Goal: Task Accomplishment & Management: Manage account settings

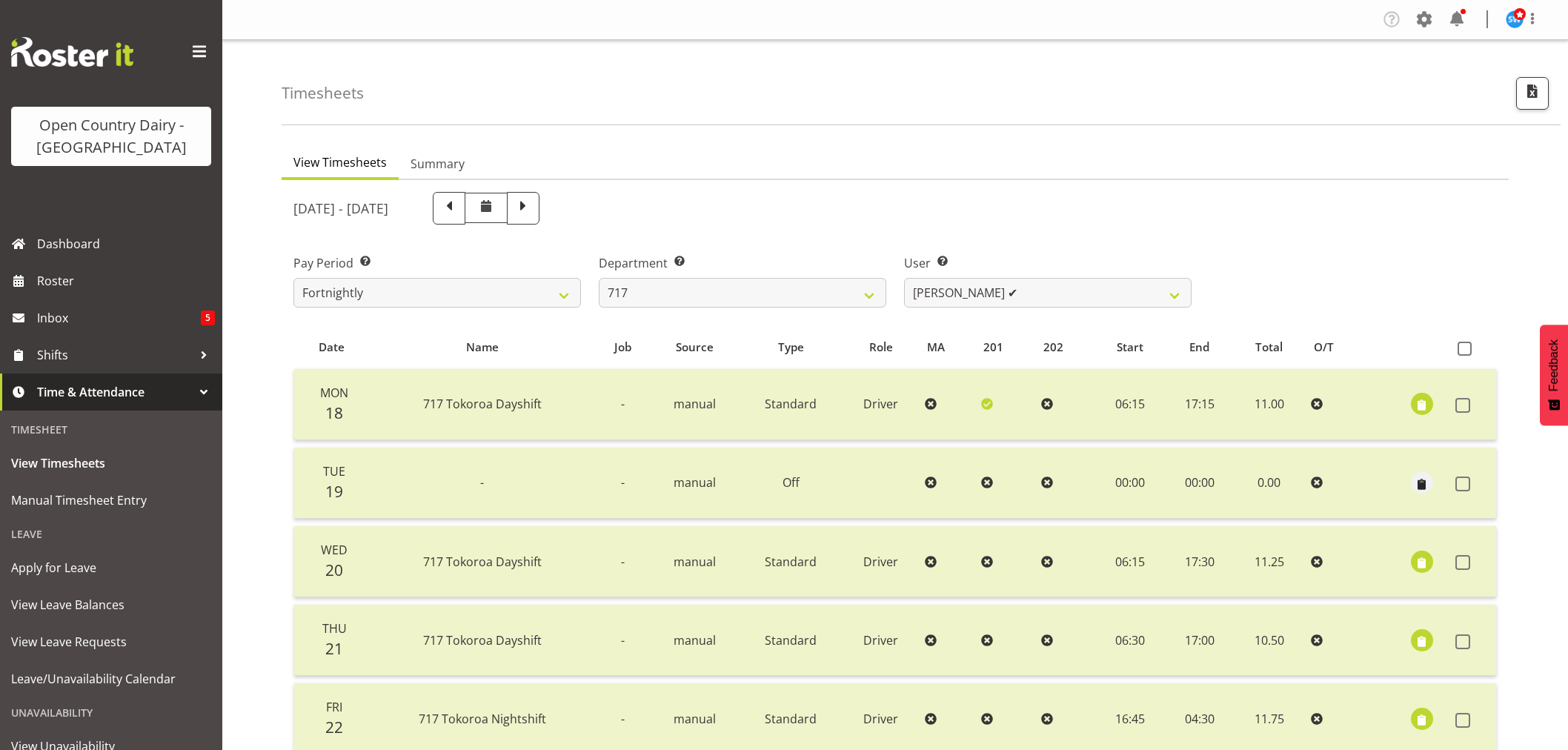
scroll to position [277, 0]
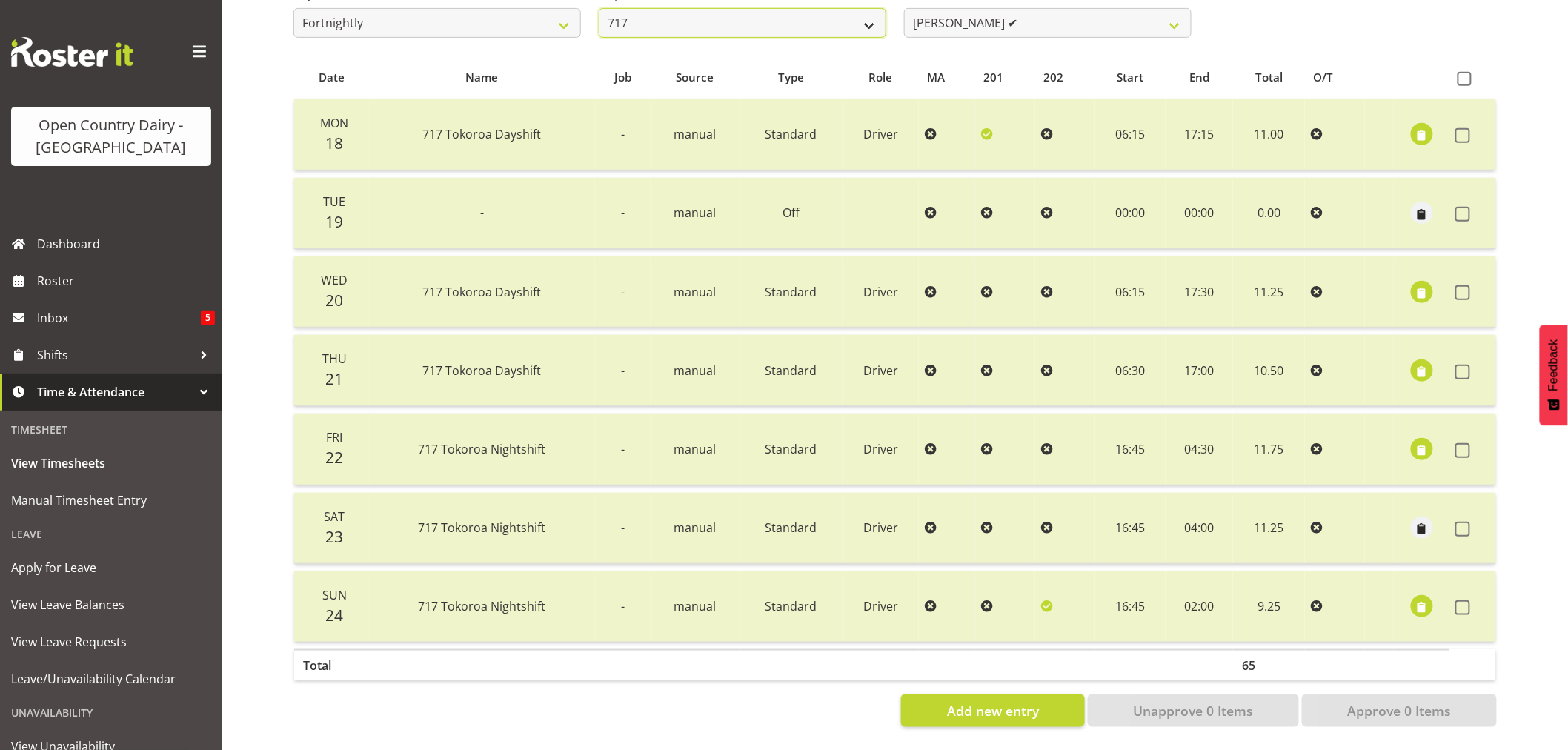
click at [715, 12] on select "701 702 703 704 705 706 707 708 709 710 711 712 713 714 715 716 717 718 719 720" at bounding box center [742, 23] width 287 height 30
select select "814"
click at [598, 8] on select "701 702 703 704 705 706 707 708 709 710 711 712 713 714 715 716 717 718 719 720" at bounding box center [742, 23] width 287 height 30
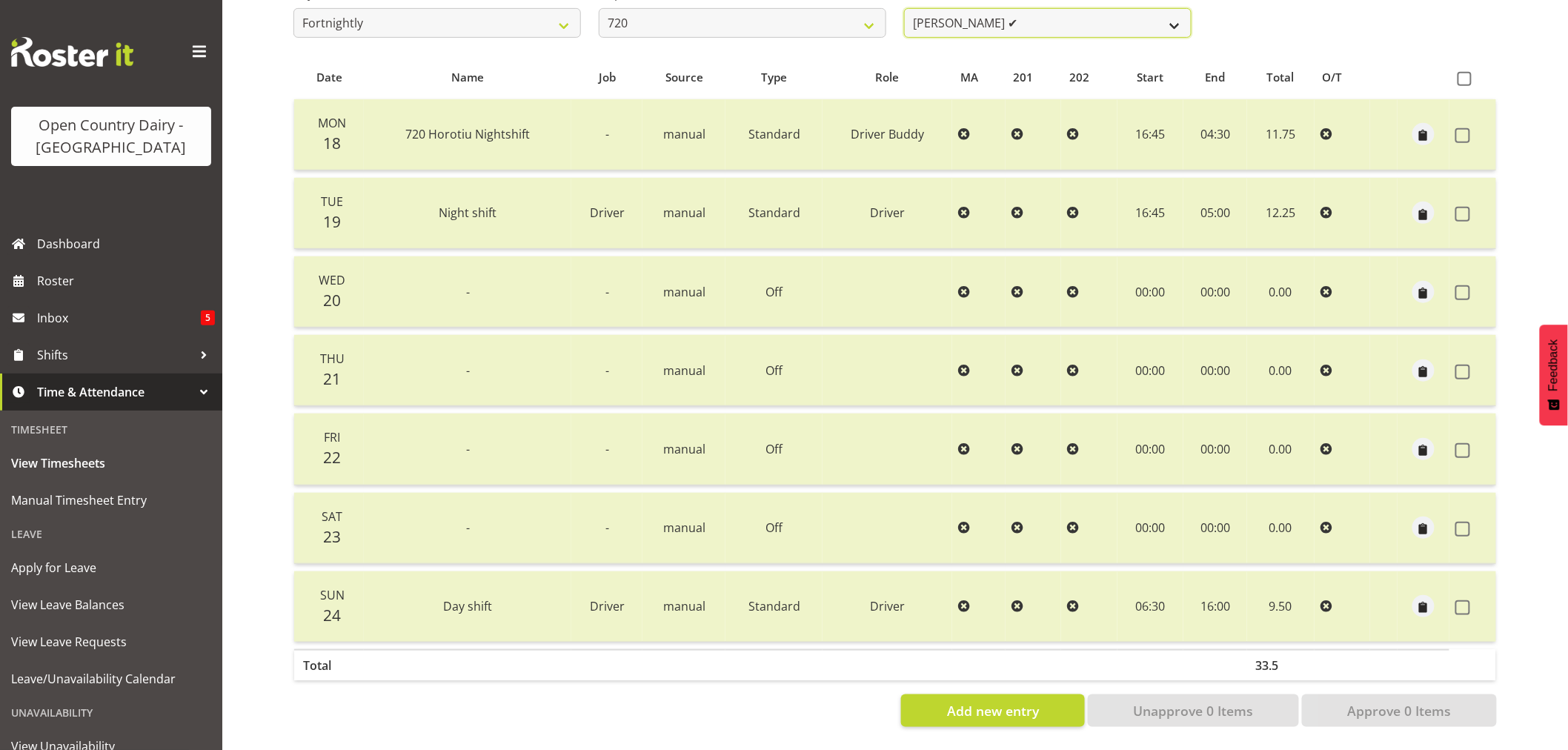
click at [1041, 17] on select "[PERSON_NAME] ✔ [PERSON_NAME] ✔ [PERSON_NAME] ❌ [PERSON_NAME] ✔" at bounding box center [1048, 23] width 287 height 30
select select "8200"
click at [904, 8] on select "[PERSON_NAME] ✔ [PERSON_NAME] ✔ [PERSON_NAME] ❌ [PERSON_NAME] ✔" at bounding box center [1048, 23] width 287 height 30
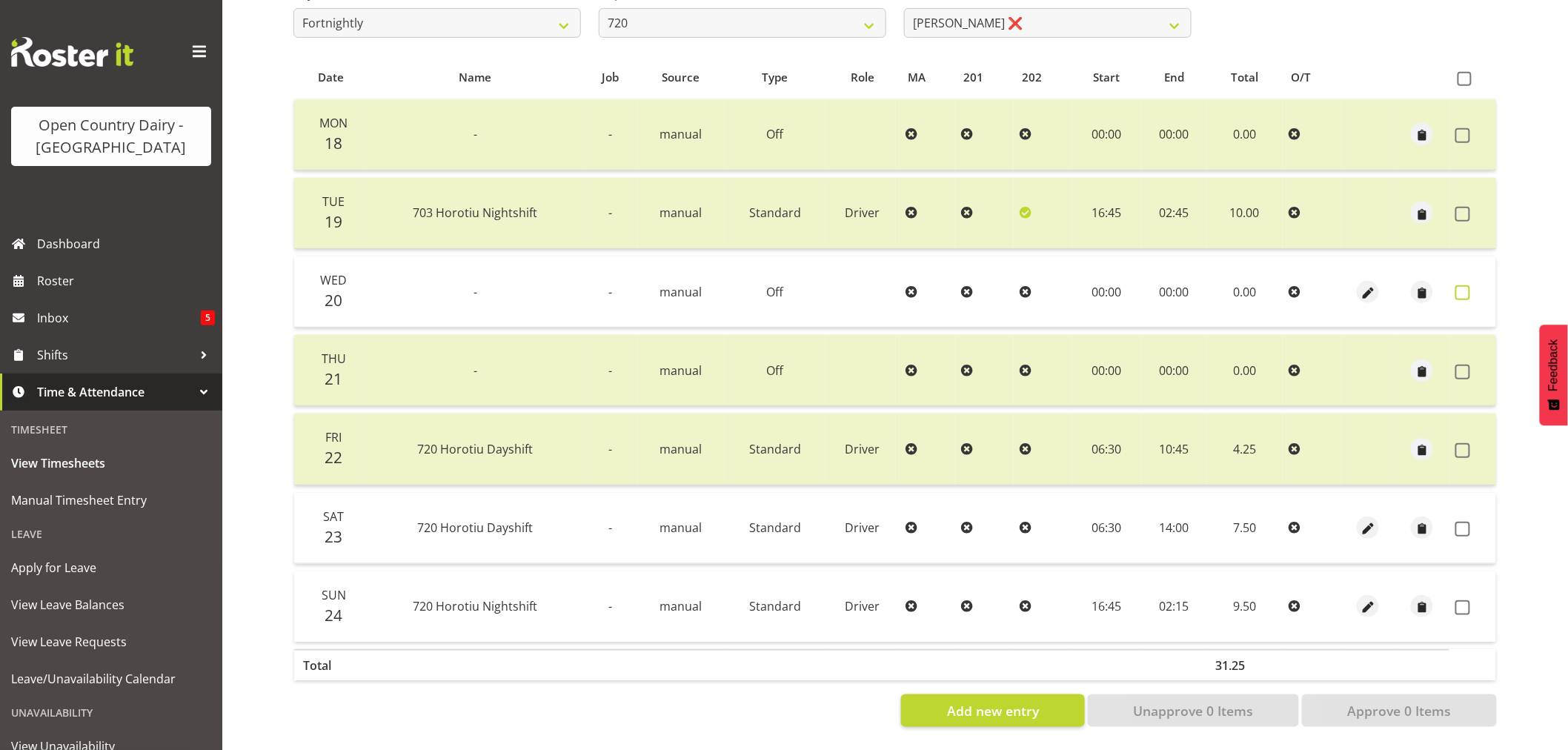
click at [1460, 287] on span at bounding box center [1463, 293] width 15 height 15
checkbox input "true"
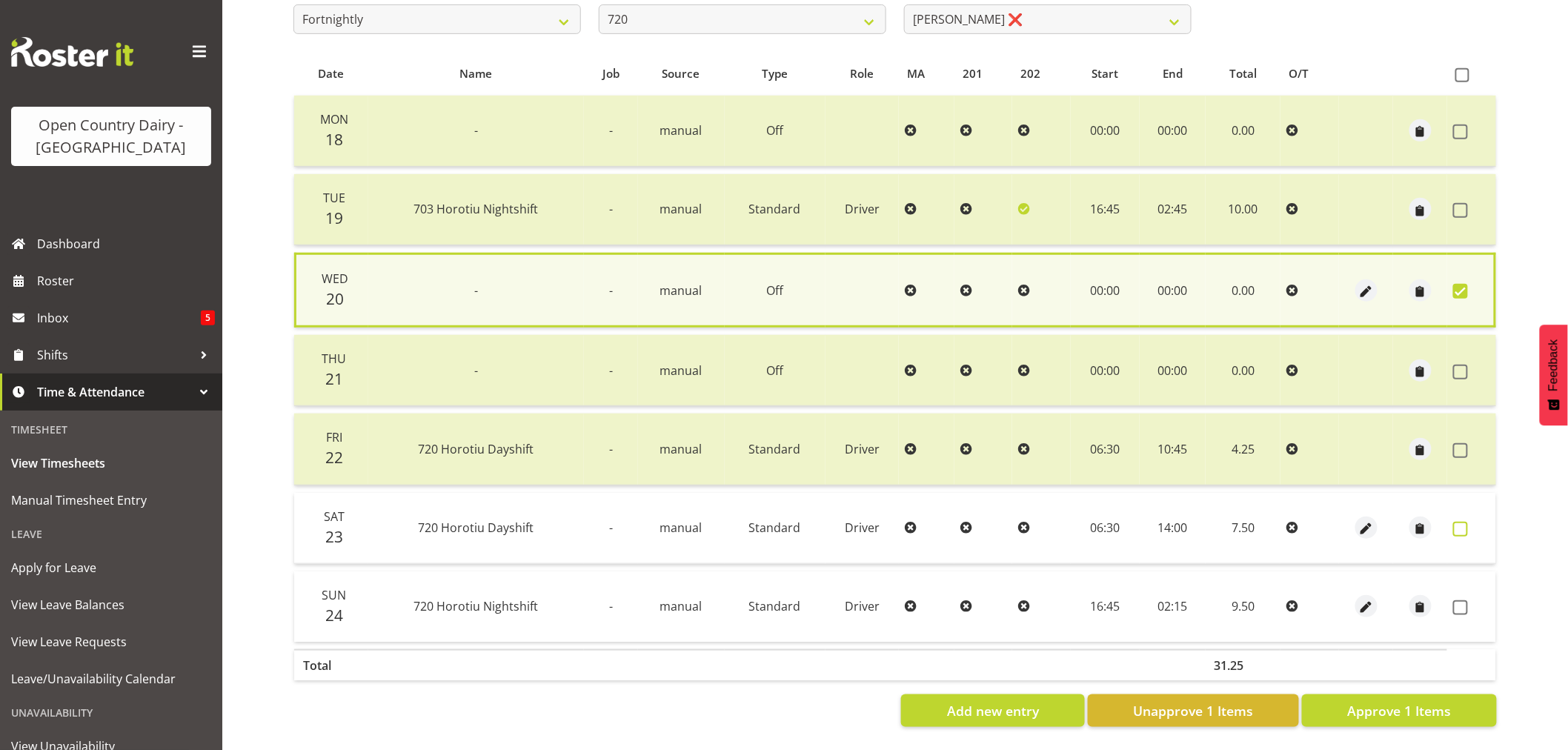
click at [1460, 522] on span at bounding box center [1460, 529] width 15 height 15
checkbox input "true"
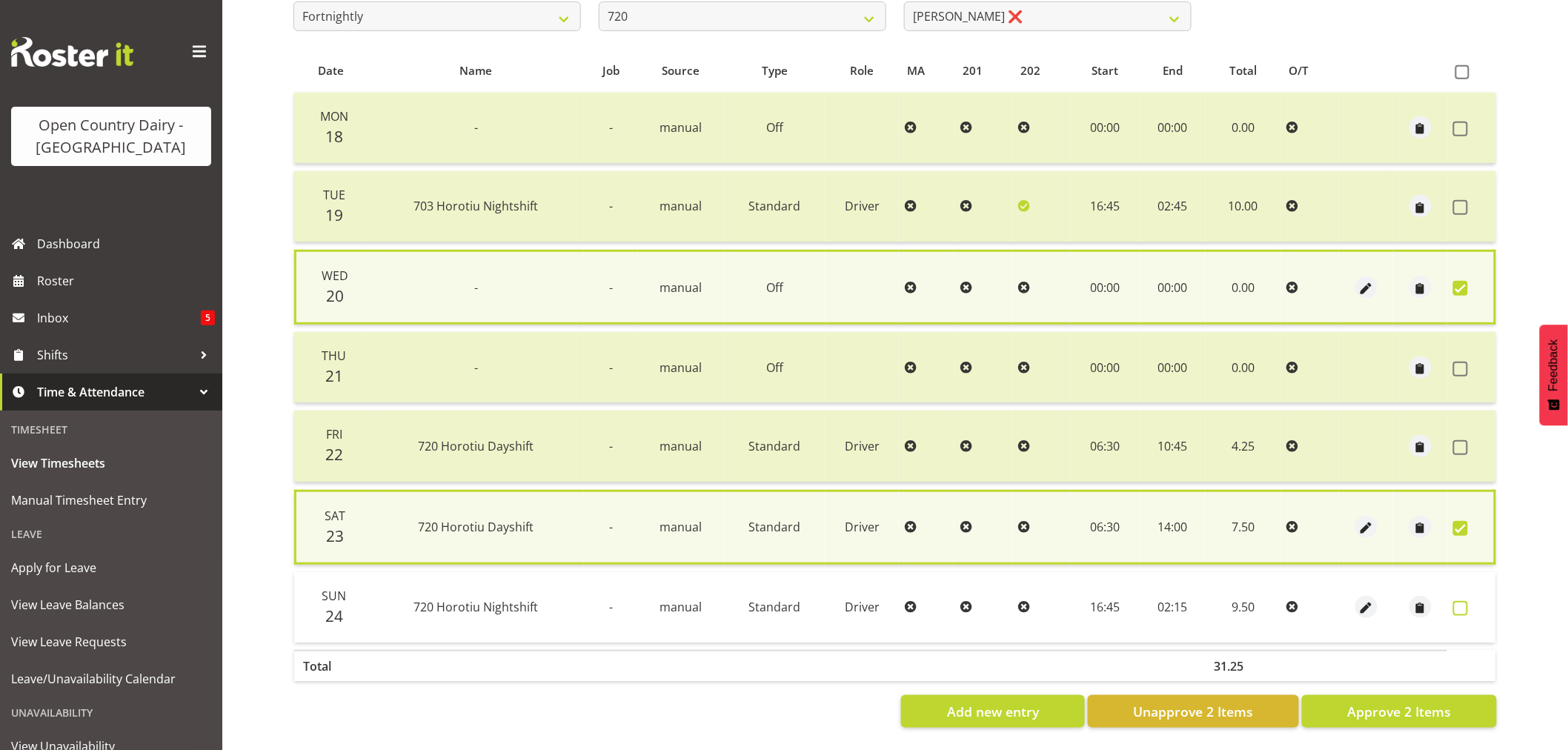
click at [1457, 605] on span at bounding box center [1460, 609] width 15 height 15
checkbox input "true"
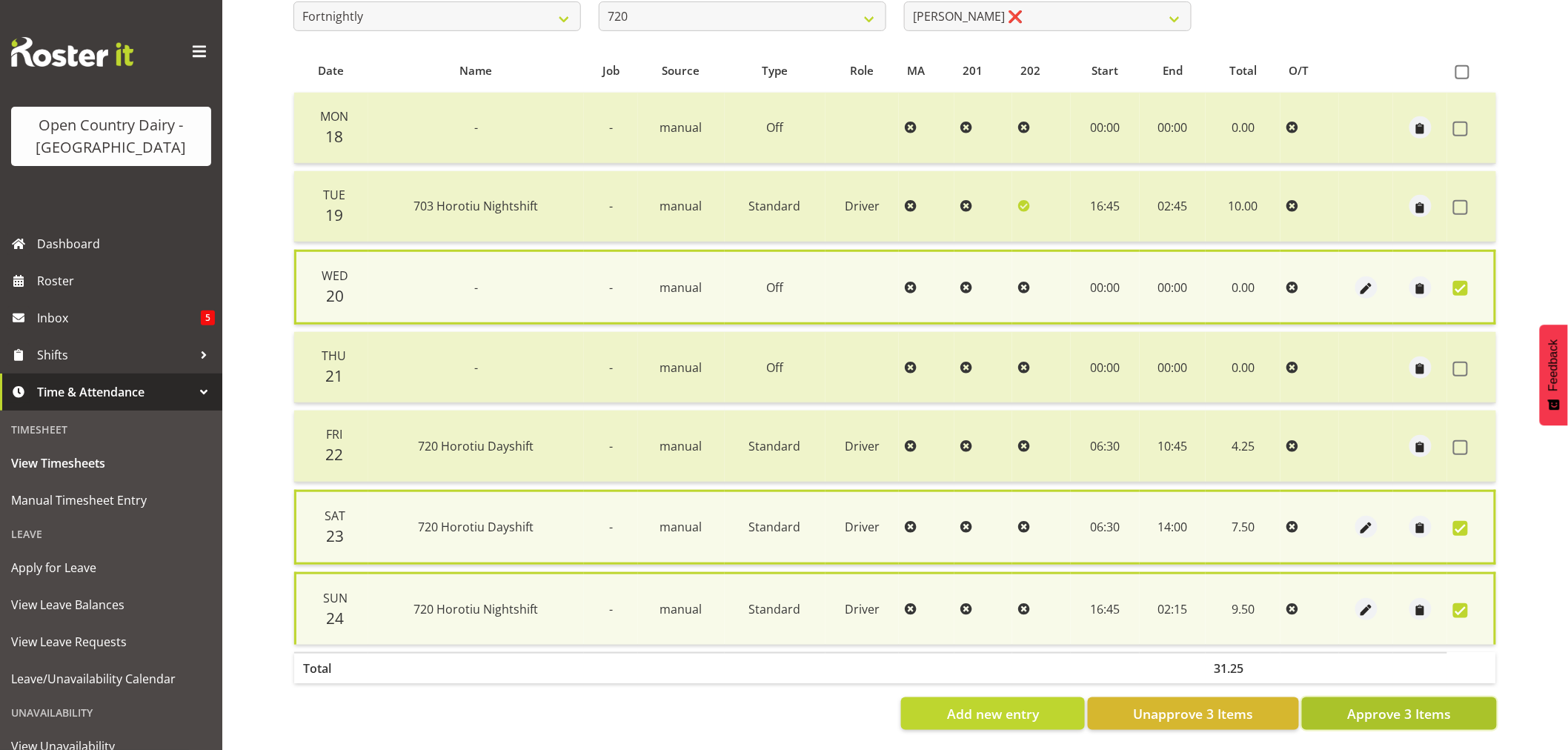
click at [1406, 711] on span "Approve 3 Items" at bounding box center [1399, 713] width 103 height 19
checkbox input "false"
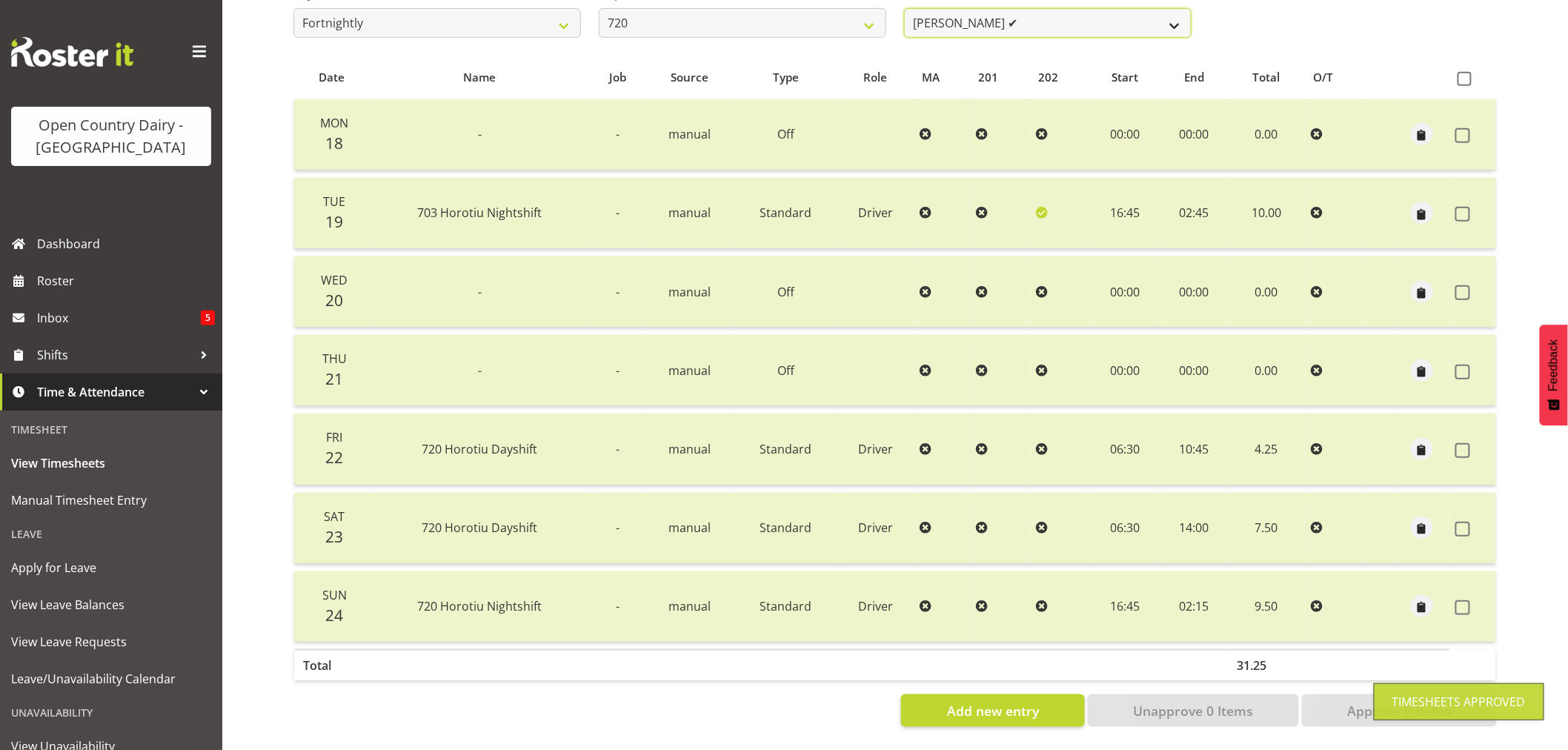
click at [1016, 12] on select "Garry Hooper ✔ Kerry Slater ✔ Nathan Frankhouser ✔ Steve Daly ✔" at bounding box center [1048, 23] width 287 height 30
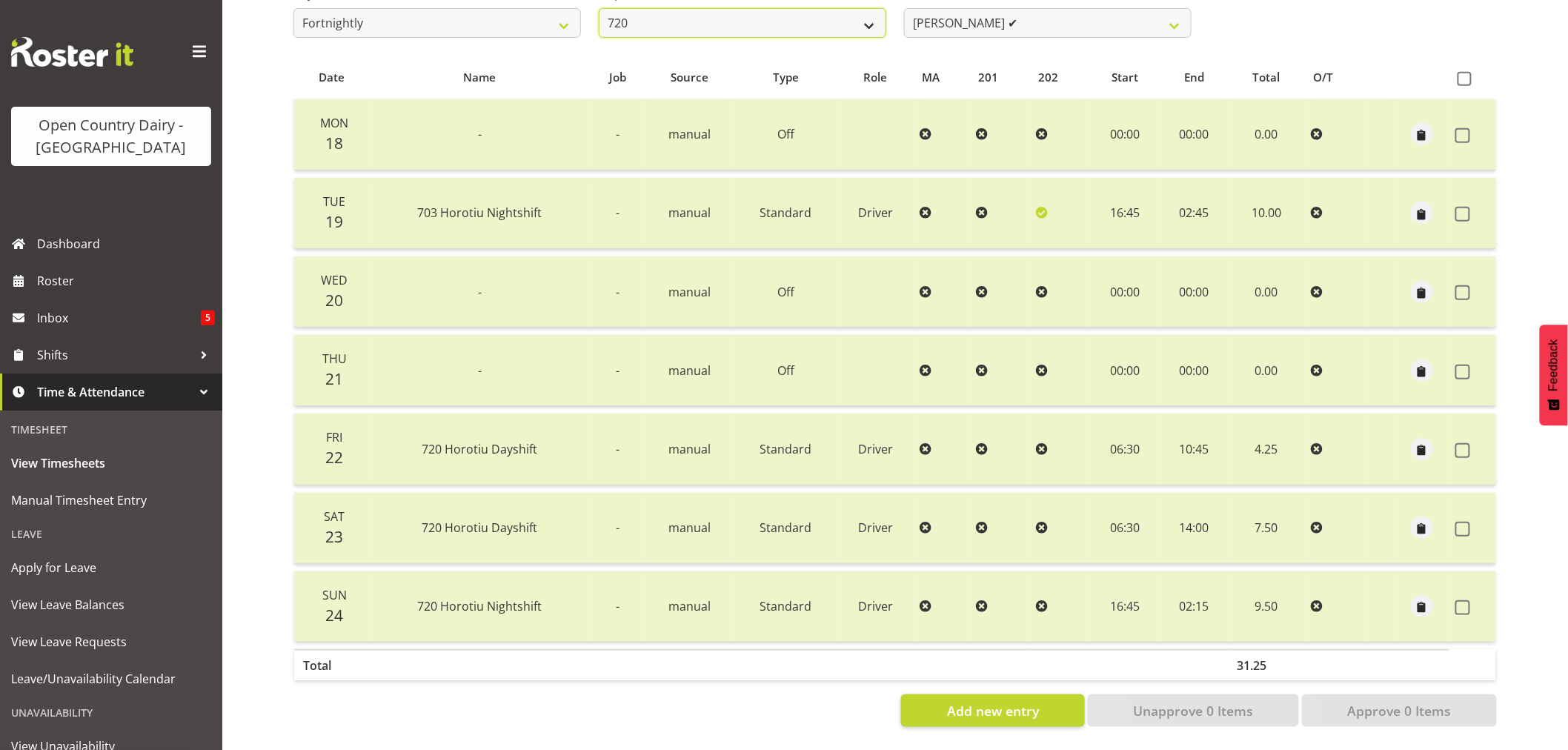
click at [706, 16] on select "701 702 703 704 705 706 707 708 709 710 711 712 713 714 715 716 717 718 719 720" at bounding box center [742, 23] width 287 height 30
select select "874"
click at [598, 8] on select "701 702 703 704 705 706 707 708 709 710 711 712 713 714 715 716 717 718 719 720" at bounding box center [742, 23] width 287 height 30
select select "8178"
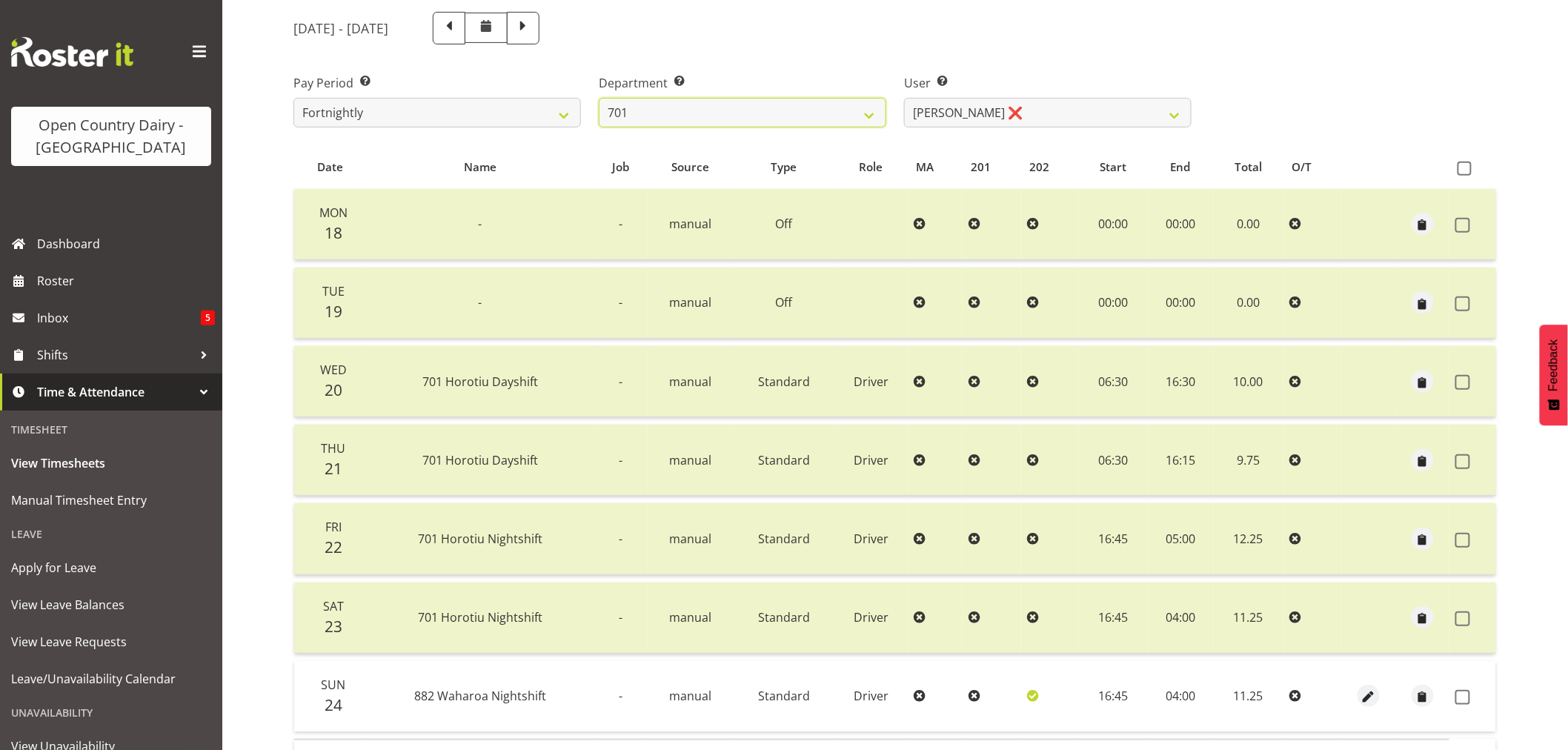
scroll to position [30, 0]
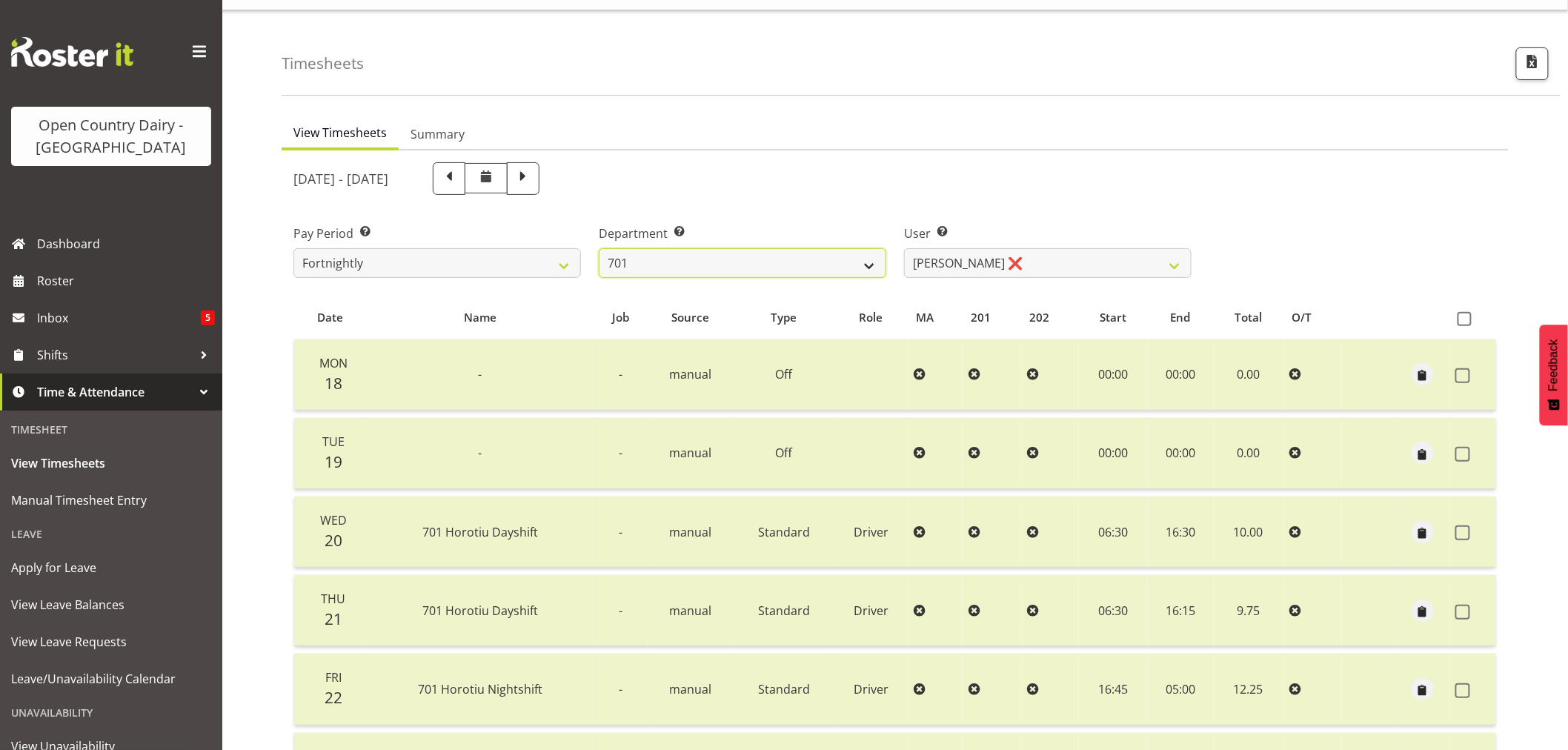
click at [671, 263] on select "701 702 703 704 705 706 707 708 709 710 711 712 713 714 715 716 717 718 719 720" at bounding box center [742, 263] width 287 height 30
click at [598, 248] on select "701 702 703 704 705 706 707 708 709 710 711 712 713 714 715 716 717 718 719 720" at bounding box center [742, 263] width 287 height 30
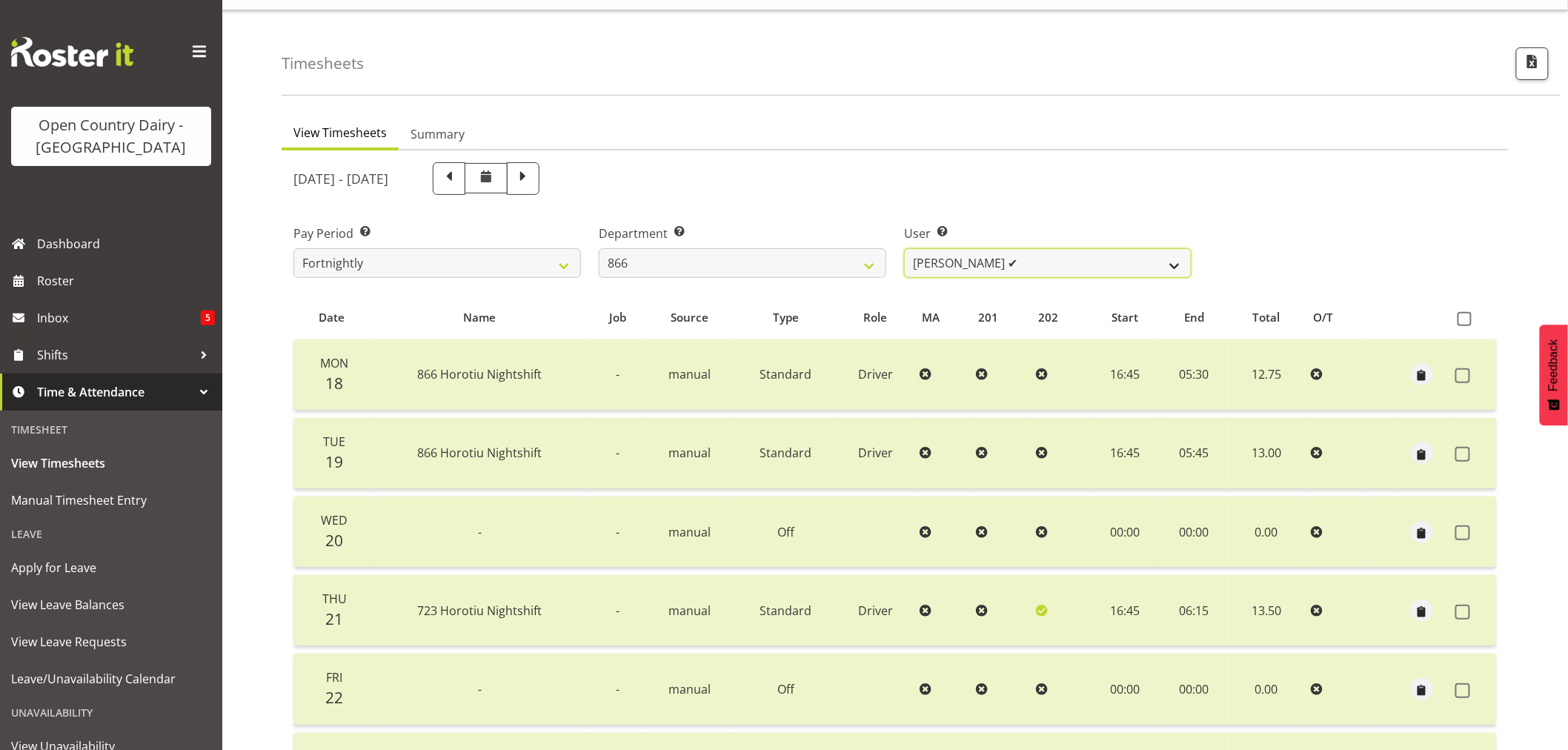
click at [1061, 255] on select "[PERSON_NAME] ✔ [PERSON_NAME] ✔ [PERSON_NAME] ✔ [PERSON_NAME] ❌" at bounding box center [1048, 263] width 287 height 30
click at [1061, 256] on select "[PERSON_NAME] ✔ [PERSON_NAME] ✔ [PERSON_NAME] ✔ [PERSON_NAME] ❌" at bounding box center [1048, 263] width 287 height 30
click at [767, 261] on select "701 702 703 704 705 706 707 708 709 710 711 712 713 714 715 716 717 718 719 720" at bounding box center [742, 263] width 287 height 30
click at [598, 248] on select "701 702 703 704 705 706 707 708 709 710 711 712 713 714 715 716 717 718 719 720" at bounding box center [742, 263] width 287 height 30
click at [1032, 254] on select "Billy Walters ✔ Glyn Spiller ✔ Mike Paki ✔ Paul Bunyan ✔" at bounding box center [1048, 263] width 287 height 30
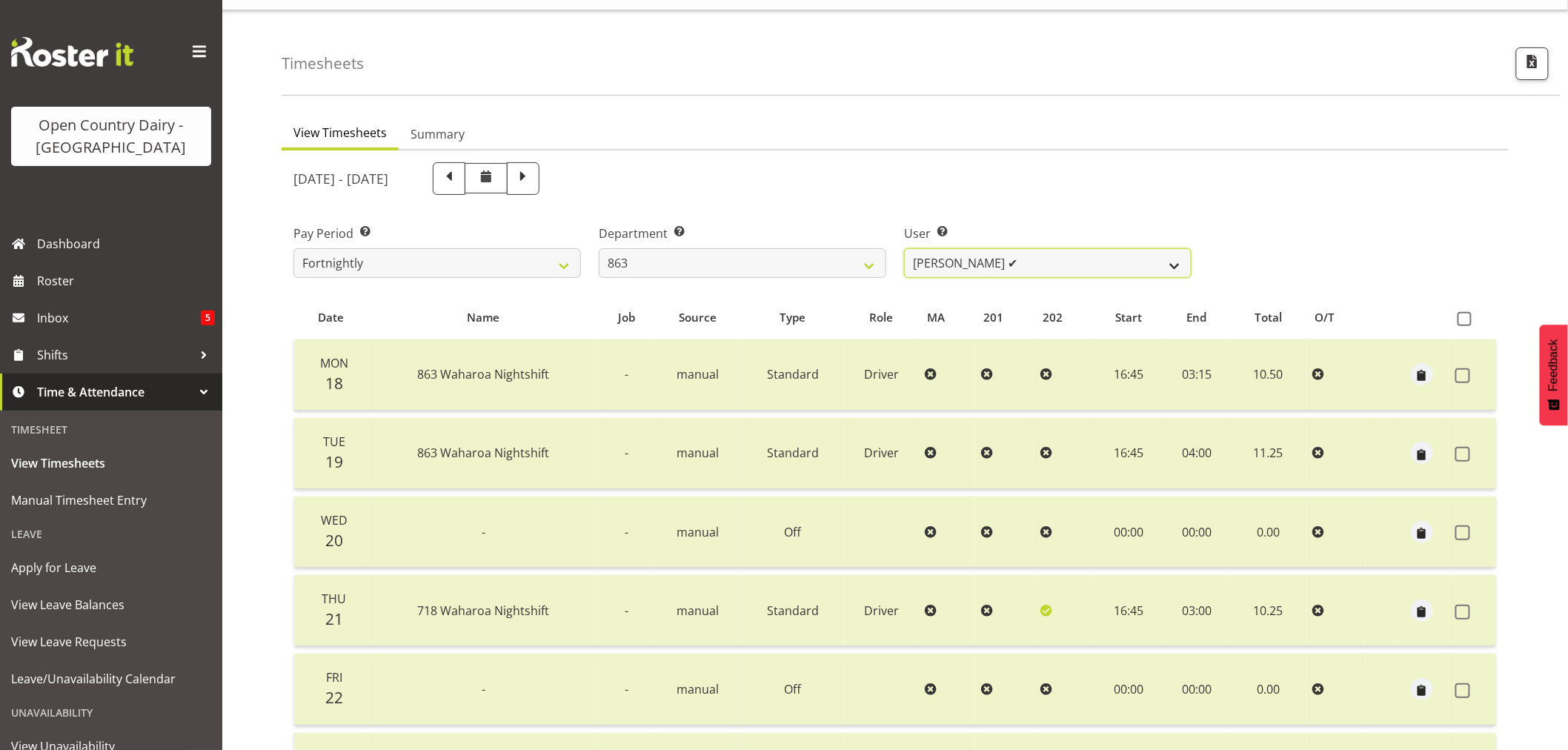
click at [1032, 254] on select "Billy Walters ✔ Glyn Spiller ✔ Mike Paki ✔ Paul Bunyan ✔" at bounding box center [1048, 263] width 287 height 30
click at [727, 263] on select "701 702 703 704 705 706 707 708 709 710 711 712 713 714 715 716 717 718 719 720" at bounding box center [742, 263] width 287 height 30
select select "874"
click at [598, 248] on select "701 702 703 704 705 706 707 708 709 710 711 712 713 714 715 716 717 718 719 720" at bounding box center [742, 263] width 287 height 30
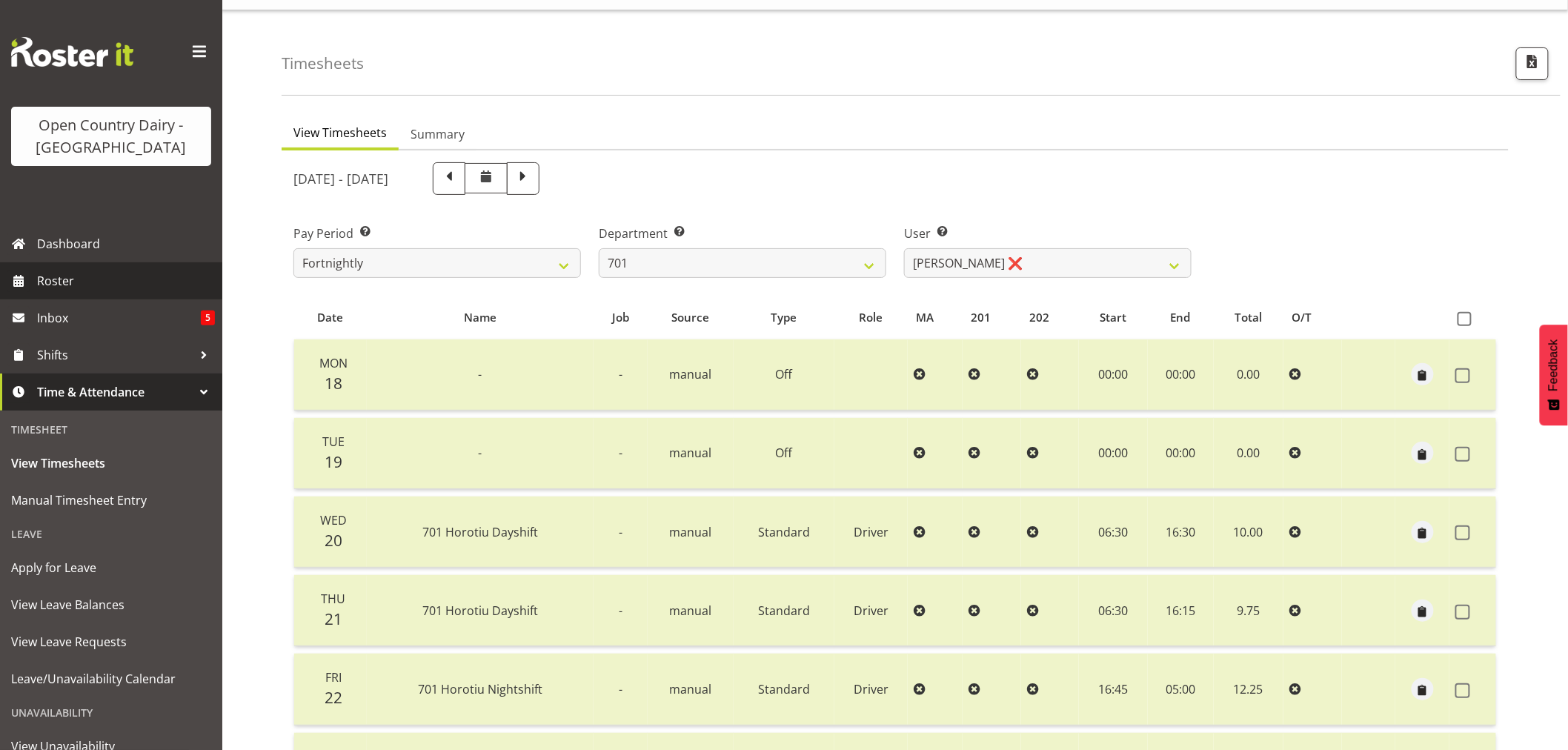
click at [85, 286] on span "Roster" at bounding box center [126, 281] width 178 height 22
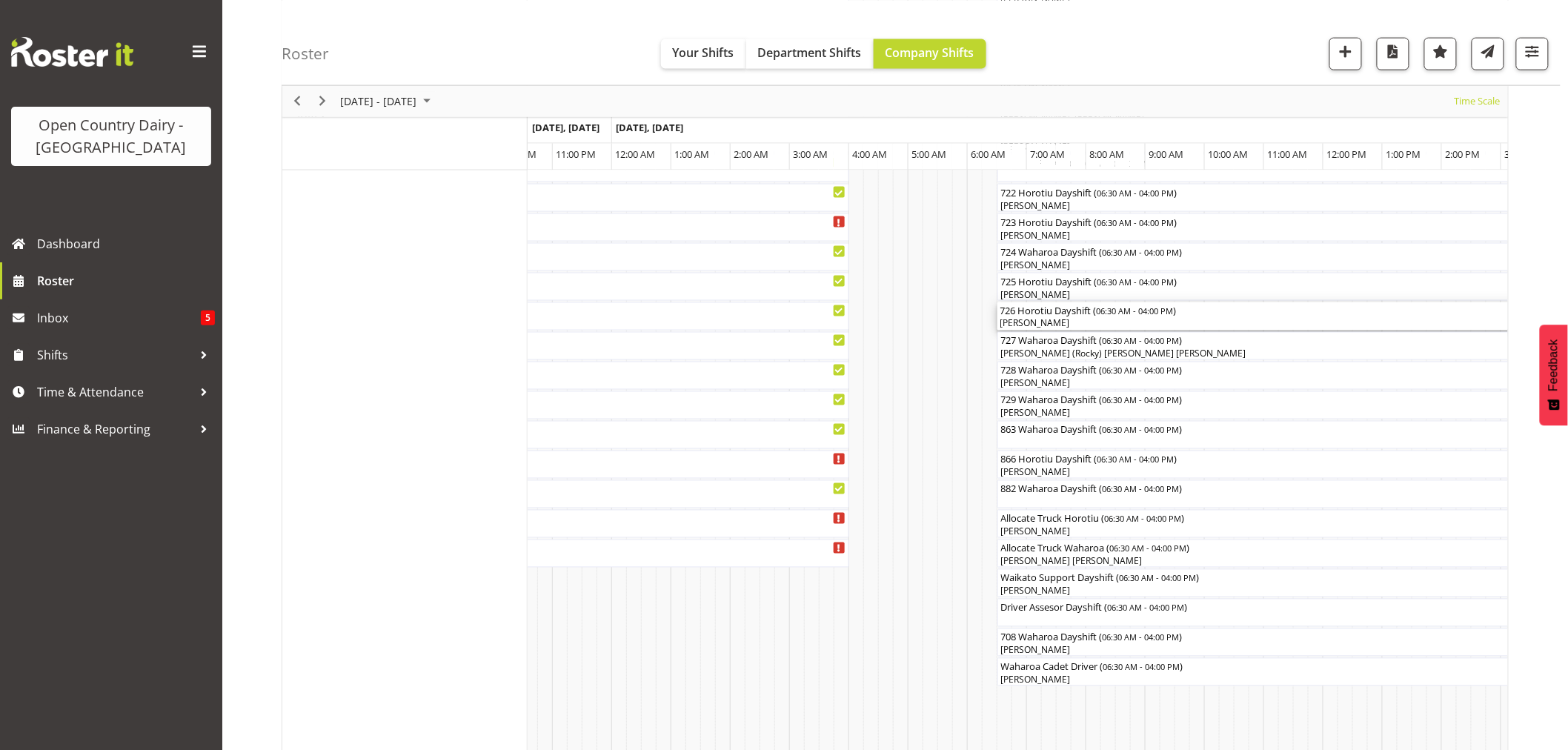
click at [1038, 324] on div "[PERSON_NAME]" at bounding box center [1279, 324] width 557 height 13
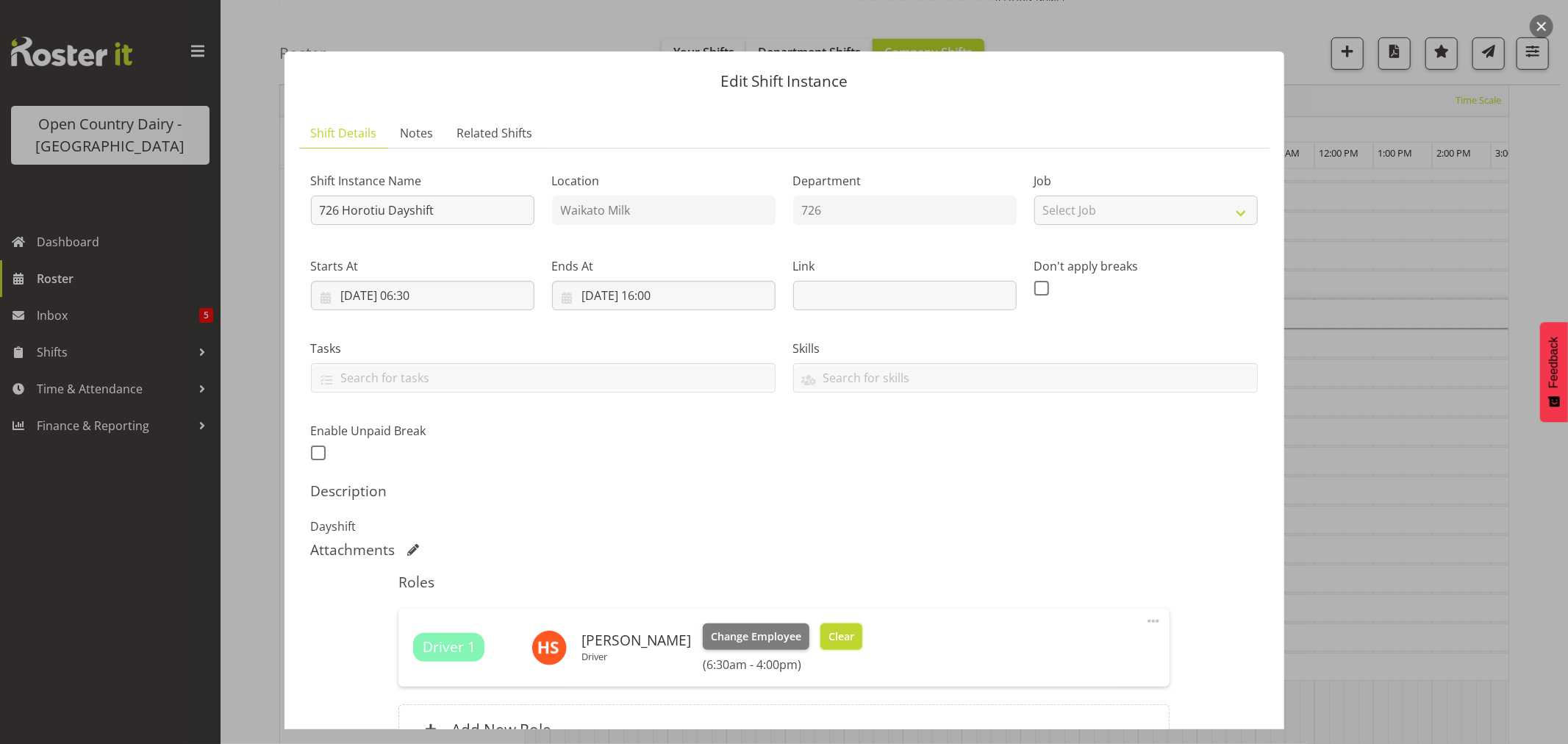
click at [820, 638] on button "Clear" at bounding box center [841, 636] width 42 height 26
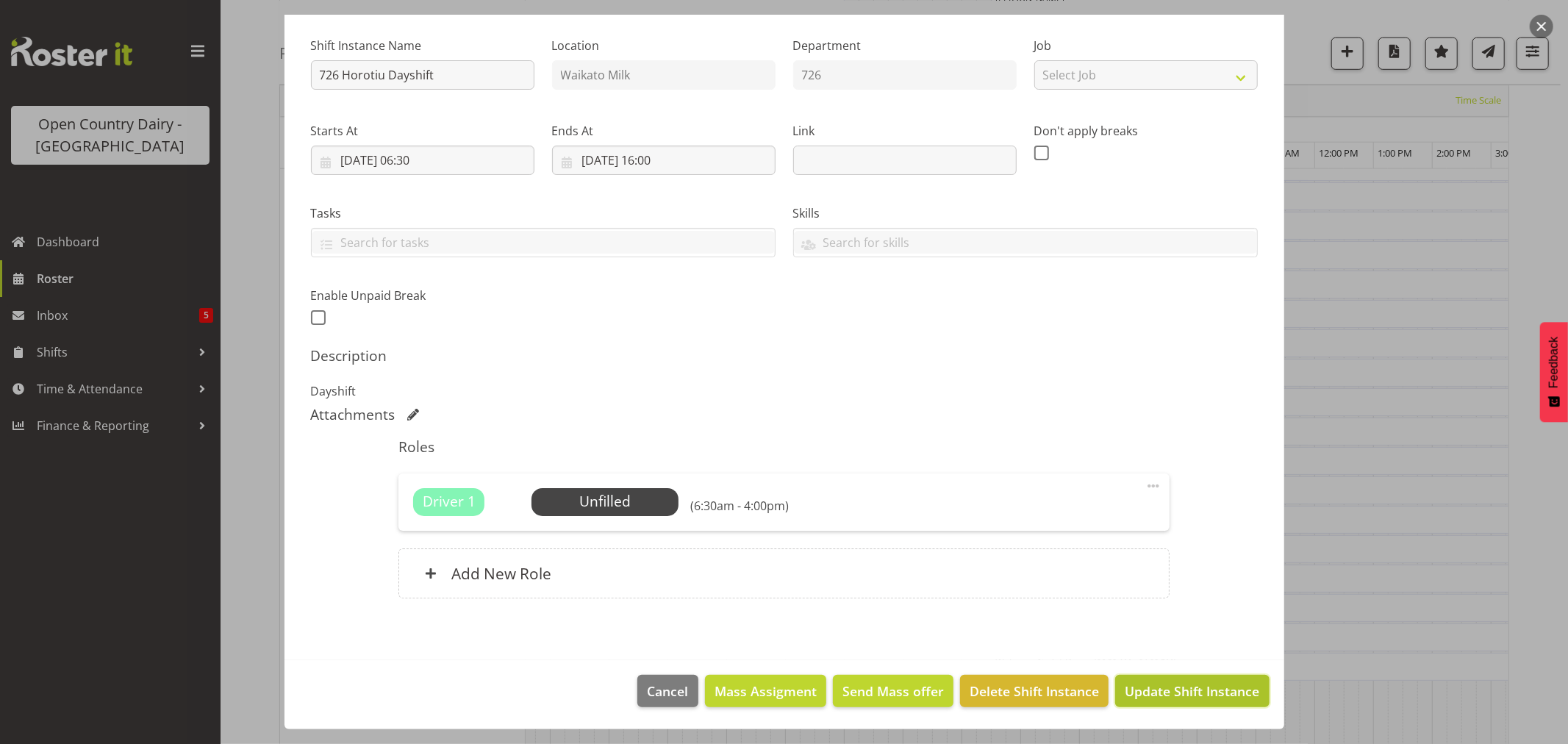
click at [1187, 687] on span "Update Shift Instance" at bounding box center [1192, 691] width 134 height 19
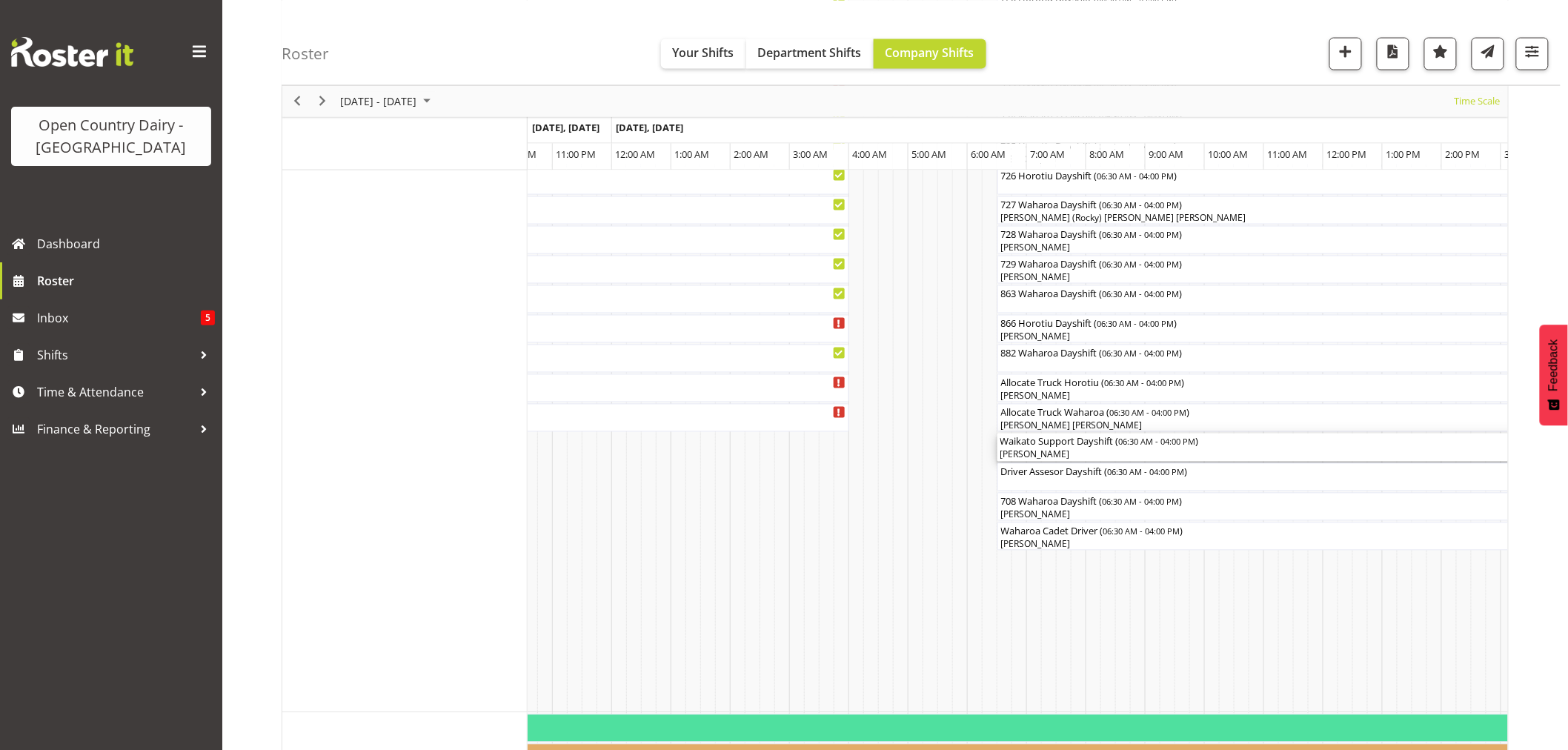
click at [1054, 449] on div "[PERSON_NAME]" at bounding box center [1279, 455] width 557 height 13
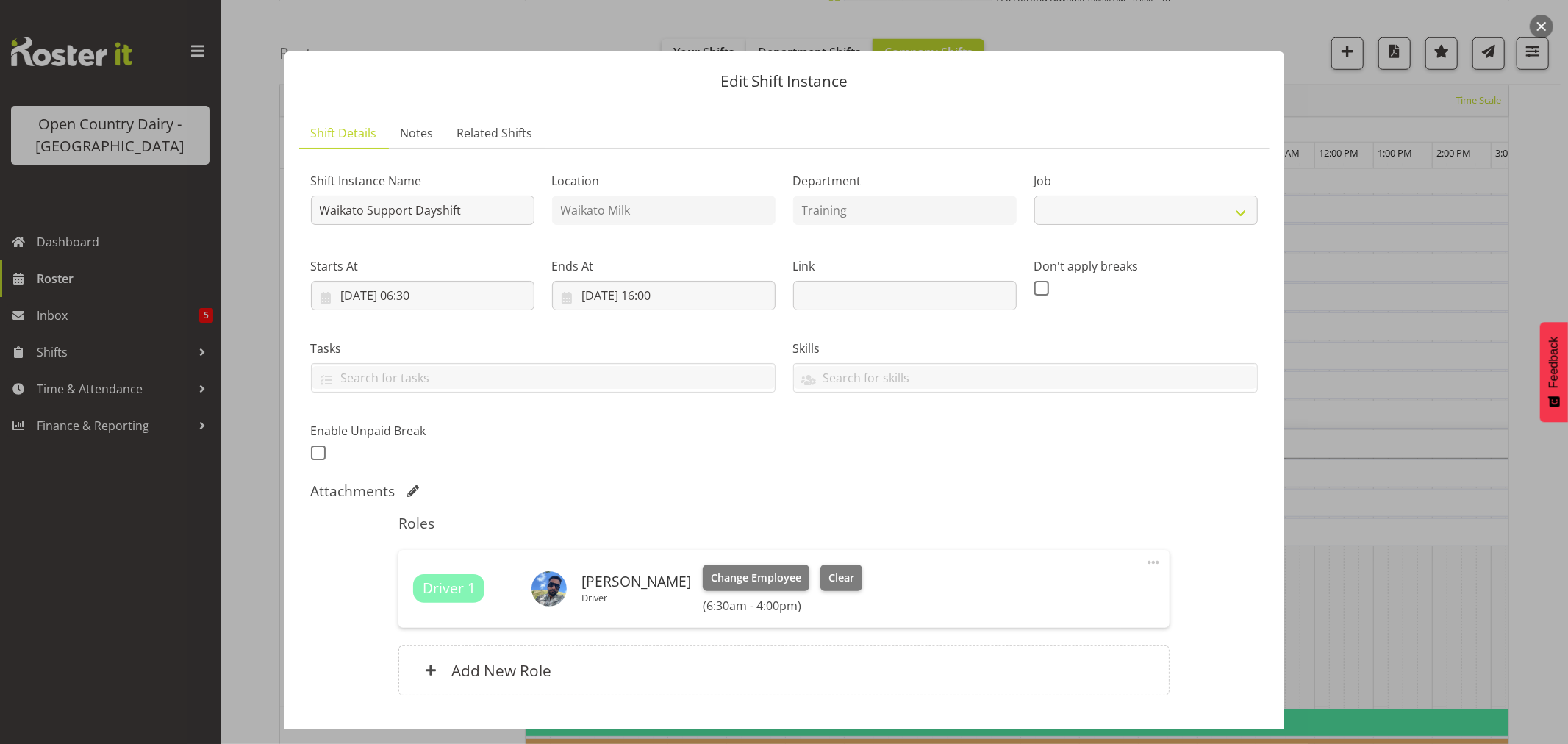
select select "9052"
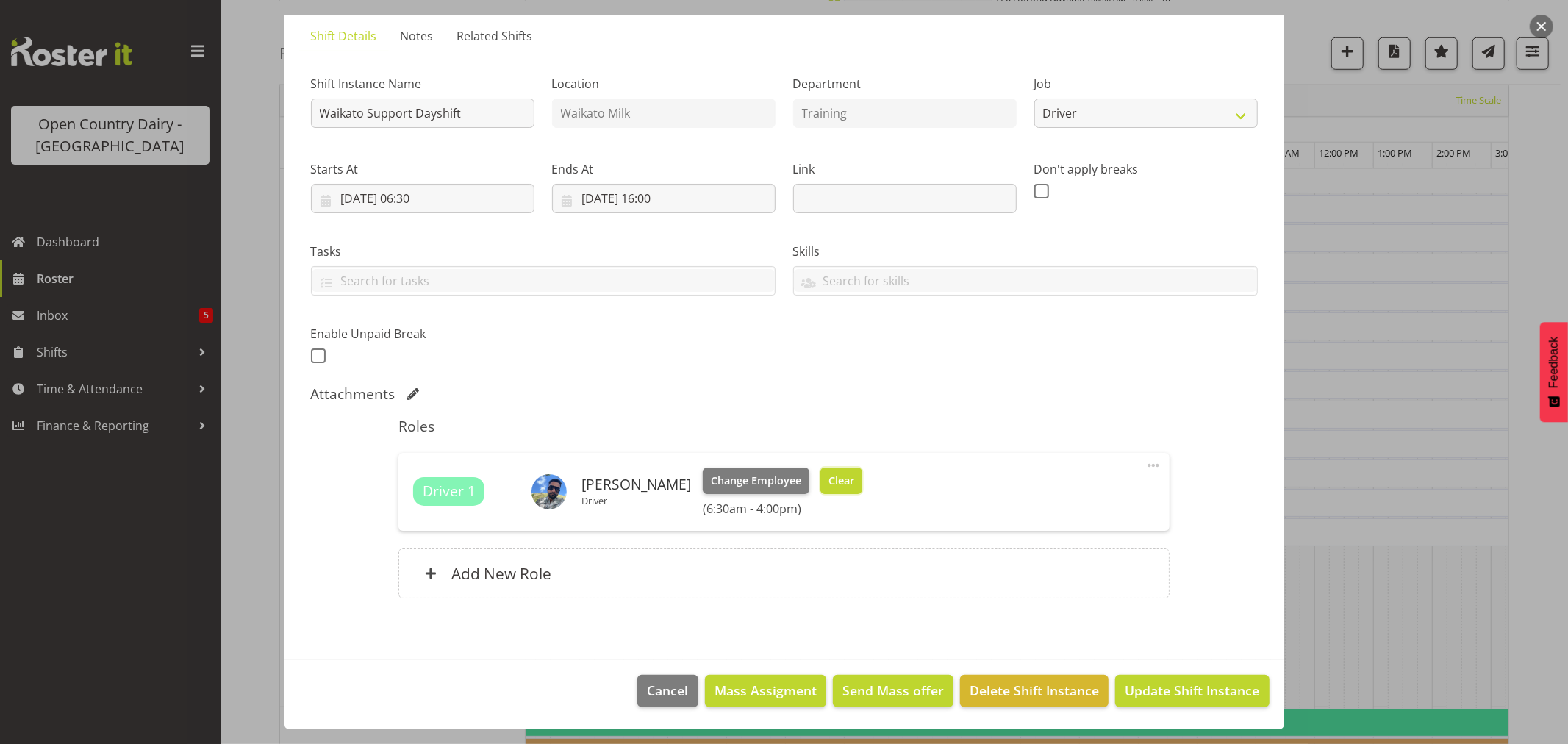
click at [854, 473] on span "Clear" at bounding box center [841, 481] width 26 height 16
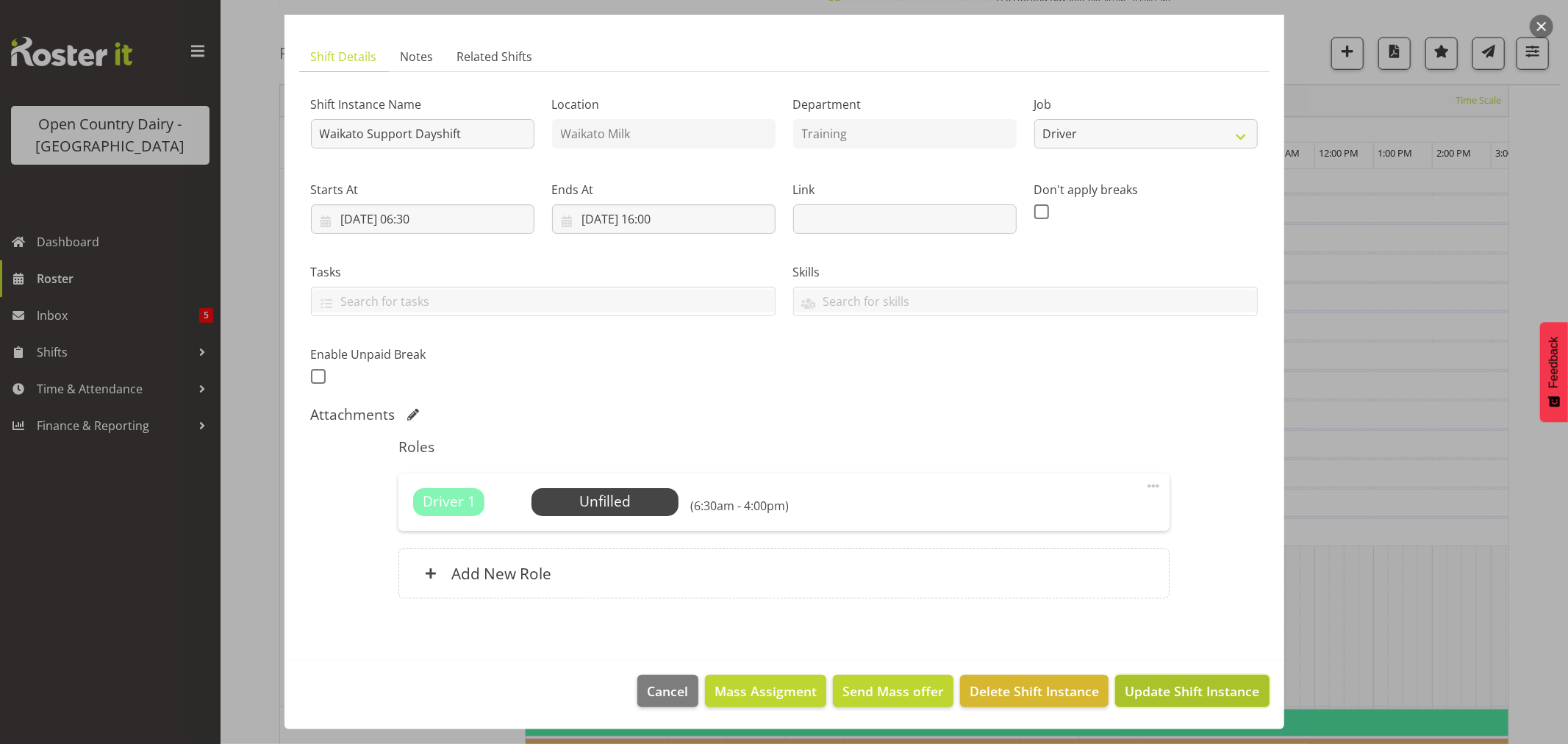
click at [1182, 689] on span "Update Shift Instance" at bounding box center [1192, 691] width 134 height 19
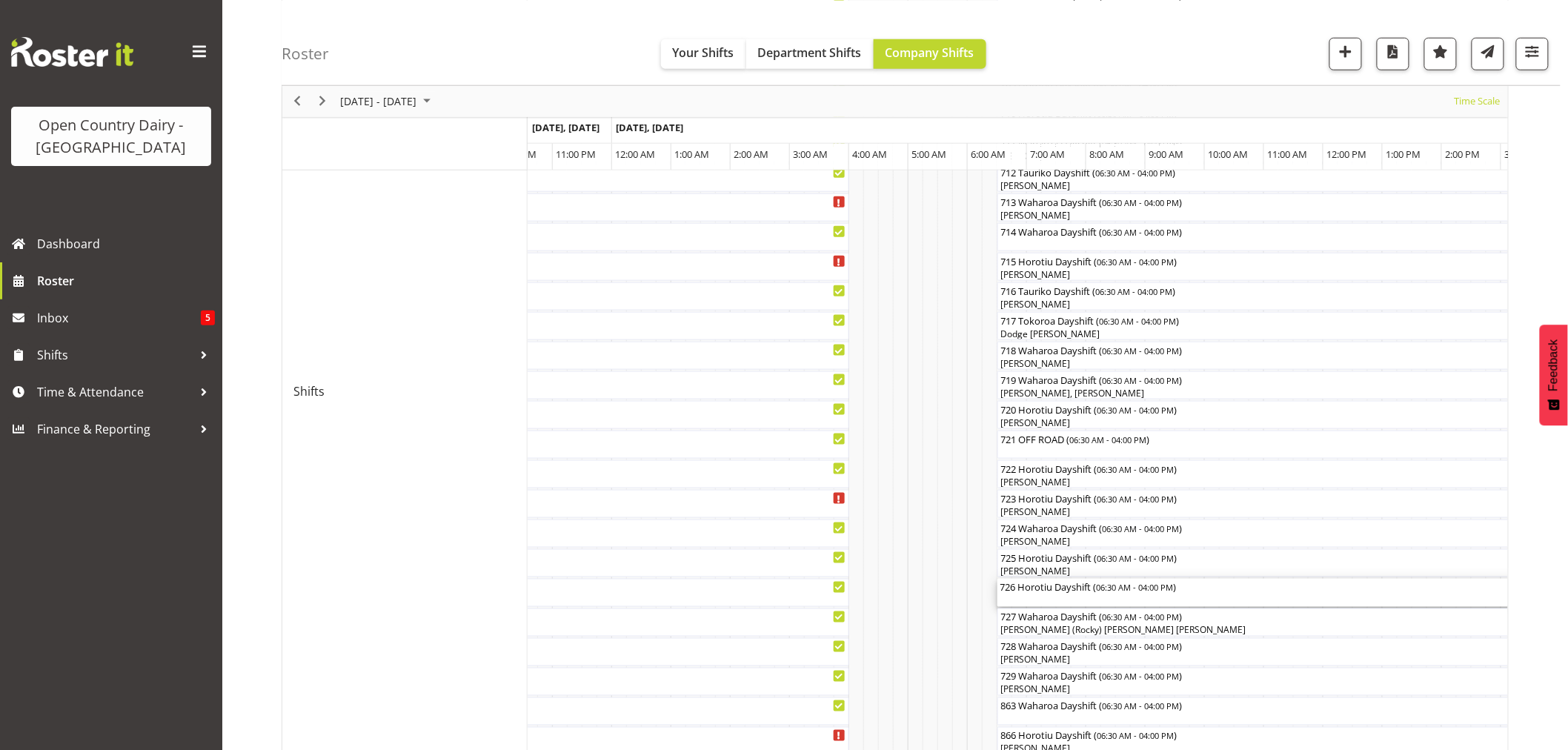
click at [1060, 596] on div "726 Horotiu Dayshift ( 06:30 AM - 04:00 PM )" at bounding box center [1279, 593] width 557 height 28
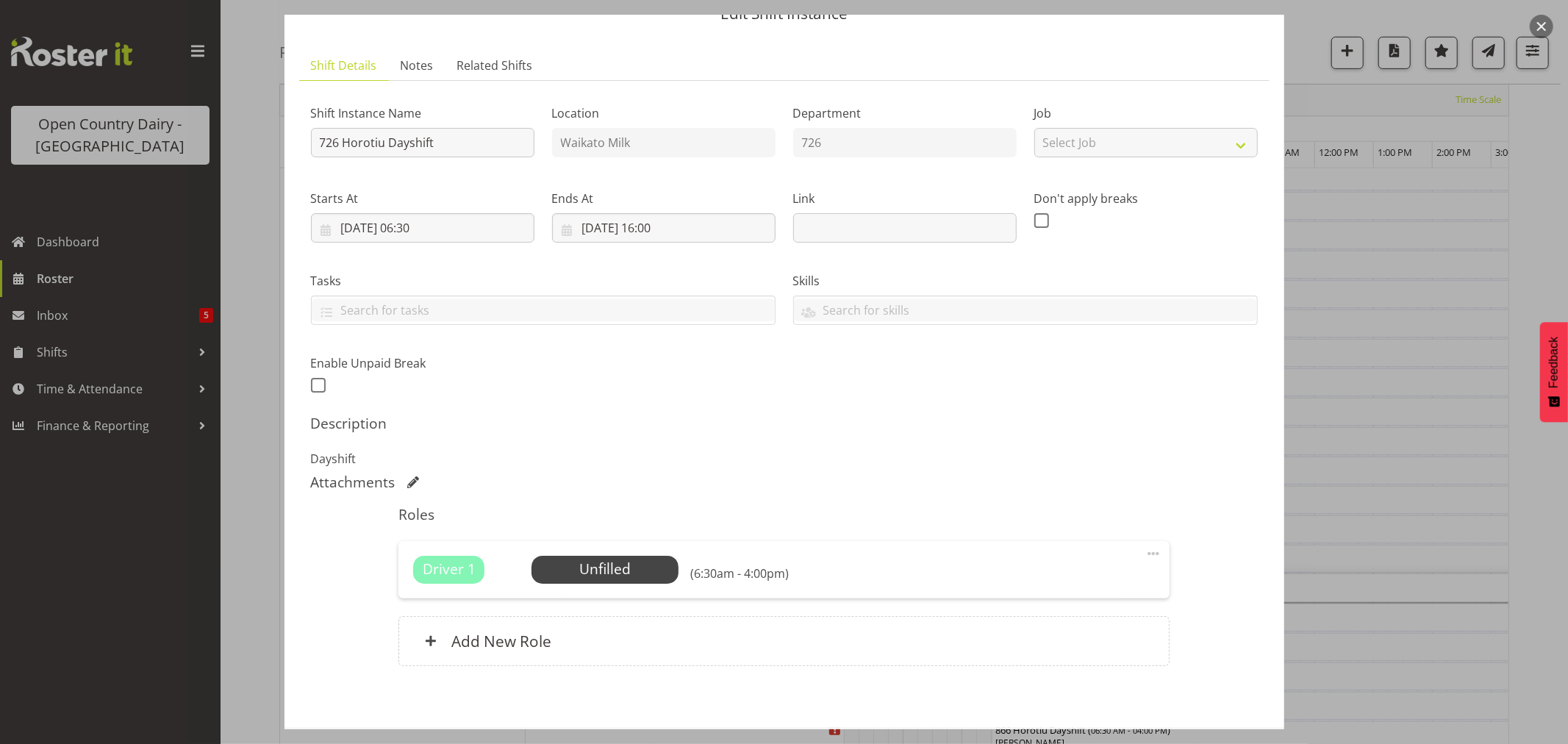
scroll to position [135, 0]
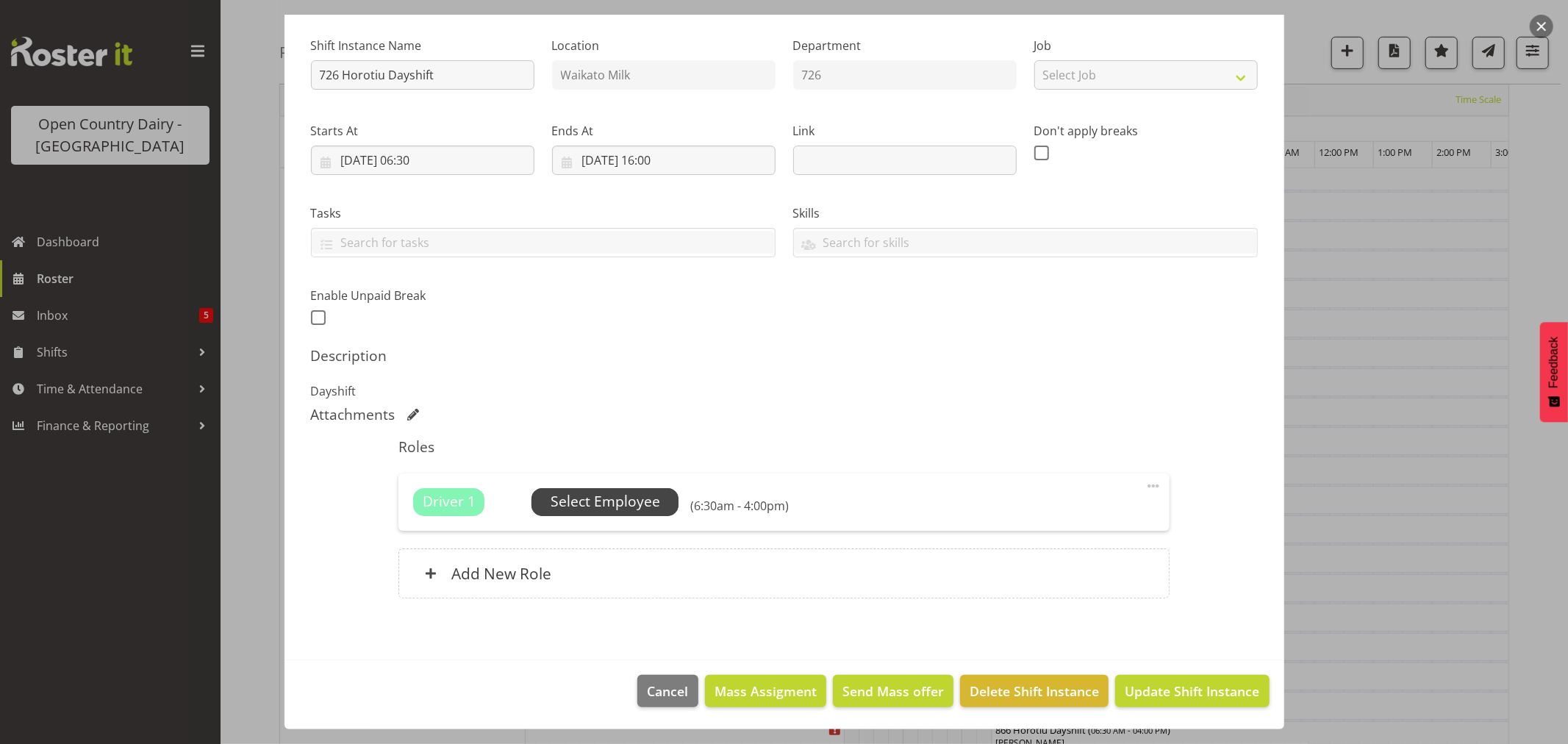
click at [638, 496] on span "Select Employee" at bounding box center [605, 502] width 109 height 21
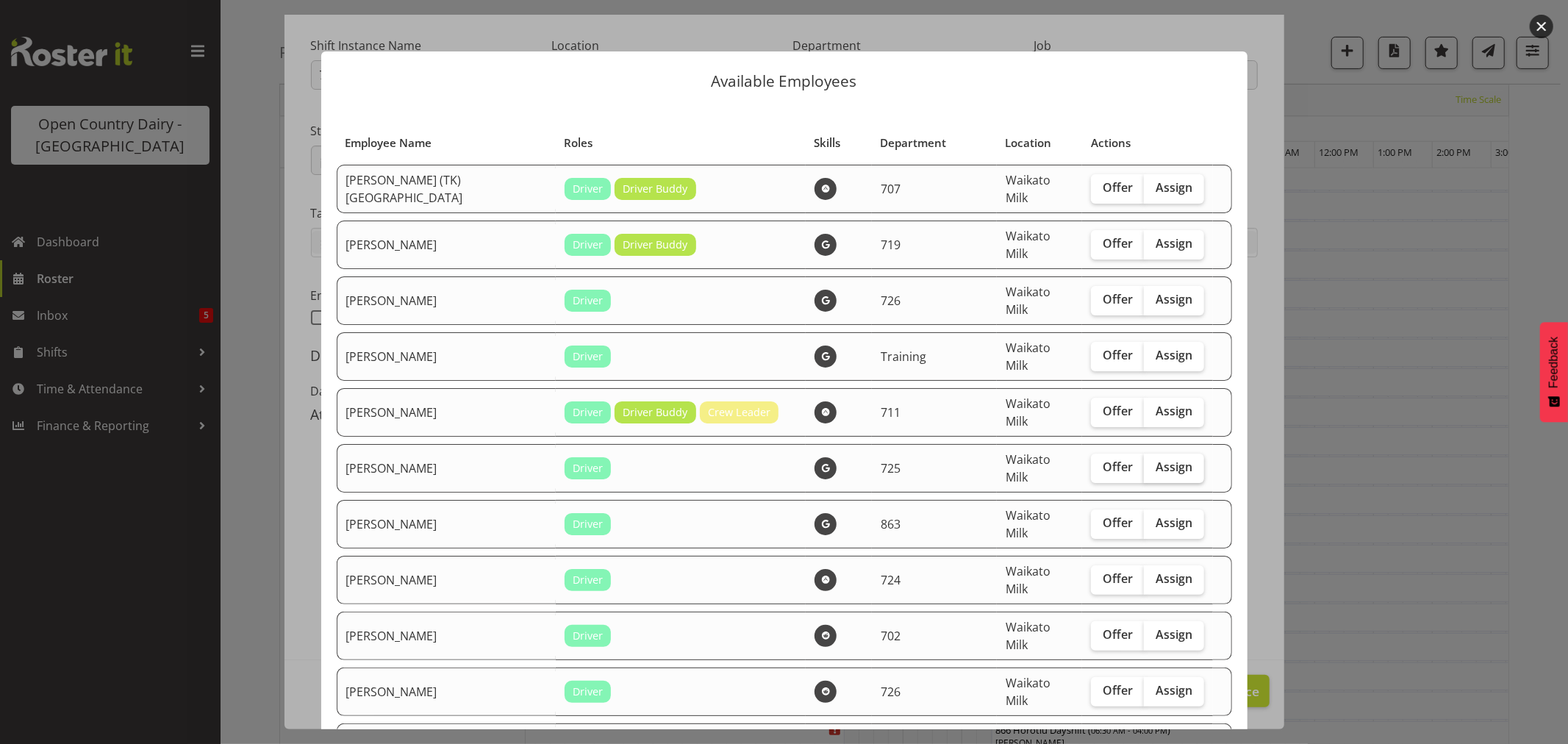
click at [1156, 460] on span "Assign" at bounding box center [1174, 467] width 37 height 15
click at [1144, 463] on input "Assign" at bounding box center [1149, 468] width 10 height 10
checkbox input "true"
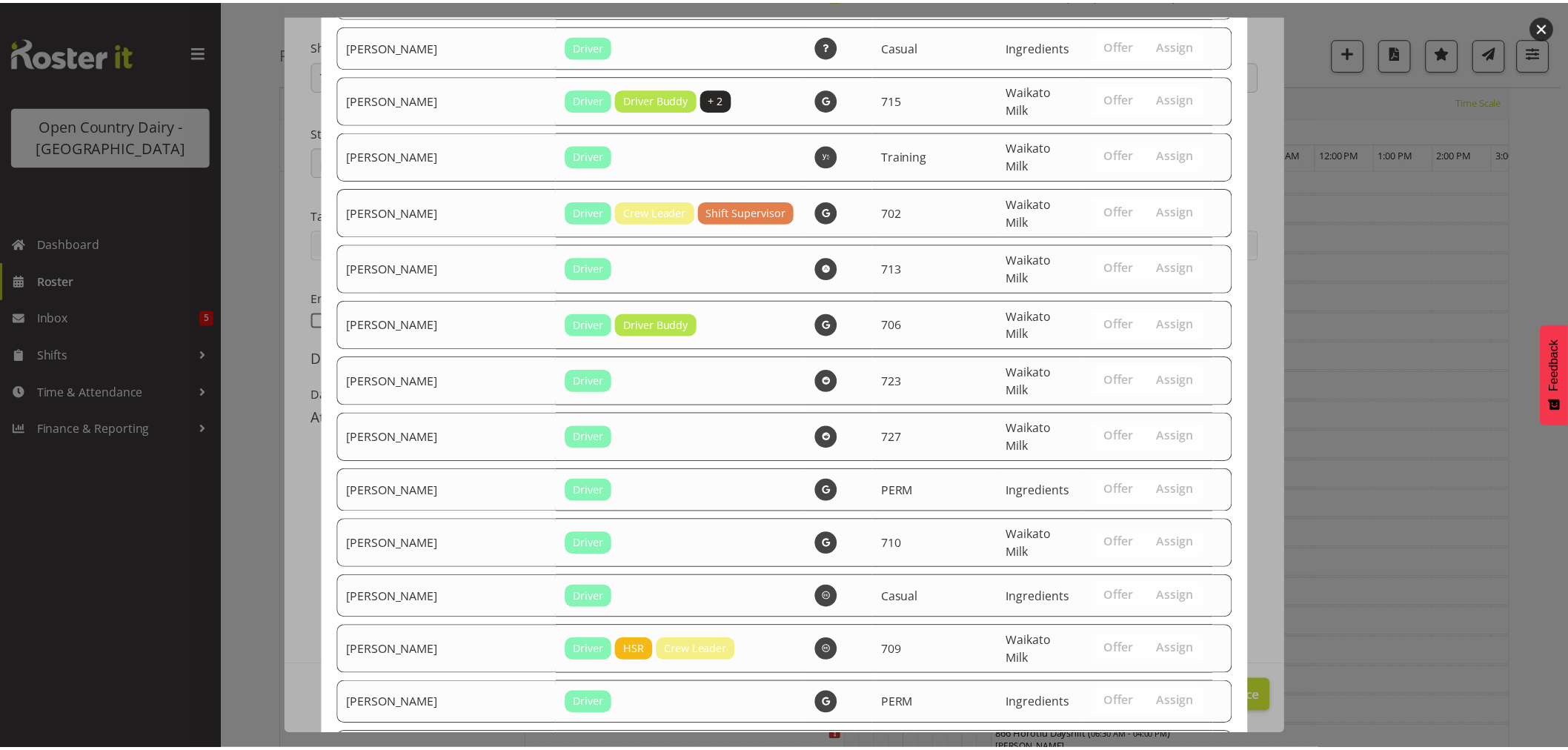
scroll to position [2852, 0]
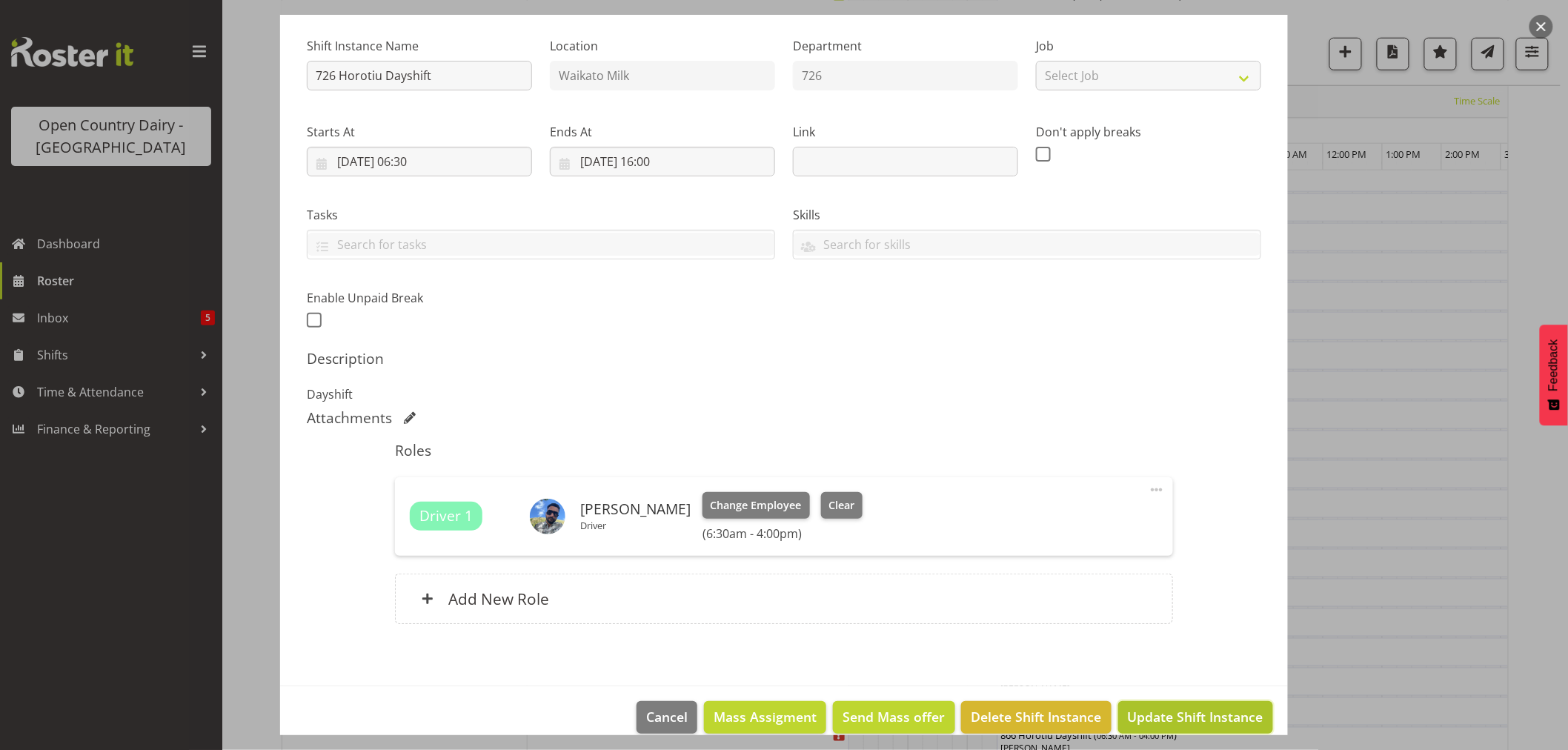
click at [1158, 713] on span "Update Shift Instance" at bounding box center [1195, 716] width 135 height 19
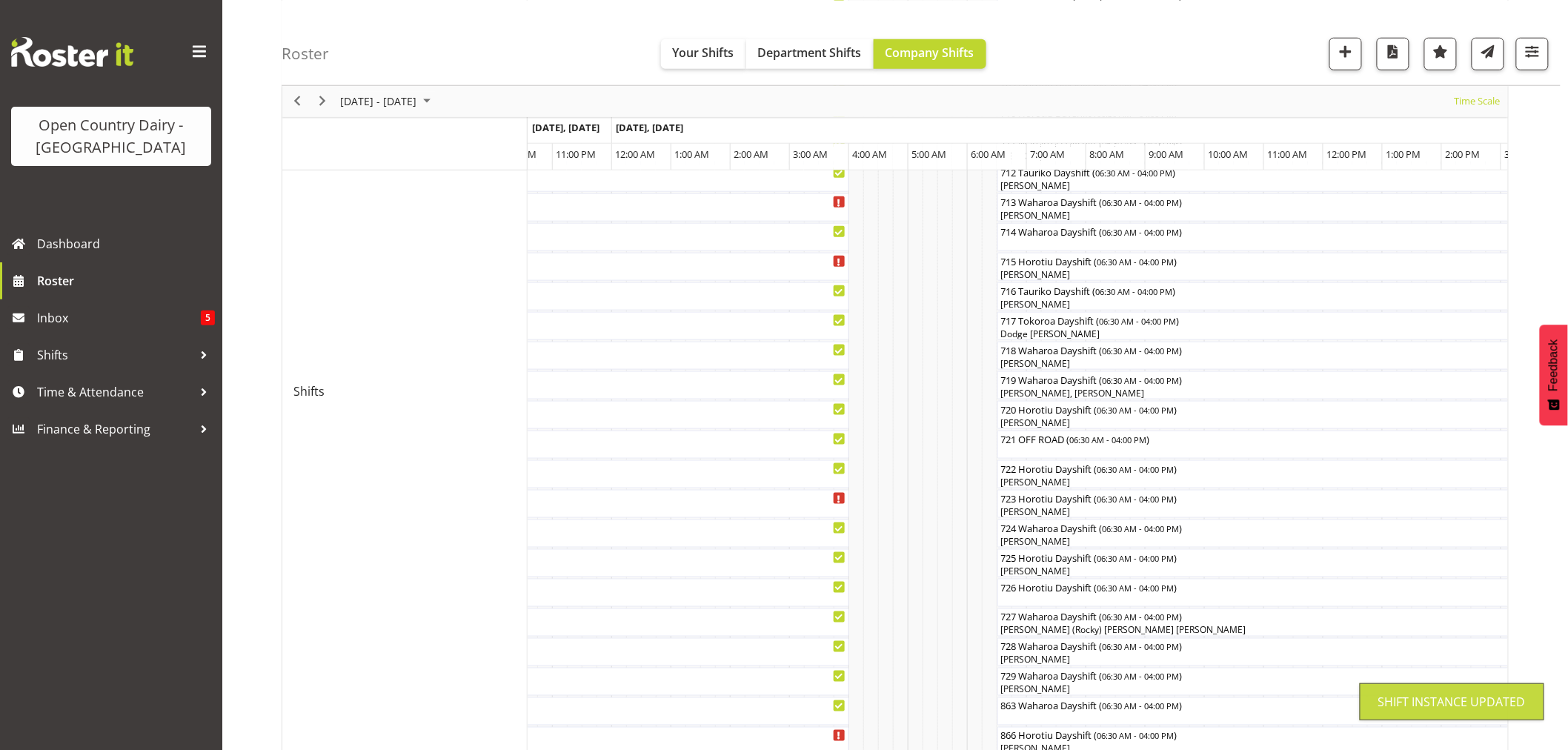
scroll to position [0, 0]
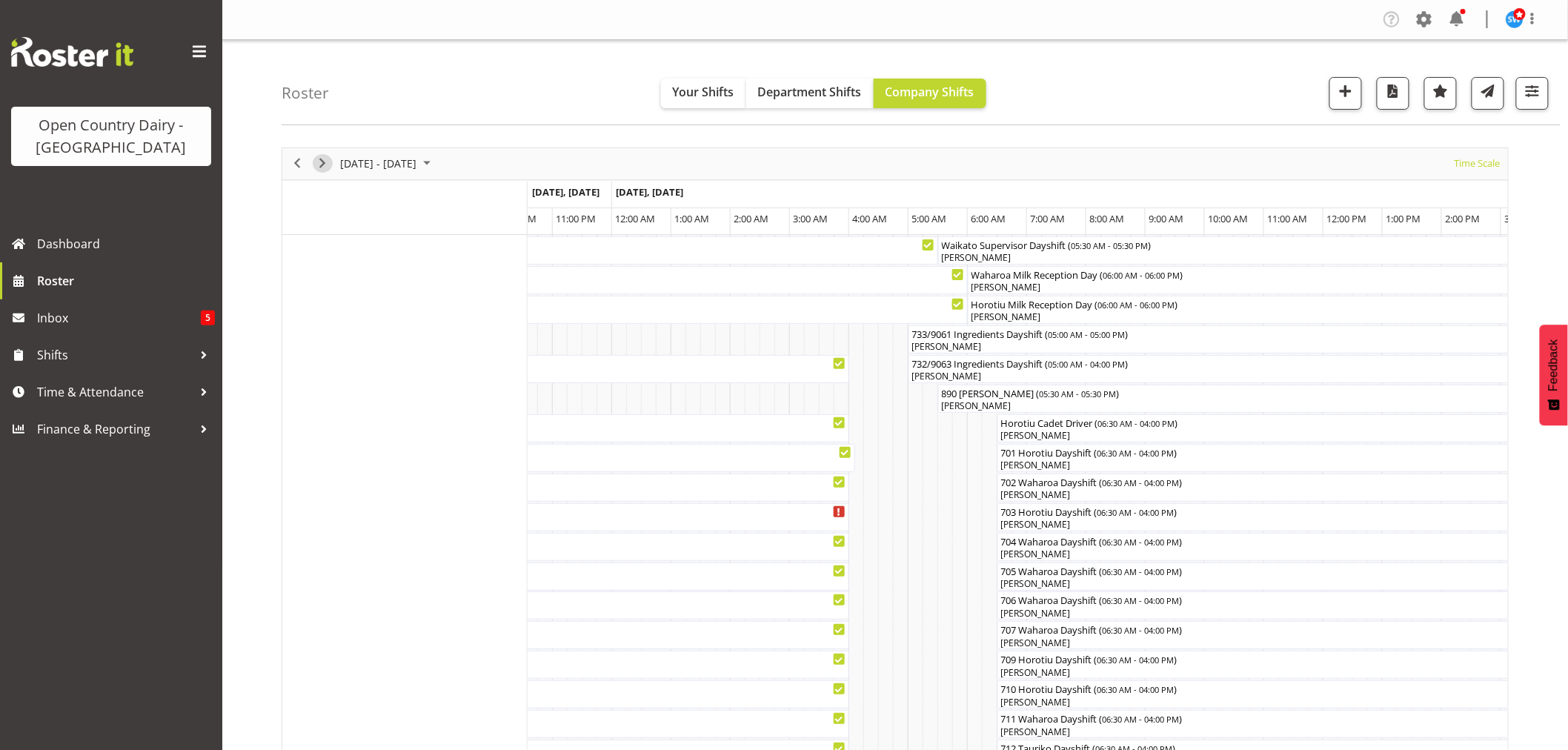
click at [322, 164] on span "Next" at bounding box center [323, 163] width 18 height 19
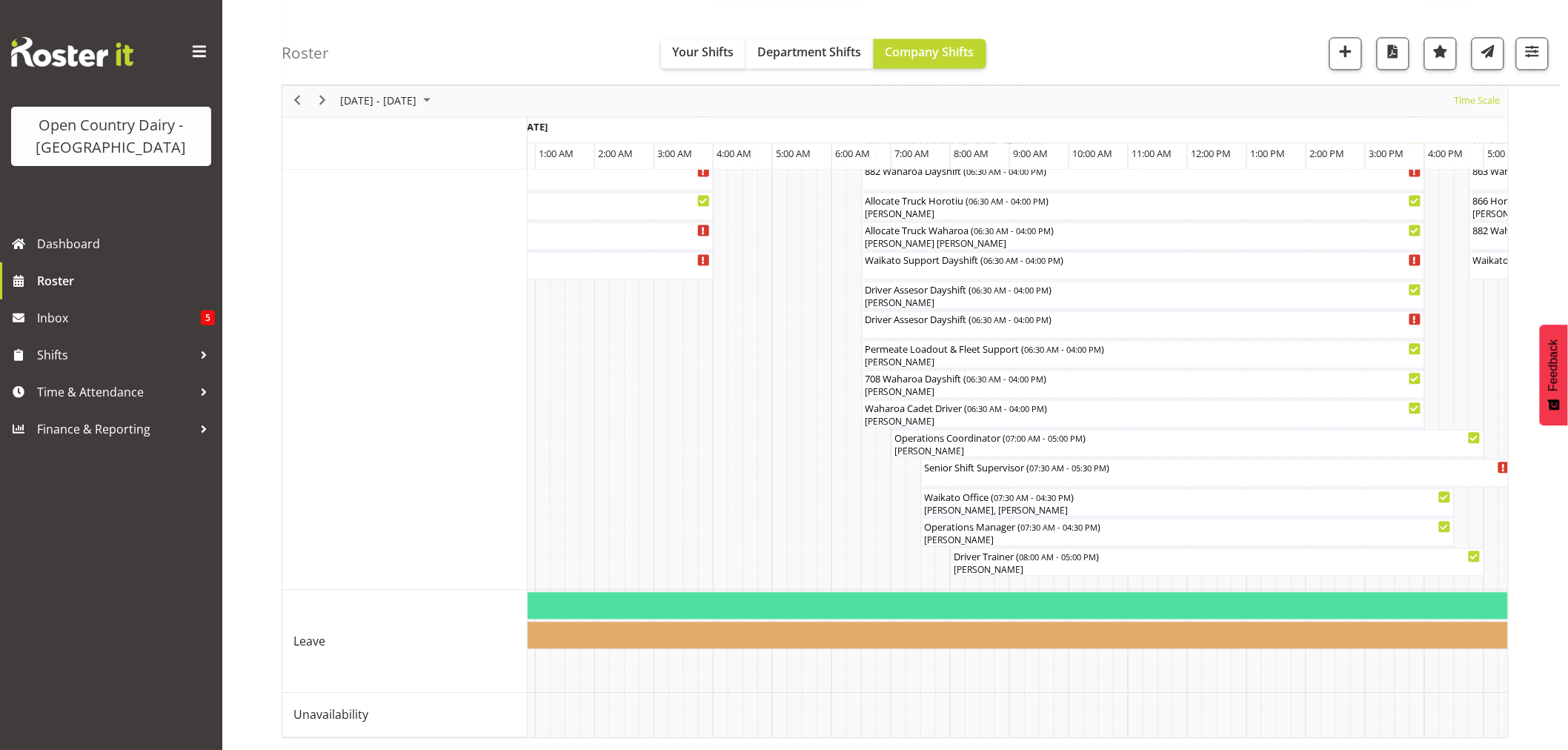
scroll to position [0, 2001]
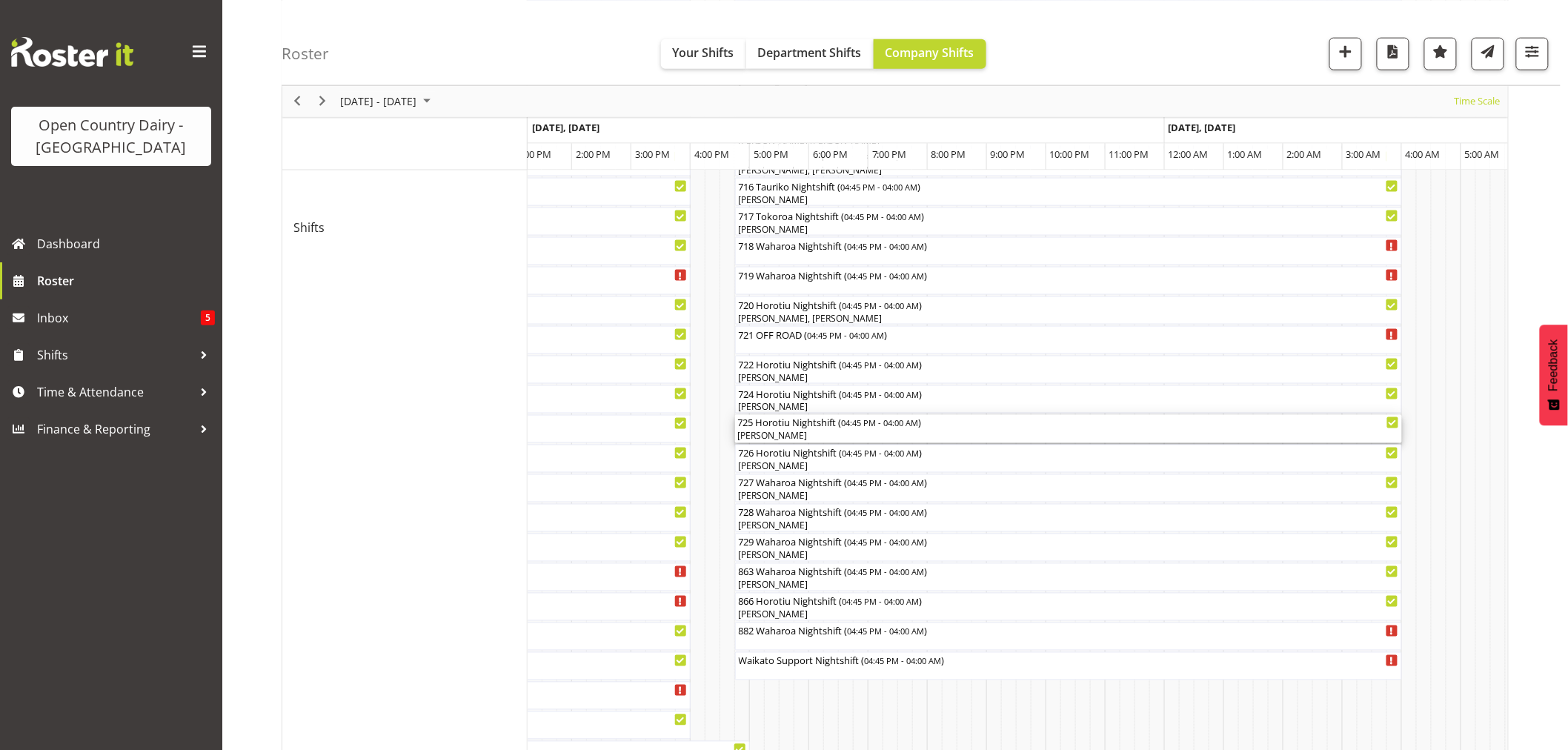
click at [806, 433] on div "[PERSON_NAME]" at bounding box center [1068, 437] width 661 height 13
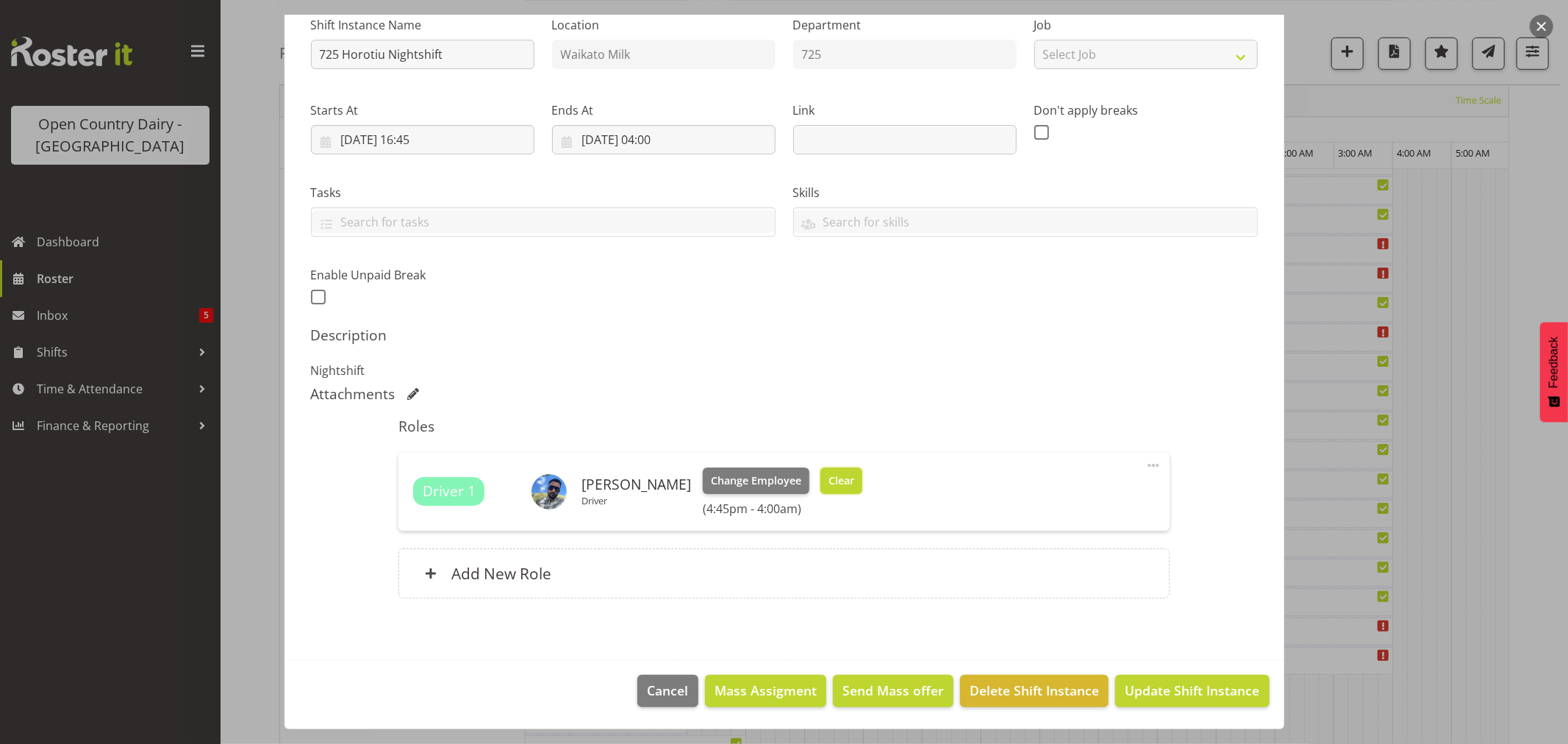
click at [850, 484] on span "Clear" at bounding box center [841, 481] width 26 height 16
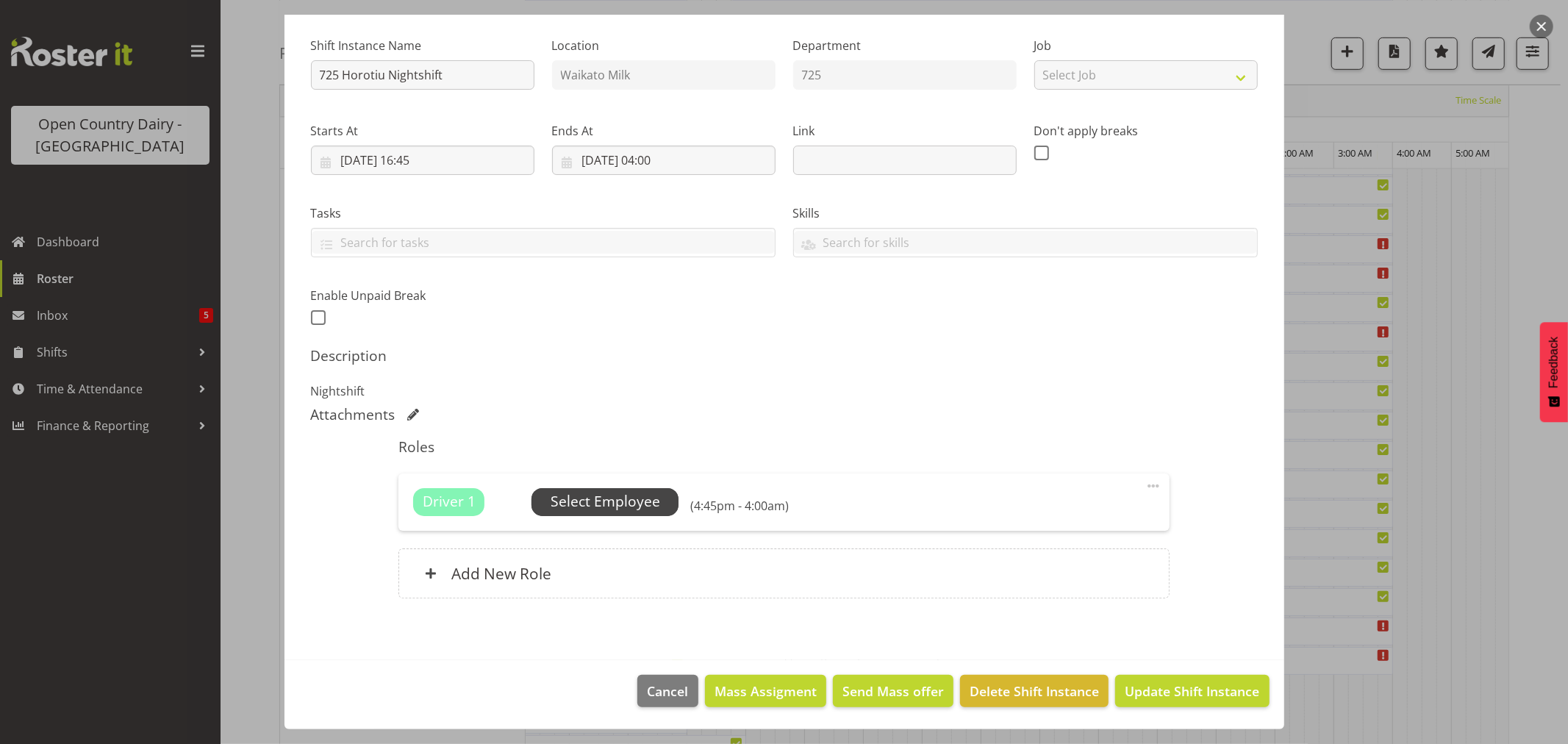
click at [605, 502] on span "Select Employee" at bounding box center [605, 502] width 109 height 21
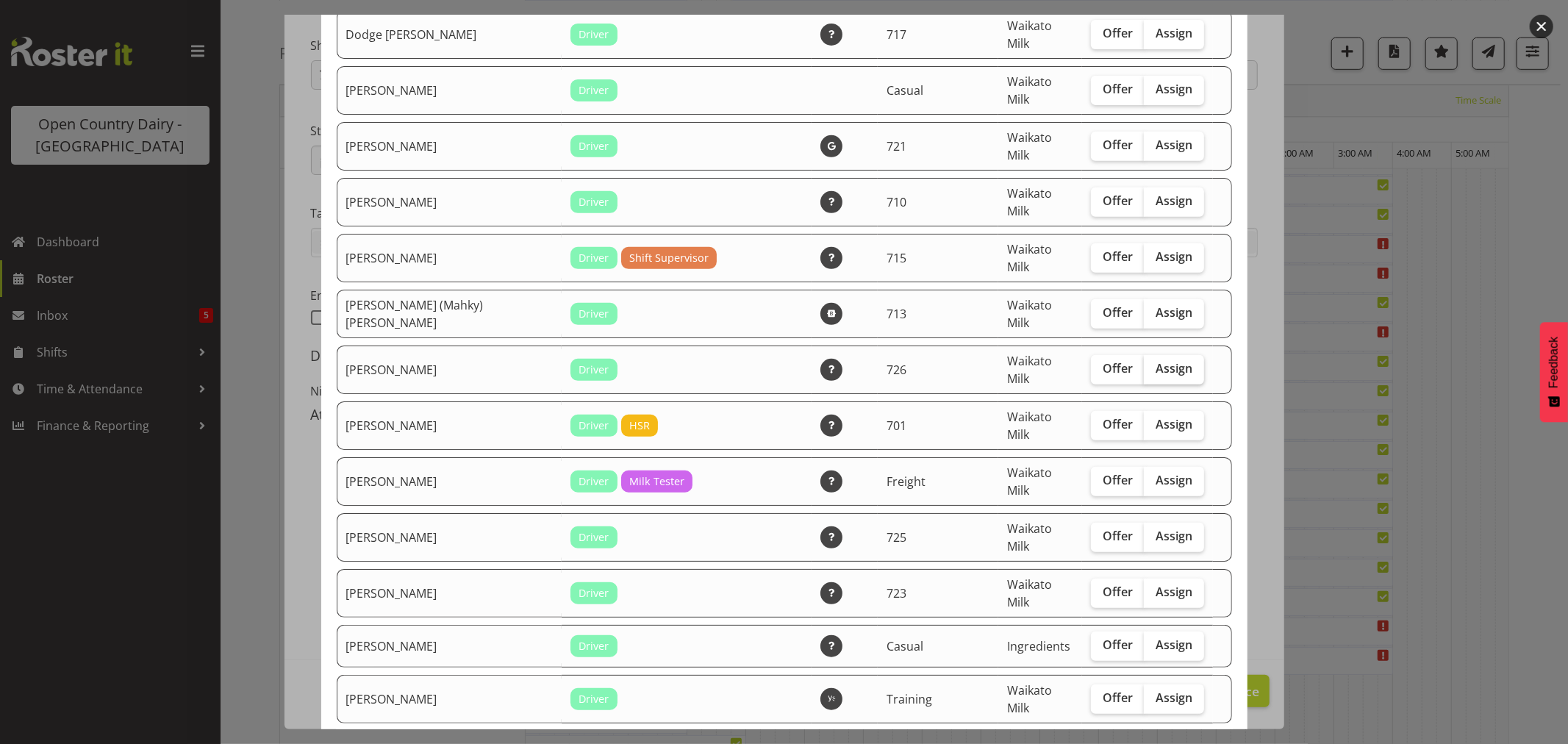
click at [1162, 361] on span "Assign" at bounding box center [1174, 368] width 37 height 15
click at [1153, 364] on input "Assign" at bounding box center [1149, 369] width 10 height 10
checkbox input "true"
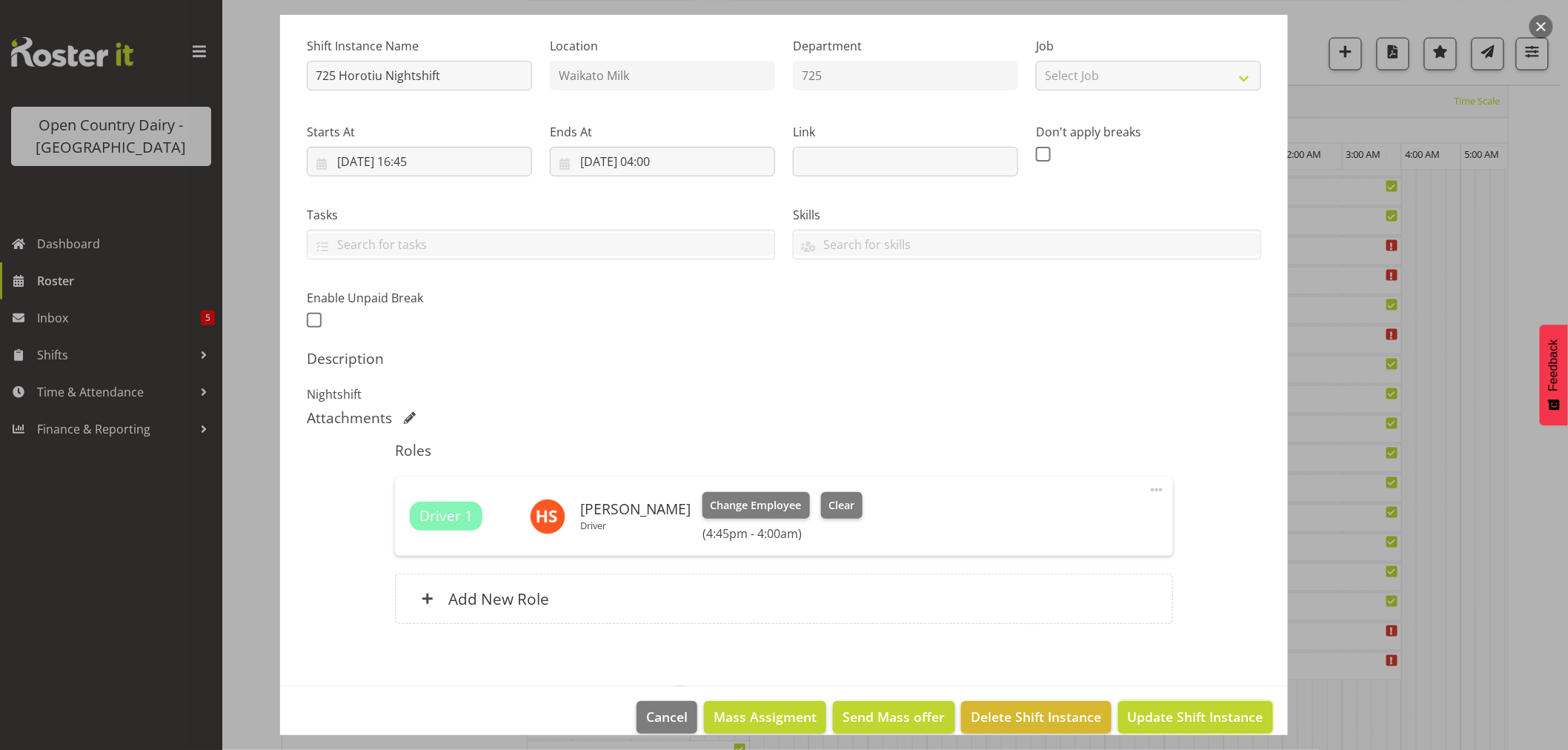
drag, startPoint x: 1176, startPoint y: 709, endPoint x: 1167, endPoint y: 709, distance: 9.0
click at [1176, 709] on span "Update Shift Instance" at bounding box center [1195, 716] width 135 height 19
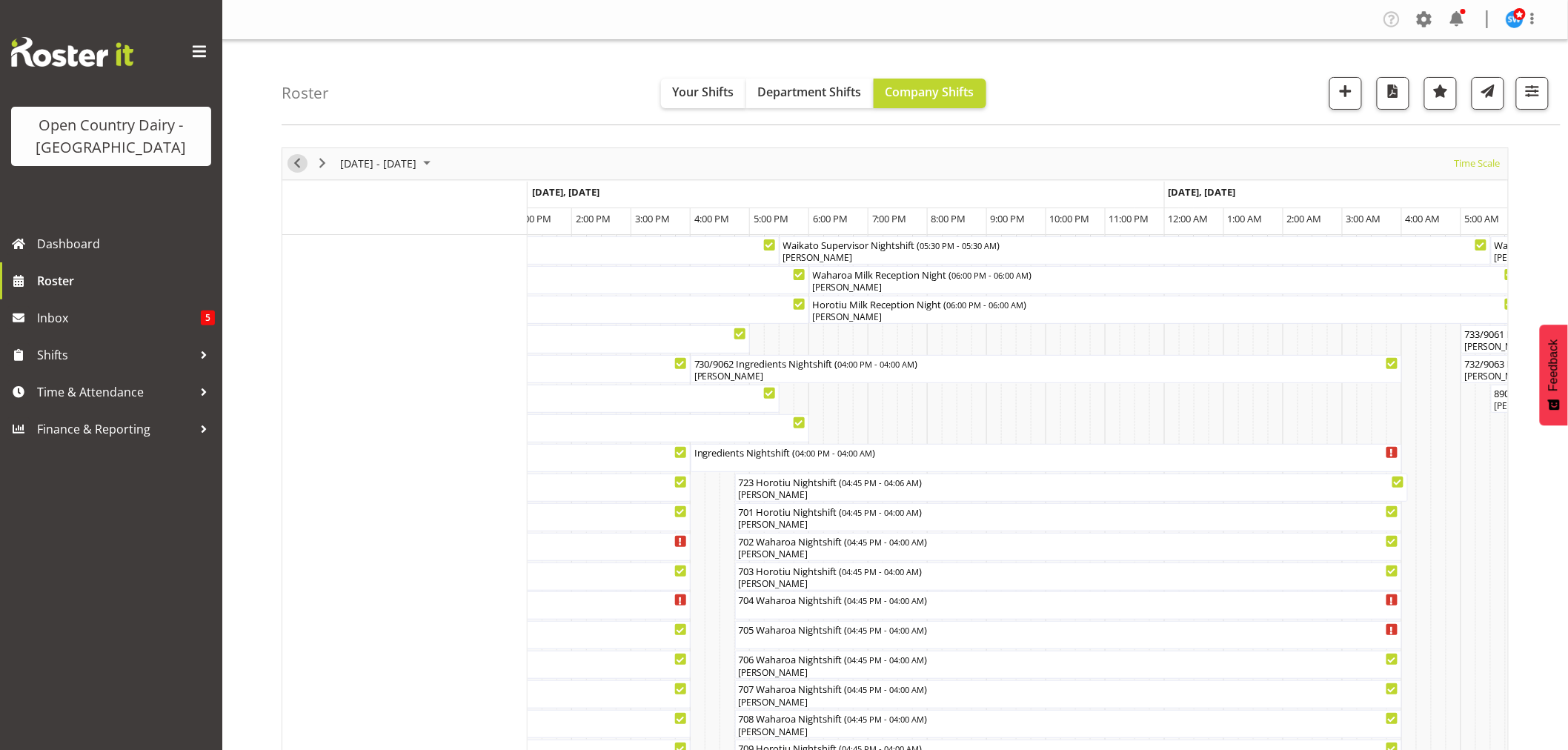
click at [292, 159] on span "Previous" at bounding box center [297, 163] width 18 height 19
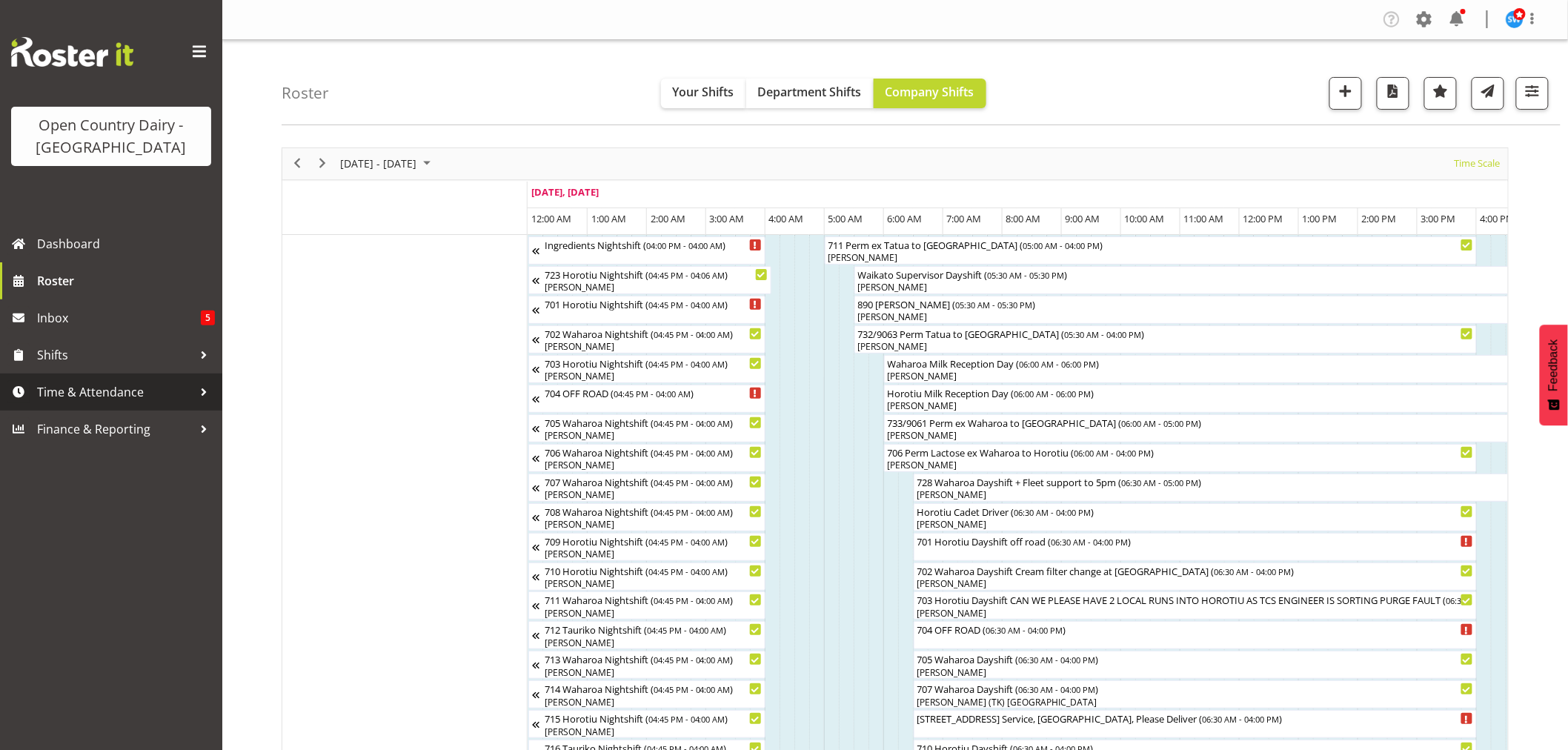
click at [83, 394] on span "Time & Attendance" at bounding box center [115, 392] width 156 height 22
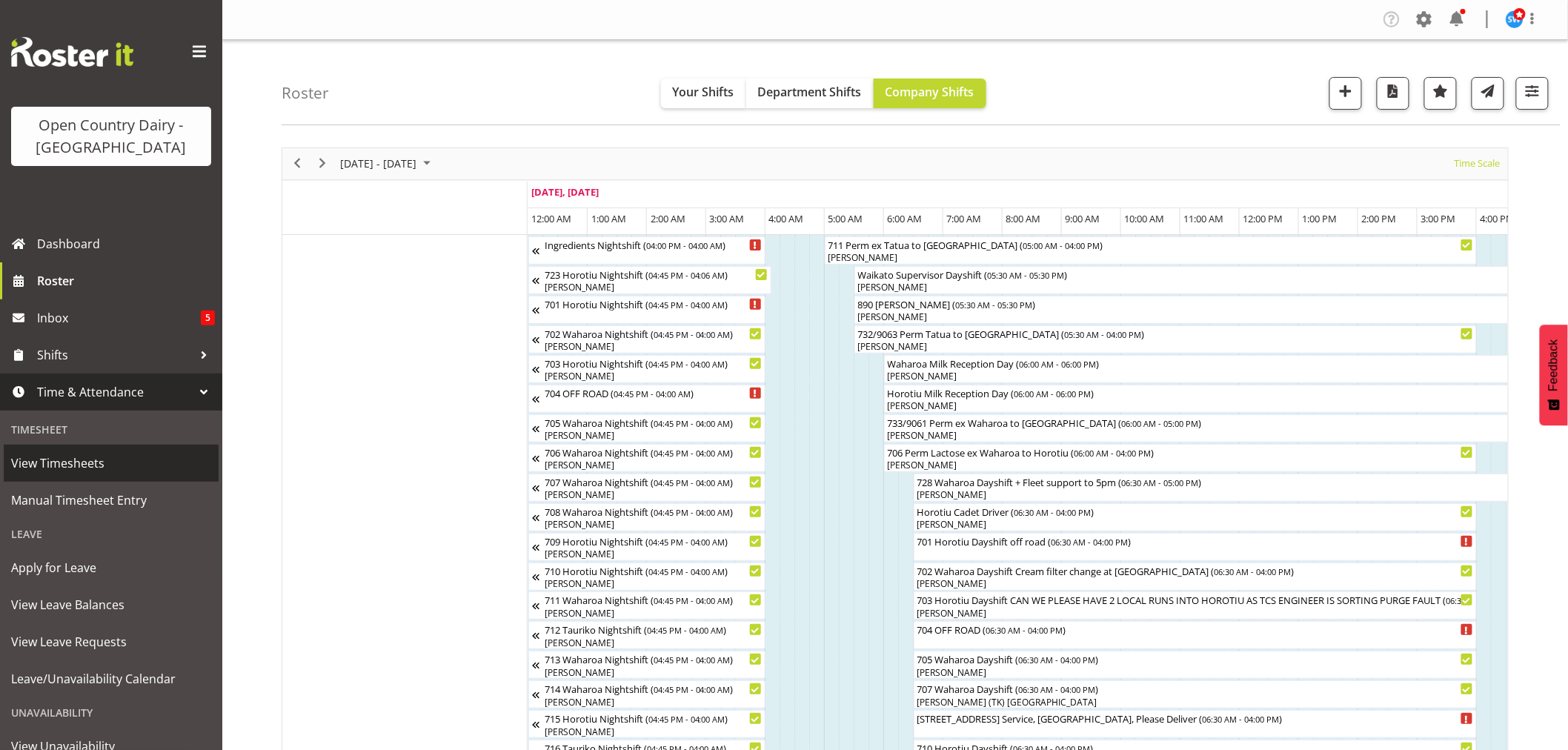
click at [75, 471] on span "View Timesheets" at bounding box center [112, 463] width 200 height 22
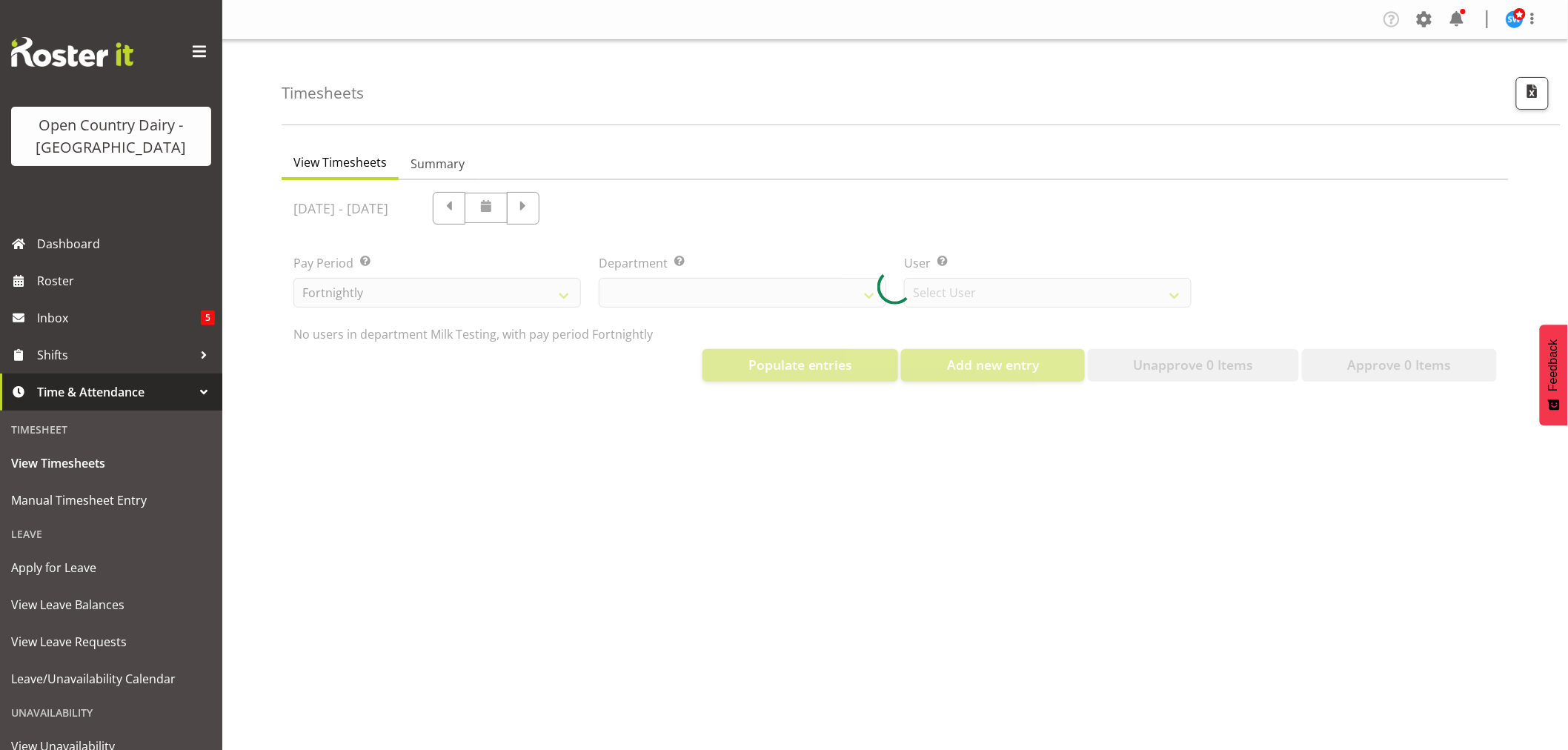
select select "733"
select select "7414"
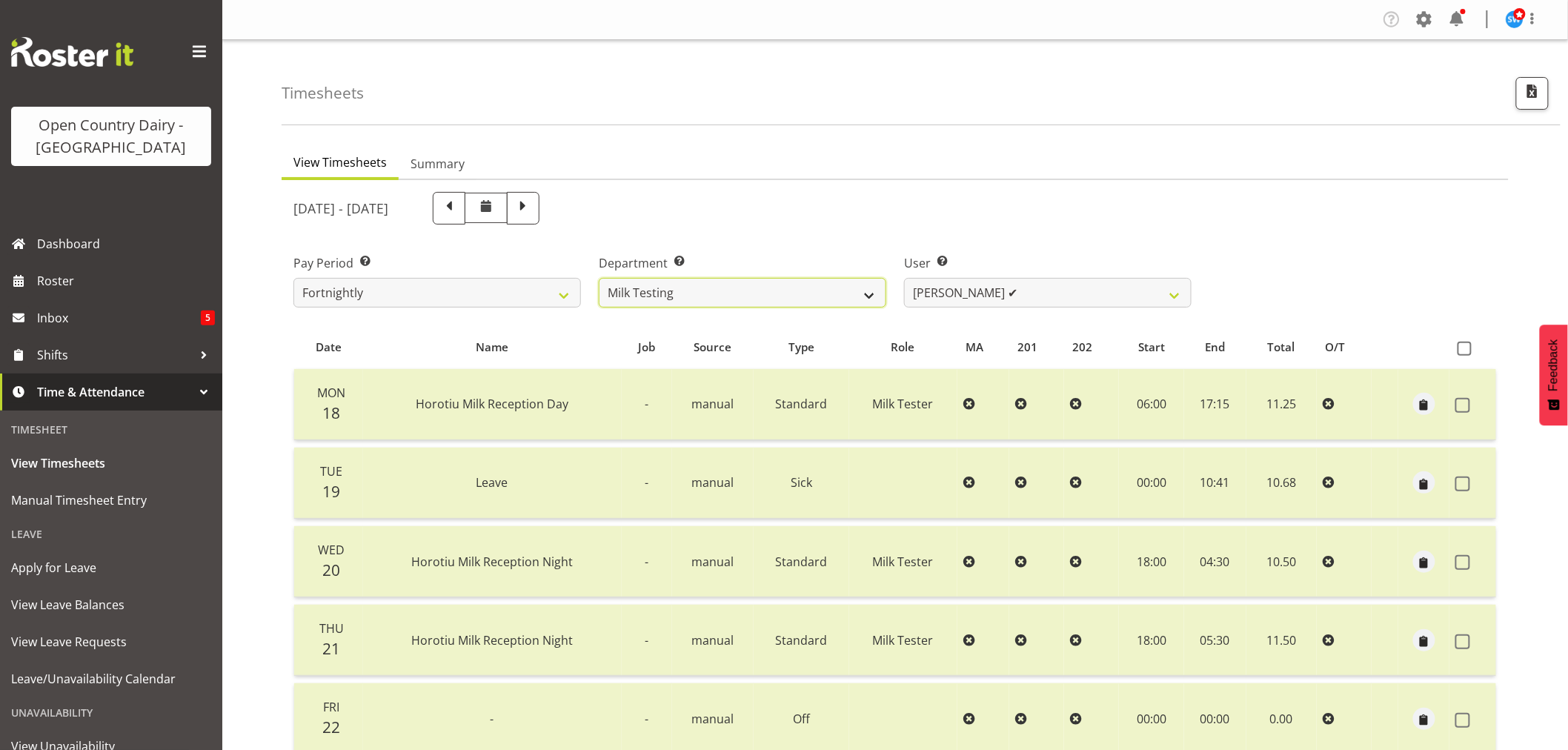
click at [714, 286] on select "701 702 703 704 705 706 707 708 709 710 711 712 713 714 715 716 717 718 719 720" at bounding box center [742, 292] width 287 height 30
select select "720"
click at [598, 278] on select "701 702 703 704 705 706 707 708 709 710 711 712 713 714 715 716 717 718 719 720" at bounding box center [742, 292] width 287 height 30
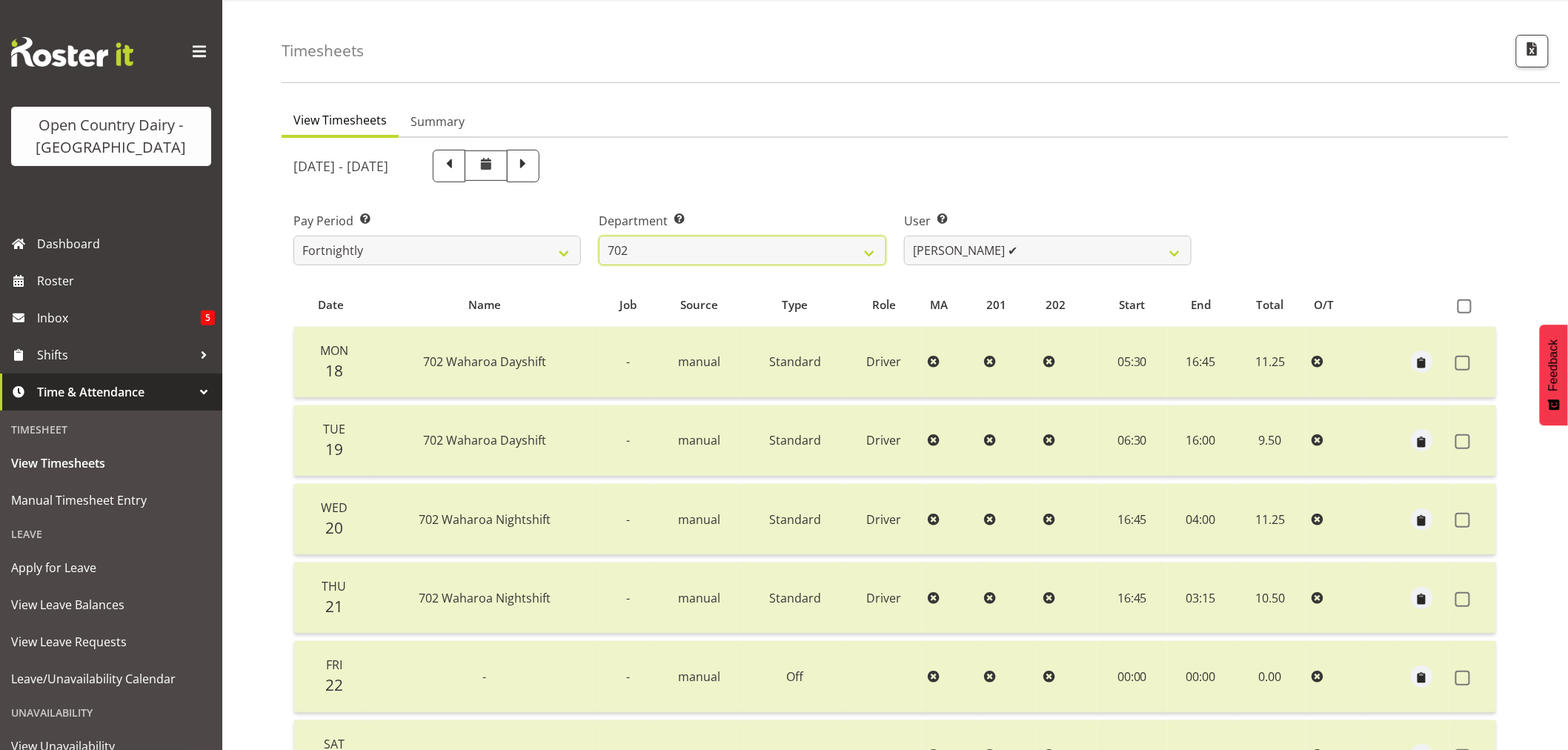
scroll to position [35, 0]
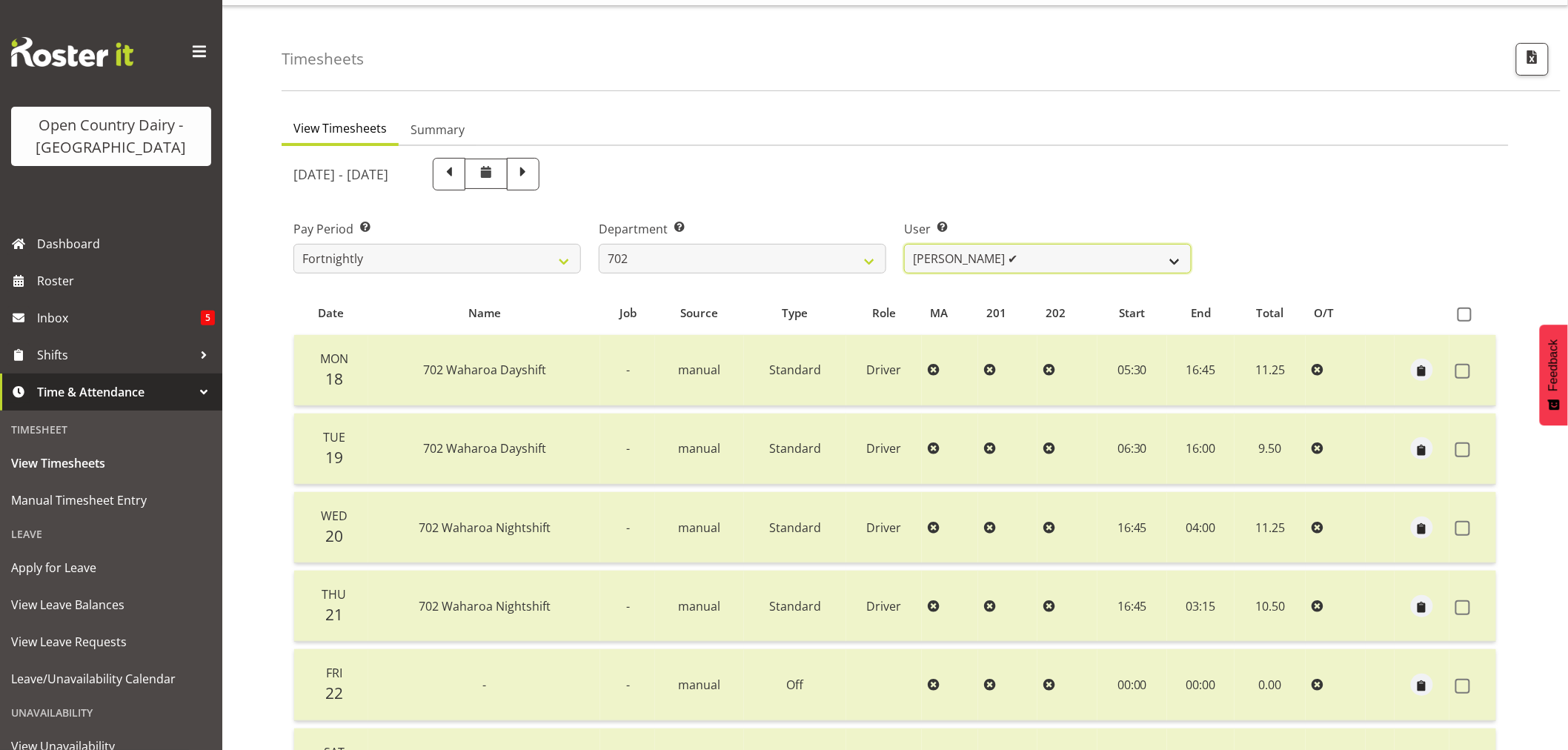
click at [993, 261] on select "Brian Riddle ✔ Denica Tapiki ❌ Nick Adlington ✔ Simon Phillpott ✔" at bounding box center [1048, 259] width 287 height 30
select select "10345"
click at [904, 244] on select "Brian Riddle ✔ Denica Tapiki ❌ Nick Adlington ✔ Simon Phillpott ✔" at bounding box center [1048, 259] width 287 height 30
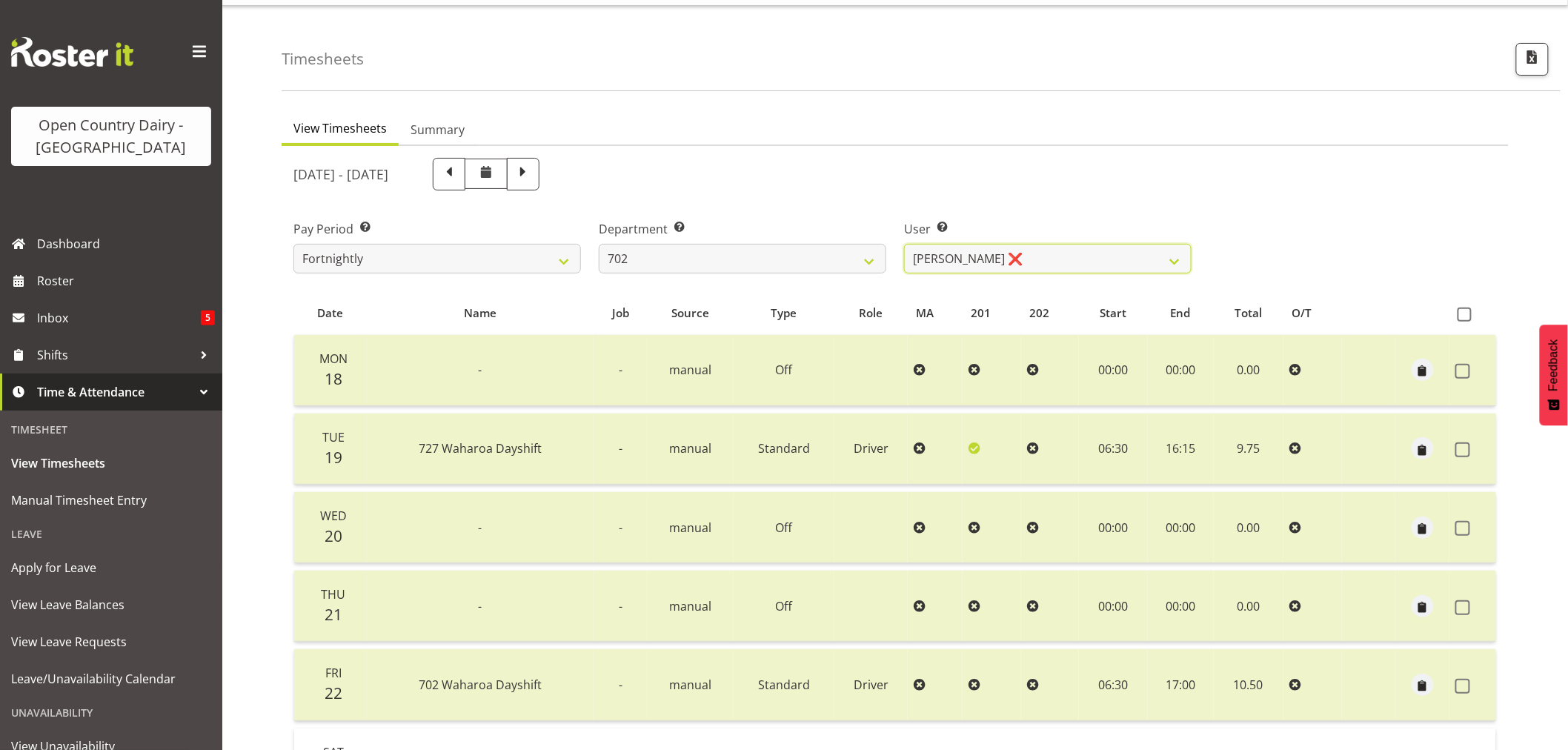
scroll to position [0, 0]
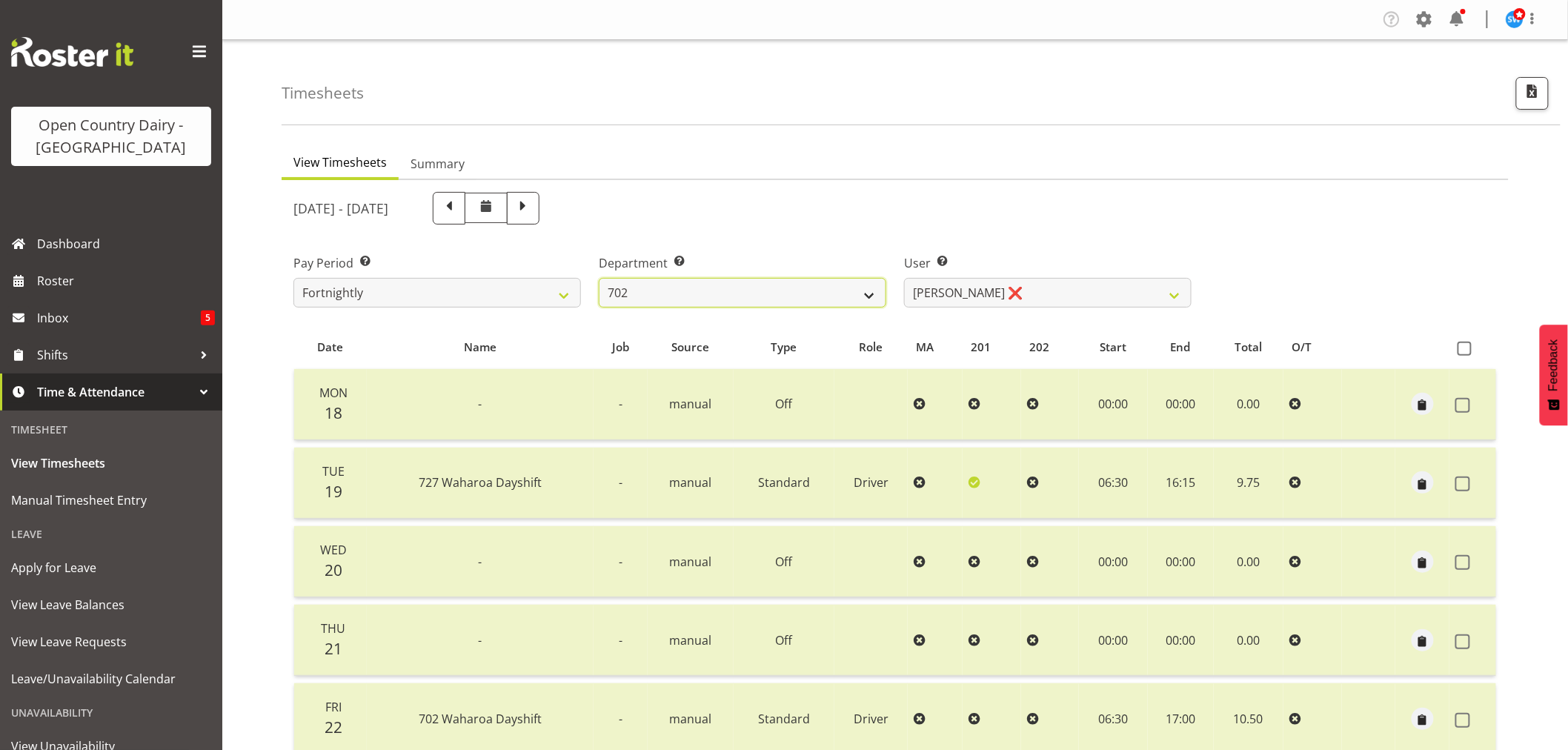
click at [771, 297] on select "701 702 703 704 705 706 707 708 709 710 711 712 713 714 715 716 717 718 719 720" at bounding box center [742, 292] width 287 height 30
select select "717"
click at [598, 278] on select "701 702 703 704 705 706 707 708 709 710 711 712 713 714 715 716 717 718 719 720" at bounding box center [742, 292] width 287 height 30
select select "8496"
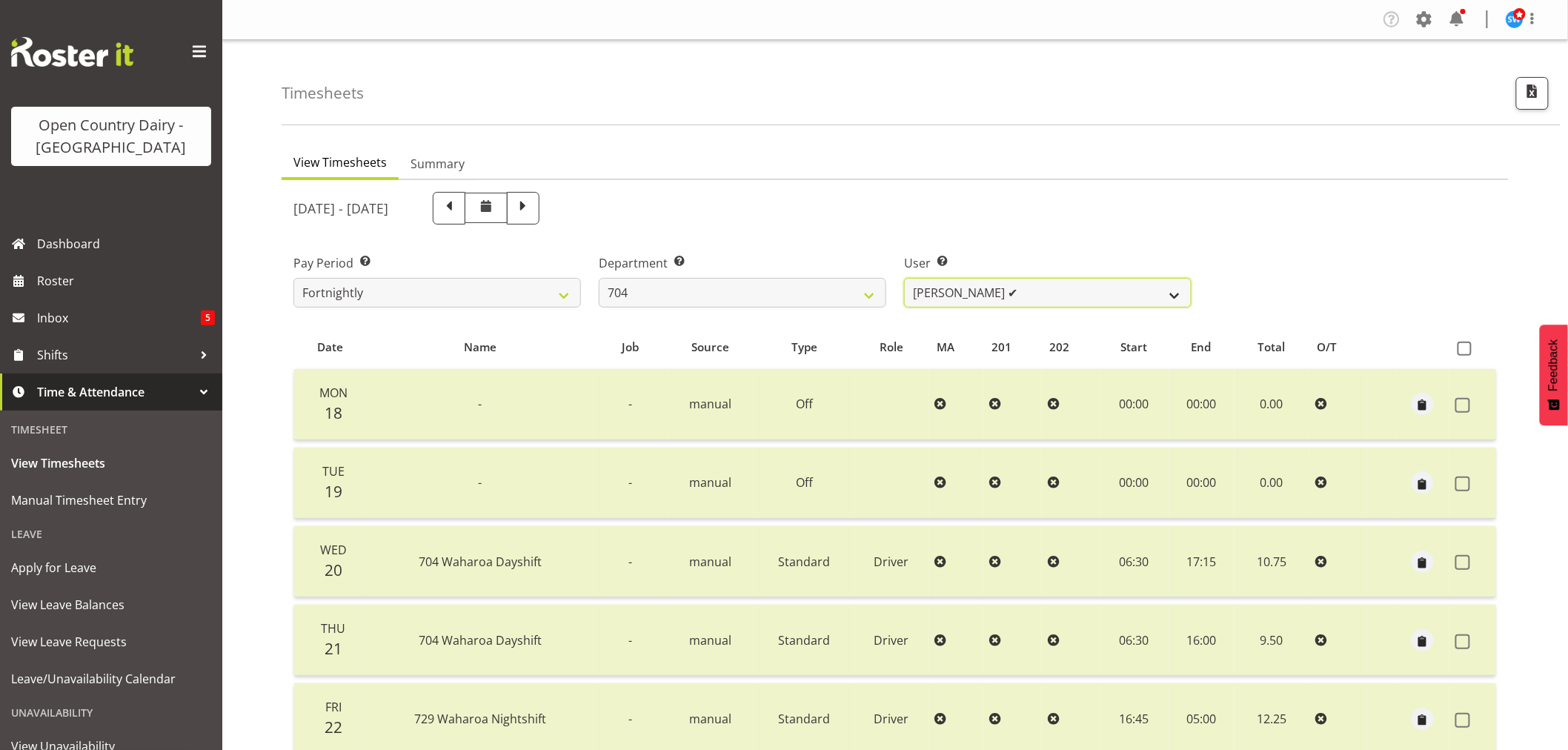
click at [1071, 297] on select "Graham Houghton ✔ Jon Williams ✔ Stephen Rae ❌" at bounding box center [1048, 292] width 287 height 30
click at [769, 286] on select "701 702 703 704 705 706 707 708 709 710 711 712 713 714 715 716 717 718 719 720" at bounding box center [742, 292] width 287 height 30
click at [598, 278] on select "701 702 703 704 705 706 707 708 709 710 711 712 713 714 715 716 717 718 719 720" at bounding box center [742, 292] width 287 height 30
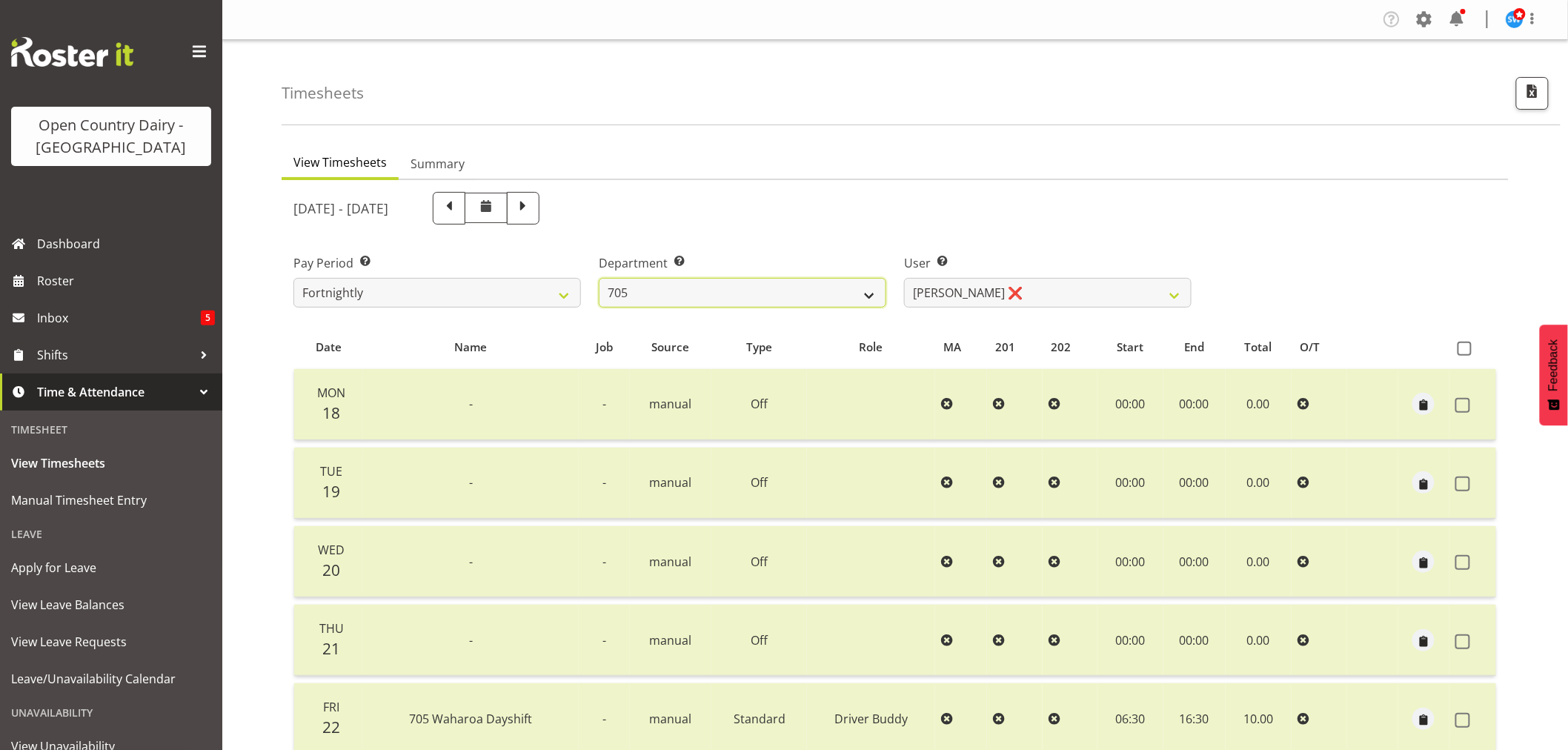
click at [673, 283] on select "701 702 703 704 705 706 707 708 709 710 711 712 713 714 715 716 717 718 719 720" at bounding box center [742, 292] width 287 height 30
click at [598, 278] on select "701 702 703 704 705 706 707 708 709 710 711 712 713 714 715 716 717 718 719 720" at bounding box center [742, 292] width 287 height 30
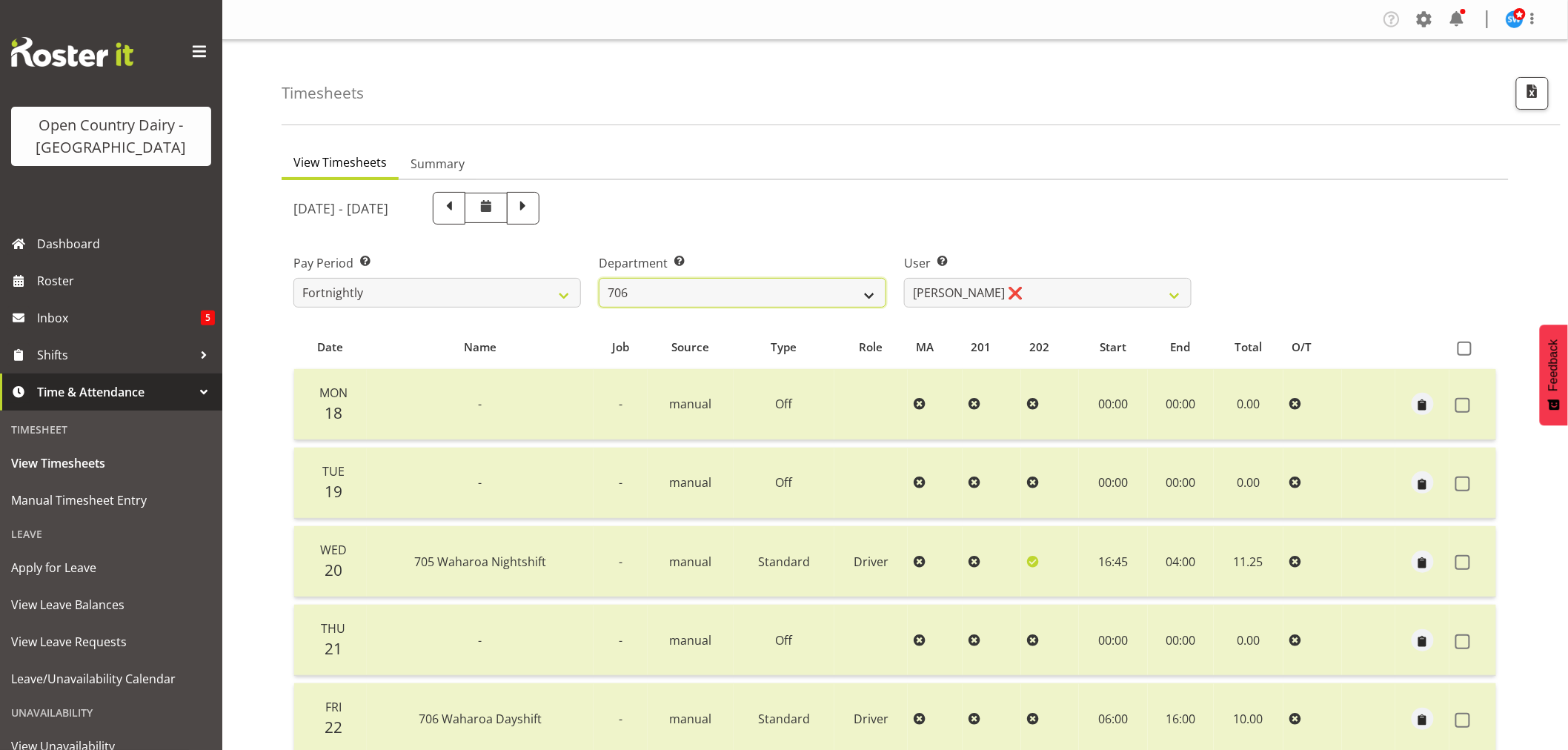
click at [772, 292] on select "701 702 703 704 705 706 707 708 709 710 711 712 713 714 715 716 717 718 719 720" at bounding box center [742, 292] width 287 height 30
click at [598, 278] on select "701 702 703 704 705 706 707 708 709 710 711 712 713 714 715 716 717 718 719 720" at bounding box center [742, 292] width 287 height 30
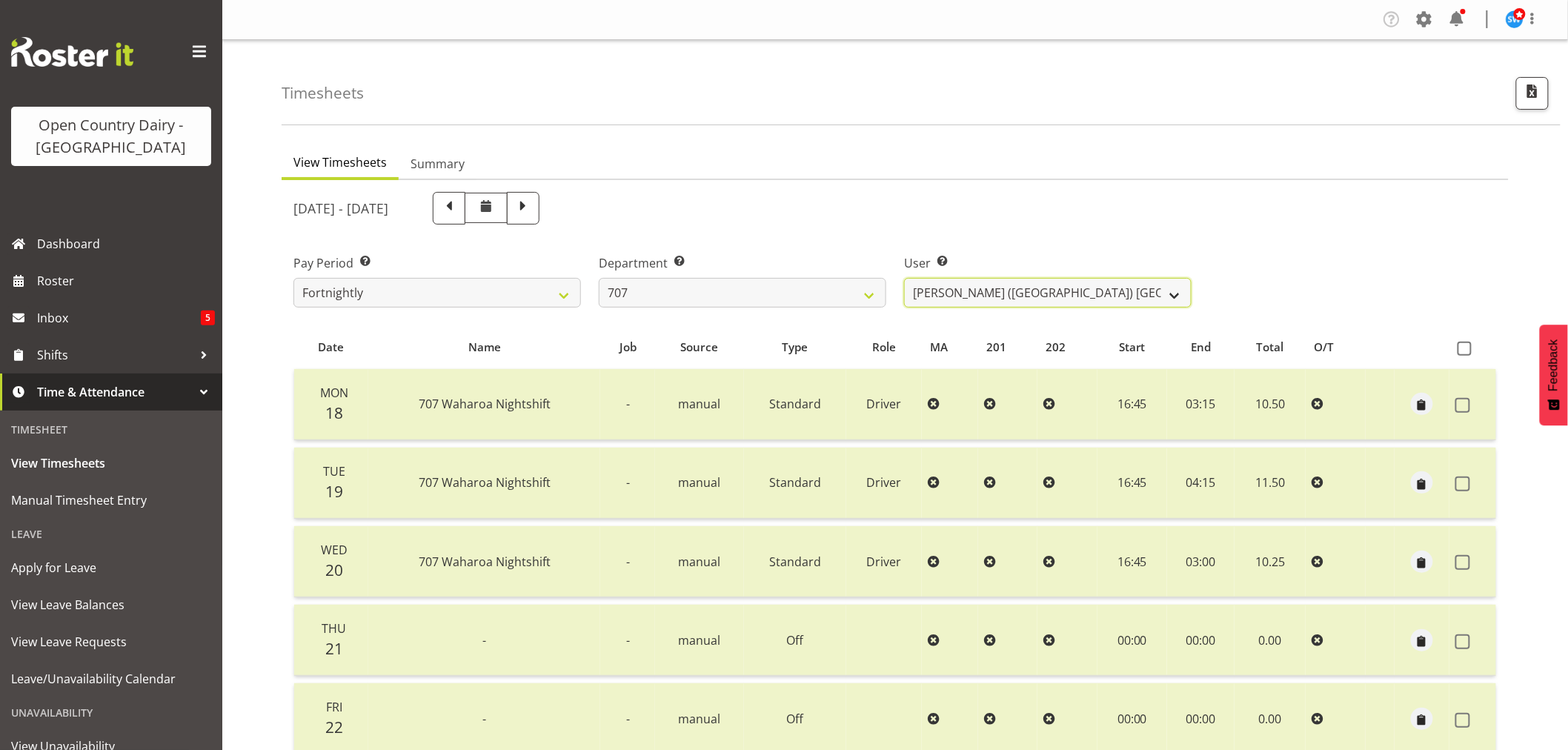
click at [1067, 280] on select "Alan (TK) Bedford ✔ Mike Madden ❌" at bounding box center [1048, 292] width 287 height 30
click at [693, 289] on select "701 702 703 704 705 706 707 708 709 710 711 712 713 714 715 716 717 718 719 720" at bounding box center [742, 292] width 287 height 30
select select "762"
click at [598, 278] on select "701 702 703 704 705 706 707 708 709 710 711 712 713 714 715 716 717 718 719 720" at bounding box center [742, 292] width 287 height 30
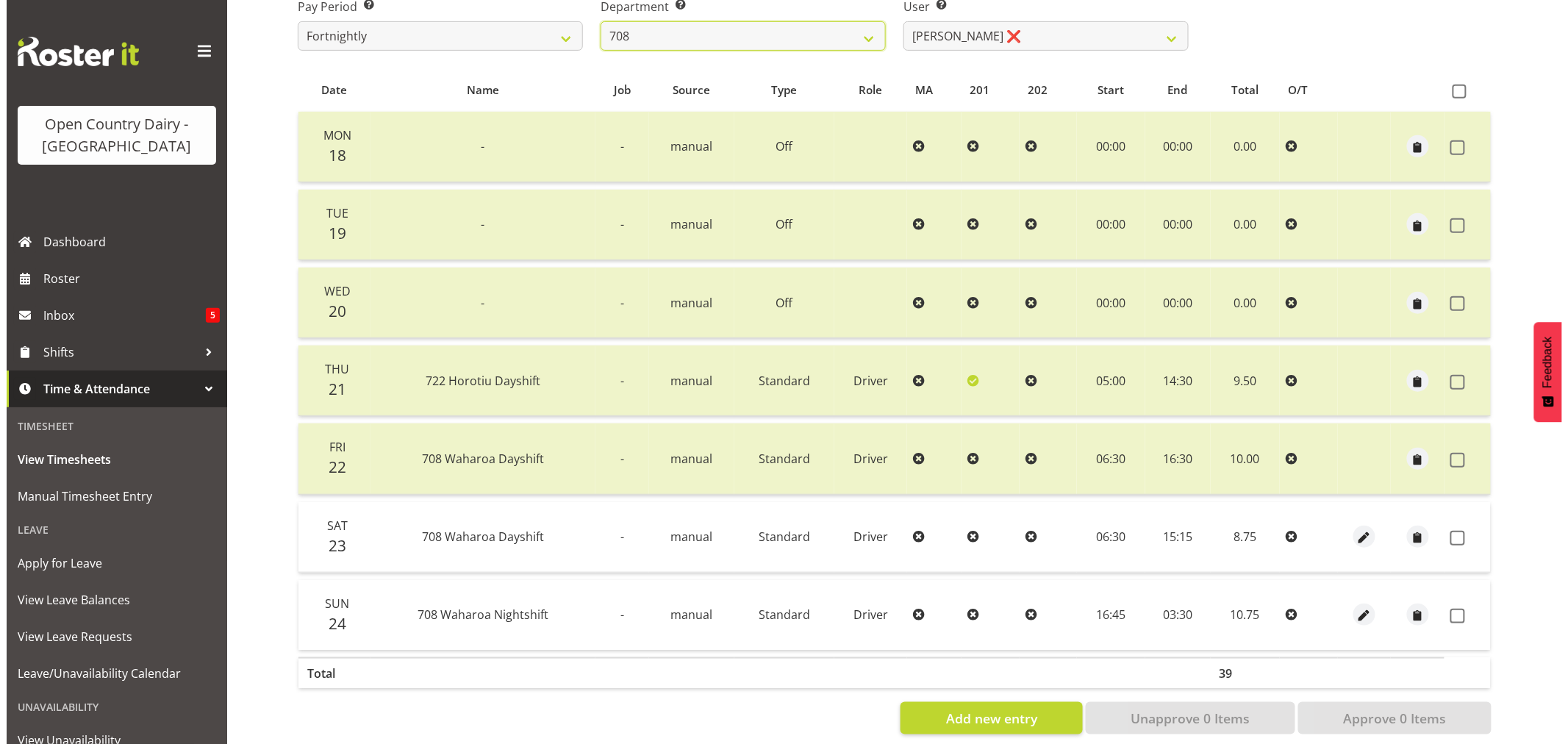
scroll to position [280, 0]
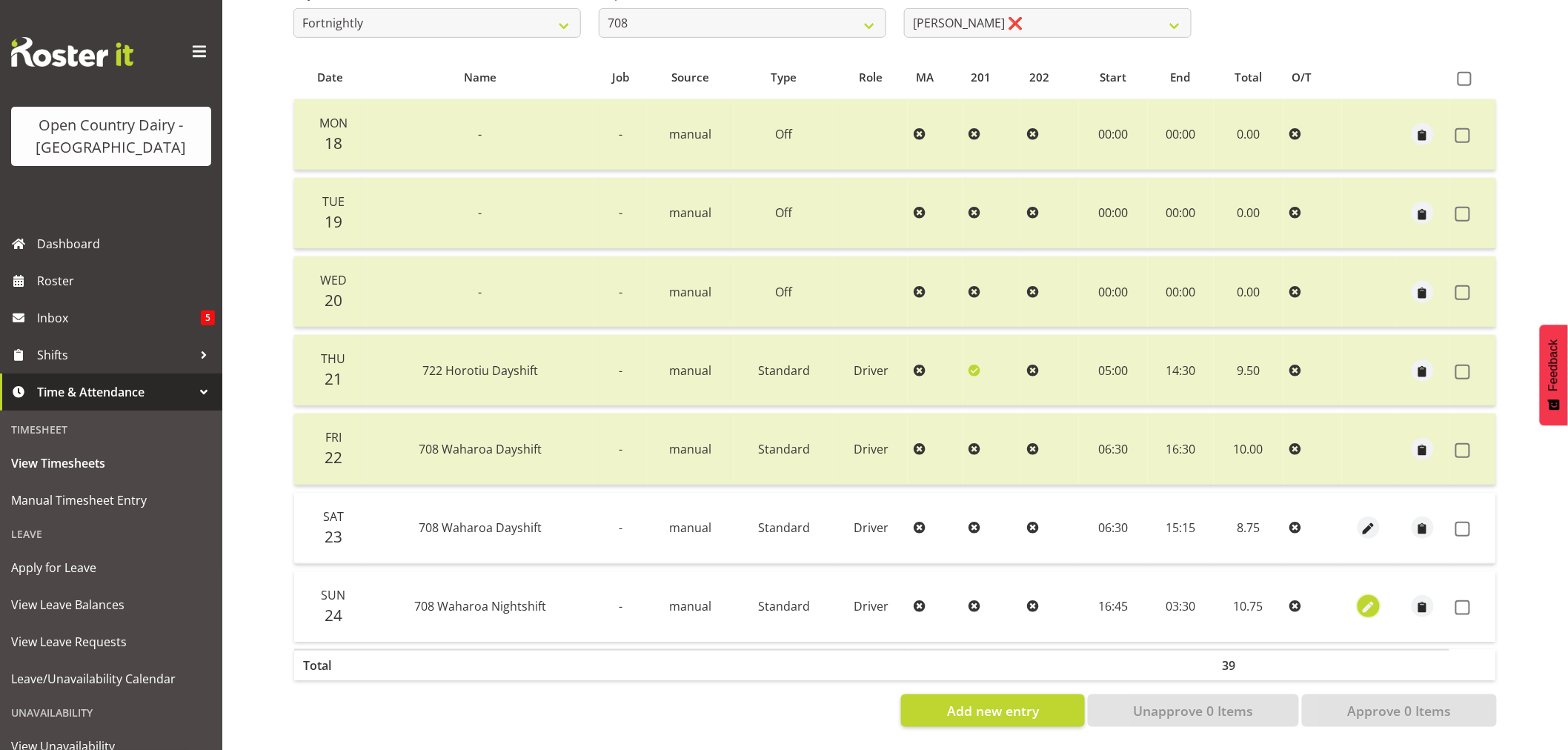
click at [1369, 600] on span "button" at bounding box center [1369, 608] width 17 height 17
select select "Standard"
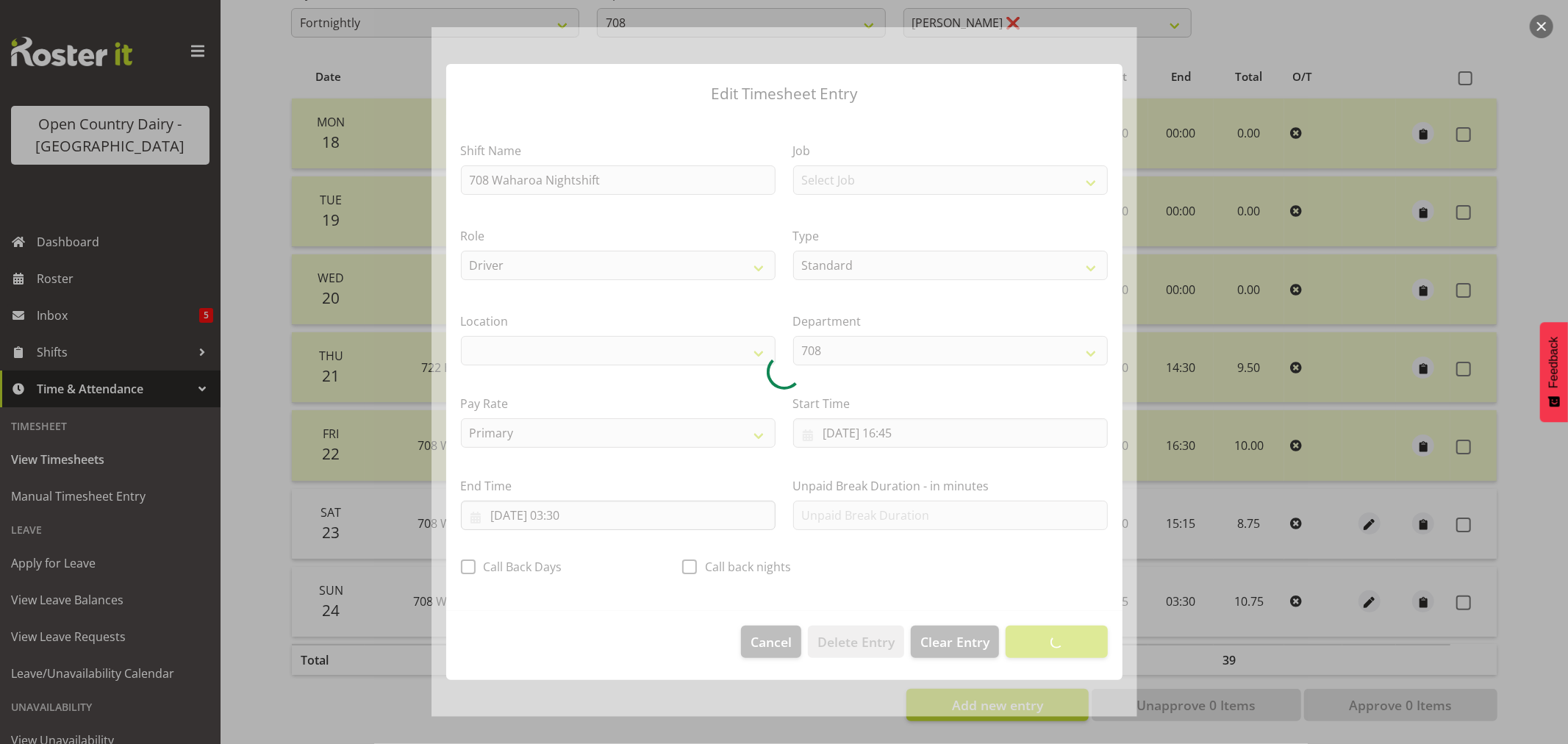
select select "1054"
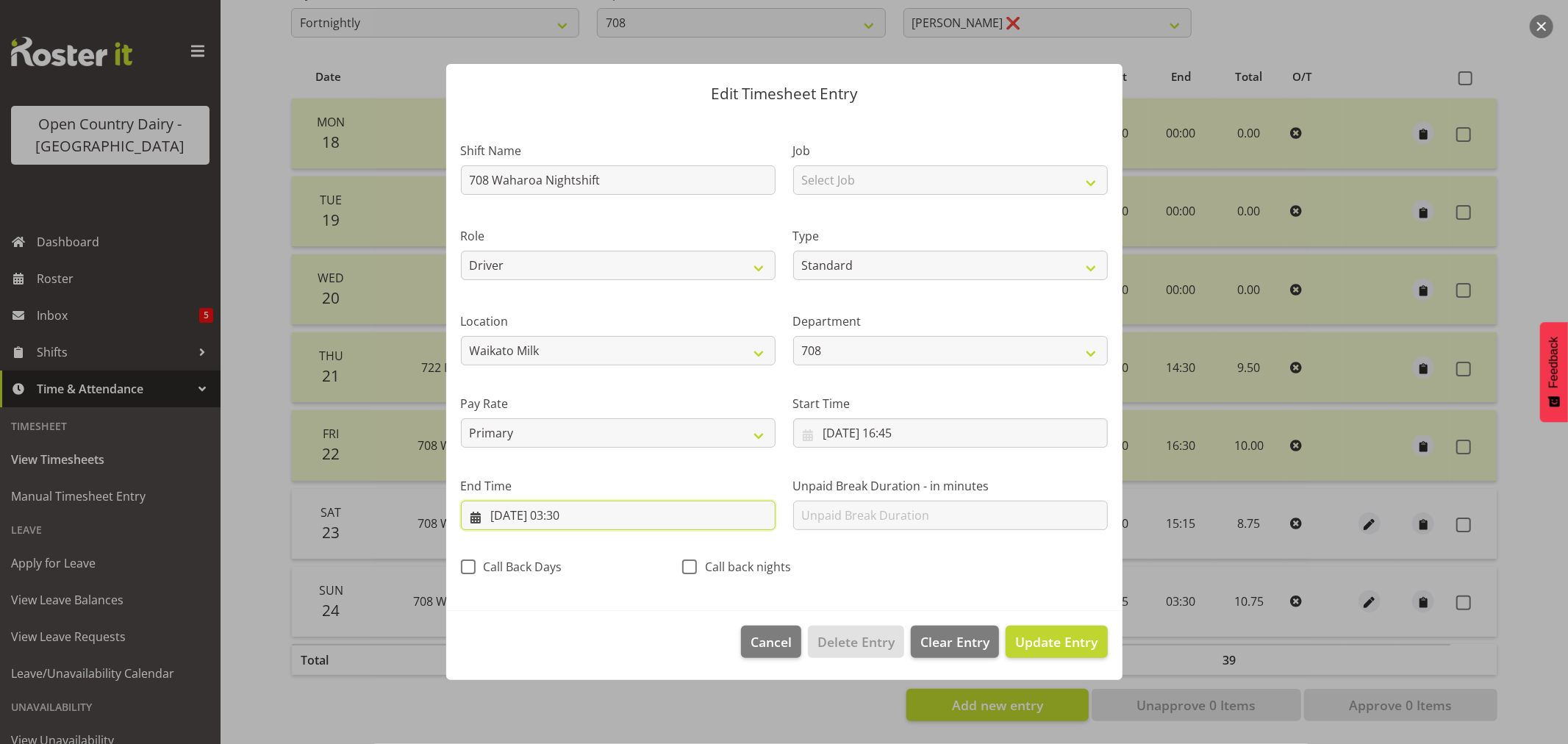
click at [566, 517] on input "25/08/2025, 03:30" at bounding box center [618, 516] width 314 height 29
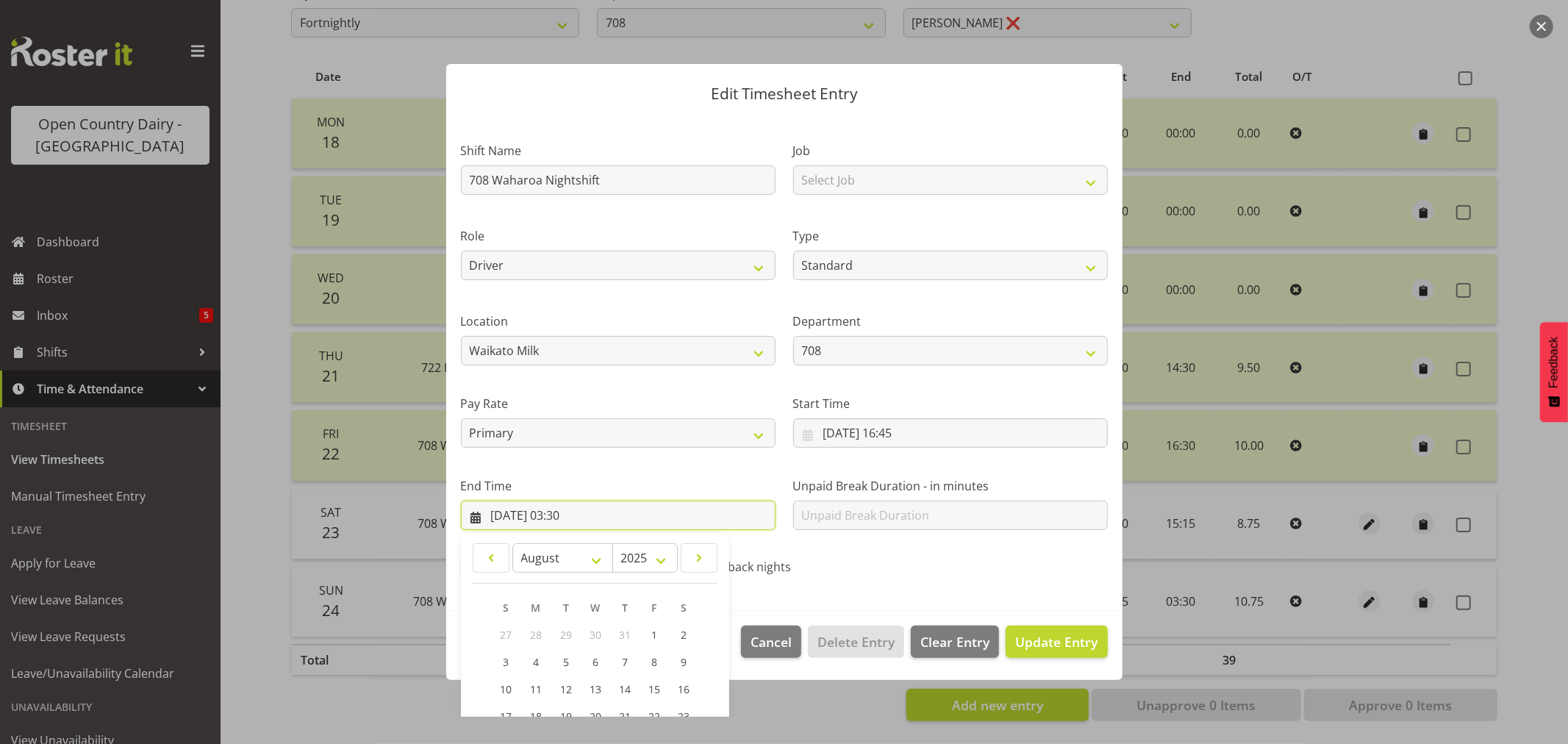
scroll to position [149, 0]
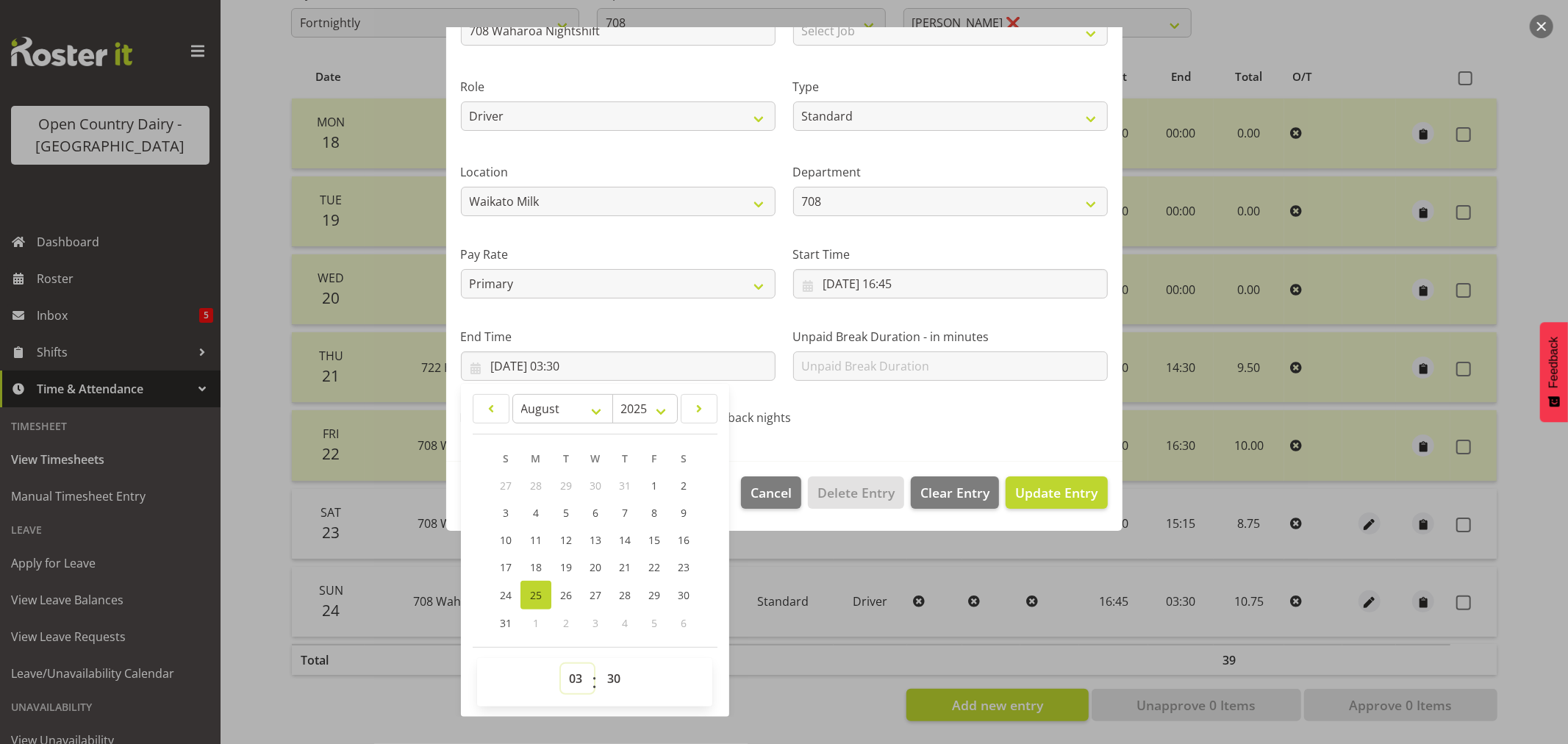
click at [574, 676] on select "00 01 02 03 04 05 06 07 08 09 10 11 12 13 14 15 16 17 18 19 20 21 22 23" at bounding box center [578, 679] width 33 height 29
select select "2"
click at [561, 664] on select "00 01 02 03 04 05 06 07 08 09 10 11 12 13 14 15 16 17 18 19 20 21 22 23" at bounding box center [578, 679] width 33 height 29
type input "25/08/2025, 02:30"
click at [1025, 488] on span "Update Entry" at bounding box center [1056, 493] width 82 height 18
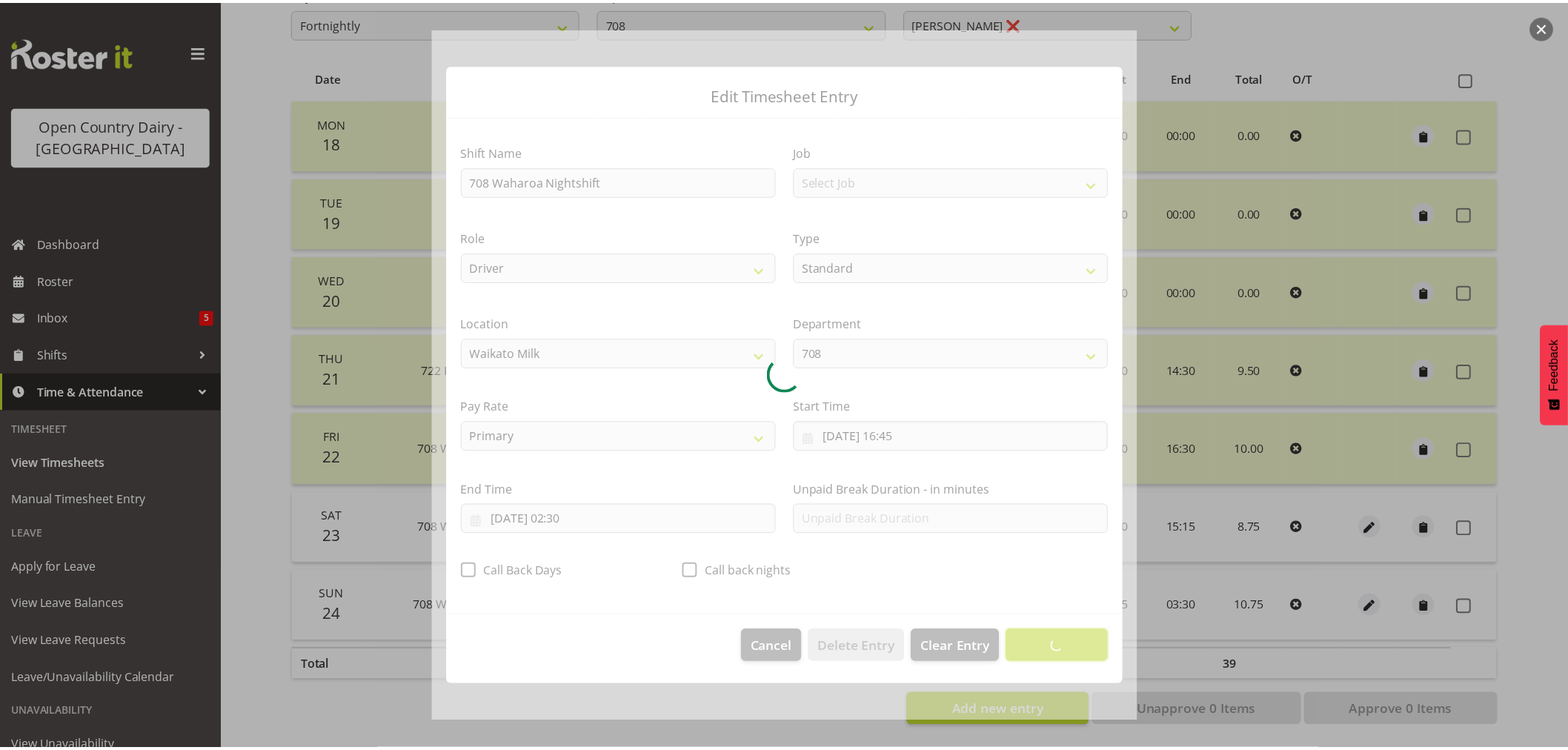
scroll to position [0, 0]
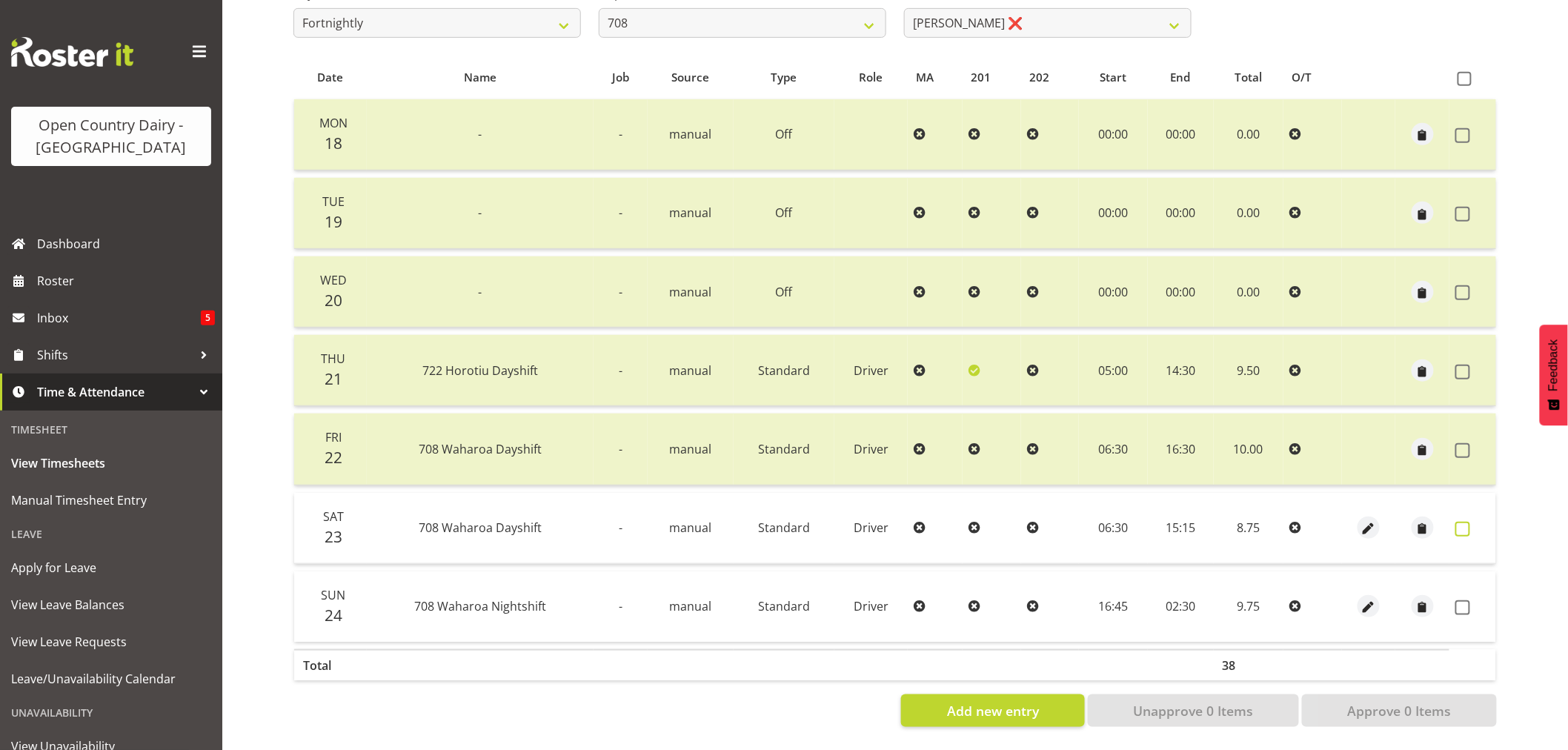
click at [1463, 522] on span at bounding box center [1463, 529] width 15 height 15
checkbox input "true"
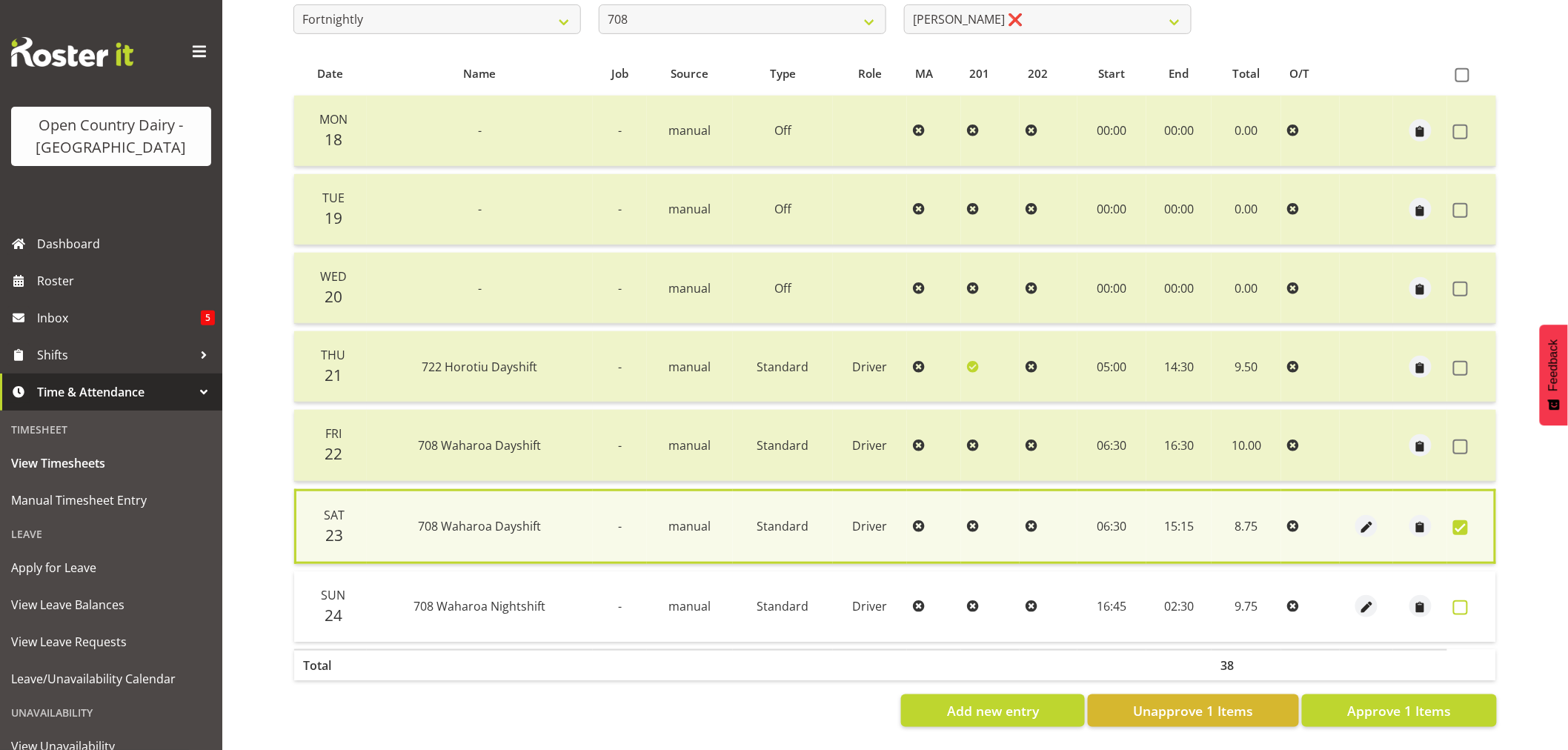
click at [1462, 600] on span at bounding box center [1460, 608] width 15 height 15
checkbox input "true"
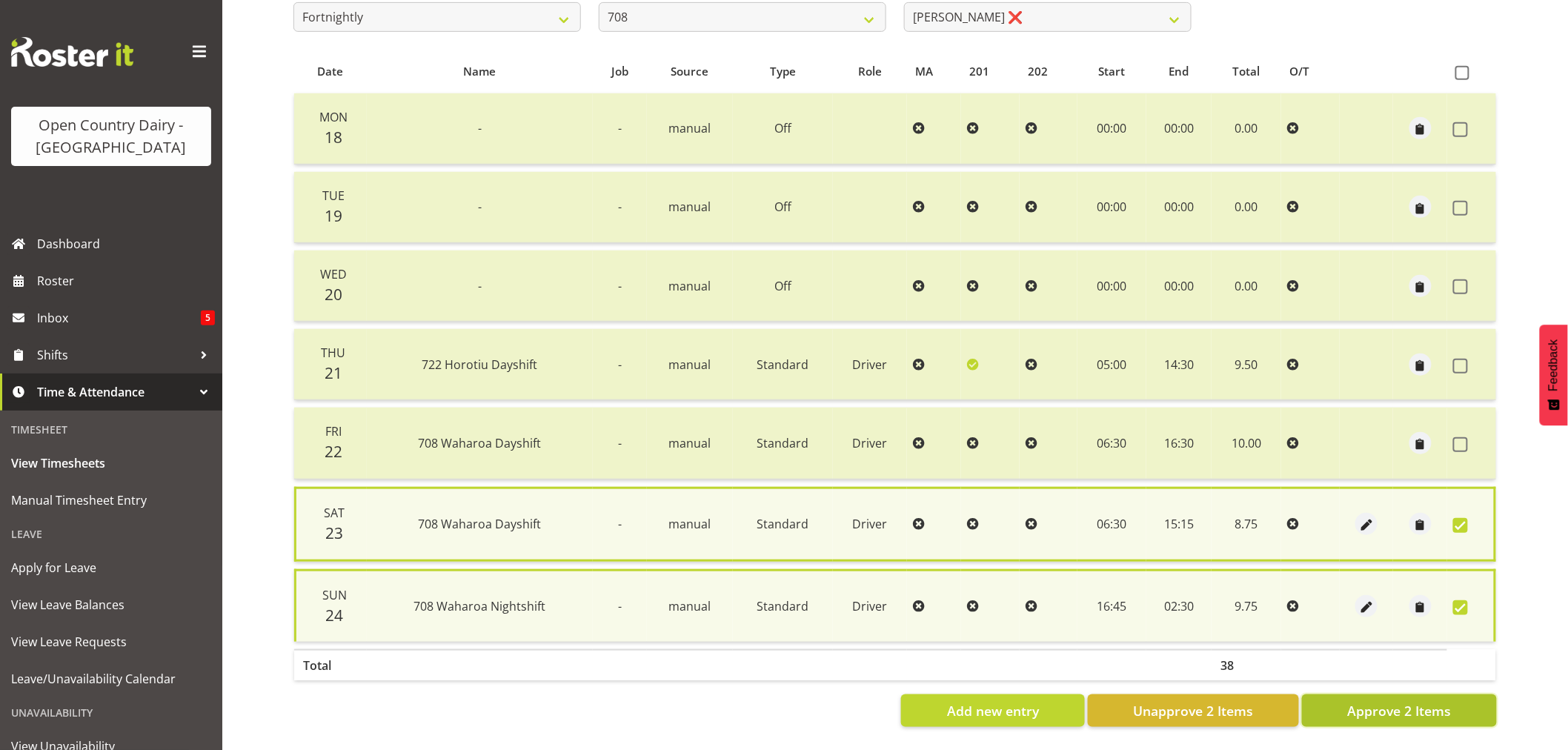
click at [1414, 702] on span "Approve 2 Items" at bounding box center [1399, 711] width 103 height 19
checkbox input "false"
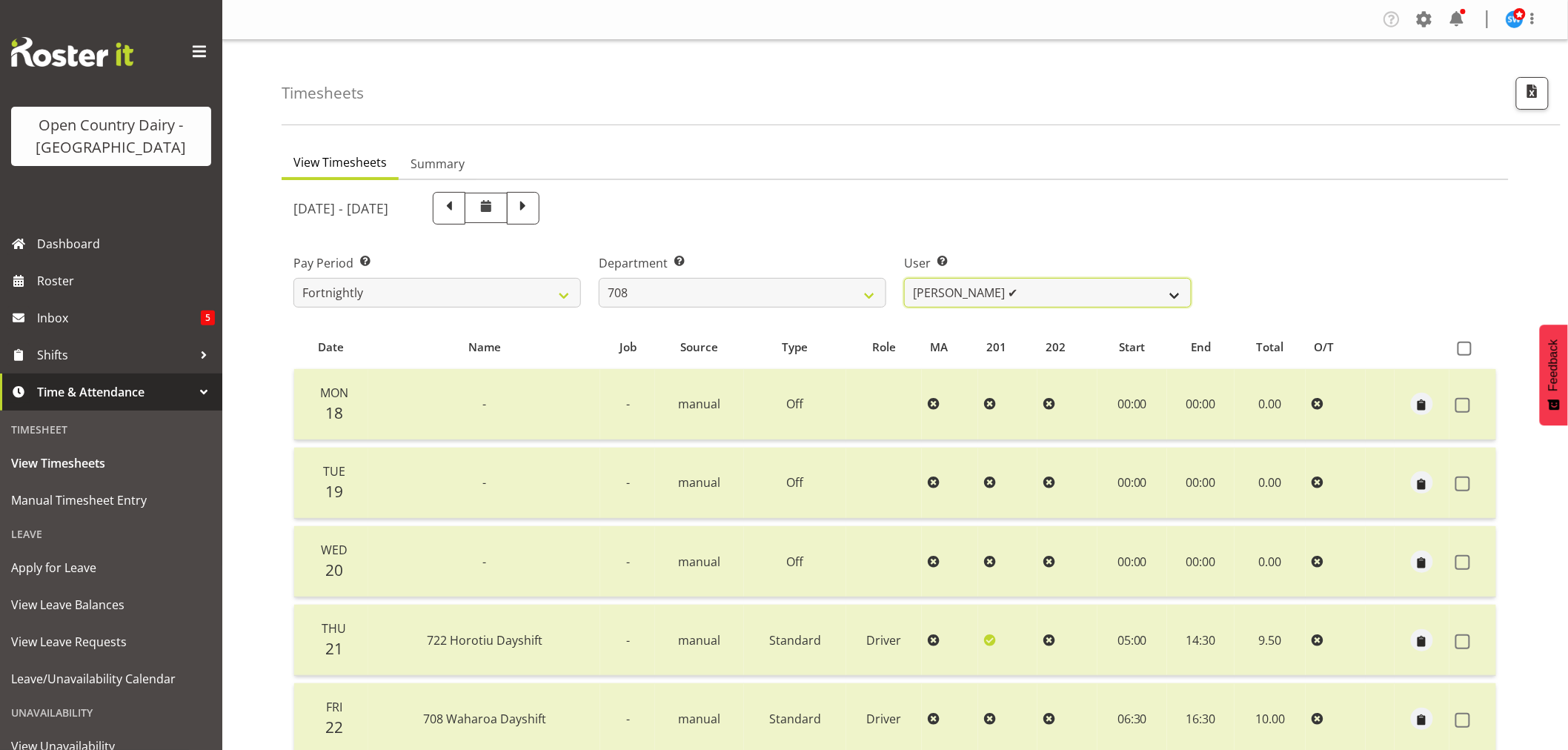
click at [993, 297] on select "David Foote ✔ Mark Himiona ✔" at bounding box center [1048, 292] width 287 height 30
click at [738, 298] on select "701 702 703 704 705 706 707 708 709 710 711 712 713 714 715 716 717 718 719 720" at bounding box center [742, 292] width 287 height 30
click at [598, 278] on select "701 702 703 704 705 706 707 708 709 710 711 712 713 714 715 716 717 718 719 720" at bounding box center [742, 292] width 287 height 30
click at [1049, 298] on select "Alex Barclay ✔ Craig Knudsen ❌ Jaswant Singh ✔ Ross Cook ✔" at bounding box center [1048, 292] width 287 height 30
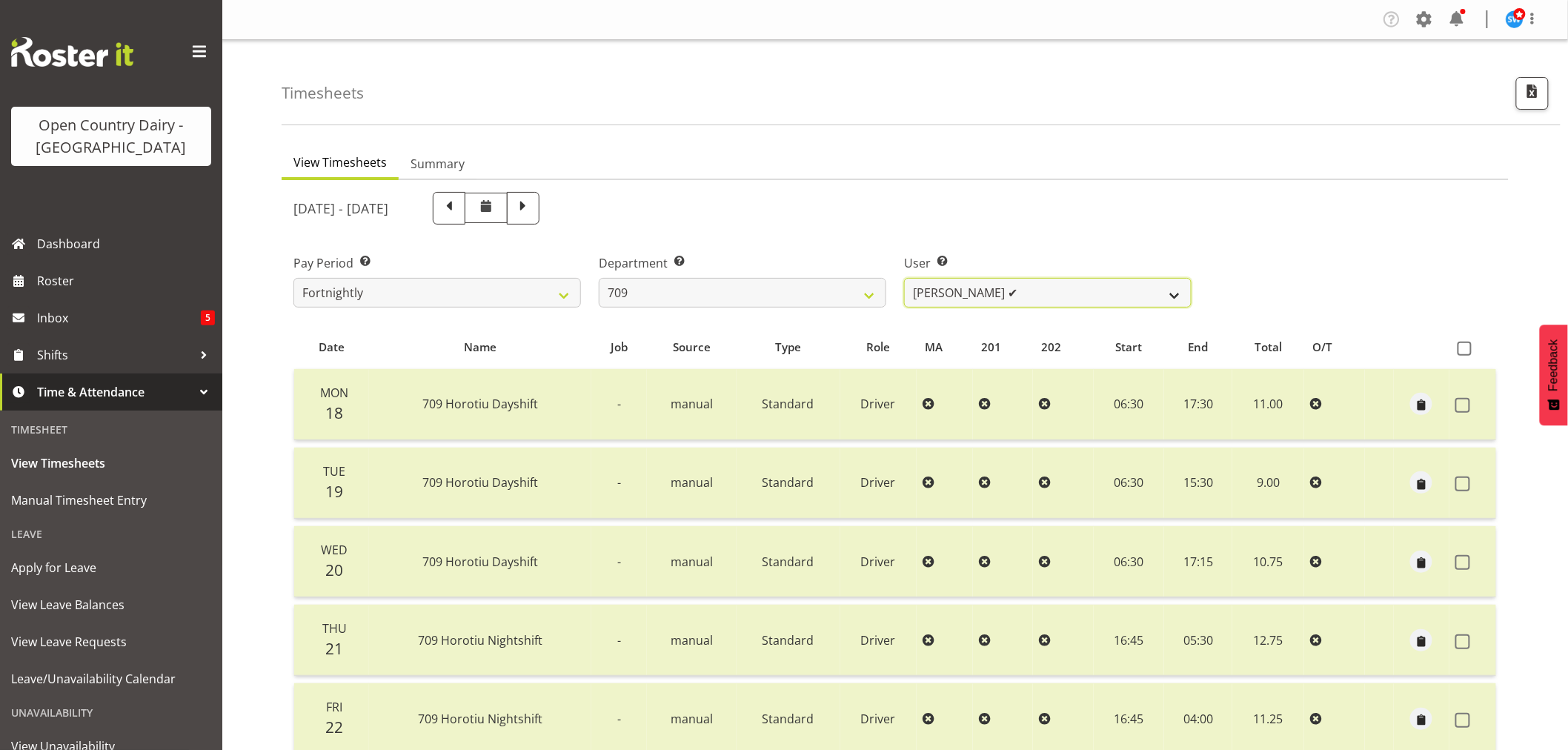
click at [1049, 298] on select "Alex Barclay ✔ Craig Knudsen ❌ Jaswant Singh ✔ Ross Cook ✔" at bounding box center [1048, 292] width 287 height 30
click at [803, 297] on select "701 702 703 704 705 706 707 708 709 710 711 712 713 714 715 716 717 718 719 720" at bounding box center [742, 292] width 287 height 30
click at [598, 278] on select "701 702 703 704 705 706 707 708 709 710 711 712 713 714 715 716 717 718 719 720" at bounding box center [742, 292] width 287 height 30
click at [983, 293] on select "Baz Morgan ✔ Gerard Cavanagh ❌ Tyrone Lawry ✔" at bounding box center [1048, 292] width 287 height 30
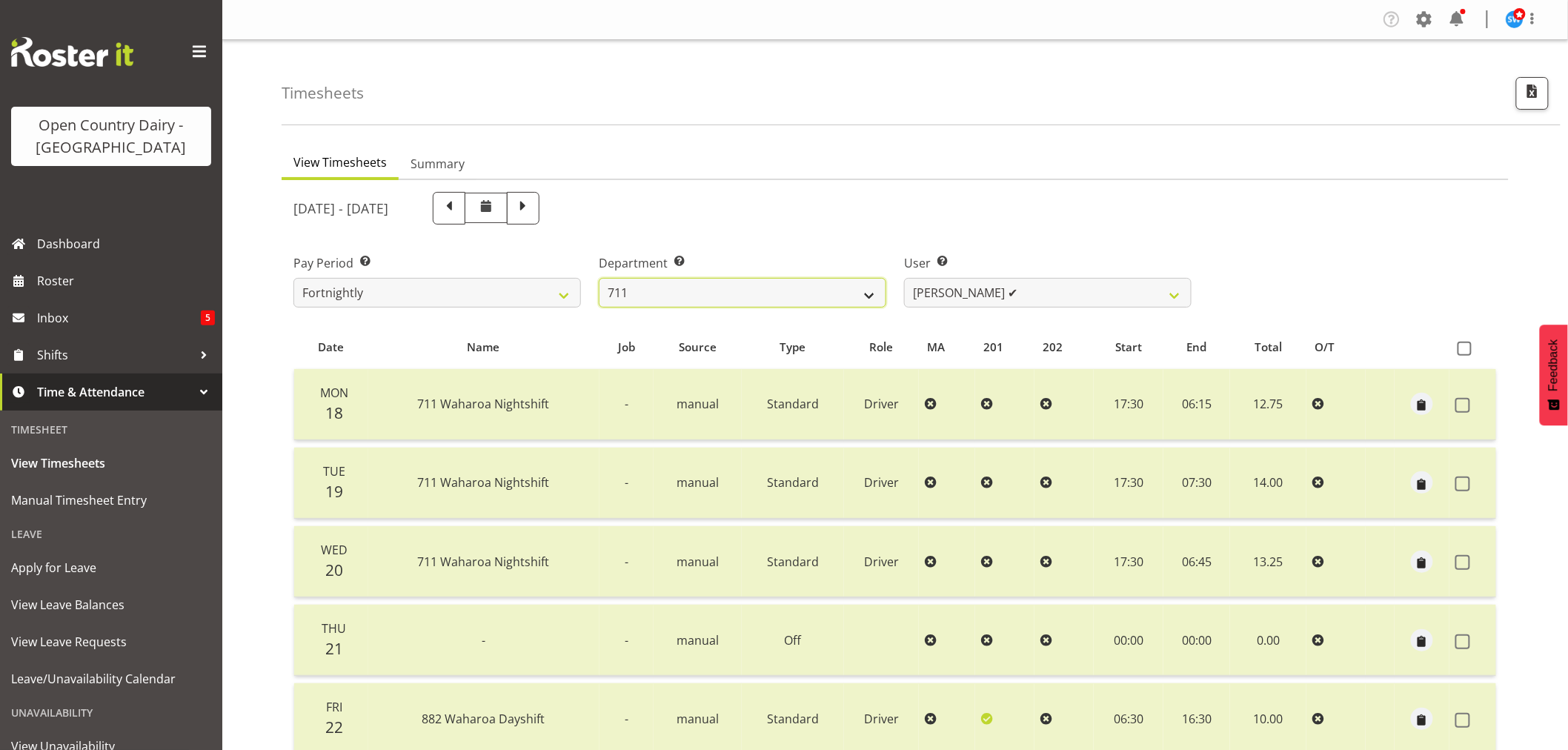
click at [704, 297] on select "701 702 703 704 705 706 707 708 709 710 711 712 713 714 715 716 717 718 719 720" at bounding box center [742, 292] width 287 height 30
select select "822"
click at [598, 278] on select "701 702 703 704 705 706 707 708 709 710 711 712 713 714 715 716 717 718 719 720" at bounding box center [742, 292] width 287 height 30
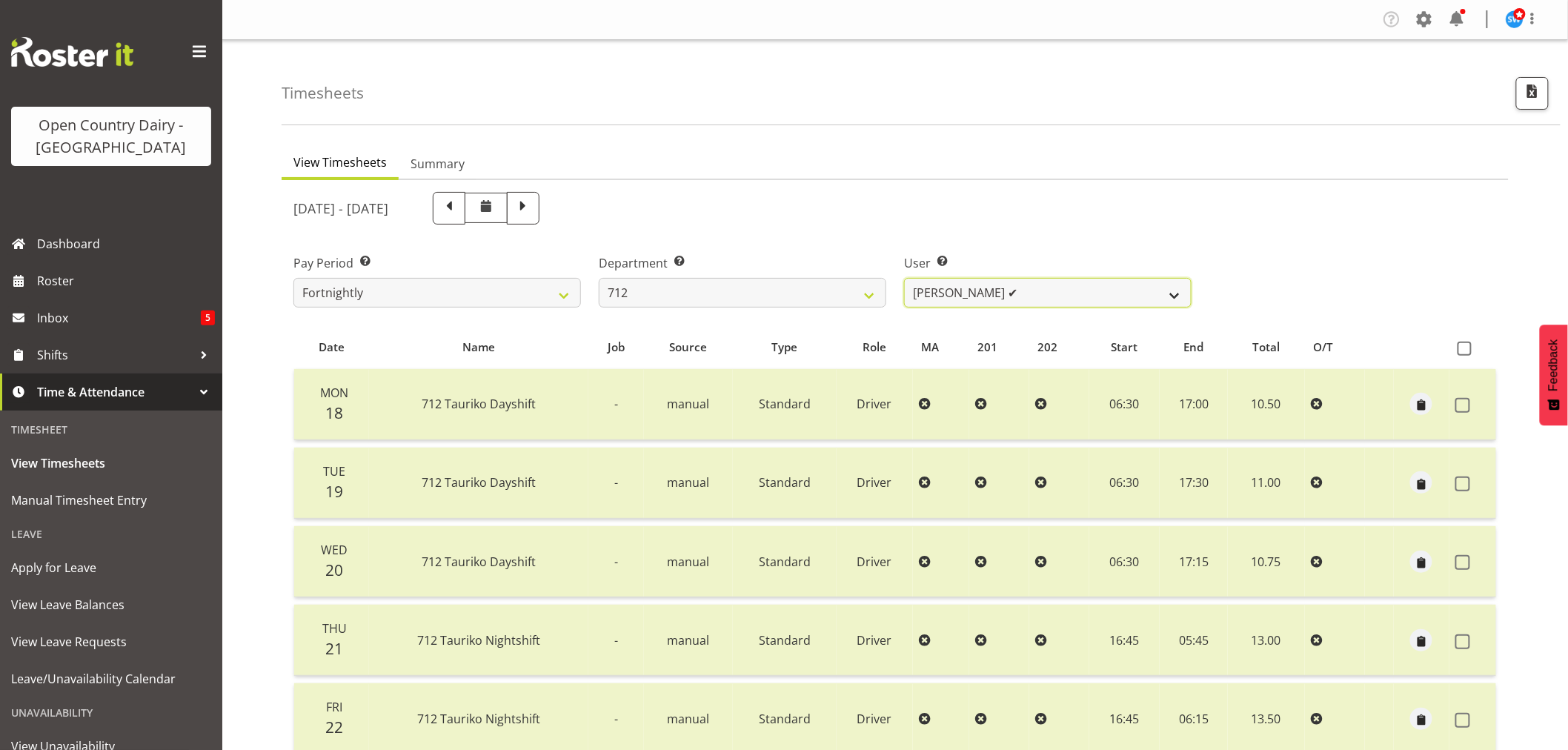
click at [1017, 293] on select "Amrik Singh ✔ Jasdeep Singh ✔ Lucky Kau Kau ✔" at bounding box center [1048, 292] width 287 height 30
select select "8250"
click at [904, 278] on select "Amrik Singh ✔ Jasdeep Singh ✔ Lucky Kau Kau ✔" at bounding box center [1048, 292] width 287 height 30
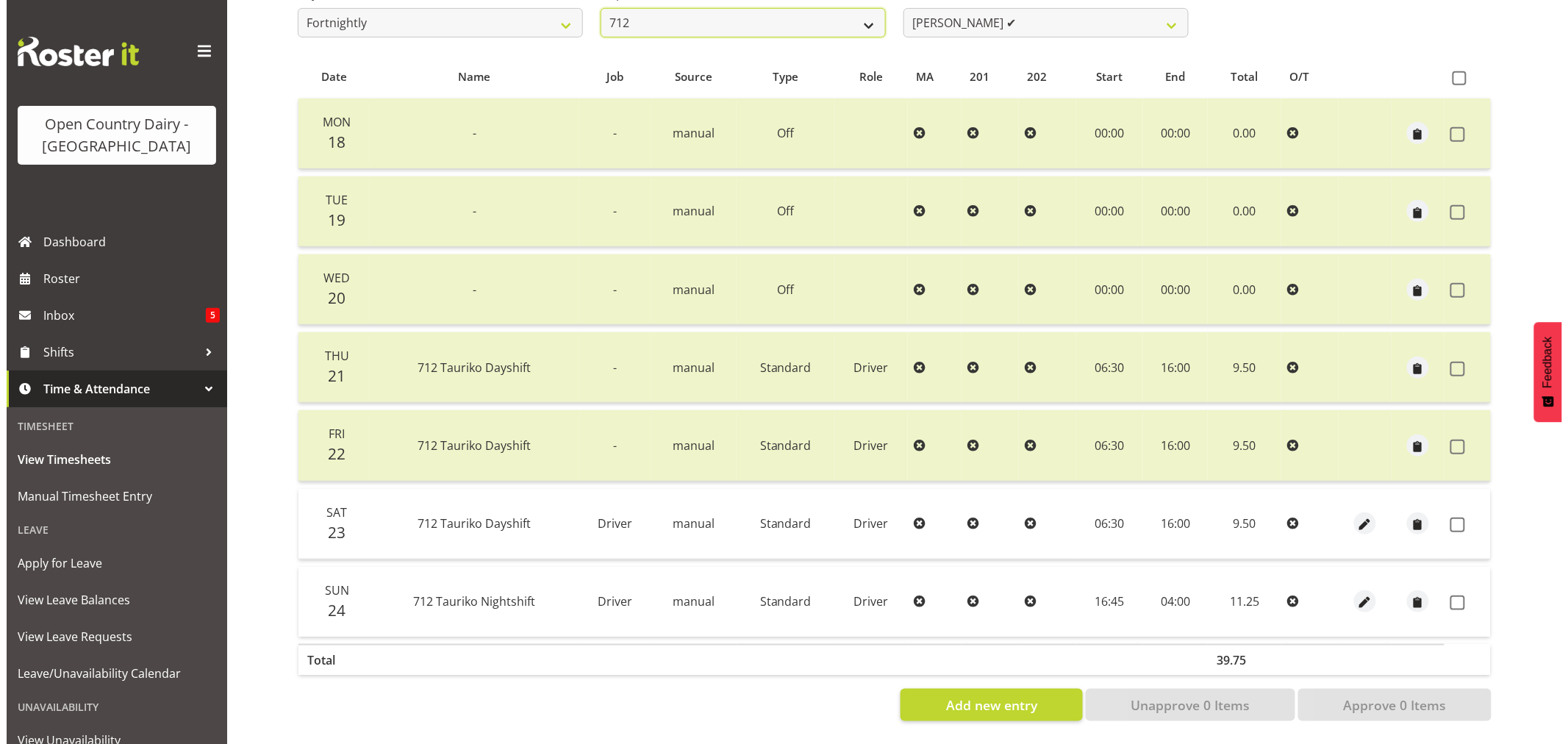
scroll to position [275, 0]
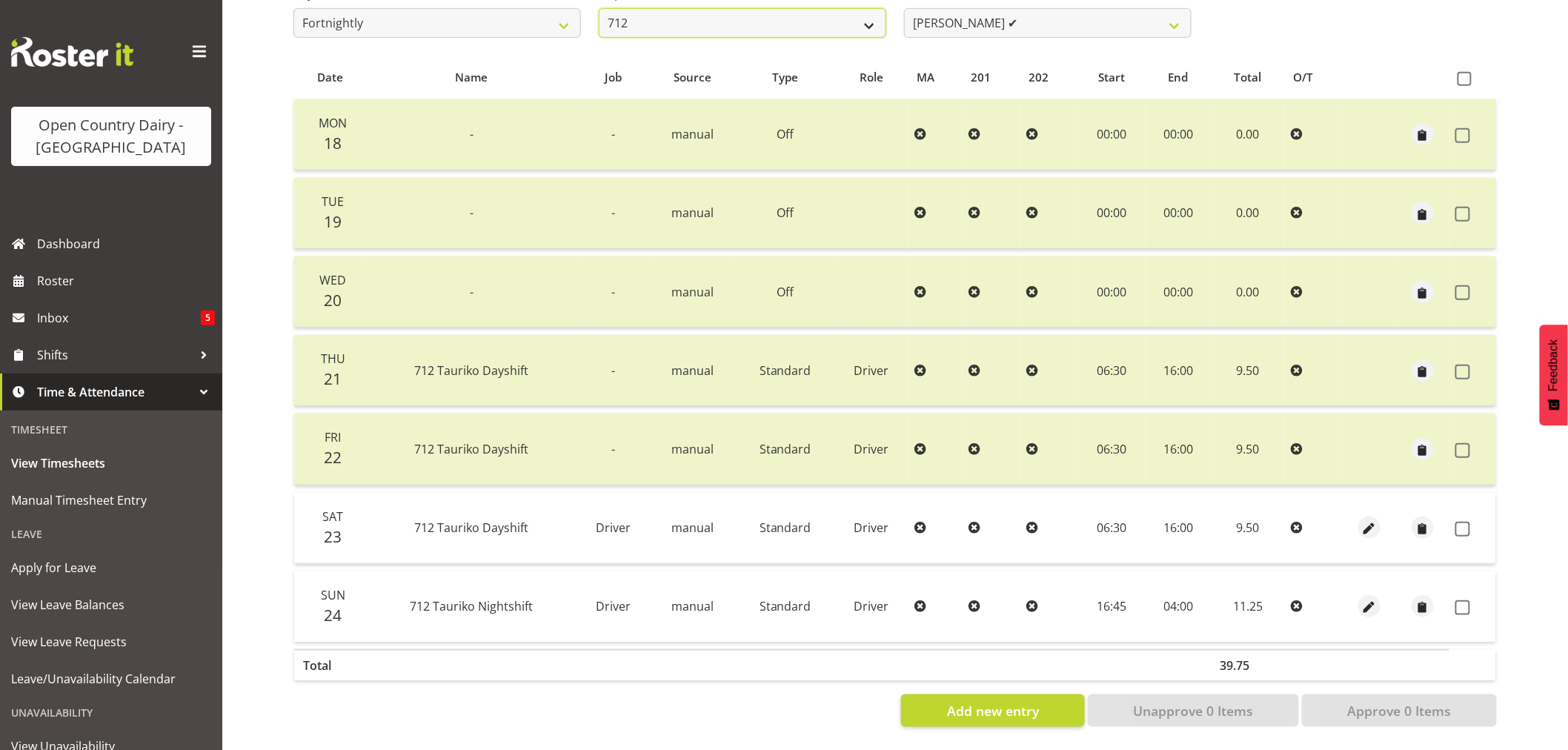
click at [685, 13] on select "701 702 703 704 705 706 707 708 709 710 711 712 713 714 715 716 717 718 719 720" at bounding box center [742, 23] width 287 height 30
select select "716"
click at [598, 8] on select "701 702 703 704 705 706 707 708 709 710 711 712 713 714 715 716 717 718 719 720" at bounding box center [742, 23] width 287 height 30
select select "10098"
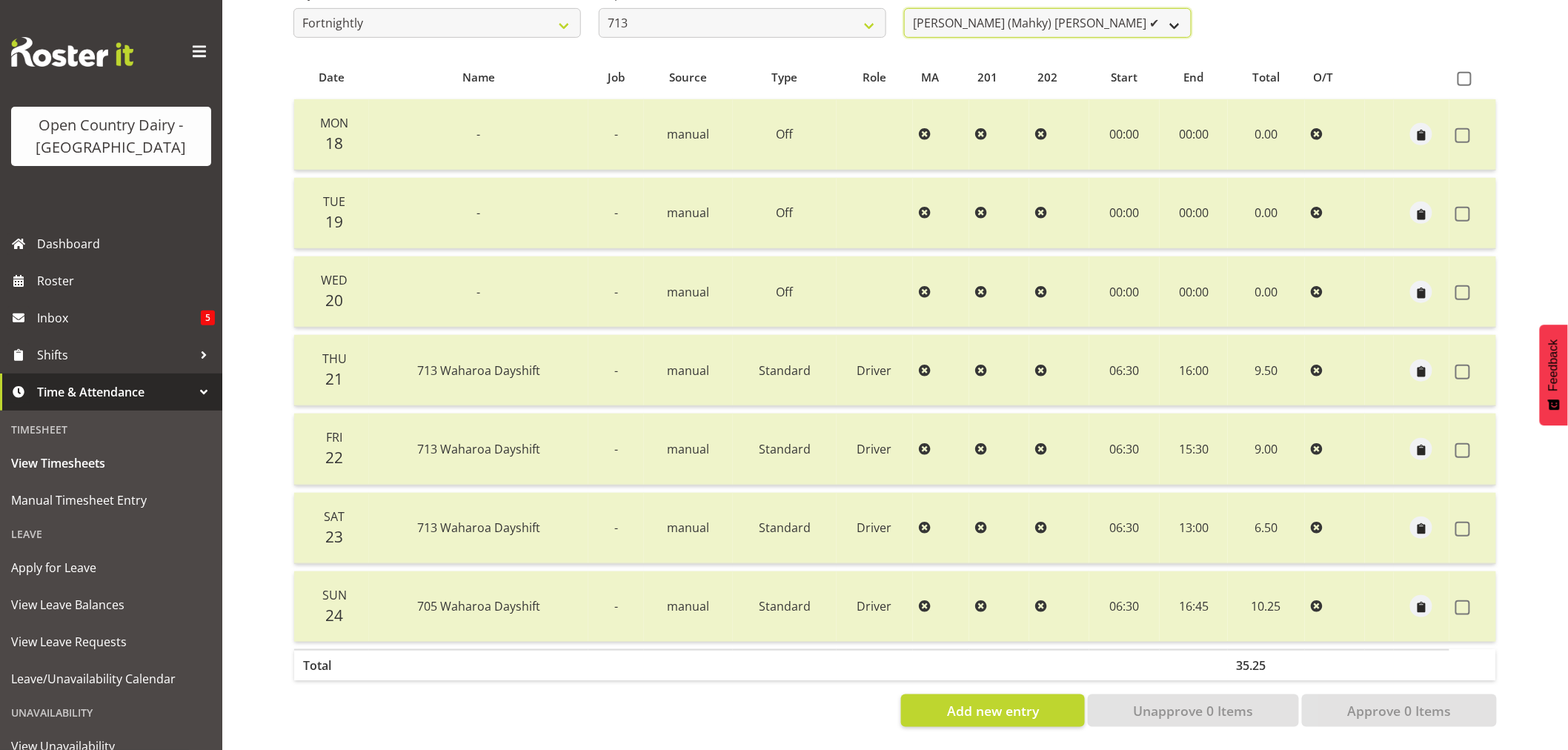
click at [988, 21] on select "Harmanpreet (Mahky) Dhillon ✔ Marcus Waretini ❌ Norman Sellen ✔" at bounding box center [1048, 23] width 287 height 30
click at [734, 8] on select "701 702 703 704 705 706 707 708 709 710 711 712 713 714 715 716 717 718 719 720" at bounding box center [742, 23] width 287 height 30
click at [598, 8] on select "701 702 703 704 705 706 707 708 709 710 711 712 713 714 715 716 717 718 719 720" at bounding box center [742, 23] width 287 height 30
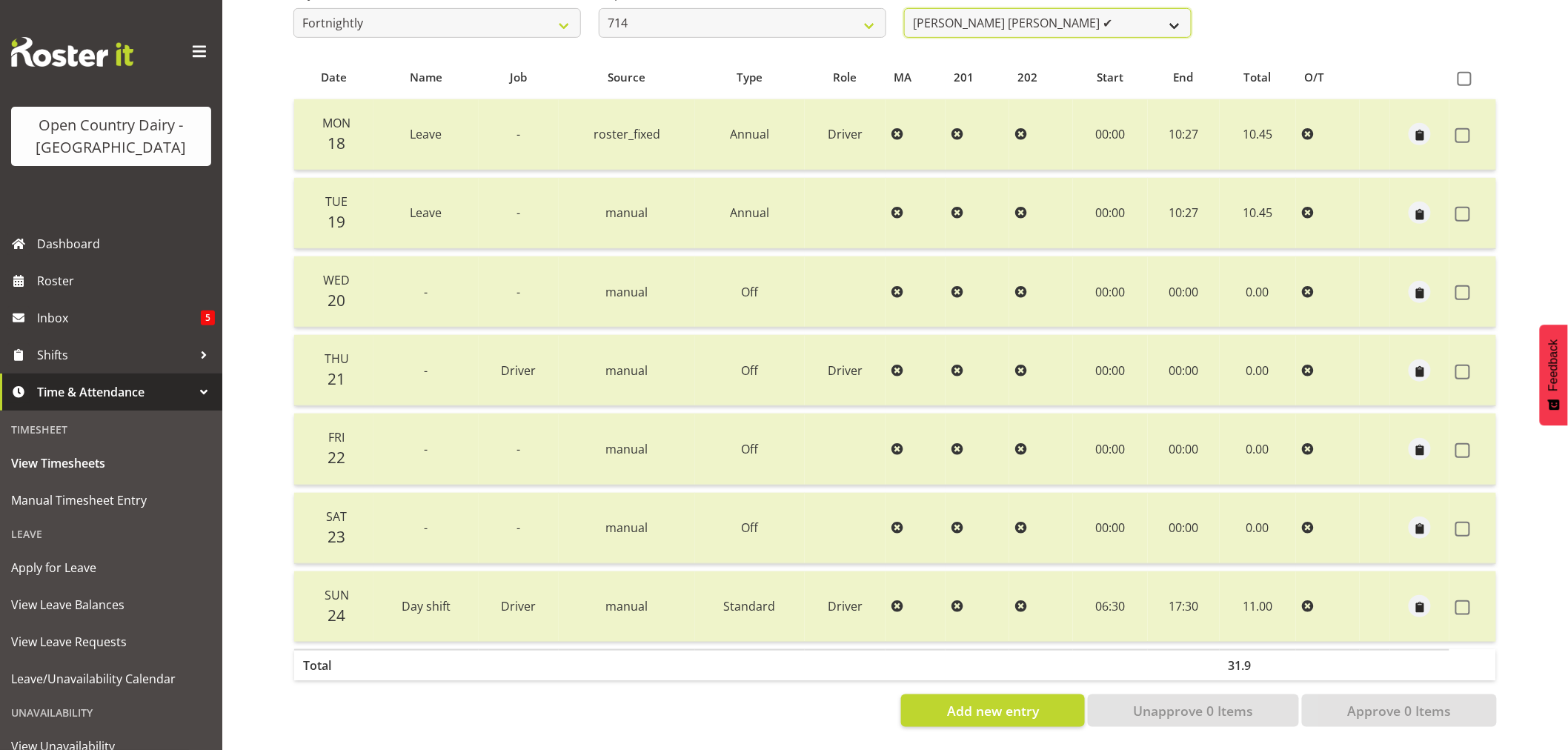
click at [1025, 19] on select "Fraser Stephens ✔ Nev Brewster ✔ Stephen Parsons ✔ Tom Gaelic ✔" at bounding box center [1048, 23] width 287 height 30
click at [754, 25] on select "701 702 703 704 705 706 707 708 709 710 711 712 713 714 715 716 717 718 719 720" at bounding box center [742, 23] width 287 height 30
click at [598, 8] on select "701 702 703 704 705 706 707 708 709 710 711 712 713 714 715 716 717 718 719 720" at bounding box center [742, 23] width 287 height 30
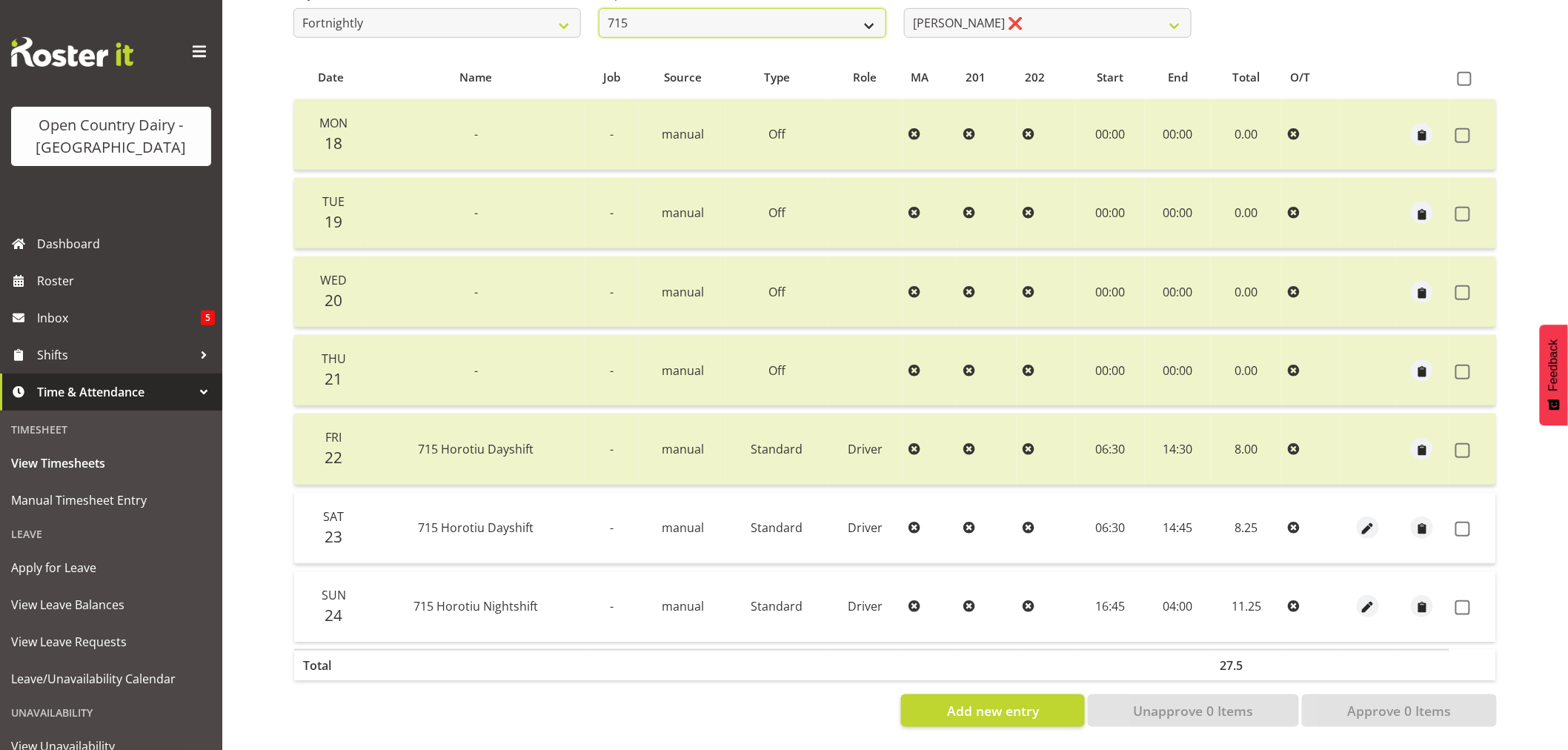
click at [787, 16] on select "701 702 703 704 705 706 707 708 709 710 711 712 713 714 715 716 717 718 719 720" at bounding box center [742, 23] width 287 height 30
click at [598, 8] on select "701 702 703 704 705 706 707 708 709 710 711 712 713 714 715 716 717 718 719 720" at bounding box center [742, 23] width 287 height 30
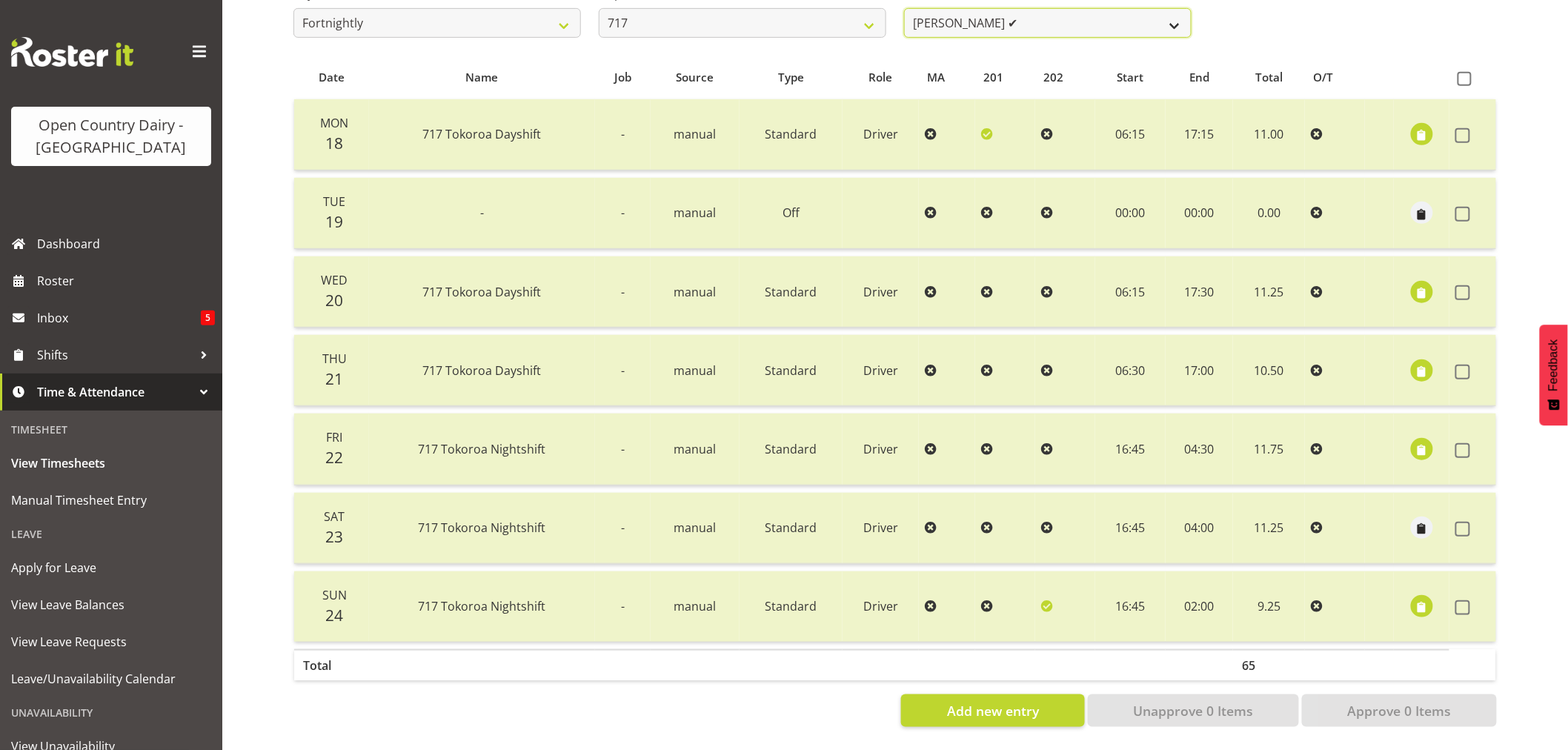
click at [1045, 22] on select "Daryl Wrigley ✔ Dodge Lindsay Laing ✔ Eric Stothers ❌ Jeff Anderson ✔" at bounding box center [1048, 23] width 287 height 30
click at [744, 19] on select "701 702 703 704 705 706 707 708 709 710 711 712 713 714 715 716 717 718 719 720" at bounding box center [742, 23] width 287 height 30
click at [598, 8] on select "701 702 703 704 705 706 707 708 709 710 711 712 713 714 715 716 717 718 719 720" at bounding box center [742, 23] width 287 height 30
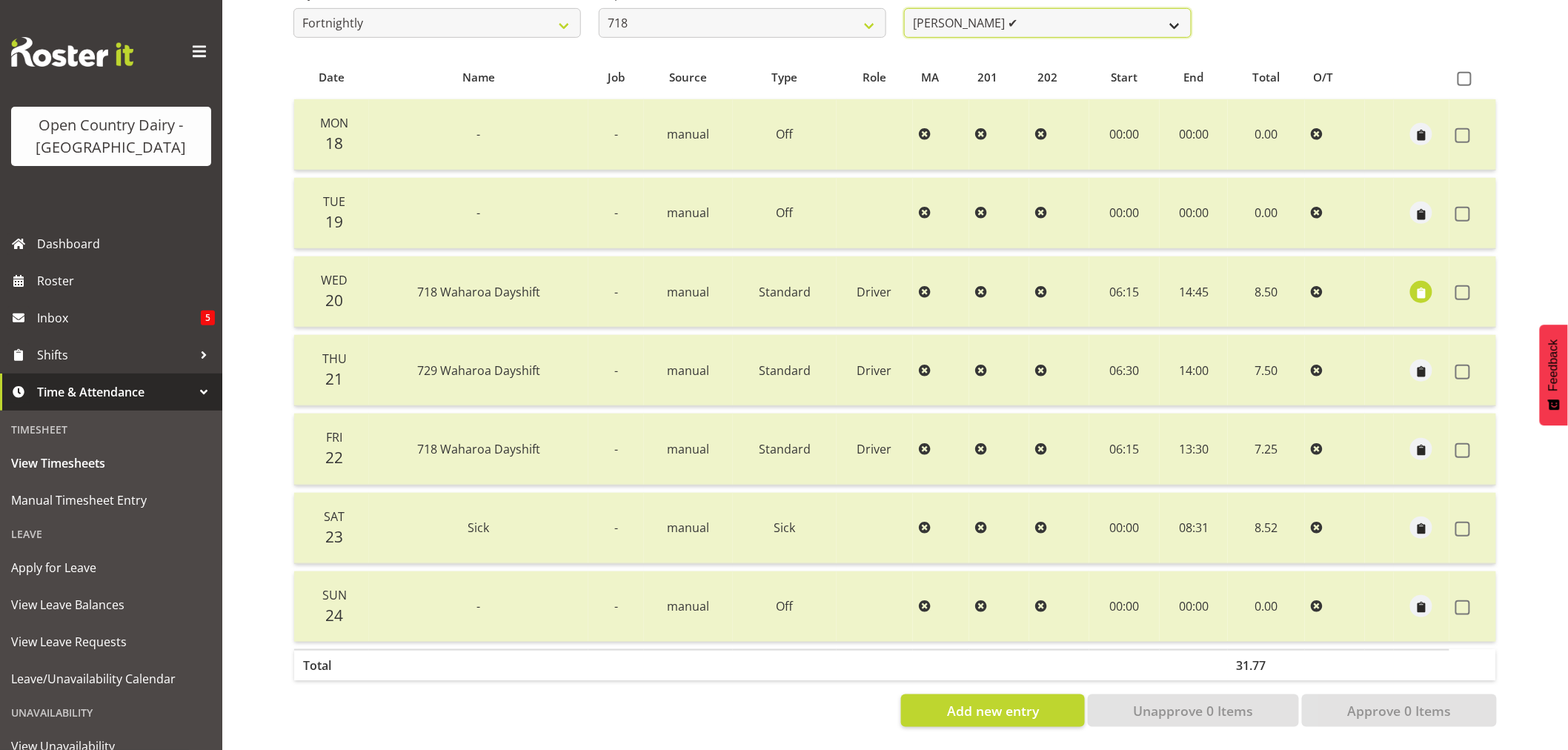
click at [1049, 16] on select "Graeme Raupi ✔ Jimmy Boult ✔ Linsay Bourne ✔ Tony Fielding ✔" at bounding box center [1048, 23] width 287 height 30
click at [759, 12] on select "701 702 703 704 705 706 707 708 709 710 711 712 713 714 715 716 717 718 719 720" at bounding box center [742, 23] width 287 height 30
click at [598, 8] on select "701 702 703 704 705 706 707 708 709 710 711 712 713 714 715 716 717 718 719 720" at bounding box center [742, 23] width 287 height 30
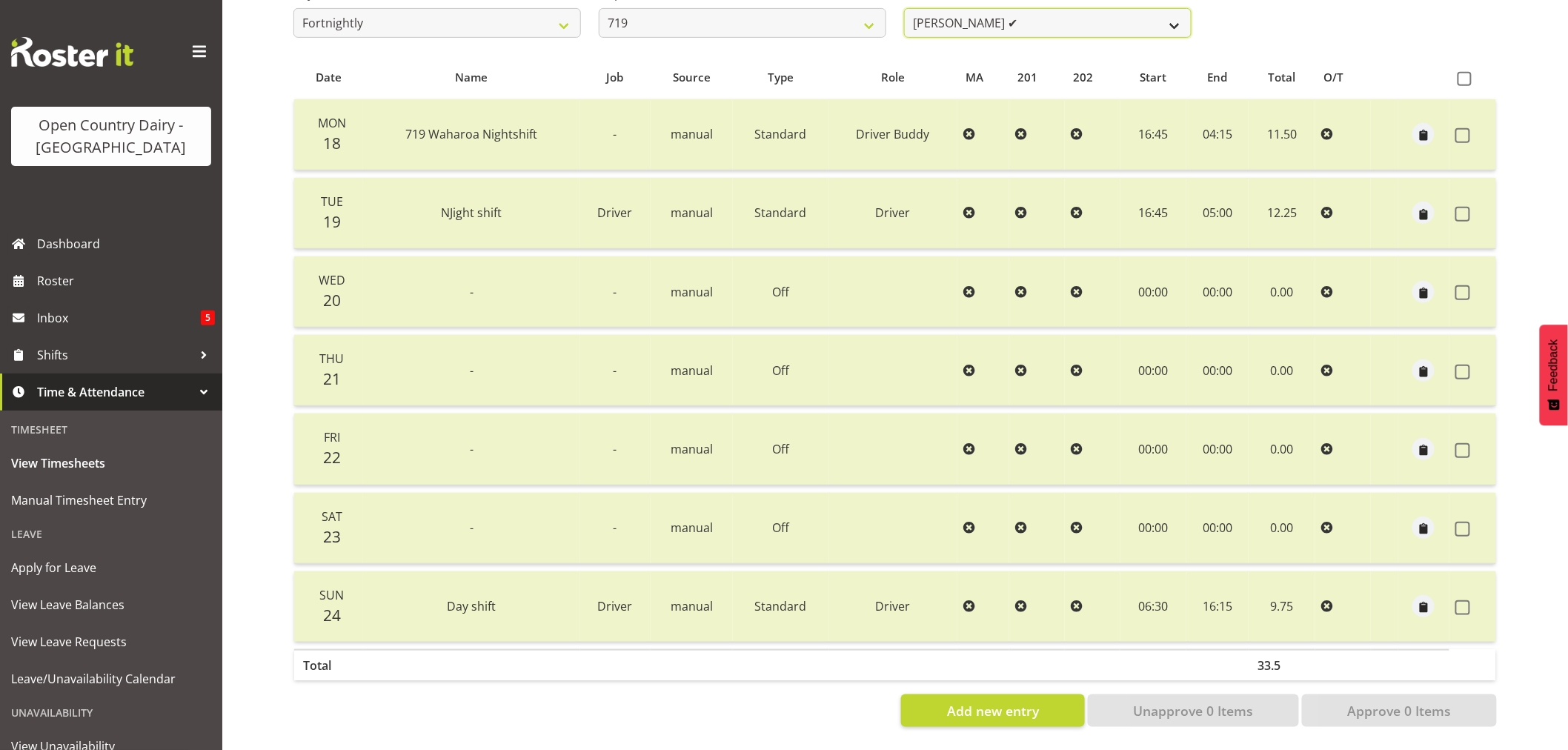
click at [1040, 16] on select "Andrew de Lautour ✔ James Wellington ✔ Sami Ovesen ❌" at bounding box center [1048, 23] width 287 height 30
click at [721, 20] on select "701 702 703 704 705 706 707 708 709 710 711 712 713 714 715 716 717 718 719 720" at bounding box center [742, 23] width 287 height 30
click at [598, 8] on select "701 702 703 704 705 706 707 708 709 710 711 712 713 714 715 716 717 718 719 720" at bounding box center [742, 23] width 287 height 30
click at [1027, 10] on select "[PERSON_NAME] ✔ [PERSON_NAME] ✔ [PERSON_NAME] ✔ [PERSON_NAME] ✔" at bounding box center [1048, 23] width 287 height 30
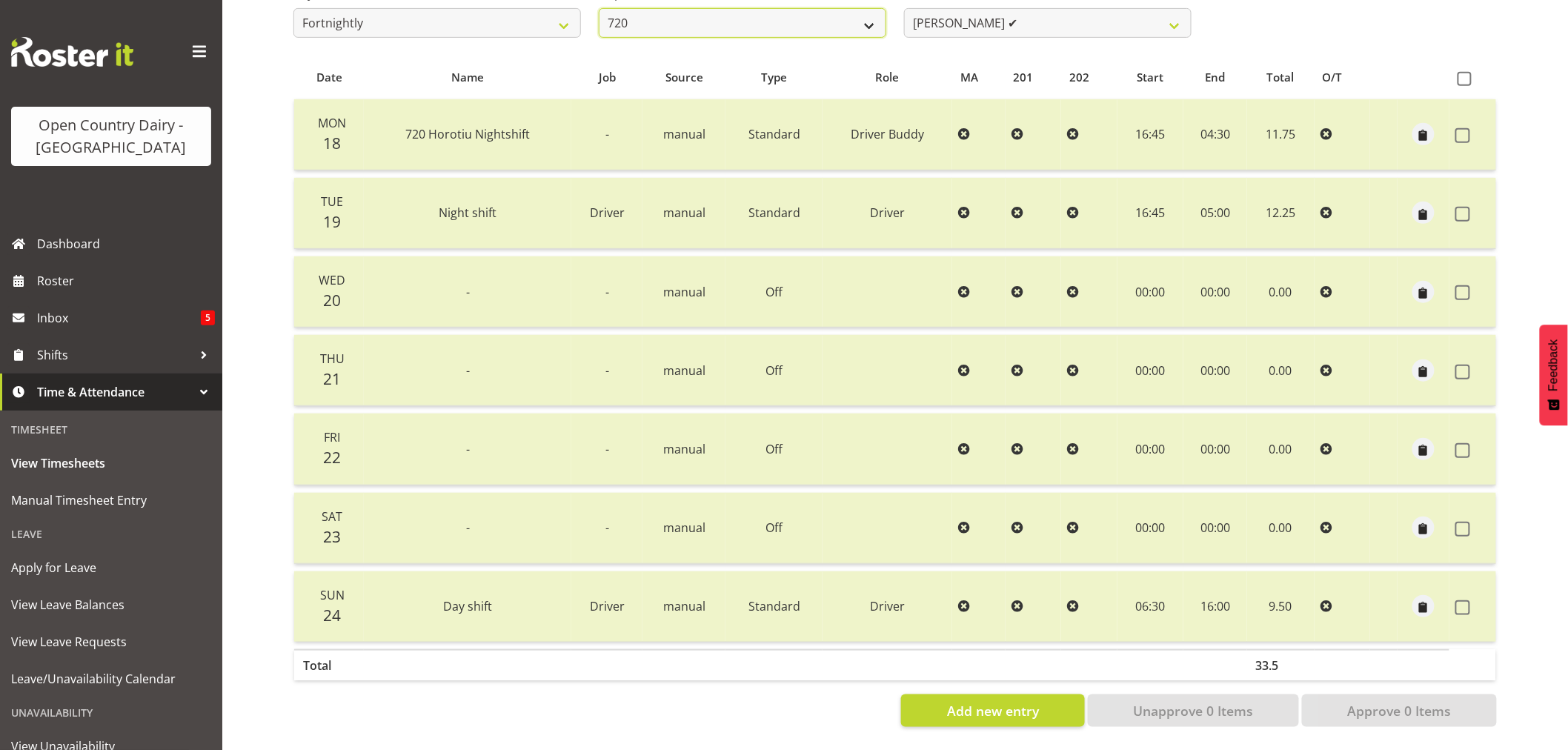
click at [772, 15] on select "701 702 703 704 705 706 707 708 709 710 711 712 713 714 715 716 717 718 719 720" at bounding box center [742, 23] width 287 height 30
click at [598, 8] on select "701 702 703 704 705 706 707 708 709 710 711 712 713 714 715 716 717 718 719 720" at bounding box center [742, 23] width 287 height 30
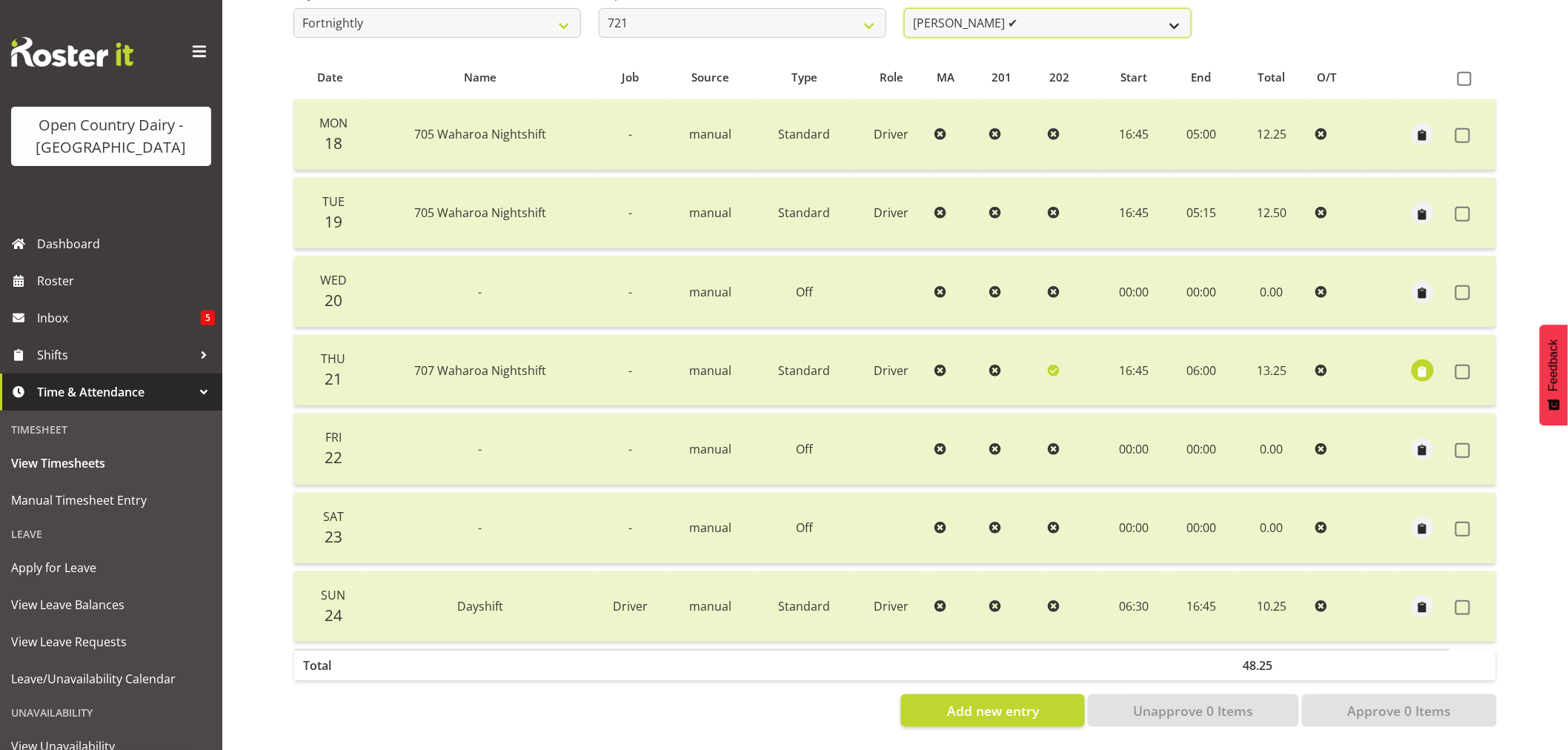
click at [1034, 22] on select "George Taylor ✔ Grant Vercoe ✔" at bounding box center [1048, 23] width 287 height 30
click at [766, 24] on select "701 702 703 704 705 706 707 708 709 710 711 712 713 714 715 716 717 718 719 720" at bounding box center [742, 23] width 287 height 30
click at [598, 8] on select "701 702 703 704 705 706 707 708 709 710 711 712 713 714 715 716 717 718 719 720" at bounding box center [742, 23] width 287 height 30
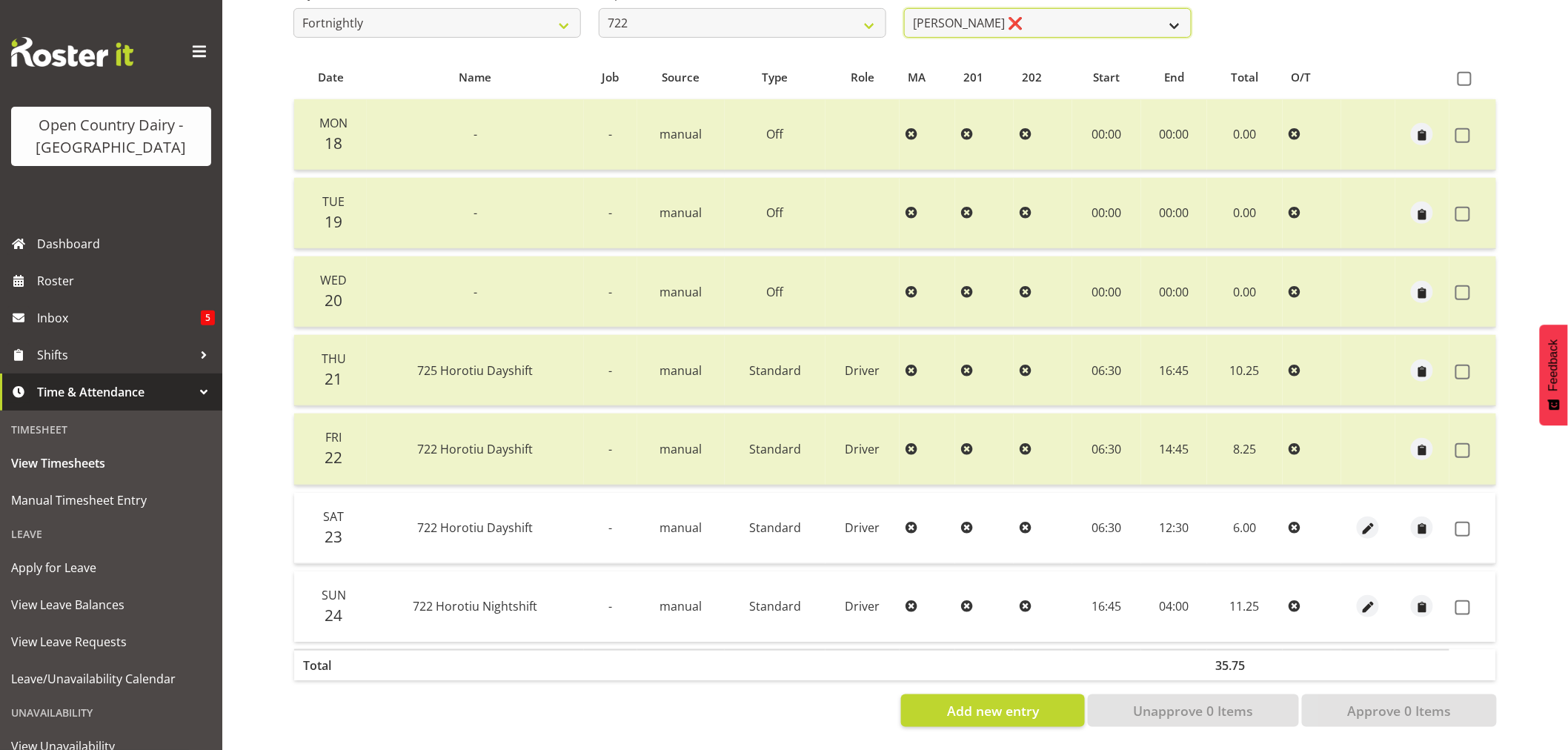
click at [1024, 19] on select "Andy Webb ❌ Darren Hatcher ✔ Gurpreet Singh ✔" at bounding box center [1048, 23] width 287 height 30
click at [671, 19] on select "701 702 703 704 705 706 707 708 709 710 711 712 713 714 715 716 717 718 719 720" at bounding box center [742, 23] width 287 height 30
click at [598, 8] on select "701 702 703 704 705 706 707 708 709 710 711 712 713 714 715 716 717 718 719 720" at bounding box center [742, 23] width 287 height 30
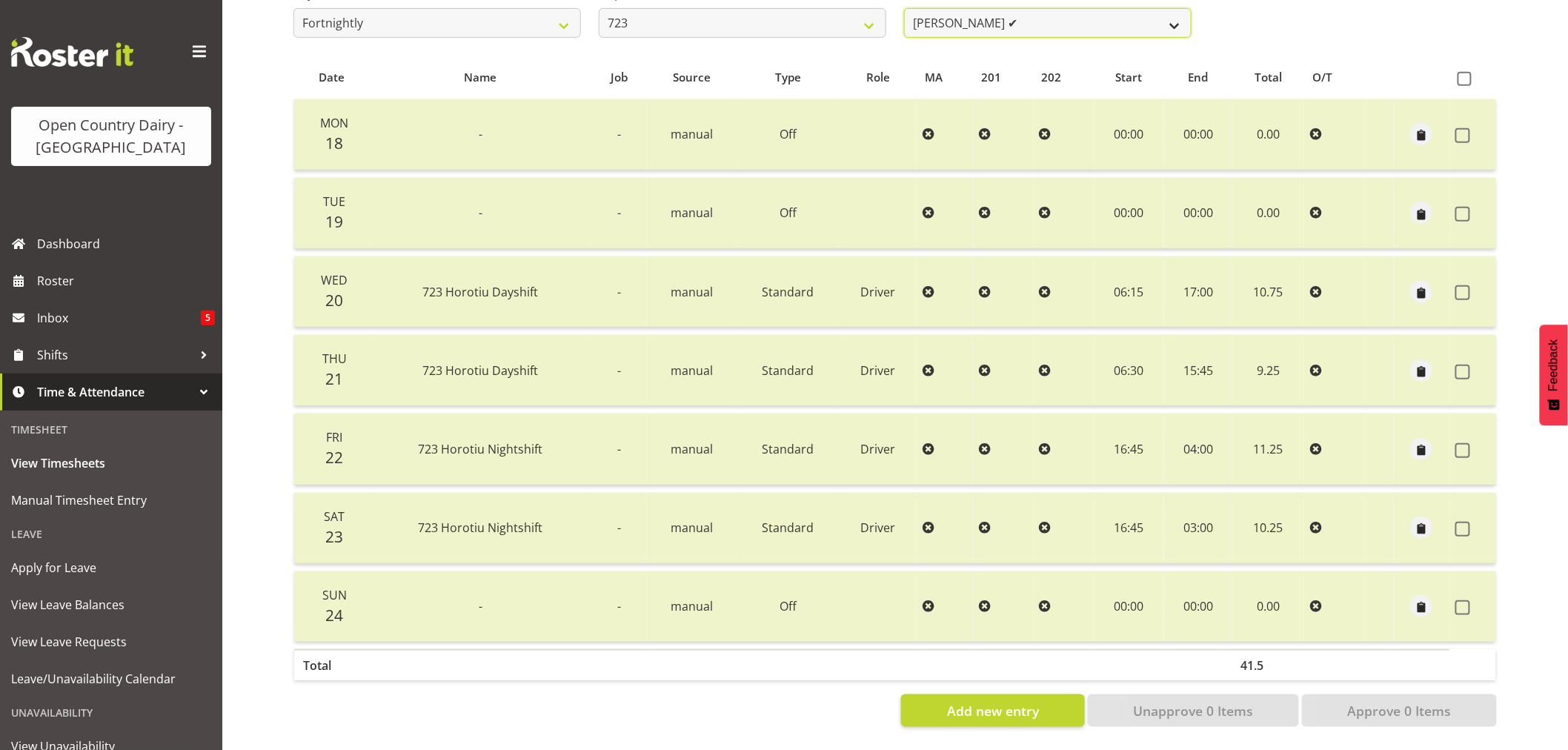
click at [1061, 20] on select "Daljeet Rai ✔ Manjinder Singh ❌ Prabhjot Singh ✔ Varninder Singh ✔" at bounding box center [1048, 23] width 287 height 30
click at [704, 17] on select "701 702 703 704 705 706 707 708 709 710 711 712 713 714 715 716 717 718 719 720" at bounding box center [742, 23] width 287 height 30
click at [598, 8] on select "701 702 703 704 705 706 707 708 709 710 711 712 713 714 715 716 717 718 719 720" at bounding box center [742, 23] width 287 height 30
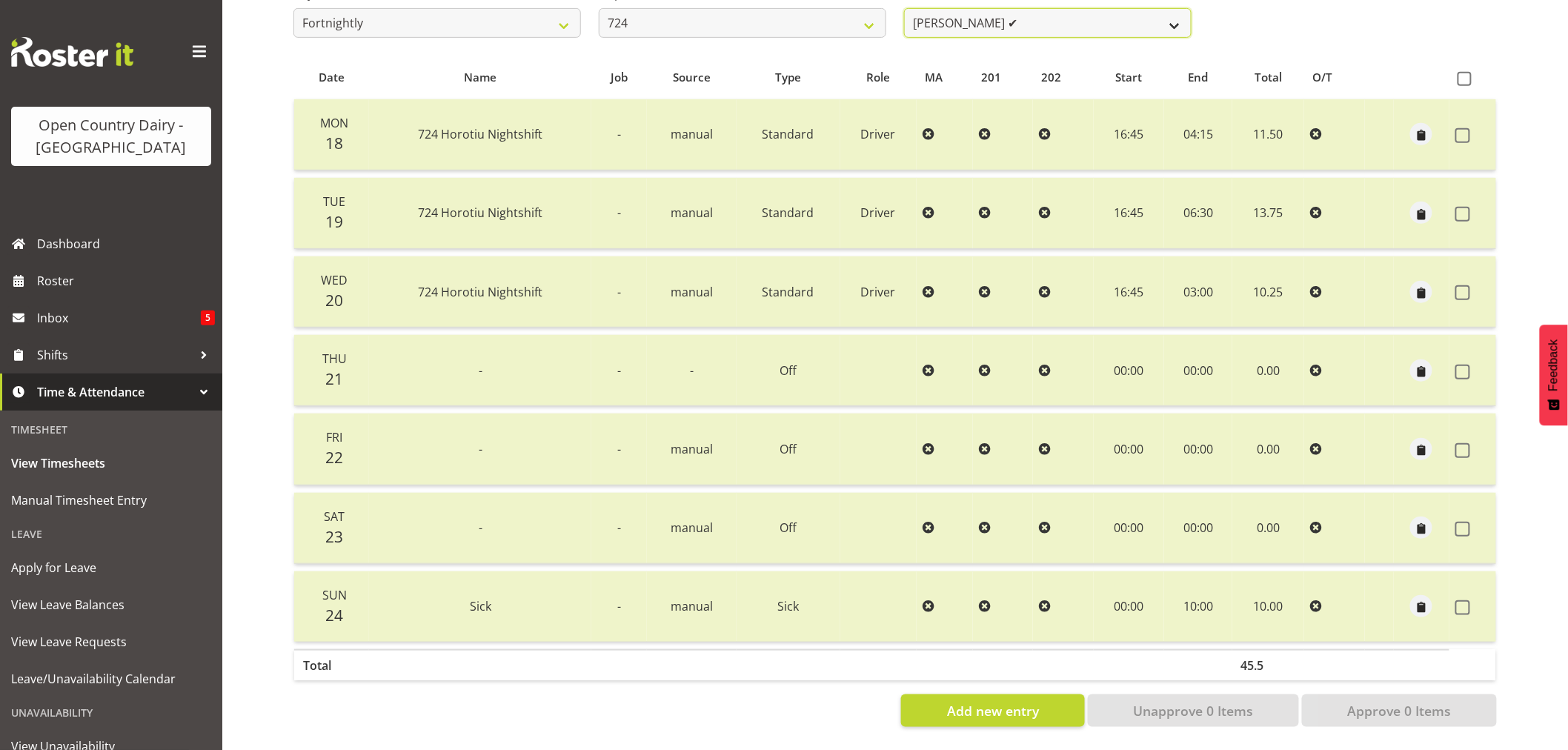
click at [1050, 15] on select "Brent Adams ✔ Jaspreet Singh ✔ John Walters ❌" at bounding box center [1048, 23] width 287 height 30
click at [768, 16] on select "701 702 703 704 705 706 707 708 709 710 711 712 713 714 715 716 717 718 719 720" at bounding box center [742, 23] width 287 height 30
select select "803"
click at [598, 8] on select "701 702 703 704 705 706 707 708 709 710 711 712 713 714 715 716 717 718 719 720" at bounding box center [742, 23] width 287 height 30
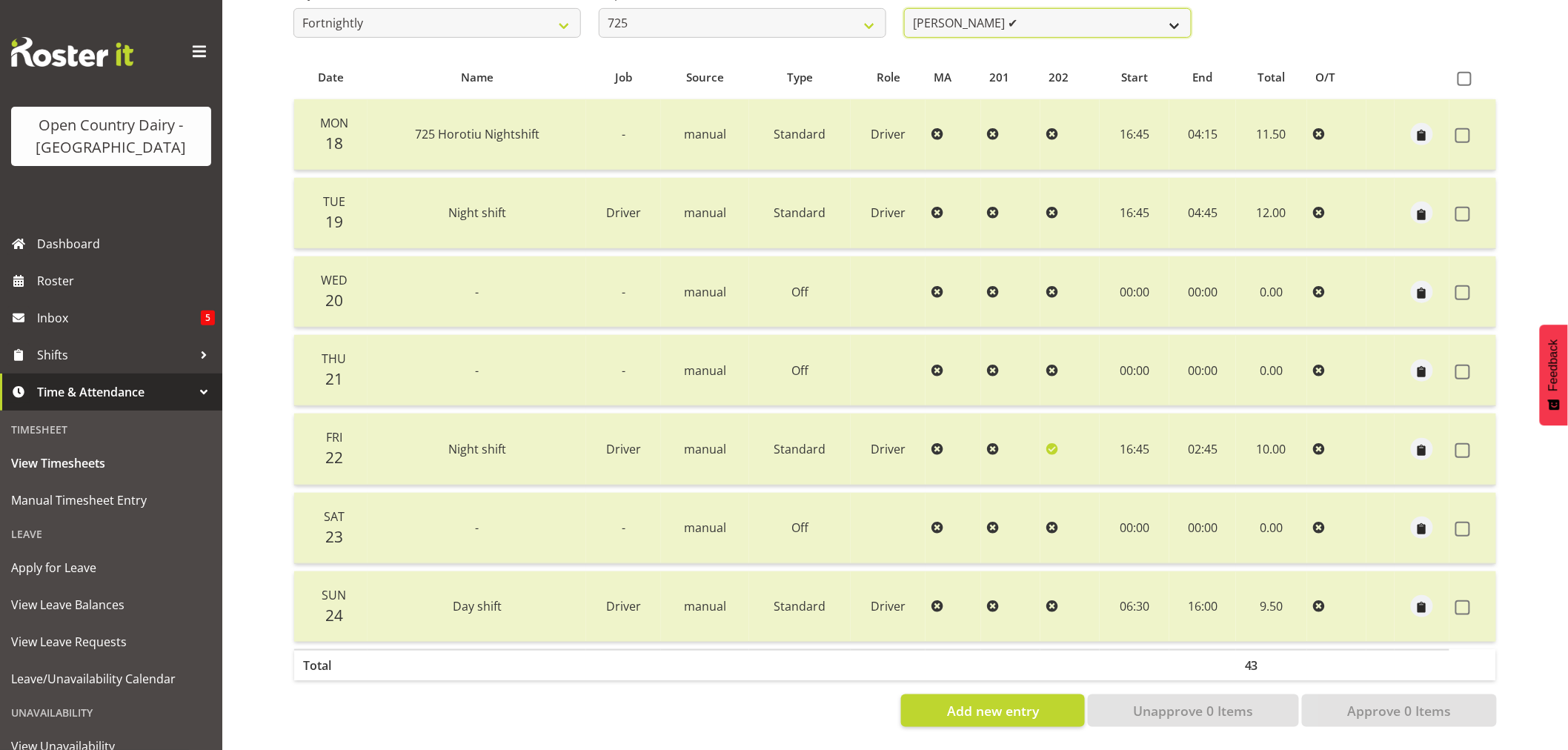
click at [1061, 13] on select "Bhupinder Dhaliwal ✔ Gurpreet Singh Kahlon ✔ Hendrik Potgieter ✔ Len Grace ❌" at bounding box center [1048, 23] width 287 height 30
select select "11235"
click at [904, 8] on select "Bhupinder Dhaliwal ✔ Gurpreet Singh Kahlon ✔ Hendrik Potgieter ✔ Len Grace ❌" at bounding box center [1048, 23] width 287 height 30
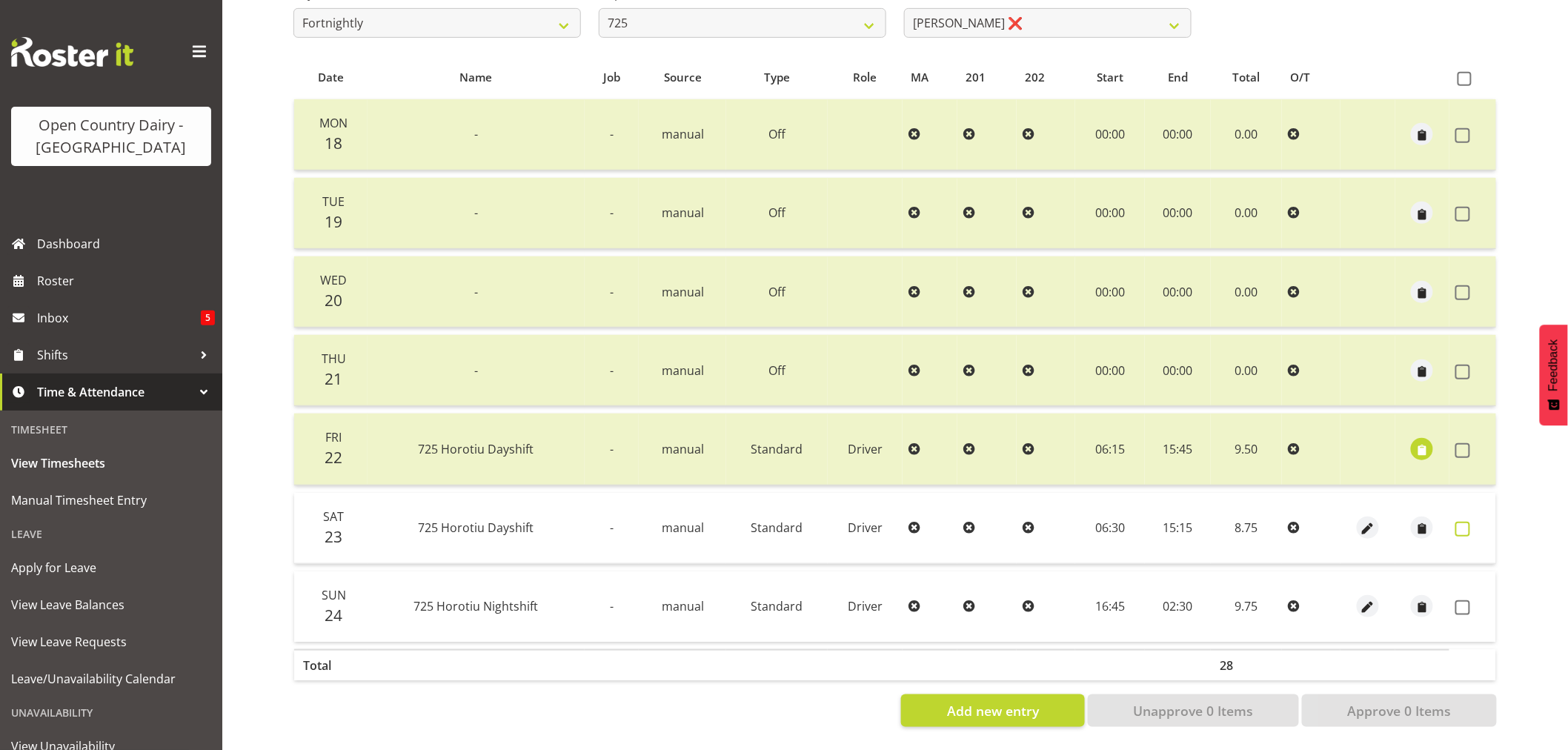
click at [1464, 522] on span at bounding box center [1463, 529] width 15 height 15
checkbox input "true"
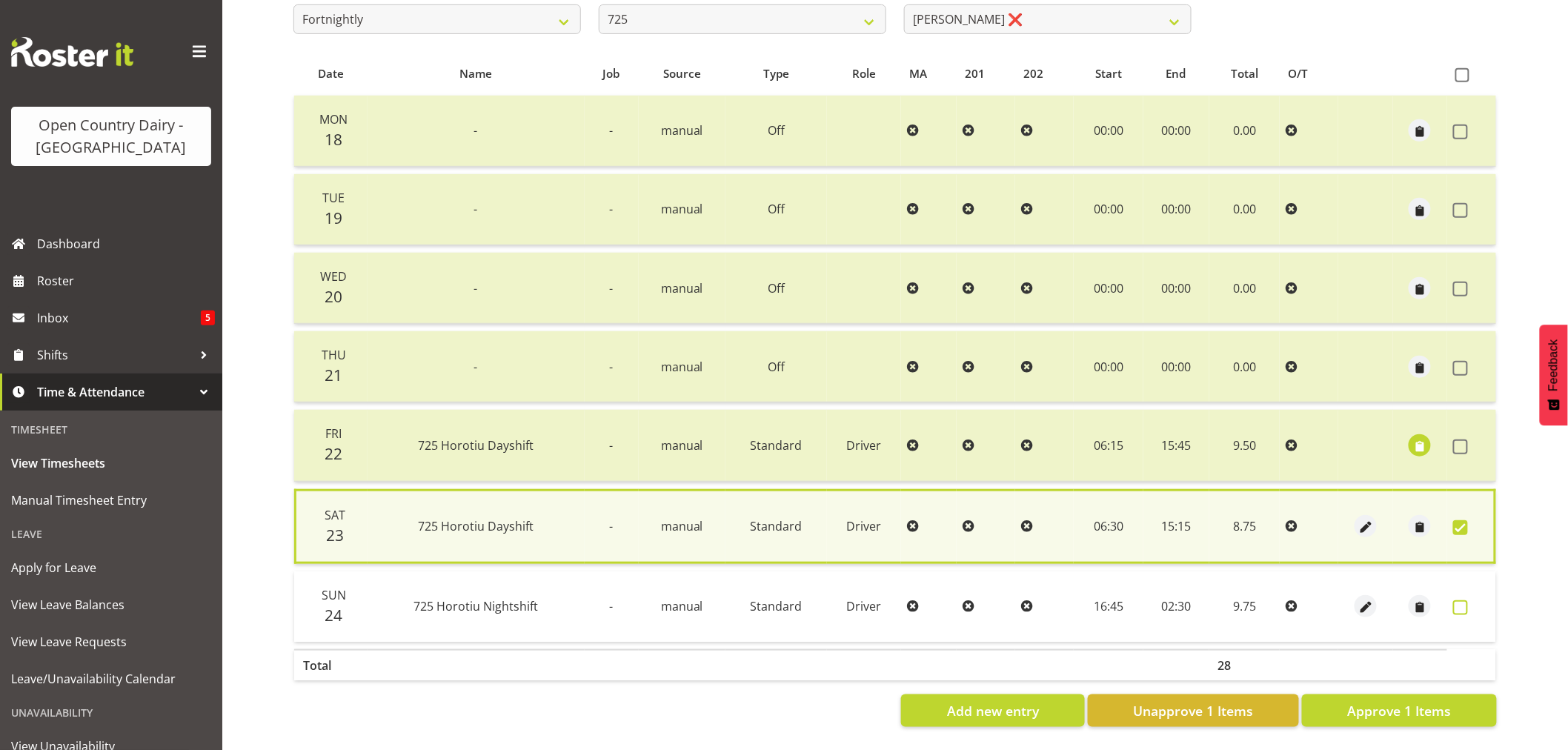
click at [1465, 605] on span at bounding box center [1460, 608] width 15 height 15
checkbox input "true"
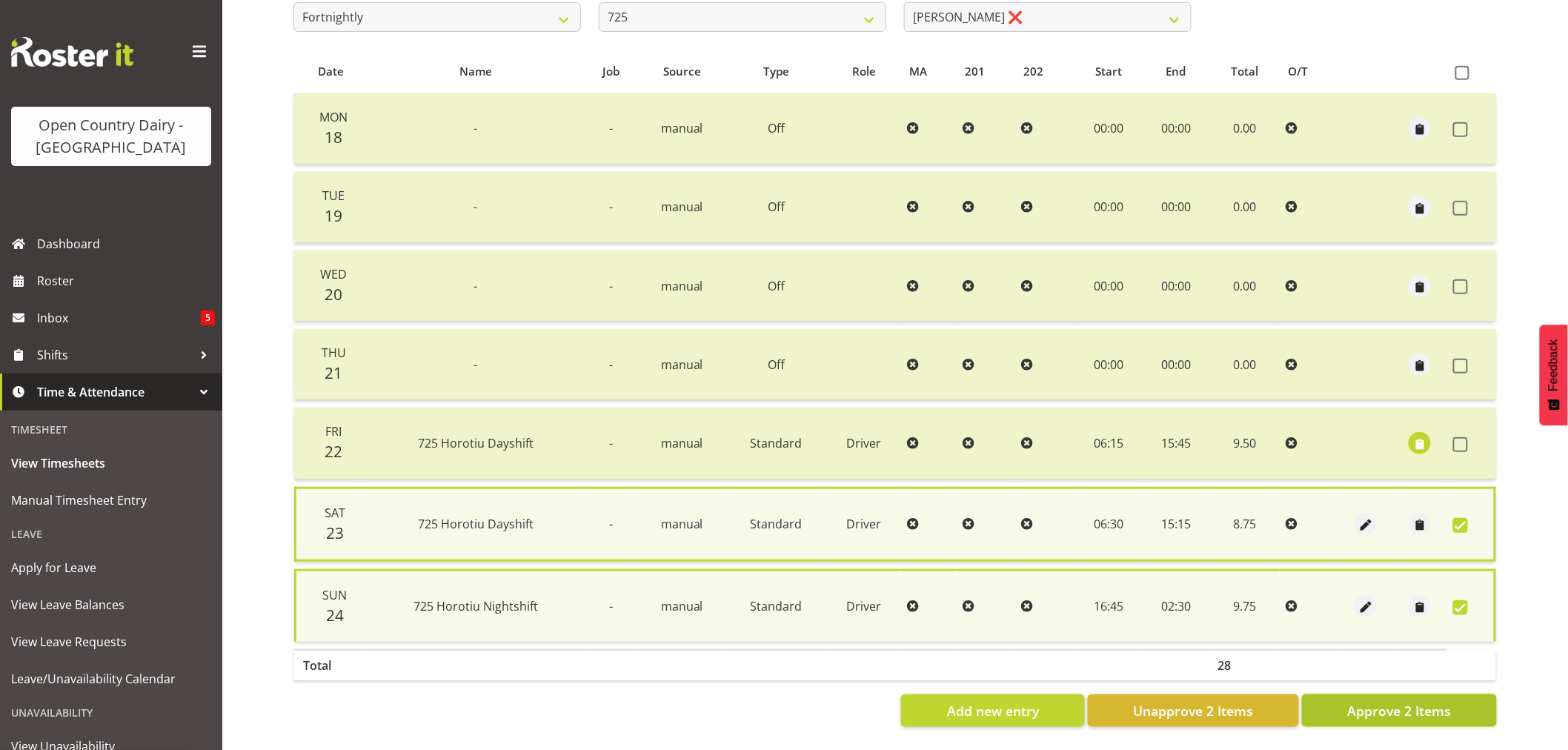
click at [1441, 705] on span "Approve 2 Items" at bounding box center [1399, 711] width 103 height 19
checkbox input "false"
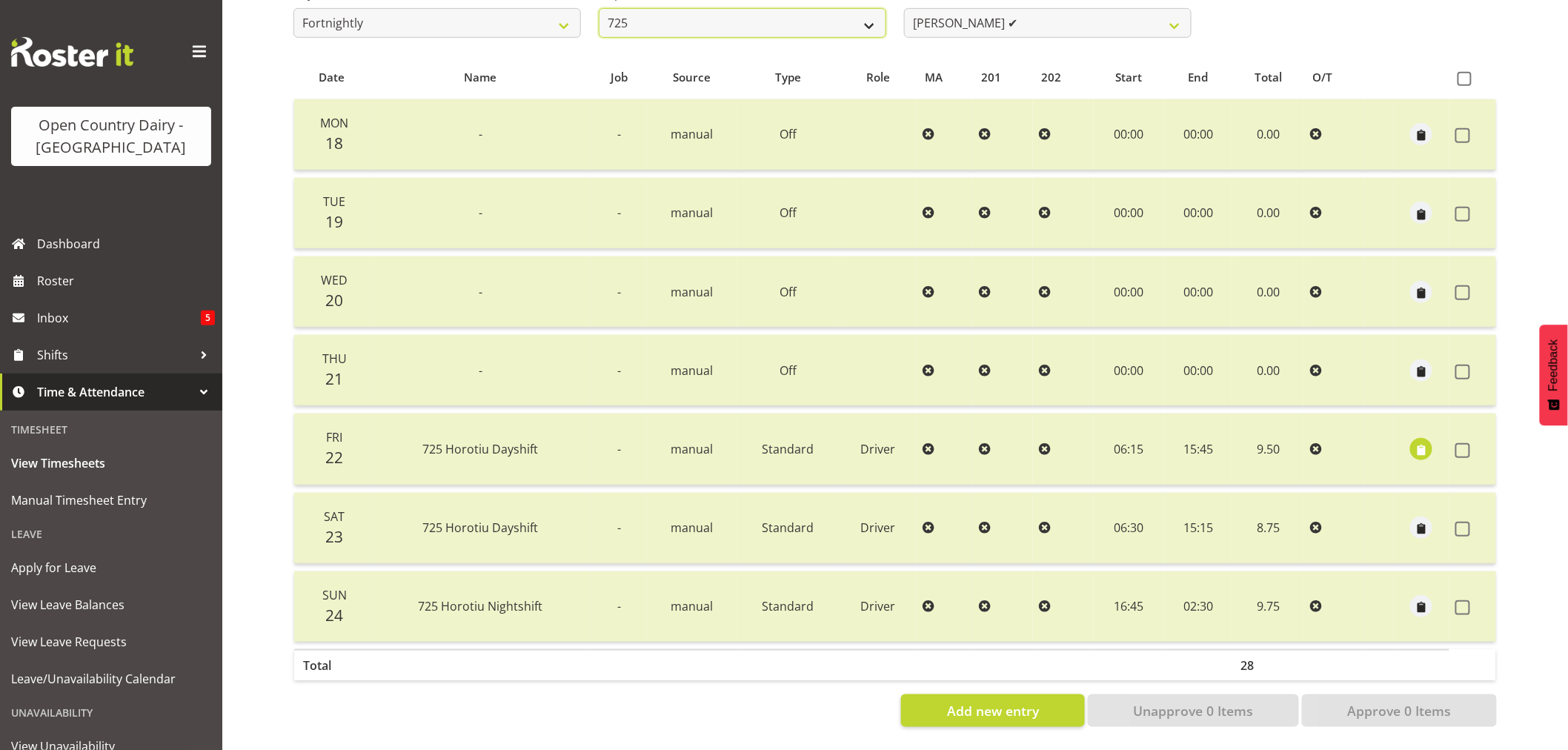
click at [747, 12] on select "701 702 703 704 705 706 707 708 709 710 711 712 713 714 715 716 717 718 719 720" at bounding box center [742, 23] width 287 height 30
select select "808"
click at [598, 8] on select "701 702 703 704 705 706 707 708 709 710 711 712 713 714 715 716 717 718 719 720" at bounding box center [742, 23] width 287 height 30
select select "10486"
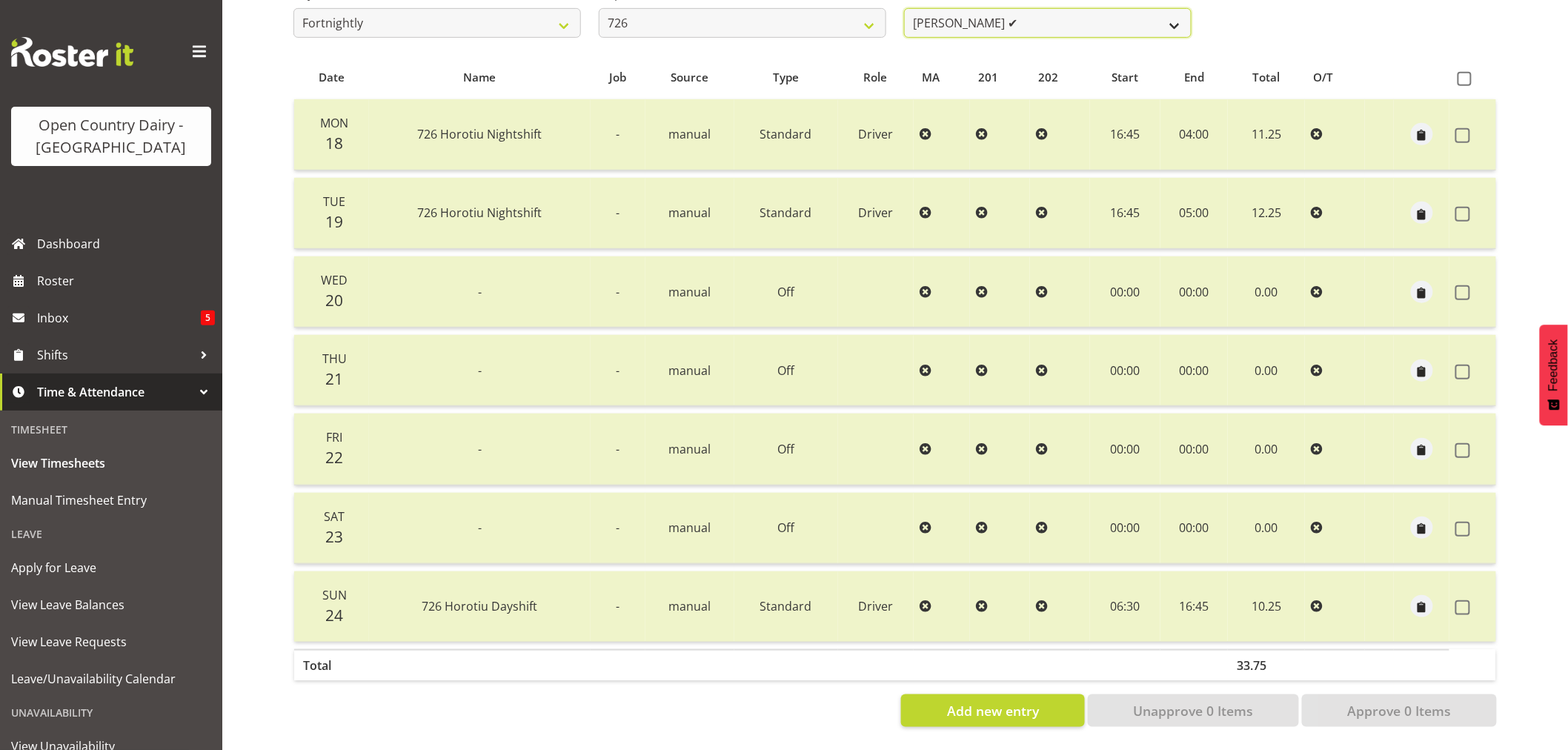
click at [1045, 12] on select "Angela Burrill ✔ Bryan Leathart ✔ Harpreet Singh ❌ Kerry Young ✔" at bounding box center [1048, 23] width 287 height 30
click at [753, 23] on select "701 702 703 704 705 706 707 708 709 710 711 712 713 714 715 716 717 718 719 720" at bounding box center [742, 23] width 287 height 30
click at [598, 8] on select "701 702 703 704 705 706 707 708 709 710 711 712 713 714 715 716 717 718 719 720" at bounding box center [742, 23] width 287 height 30
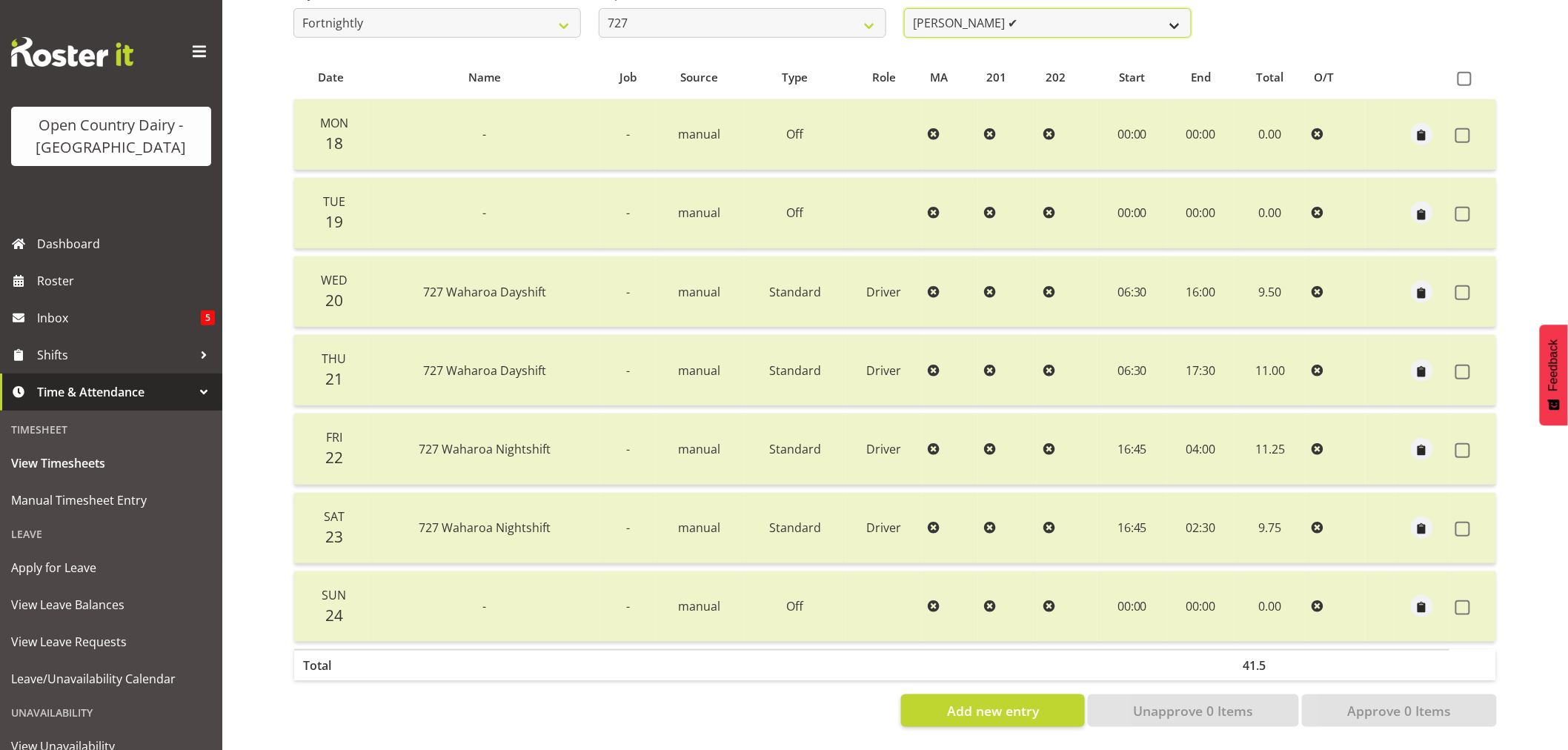
click at [1034, 18] on select "David Pawley ✔ Kase Hussey ✔ Rhys Greener ✔" at bounding box center [1048, 23] width 287 height 30
click at [729, 17] on select "701 702 703 704 705 706 707 708 709 710 711 712 713 714 715 716 717 718 719 720" at bounding box center [742, 23] width 287 height 30
click at [598, 8] on select "701 702 703 704 705 706 707 708 709 710 711 712 713 714 715 716 717 718 719 720" at bounding box center [742, 23] width 287 height 30
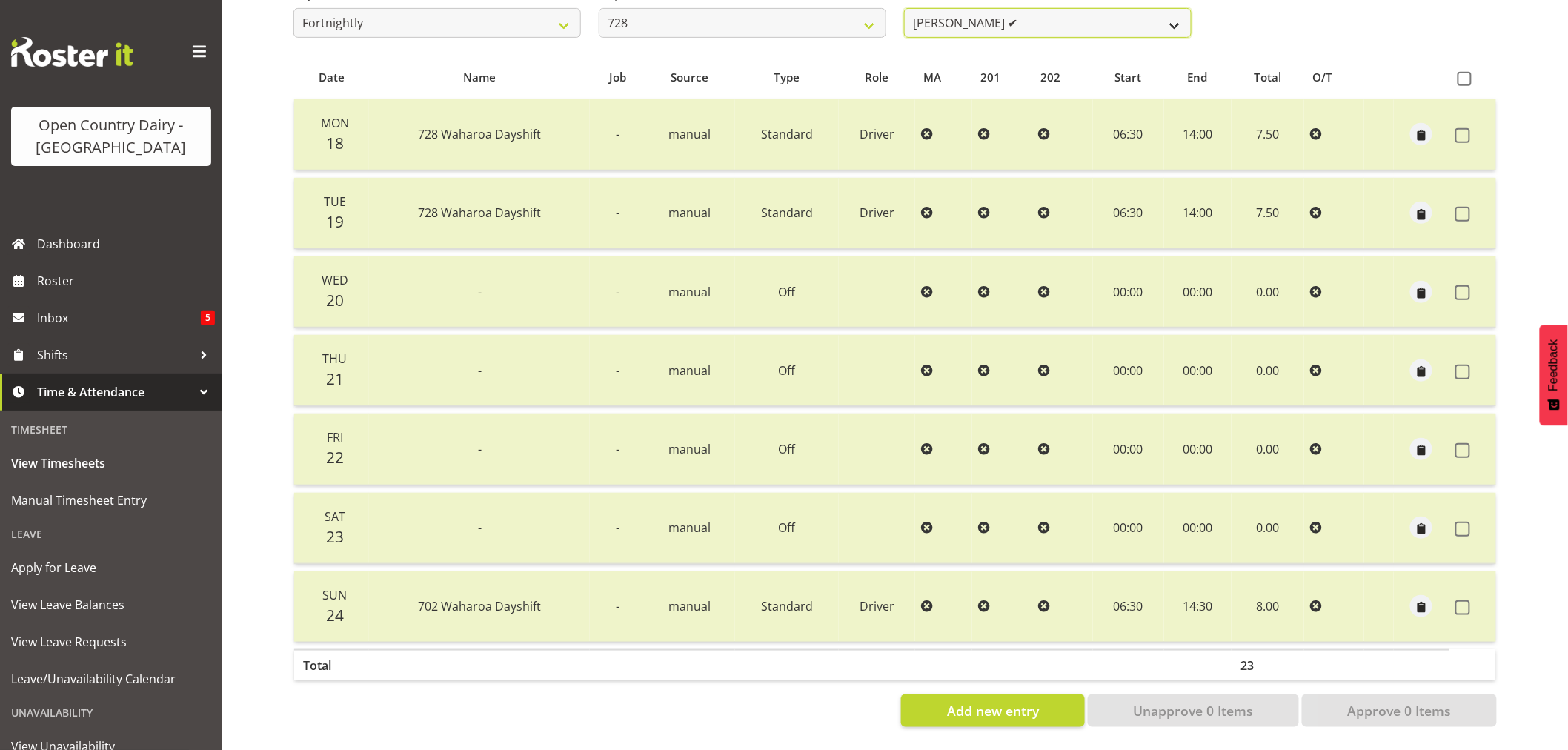
click at [1067, 20] on select "Callum Leslie ✔ Nick Warren ❌ Ross Robert Hamilton ✔ Stuart Cherrington ✔ Wally…" at bounding box center [1048, 23] width 287 height 30
click at [680, 10] on select "701 702 703 704 705 706 707 708 709 710 711 712 713 714 715 716 717 718 719 720" at bounding box center [742, 23] width 287 height 30
click at [598, 8] on select "701 702 703 704 705 706 707 708 709 710 711 712 713 714 715 716 717 718 719 720" at bounding box center [742, 23] width 287 height 30
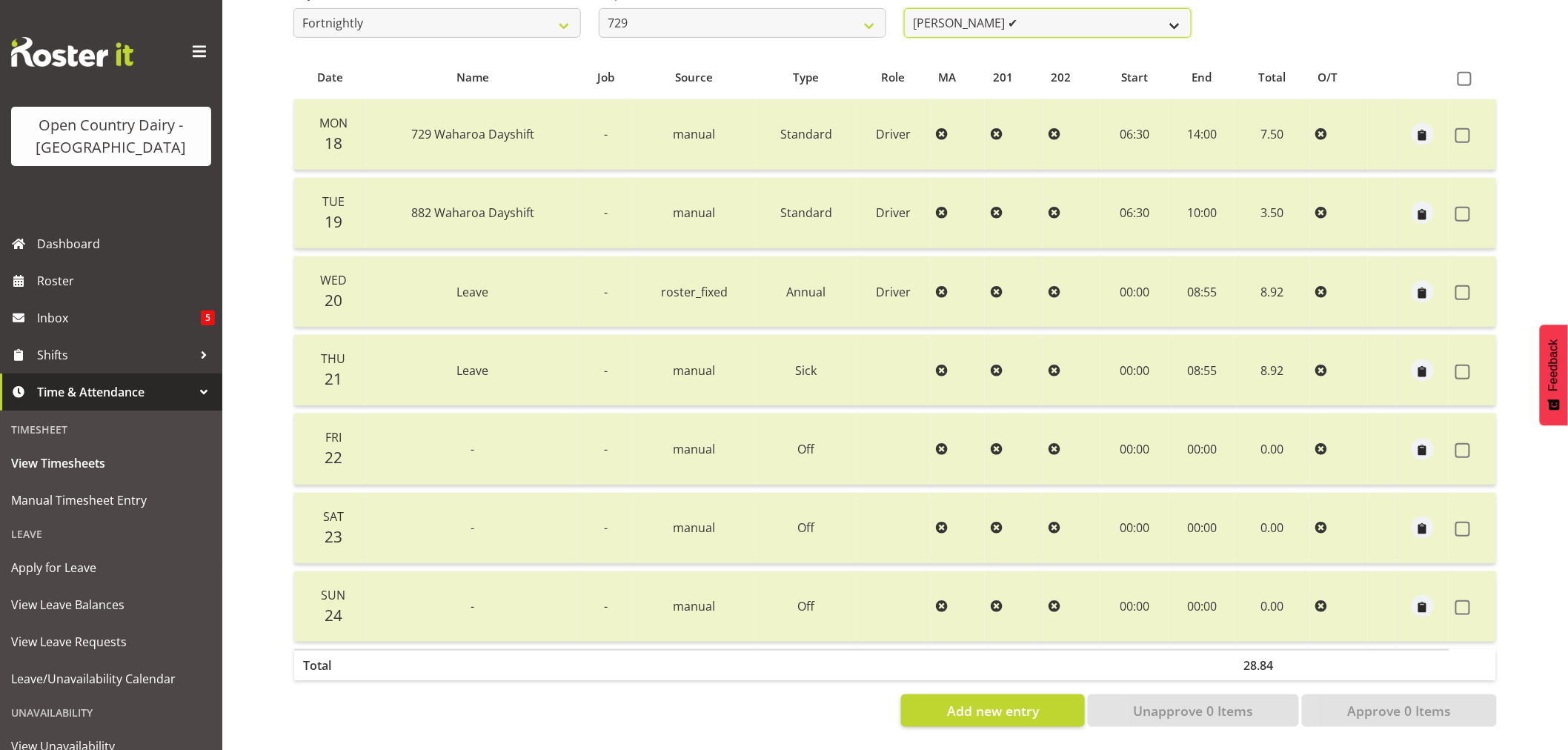
click at [1092, 17] on select "Craig Schlager-Reay ✔ Dave Trepels ✔ Jimi Jack ✔ Shannan Wood ❌" at bounding box center [1048, 23] width 287 height 30
click at [681, 11] on select "701 702 703 704 705 706 707 708 709 710 711 712 713 714 715 716 717 718 719 720" at bounding box center [742, 23] width 287 height 30
select select "811"
click at [598, 8] on select "701 702 703 704 705 706 707 708 709 710 711 712 713 714 715 716 717 718 719 720" at bounding box center [742, 23] width 287 height 30
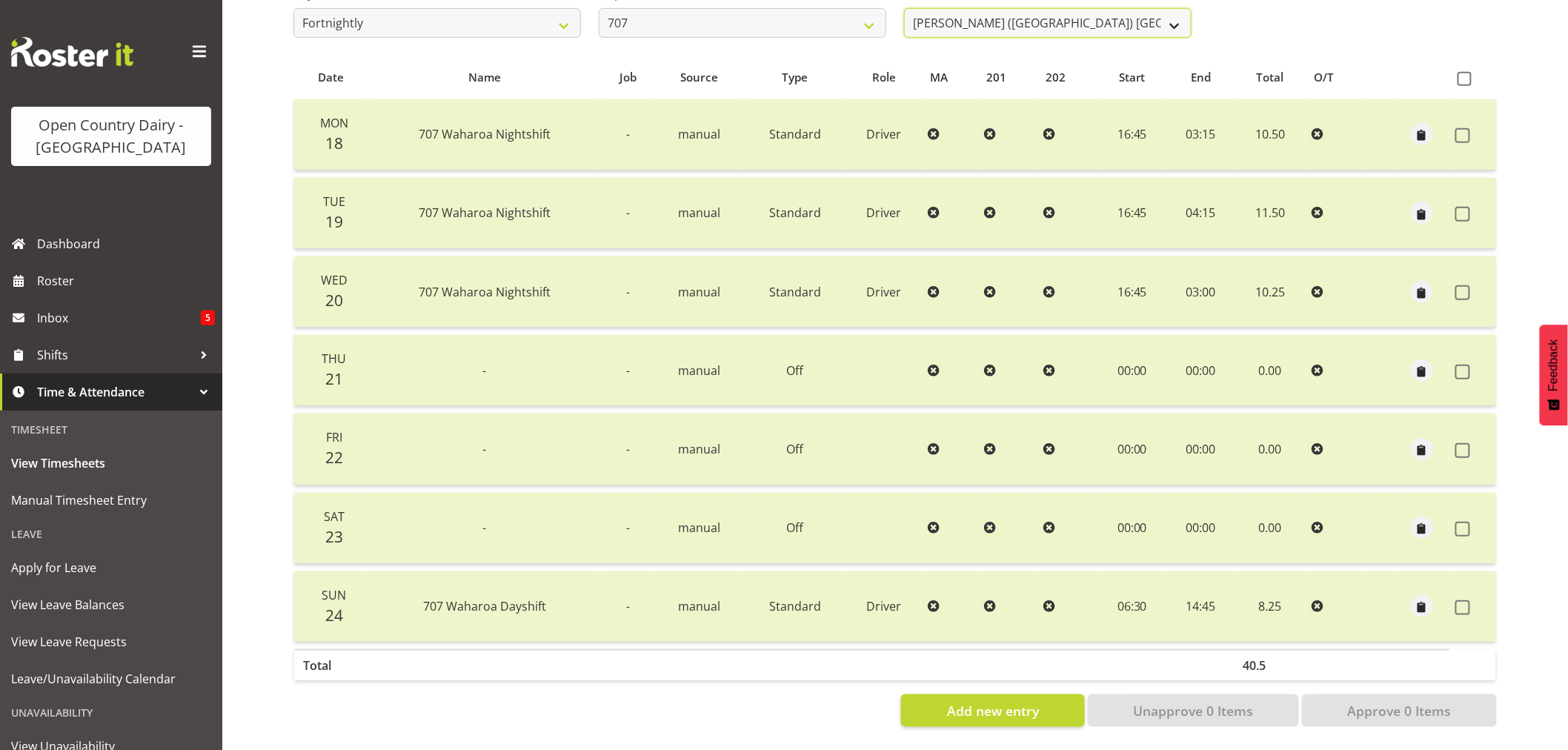
click at [1077, 19] on select "Alan (TK) Bedford ✔ Mike Madden ❌" at bounding box center [1048, 23] width 287 height 30
select select "8199"
click at [904, 8] on select "Alan (TK) Bedford ✔ Mike Madden ❌" at bounding box center [1048, 23] width 287 height 30
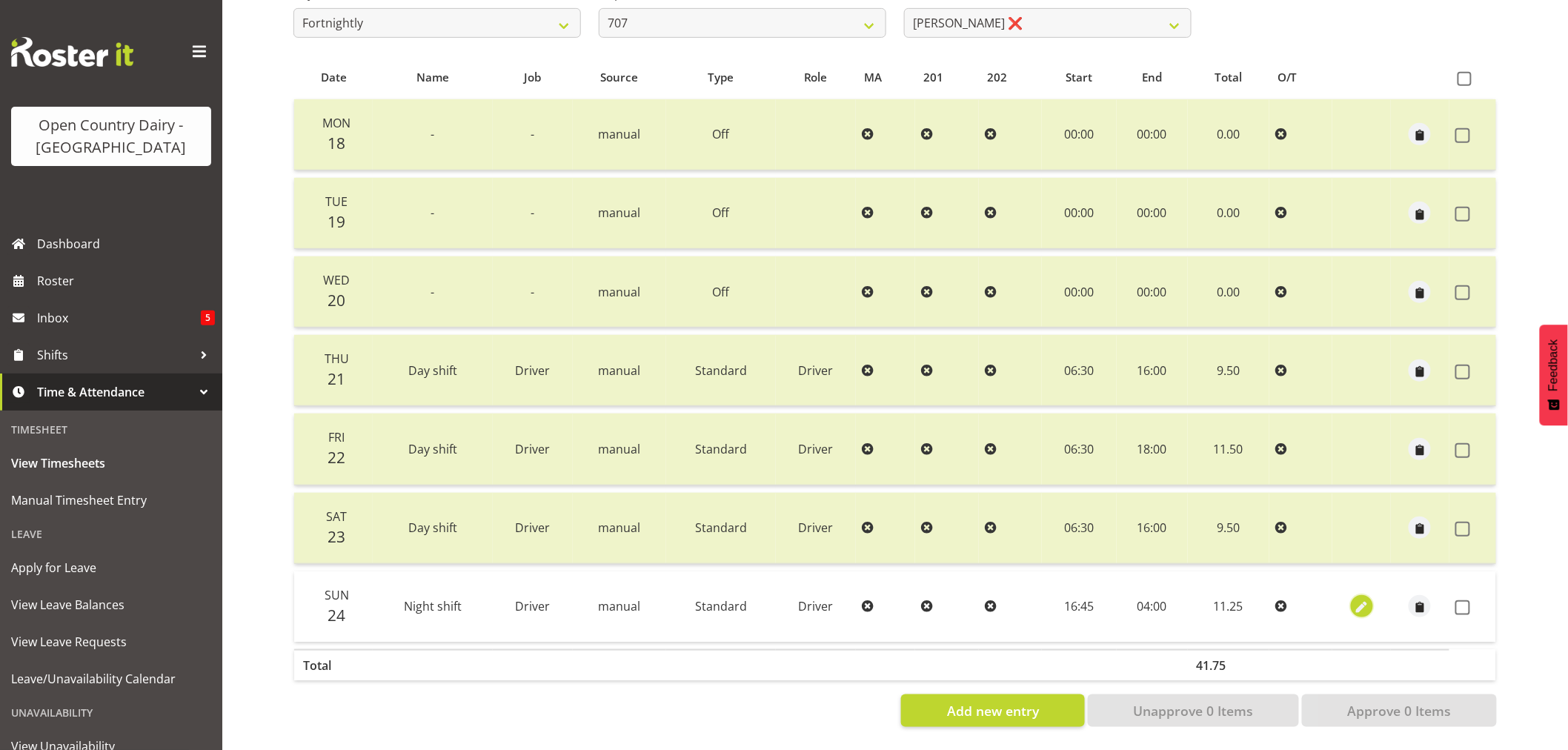
click at [1358, 600] on span "button" at bounding box center [1361, 608] width 17 height 17
select select "Standard"
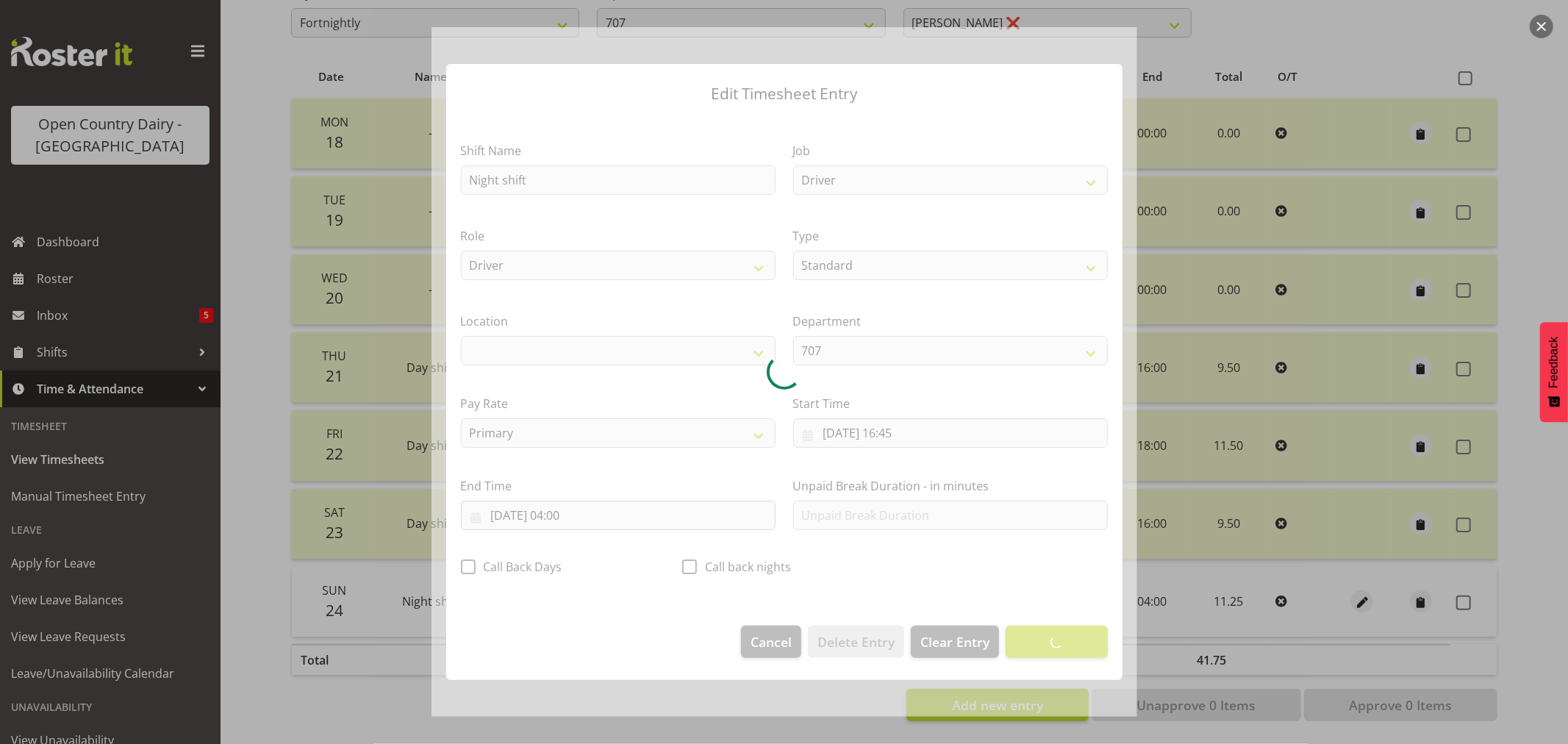
select select "1054"
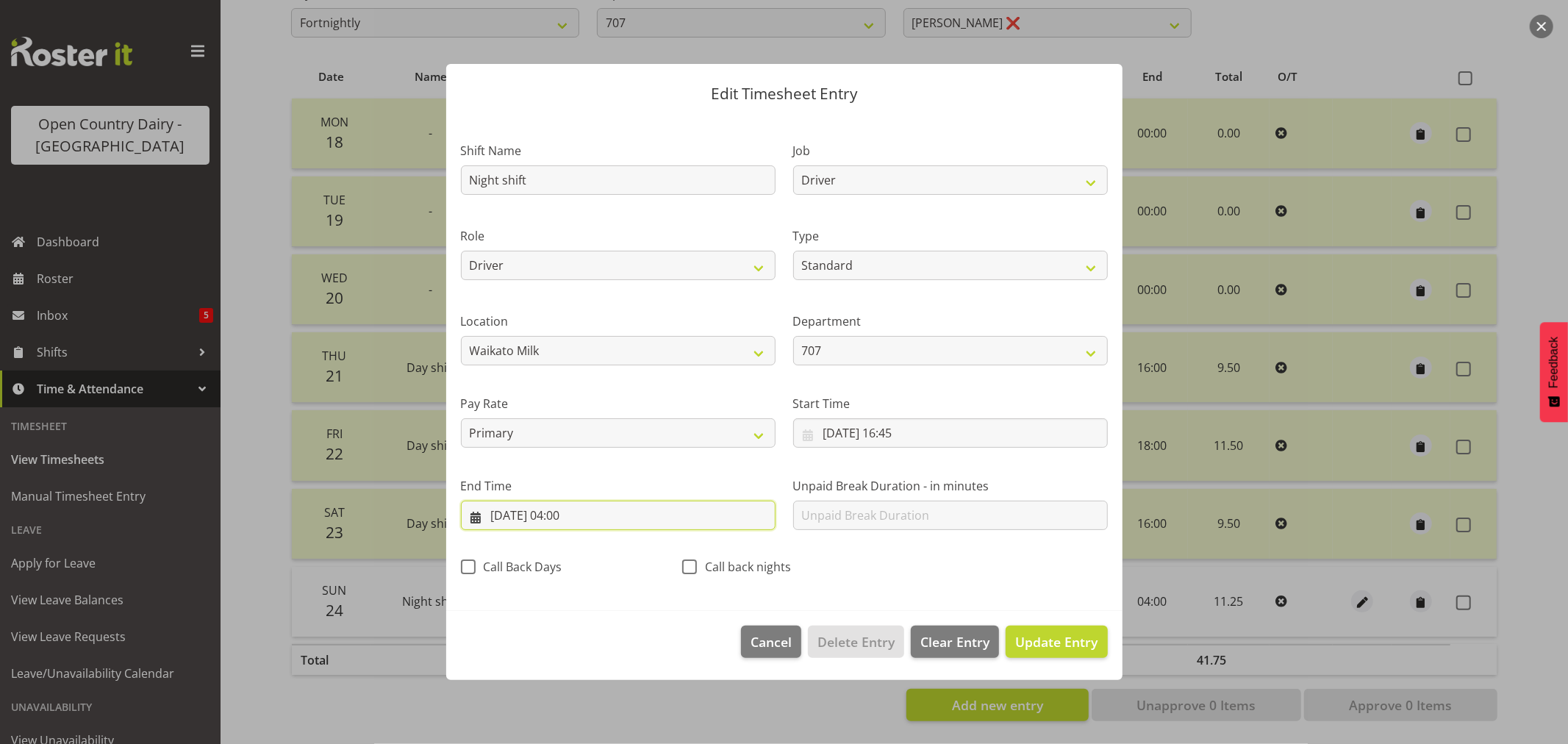
click at [570, 517] on input "25/08/2025, 04:00" at bounding box center [618, 516] width 314 height 29
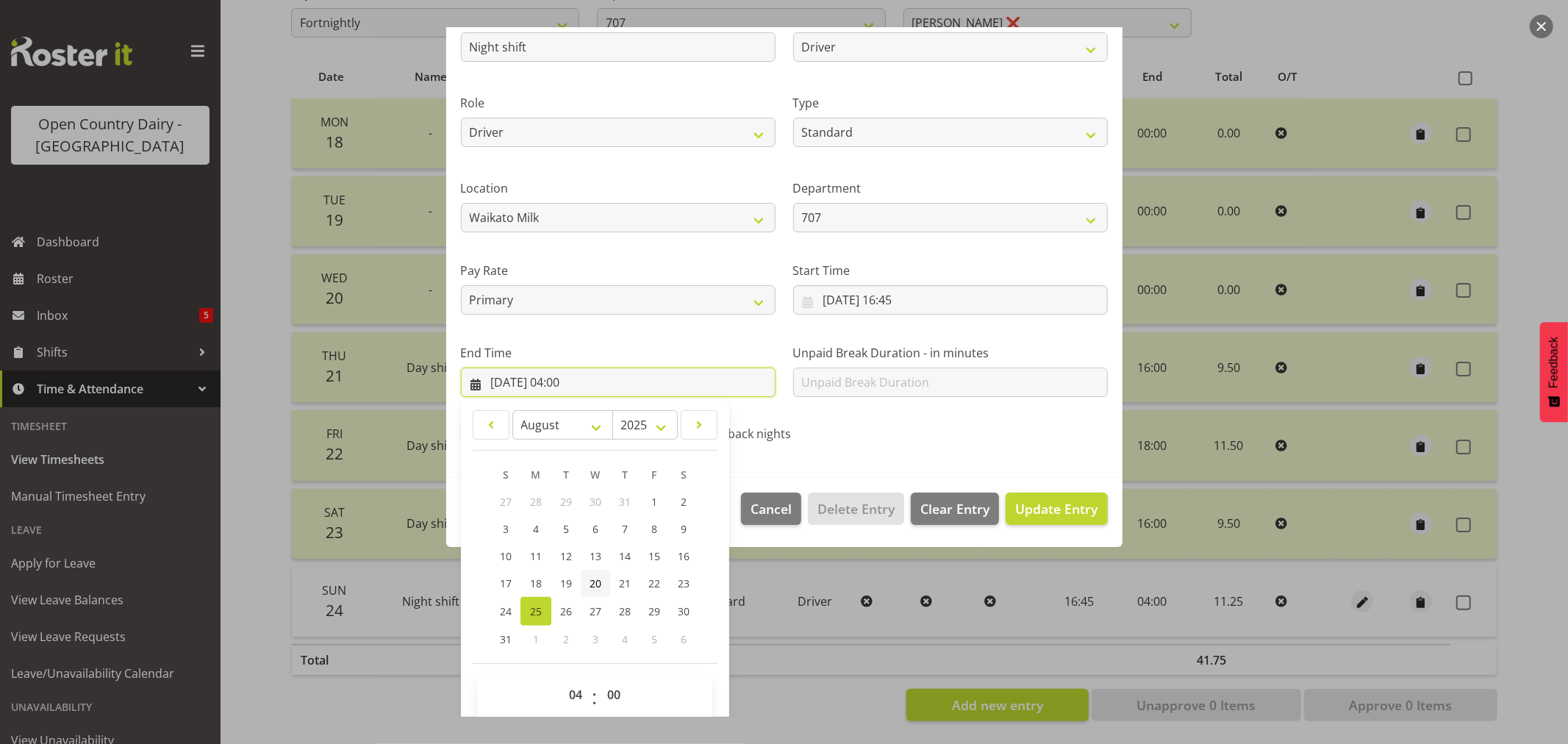
scroll to position [149, 0]
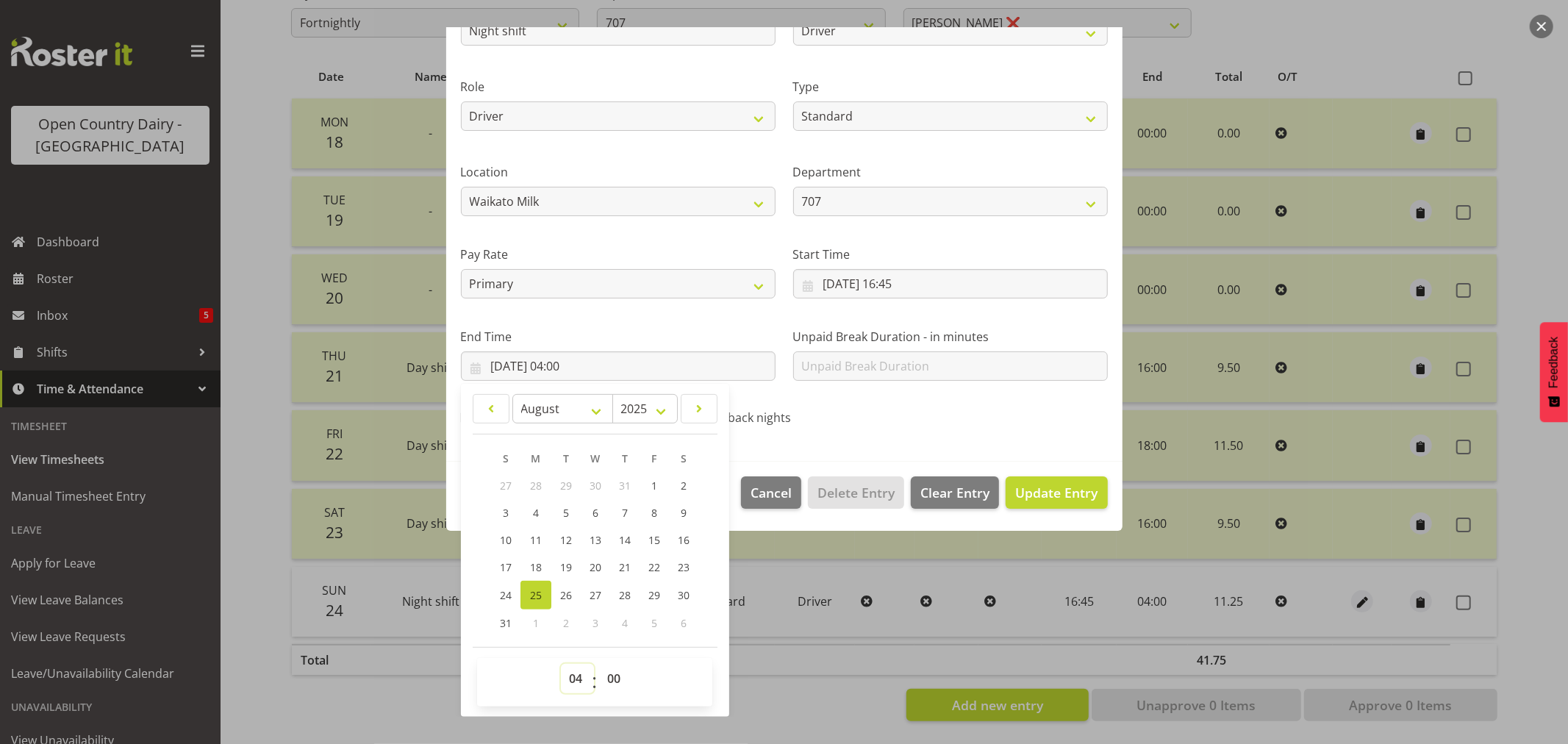
click at [571, 678] on select "00 01 02 03 04 05 06 07 08 09 10 11 12 13 14 15 16 17 18 19 20 21 22 23" at bounding box center [578, 679] width 33 height 29
select select "2"
click at [561, 664] on select "00 01 02 03 04 05 06 07 08 09 10 11 12 13 14 15 16 17 18 19 20 21 22 23" at bounding box center [578, 679] width 33 height 29
type input "25/08/2025, 02:00"
click at [616, 679] on select "00 01 02 03 04 05 06 07 08 09 10 11 12 13 14 15 16 17 18 19 20 21 22 23 24 25 2…" at bounding box center [616, 679] width 33 height 29
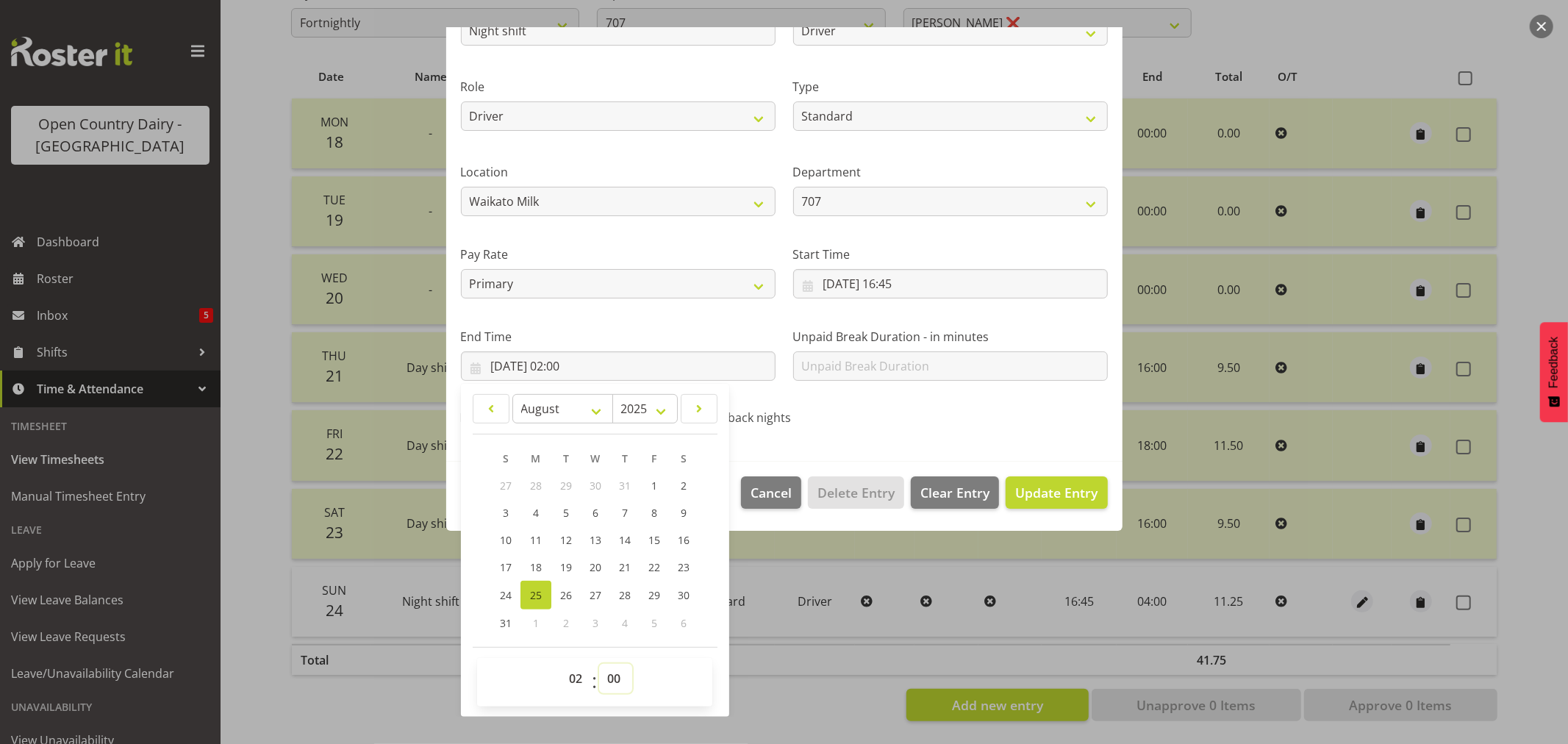
select select "45"
click at [600, 664] on select "00 01 02 03 04 05 06 07 08 09 10 11 12 13 14 15 16 17 18 19 20 21 22 23 24 25 2…" at bounding box center [616, 679] width 33 height 29
type input "25/08/2025, 02:45"
click at [1048, 484] on span "Update Entry" at bounding box center [1056, 493] width 82 height 18
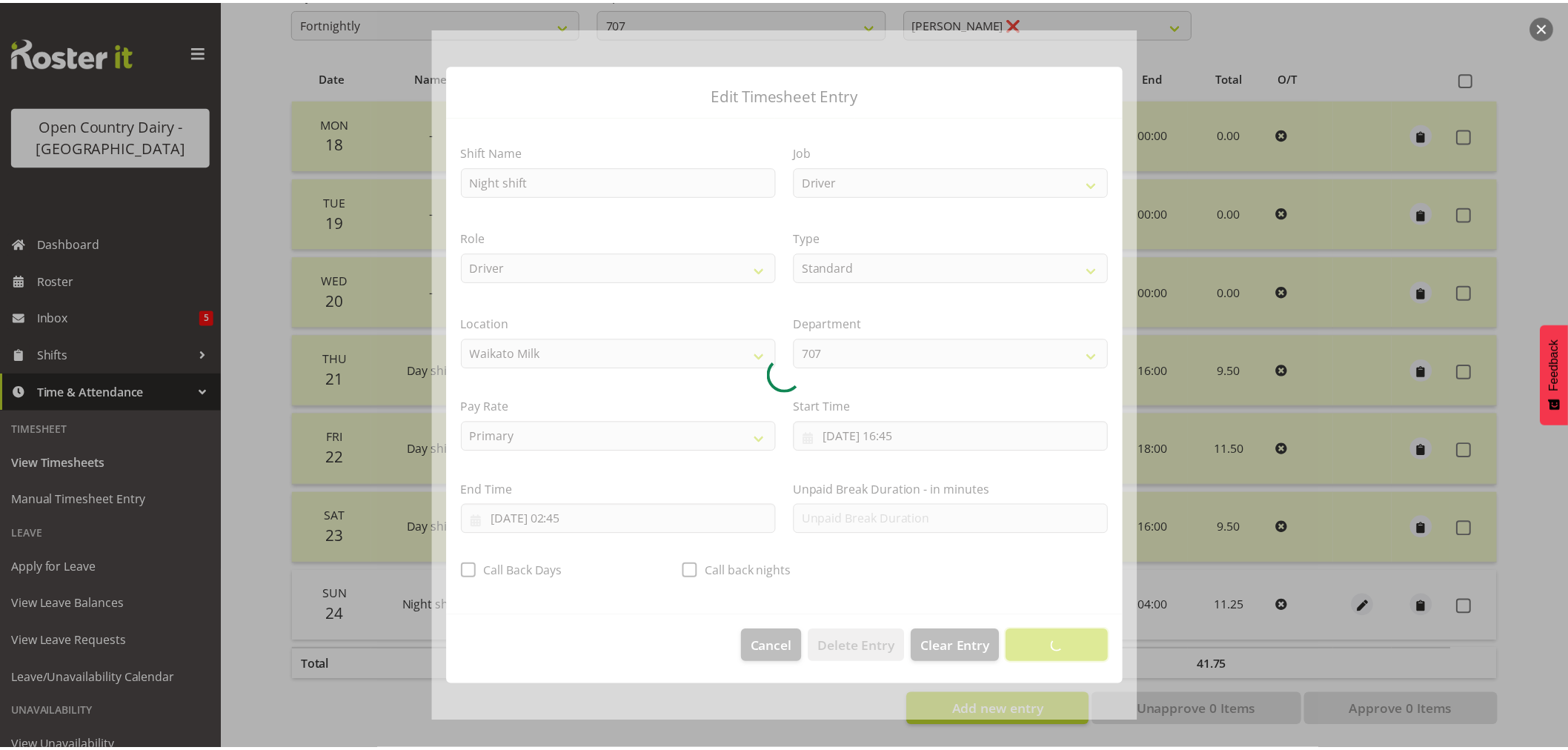
scroll to position [0, 0]
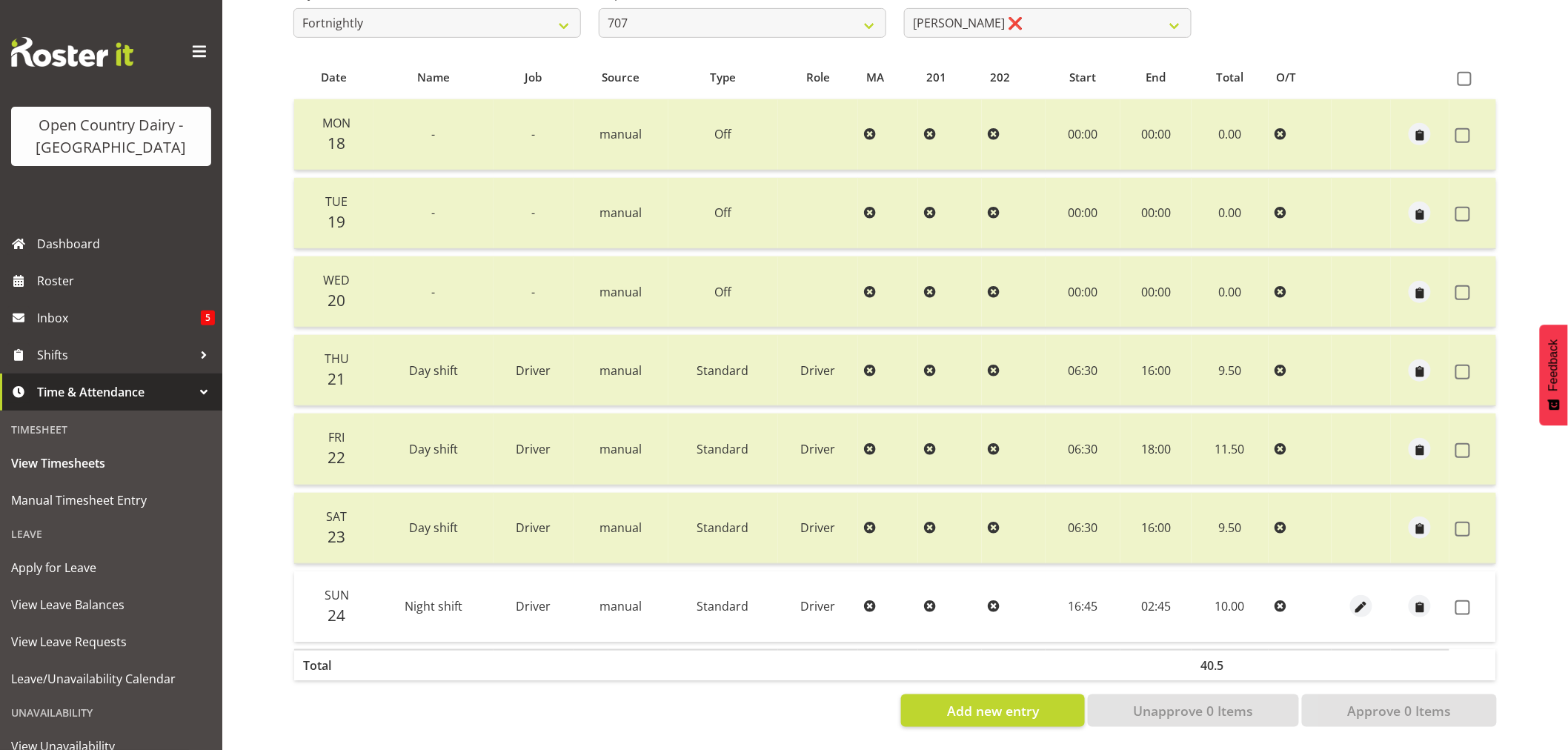
drag, startPoint x: 1458, startPoint y: 602, endPoint x: 1456, endPoint y: 651, distance: 49.0
click at [1458, 605] on span at bounding box center [1463, 608] width 15 height 15
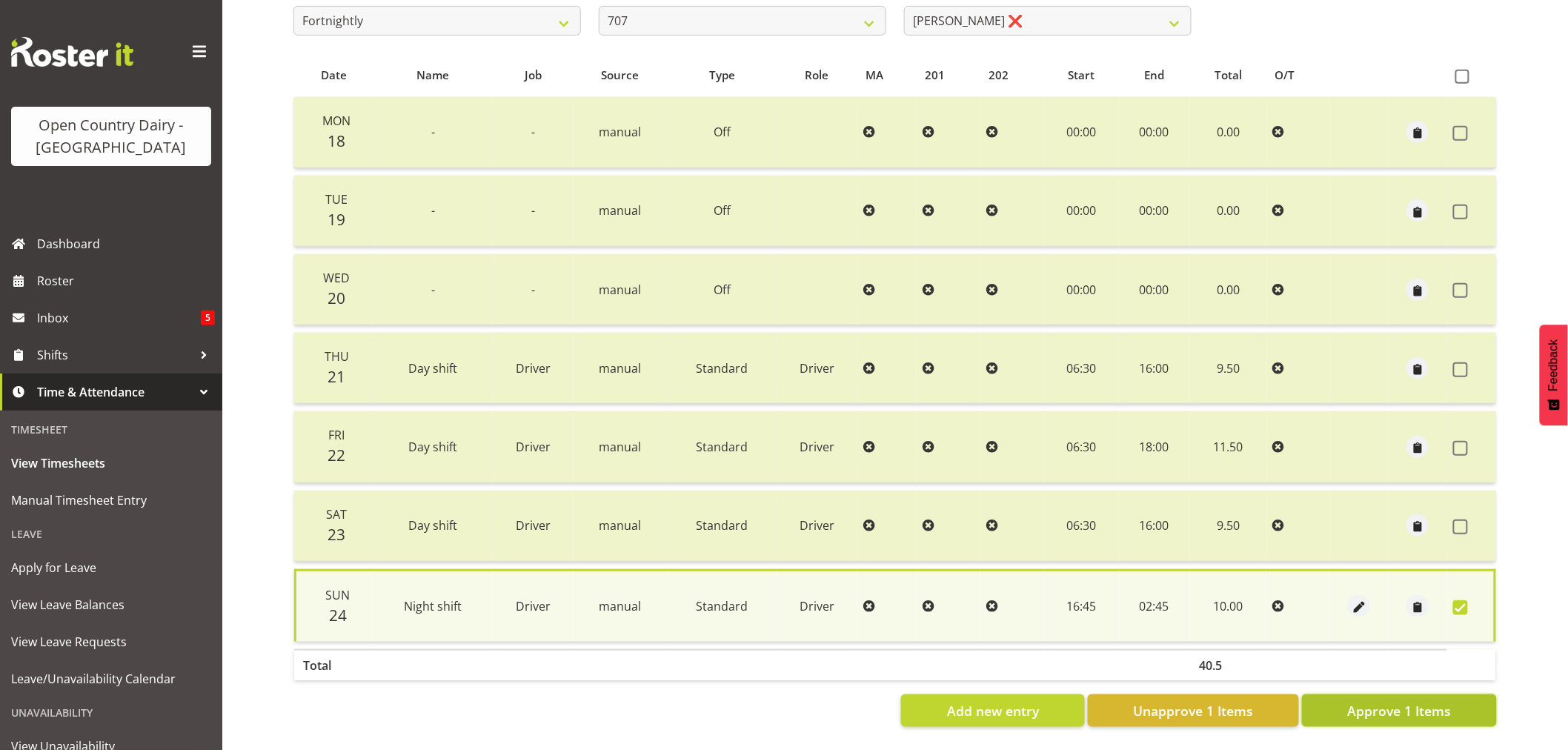
click at [1427, 702] on span "Approve 1 Items" at bounding box center [1399, 711] width 103 height 19
checkbox input "false"
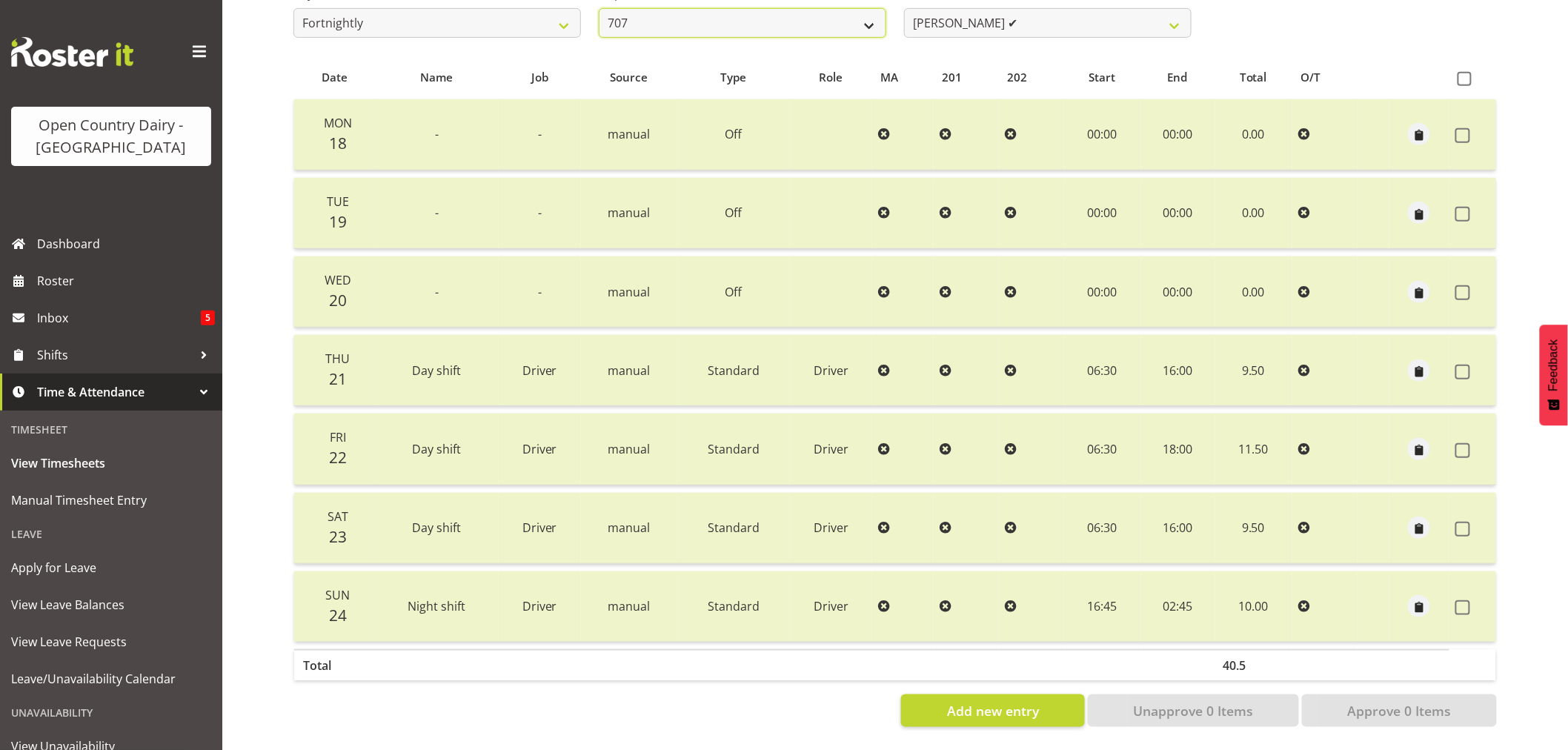
drag, startPoint x: 744, startPoint y: 9, endPoint x: 732, endPoint y: 12, distance: 12.4
click at [742, 10] on select "701 702 703 704 705 706 707 708 709 710 711 712 713 714 715 716 717 718 719 720" at bounding box center [742, 23] width 287 height 30
select select "842"
click at [598, 8] on select "701 702 703 704 705 706 707 708 709 710 711 712 713 714 715 716 717 718 719 720" at bounding box center [742, 23] width 287 height 30
select select "8170"
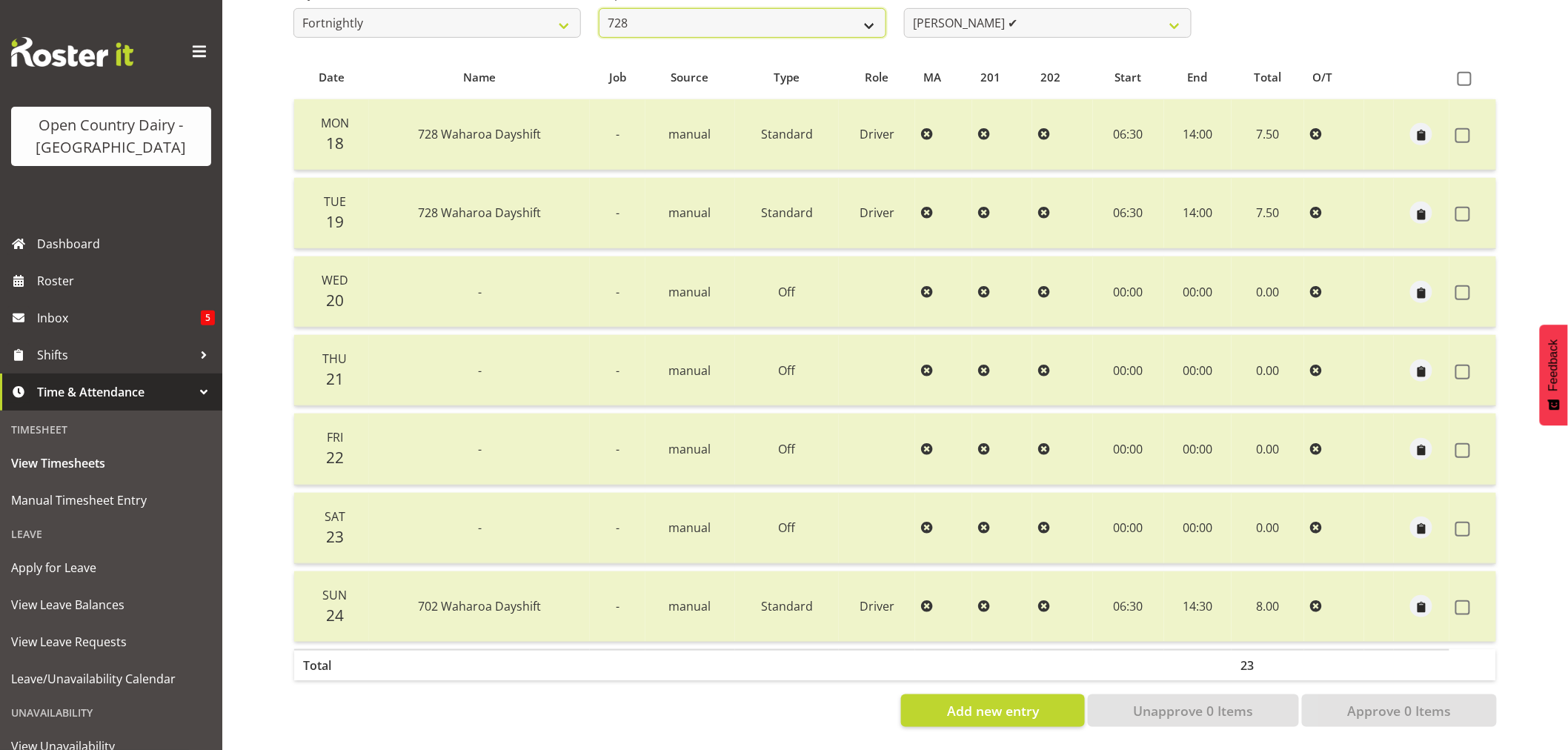
click at [698, 20] on select "701 702 703 704 705 706 707 708 709 710 711 712 713 714 715 716 717 718 719 720" at bounding box center [742, 23] width 287 height 30
select select "727"
click at [598, 8] on select "701 702 703 704 705 706 707 708 709 710 711 712 713 714 715 716 717 718 719 720" at bounding box center [742, 23] width 287 height 30
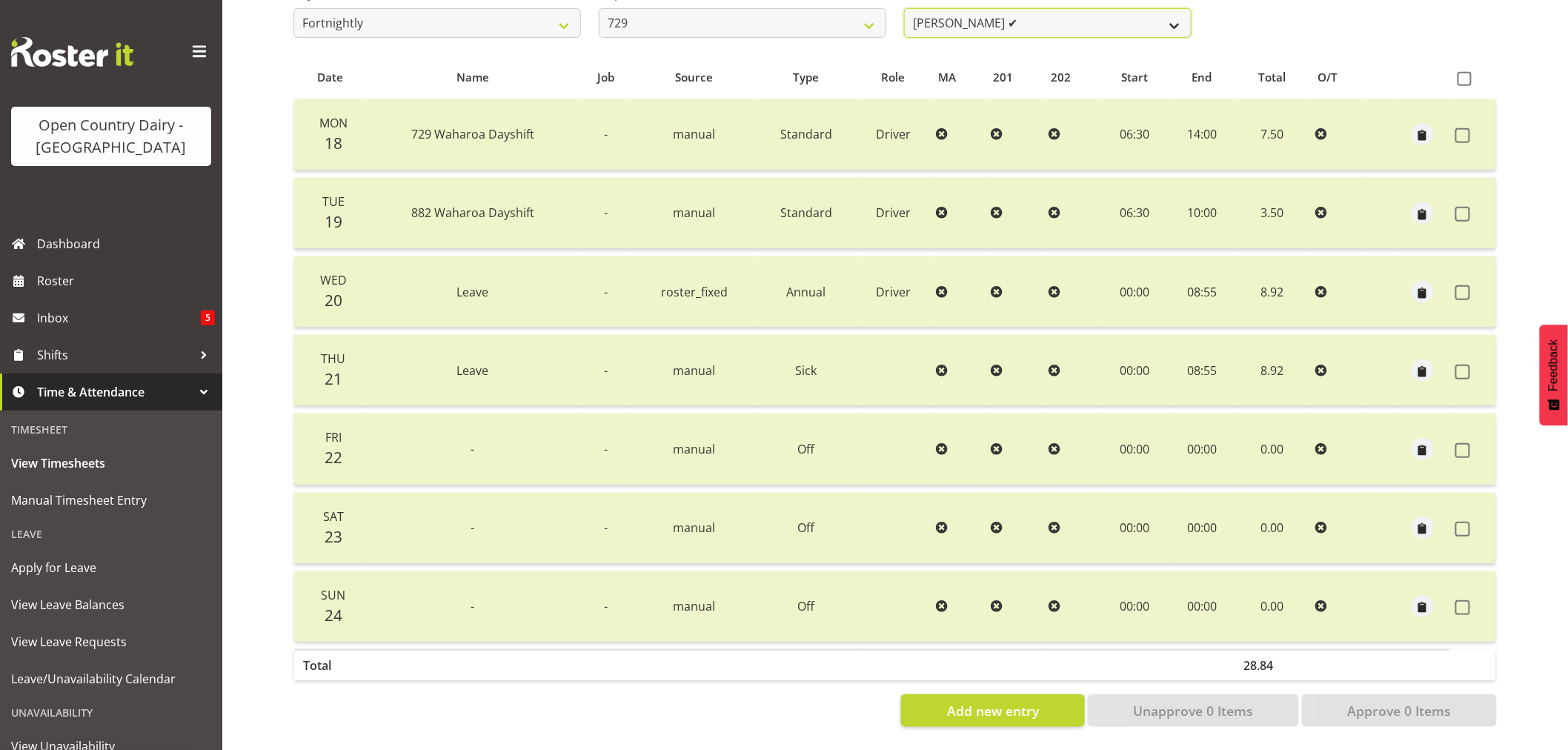
click at [1089, 19] on select "Craig Schlager-Reay ✔ Dave Trepels ✔ Jimi Jack ✔ Shannan Wood ❌" at bounding box center [1048, 23] width 287 height 30
select select "11232"
click at [904, 8] on select "Craig Schlager-Reay ✔ Dave Trepels ✔ Jimi Jack ✔ Shannan Wood ❌" at bounding box center [1048, 23] width 287 height 30
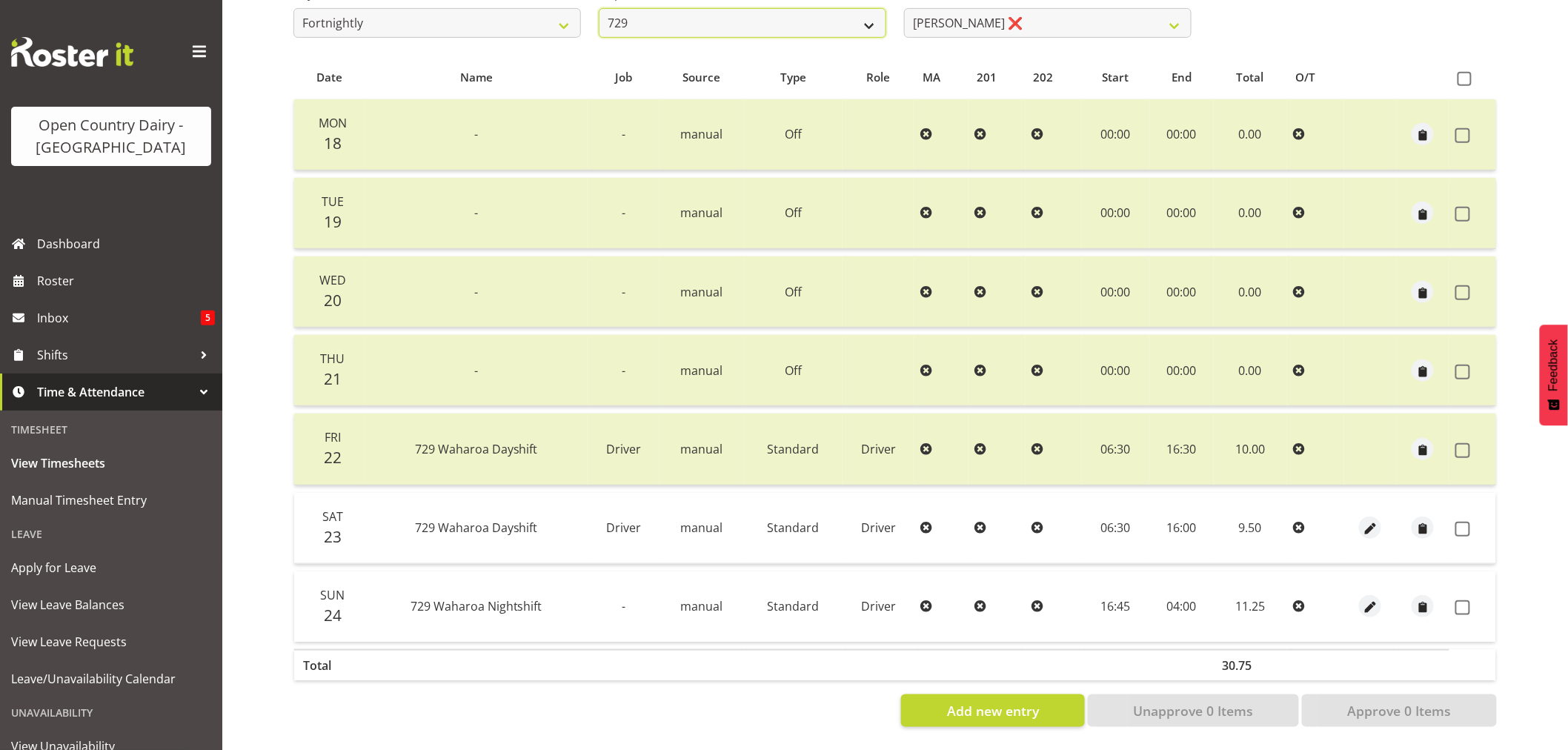
click at [693, 8] on select "701 702 703 704 705 706 707 708 709 710 711 712 713 714 715 716 717 718 719 720" at bounding box center [742, 23] width 287 height 30
select select "880"
click at [598, 8] on select "701 702 703 704 705 706 707 708 709 710 711 712 713 714 715 716 717 718 719 720" at bounding box center [742, 23] width 287 height 30
select select "11252"
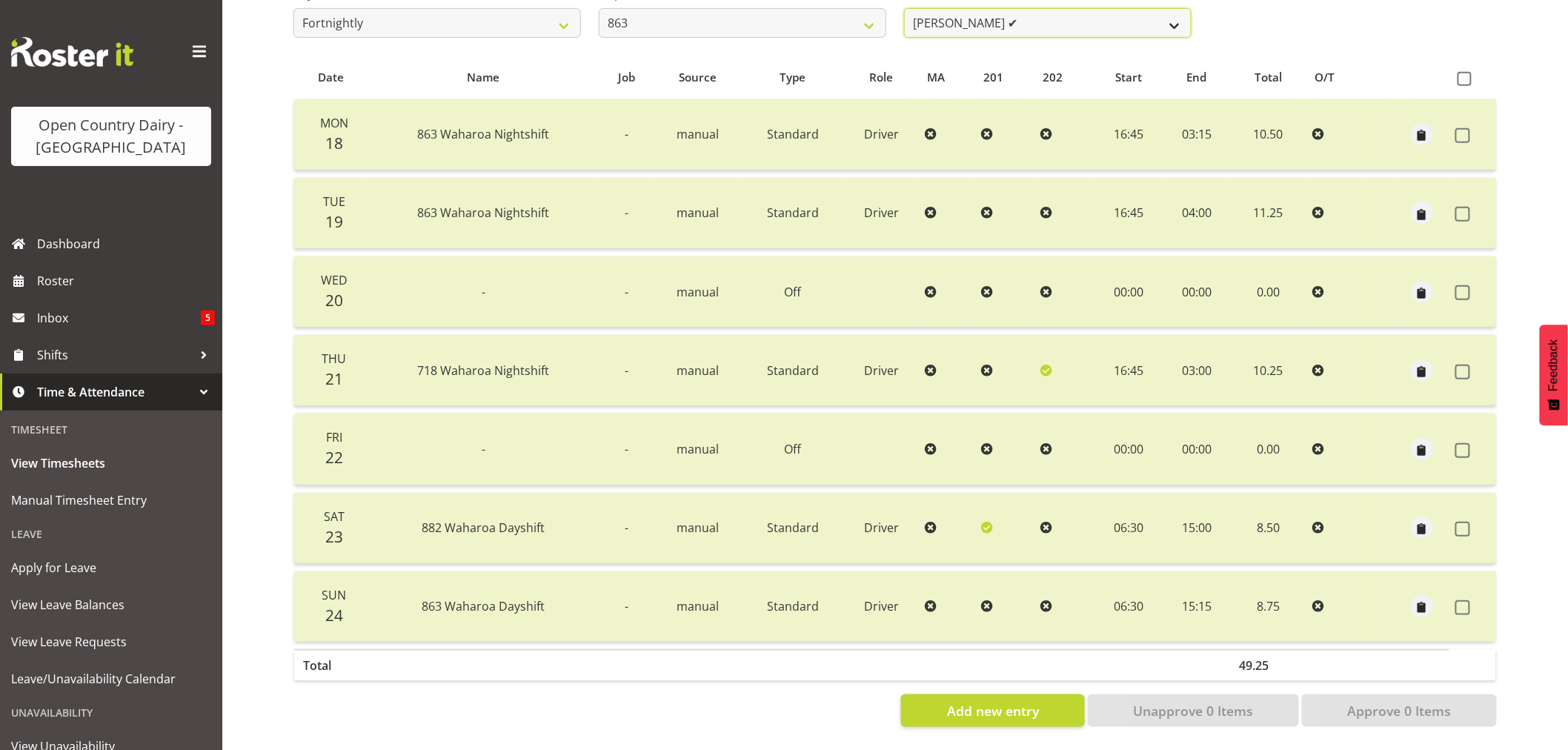
click at [1047, 8] on select "[PERSON_NAME] ✔ [PERSON_NAME] ✔ [PERSON_NAME] ✔ [PERSON_NAME] ✔" at bounding box center [1048, 23] width 287 height 30
click at [736, 12] on select "701 702 703 704 705 706 707 708 709 710 711 712 713 714 715 716 717 718 719 720" at bounding box center [742, 23] width 287 height 30
click at [984, 22] on select "[PERSON_NAME] ✔ [PERSON_NAME] ✔ [PERSON_NAME] ✔ [PERSON_NAME] ✔" at bounding box center [1048, 23] width 287 height 30
click at [764, 17] on select "701 702 703 704 705 706 707 708 709 710 711 712 713 714 715 716 717 718 719 720" at bounding box center [742, 23] width 287 height 30
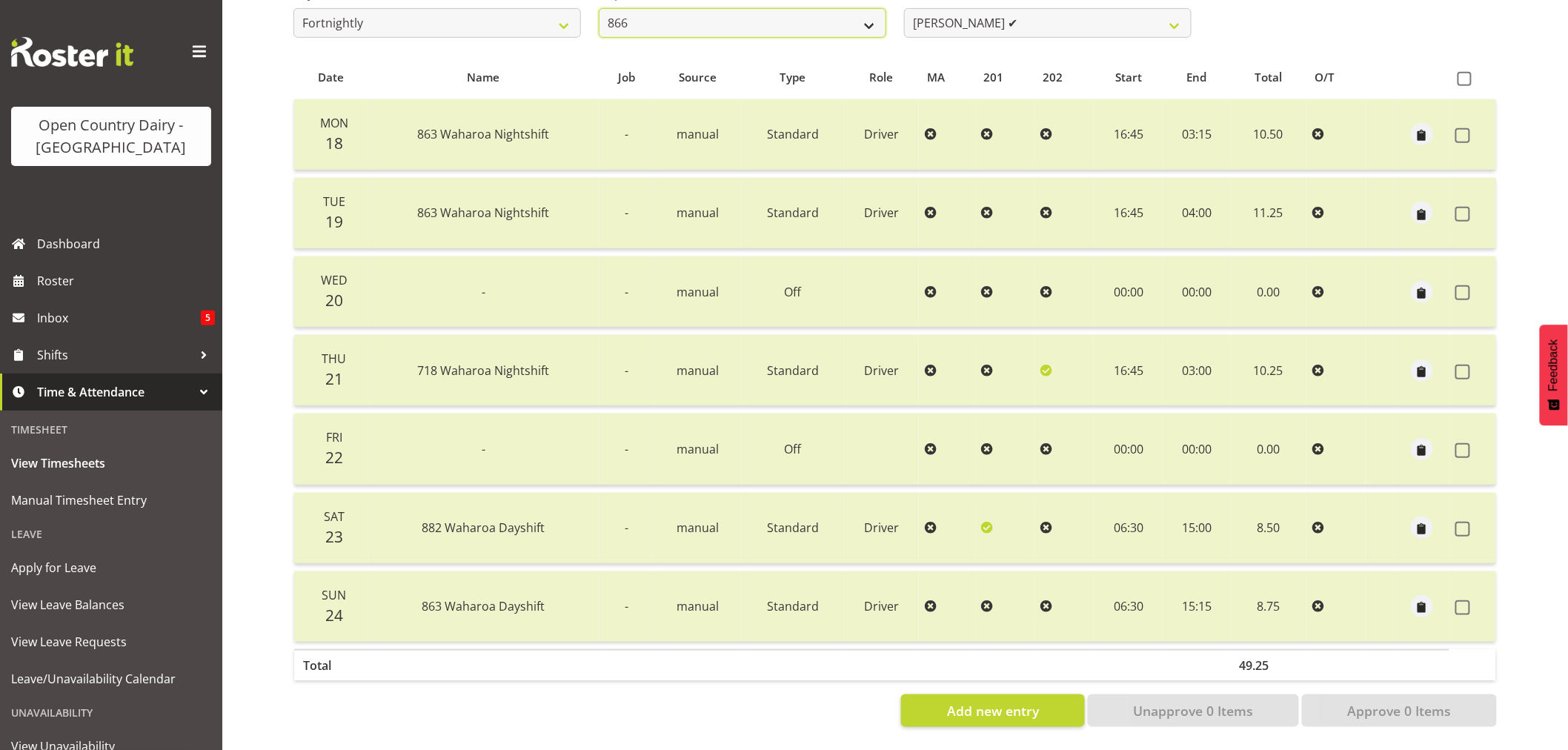
click at [598, 8] on select "701 702 703 704 705 706 707 708 709 710 711 712 713 714 715 716 717 718 719 720" at bounding box center [742, 23] width 287 height 30
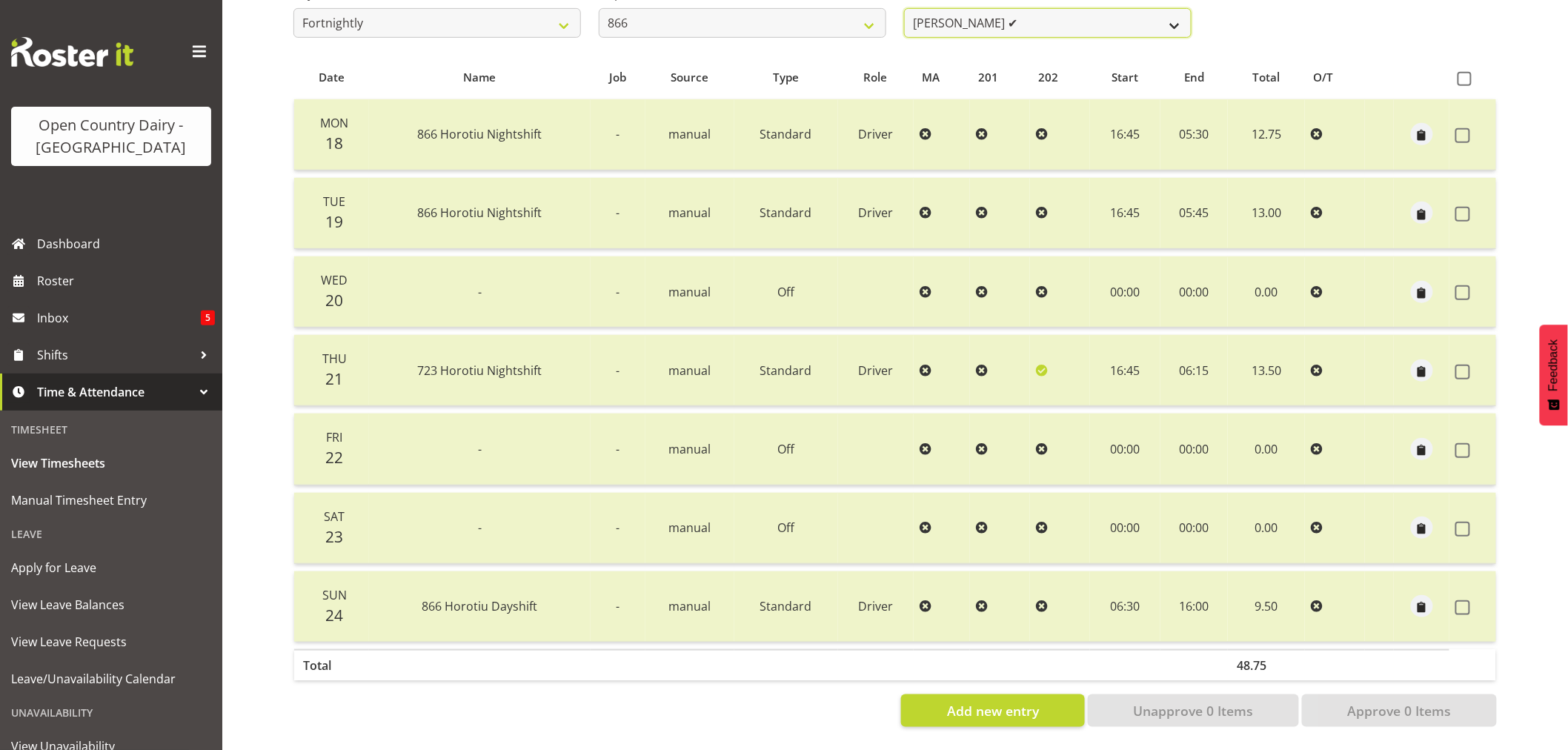
click at [1003, 15] on select "[PERSON_NAME] ✔ [PERSON_NAME] ✔ [PERSON_NAME] ✔ [PERSON_NAME] ❌" at bounding box center [1048, 23] width 287 height 30
click at [716, 21] on select "701 702 703 704 705 706 707 708 709 710 711 712 713 714 715 716 717 718 719 720" at bounding box center [742, 23] width 287 height 30
click at [598, 8] on select "701 702 703 704 705 706 707 708 709 710 711 712 713 714 715 716 717 718 719 720" at bounding box center [742, 23] width 287 height 30
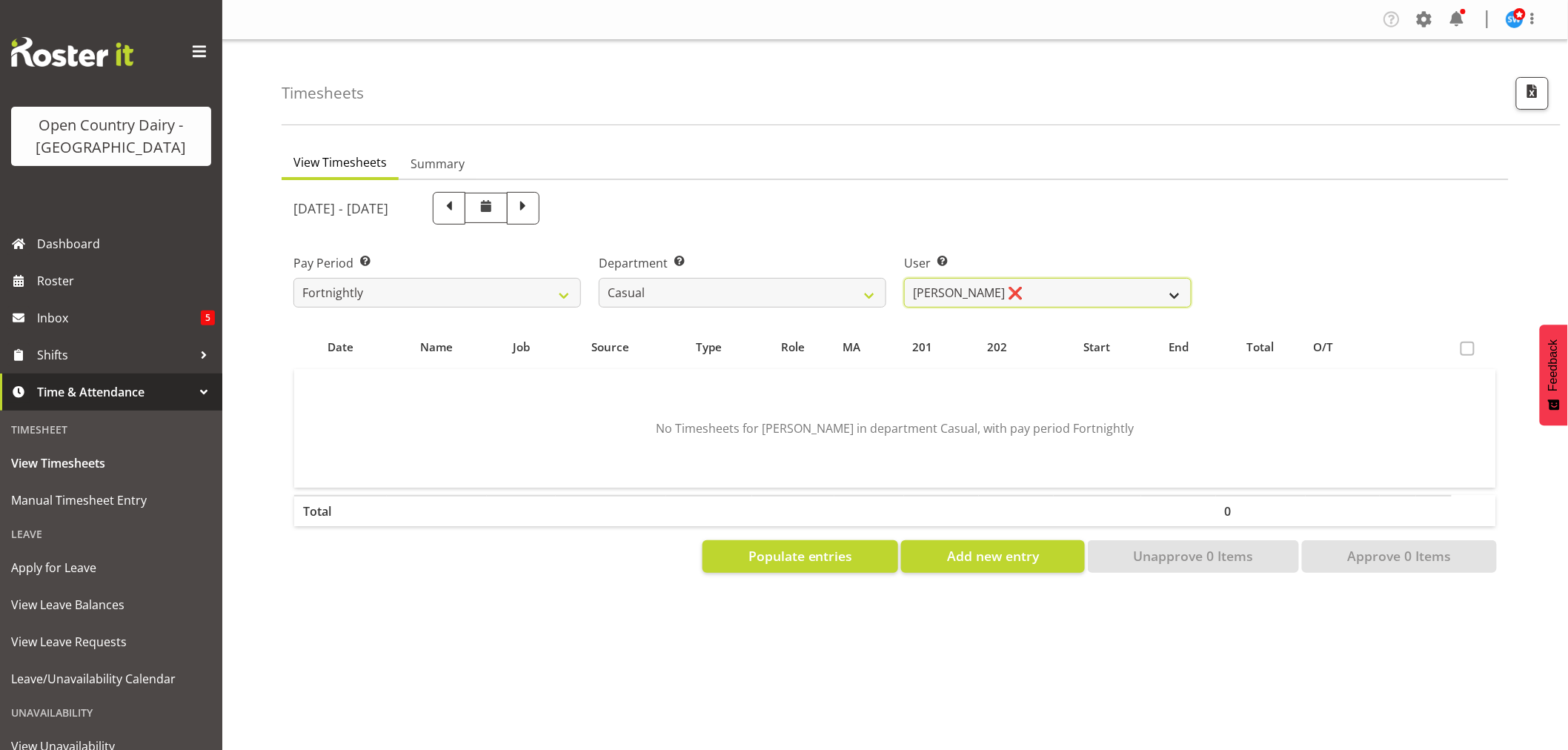
click at [1030, 292] on select "Bruce Morgan ❌ Dutchie Egbert Dijkstra ❌ Mark Hedge ❌ Rob Luke ❌" at bounding box center [1048, 292] width 287 height 30
click at [690, 292] on select "701 702 703 704 705 706 707 708 709 710 711 712 713 714 715 716 717 718 719 720" at bounding box center [742, 292] width 287 height 30
click at [598, 278] on select "701 702 703 704 705 706 707 708 709 710 711 712 713 714 715 716 717 718 719 720" at bounding box center [742, 292] width 287 height 30
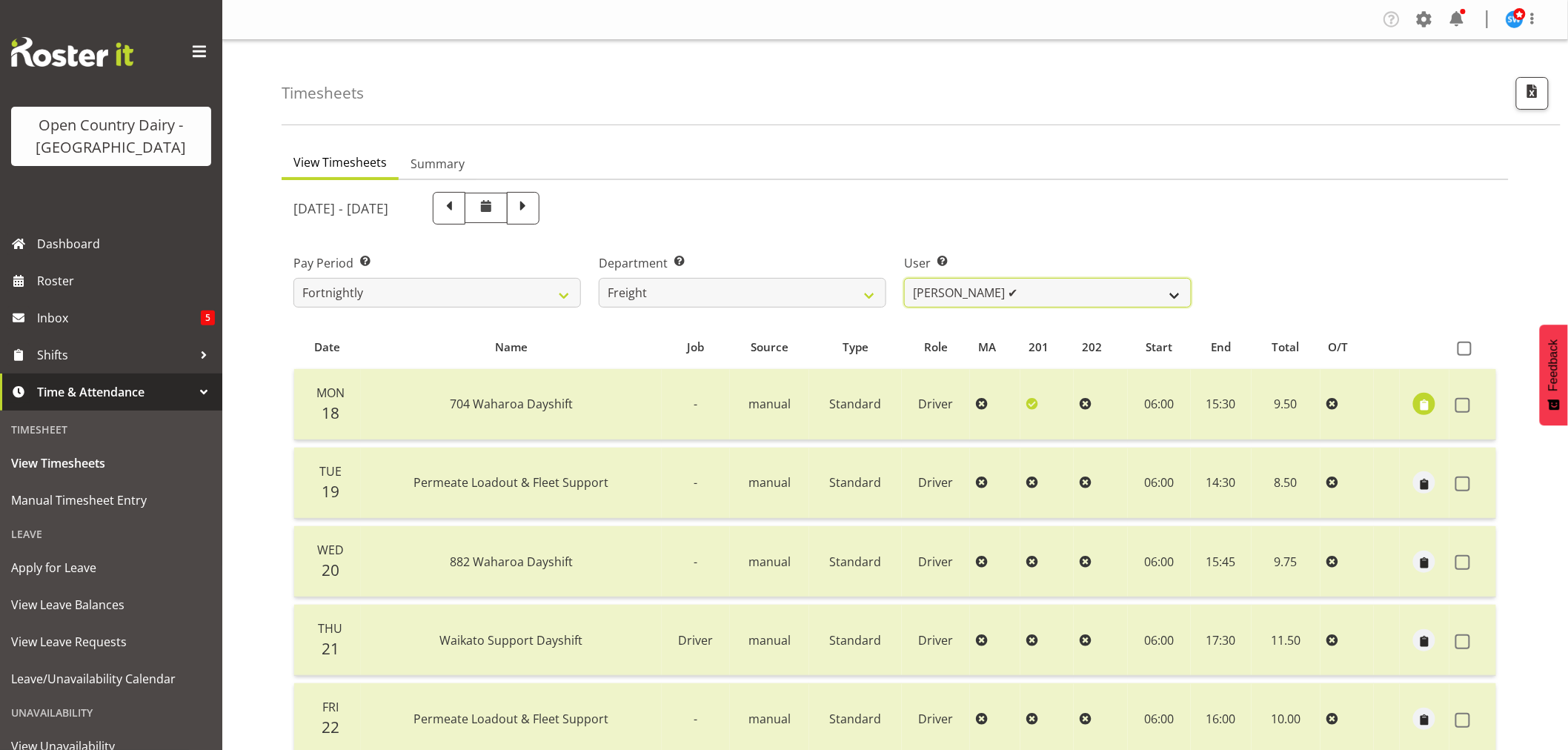
click at [1038, 293] on select "Gavin Harvey ✔ Lalesh Kumar ✔" at bounding box center [1048, 292] width 287 height 30
click at [741, 293] on select "701 702 703 704 705 706 707 708 709 710 711 712 713 714 715 716 717 718 719 720" at bounding box center [742, 292] width 287 height 30
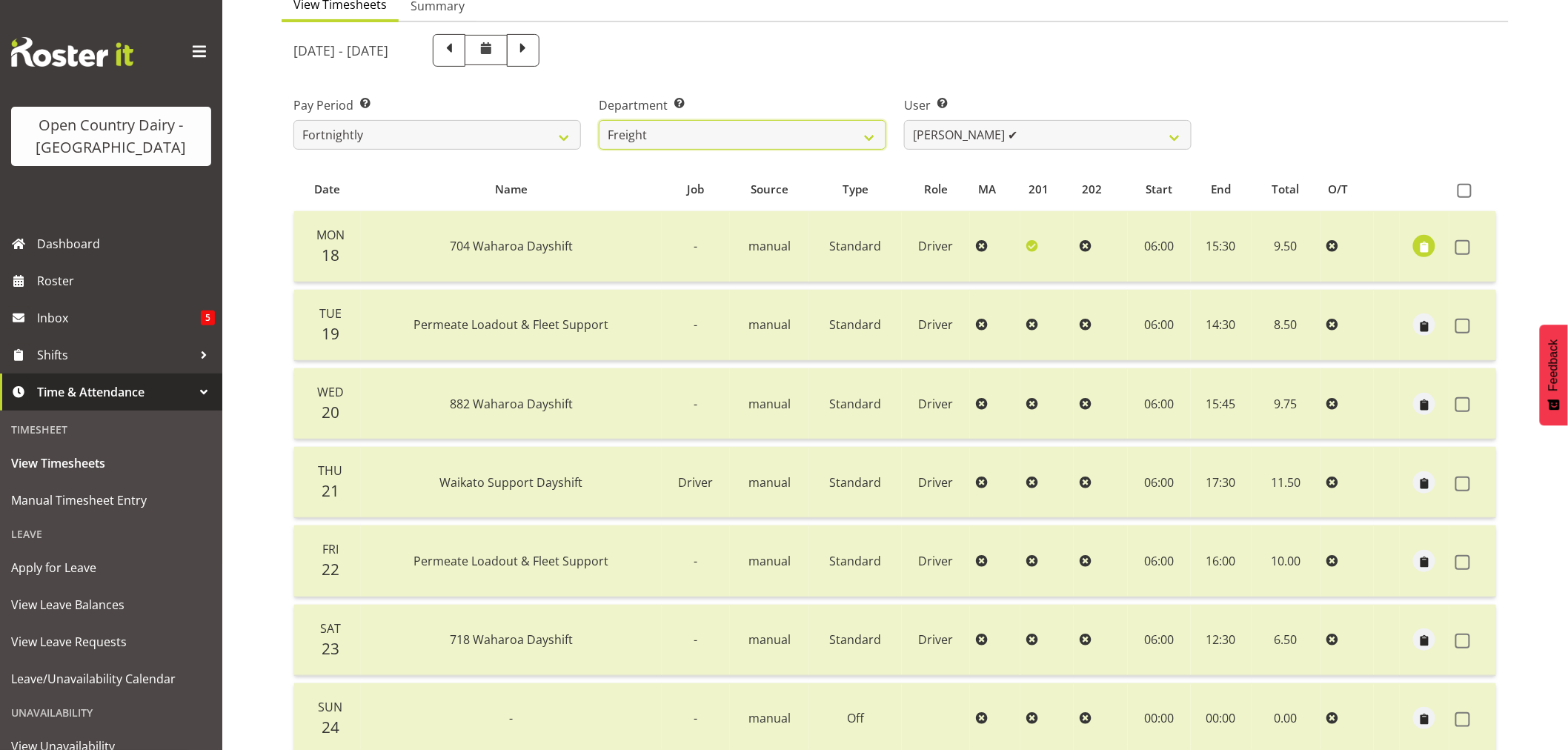
scroll to position [164, 0]
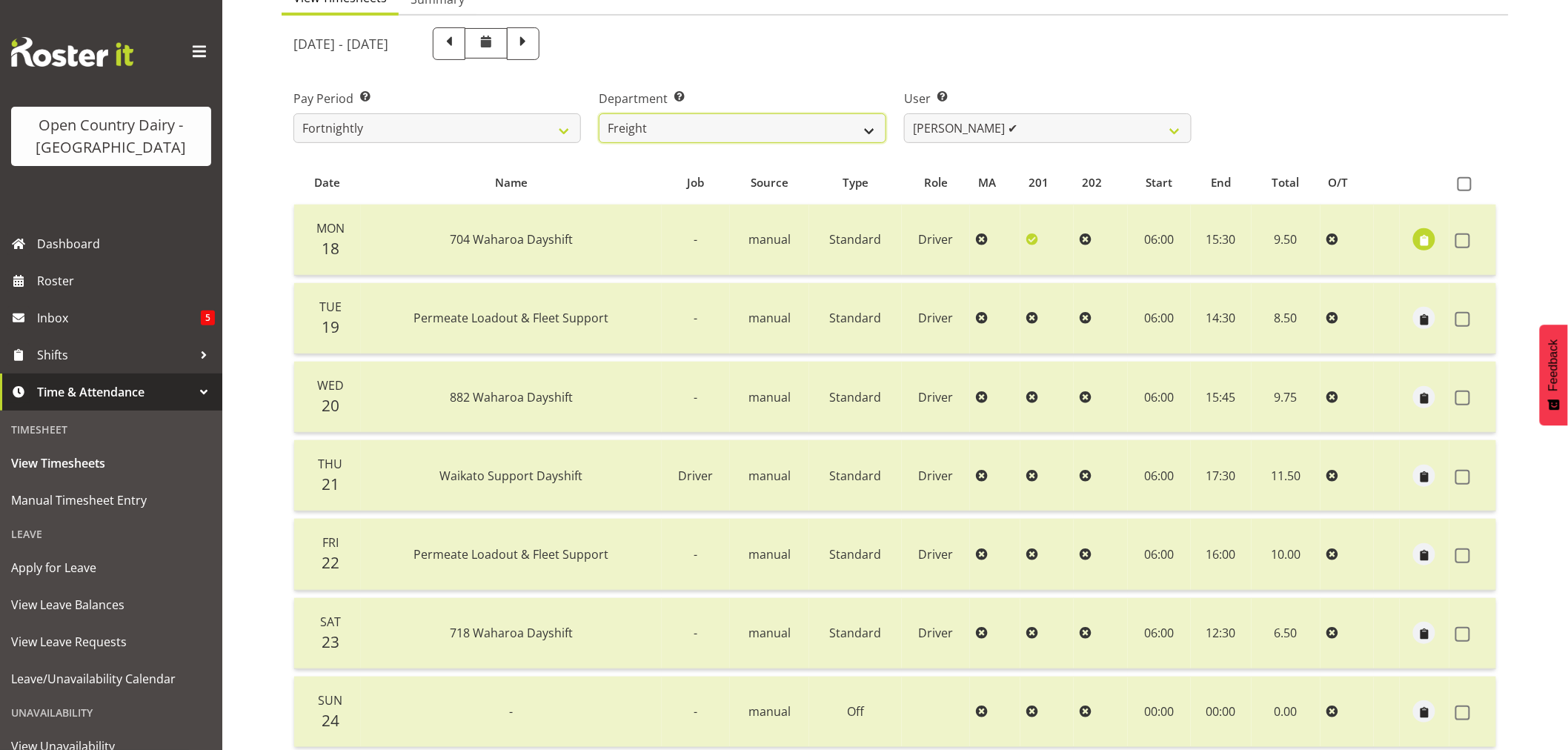
click at [703, 133] on select "701 702 703 704 705 706 707 708 709 710 711 712 713 714 715 716 717 718 719 720" at bounding box center [742, 128] width 287 height 30
click at [598, 113] on select "701 702 703 704 705 706 707 708 709 710 711 712 713 714 715 716 717 718 719 720" at bounding box center [742, 128] width 287 height 30
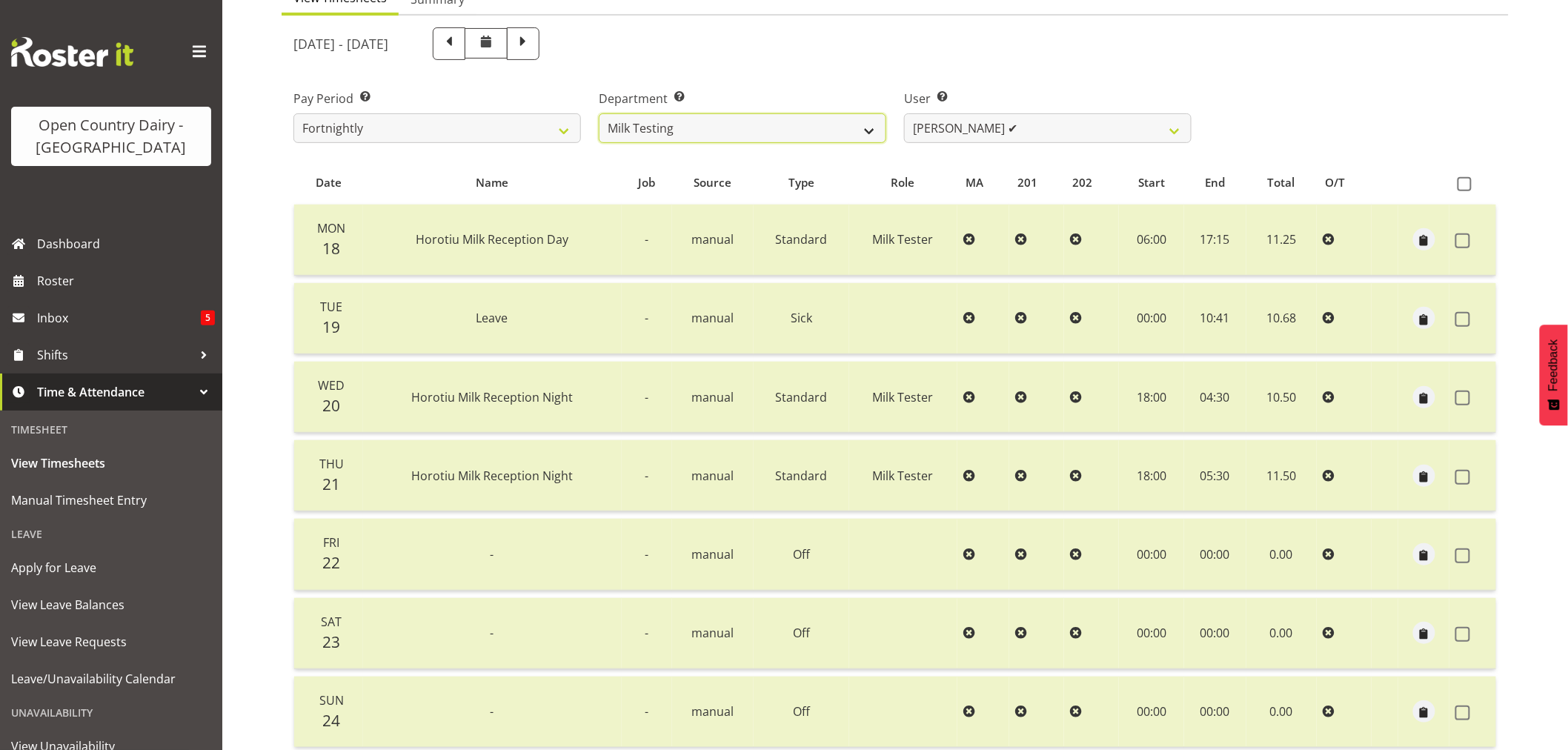
click at [783, 128] on select "701 702 703 704 705 706 707 708 709 710 711 712 713 714 715 716 717 718 719 720" at bounding box center [742, 128] width 287 height 30
select select "874"
click at [598, 113] on select "701 702 703 704 705 706 707 708 709 710 711 712 713 714 715 716 717 718 719 720" at bounding box center [742, 128] width 287 height 30
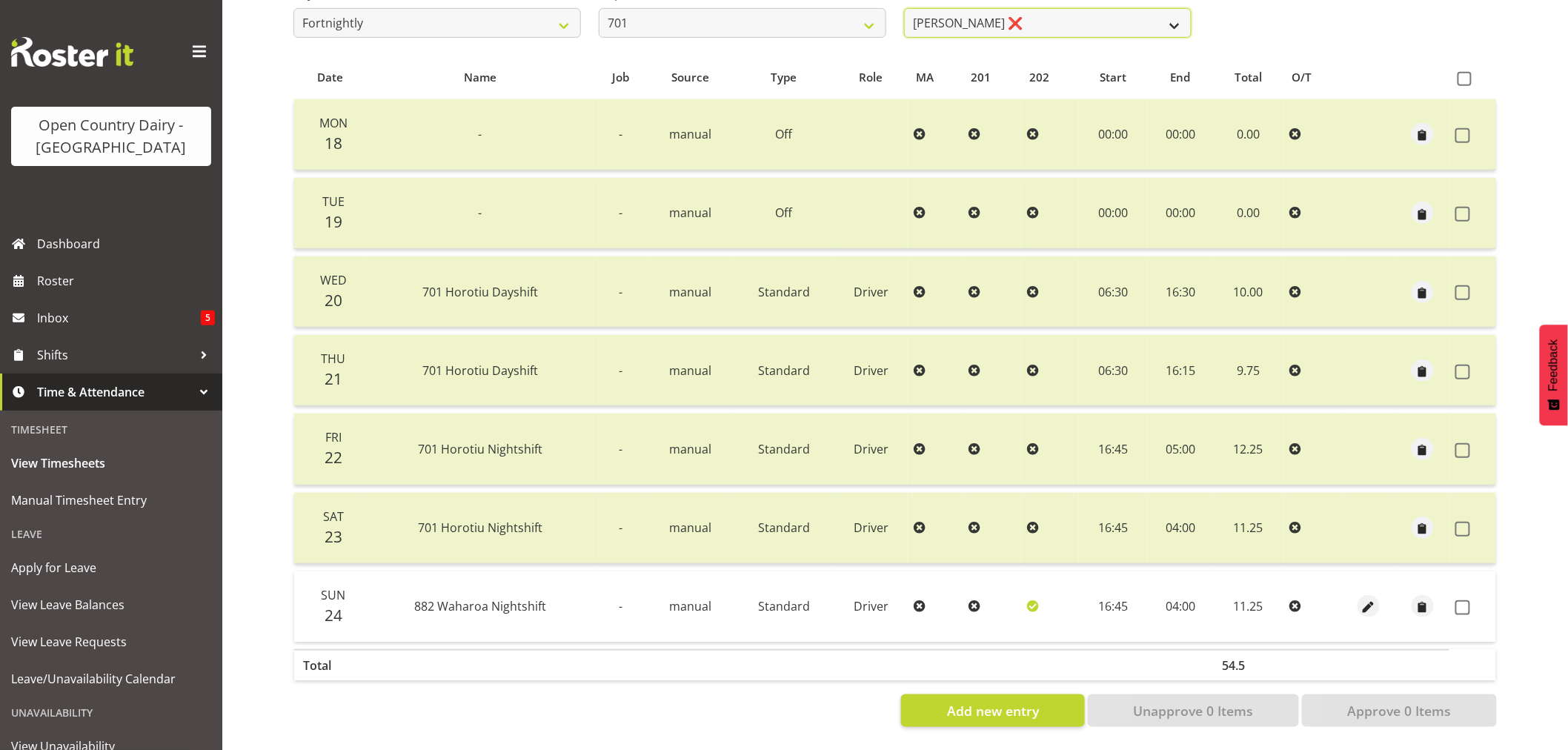
scroll to position [277, 0]
click at [996, 12] on select "Duncan Shirley ❌ Gagandeep Singh ✔ Johann Van Zyl ✔ John Cottingham ❌" at bounding box center [1048, 23] width 287 height 30
click at [904, 8] on select "Duncan Shirley ❌ Gagandeep Singh ✔ Johann Van Zyl ✔ John Cottingham ❌" at bounding box center [1048, 23] width 287 height 30
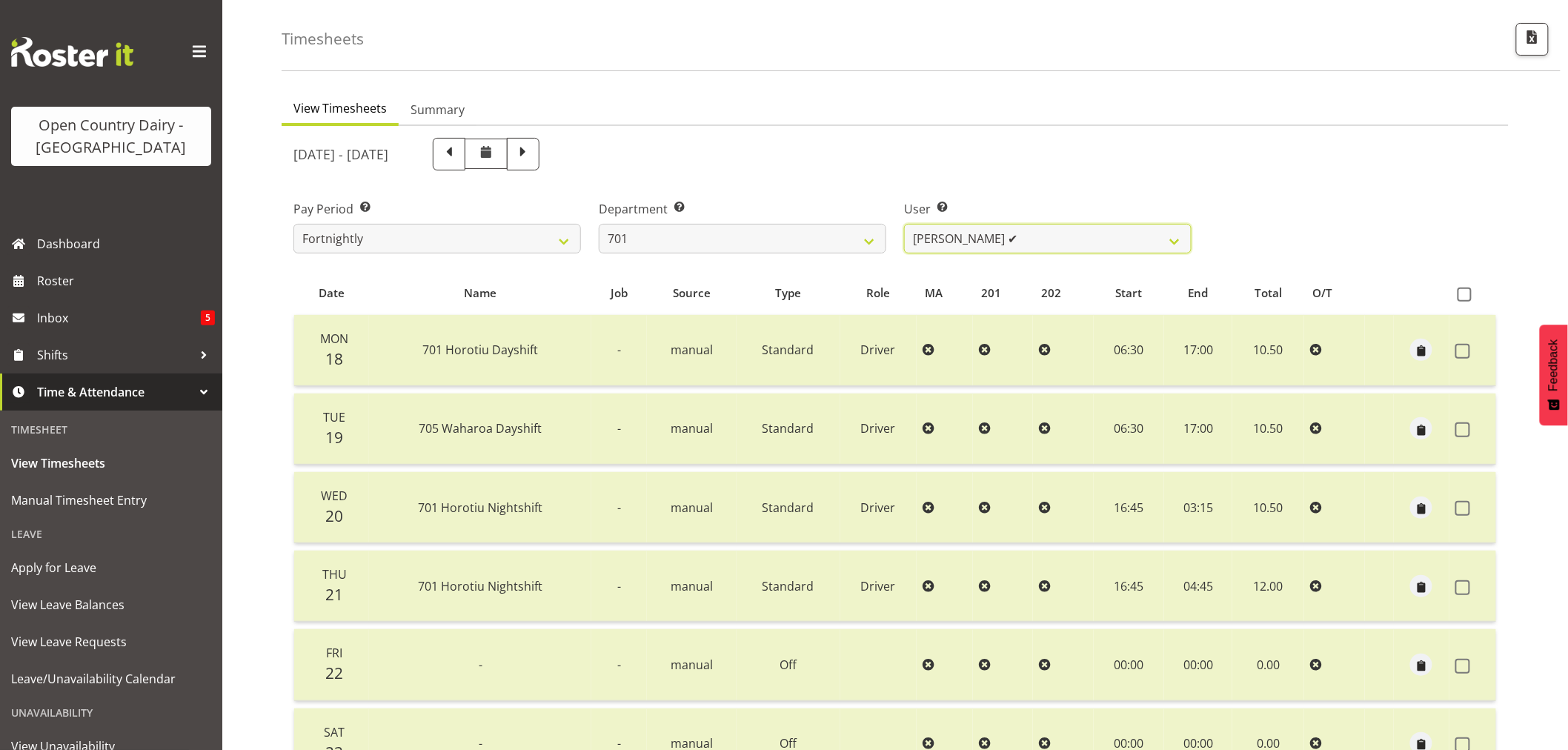
scroll to position [30, 0]
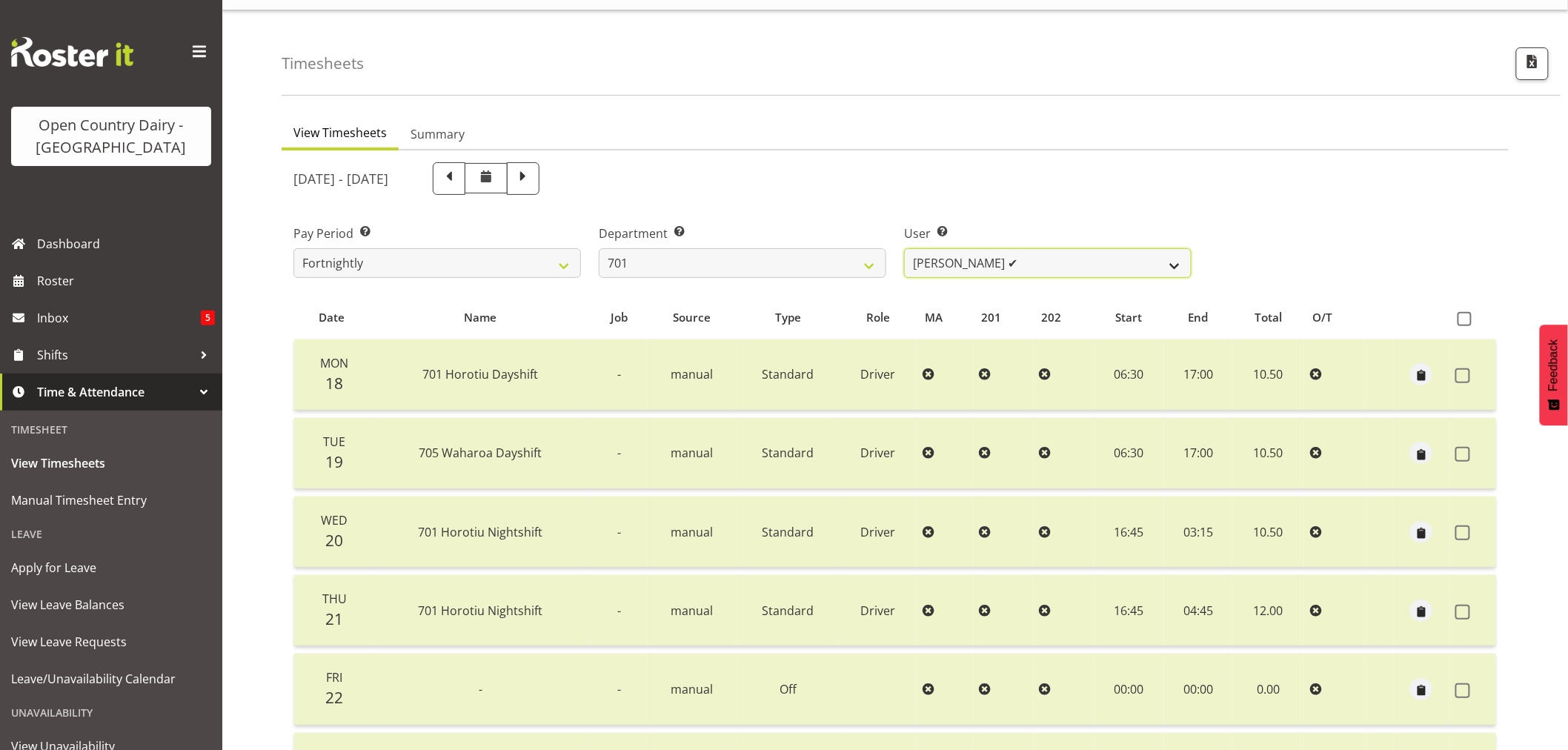
click at [1069, 268] on select "Duncan Shirley ❌ Gagandeep Singh ✔ Johann Van Zyl ✔ John Cottingham ❌" at bounding box center [1048, 263] width 287 height 30
select select "8178"
click at [904, 248] on select "Duncan Shirley ❌ Gagandeep Singh ✔ Johann Van Zyl ✔ John Cottingham ❌" at bounding box center [1048, 263] width 287 height 30
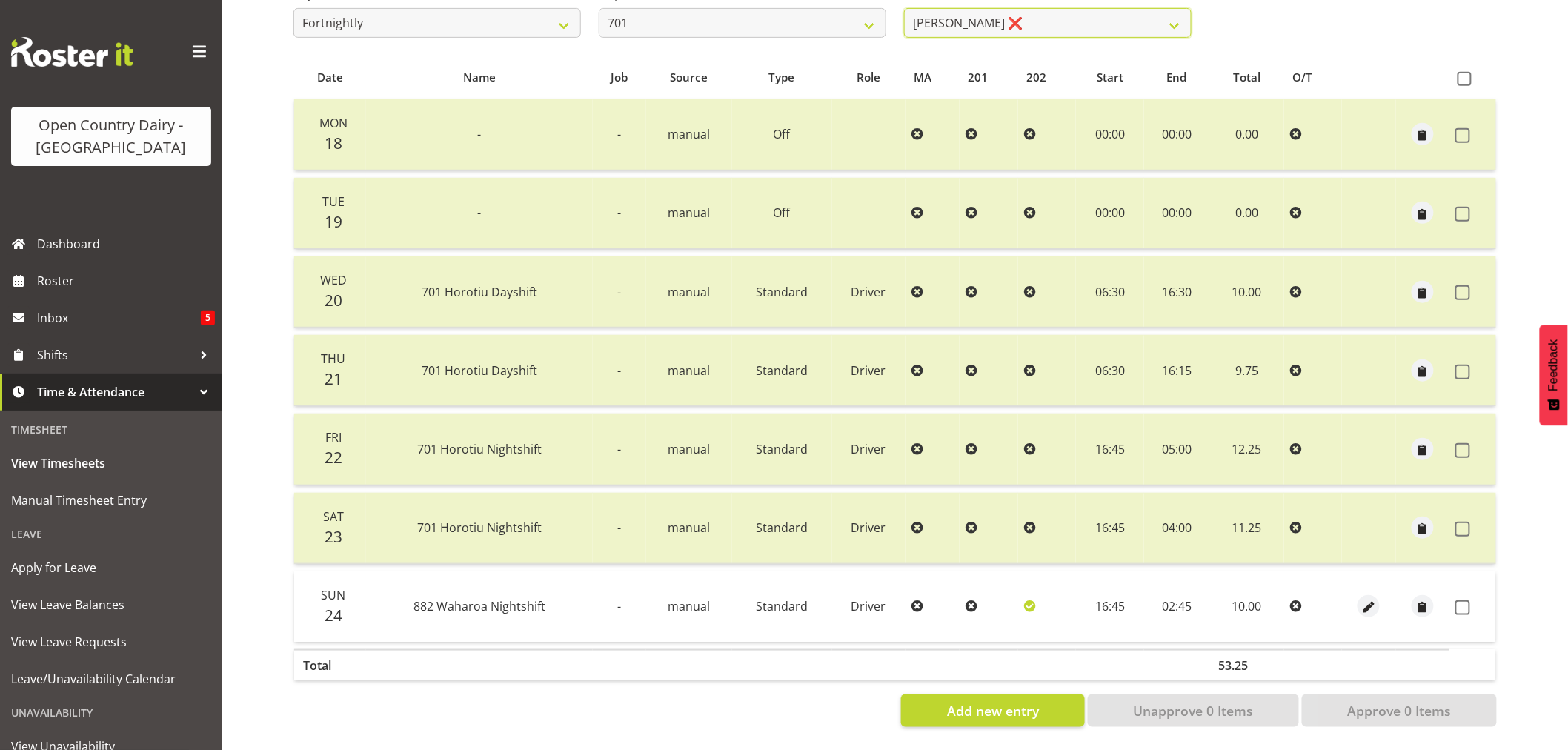
scroll to position [282, 0]
click at [1461, 600] on span at bounding box center [1463, 608] width 15 height 15
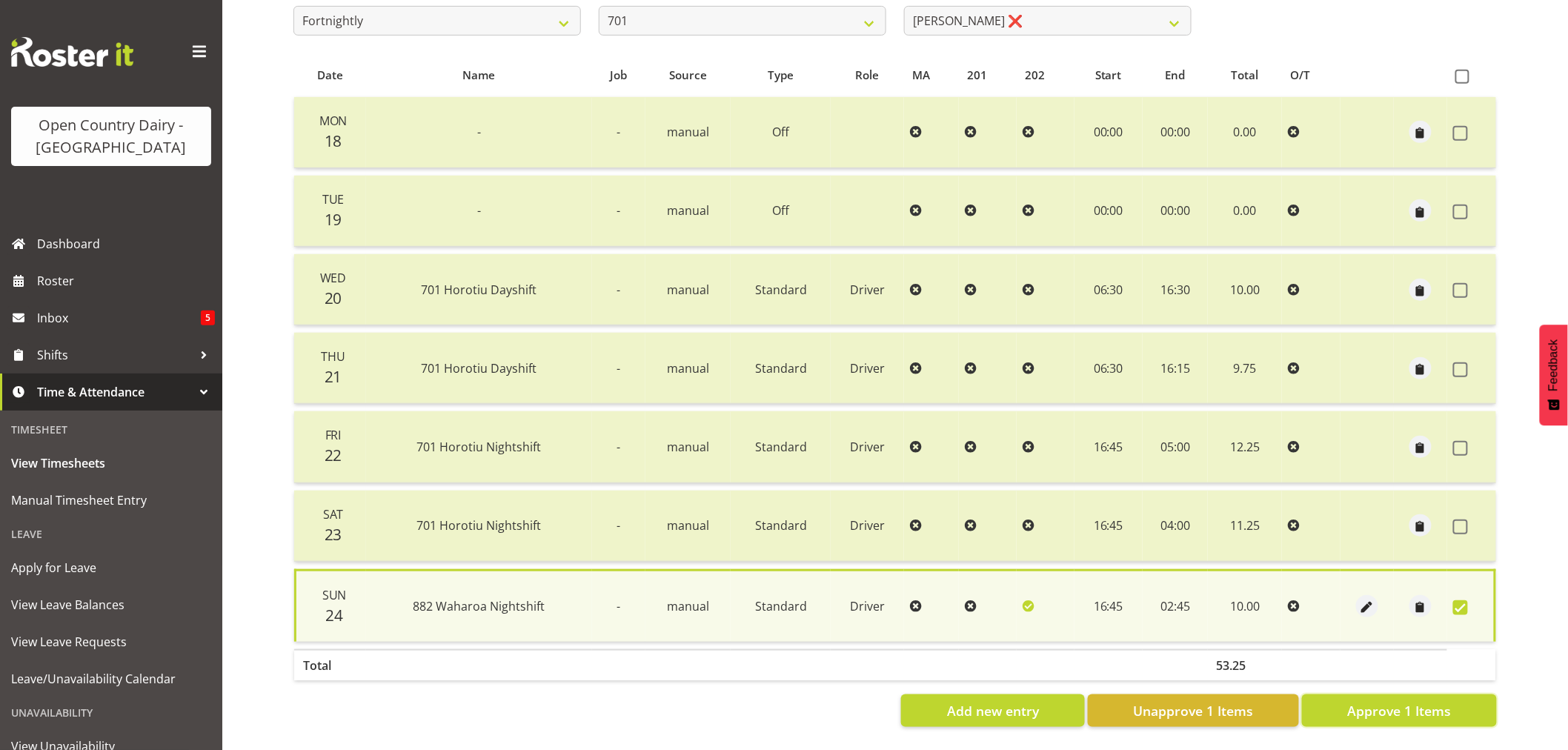
drag, startPoint x: 1368, startPoint y: 698, endPoint x: 1352, endPoint y: 676, distance: 27.2
click at [1365, 702] on span "Approve 1 Items" at bounding box center [1399, 711] width 103 height 19
checkbox input "false"
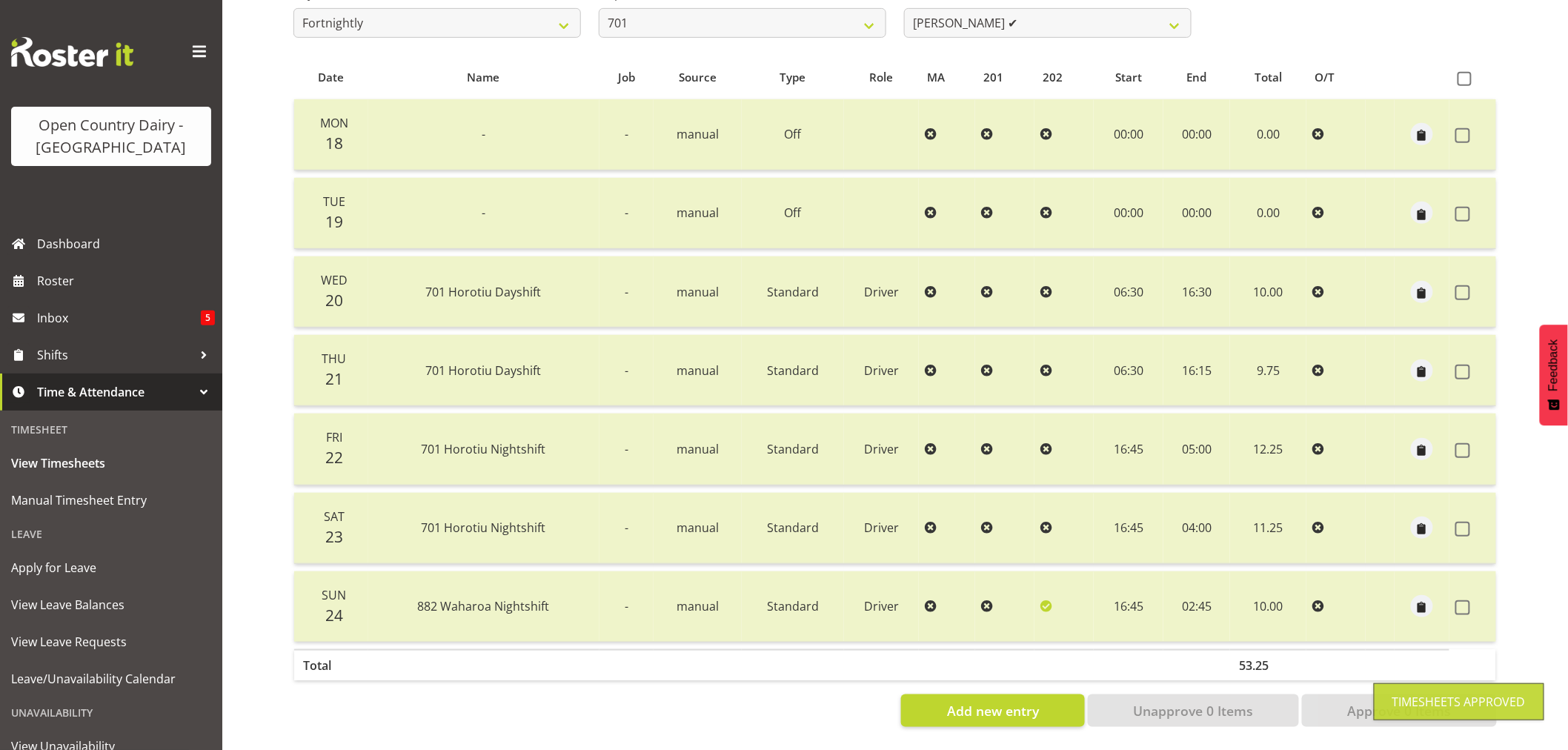
click at [1040, 33] on div "User Select user. Note: This is filtered down by the previous two drop-down ite…" at bounding box center [1048, 5] width 305 height 83
click at [1034, 17] on select "Duncan Shirley ✔ Gagandeep Singh ✔ Johann Van Zyl ✔ John Cottingham ❌" at bounding box center [1048, 23] width 287 height 30
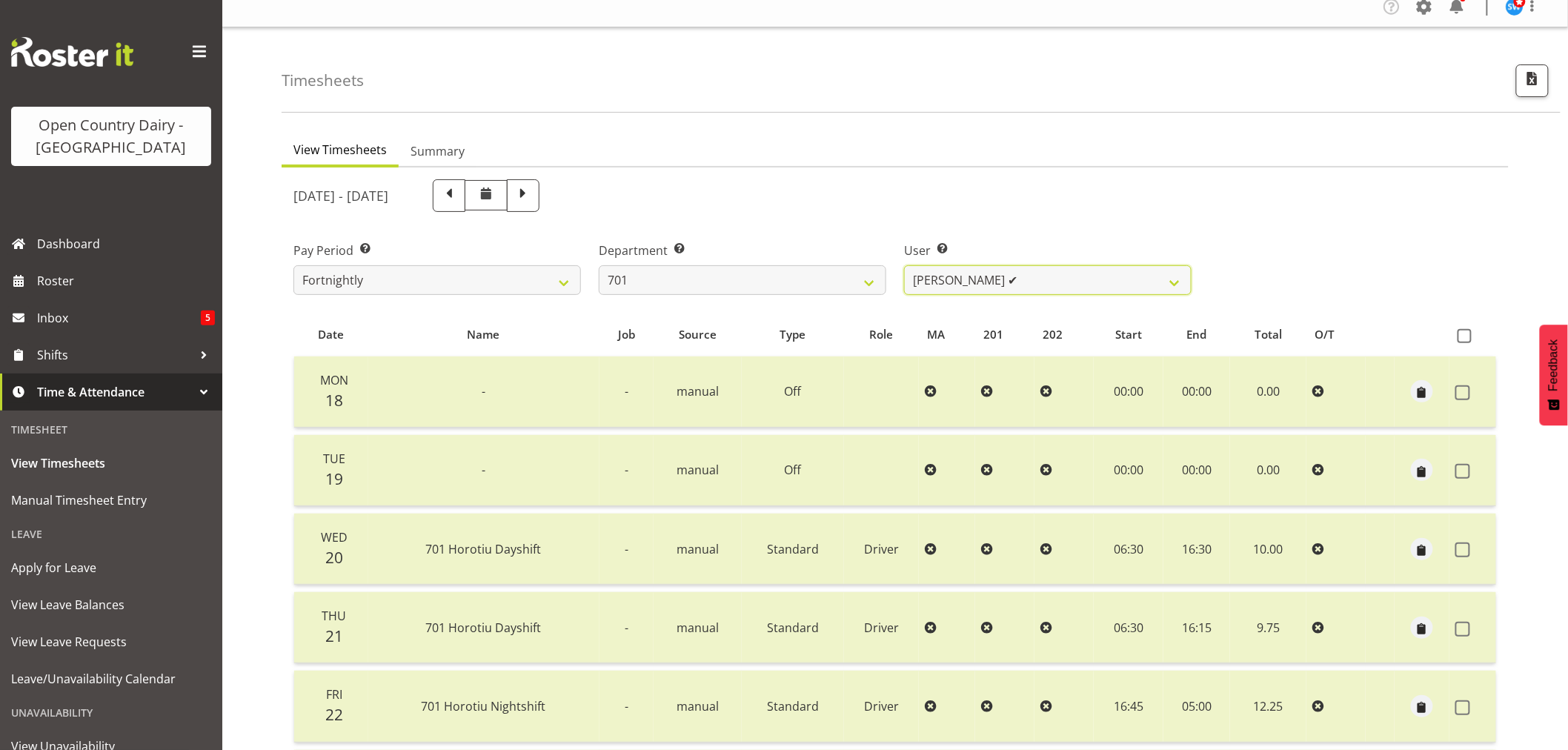
scroll to position [0, 0]
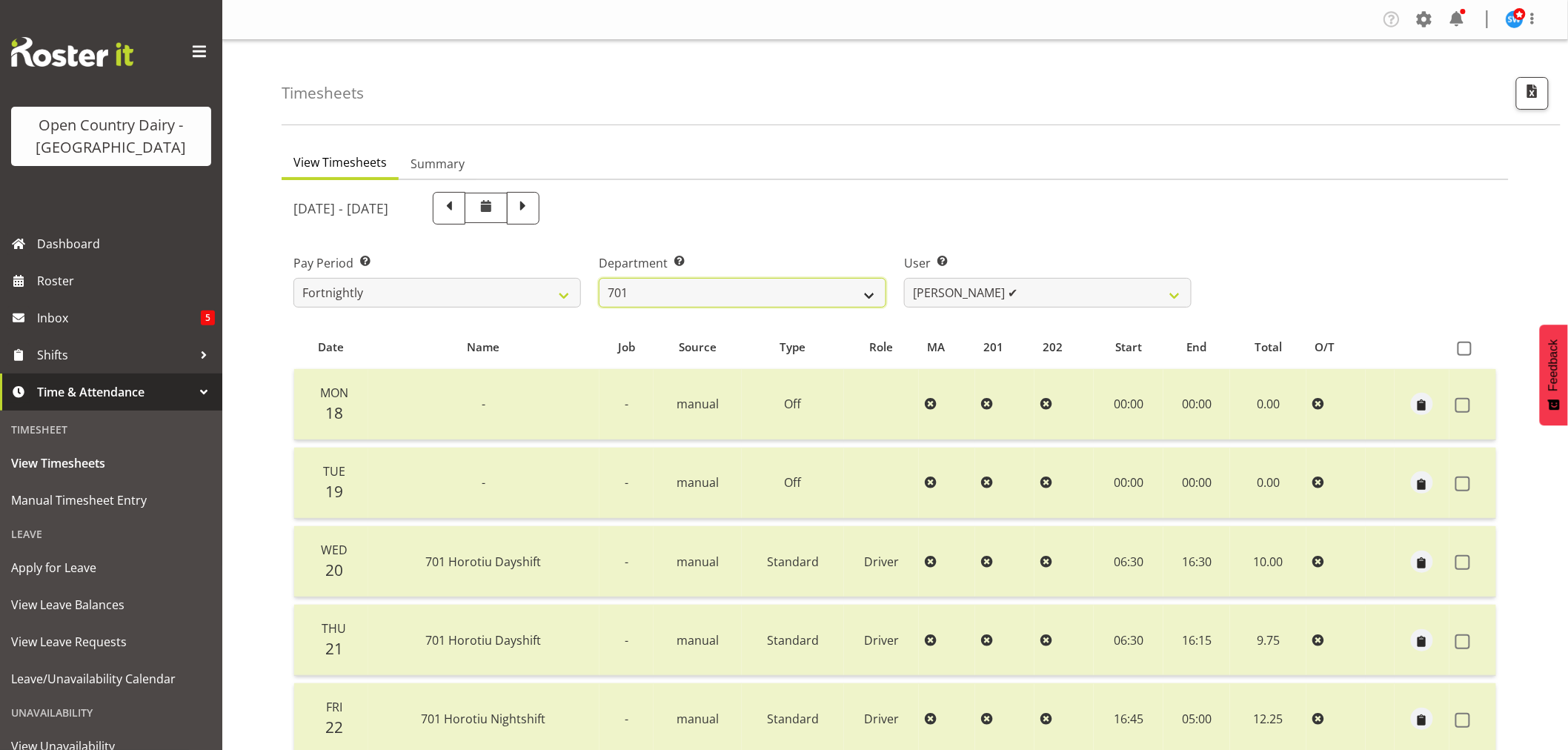
click at [813, 292] on select "701 702 703 704 705 706 707 708 709 710 711 712 713 714 715 716 717 718 719 720" at bounding box center [742, 292] width 287 height 30
click at [72, 278] on span "Roster" at bounding box center [126, 281] width 178 height 22
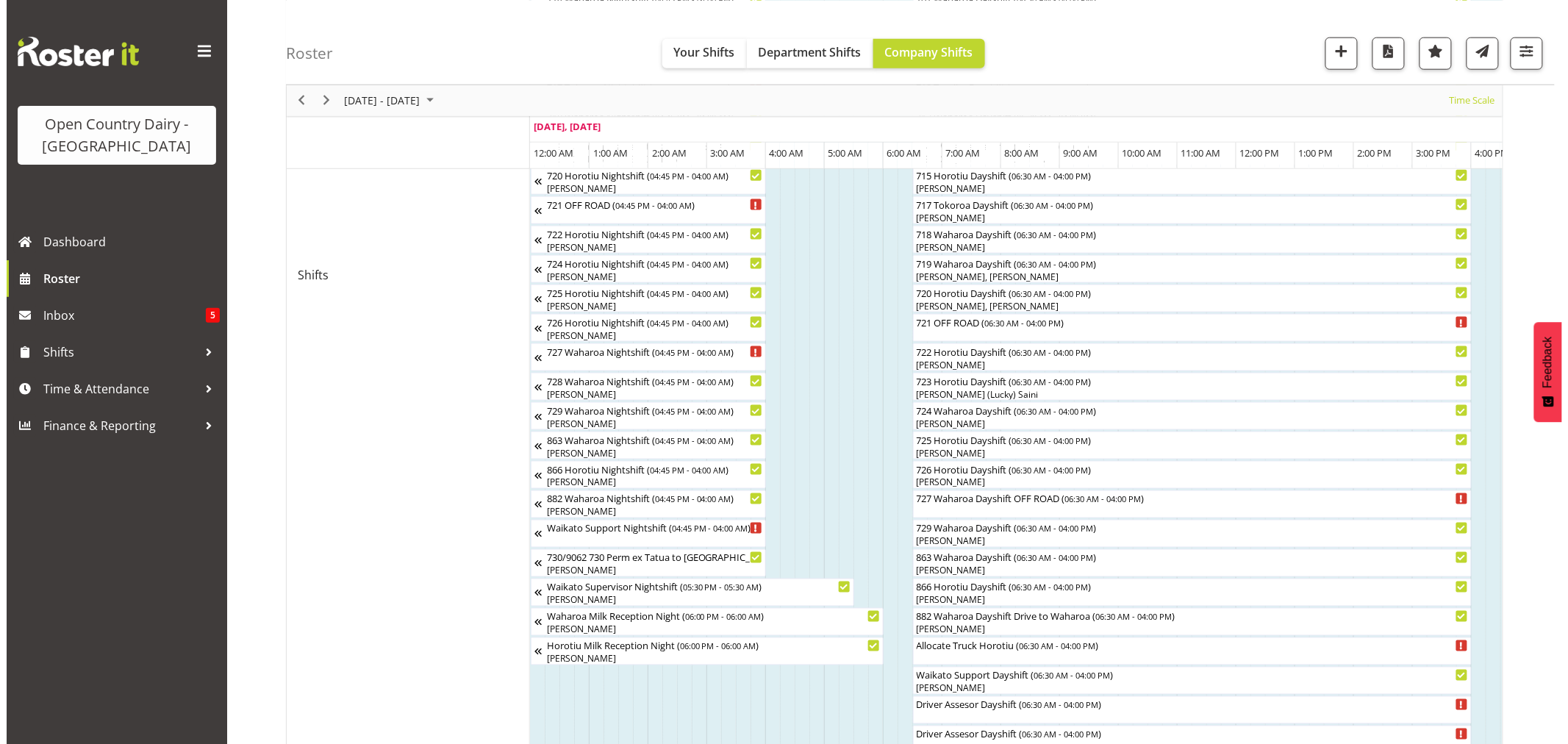
scroll to position [571, 0]
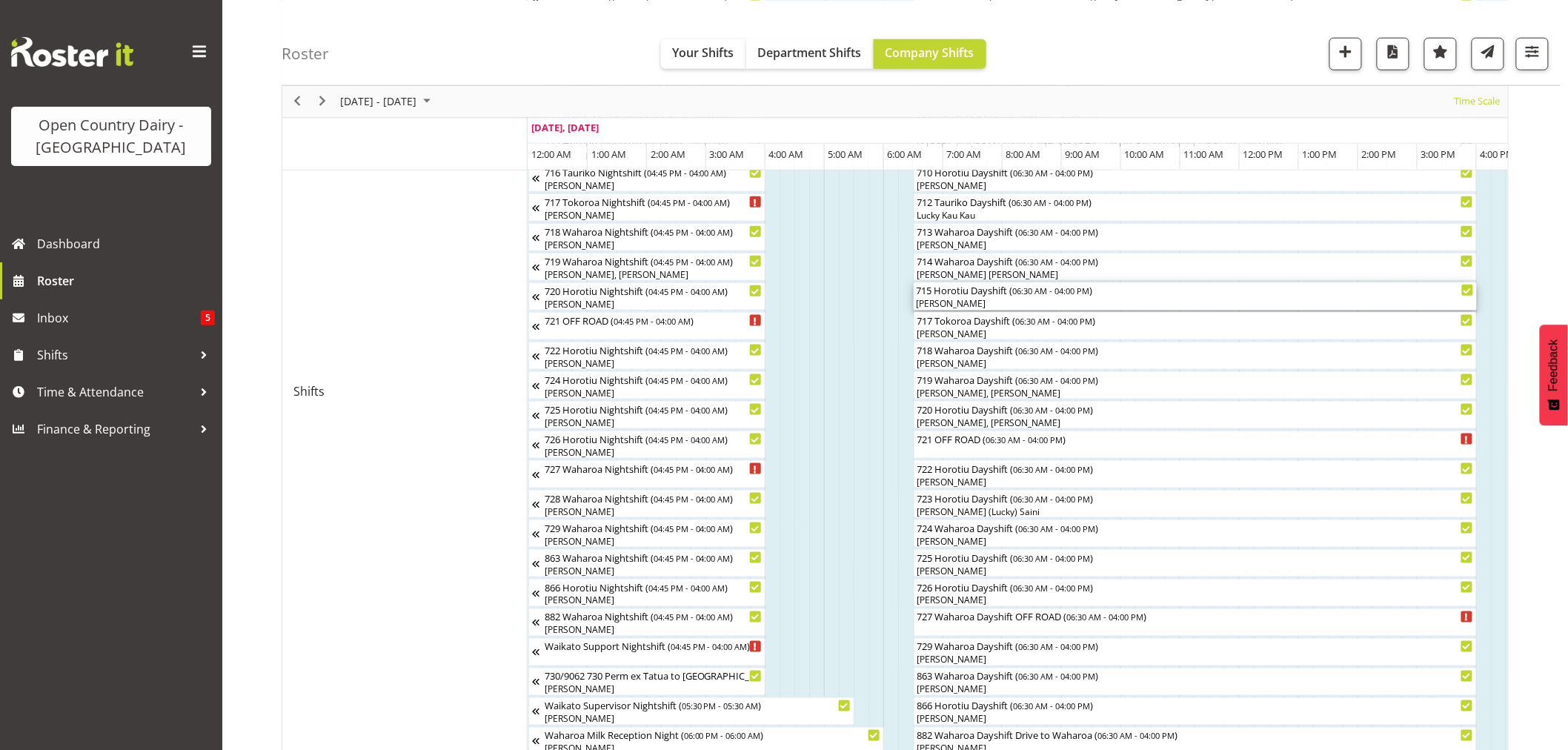
click at [996, 297] on div "715 Horotiu Dayshift ( 06:30 AM - 04:00 PM )" at bounding box center [1195, 290] width 557 height 15
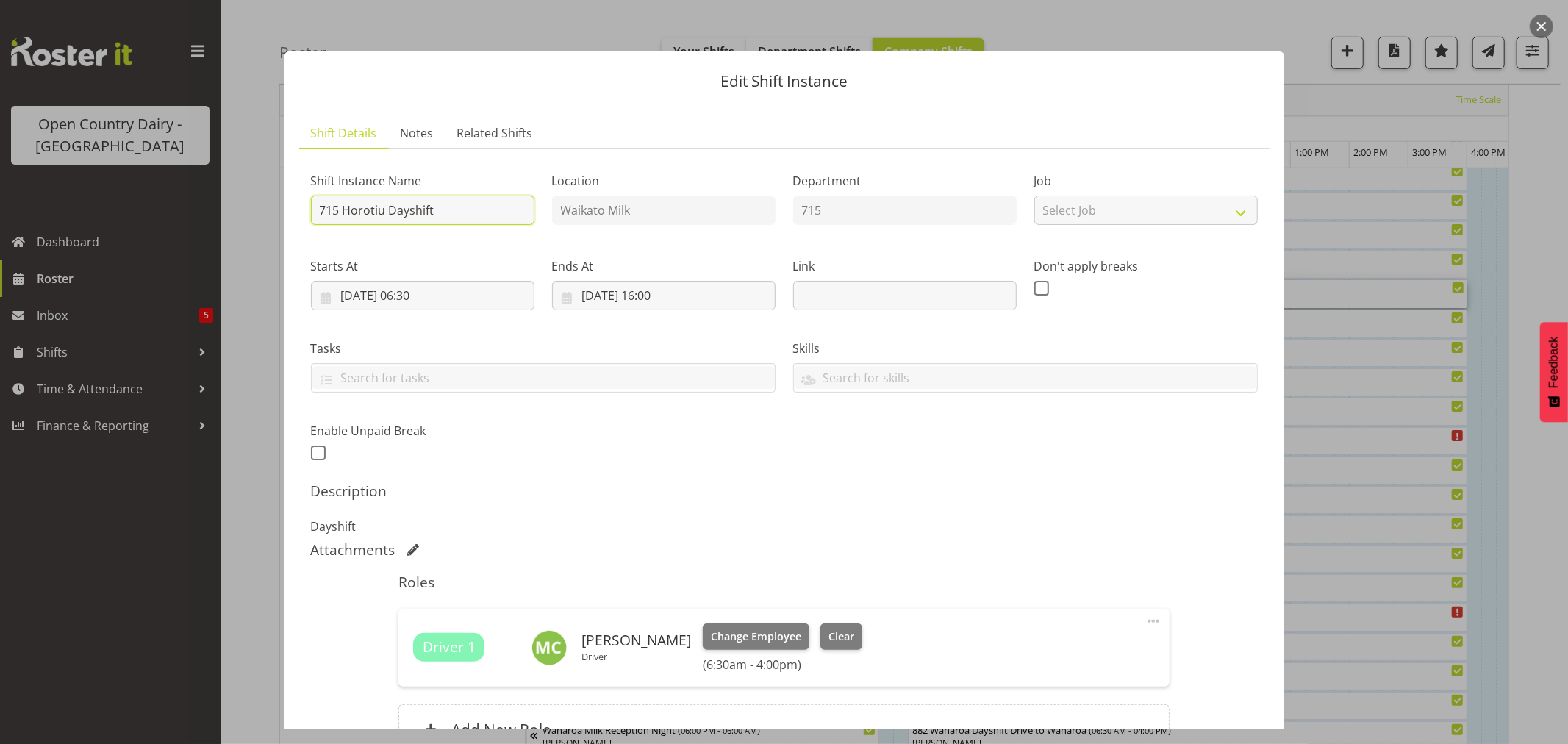
click at [478, 212] on input "715 Horotiu Dayshift" at bounding box center [423, 210] width 223 height 29
type input "715 Horotiu Dayshift OFF ROAD"
click at [828, 632] on span "Clear" at bounding box center [841, 637] width 26 height 16
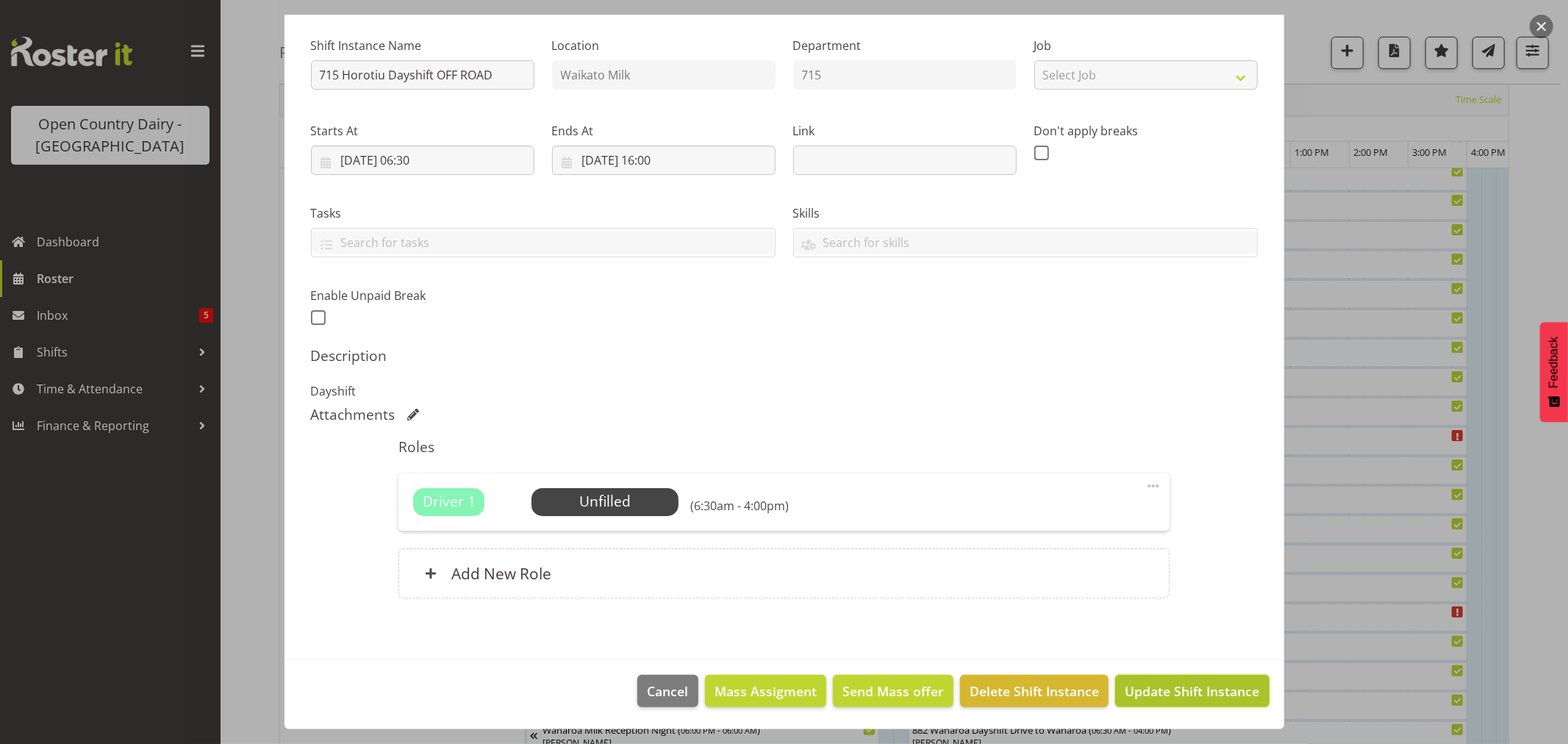
click at [1184, 691] on span "Update Shift Instance" at bounding box center [1192, 691] width 134 height 19
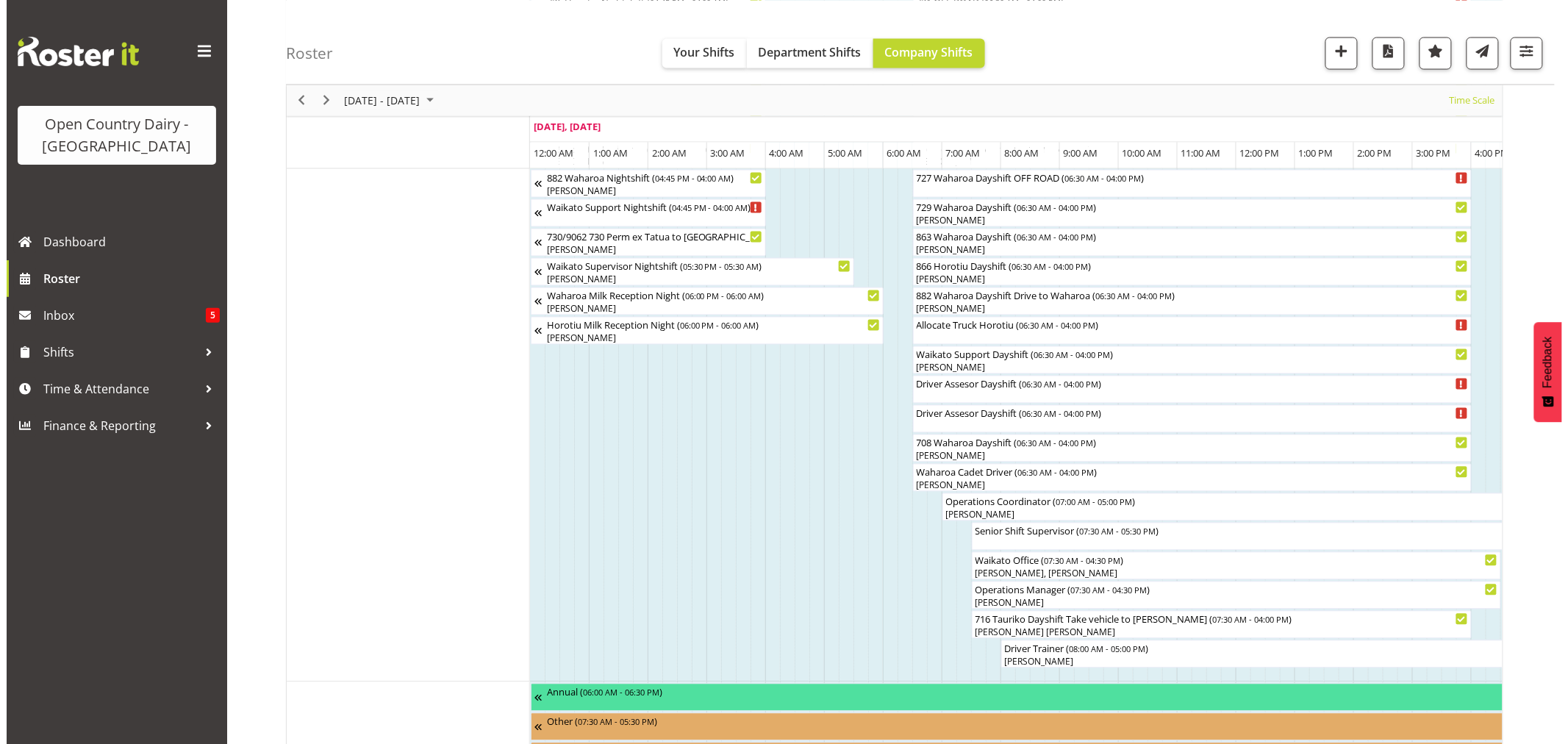
scroll to position [980, 0]
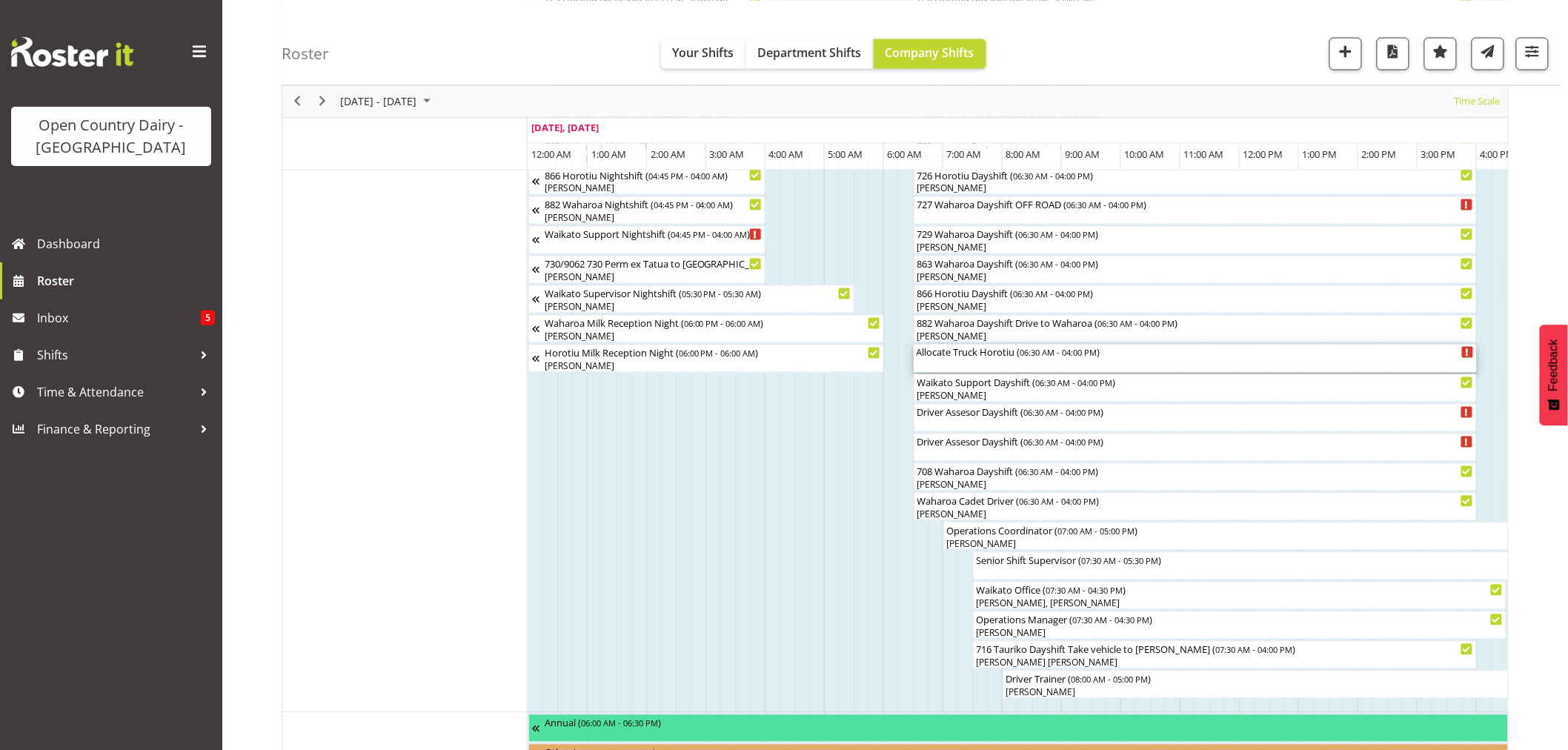
click at [976, 369] on div "Allocate Truck Horotiu ( 06:30 AM - 04:00 PM )" at bounding box center [1195, 359] width 557 height 28
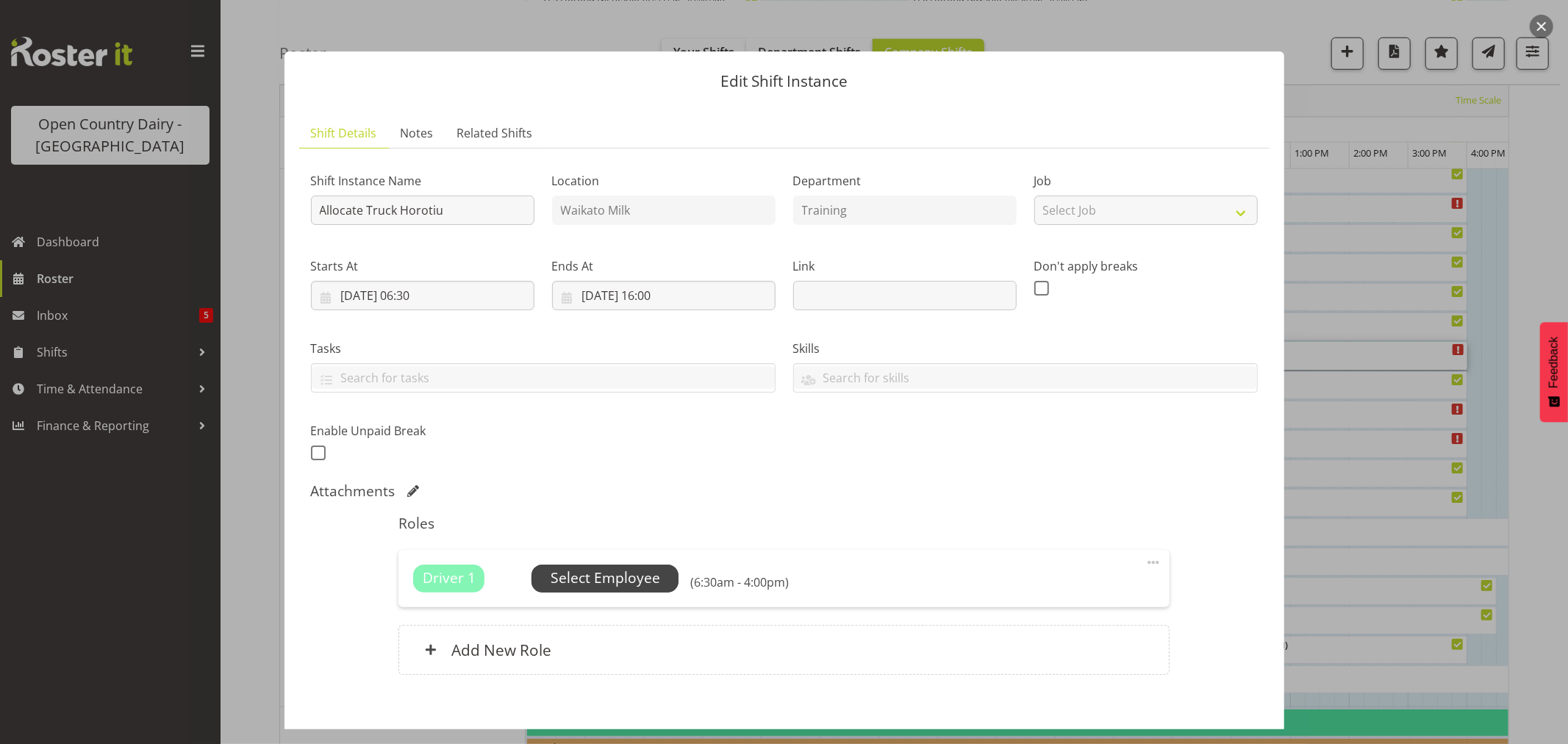
click at [598, 575] on span "Select Employee" at bounding box center [605, 579] width 109 height 21
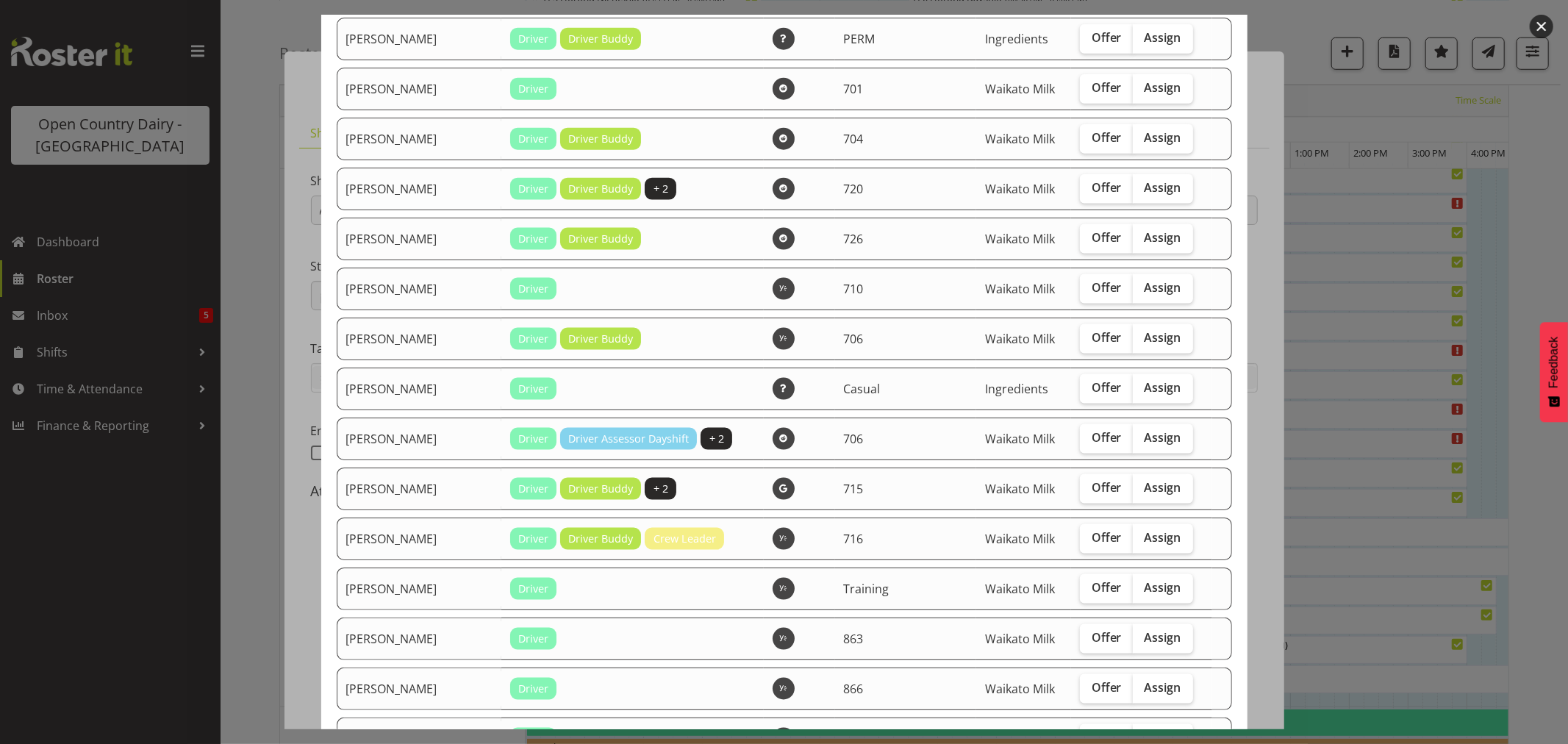
scroll to position [1635, 0]
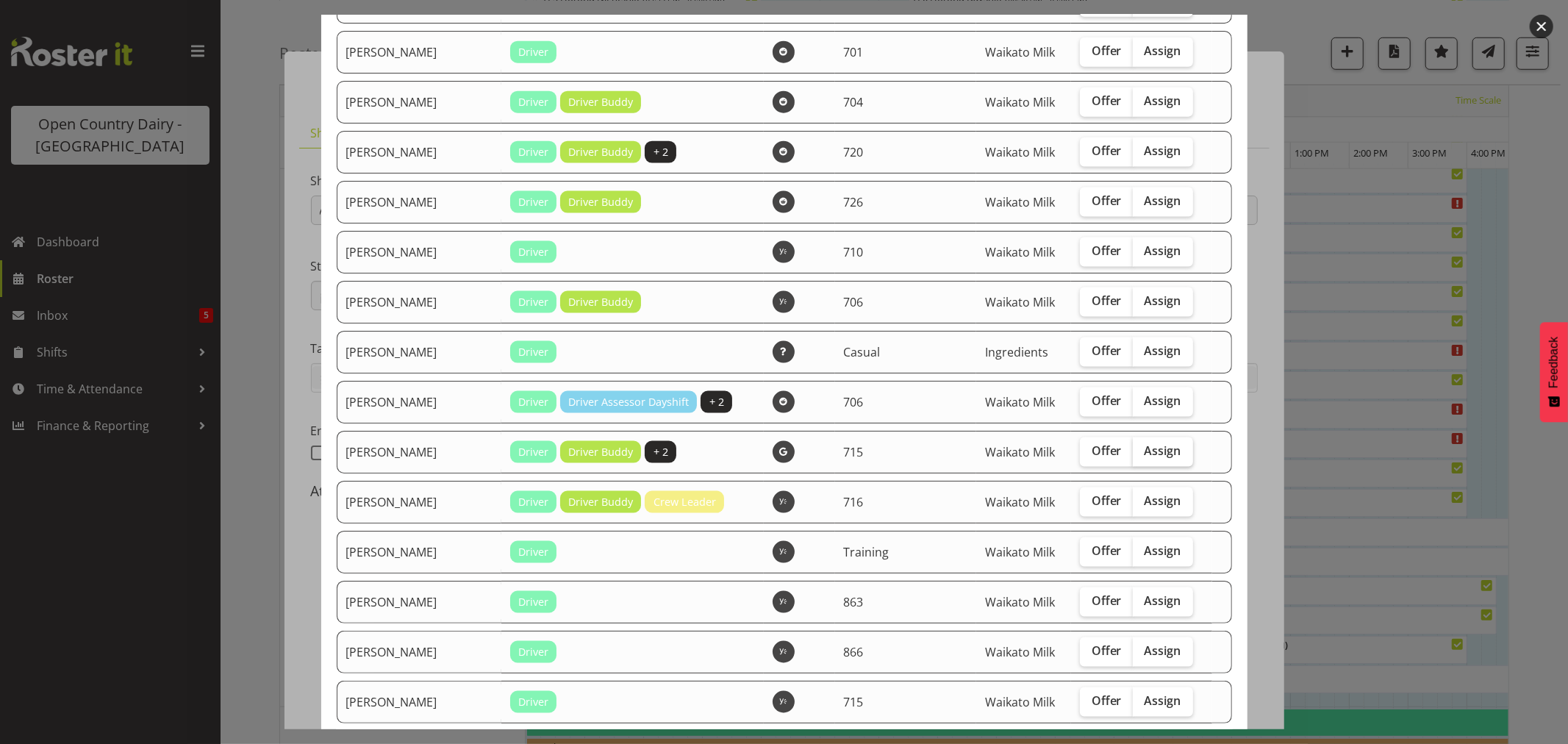
click at [1144, 451] on span "Assign" at bounding box center [1162, 451] width 37 height 15
click at [1137, 451] on input "Assign" at bounding box center [1138, 451] width 10 height 10
checkbox input "true"
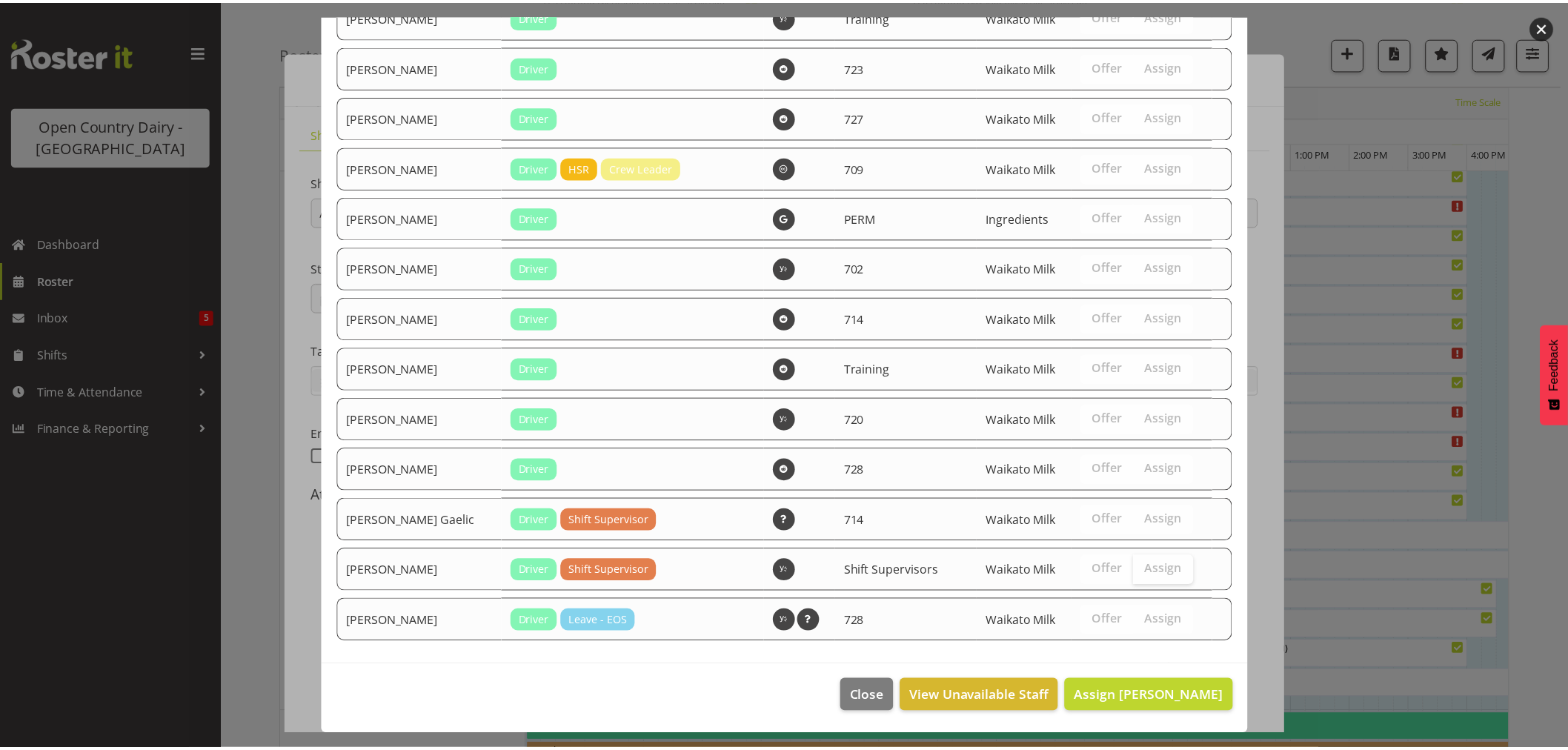
scroll to position [2448, 0]
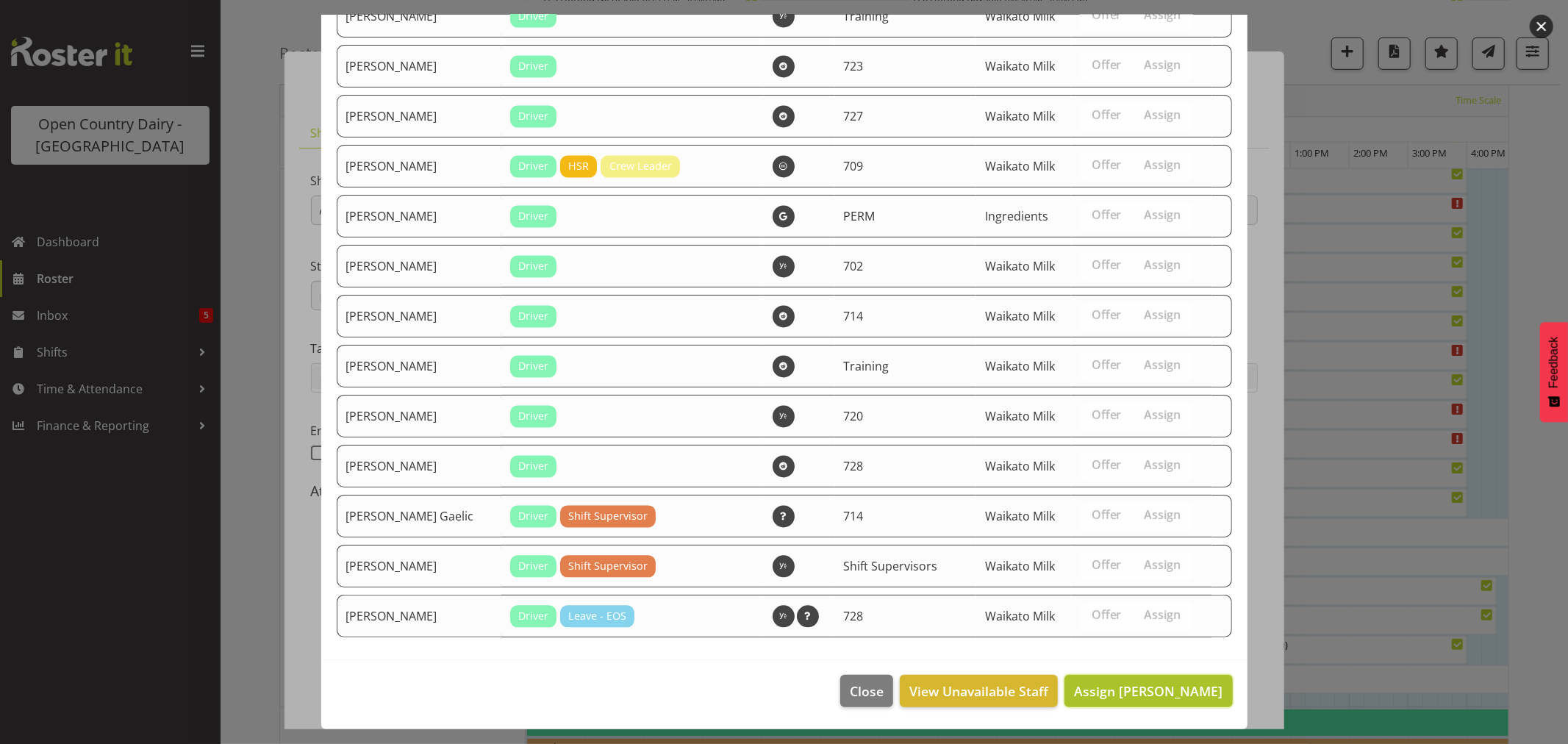
click at [1131, 693] on span "Assign Max Coulter" at bounding box center [1149, 692] width 148 height 18
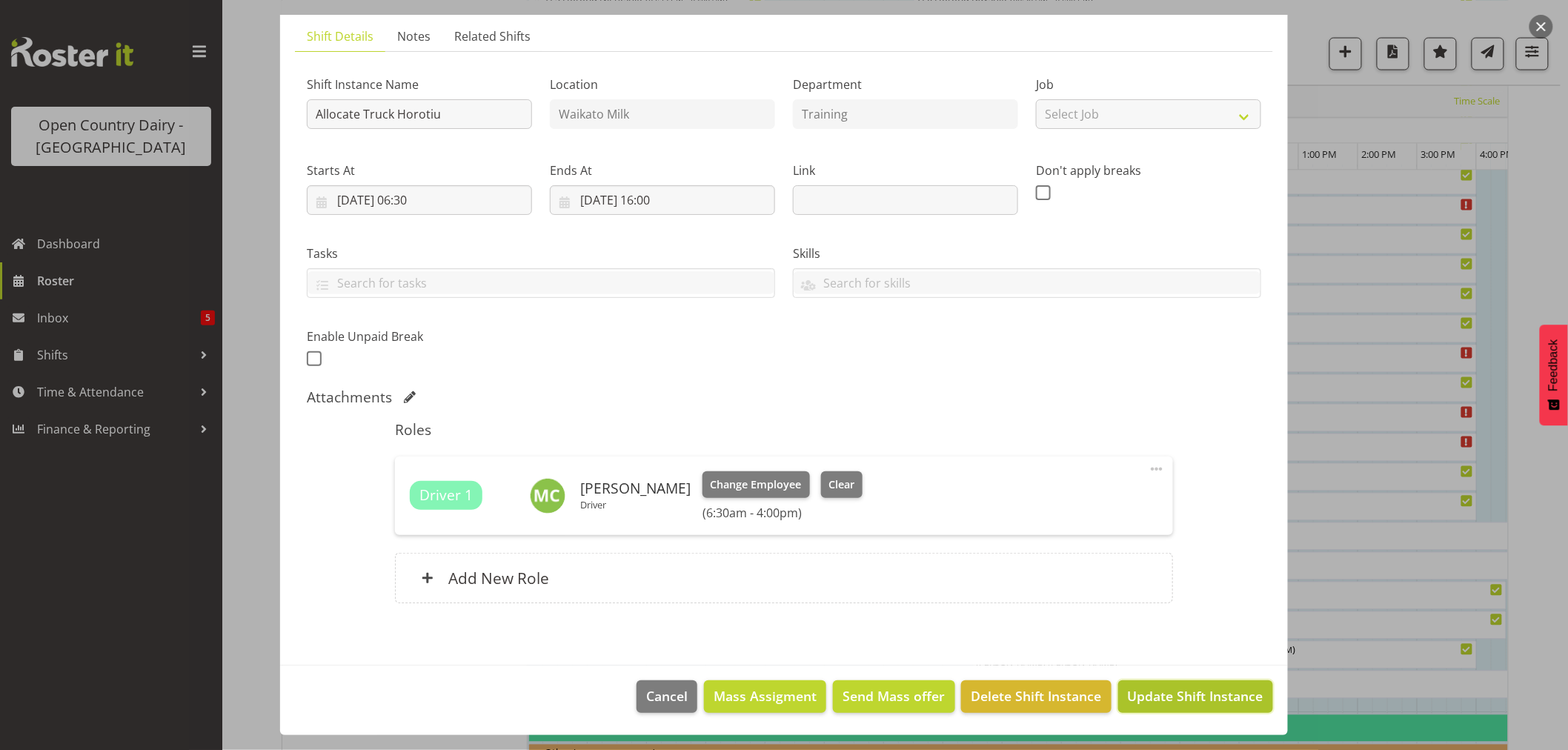
click at [1176, 695] on span "Update Shift Instance" at bounding box center [1195, 696] width 135 height 19
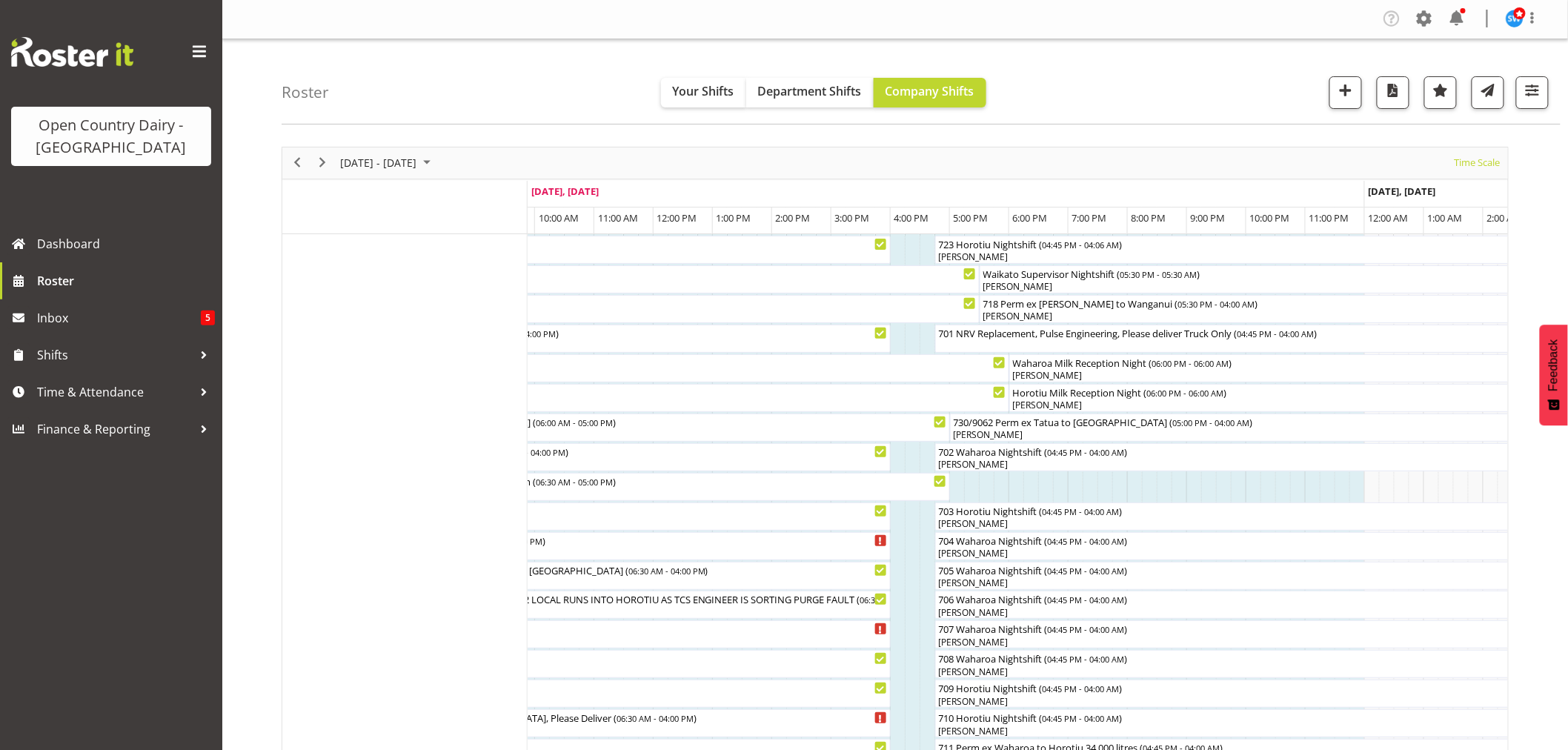
scroll to position [0, 0]
click at [90, 384] on span "Time & Attendance" at bounding box center [115, 392] width 156 height 22
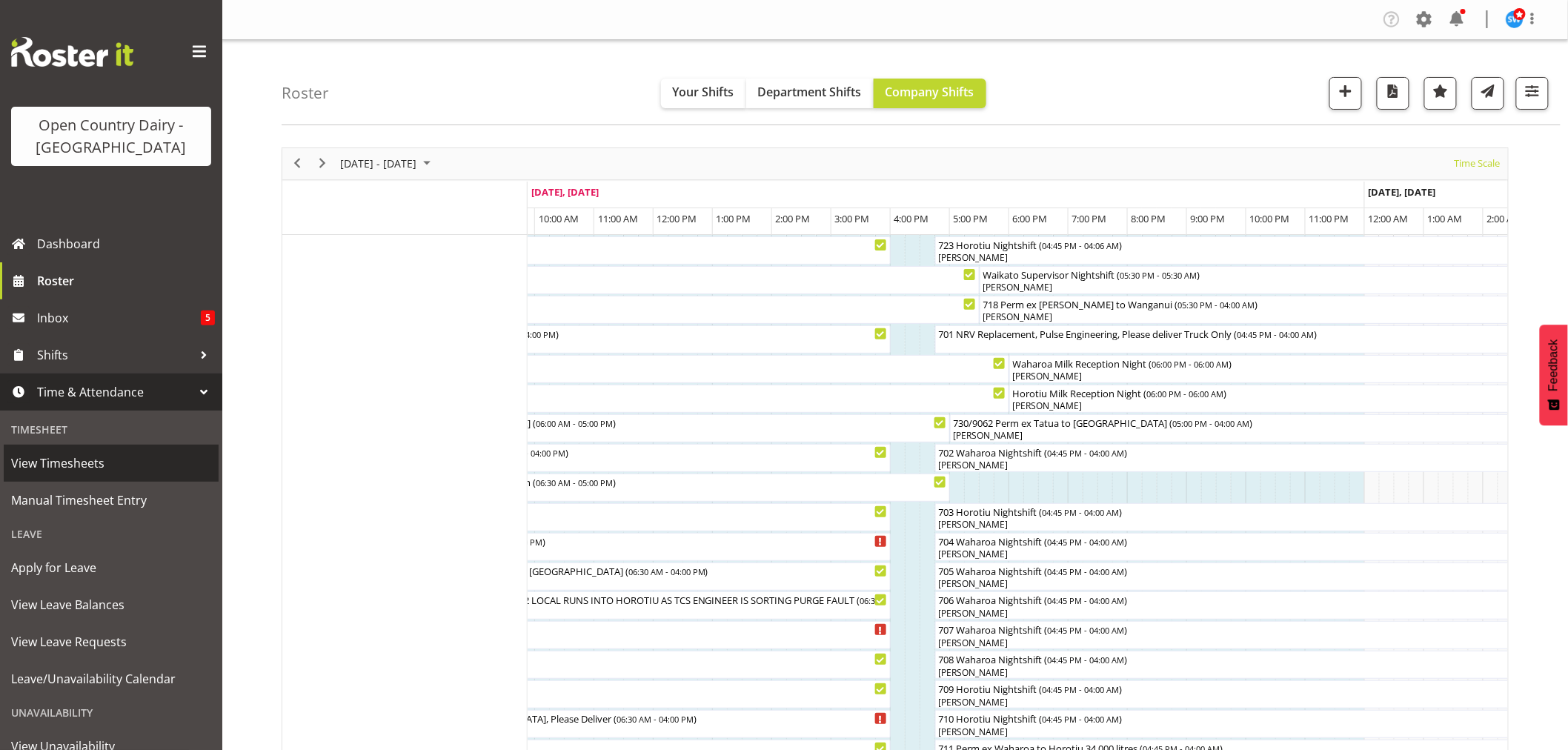
click at [72, 457] on span "View Timesheets" at bounding box center [112, 463] width 200 height 22
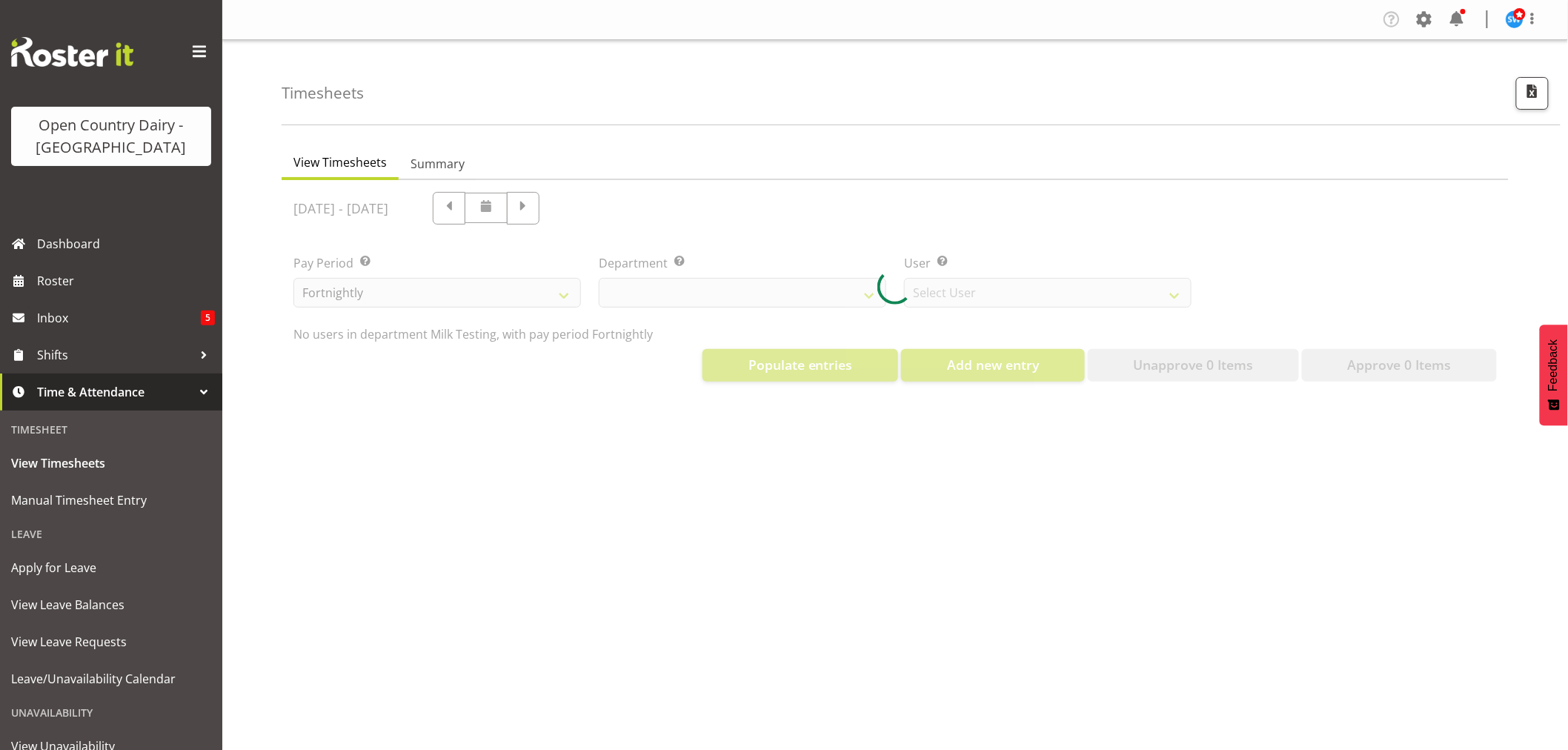
select select "733"
select select "7414"
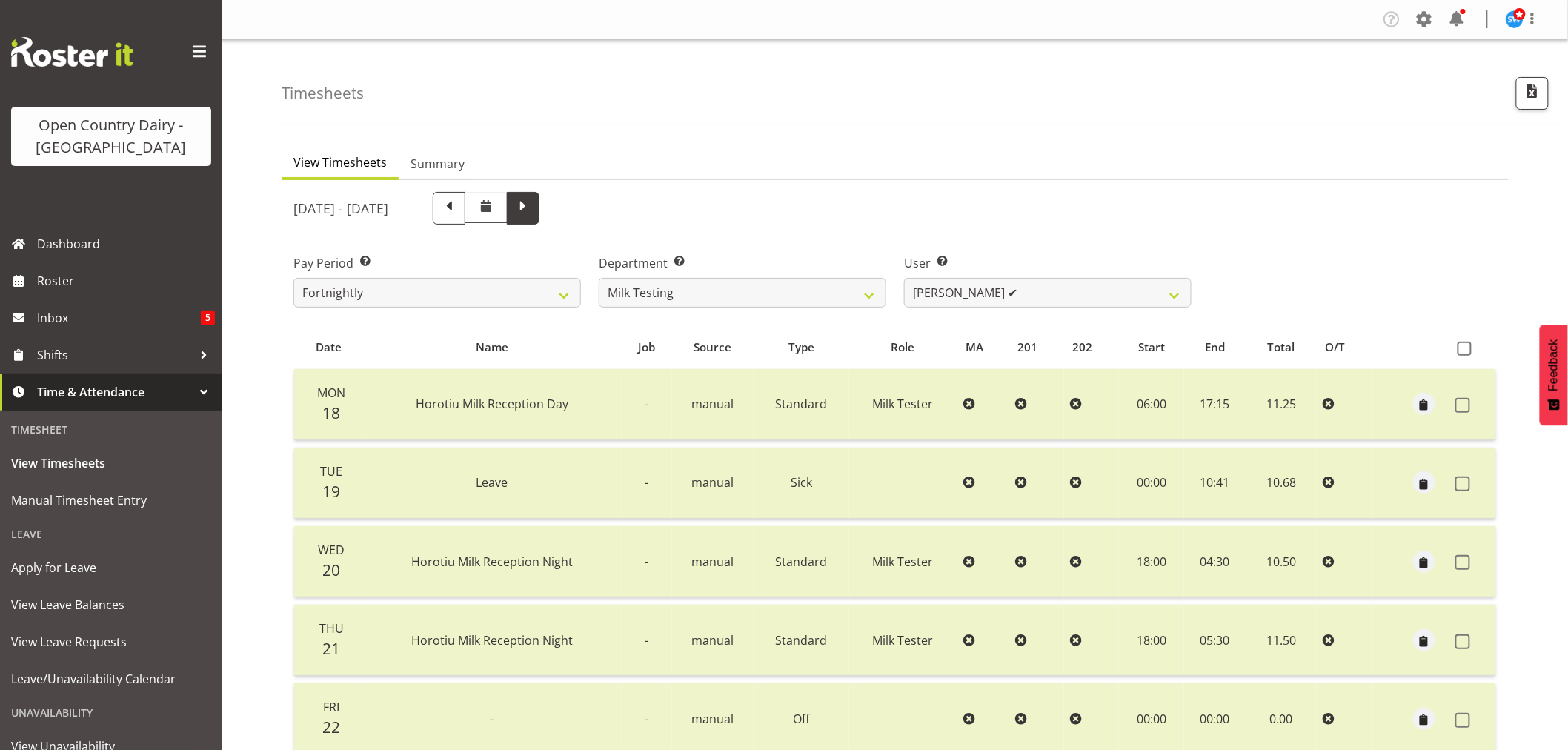
click at [533, 204] on span at bounding box center [523, 206] width 19 height 19
select select
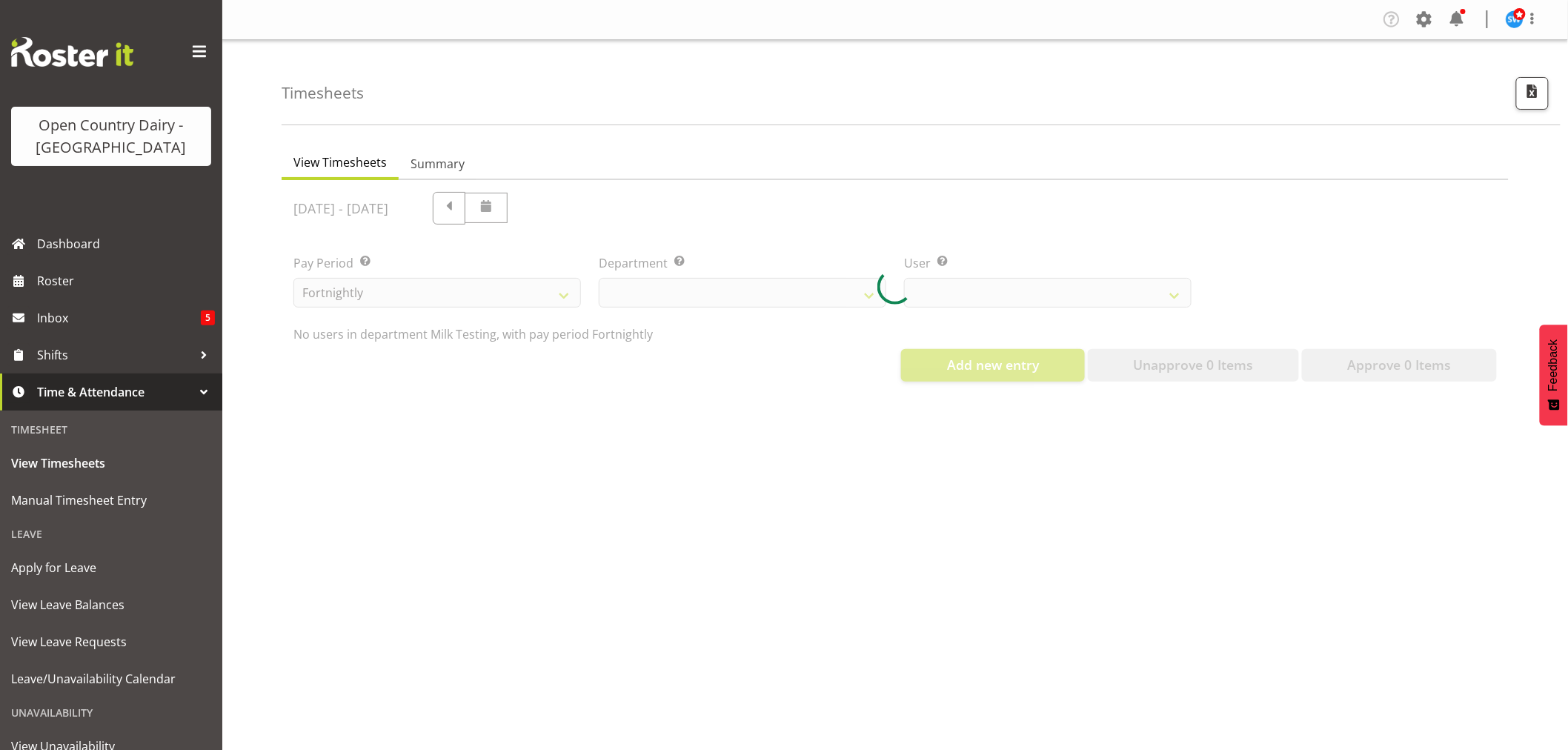
select select "733"
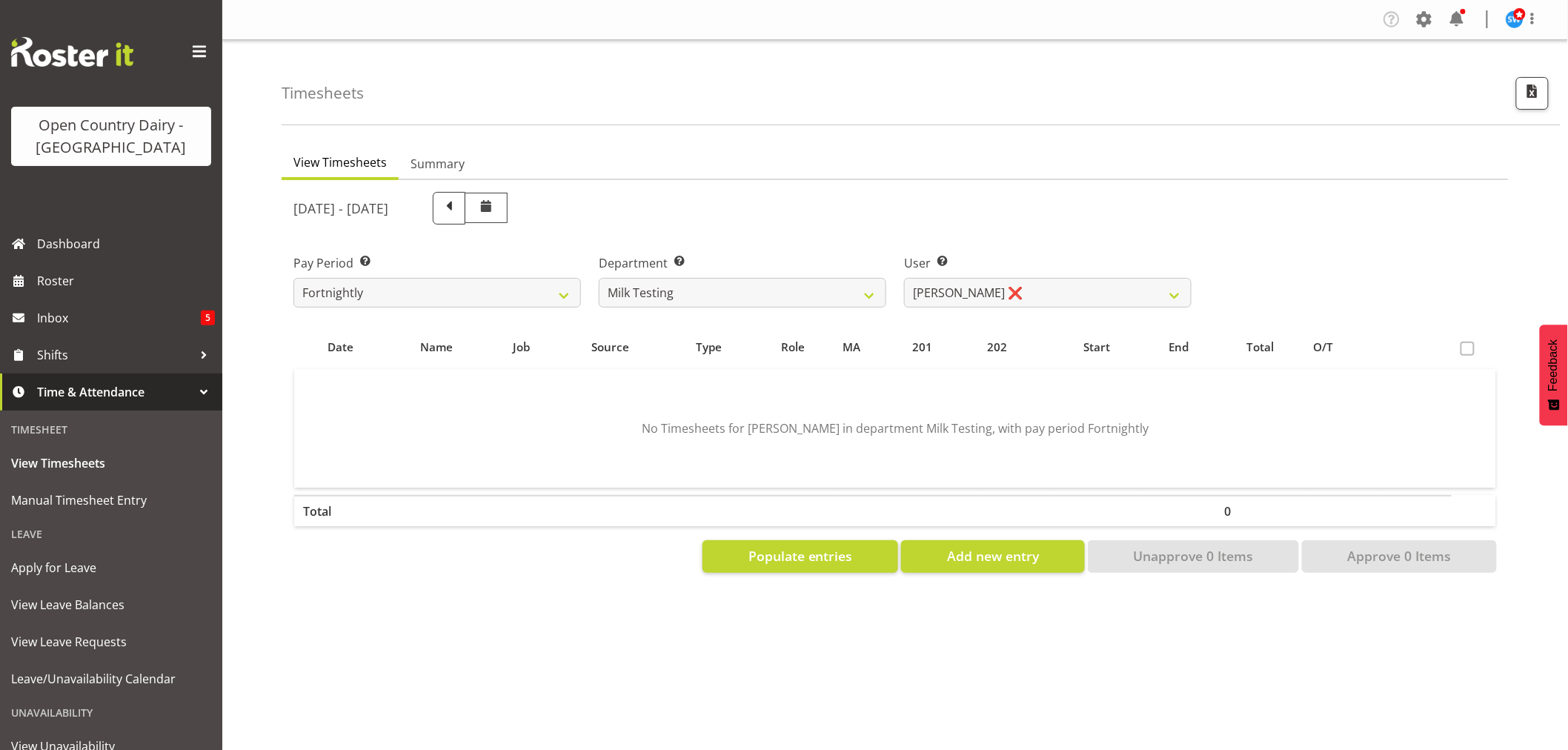
click at [459, 206] on span at bounding box center [448, 206] width 19 height 19
select select
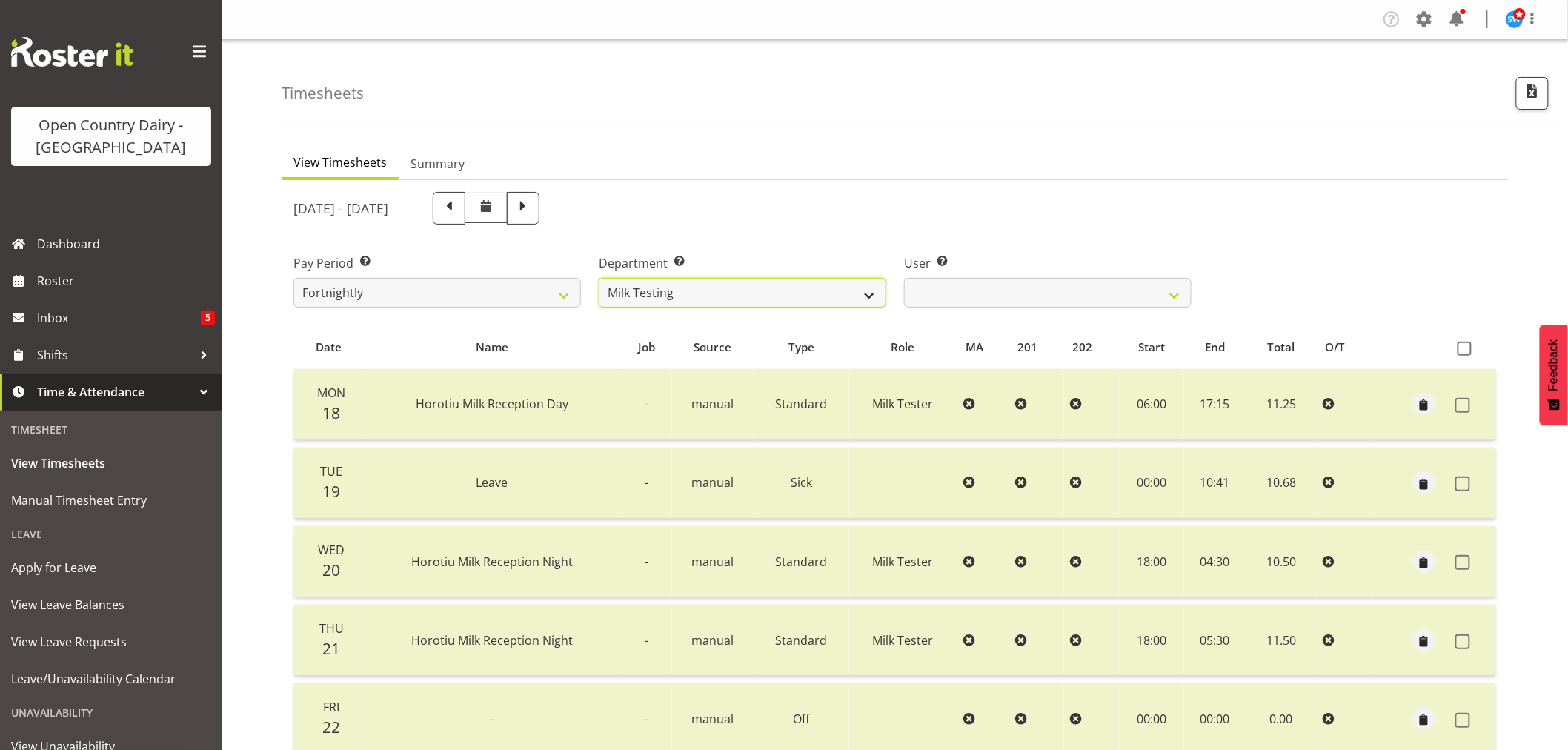
click at [742, 297] on select "701 702 703 704 705 706 707 708 709 710 711 712 713 714 715 716 717 718 719 720" at bounding box center [742, 292] width 287 height 30
select select "875"
click at [598, 278] on select "701 702 703 704 705 706 707 708 709 710 711 712 713 714 715 716 717 718 719 720" at bounding box center [742, 292] width 287 height 30
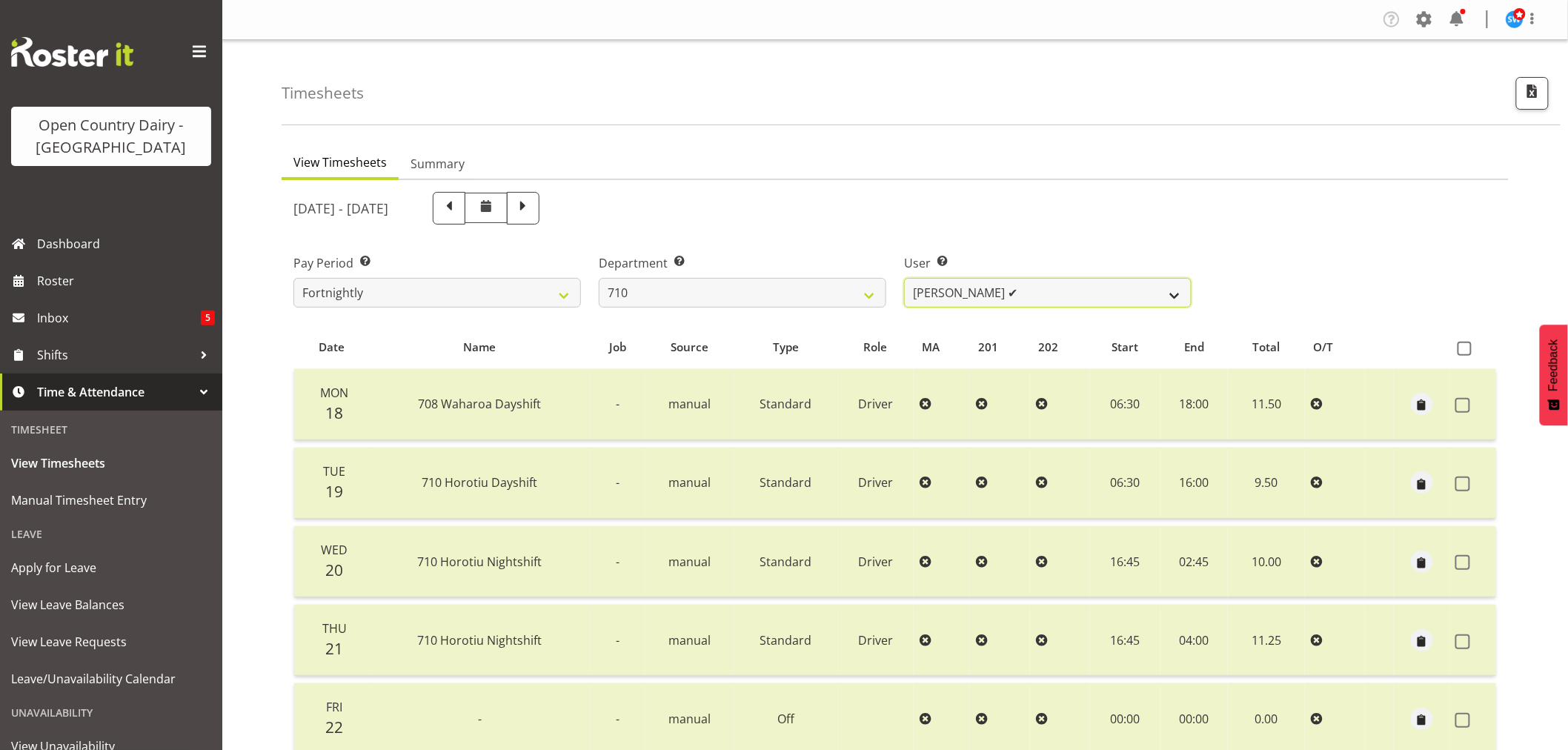
click at [1084, 297] on select "[PERSON_NAME] ✔ [PERSON_NAME] ❌ [PERSON_NAME] ✔ [PERSON_NAME] ✔" at bounding box center [1048, 292] width 287 height 30
select select "10161"
click at [904, 278] on select "[PERSON_NAME] ✔ [PERSON_NAME] ❌ [PERSON_NAME] ✔ [PERSON_NAME] ✔" at bounding box center [1048, 292] width 287 height 30
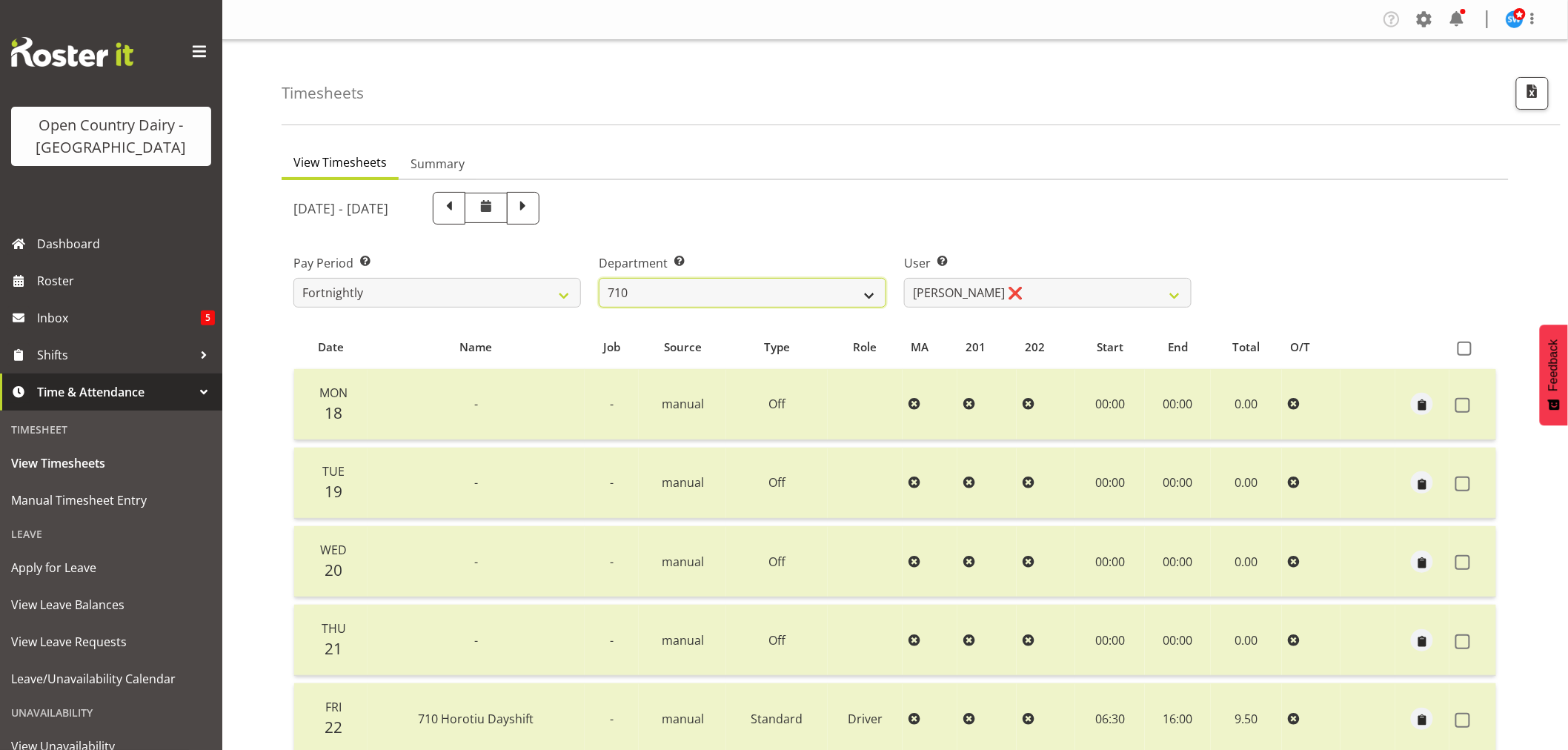
click at [715, 292] on select "701 702 703 704 705 706 707 708 709 710 711 712 713 714 715 716 717 718 719 720" at bounding box center [742, 292] width 287 height 30
select select "710"
click at [598, 278] on select "701 702 703 704 705 706 707 708 709 710 711 712 713 714 715 716 717 718 719 720" at bounding box center [742, 292] width 287 height 30
select select "8168"
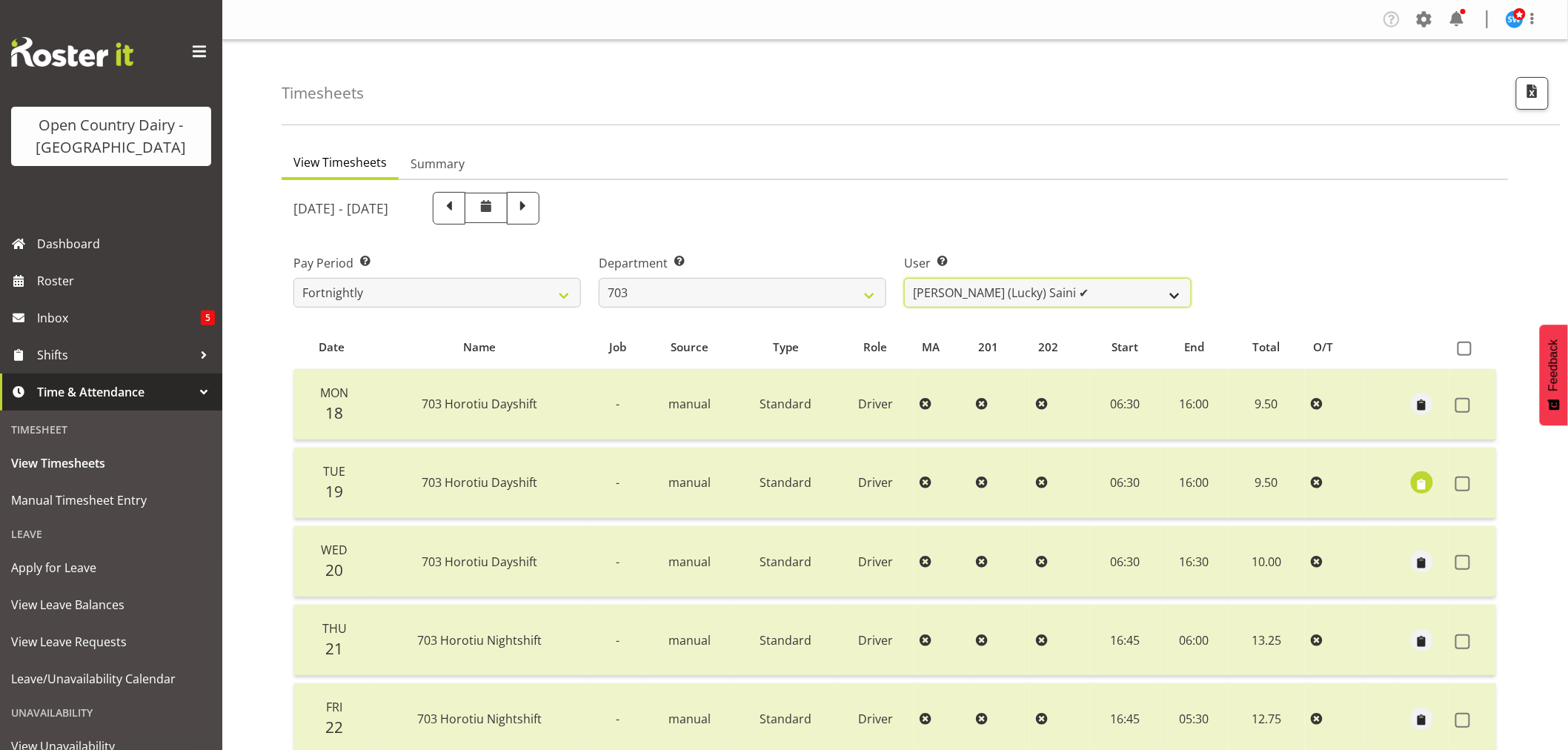
click at [1061, 292] on select "[PERSON_NAME] (Lucky) Saini ✔ [PERSON_NAME] ✔ [PERSON_NAME] ❌" at bounding box center [1048, 292] width 287 height 30
click at [699, 294] on select "701 702 703 704 705 706 707 708 709 710 711 712 713 714 715 716 717 718 719 720" at bounding box center [742, 292] width 287 height 30
select select "727"
click at [598, 278] on select "701 702 703 704 705 706 707 708 709 710 711 712 713 714 715 716 717 718 719 720" at bounding box center [742, 292] width 287 height 30
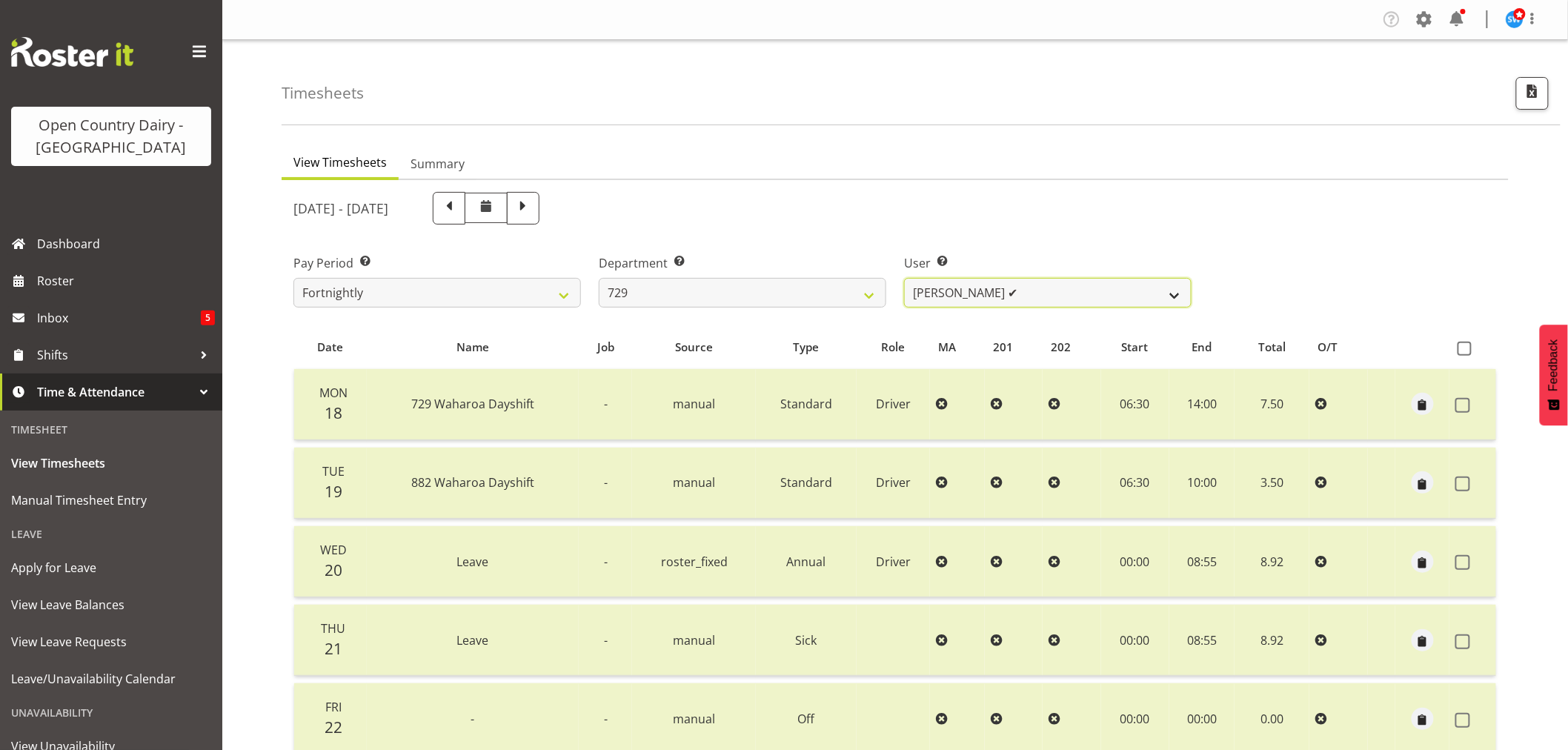
click at [1043, 285] on select "[PERSON_NAME] ✔ [PERSON_NAME] ✔ [PERSON_NAME] ✔ [PERSON_NAME] ❌" at bounding box center [1048, 292] width 287 height 30
select select "11232"
click at [904, 278] on select "[PERSON_NAME] ✔ [PERSON_NAME] ✔ [PERSON_NAME] ✔ [PERSON_NAME] ❌" at bounding box center [1048, 292] width 287 height 30
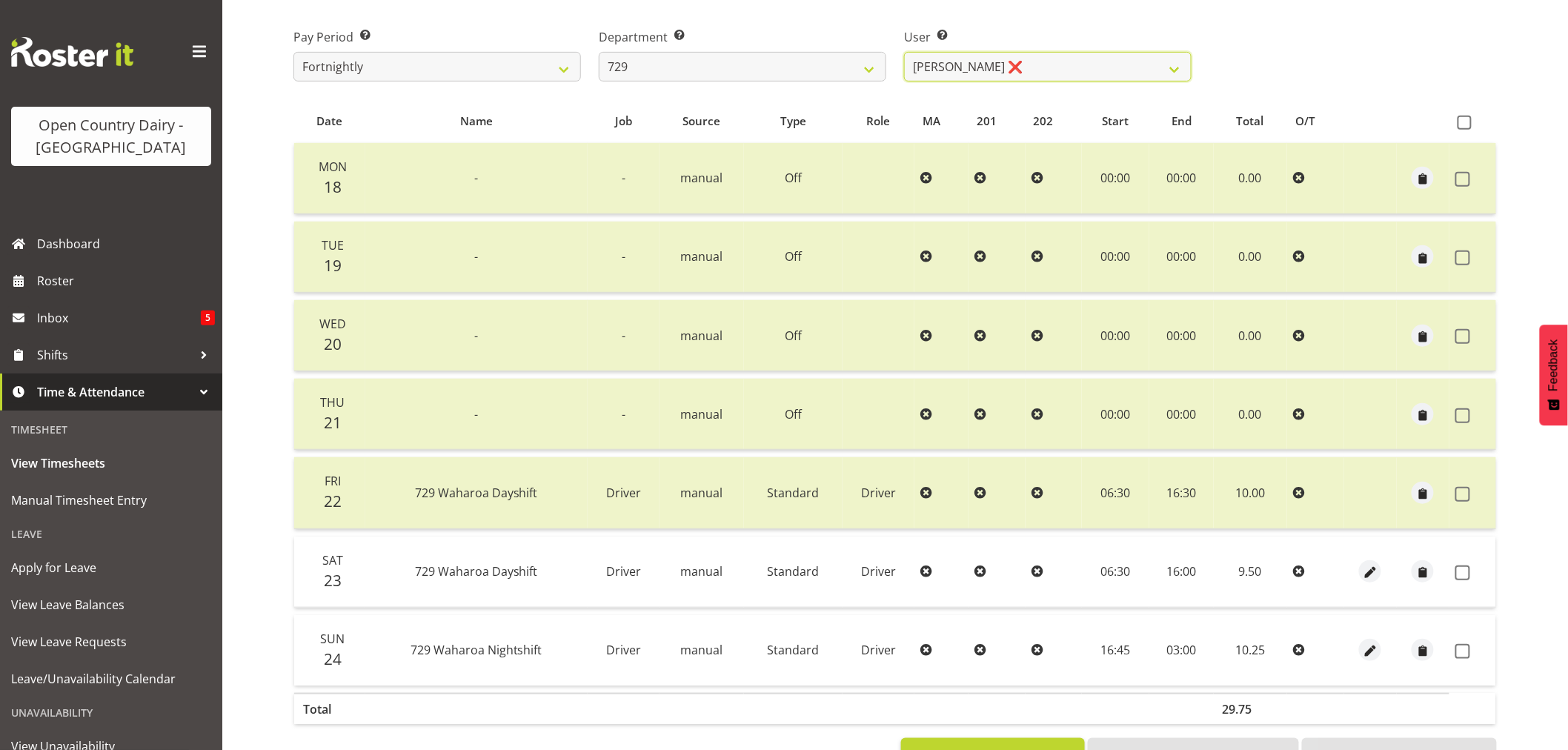
scroll to position [282, 0]
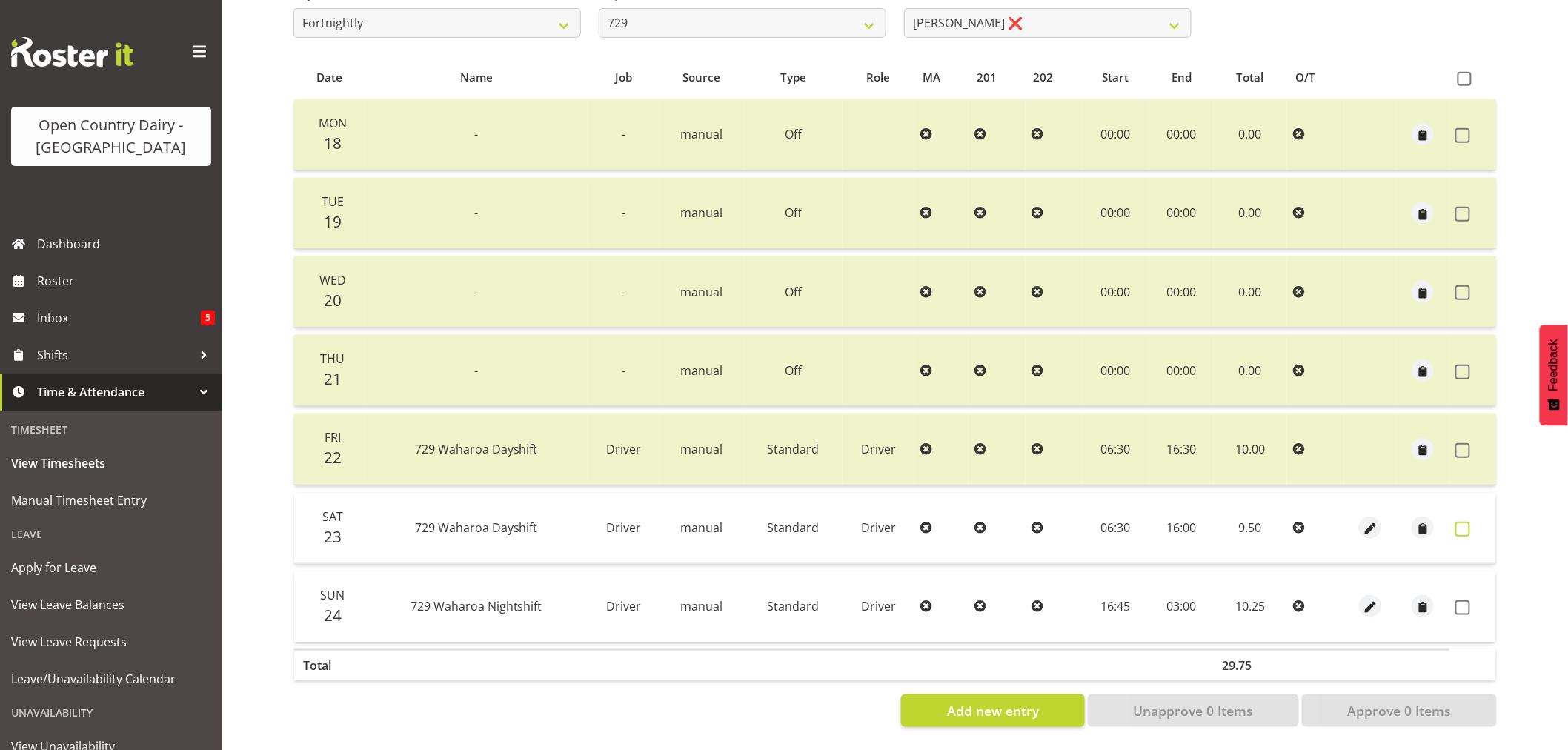
click at [1460, 522] on span at bounding box center [1463, 529] width 15 height 15
checkbox input "true"
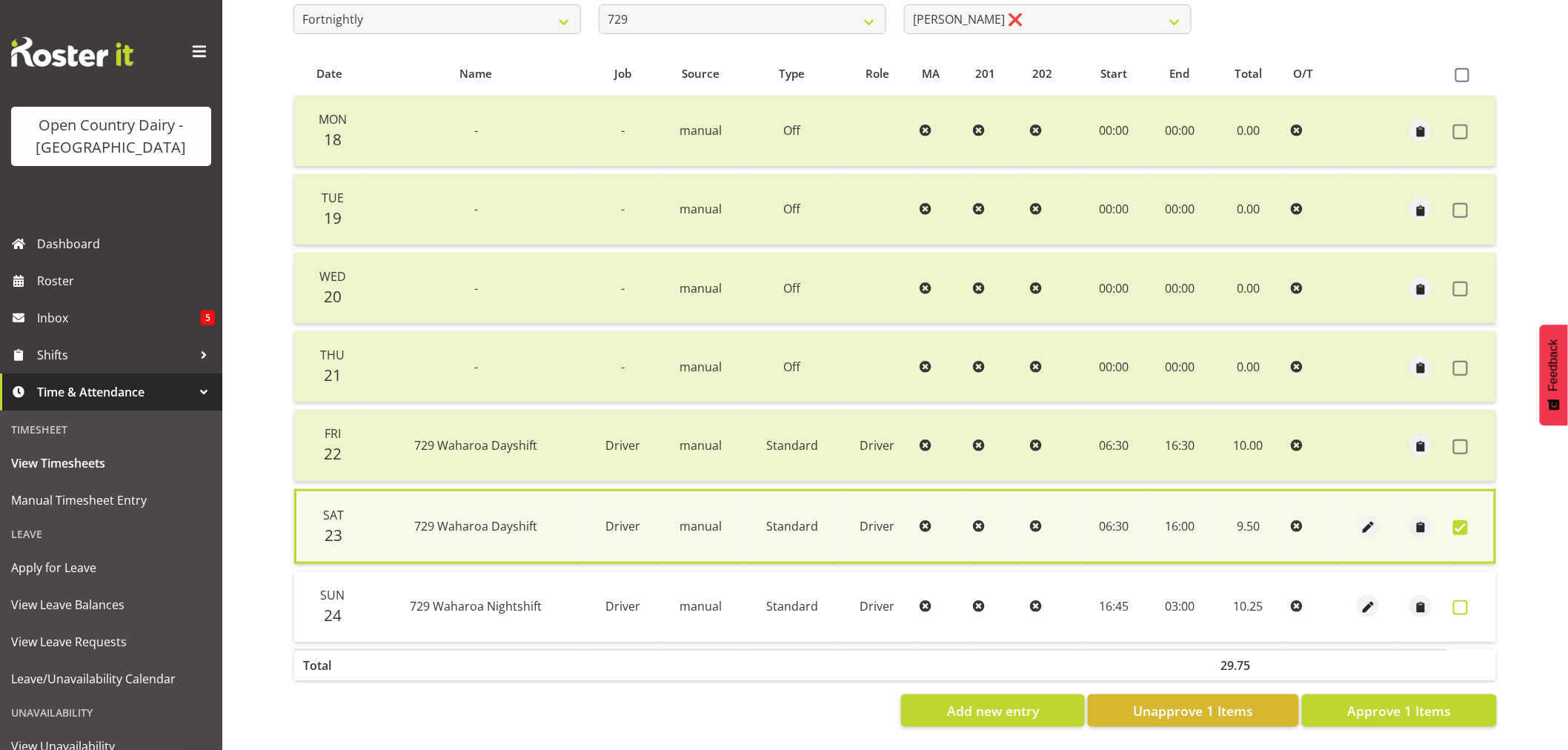
click at [1457, 600] on span at bounding box center [1460, 608] width 15 height 15
checkbox input "true"
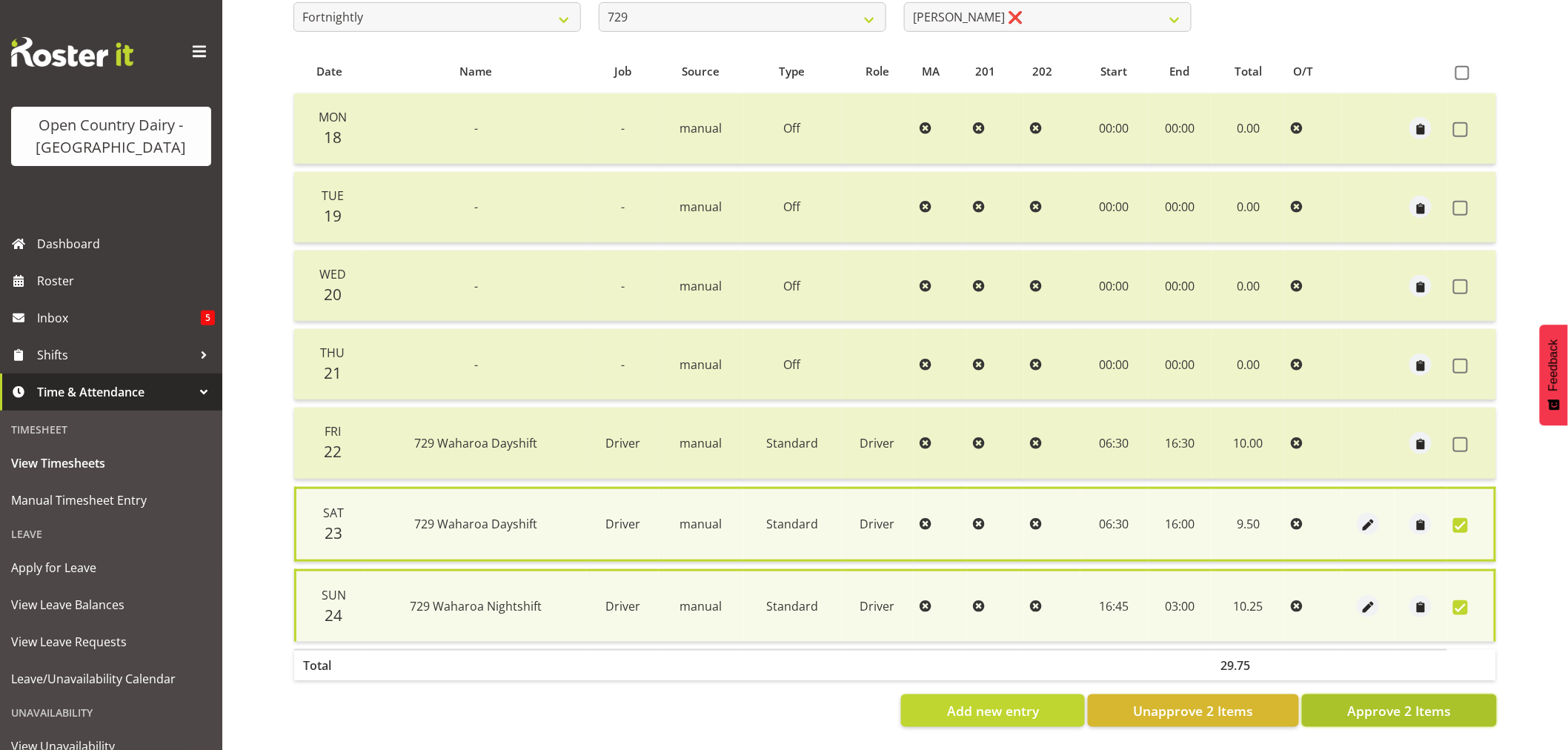
click at [1415, 702] on span "Approve 2 Items" at bounding box center [1399, 711] width 103 height 19
checkbox input "false"
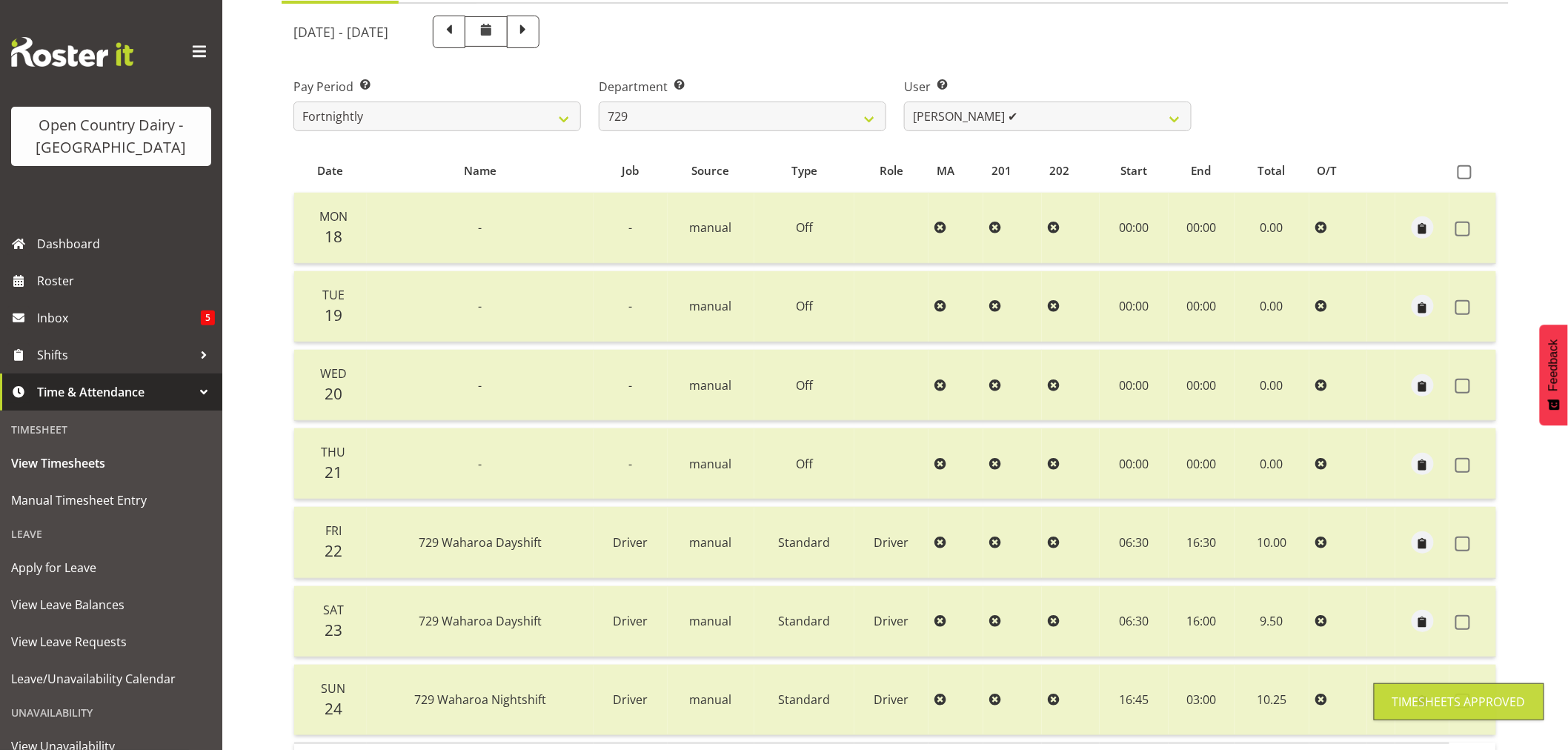
scroll to position [35, 0]
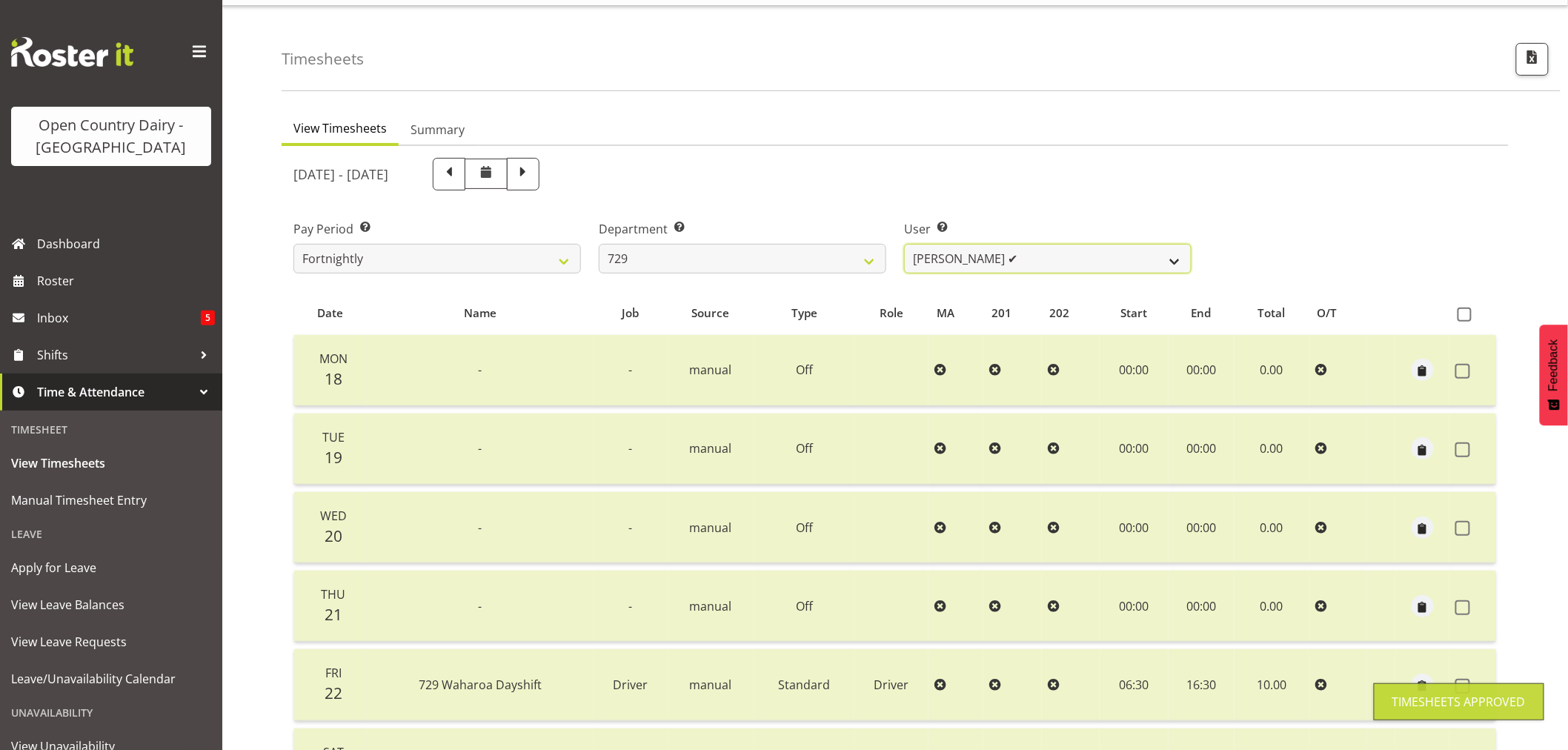
click at [1029, 255] on select "[PERSON_NAME] ✔ [PERSON_NAME] ✔ [PERSON_NAME] ✔ [PERSON_NAME] ✔" at bounding box center [1048, 259] width 287 height 30
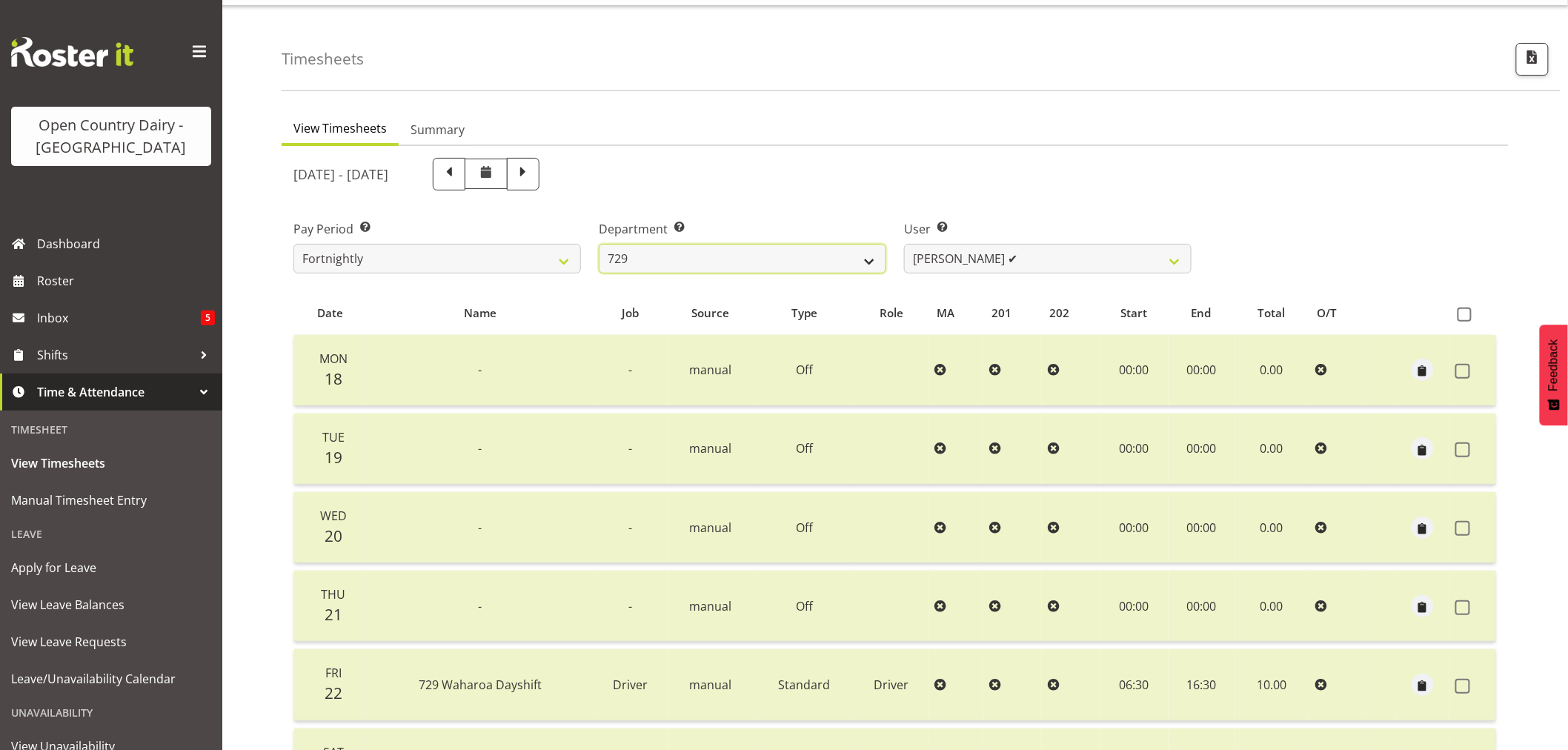
click at [686, 267] on select "701 702 703 704 705 706 707 708 709 710 711 712 713 714 715 716 717 718 719 720" at bounding box center [742, 259] width 287 height 30
select select "842"
click at [598, 244] on select "701 702 703 704 705 706 707 708 709 710 711 712 713 714 715 716 717 718 719 720" at bounding box center [742, 259] width 287 height 30
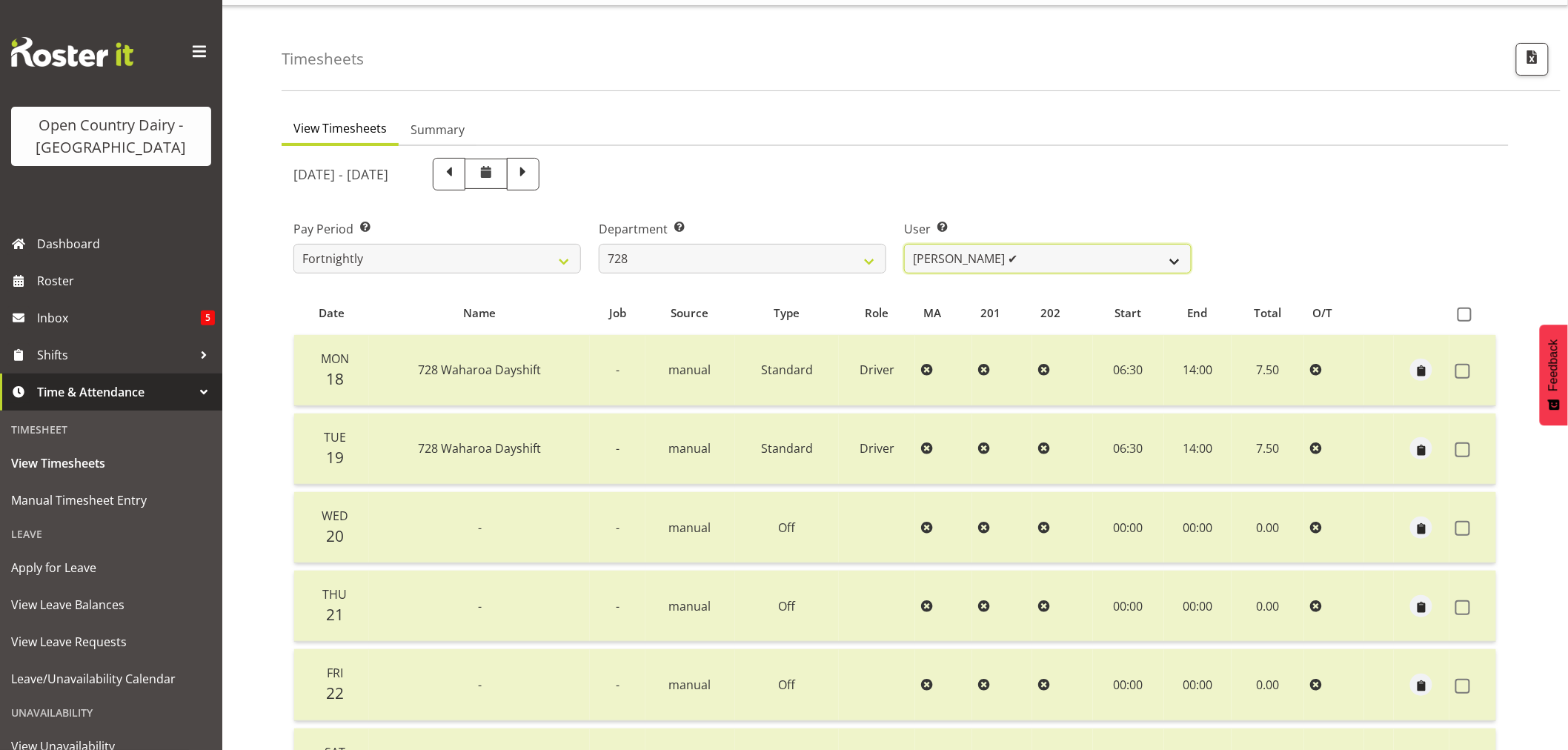
click at [1061, 253] on select "[PERSON_NAME] ✔ [PERSON_NAME] ❌ [PERSON_NAME] [PERSON_NAME] ✔ [PERSON_NAME] ✔ […" at bounding box center [1048, 259] width 287 height 30
select select "9502"
click at [904, 244] on select "[PERSON_NAME] ✔ [PERSON_NAME] ❌ [PERSON_NAME] [PERSON_NAME] ✔ [PERSON_NAME] ✔ […" at bounding box center [1048, 259] width 287 height 30
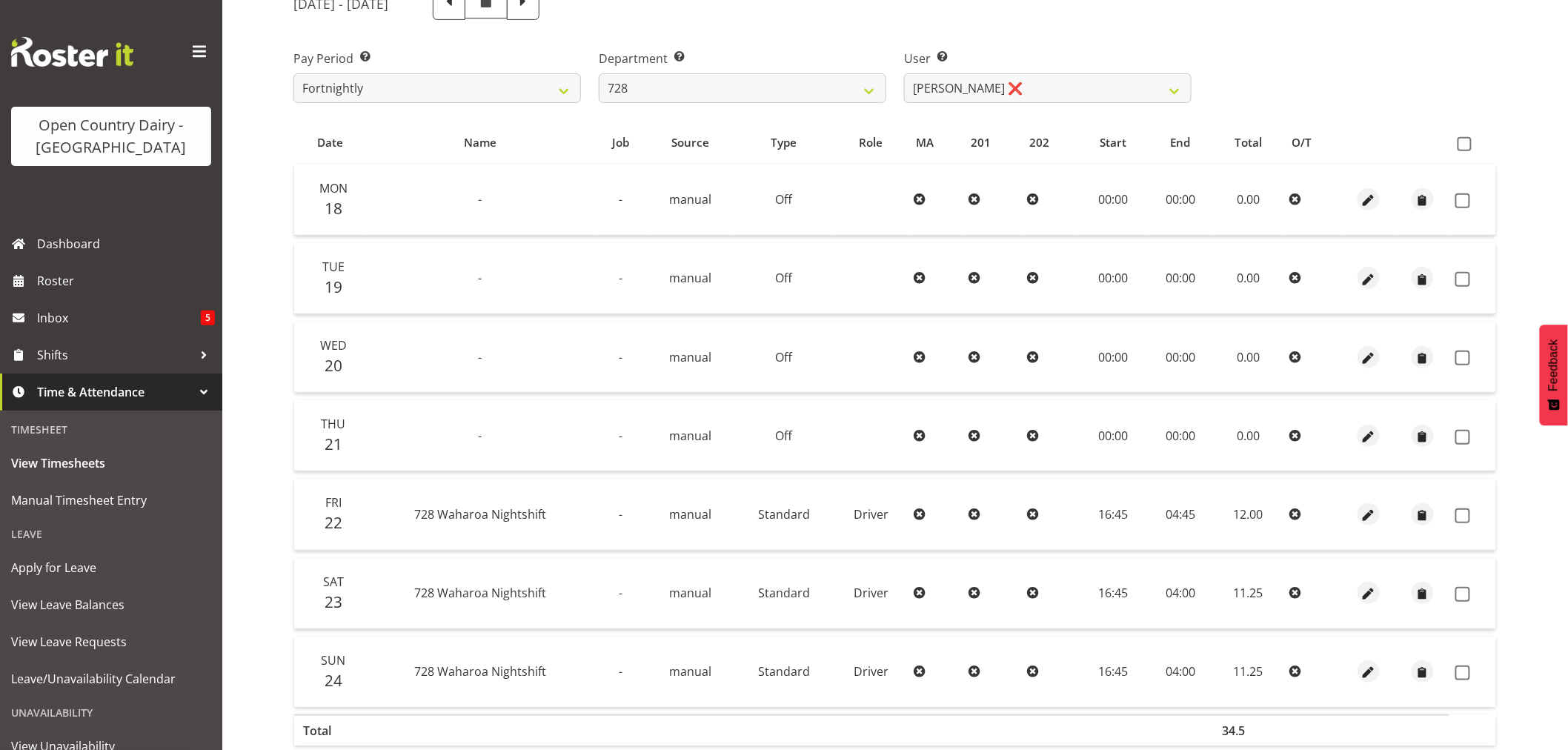
scroll to position [117, 0]
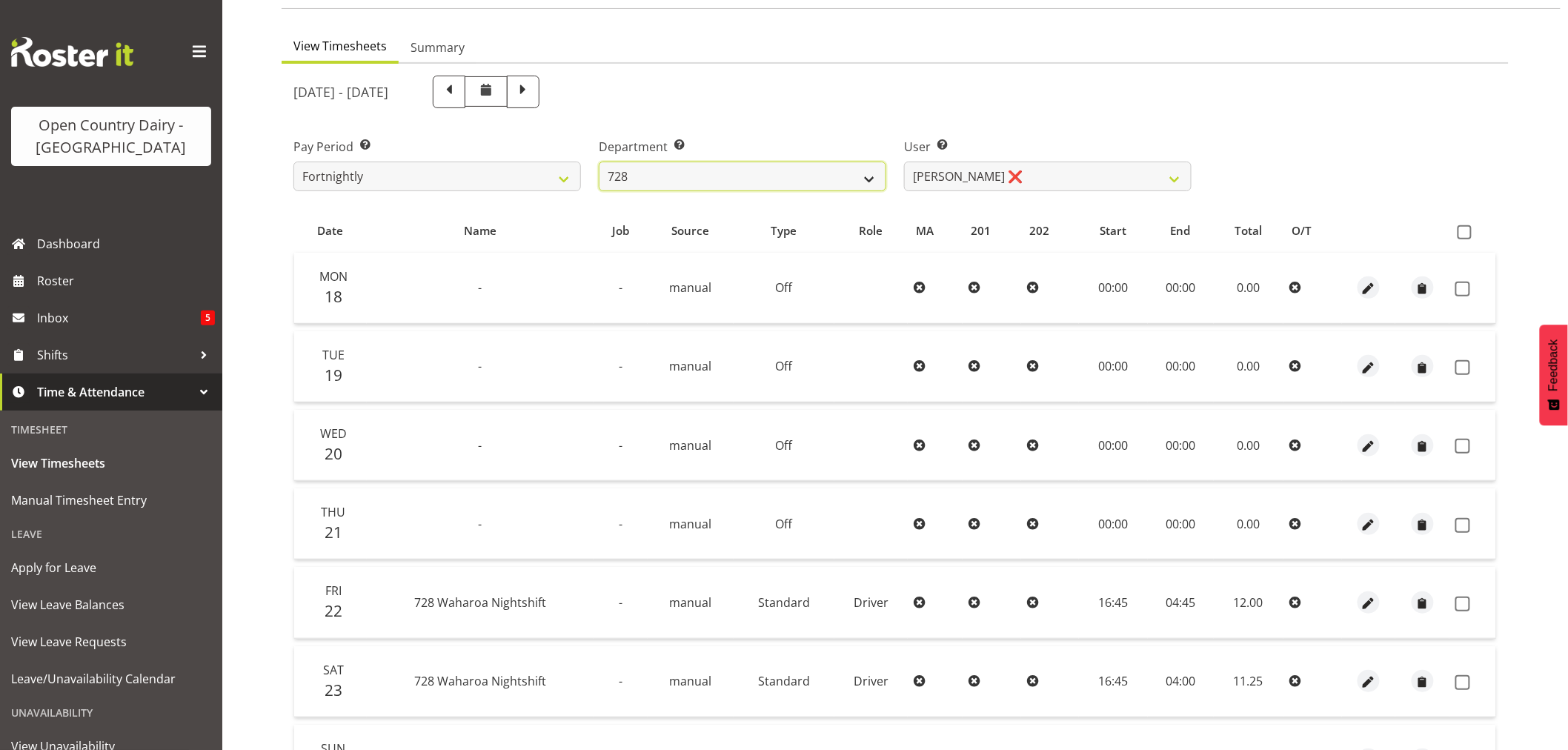
click at [724, 183] on select "701 702 703 704 705 706 707 708 709 710 711 712 713 714 715 716 717 718 719 720" at bounding box center [742, 177] width 287 height 30
select select "721"
click at [598, 162] on select "701 702 703 704 705 706 707 708 709 710 711 712 713 714 715 716 717 718 719 720" at bounding box center [742, 177] width 287 height 30
select select "11239"
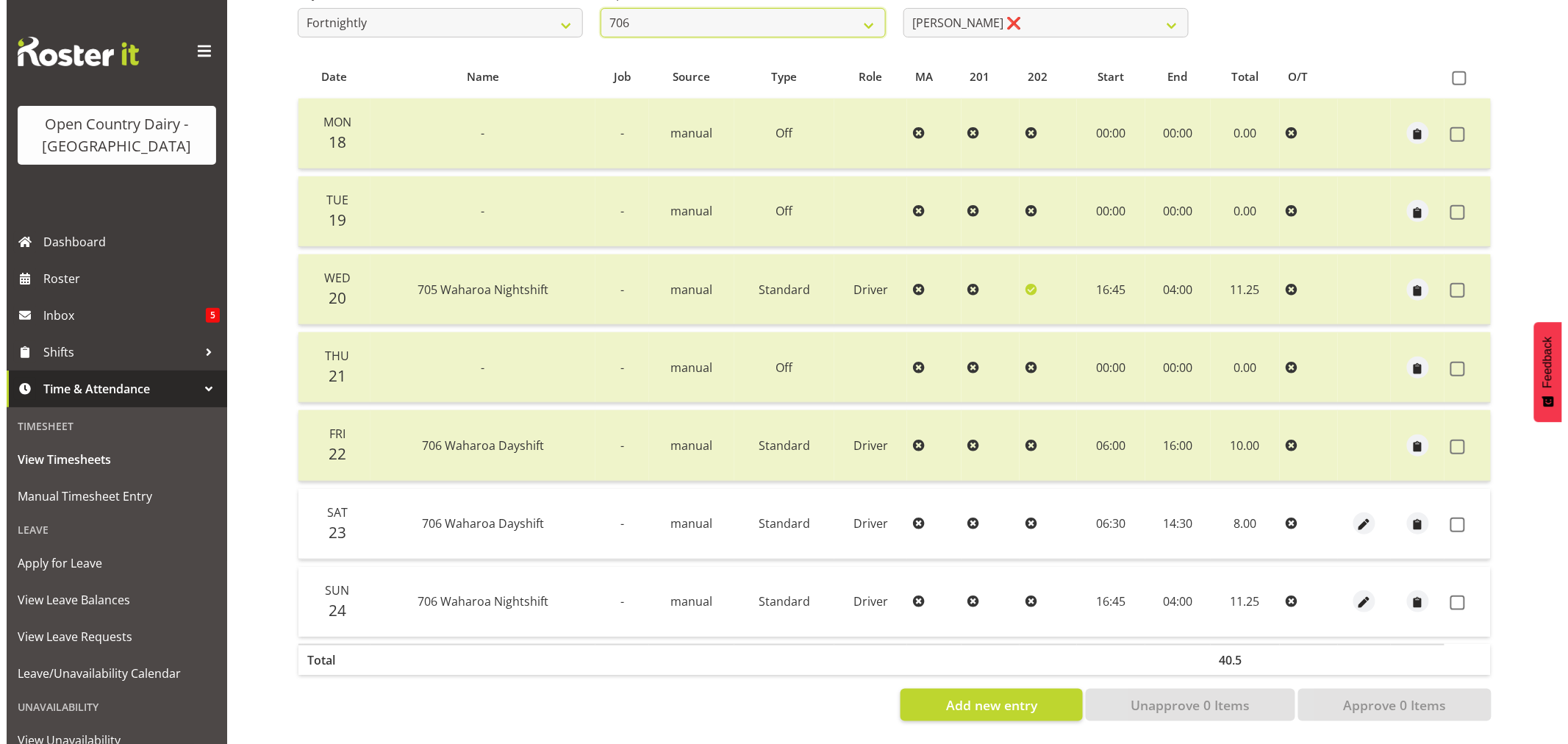
scroll to position [280, 0]
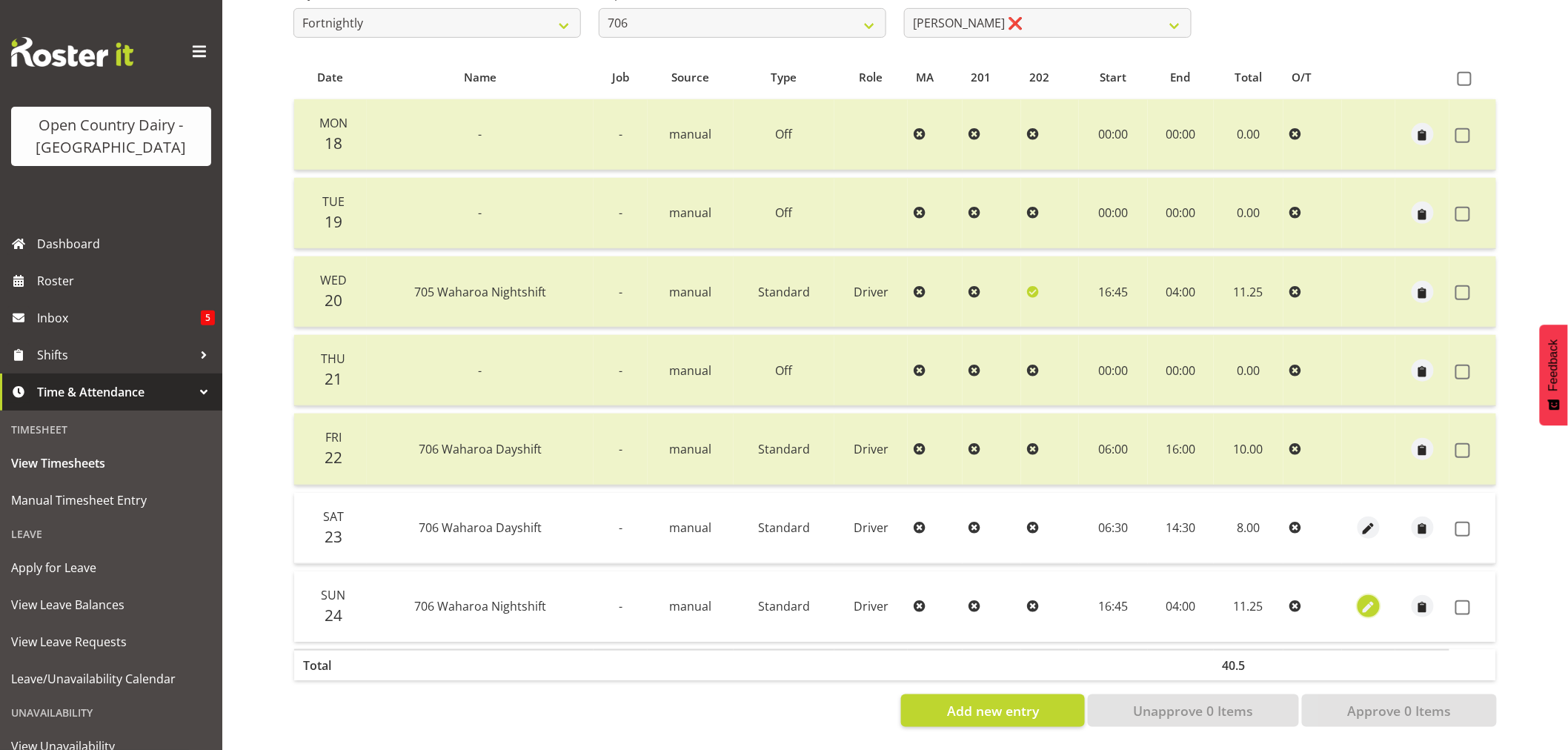
click at [1366, 600] on span "button" at bounding box center [1369, 608] width 17 height 17
select select "Standard"
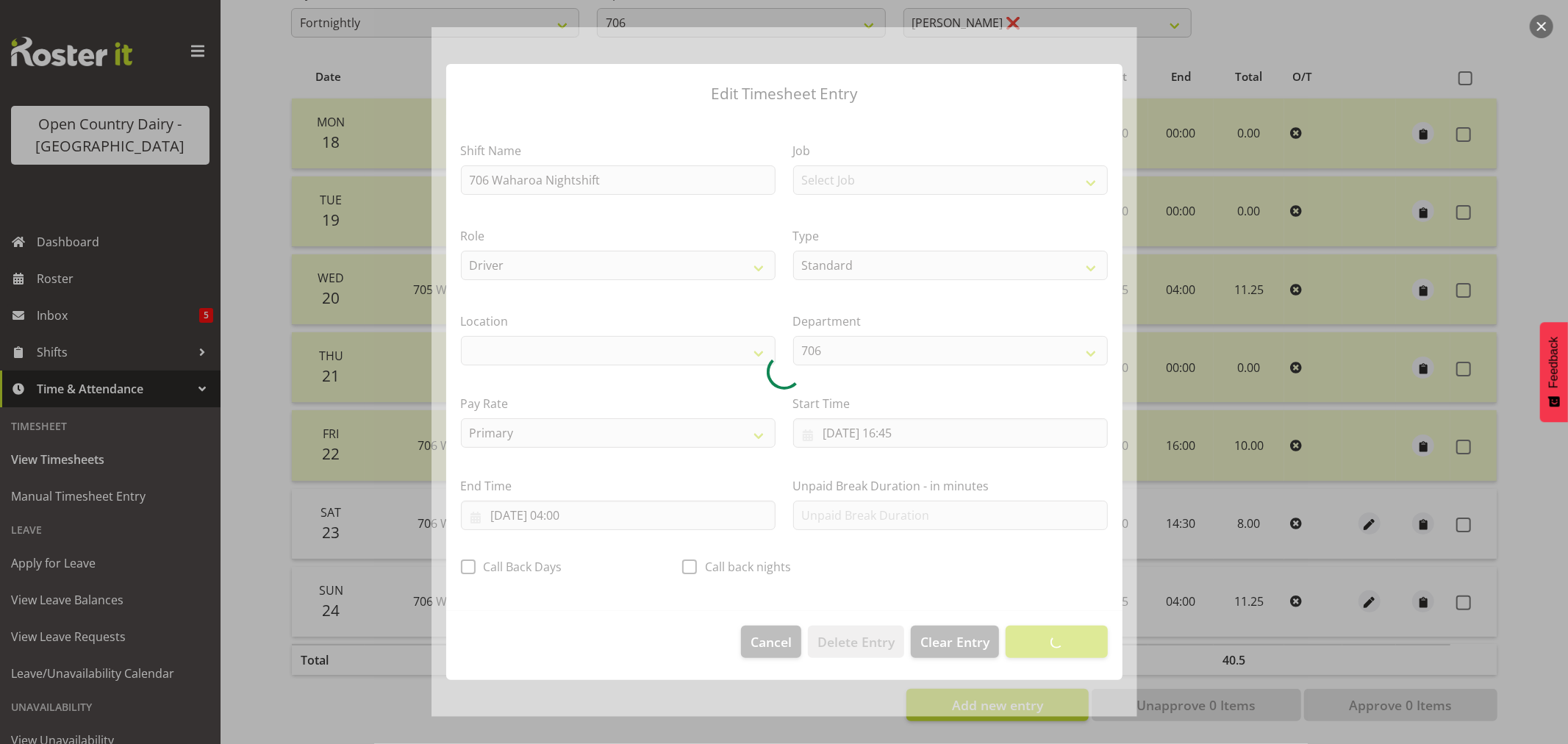
select select "1054"
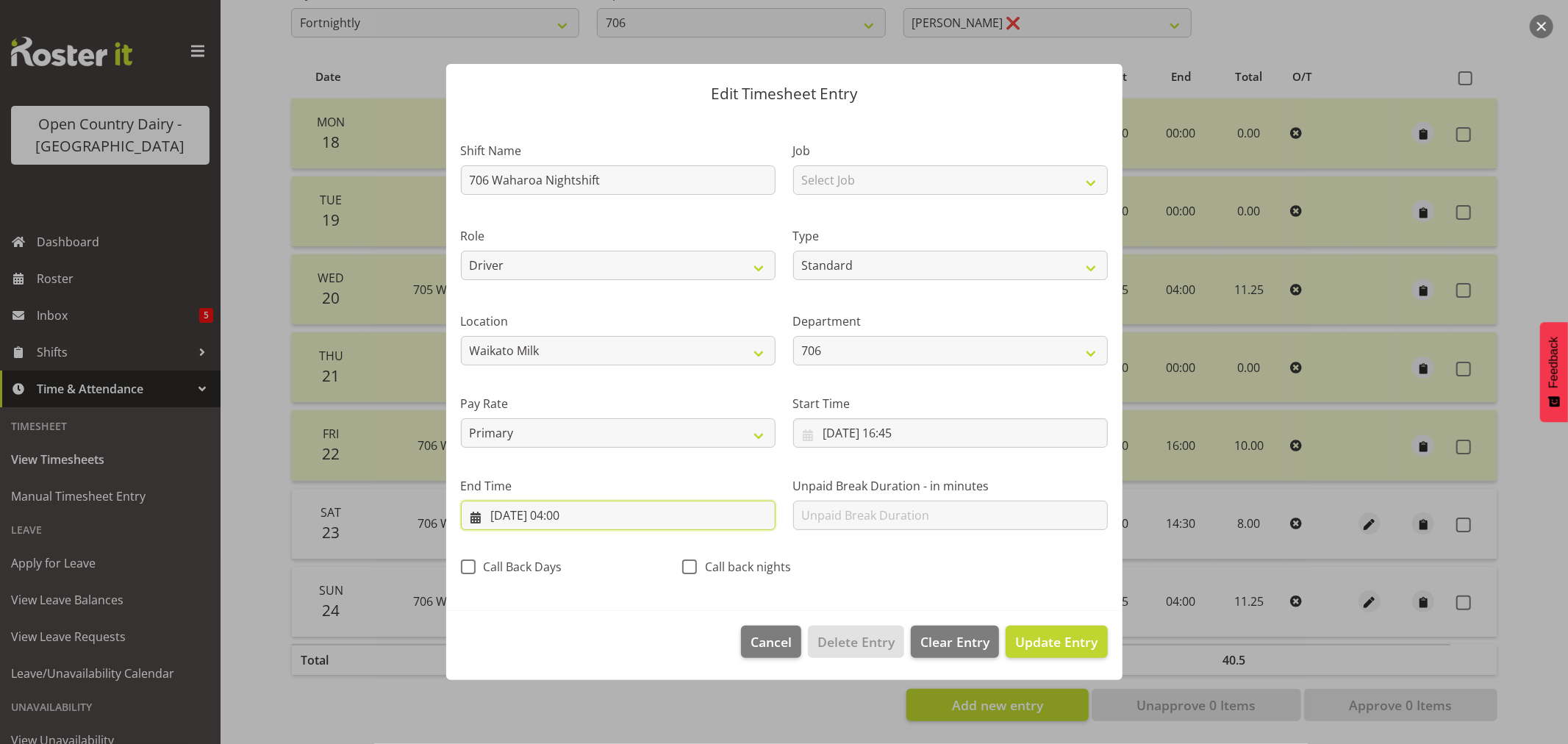
click at [568, 513] on input "[DATE] 04:00" at bounding box center [618, 516] width 314 height 29
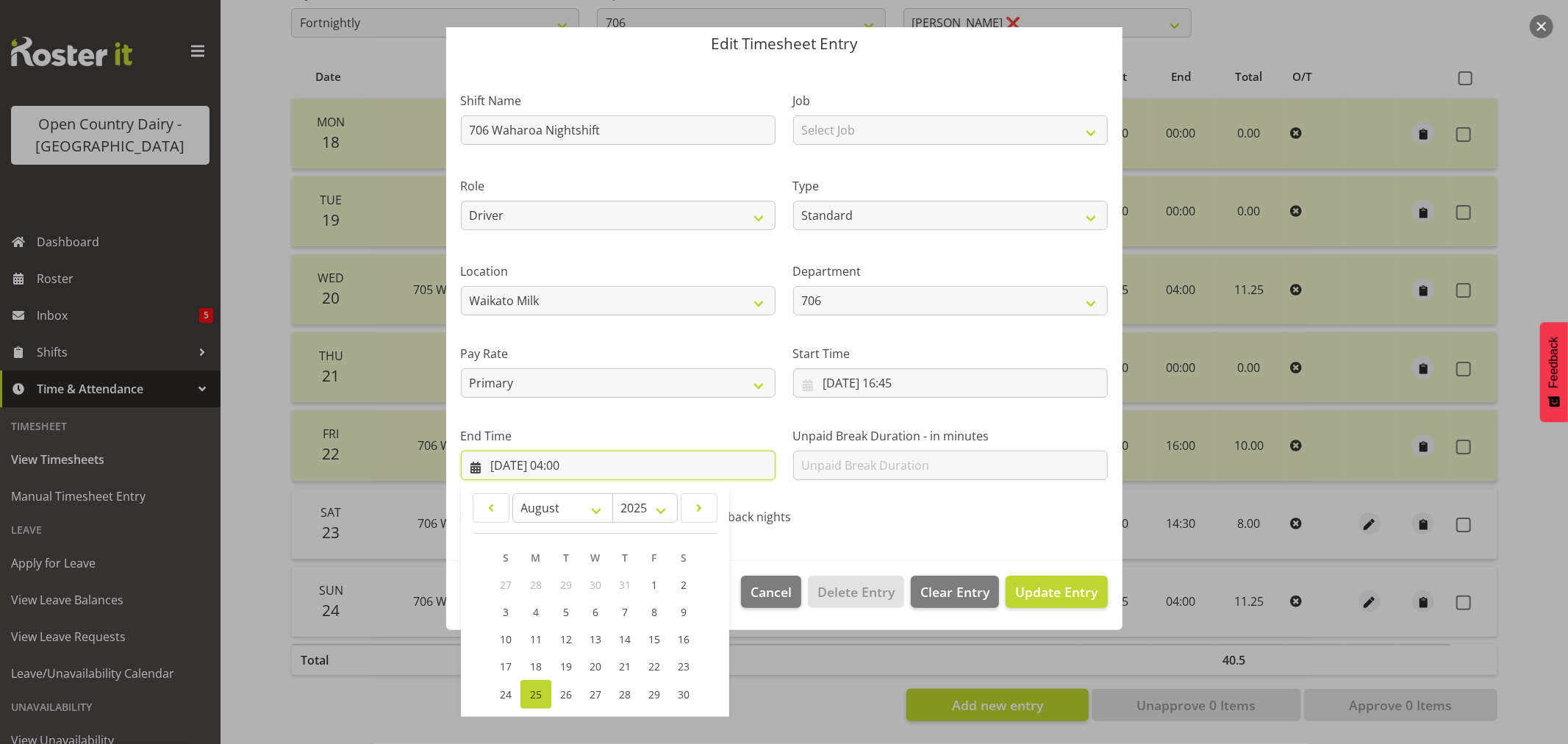
scroll to position [149, 0]
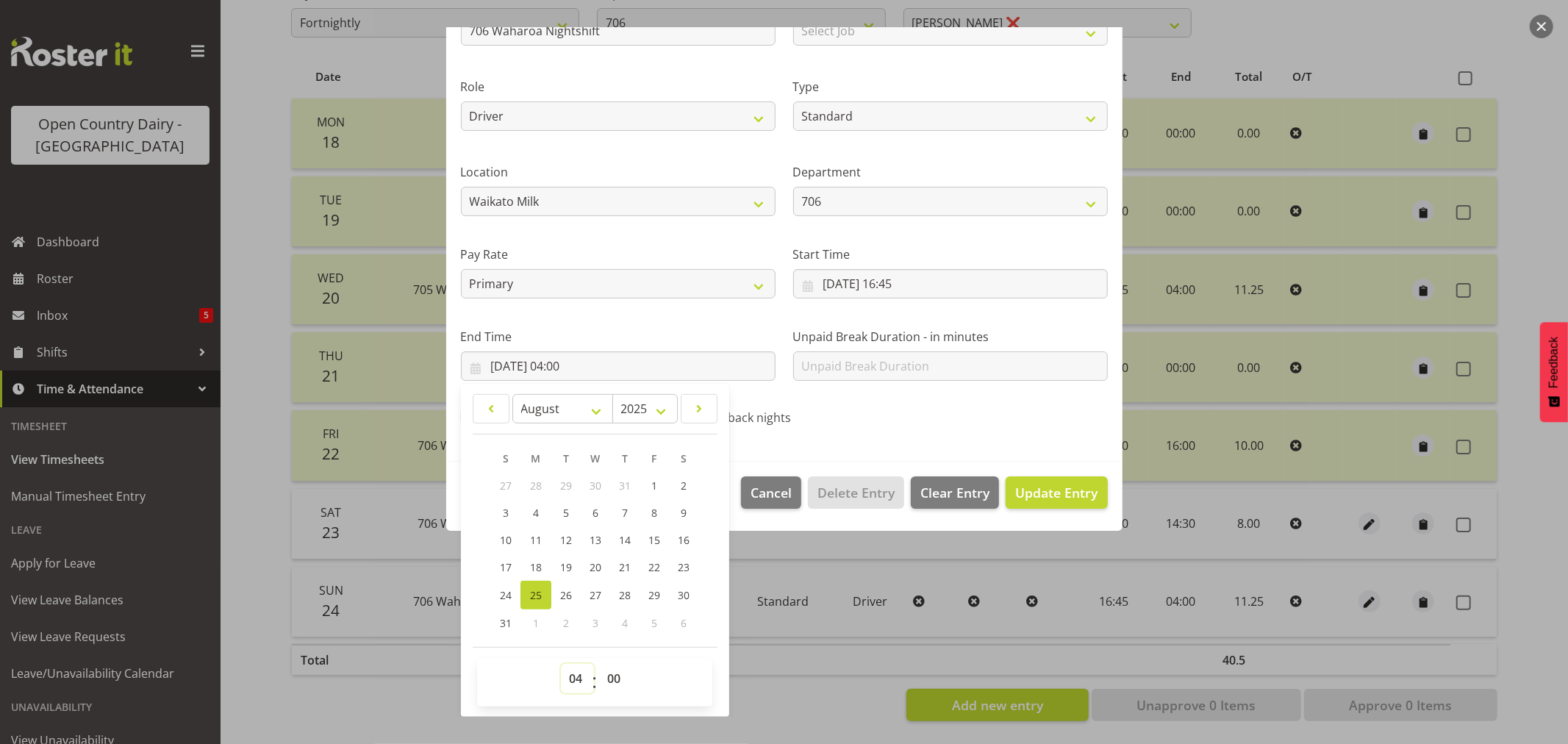
click at [578, 680] on select "00 01 02 03 04 05 06 07 08 09 10 11 12 13 14 15 16 17 18 19 20 21 22 23" at bounding box center [578, 679] width 33 height 29
select select "2"
click at [561, 664] on select "00 01 02 03 04 05 06 07 08 09 10 11 12 13 14 15 16 17 18 19 20 21 22 23" at bounding box center [578, 679] width 33 height 29
type input "[DATE] 02:00"
click at [606, 677] on select "00 01 02 03 04 05 06 07 08 09 10 11 12 13 14 15 16 17 18 19 20 21 22 23 24 25 2…" at bounding box center [616, 679] width 33 height 29
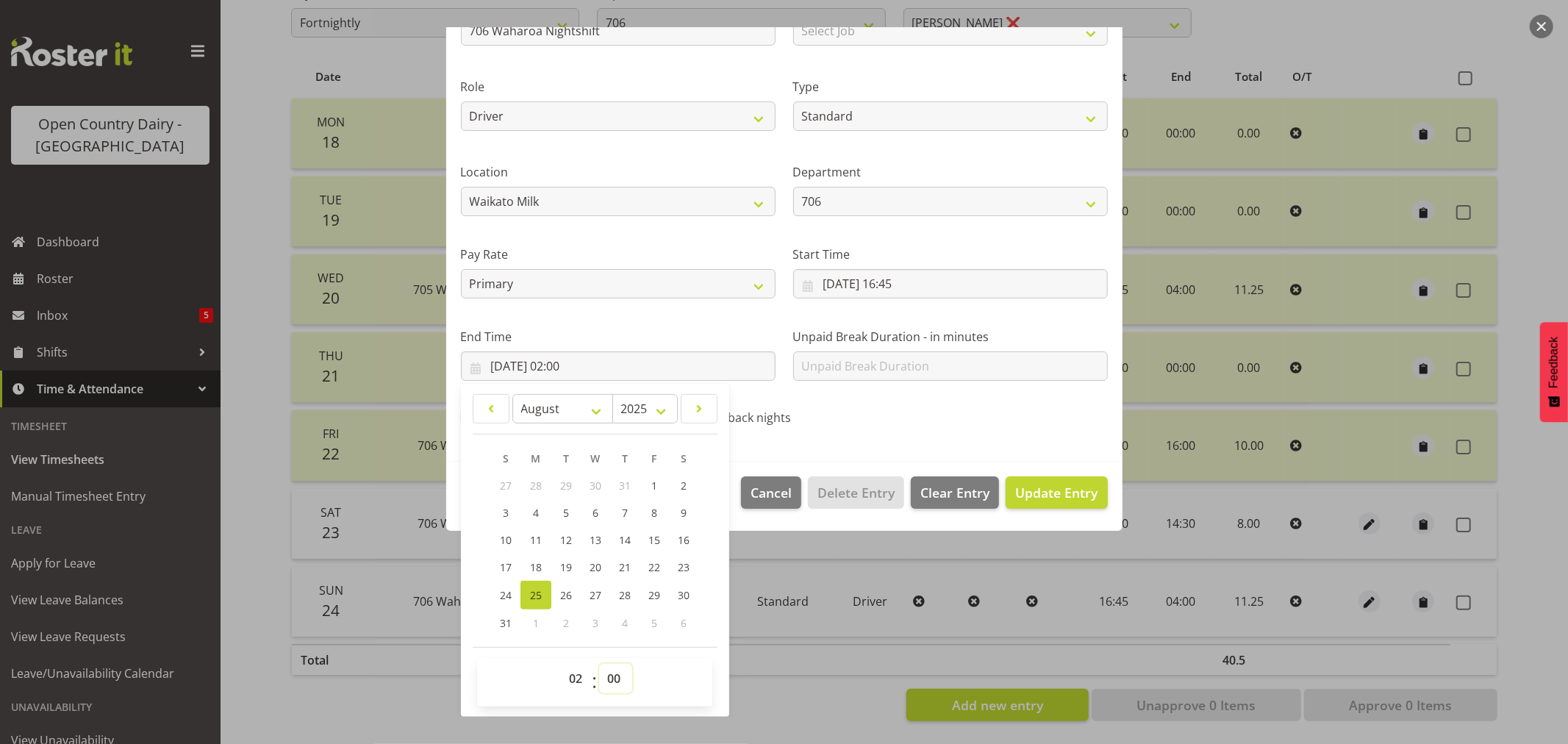
select select "30"
click at [600, 664] on select "00 01 02 03 04 05 06 07 08 09 10 11 12 13 14 15 16 17 18 19 20 21 22 23 24 25 2…" at bounding box center [616, 679] width 33 height 29
type input "[DATE] 02:30"
click at [1055, 487] on span "Update Entry" at bounding box center [1056, 493] width 82 height 18
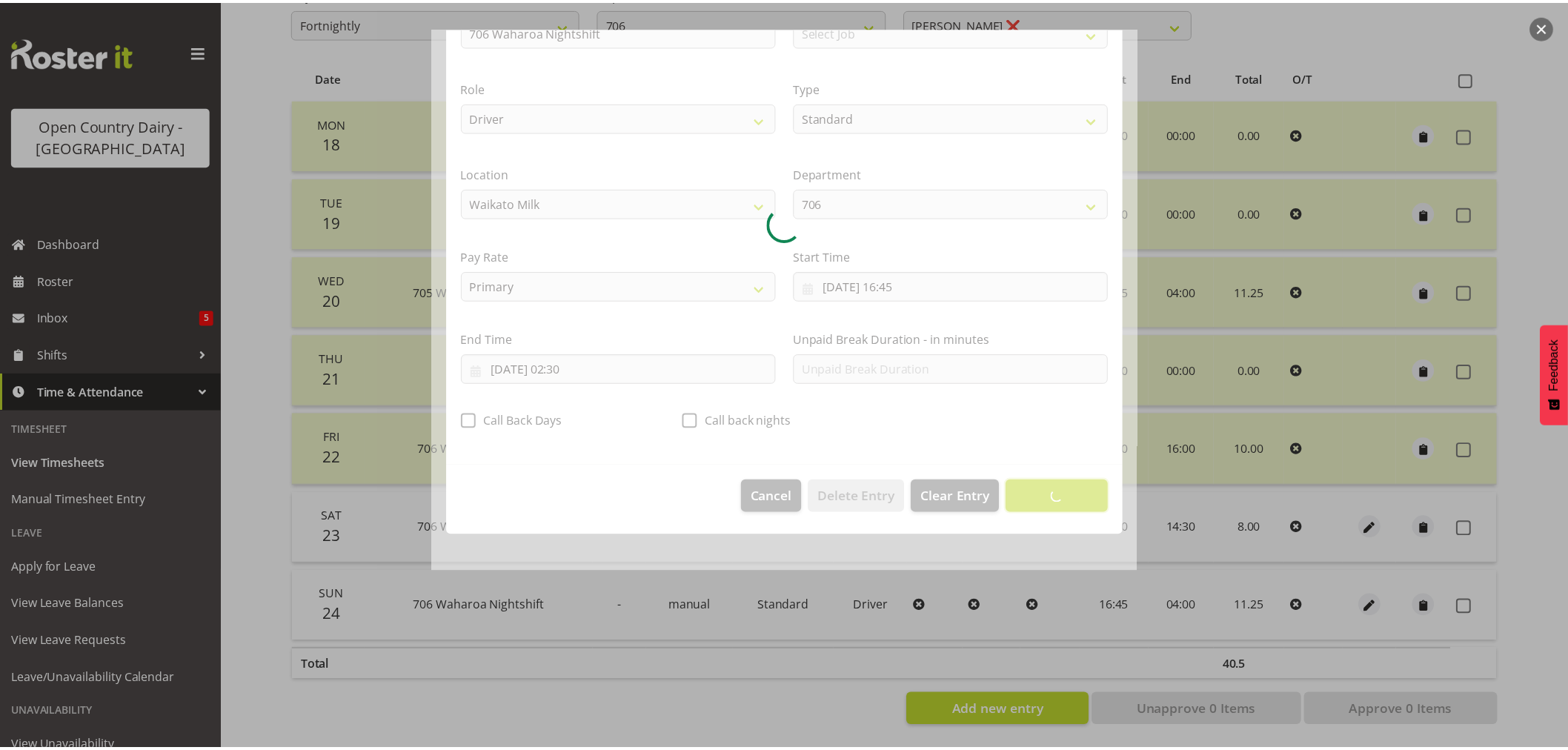
scroll to position [0, 0]
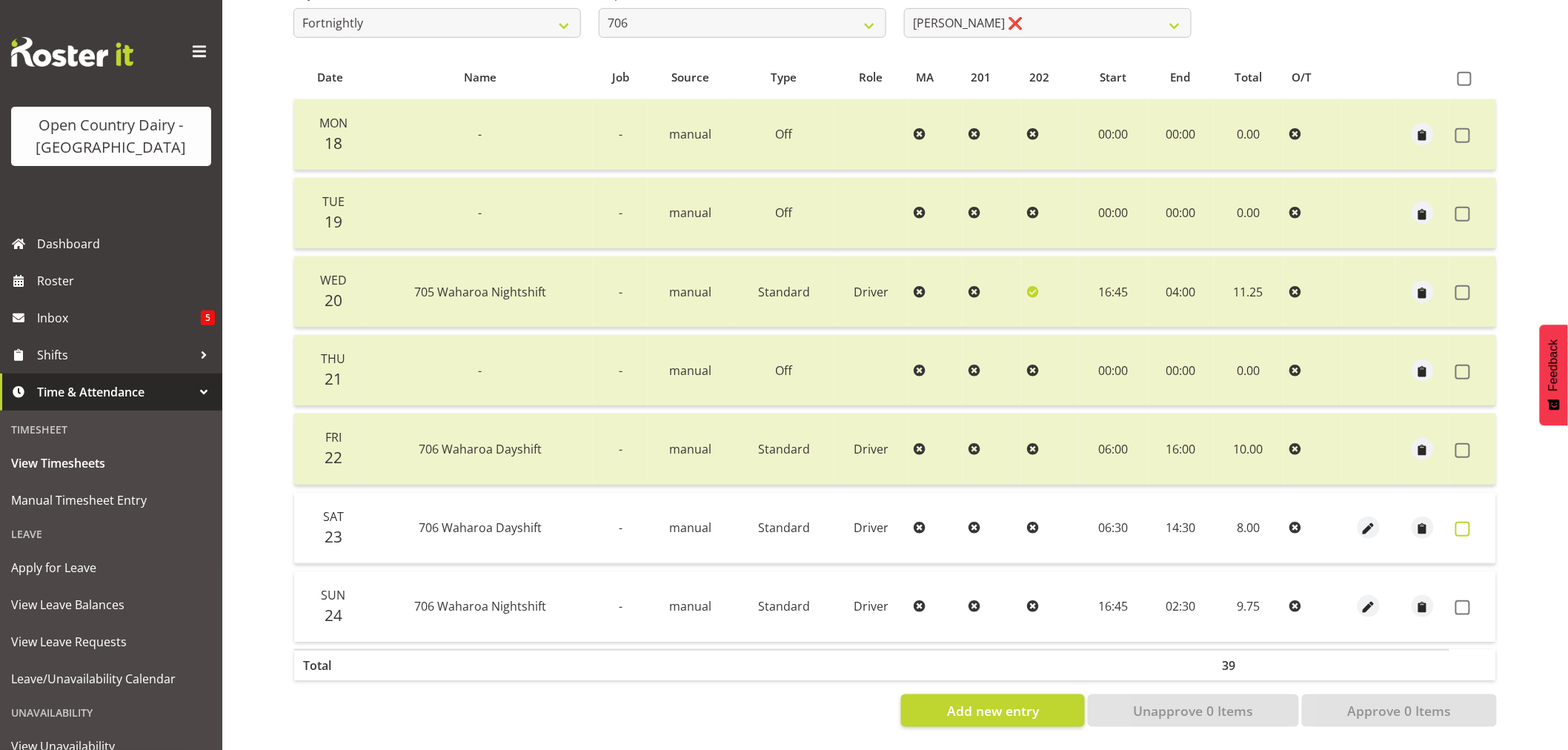
click at [1461, 522] on span at bounding box center [1463, 529] width 15 height 15
checkbox input "true"
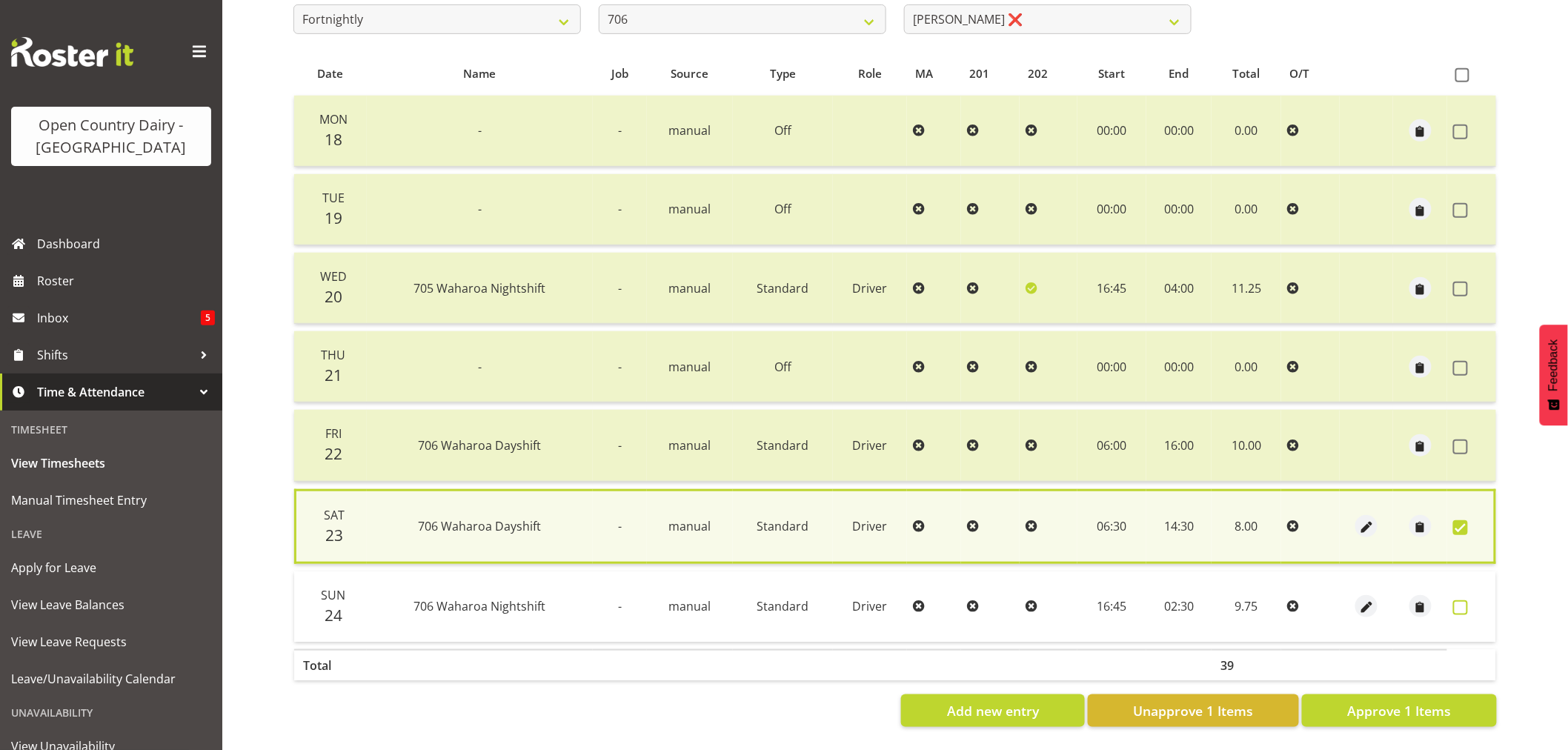
click at [1462, 600] on span at bounding box center [1460, 608] width 15 height 15
checkbox input "true"
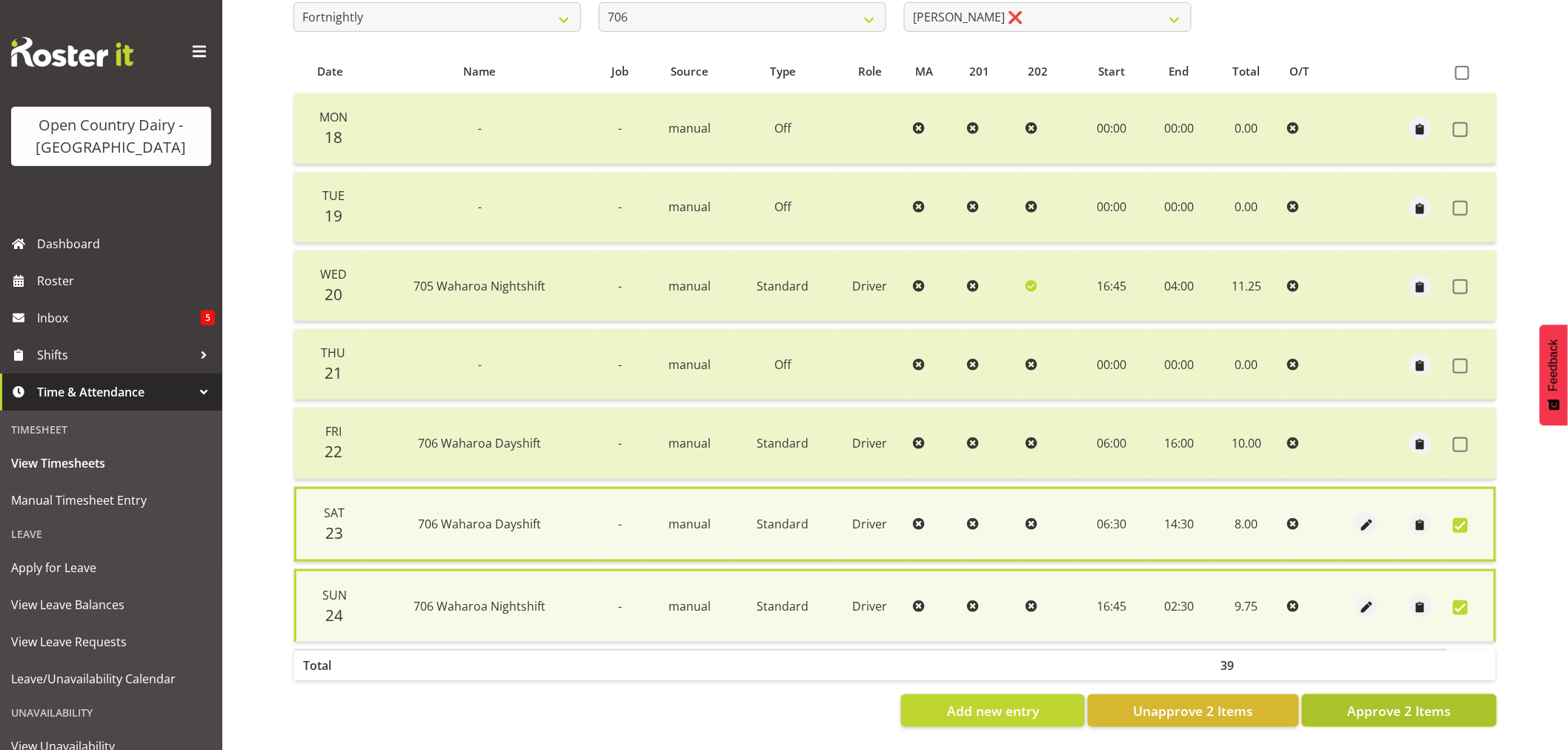
click at [1437, 706] on span "Approve 2 Items" at bounding box center [1399, 711] width 103 height 19
checkbox input "false"
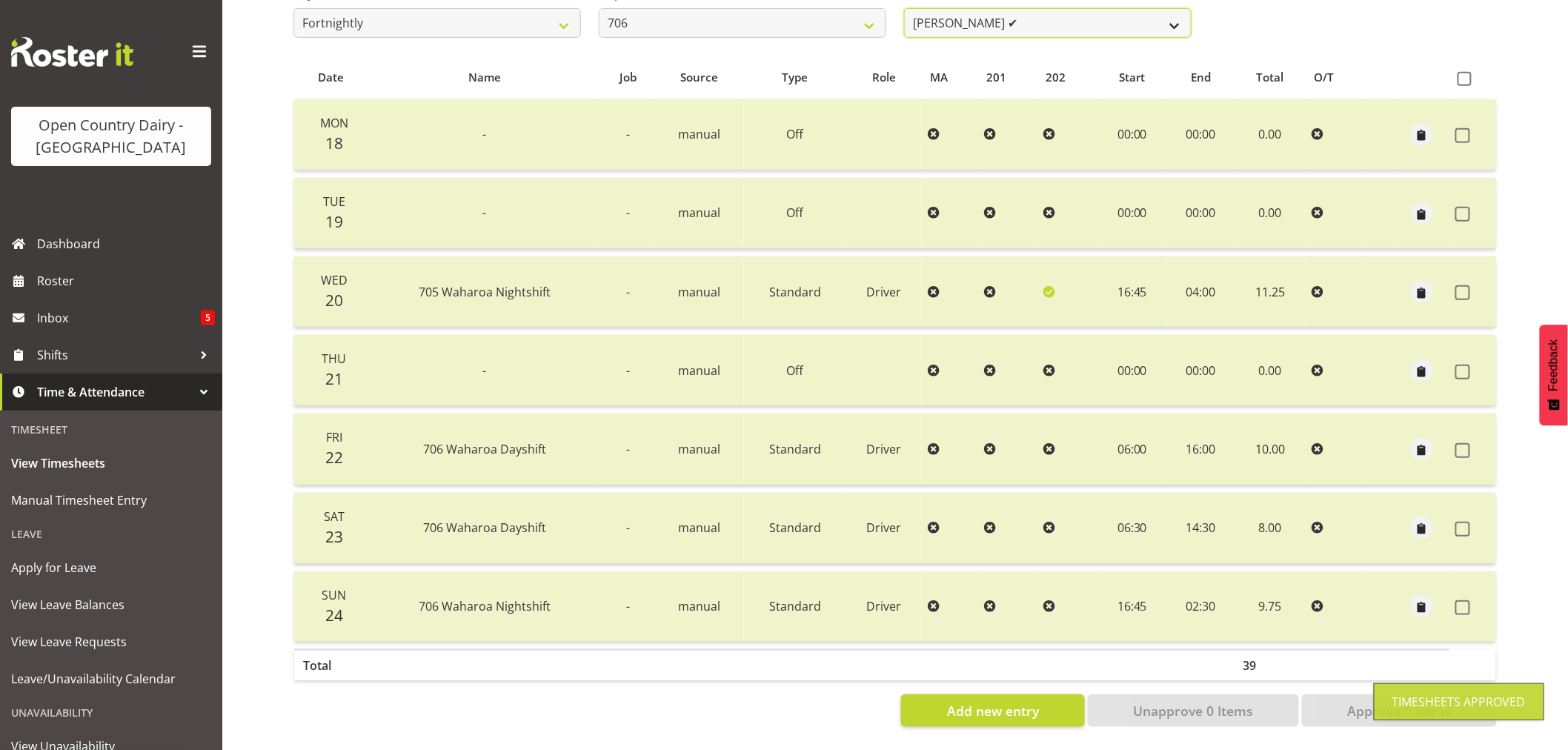
scroll to position [277, 0]
click at [1057, 17] on select "[PERSON_NAME] ✔ [PERSON_NAME] ✔ [PERSON_NAME] ✔ [PERSON_NAME] ✔" at bounding box center [1048, 23] width 287 height 30
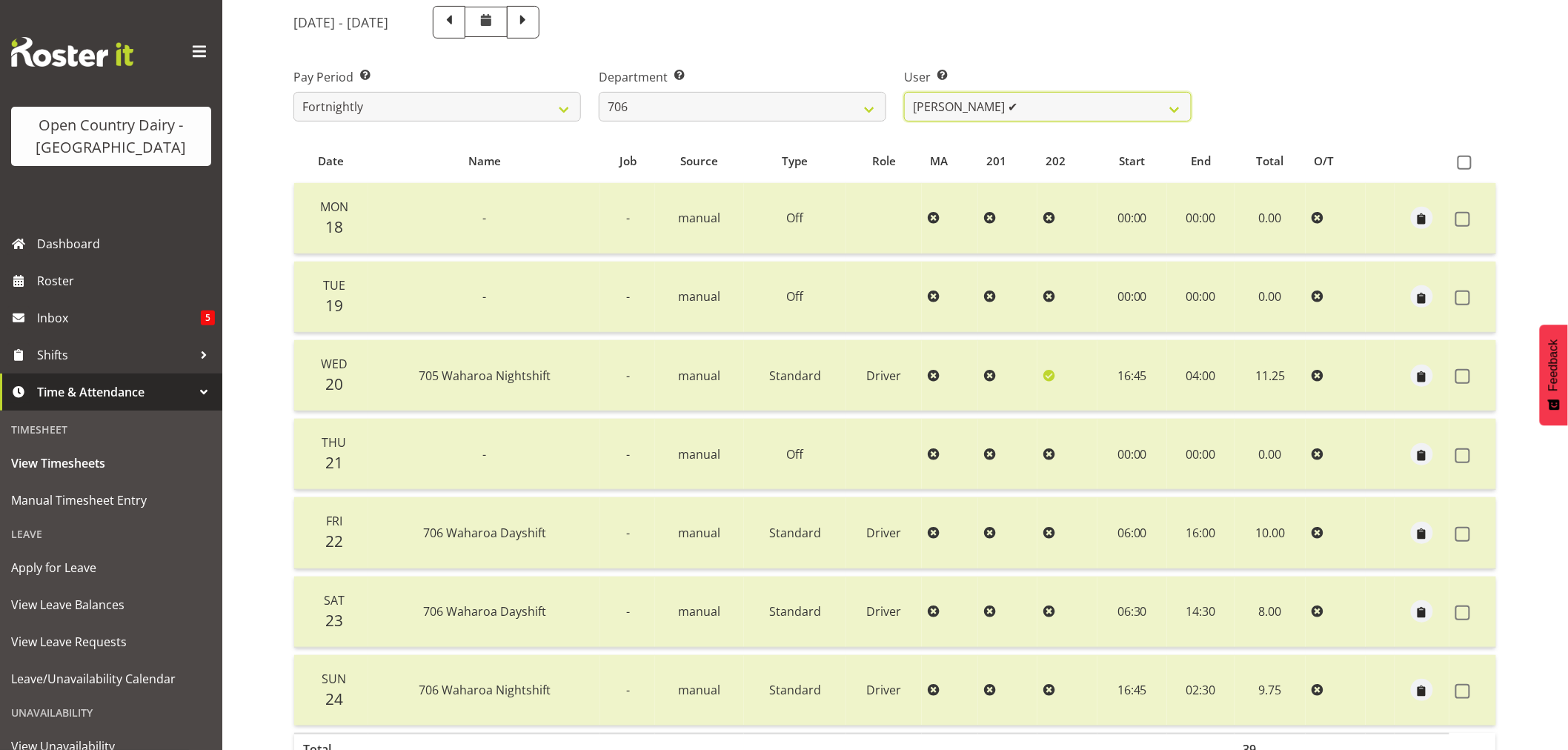
scroll to position [30, 0]
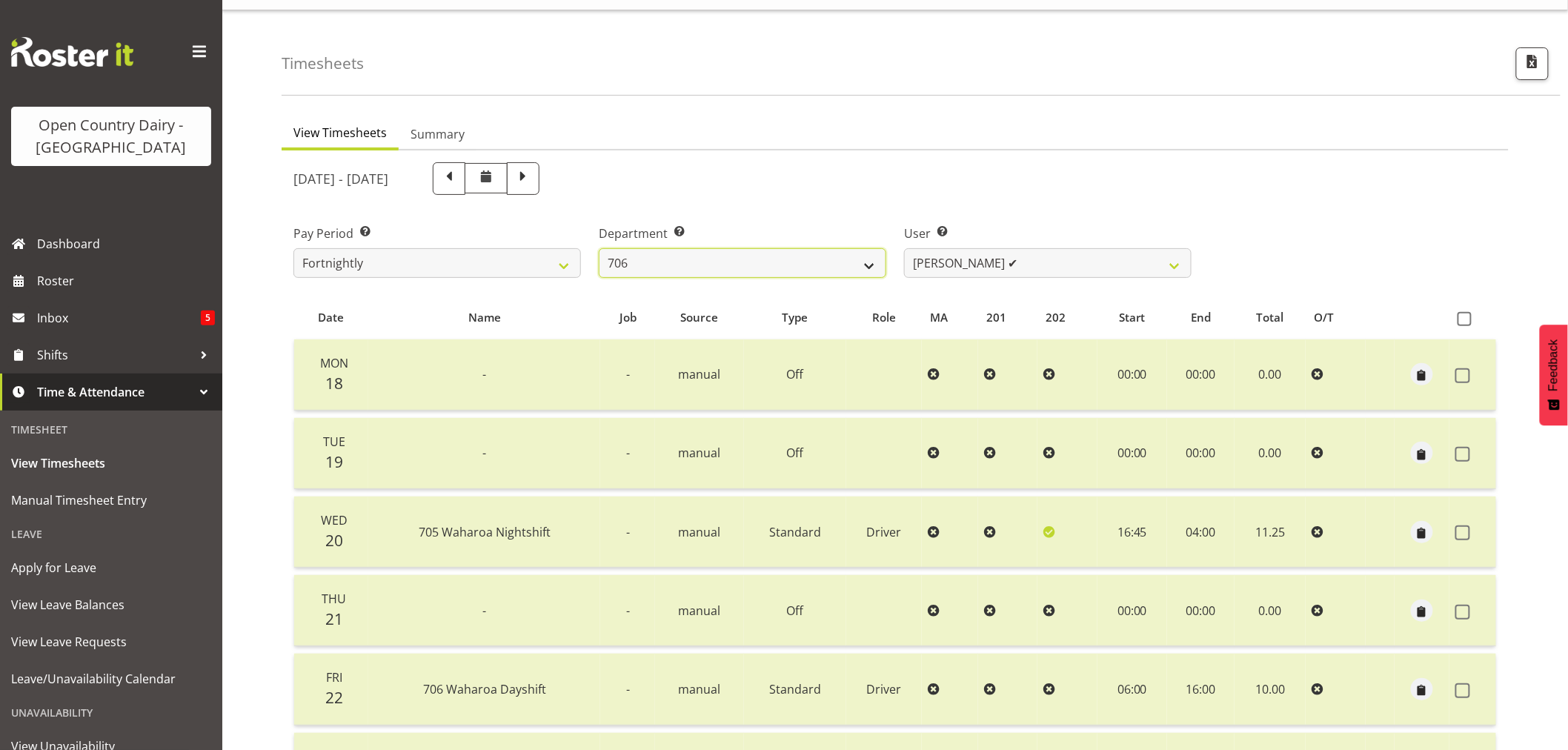
click at [735, 263] on select "701 702 703 704 705 706 707 708 709 710 711 712 713 714 715 716 717 718 719 720" at bounding box center [742, 263] width 287 height 30
click at [598, 248] on select "701 702 703 704 705 706 707 708 709 710 711 712 713 714 715 716 717 718 719 720" at bounding box center [742, 263] width 287 height 30
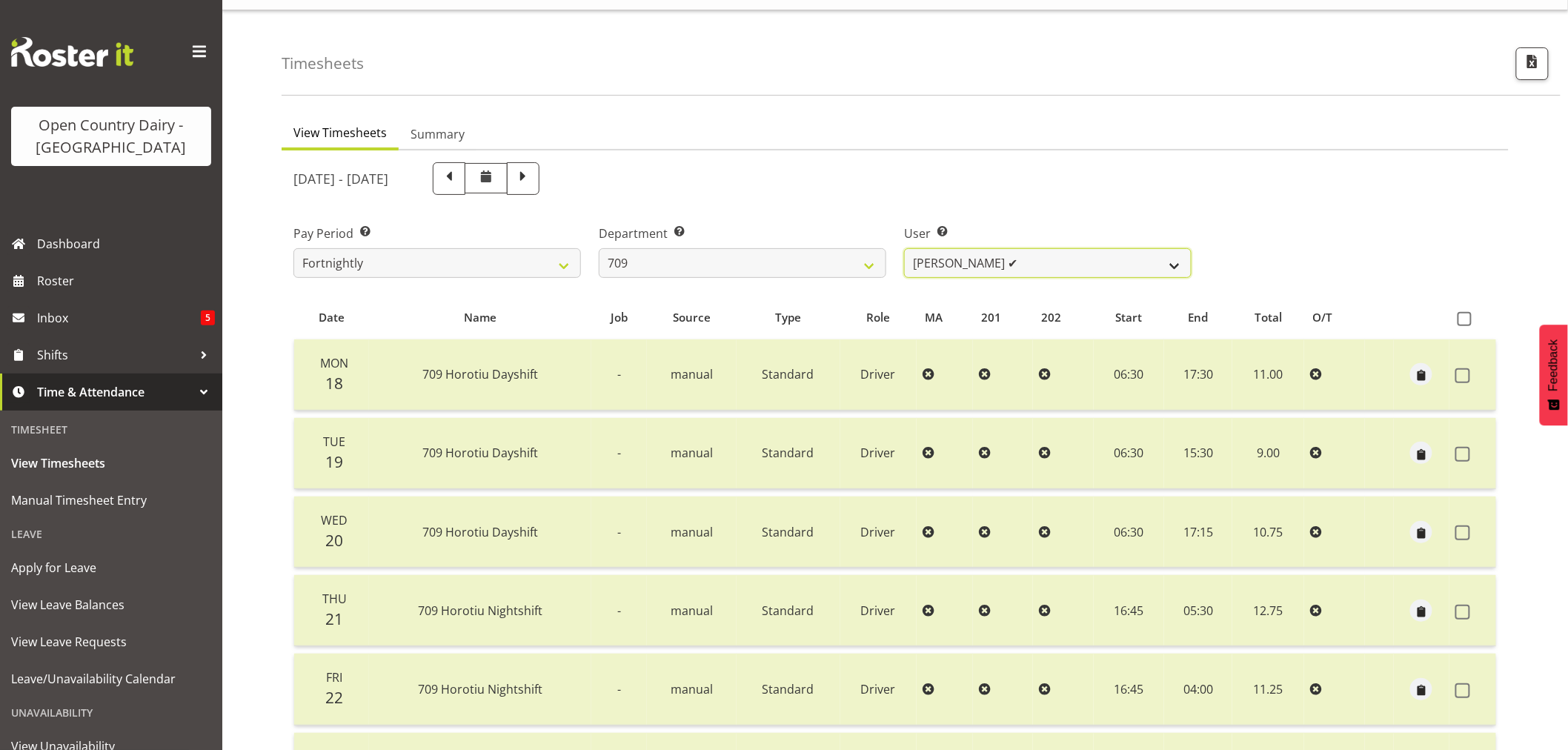
click at [1036, 263] on select "[PERSON_NAME] ✔ [PERSON_NAME] ❌ [PERSON_NAME] ✔ [PERSON_NAME] ✔" at bounding box center [1048, 263] width 287 height 30
click at [757, 250] on select "701 702 703 704 705 706 707 708 709 710 711 712 713 714 715 716 717 718 719 720" at bounding box center [742, 263] width 287 height 30
select select "875"
click at [598, 248] on select "701 702 703 704 705 706 707 708 709 710 711 712 713 714 715 716 717 718 719 720" at bounding box center [742, 263] width 287 height 30
click at [1051, 255] on select "[PERSON_NAME] ✔ [PERSON_NAME] ❌ [PERSON_NAME] ✔ [PERSON_NAME] ✔" at bounding box center [1048, 263] width 287 height 30
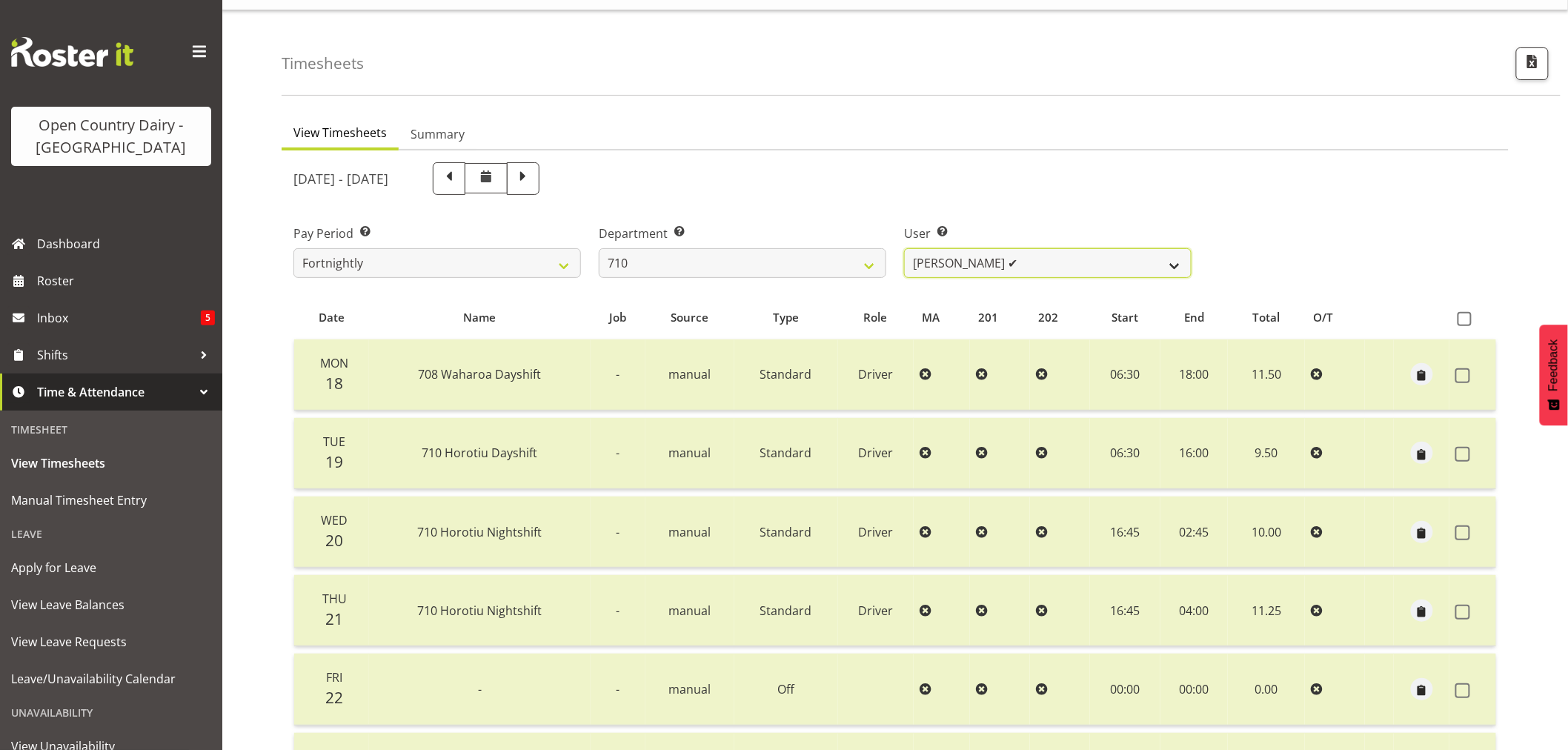
select select "10161"
click at [904, 248] on select "[PERSON_NAME] ✔ [PERSON_NAME] ❌ [PERSON_NAME] ✔ [PERSON_NAME] ✔" at bounding box center [1048, 263] width 287 height 30
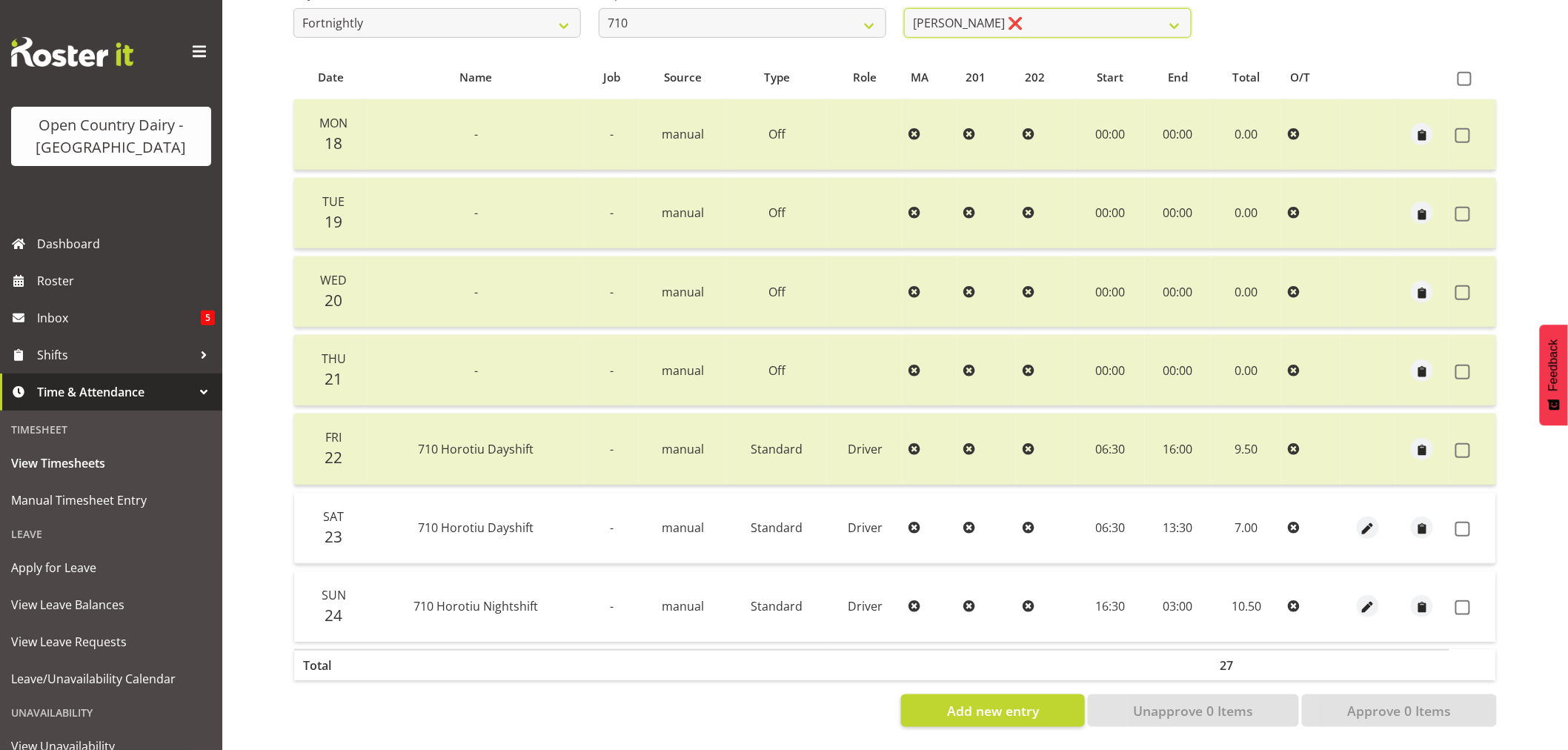
scroll to position [282, 0]
click at [1457, 522] on span at bounding box center [1463, 529] width 15 height 15
checkbox input "true"
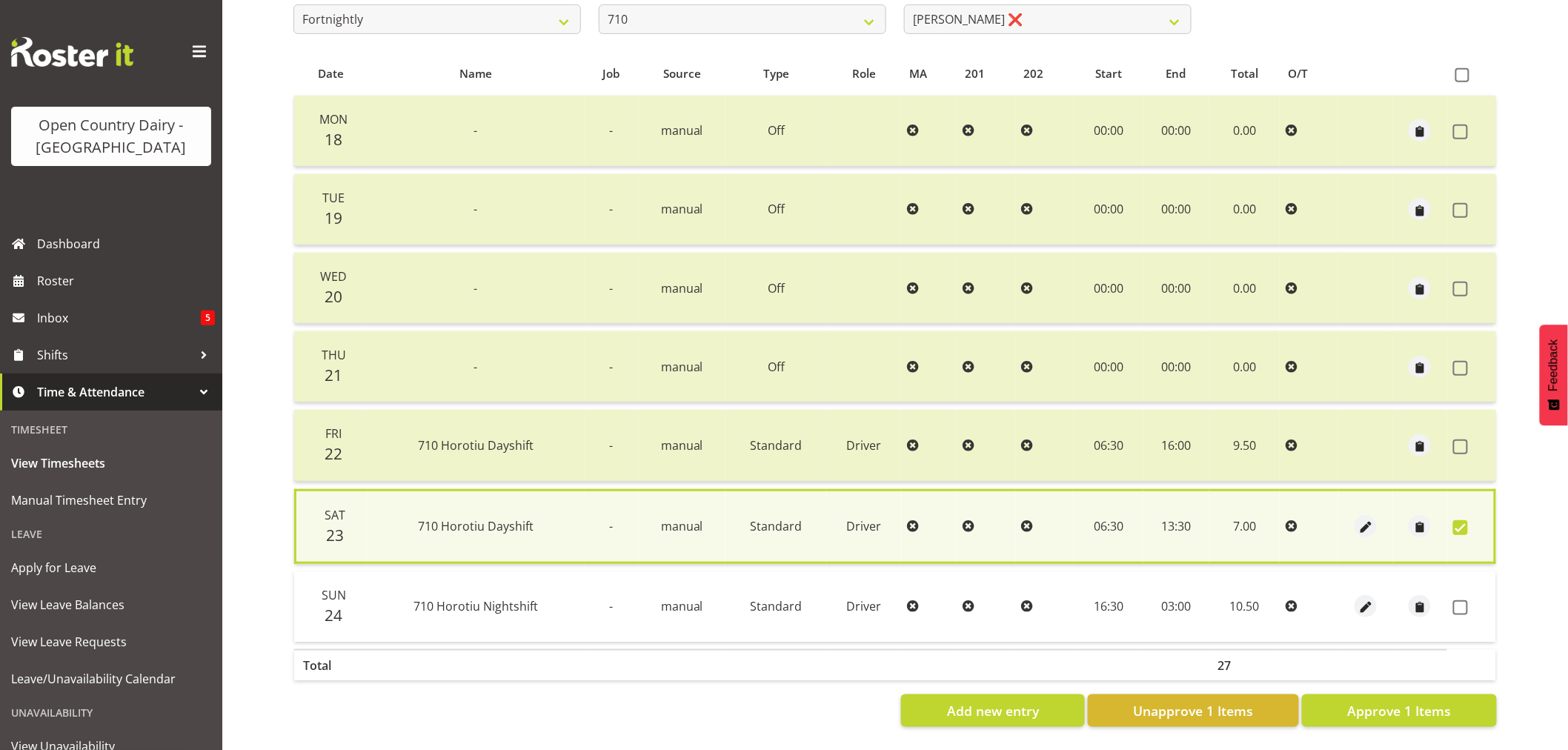
drag, startPoint x: 1467, startPoint y: 598, endPoint x: 1446, endPoint y: 628, distance: 36.6
click at [1465, 600] on span at bounding box center [1460, 608] width 15 height 15
checkbox input "true"
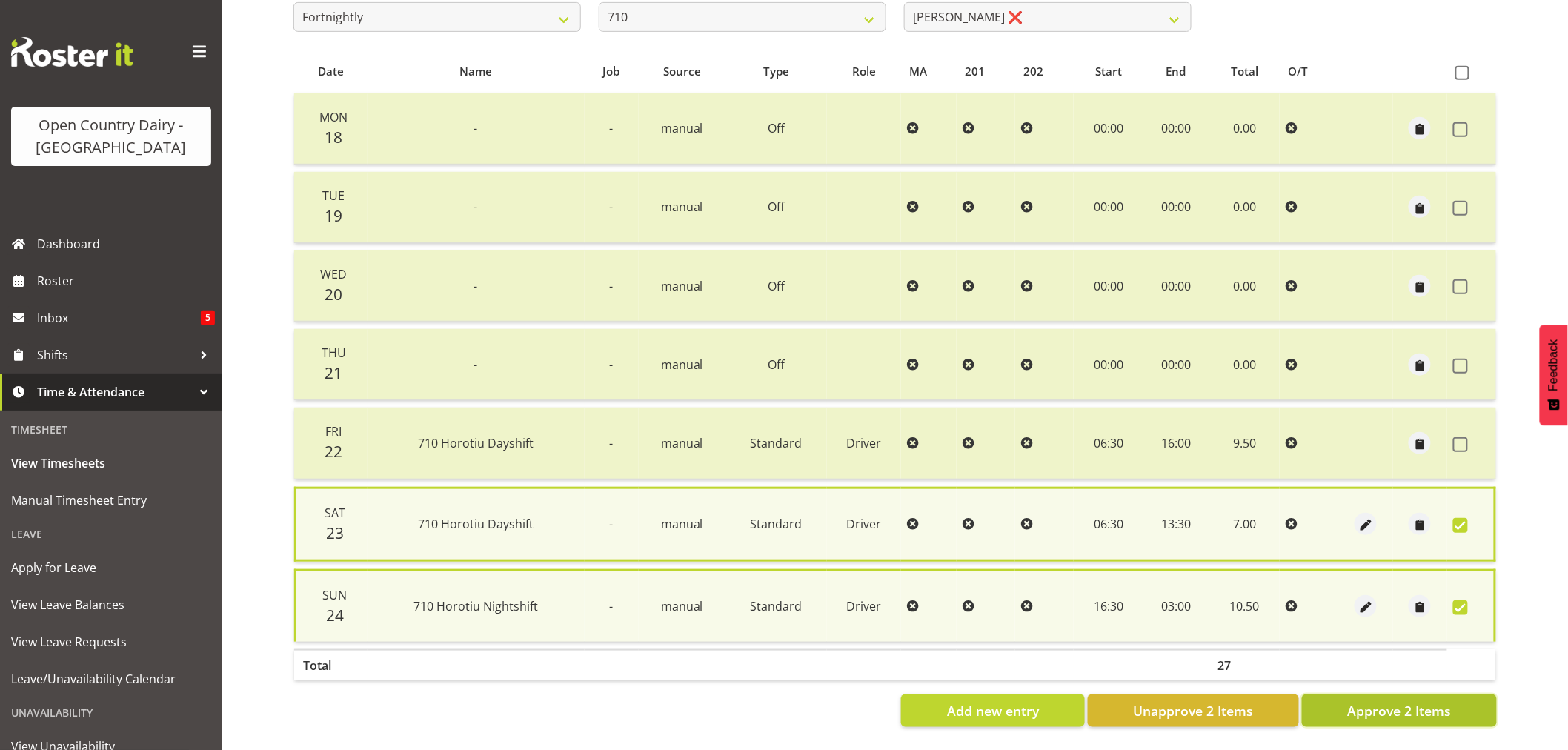
click at [1415, 702] on span "Approve 2 Items" at bounding box center [1399, 711] width 103 height 19
checkbox input "false"
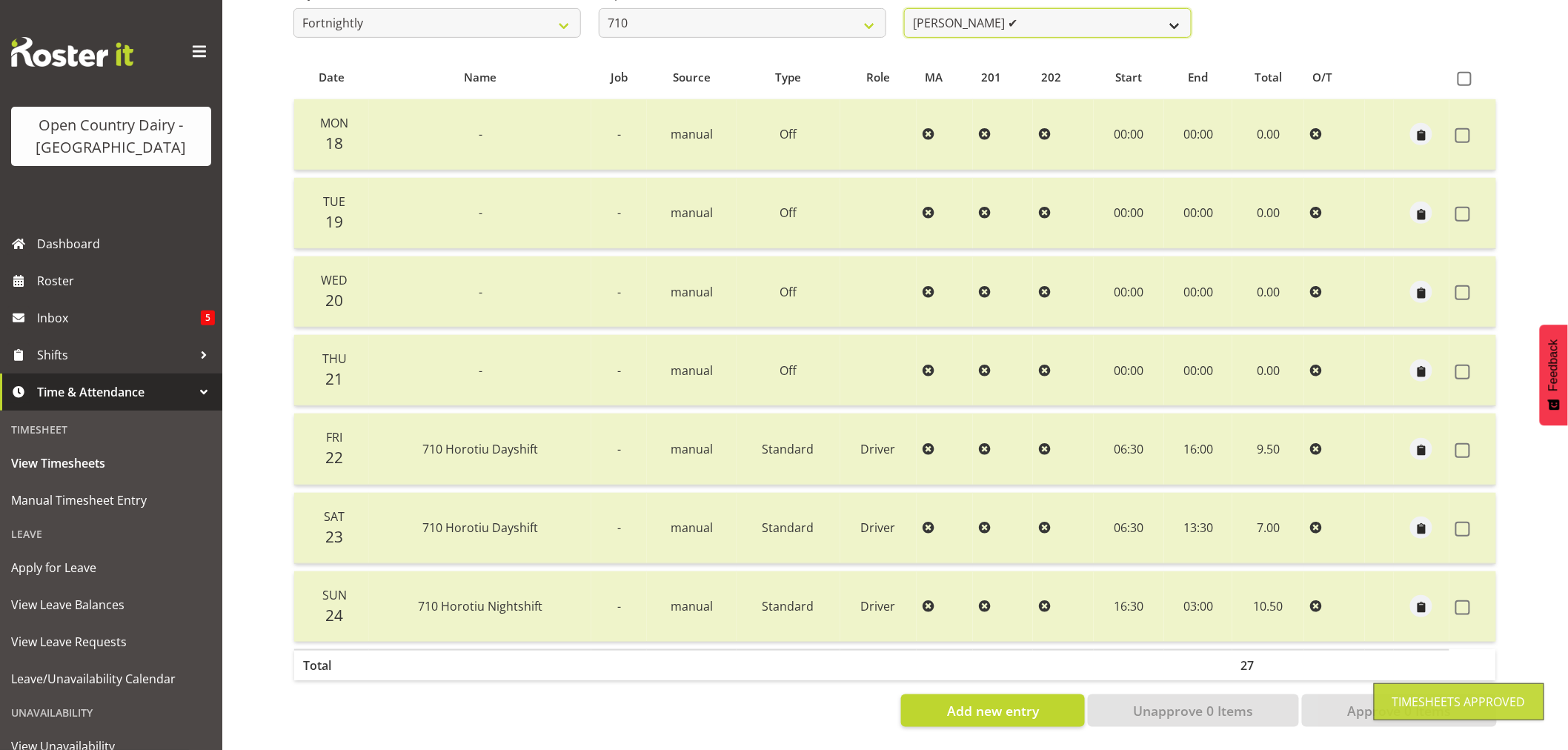
scroll to position [277, 0]
click at [1073, 8] on select "[PERSON_NAME] ✔ [PERSON_NAME] ✔ [PERSON_NAME] ✔ [PERSON_NAME] ✔" at bounding box center [1048, 23] width 287 height 30
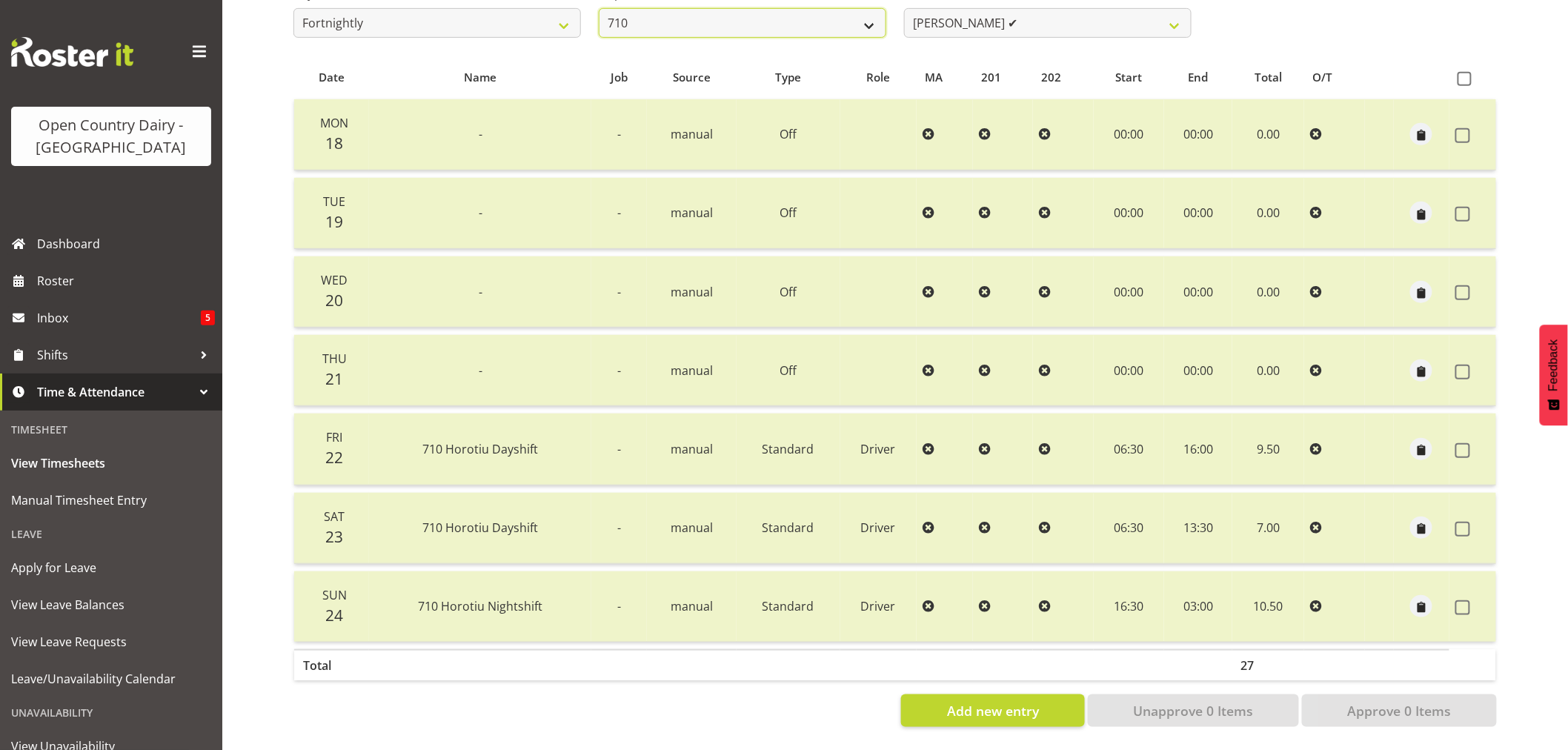
click at [676, 11] on select "701 702 703 704 705 706 707 708 709 710 711 712 713 714 715 716 717 718 719 720" at bounding box center [742, 23] width 287 height 30
select select "832"
click at [598, 8] on select "701 702 703 704 705 706 707 708 709 710 711 712 713 714 715 716 717 718 719 720" at bounding box center [742, 23] width 287 height 30
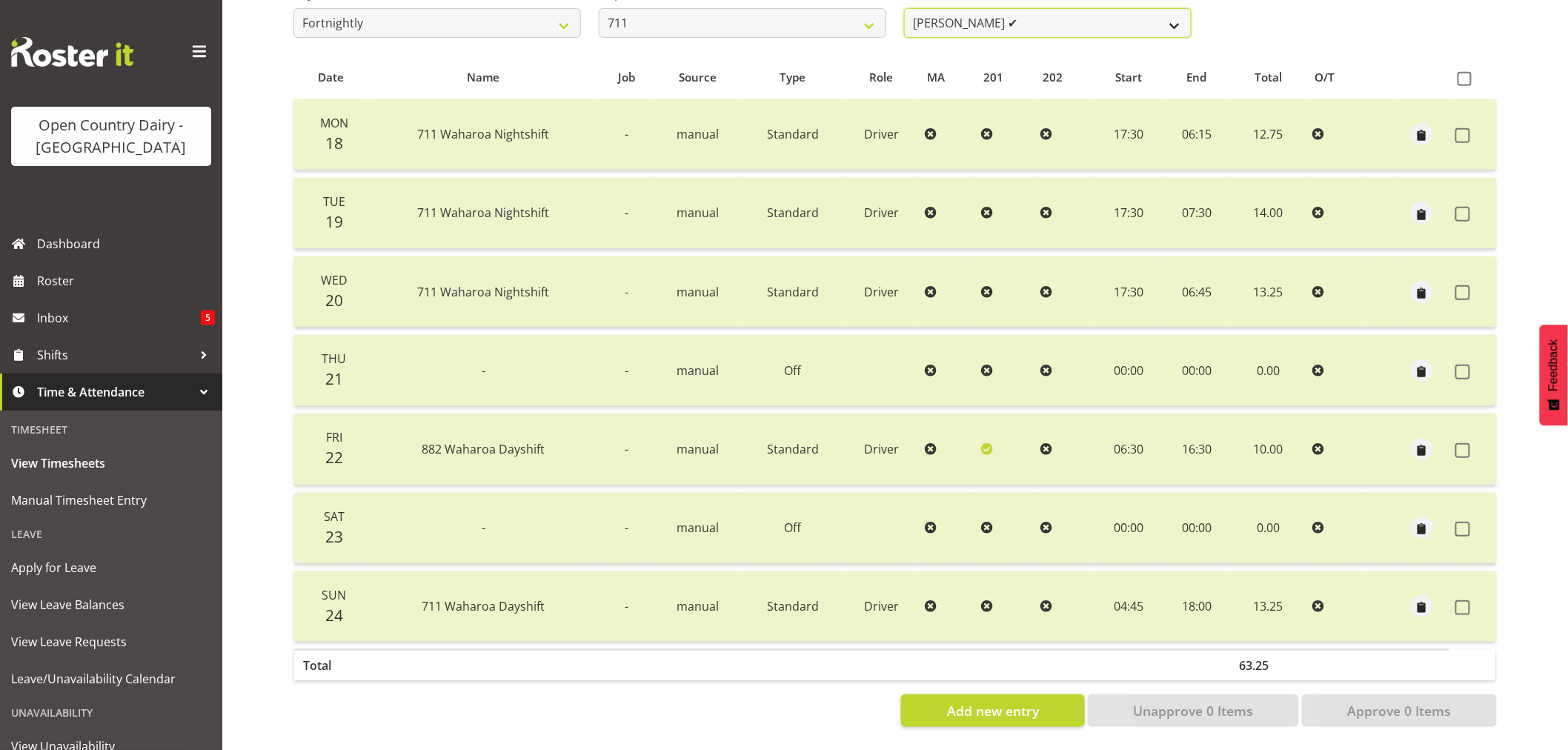
click at [1054, 16] on select "[PERSON_NAME] ✔ [PERSON_NAME] ❌ [PERSON_NAME] ✔" at bounding box center [1048, 23] width 287 height 30
select select "8181"
click at [904, 8] on select "[PERSON_NAME] ✔ [PERSON_NAME] ❌ [PERSON_NAME] ✔" at bounding box center [1048, 23] width 287 height 30
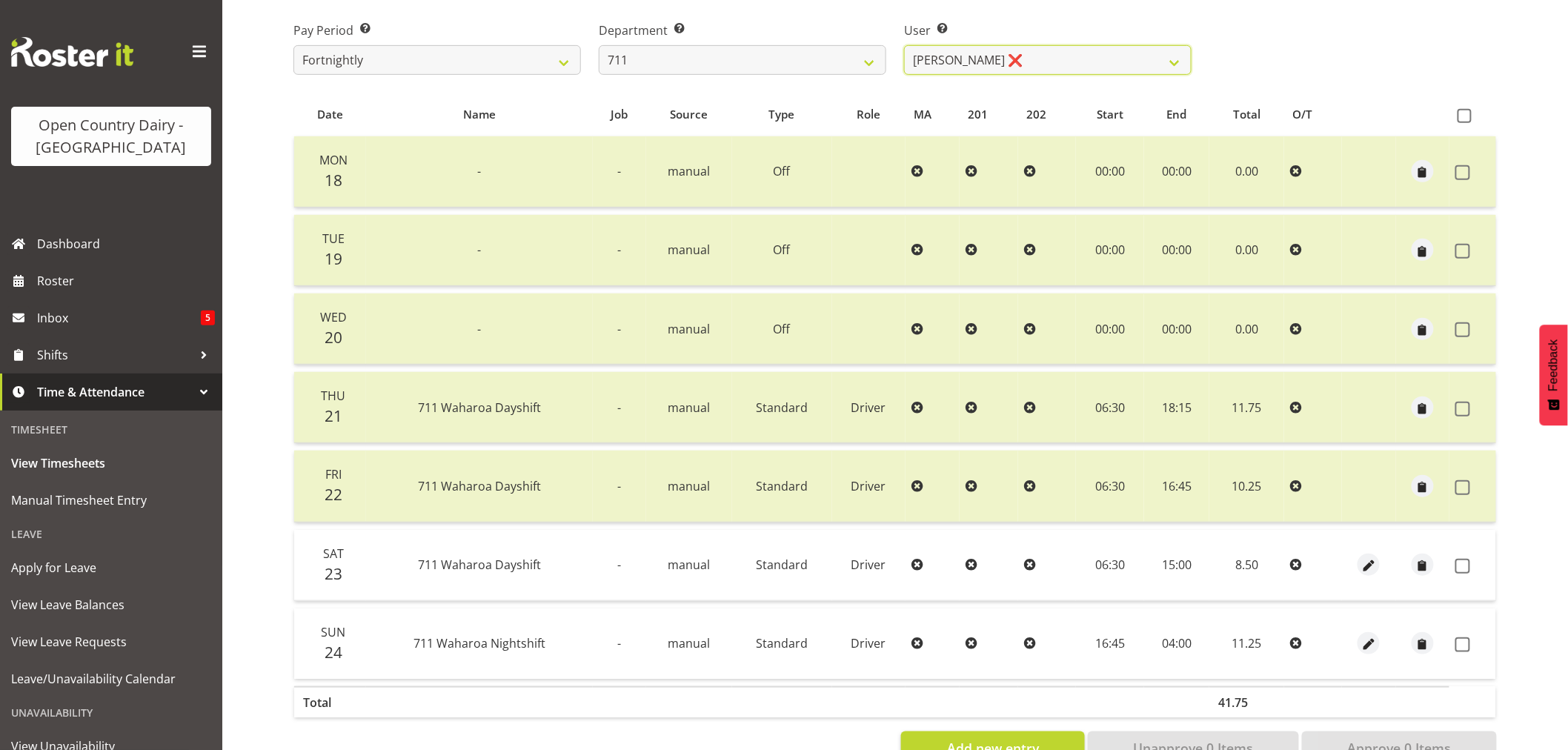
scroll to position [194, 0]
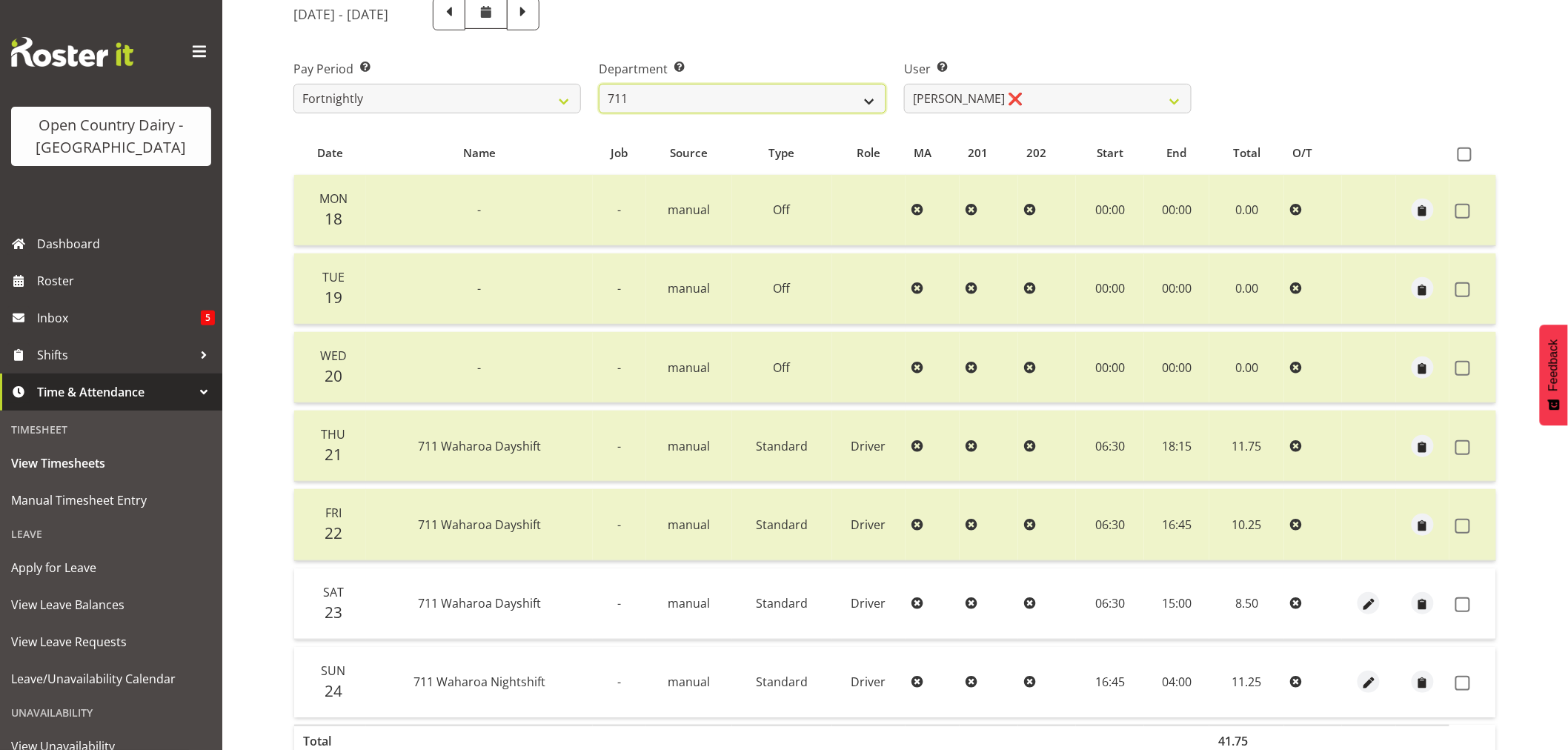
click at [713, 100] on select "701 702 703 704 705 706 707 708 709 710 711 712 713 714 715 716 717 718 719 720" at bounding box center [742, 99] width 287 height 30
select select "716"
click at [598, 84] on select "701 702 703 704 705 706 707 708 709 710 711 712 713 714 715 716 717 718 719 720" at bounding box center [742, 99] width 287 height 30
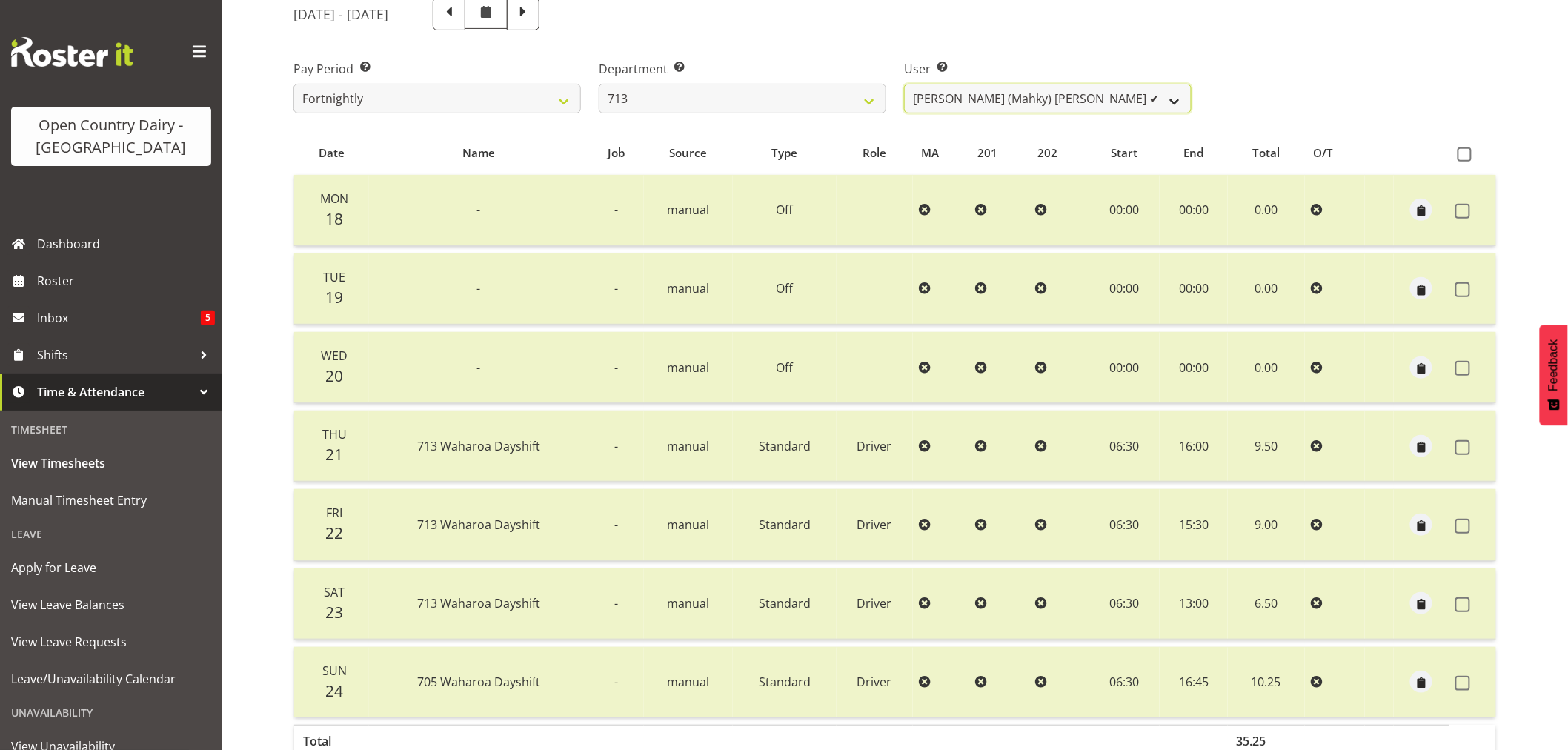
click at [1014, 97] on select "[PERSON_NAME] (Mahky) [PERSON_NAME] ✔ [PERSON_NAME] ❌ [PERSON_NAME] ✔" at bounding box center [1048, 99] width 287 height 30
select select "10300"
click at [904, 84] on select "[PERSON_NAME] (Mahky) [PERSON_NAME] ✔ [PERSON_NAME] ❌ [PERSON_NAME] ✔" at bounding box center [1048, 99] width 287 height 30
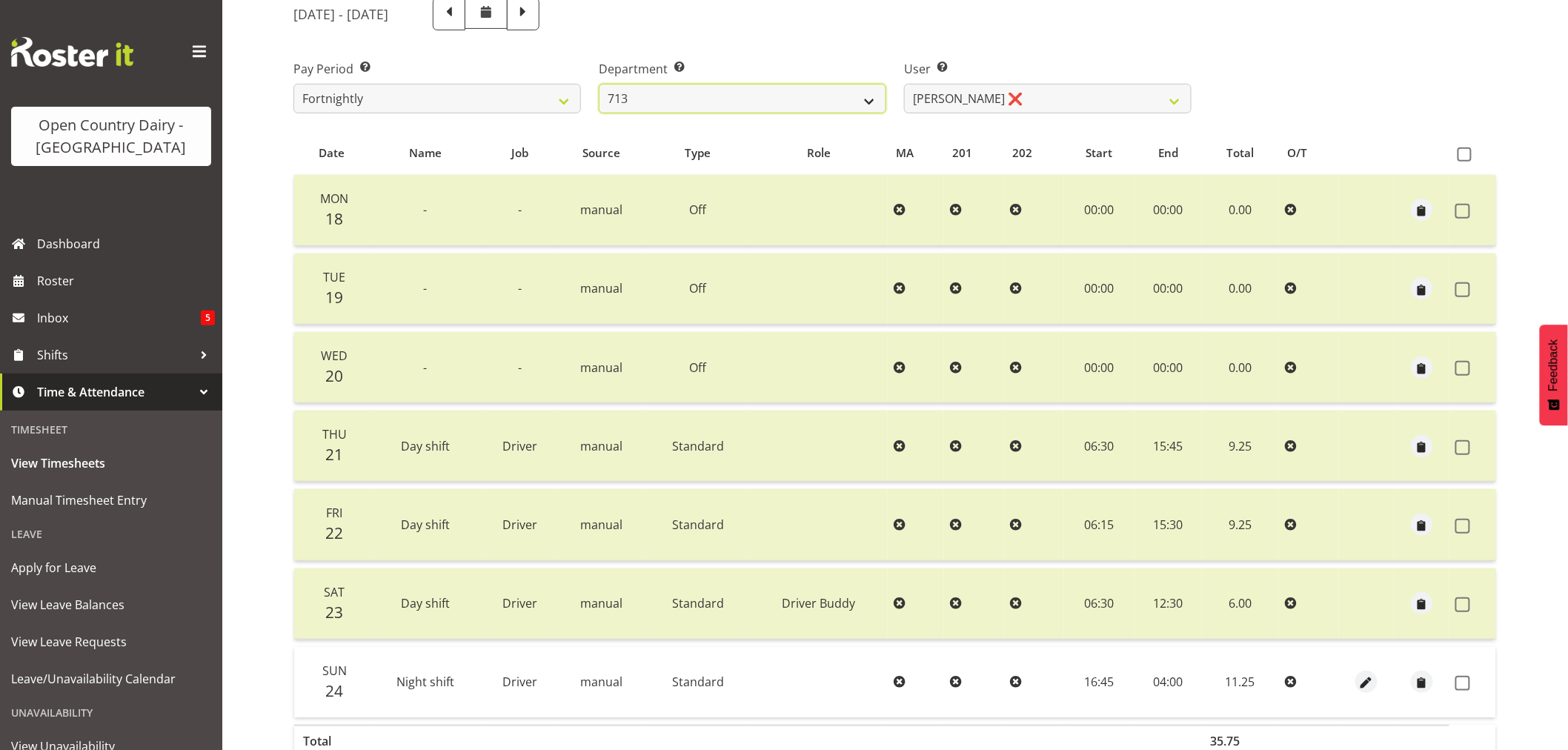
click at [683, 99] on select "701 702 703 704 705 706 707 708 709 710 711 712 713 714 715 716 717 718 719 720" at bounding box center [742, 99] width 287 height 30
select select "823"
click at [598, 84] on select "701 702 703 704 705 706 707 708 709 710 711 712 713 714 715 716 717 718 719 720" at bounding box center [742, 99] width 287 height 30
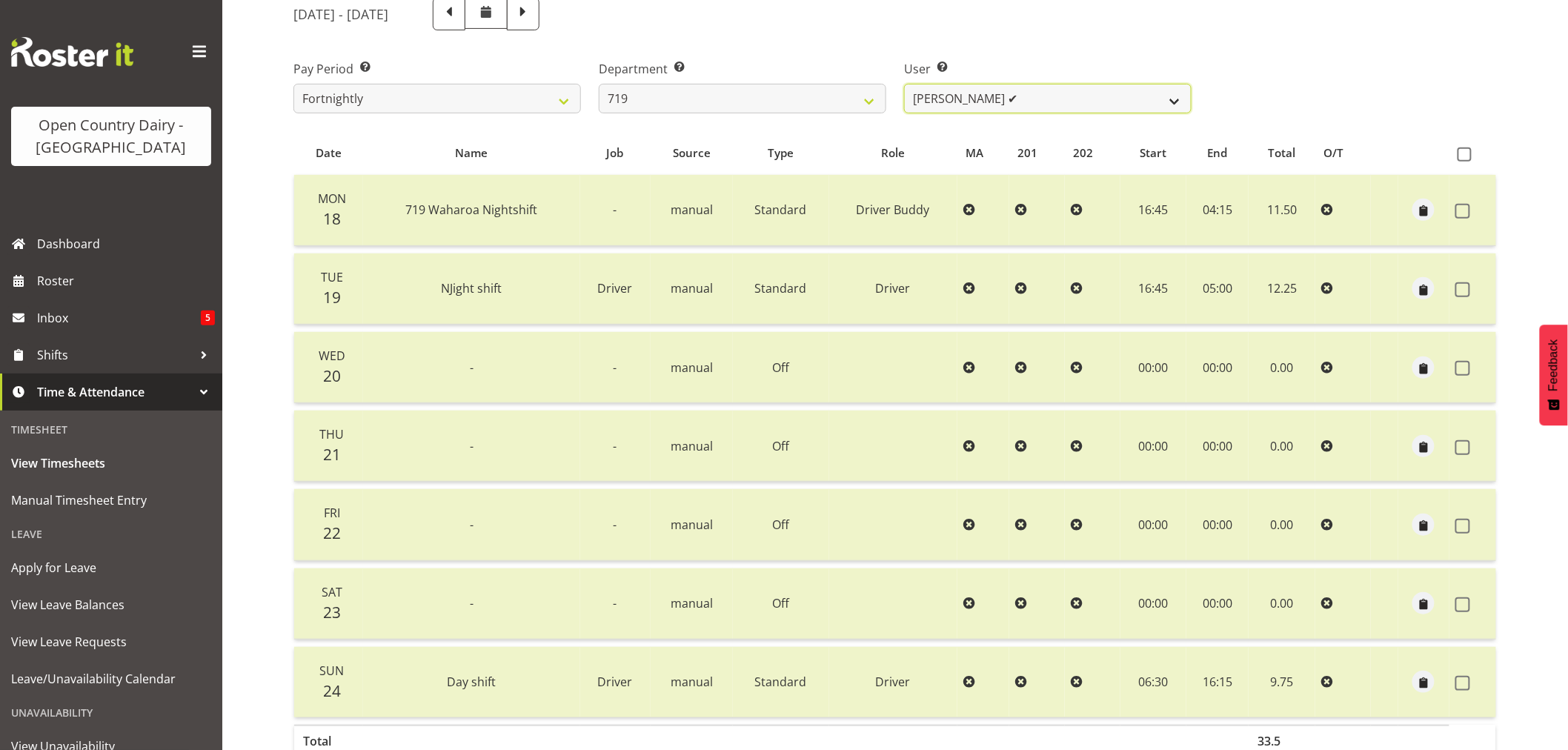
click at [1038, 103] on select "[PERSON_NAME] ✔ [PERSON_NAME] ✔ [PERSON_NAME] ❌" at bounding box center [1048, 99] width 287 height 30
select select "11013"
click at [904, 84] on select "[PERSON_NAME] ✔ [PERSON_NAME] ✔ [PERSON_NAME] ❌" at bounding box center [1048, 99] width 287 height 30
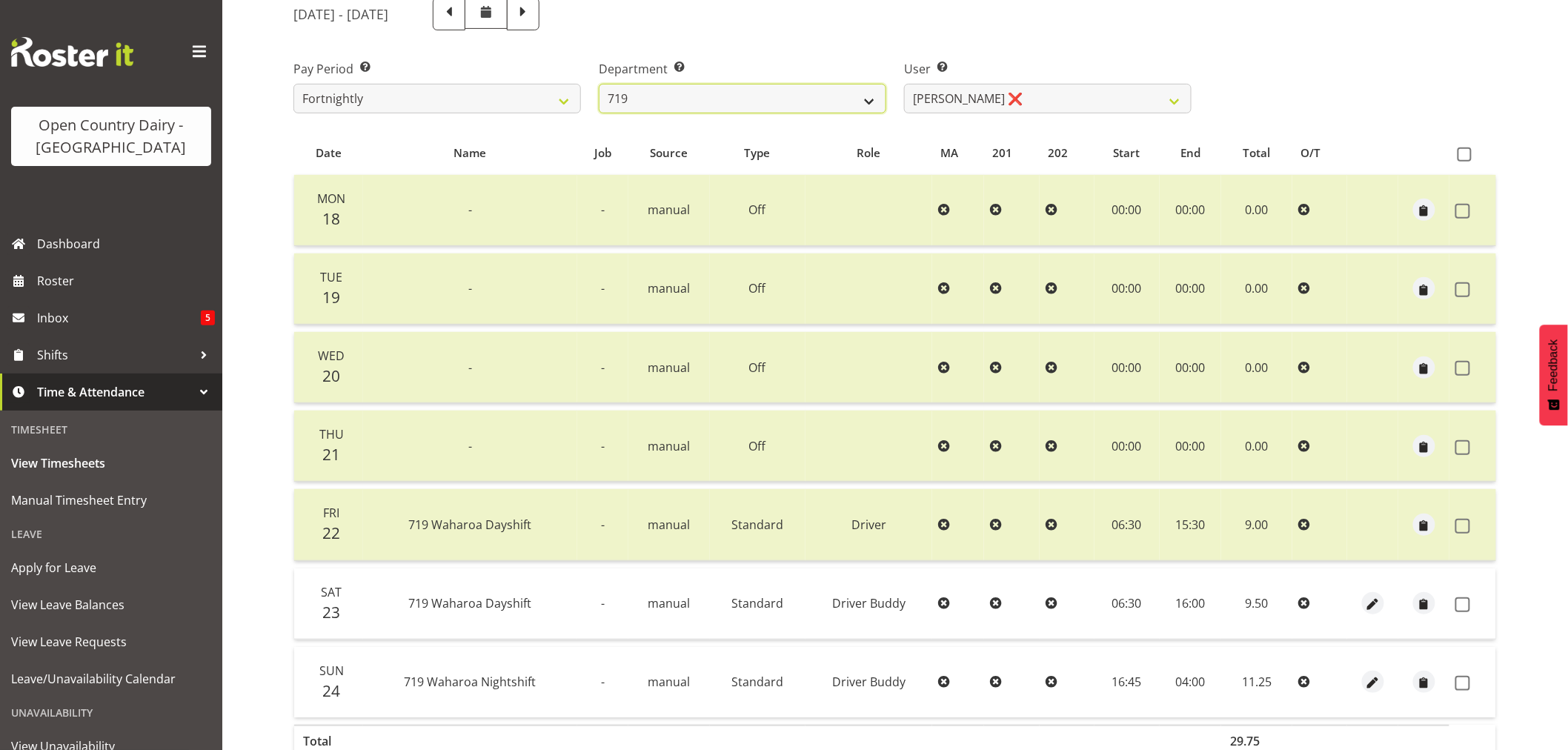
click at [708, 92] on select "701 702 703 704 705 706 707 708 709 710 711 712 713 714 715 716 717 718 719 720" at bounding box center [742, 99] width 287 height 30
select select "714"
click at [598, 84] on select "701 702 703 704 705 706 707 708 709 710 711 712 713 714 715 716 717 718 719 720" at bounding box center [742, 99] width 287 height 30
select select "8282"
click at [712, 92] on select "701 702 703 704 705 706 707 708 709 710 711 712 713 714 715 716 717 718 719 720" at bounding box center [742, 99] width 287 height 30
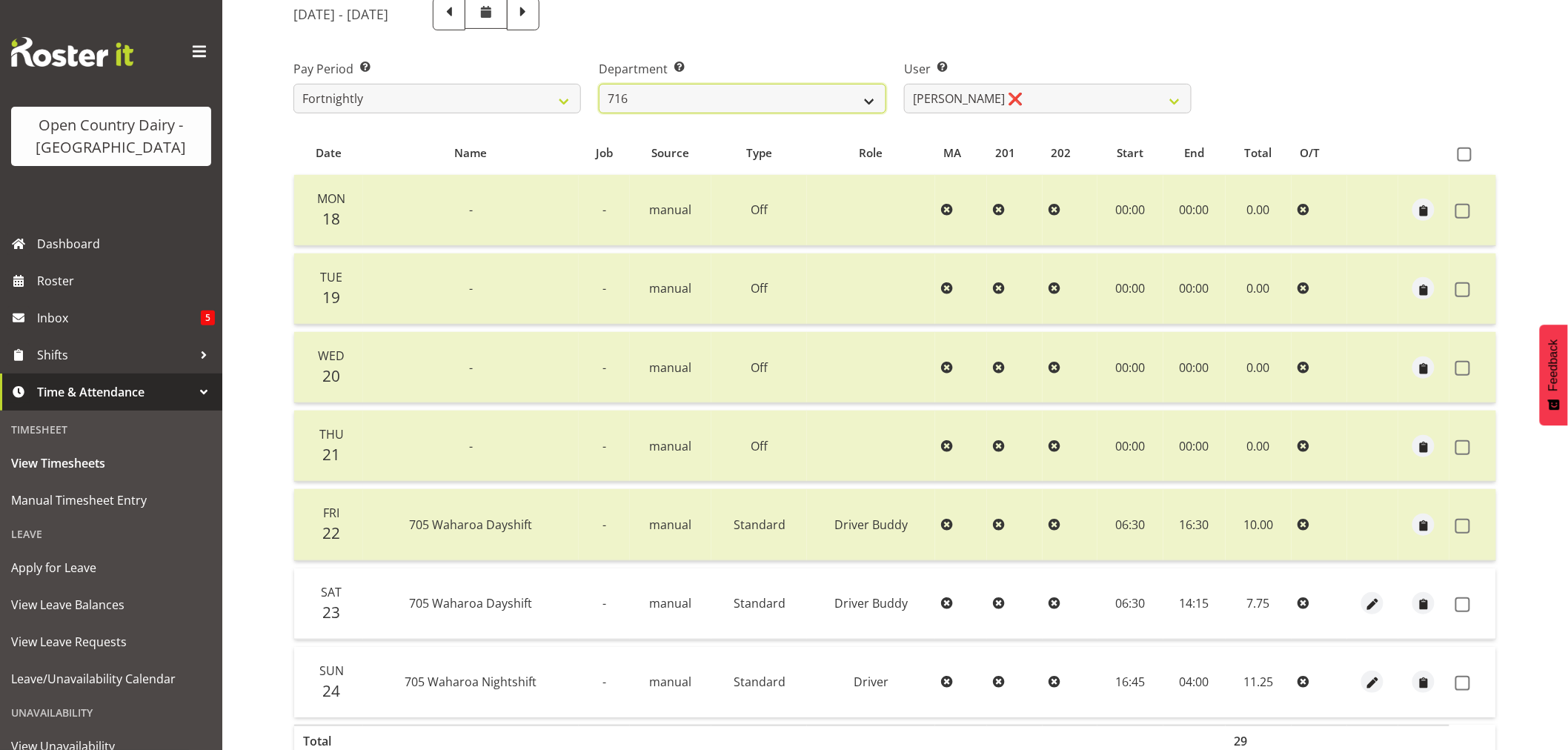
click at [598, 84] on select "701 702 703 704 705 706 707 708 709 710 711 712 713 714 715 716 717 718 719 720" at bounding box center [742, 99] width 287 height 30
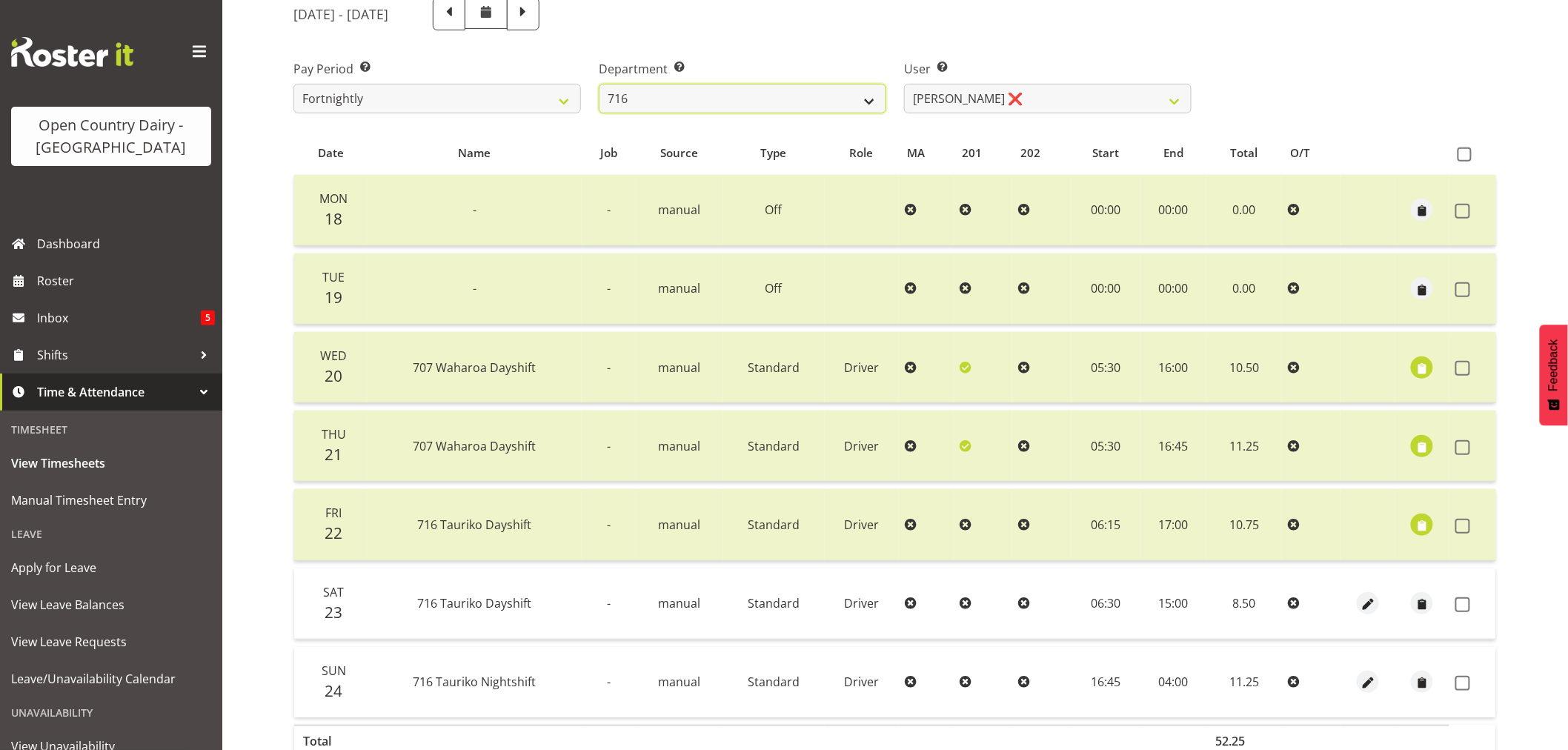
click at [717, 98] on select "701 702 703 704 705 706 707 708 709 710 711 712 713 714 715 716 717 718 719 720" at bounding box center [742, 99] width 287 height 30
select select "832"
click at [598, 84] on select "701 702 703 704 705 706 707 708 709 710 711 712 713 714 715 716 717 718 719 720" at bounding box center [742, 99] width 287 height 30
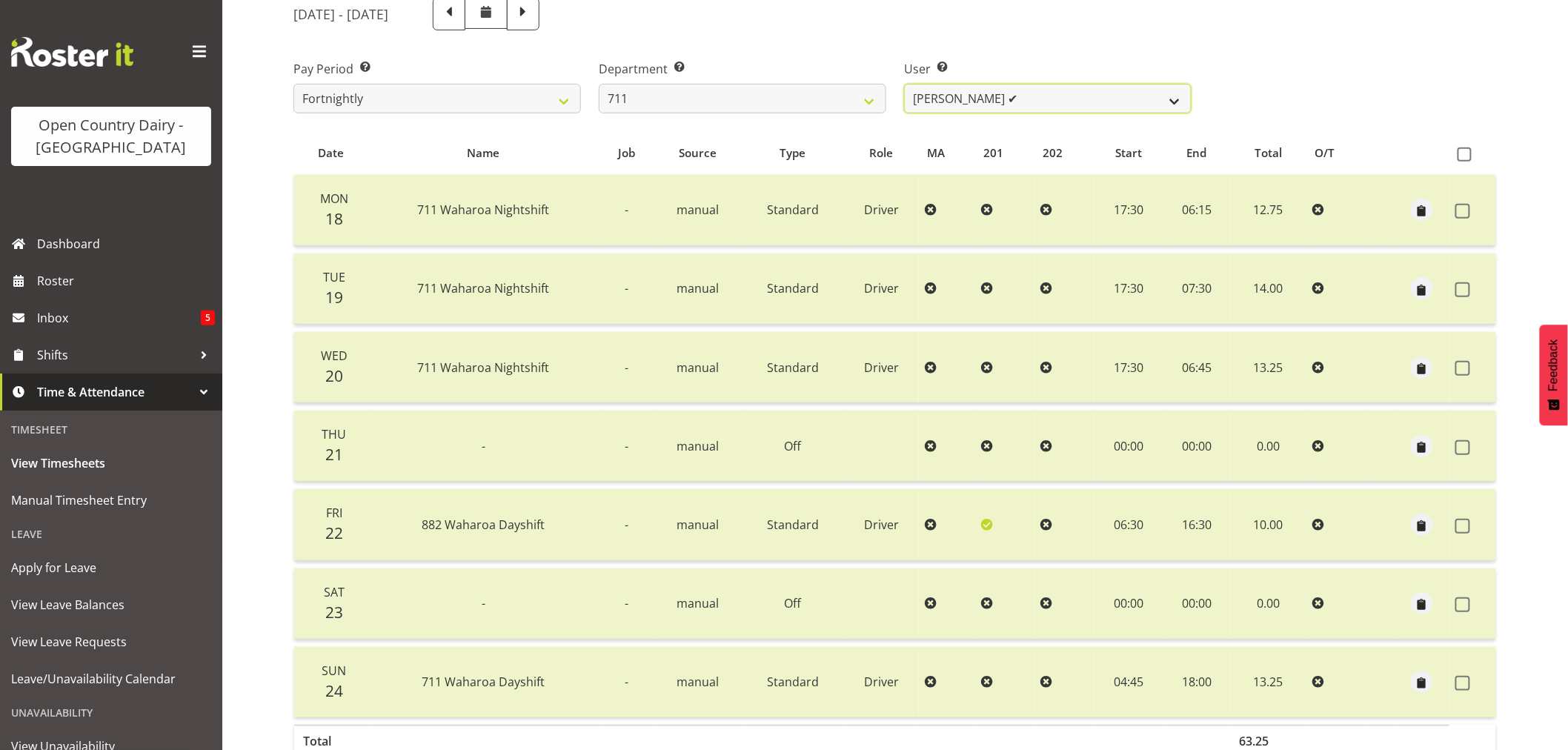
click at [1033, 96] on select "[PERSON_NAME] ✔ [PERSON_NAME] ❌ [PERSON_NAME] ✔" at bounding box center [1048, 99] width 287 height 30
click at [904, 84] on select "[PERSON_NAME] ✔ [PERSON_NAME] ❌ [PERSON_NAME] ✔" at bounding box center [1048, 99] width 287 height 30
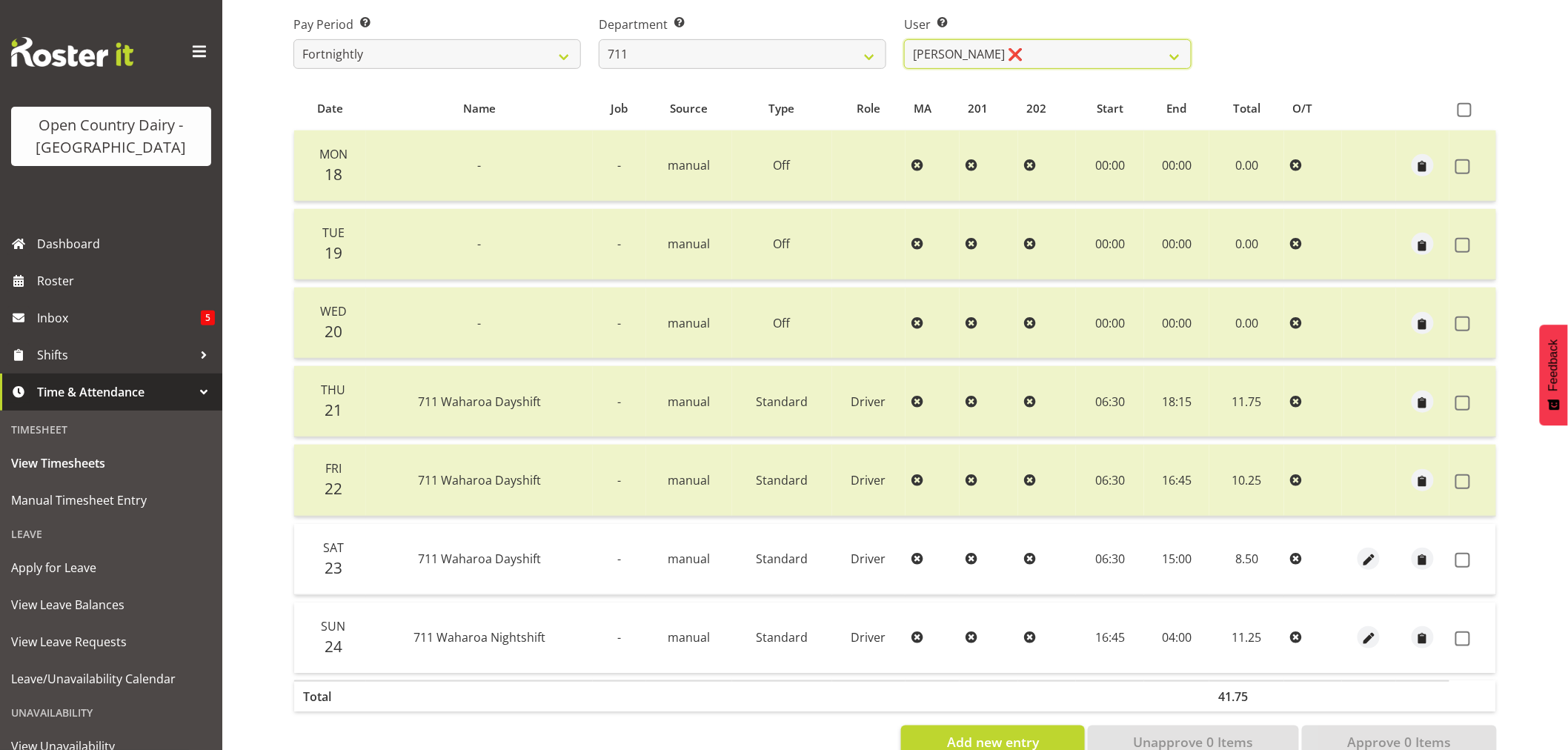
scroll to position [282, 0]
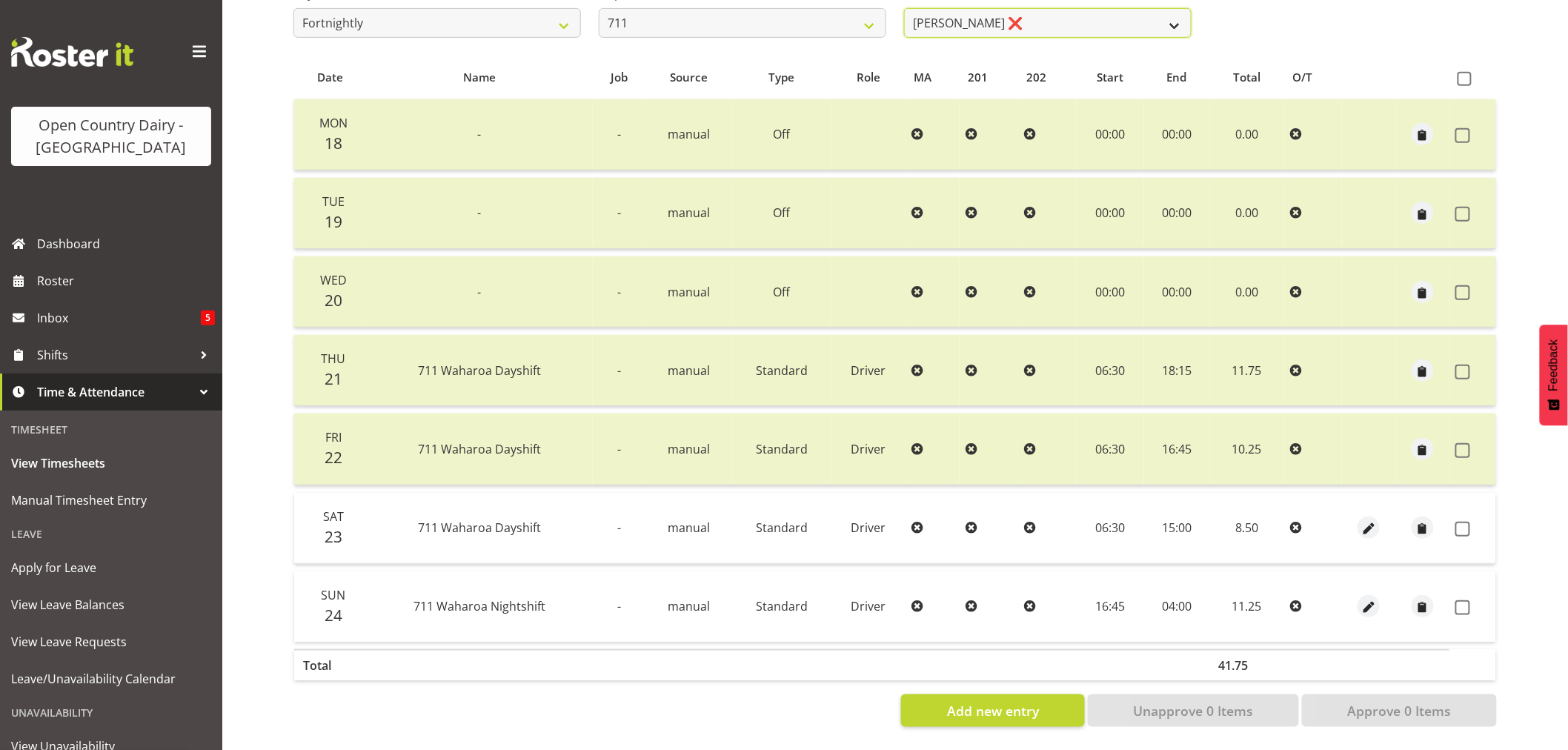
click at [1030, 12] on select "[PERSON_NAME] ✔ [PERSON_NAME] ❌ [PERSON_NAME] ✔" at bounding box center [1048, 23] width 287 height 30
select select "8167"
click at [904, 8] on select "[PERSON_NAME] ✔ [PERSON_NAME] ❌ [PERSON_NAME] ✔" at bounding box center [1048, 23] width 287 height 30
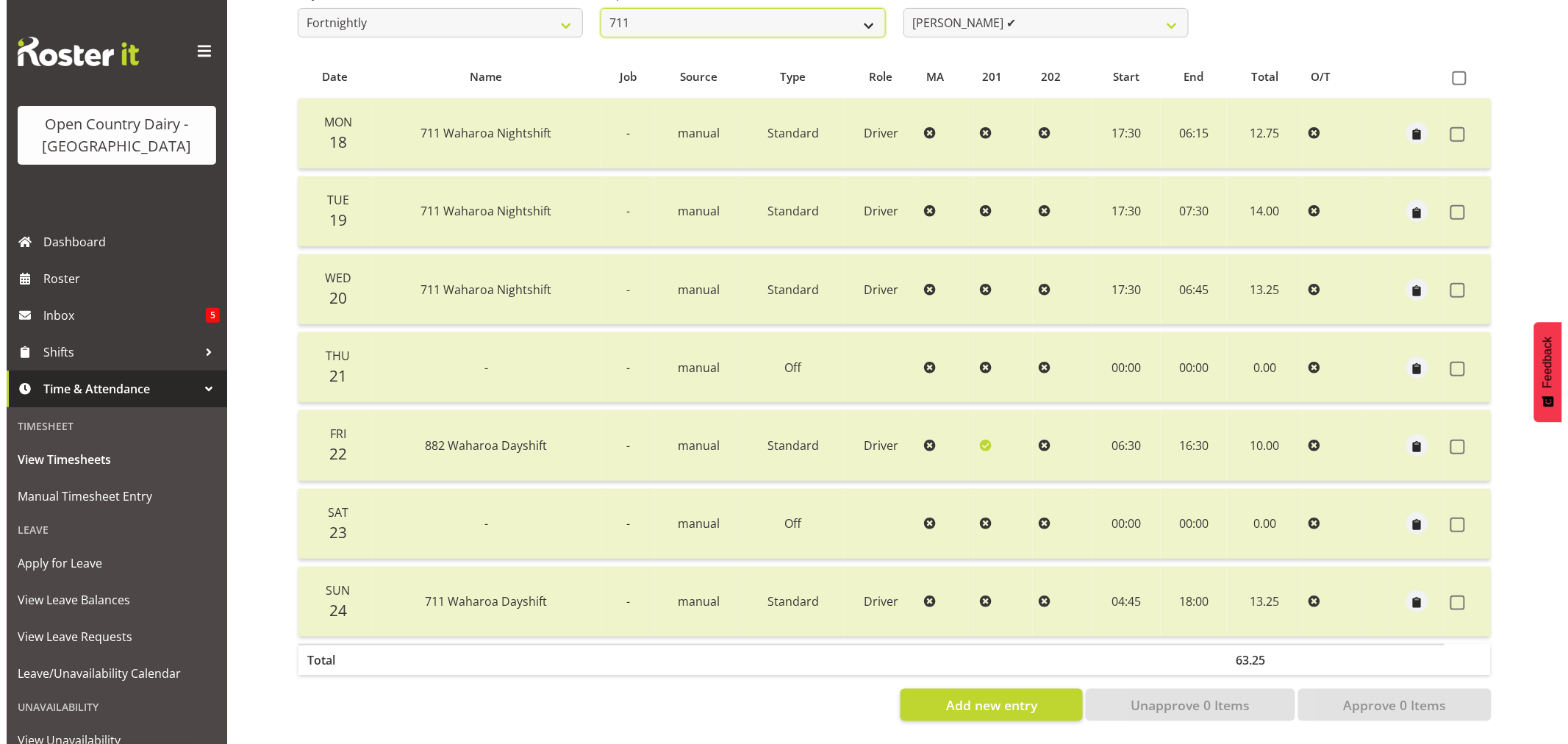
scroll to position [275, 0]
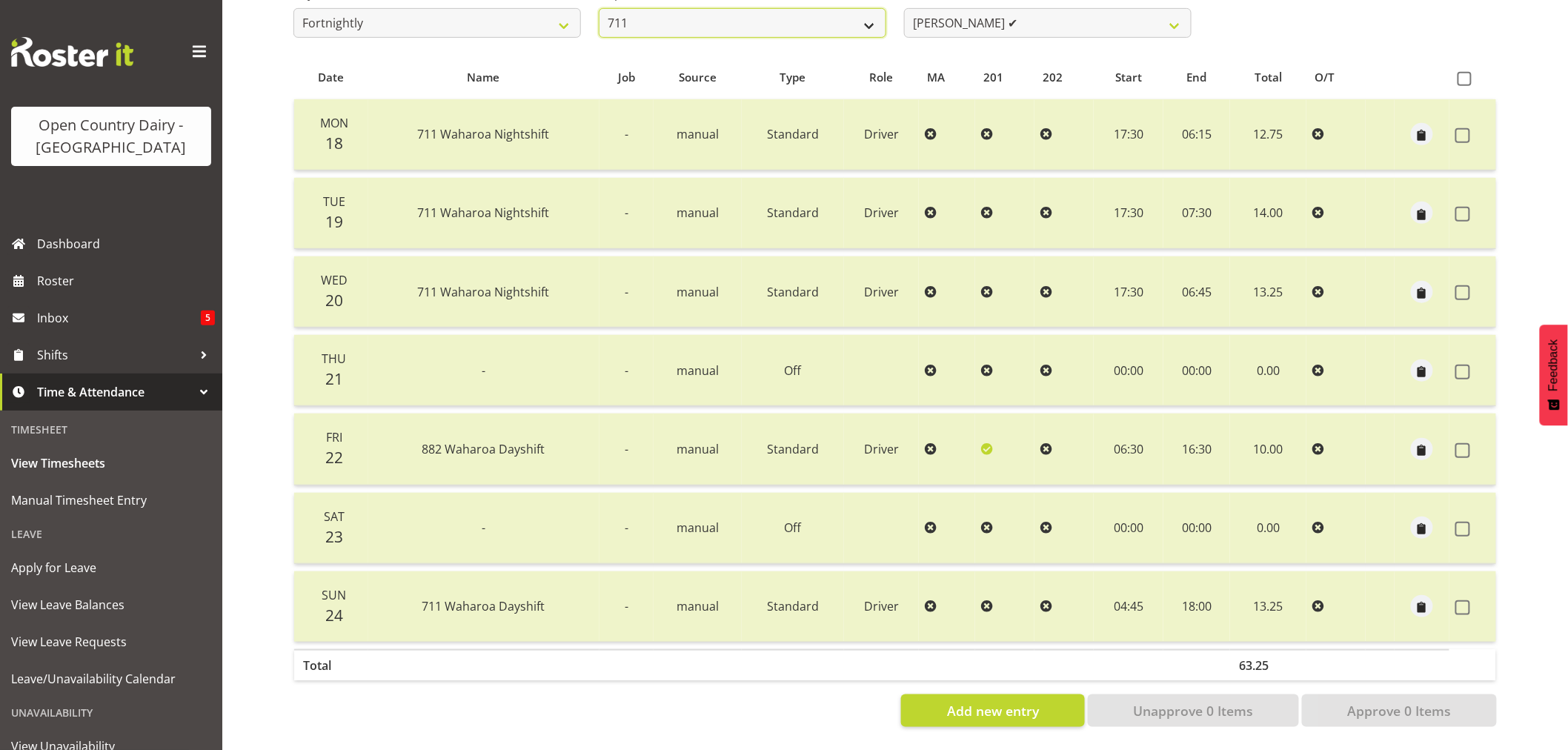
click at [713, 8] on select "701 702 703 704 705 706 707 708 709 710 711 712 713 714 715 716 717 718 719 720" at bounding box center [742, 23] width 287 height 30
select select "819"
click at [598, 8] on select "701 702 703 704 705 706 707 708 709 710 711 712 713 714 715 716 717 718 719 720" at bounding box center [742, 23] width 287 height 30
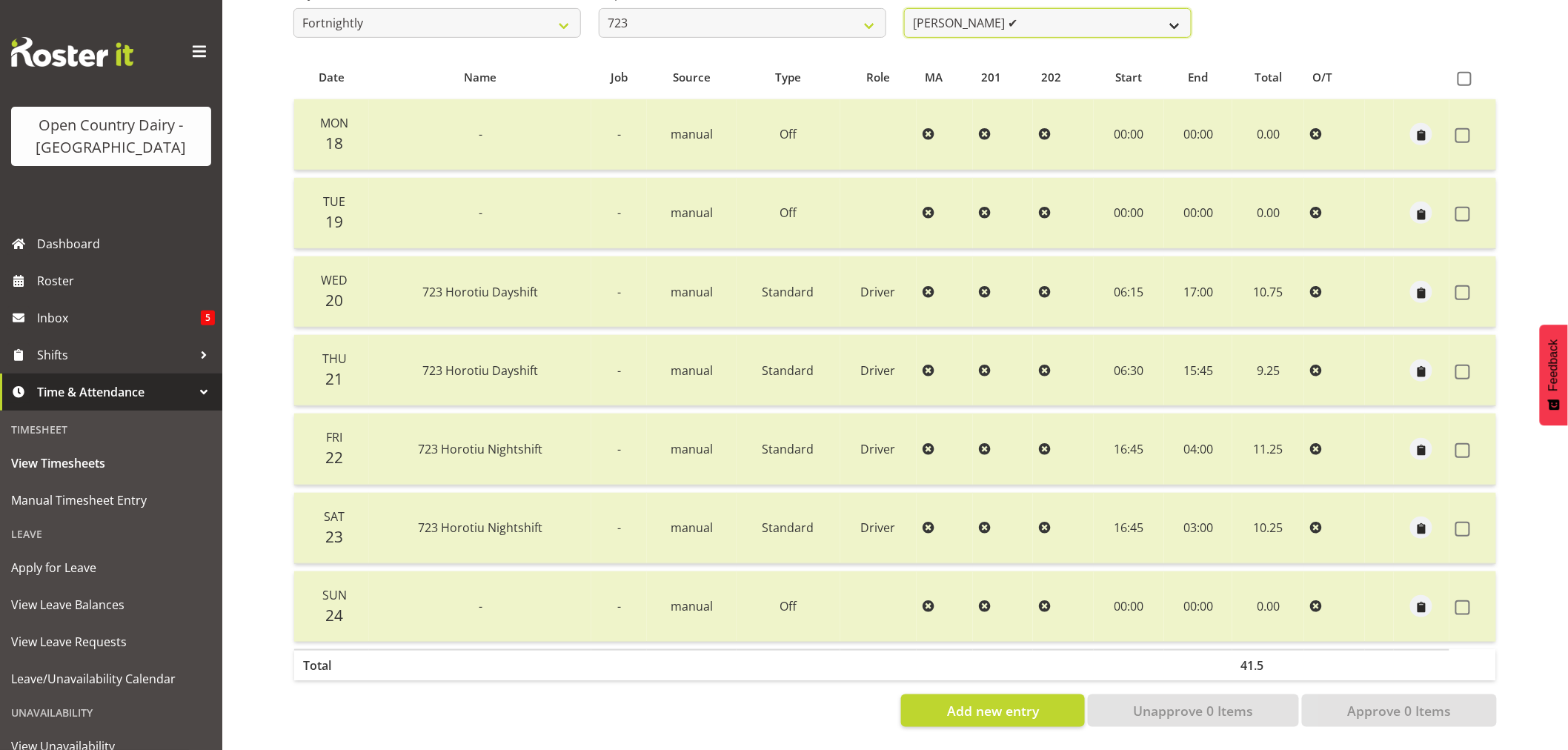
click at [1021, 12] on select "[PERSON_NAME] ✔ [PERSON_NAME] ❌ [PERSON_NAME] ✔ [PERSON_NAME] ✔" at bounding box center [1048, 23] width 287 height 30
select select "9511"
click at [904, 8] on select "[PERSON_NAME] ✔ [PERSON_NAME] ❌ [PERSON_NAME] ✔ [PERSON_NAME] ✔" at bounding box center [1048, 23] width 287 height 30
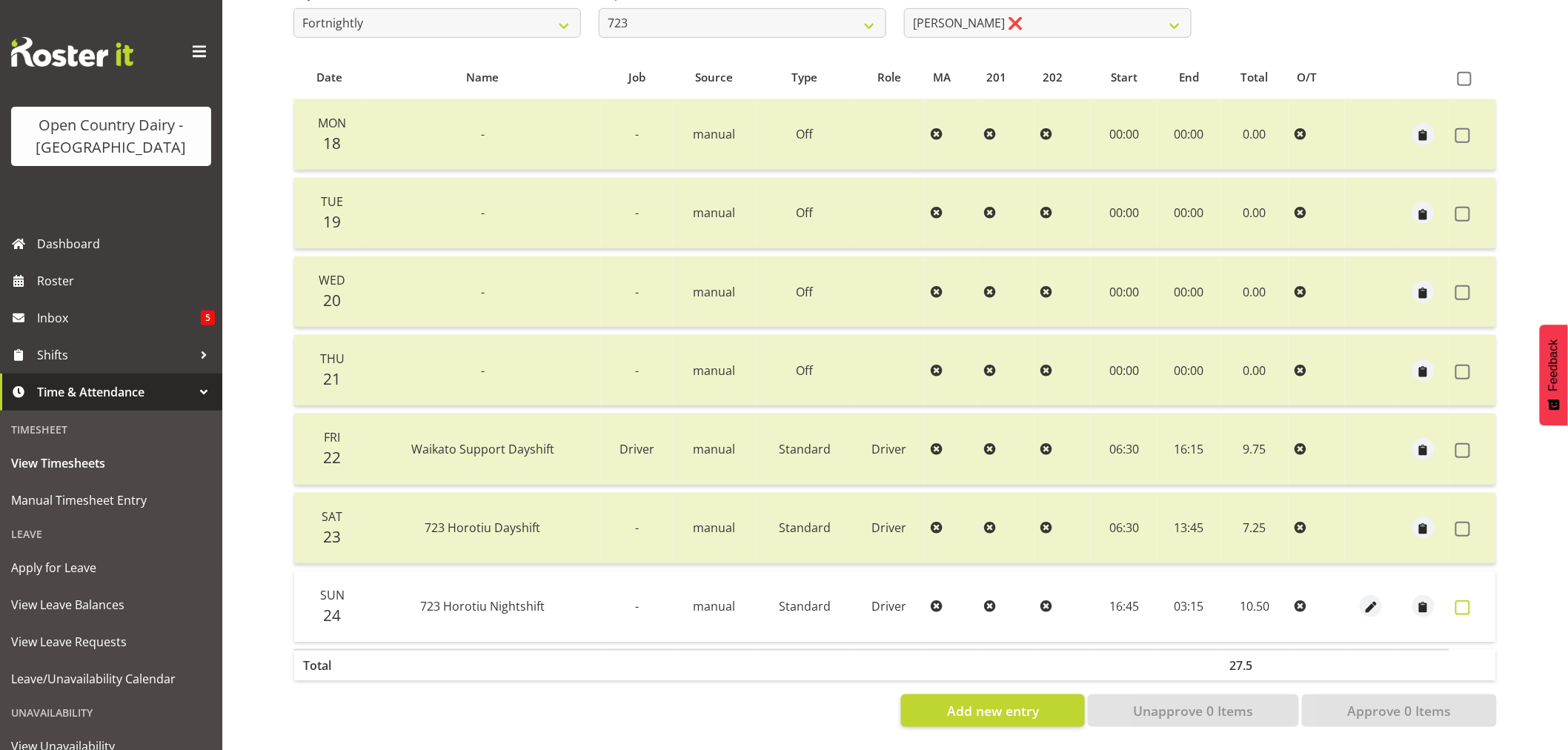
click at [1463, 600] on span at bounding box center [1463, 608] width 15 height 15
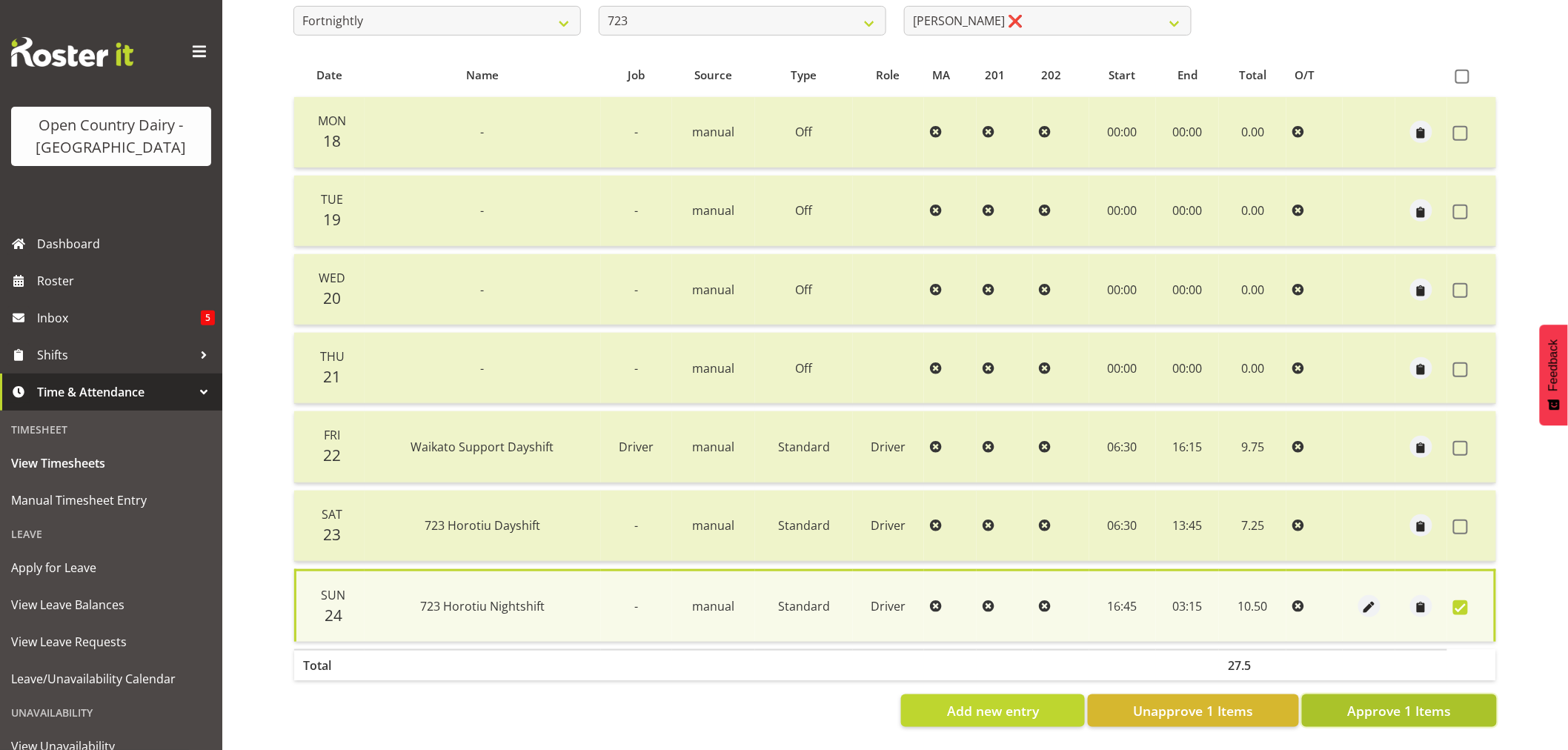
click at [1420, 711] on span "Approve 1 Items" at bounding box center [1399, 711] width 103 height 19
checkbox input "false"
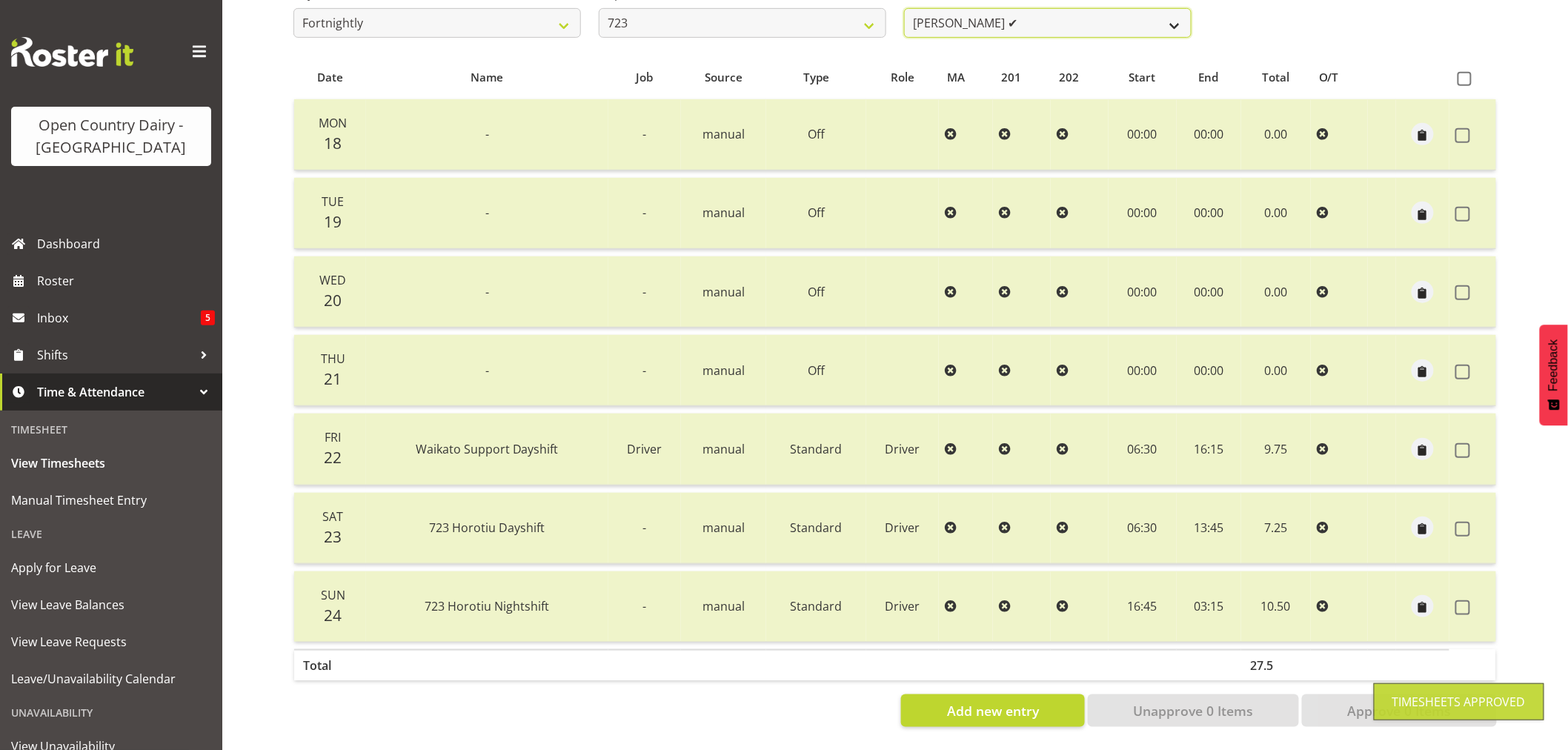
click at [1063, 17] on select "[PERSON_NAME] ✔ [PERSON_NAME] ✔ [PERSON_NAME] ✔ [PERSON_NAME] ✔" at bounding box center [1048, 23] width 287 height 30
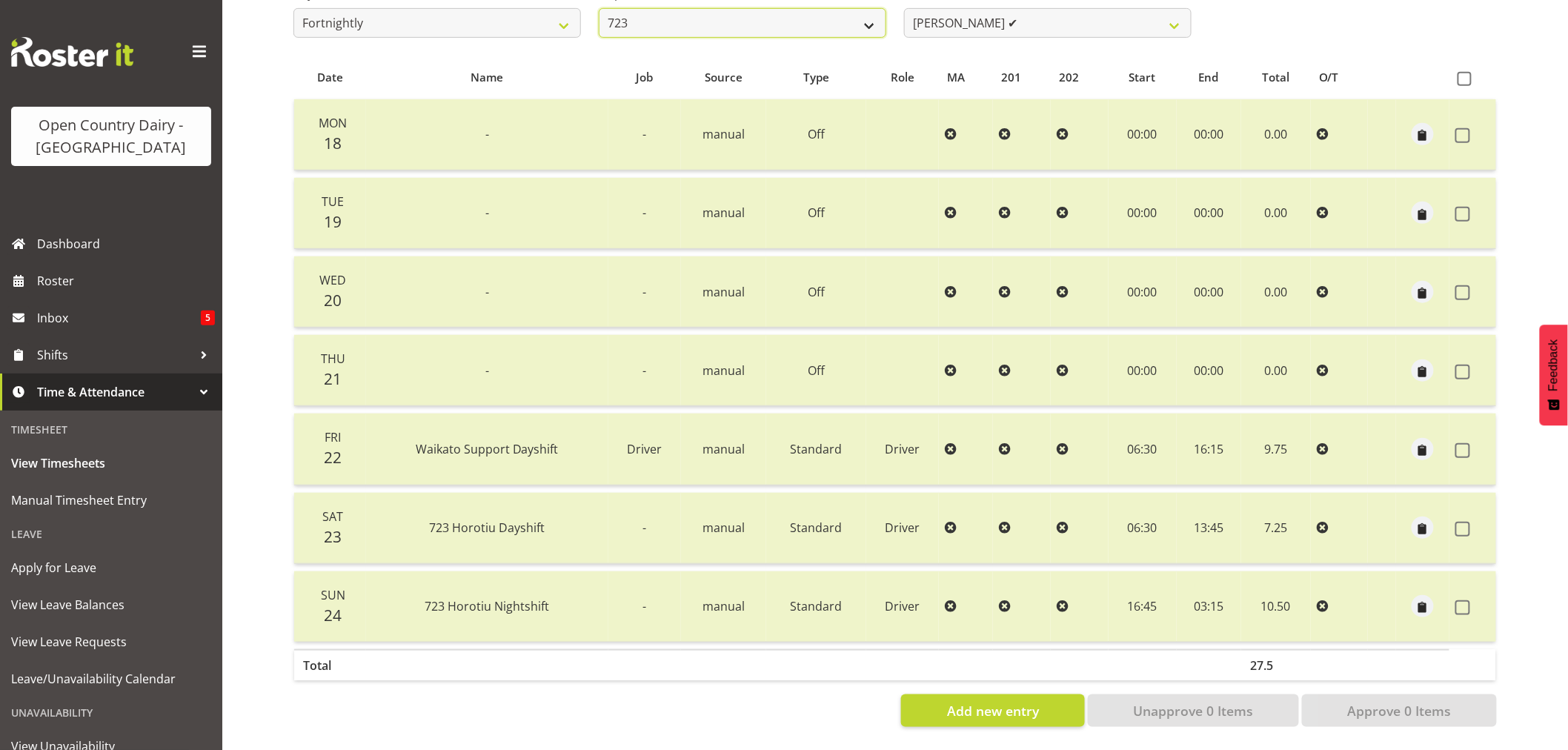
click at [754, 19] on select "701 702 703 704 705 706 707 708 709 710 711 712 713 714 715 716 717 718 719 720" at bounding box center [742, 23] width 287 height 30
select select "832"
click at [598, 8] on select "701 702 703 704 705 706 707 708 709 710 711 712 713 714 715 716 717 718 719 720" at bounding box center [742, 23] width 287 height 30
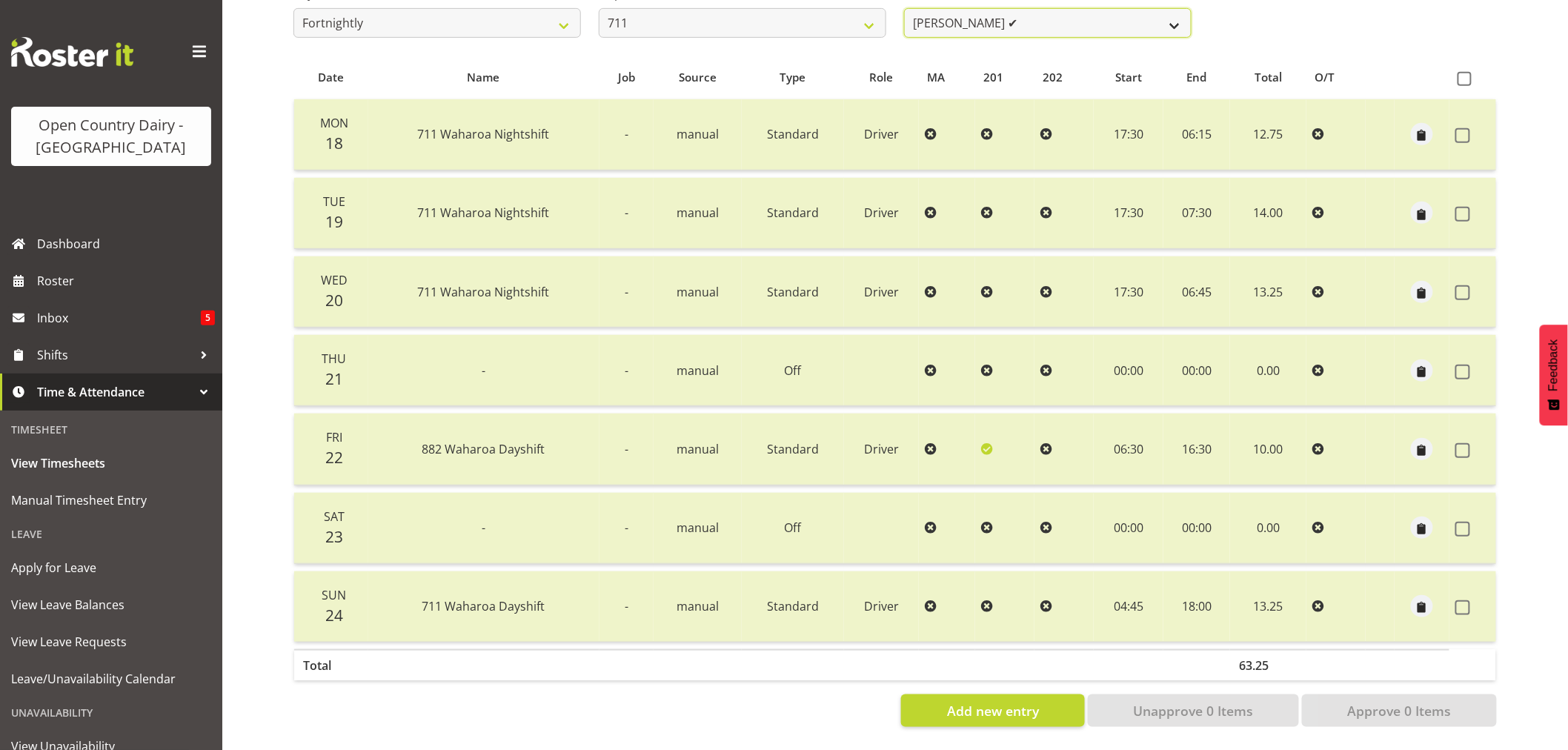
click at [1036, 13] on select "[PERSON_NAME] ✔ [PERSON_NAME] ❌ [PERSON_NAME] ✔" at bounding box center [1048, 23] width 287 height 30
select select "8181"
click at [904, 8] on select "[PERSON_NAME] ✔ [PERSON_NAME] ❌ [PERSON_NAME] ✔" at bounding box center [1048, 23] width 287 height 30
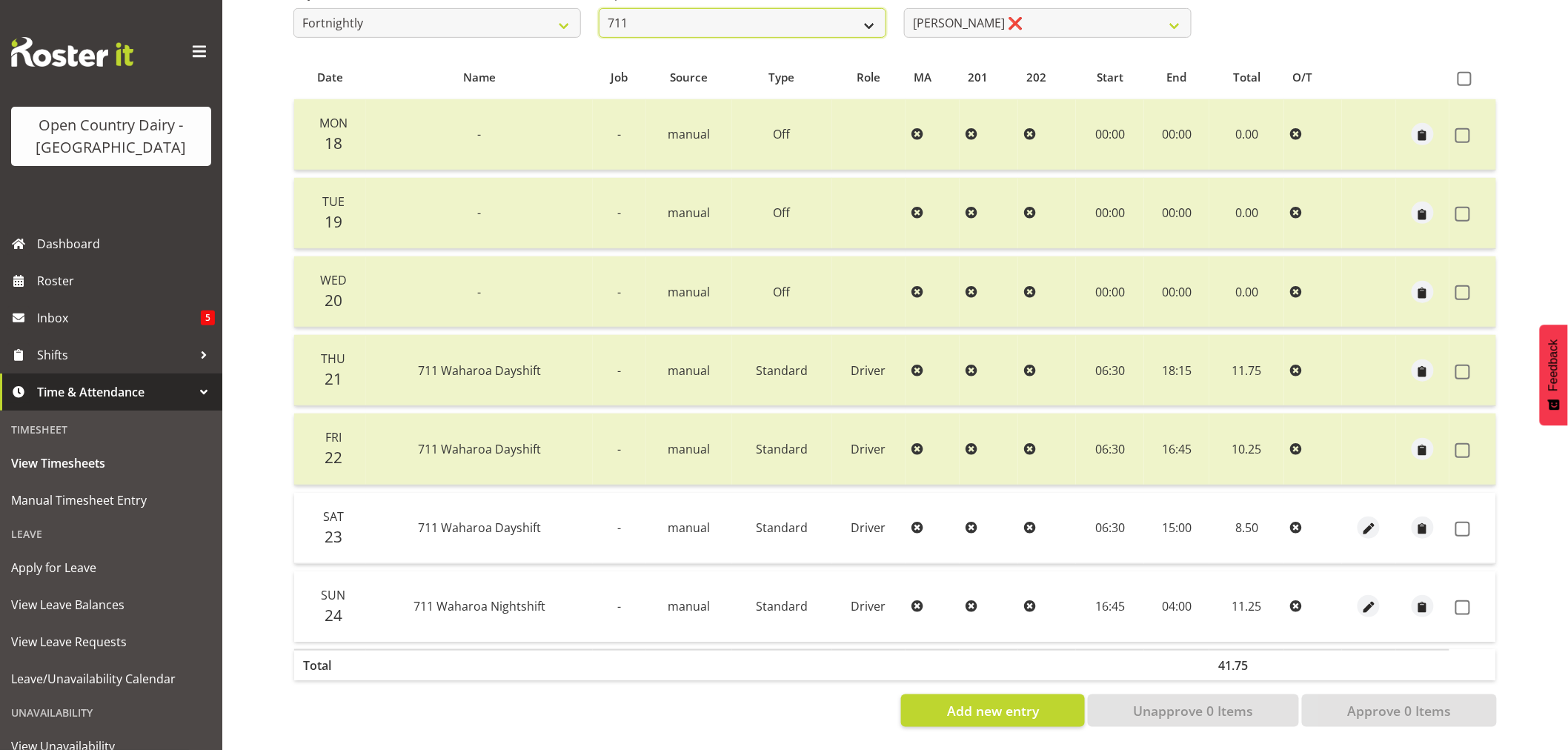
click at [701, 17] on select "701 702 703 704 705 706 707 708 709 710 711 712 713 714 715 716 717 718 719 720" at bounding box center [742, 23] width 287 height 30
select select "717"
click at [598, 8] on select "701 702 703 704 705 706 707 708 709 710 711 712 713 714 715 716 717 718 719 720" at bounding box center [742, 23] width 287 height 30
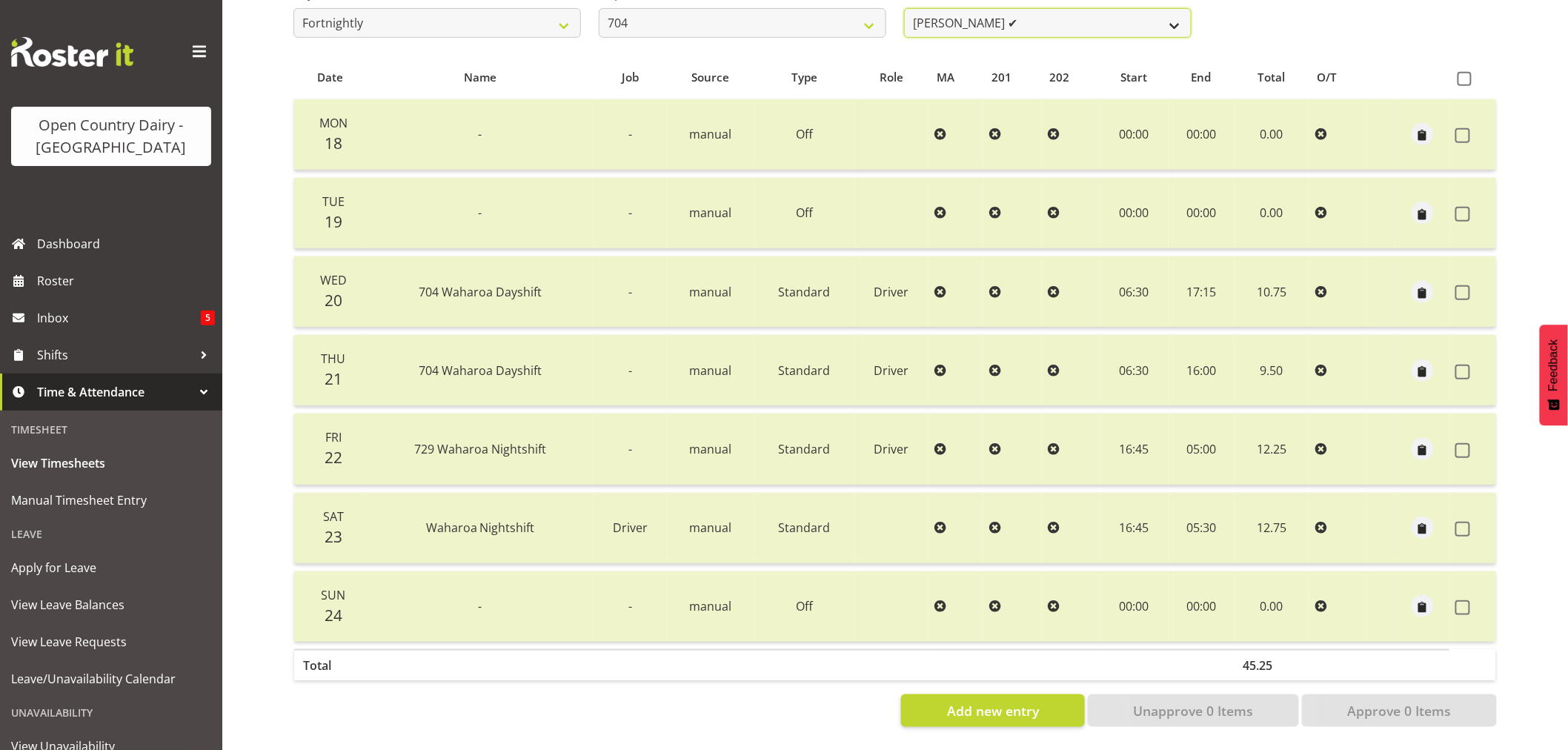
click at [1039, 16] on select "[PERSON_NAME] ✔ [PERSON_NAME] ✔ [PERSON_NAME] ❌" at bounding box center [1048, 23] width 287 height 30
select select "11257"
click at [904, 8] on select "[PERSON_NAME] ✔ [PERSON_NAME] ✔ [PERSON_NAME] ❌" at bounding box center [1048, 23] width 287 height 30
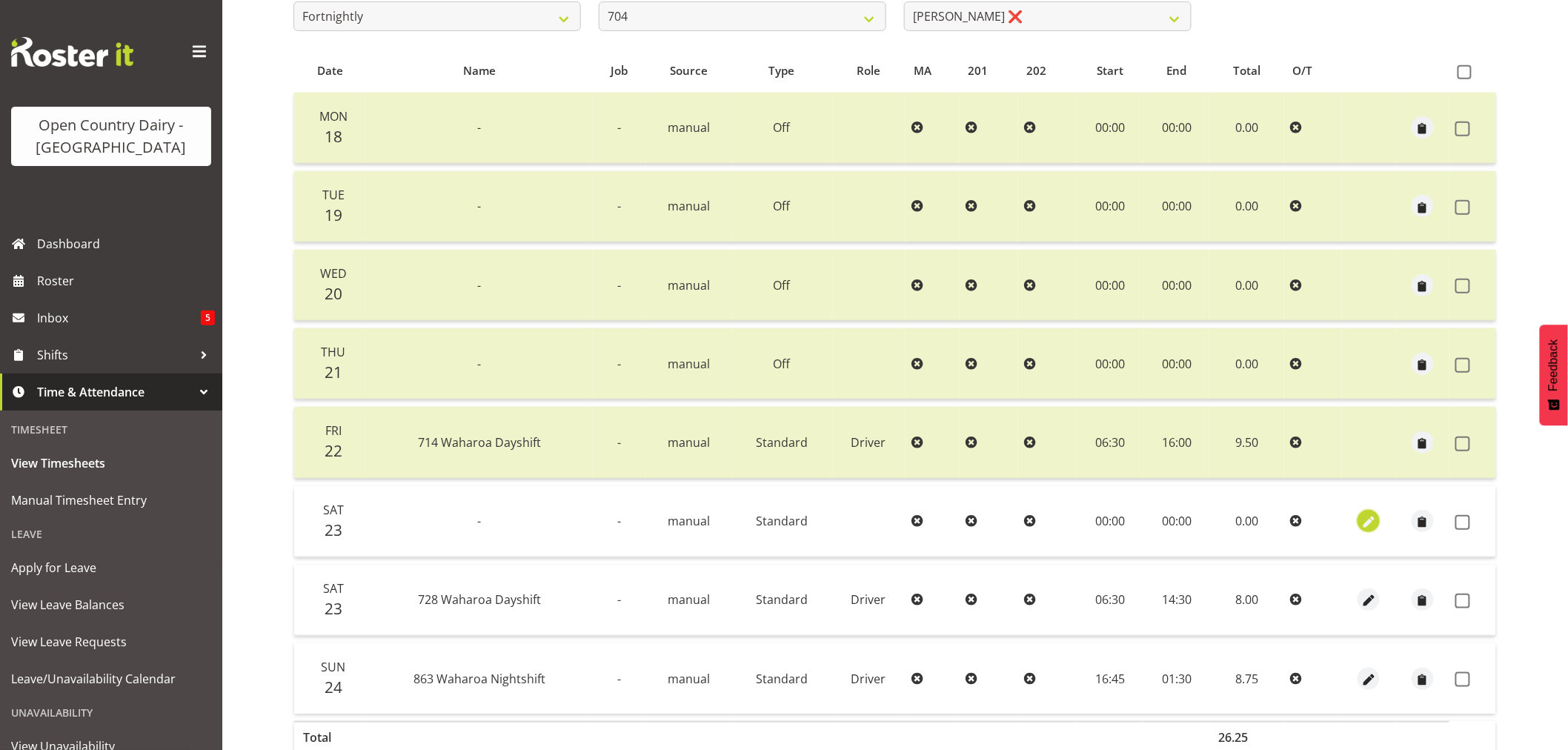
click at [1367, 517] on span "button" at bounding box center [1369, 522] width 17 height 17
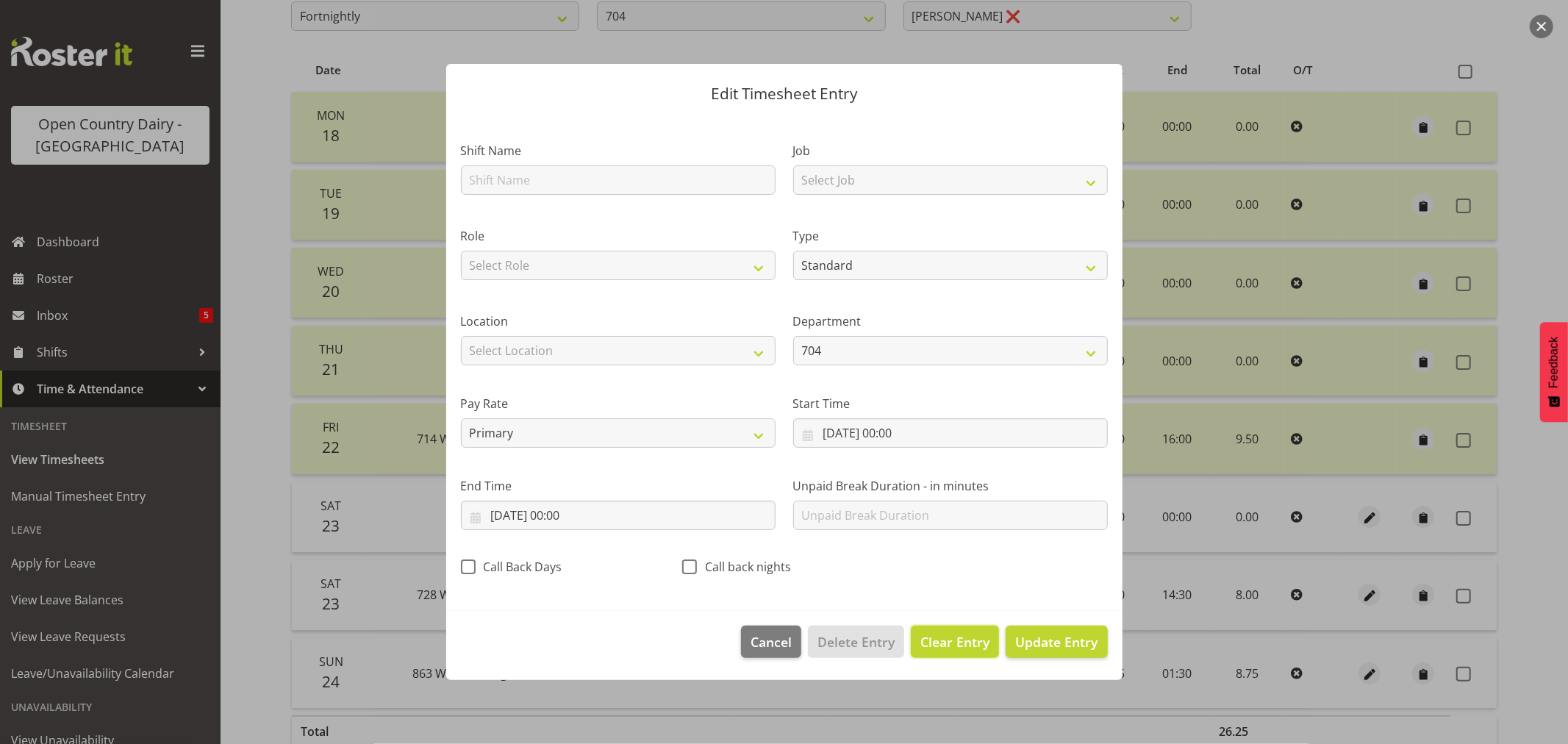
click at [944, 638] on span "Clear Entry" at bounding box center [955, 641] width 69 height 19
select select "Off"
type input "0"
select select
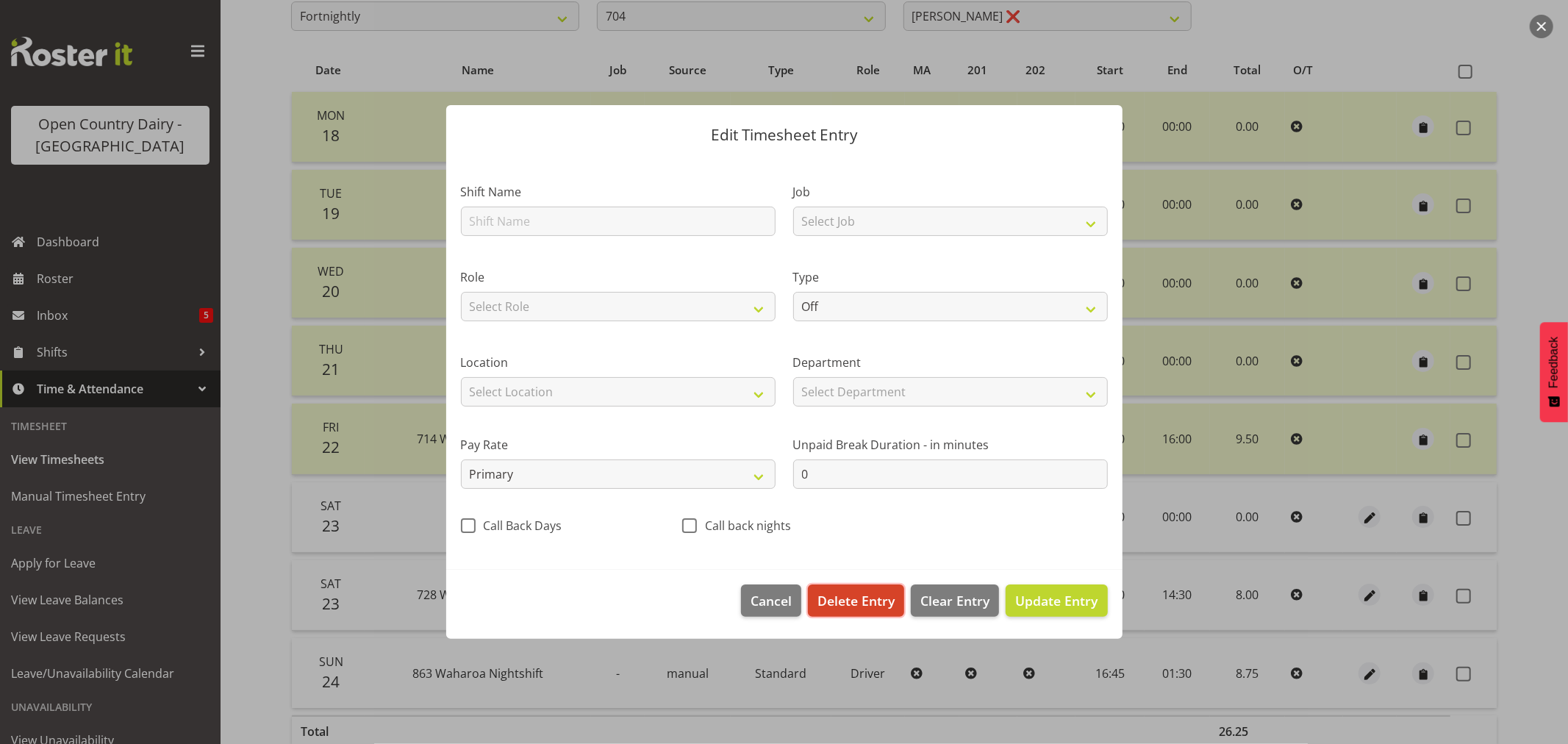
click at [848, 605] on span "Delete Entry" at bounding box center [856, 601] width 77 height 19
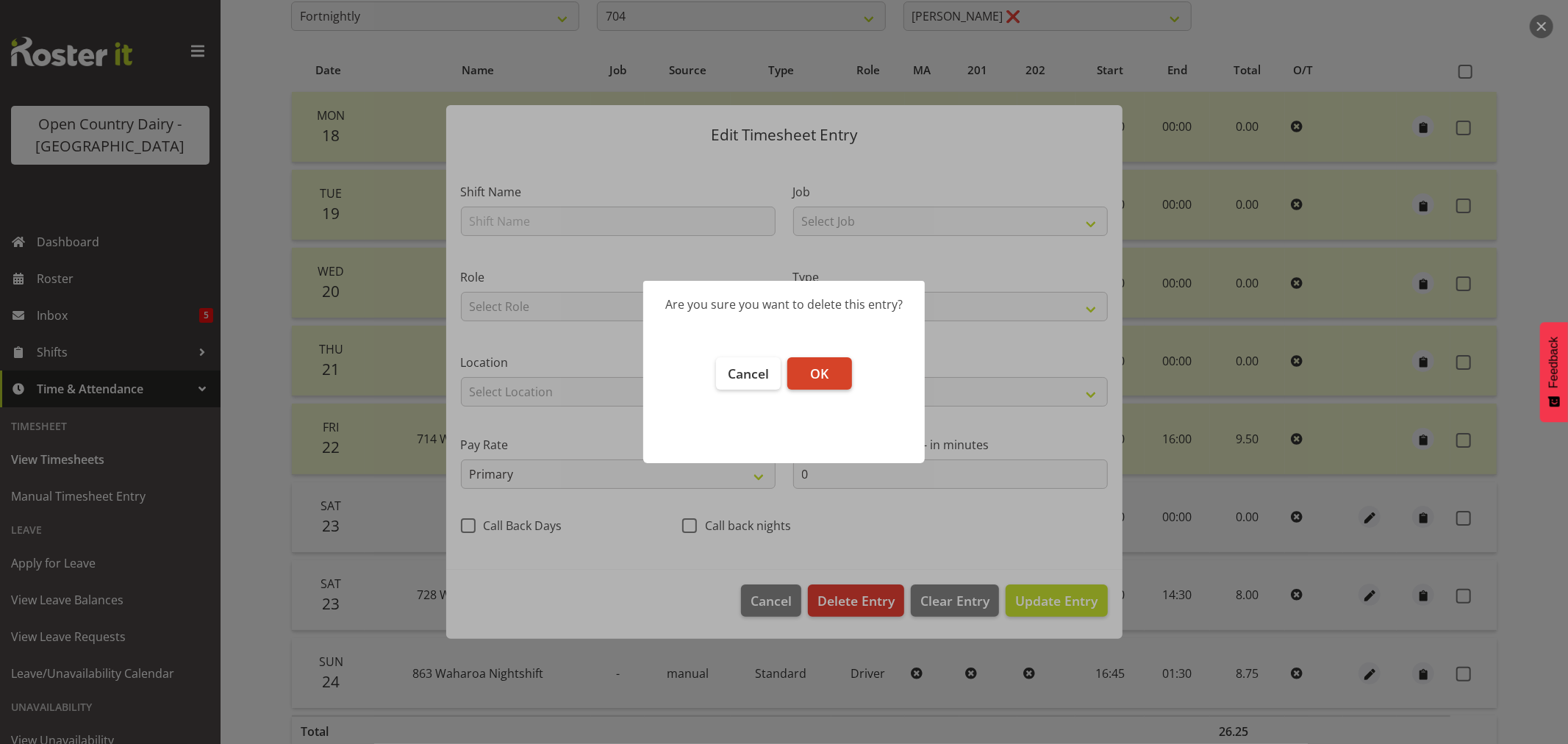
click at [804, 372] on button "OK" at bounding box center [819, 374] width 64 height 33
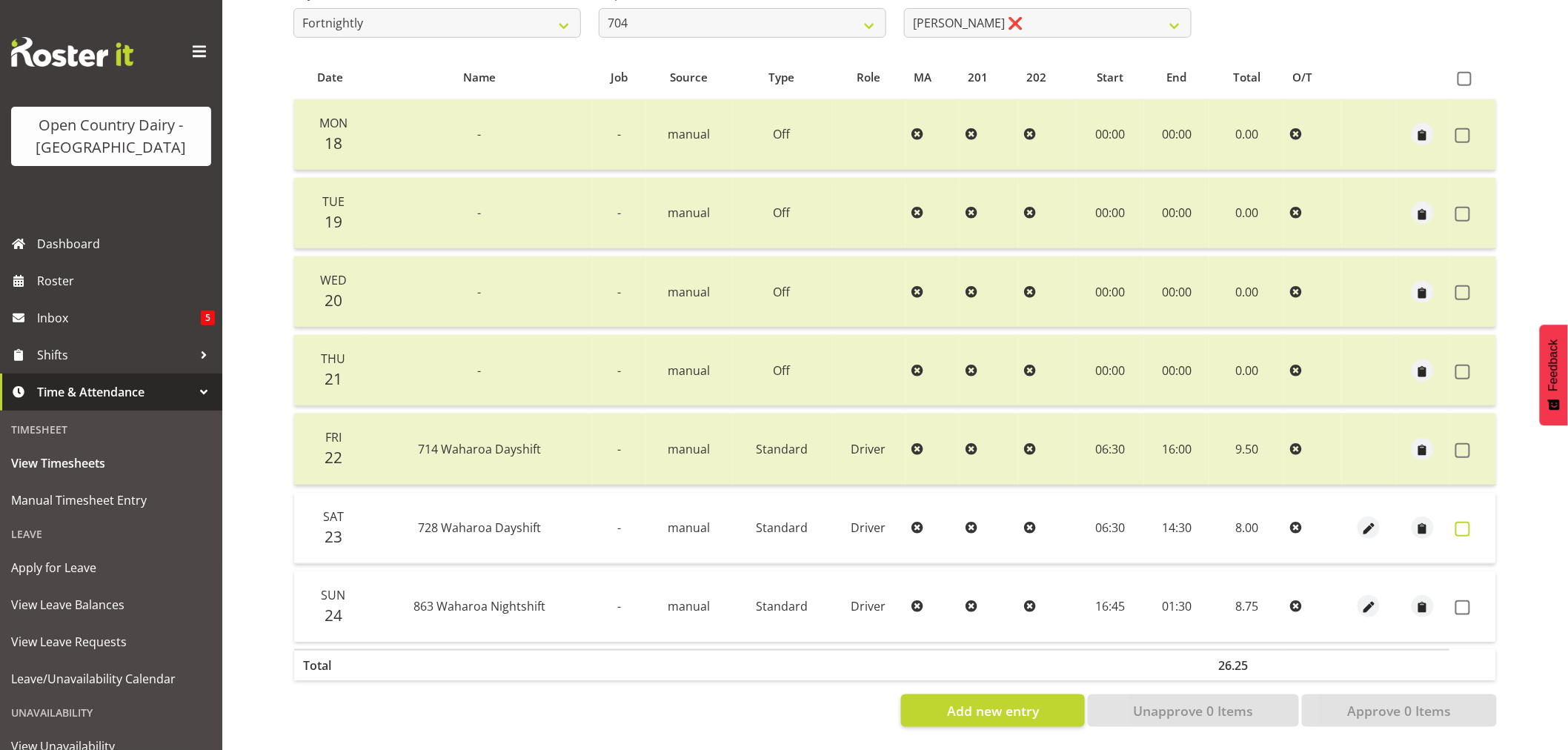
click at [1465, 523] on span at bounding box center [1463, 529] width 15 height 15
checkbox input "true"
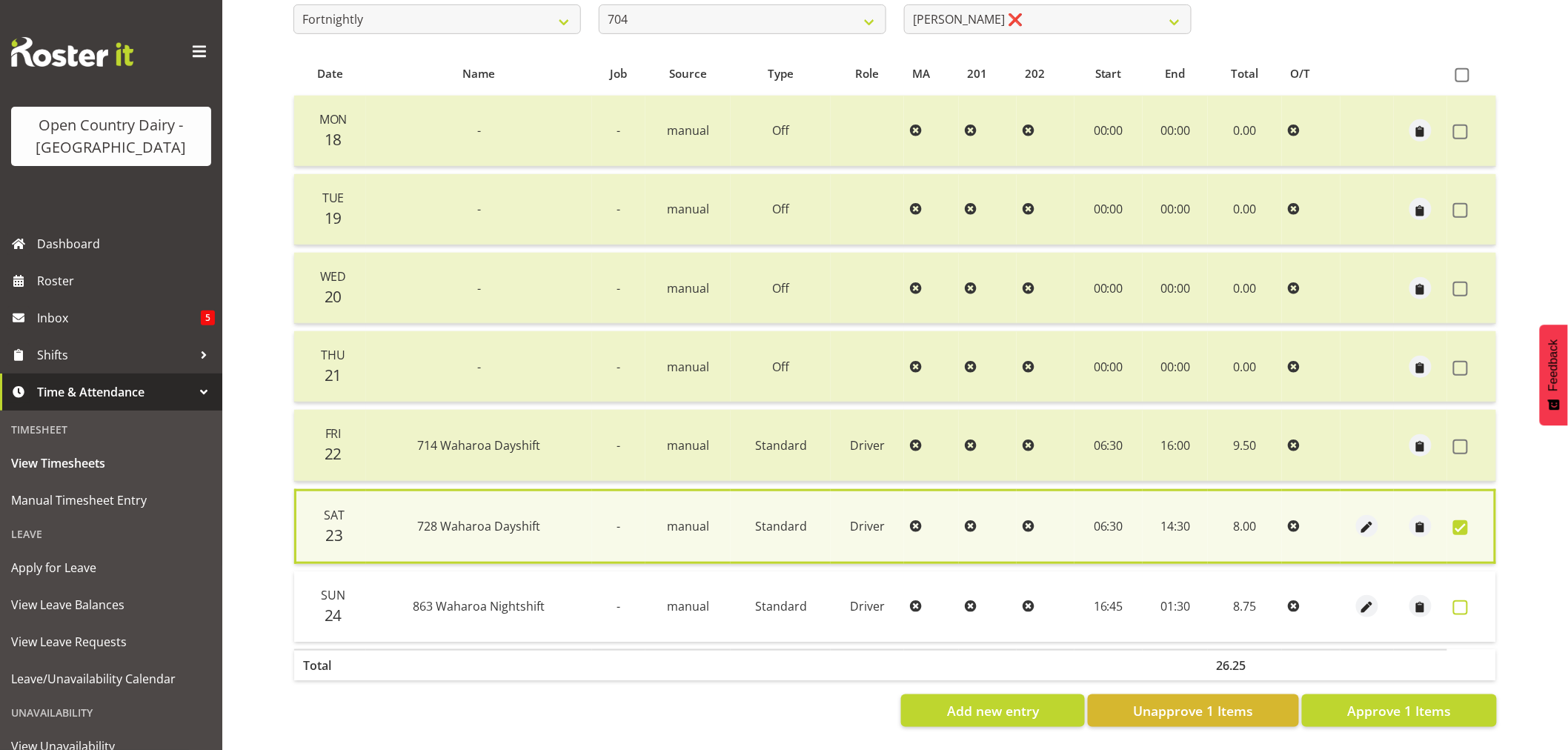
click at [1464, 604] on span at bounding box center [1460, 608] width 15 height 15
checkbox input "true"
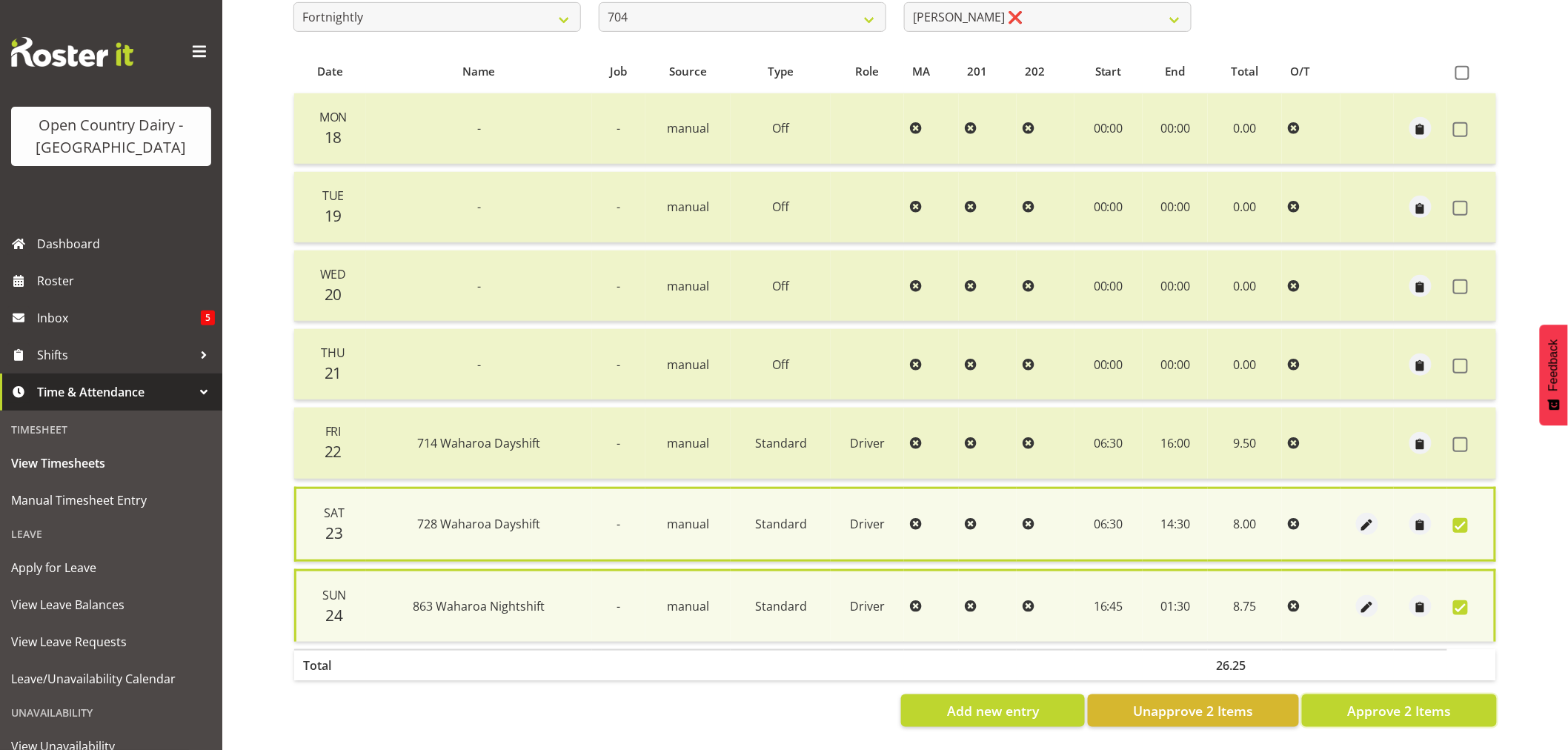
click at [1402, 702] on span "Approve 2 Items" at bounding box center [1399, 711] width 103 height 19
checkbox input "false"
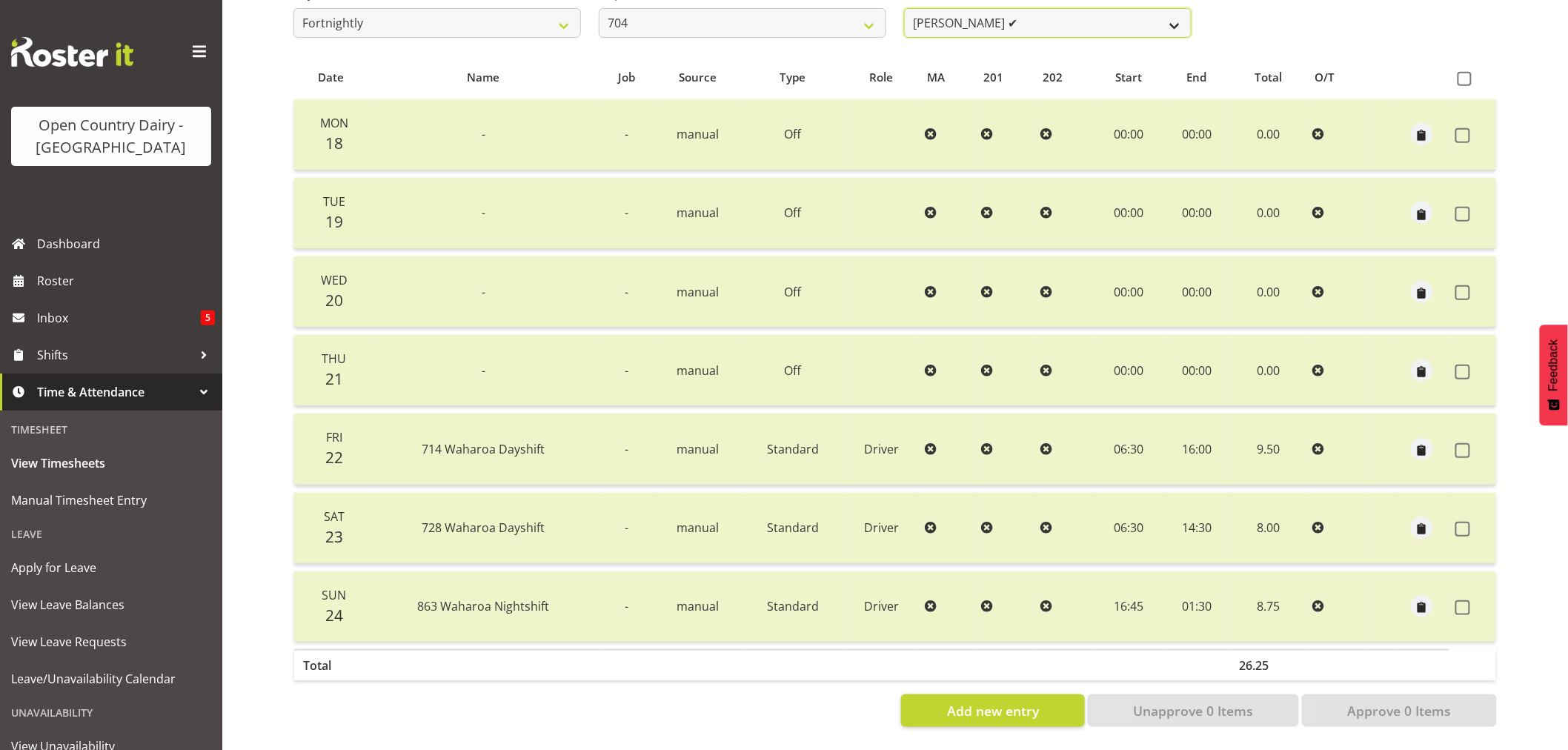
click at [997, 8] on select "[PERSON_NAME] ✔ [PERSON_NAME] ✔ [PERSON_NAME] ✔" at bounding box center [1048, 23] width 287 height 30
drag, startPoint x: 997, startPoint y: 4, endPoint x: 969, endPoint y: 2, distance: 28.1
click at [997, 8] on select "[PERSON_NAME] ✔ [PERSON_NAME] ✔ [PERSON_NAME] ✔" at bounding box center [1048, 23] width 287 height 30
click at [706, 12] on select "701 702 703 704 705 706 707 708 709 710 711 712 713 714 715 716 717 718 719 720" at bounding box center [742, 23] width 287 height 30
select select "716"
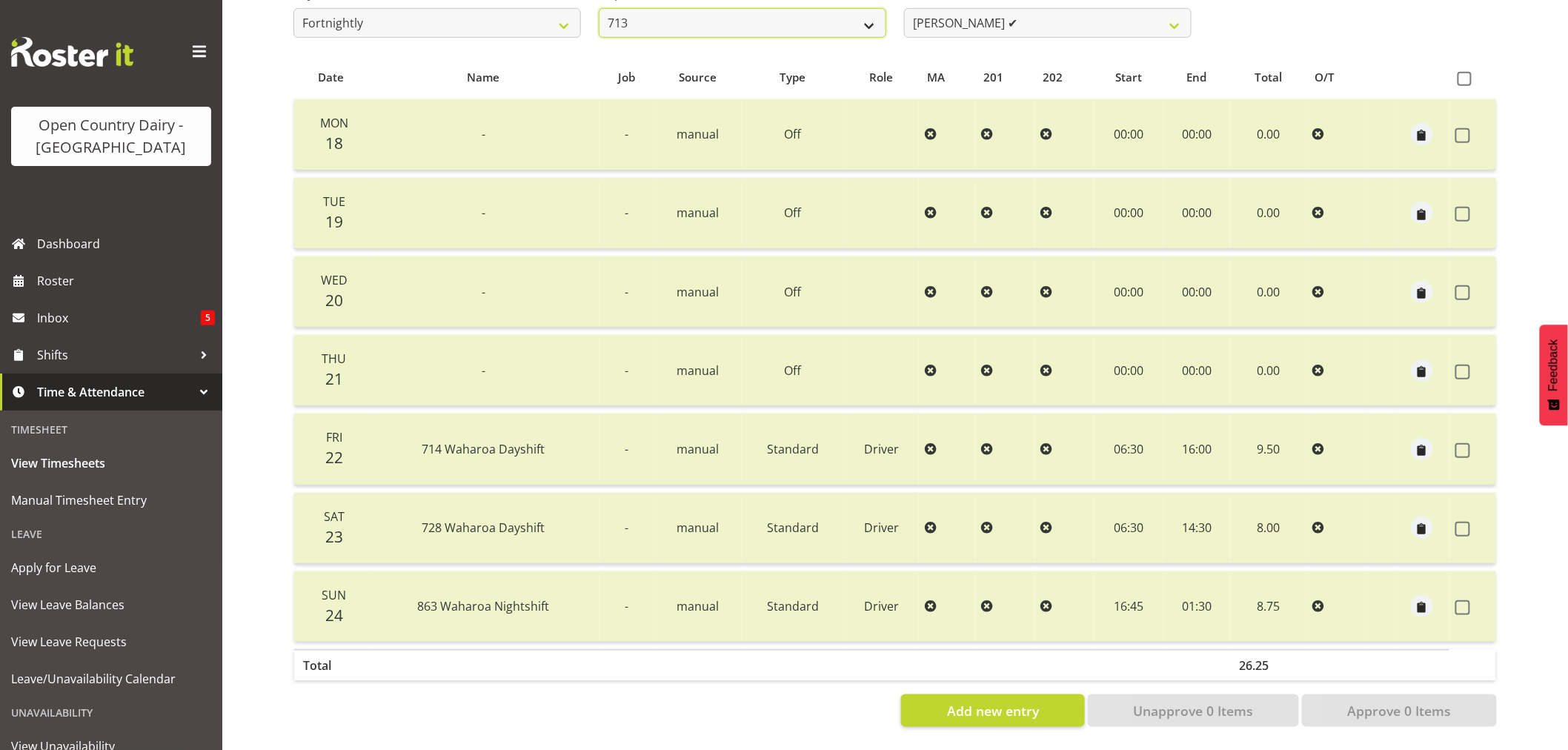
click at [598, 8] on select "701 702 703 704 705 706 707 708 709 710 711 712 713 714 715 716 717 718 719 720" at bounding box center [742, 23] width 287 height 30
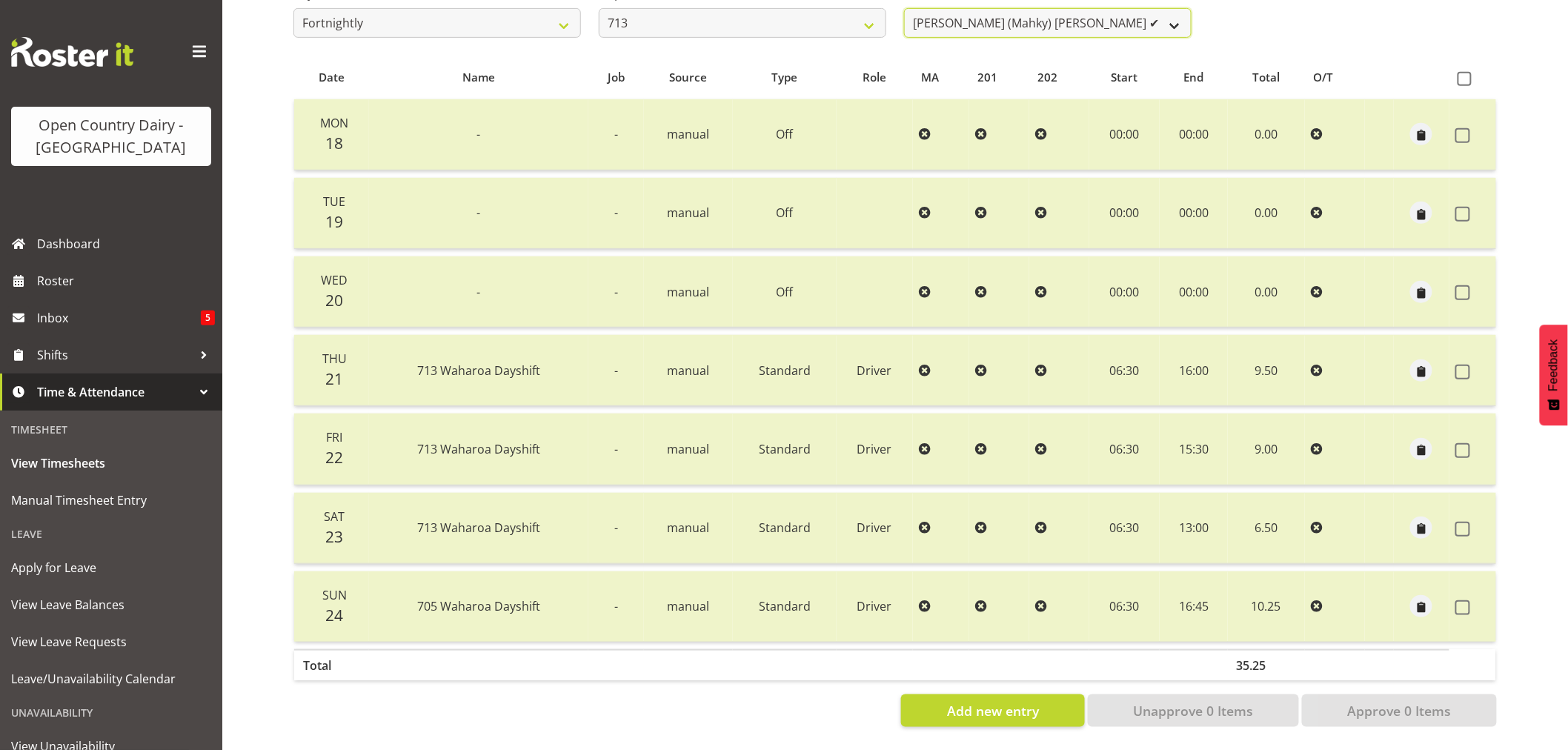
click at [1086, 8] on select "[PERSON_NAME] (Mahky) [PERSON_NAME] ✔ [PERSON_NAME] ❌ [PERSON_NAME] ✔" at bounding box center [1048, 23] width 287 height 30
select select "10300"
click at [904, 8] on select "[PERSON_NAME] (Mahky) [PERSON_NAME] ✔ [PERSON_NAME] ❌ [PERSON_NAME] ✔" at bounding box center [1048, 23] width 287 height 30
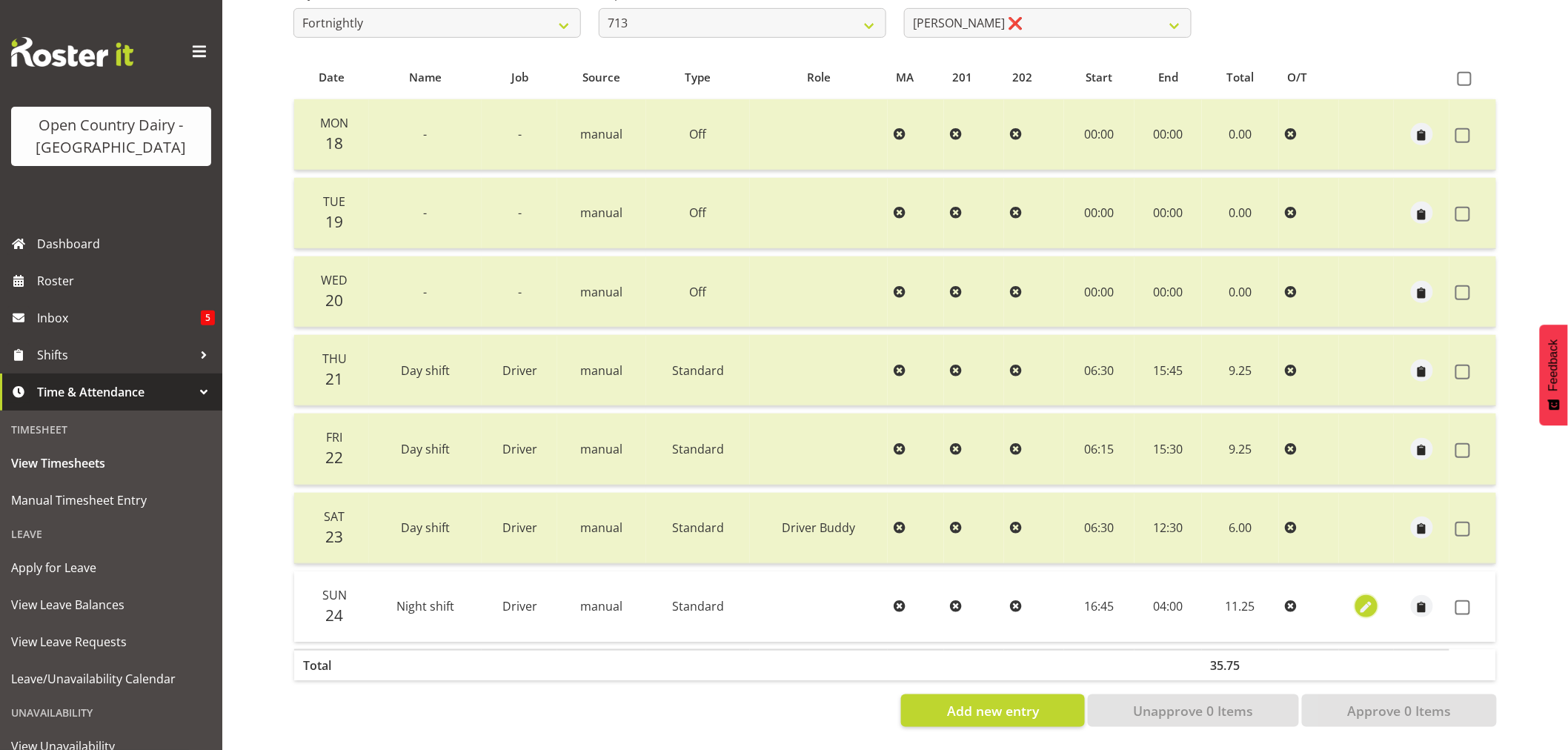
click at [1366, 604] on span "button" at bounding box center [1366, 608] width 17 height 17
select select "Standard"
select select "7"
select select "2025"
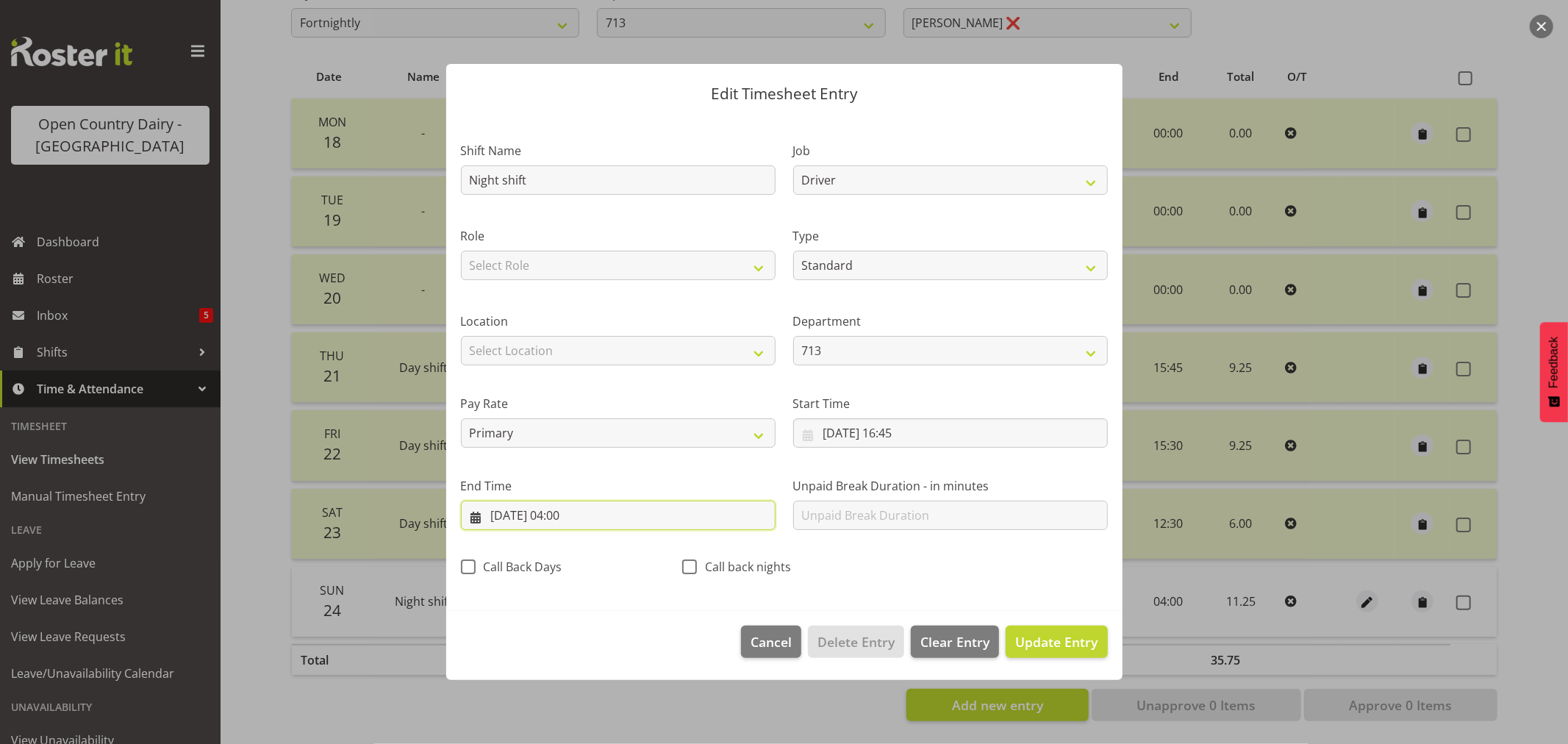
click at [569, 513] on input "[DATE] 04:00" at bounding box center [618, 516] width 314 height 29
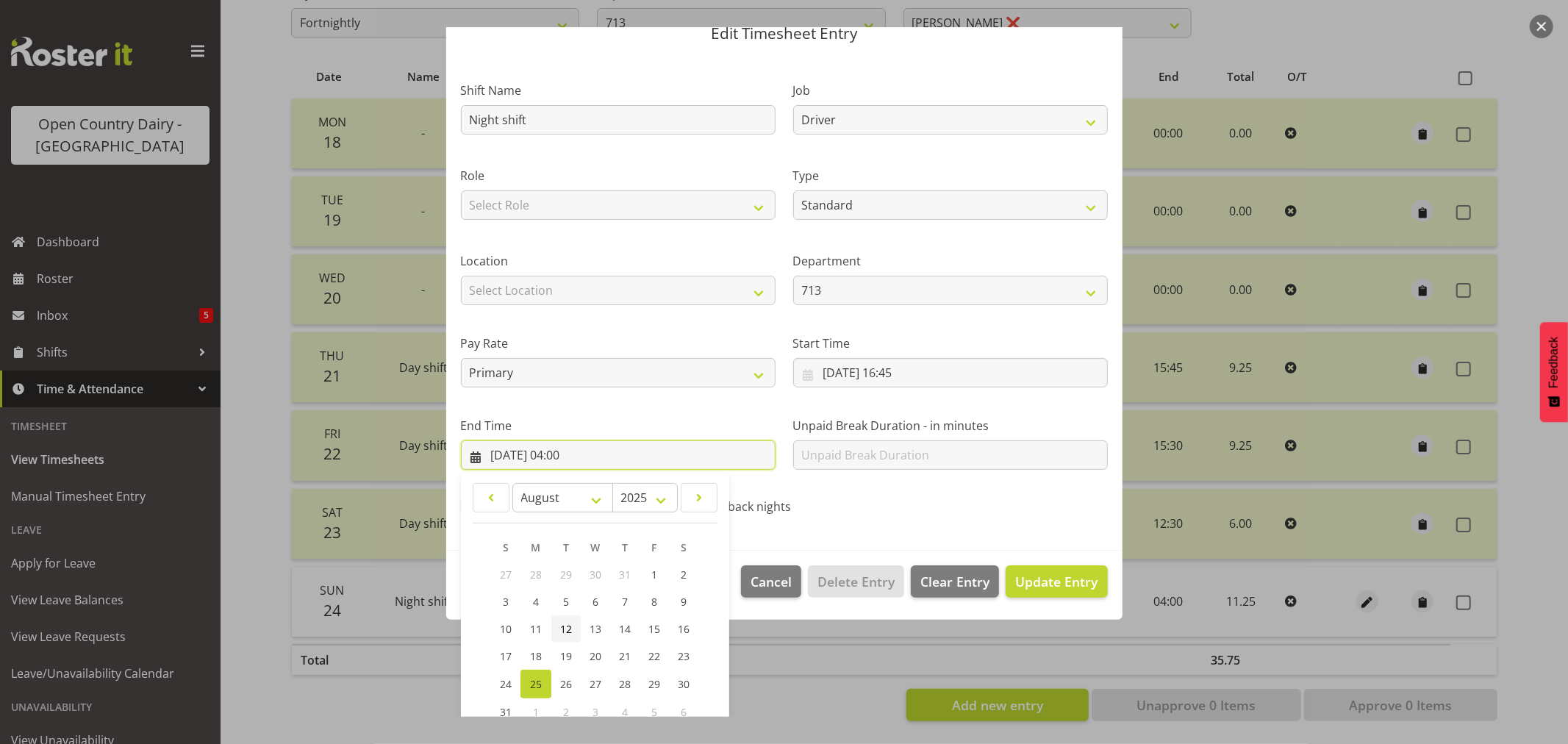
scroll to position [149, 0]
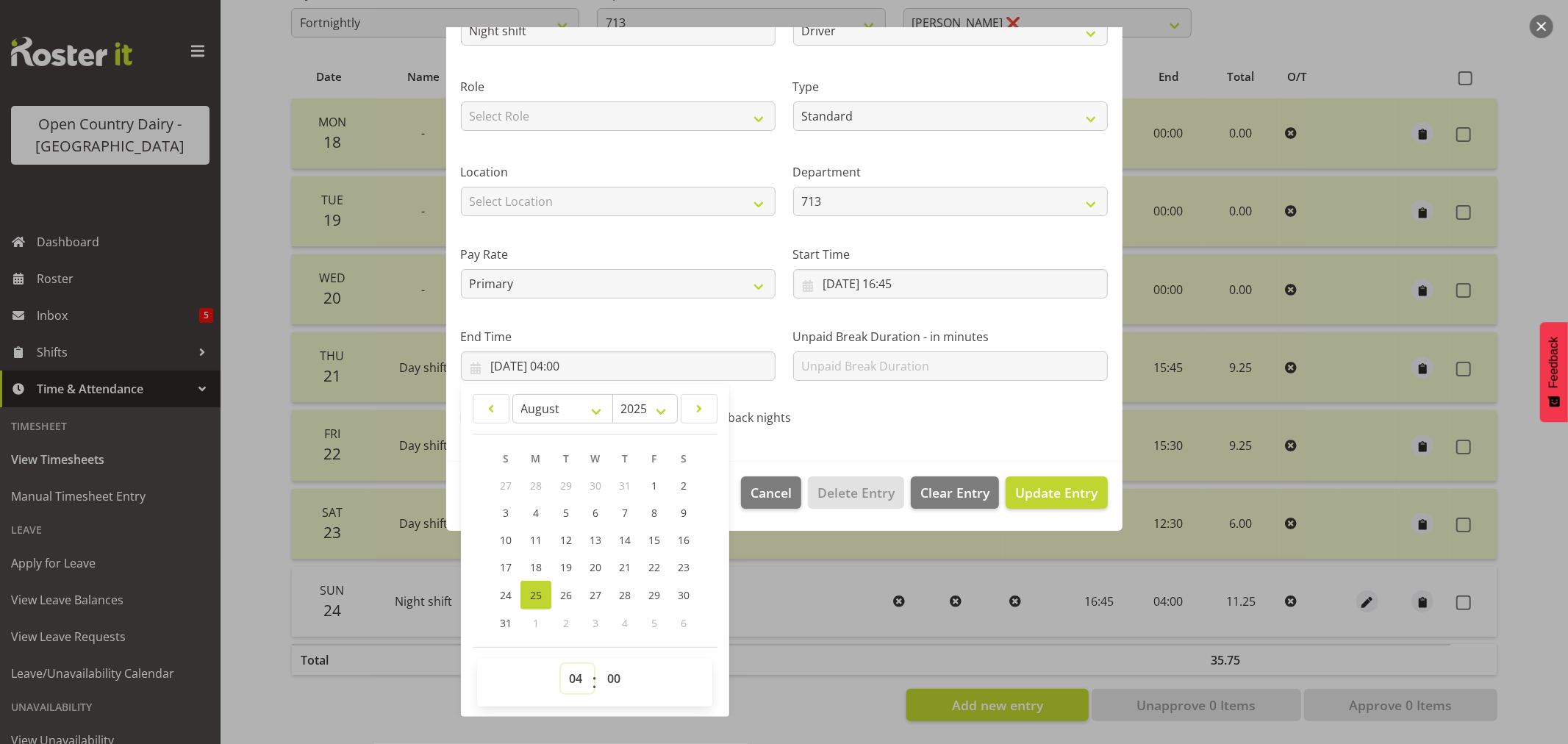
click at [571, 676] on select "00 01 02 03 04 05 06 07 08 09 10 11 12 13 14 15 16 17 18 19 20 21 22 23" at bounding box center [578, 679] width 33 height 29
select select "3"
click at [561, 664] on select "00 01 02 03 04 05 06 07 08 09 10 11 12 13 14 15 16 17 18 19 20 21 22 23" at bounding box center [578, 679] width 33 height 29
type input "[DATE] 03:00"
click at [1050, 490] on span "Update Entry" at bounding box center [1056, 493] width 82 height 18
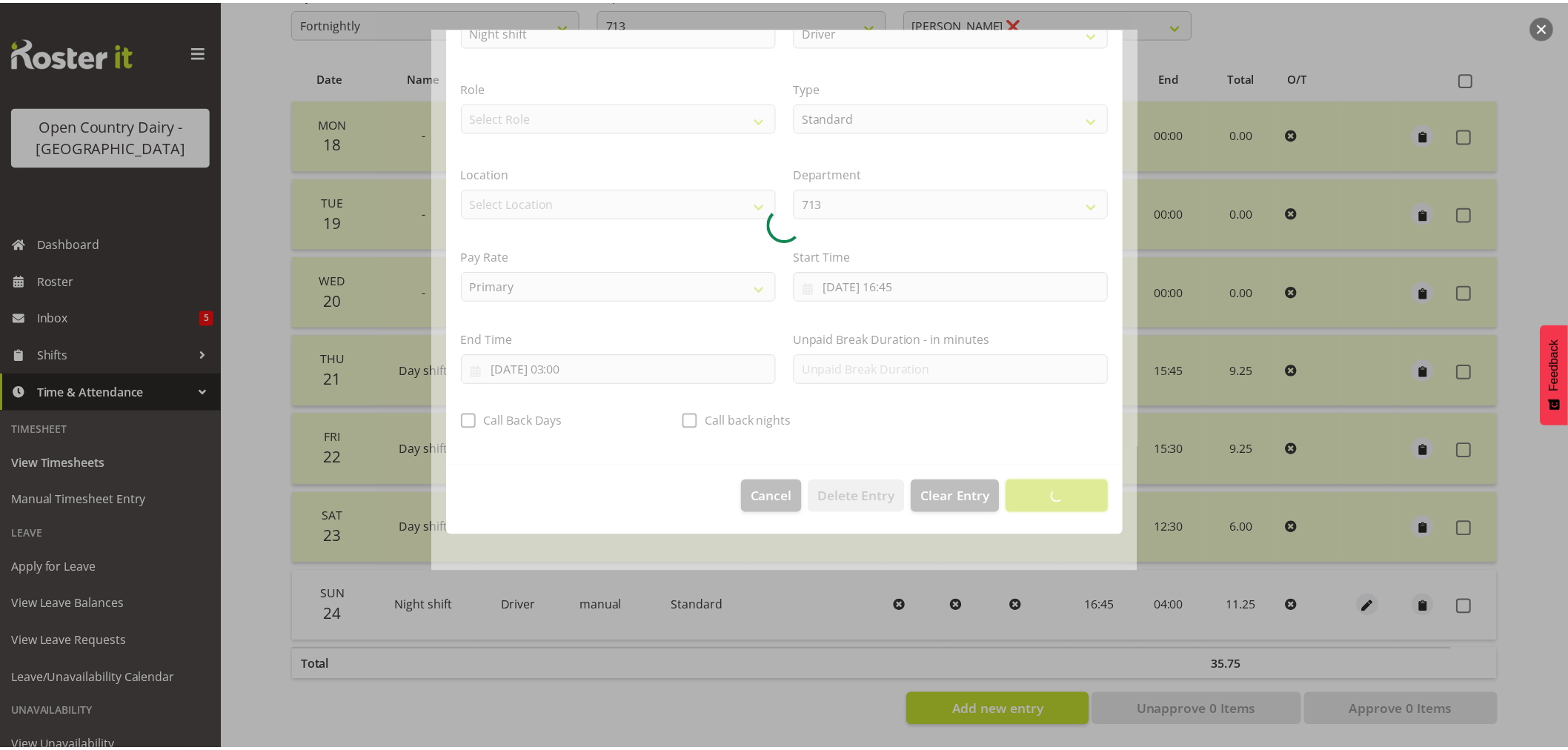
scroll to position [0, 0]
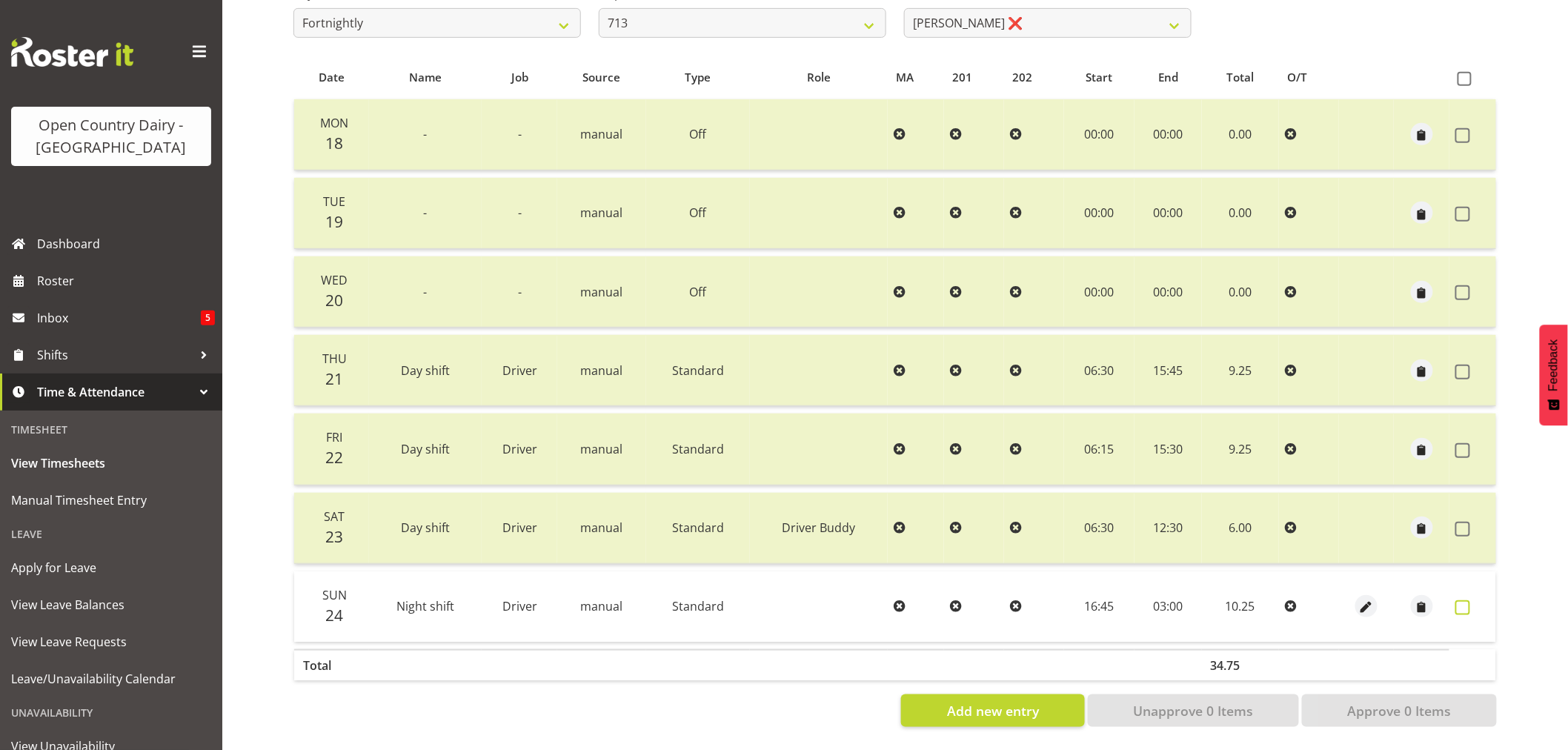
click at [1460, 600] on span at bounding box center [1463, 608] width 15 height 15
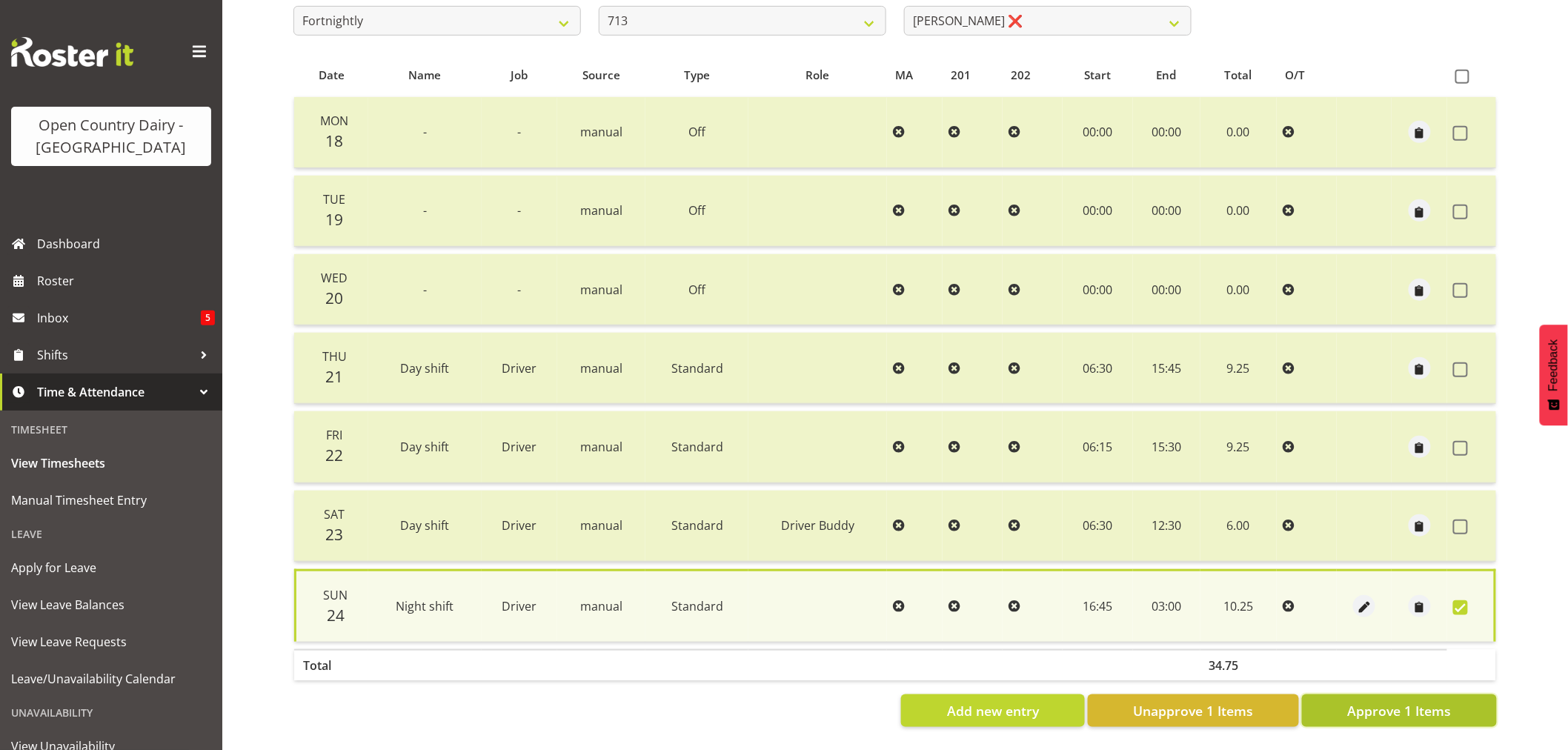
click at [1424, 712] on span "Approve 1 Items" at bounding box center [1399, 711] width 103 height 19
checkbox input "false"
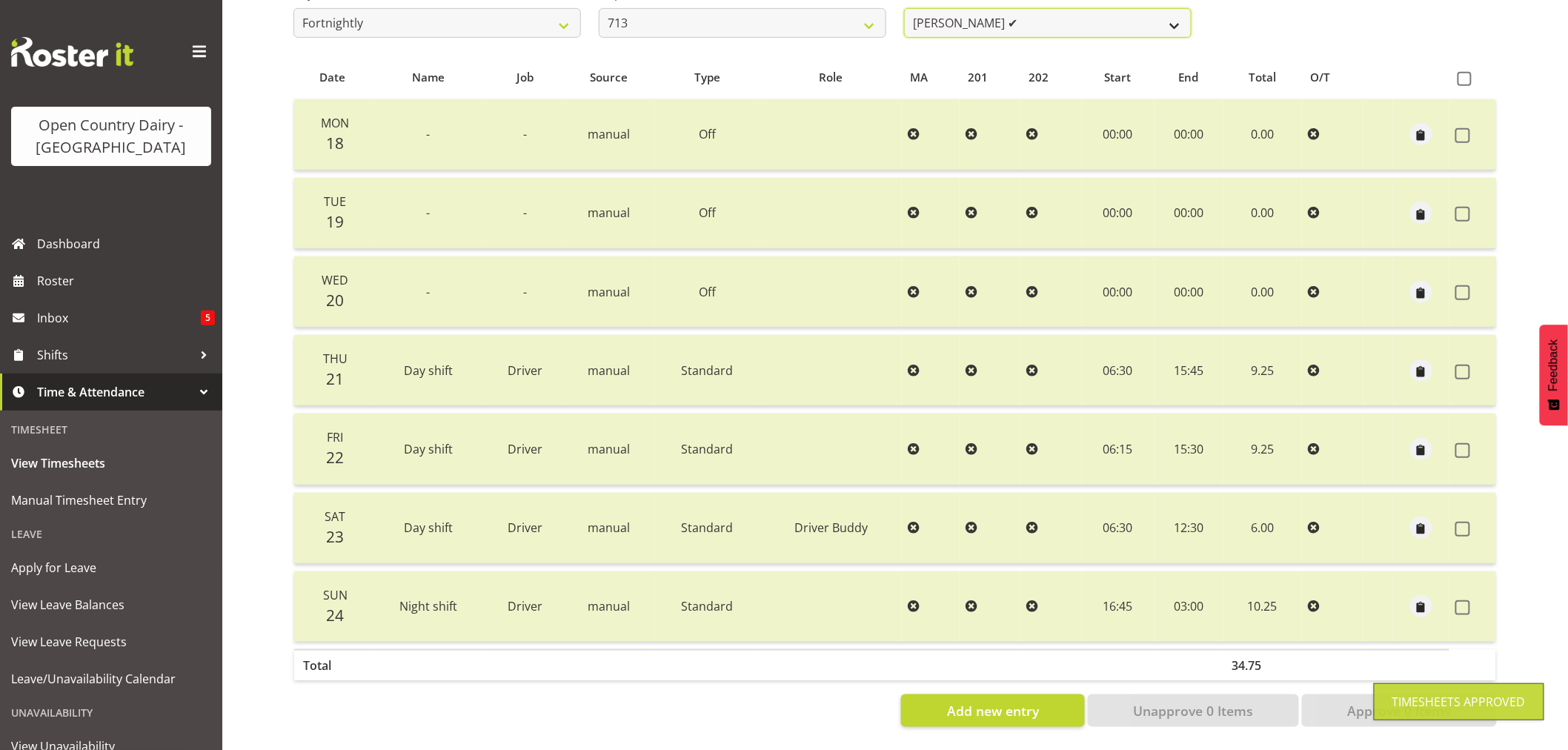
click at [946, 12] on select "[PERSON_NAME] (Mahky) [PERSON_NAME] ✔ [PERSON_NAME] ✔ [PERSON_NAME] ✔" at bounding box center [1048, 23] width 287 height 30
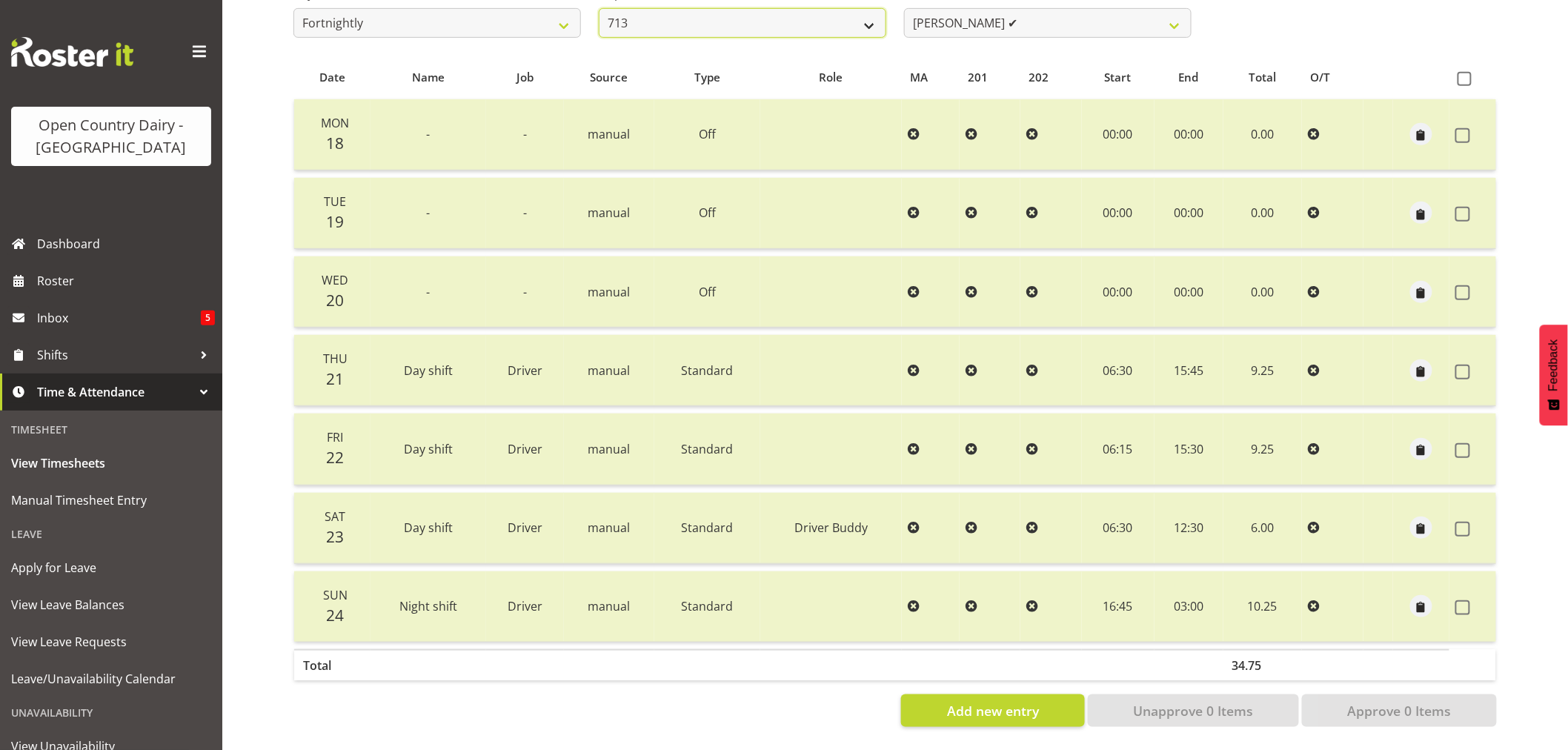
click at [683, 22] on select "701 702 703 704 705 706 707 708 709 710 711 712 713 714 715 716 717 718 719 720" at bounding box center [742, 23] width 287 height 30
click at [1323, 20] on div "Pay Period Select which pay period you would like to view. Fortnightly Departme…" at bounding box center [896, 5] width 1222 height 83
click at [730, 12] on select "701 702 703 704 705 706 707 708 709 710 711 712 713 714 715 716 717 718 719 720" at bounding box center [742, 23] width 287 height 30
select select "805"
click at [598, 8] on select "701 702 703 704 705 706 707 708 709 710 711 712 713 714 715 716 717 718 719 720" at bounding box center [742, 23] width 287 height 30
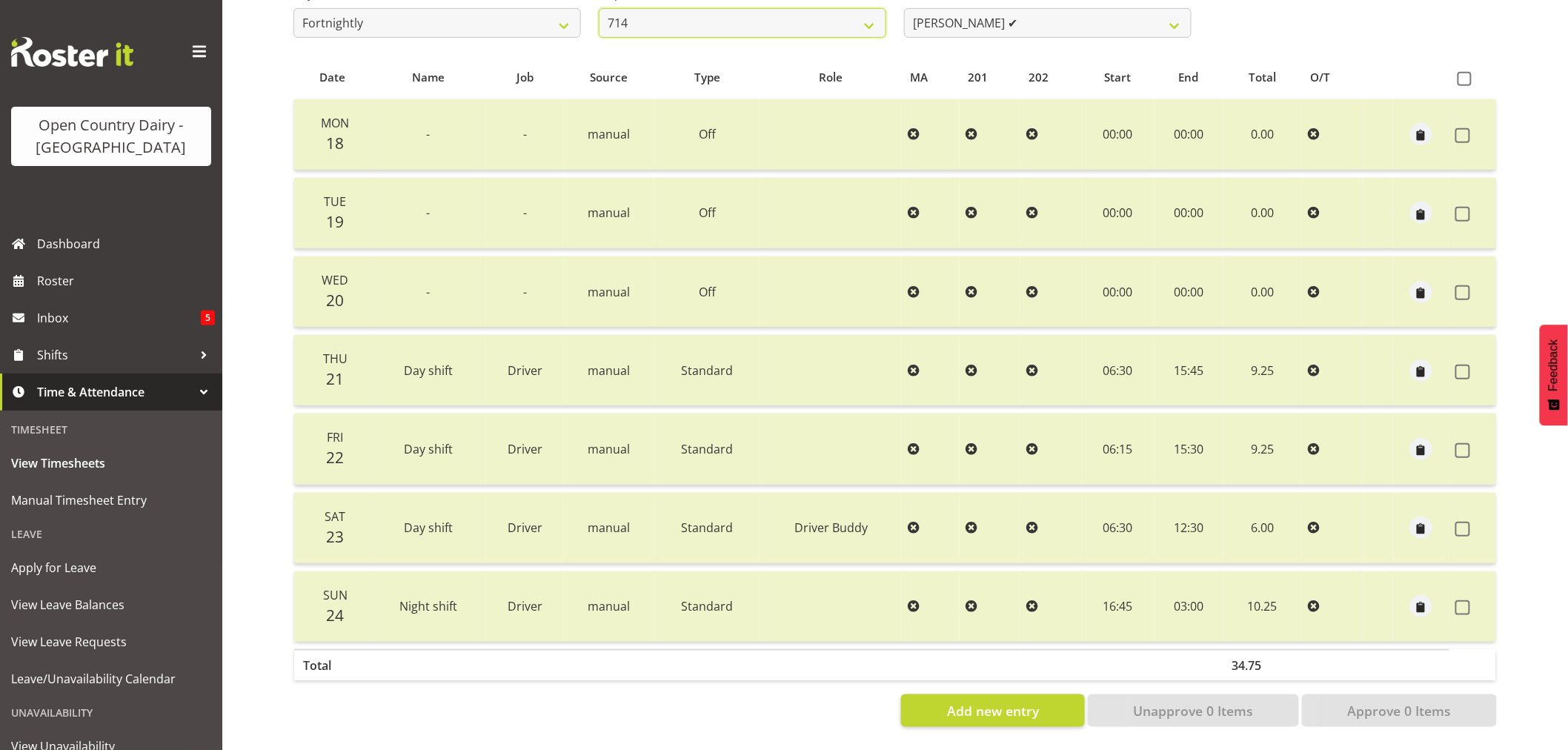
select select "10244"
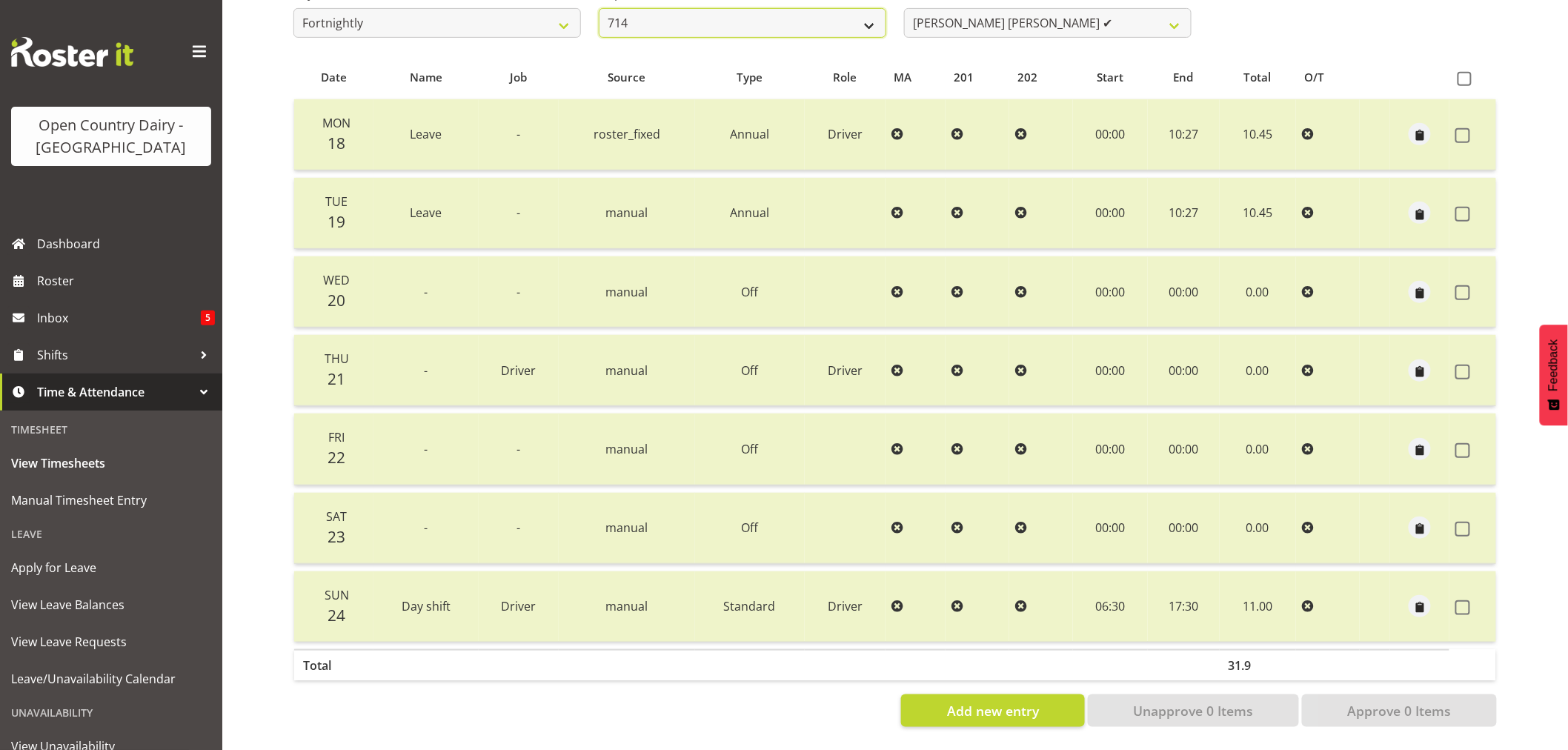
drag, startPoint x: 781, startPoint y: 11, endPoint x: 773, endPoint y: 13, distance: 8.2
click at [781, 11] on select "701 702 703 704 705 706 707 708 709 710 711 712 713 714 715 716 717 718 719 720" at bounding box center [742, 23] width 287 height 30
click at [598, 8] on select "701 702 703 704 705 706 707 708 709 710 711 712 713 714 715 716 717 718 719 720" at bounding box center [742, 23] width 287 height 30
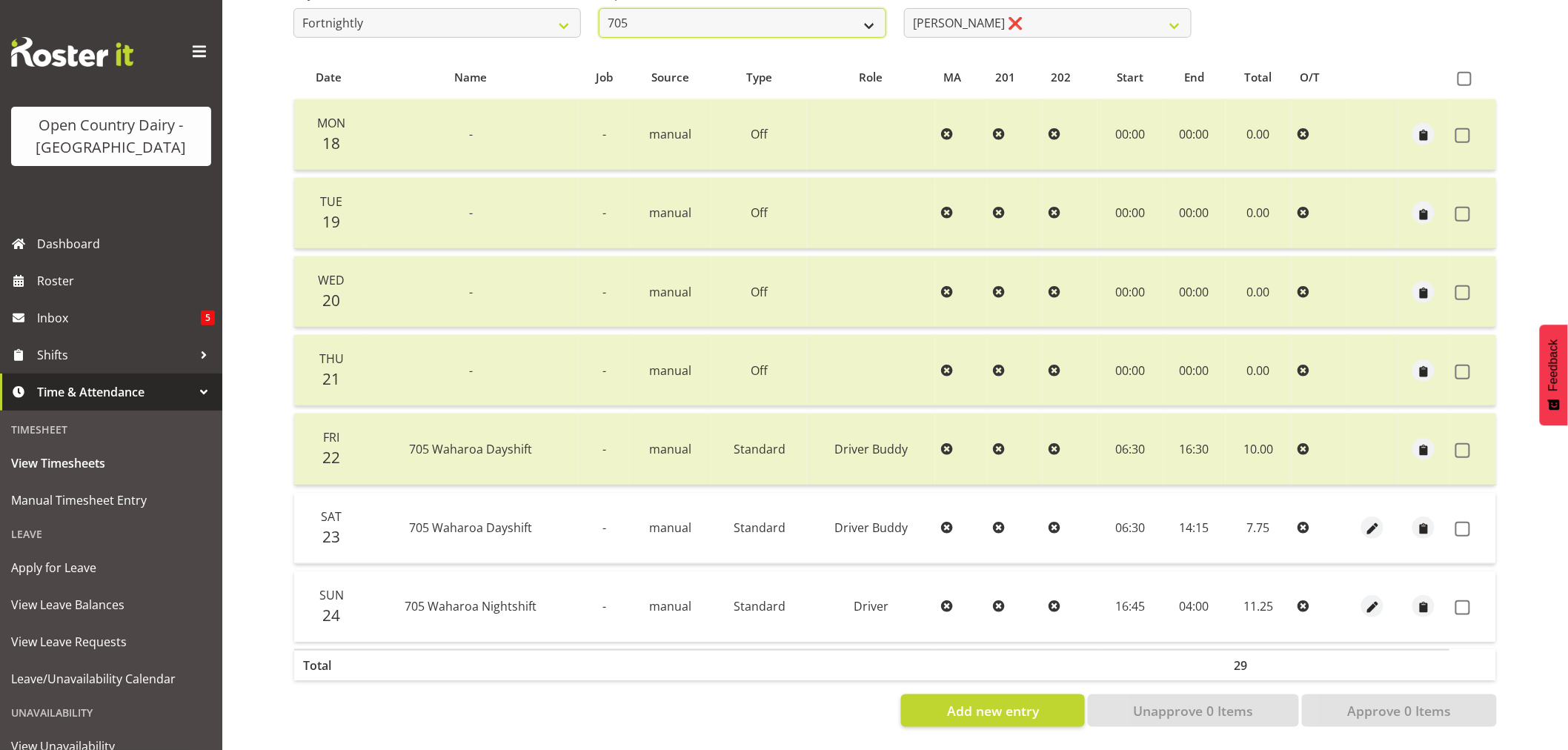
click at [724, 15] on select "701 702 703 704 705 706 707 708 709 710 711 712 713 714 715 716 717 718 719 720" at bounding box center [742, 23] width 287 height 30
select select "832"
click at [598, 8] on select "701 702 703 704 705 706 707 708 709 710 711 712 713 714 715 716 717 718 719 720" at bounding box center [742, 23] width 287 height 30
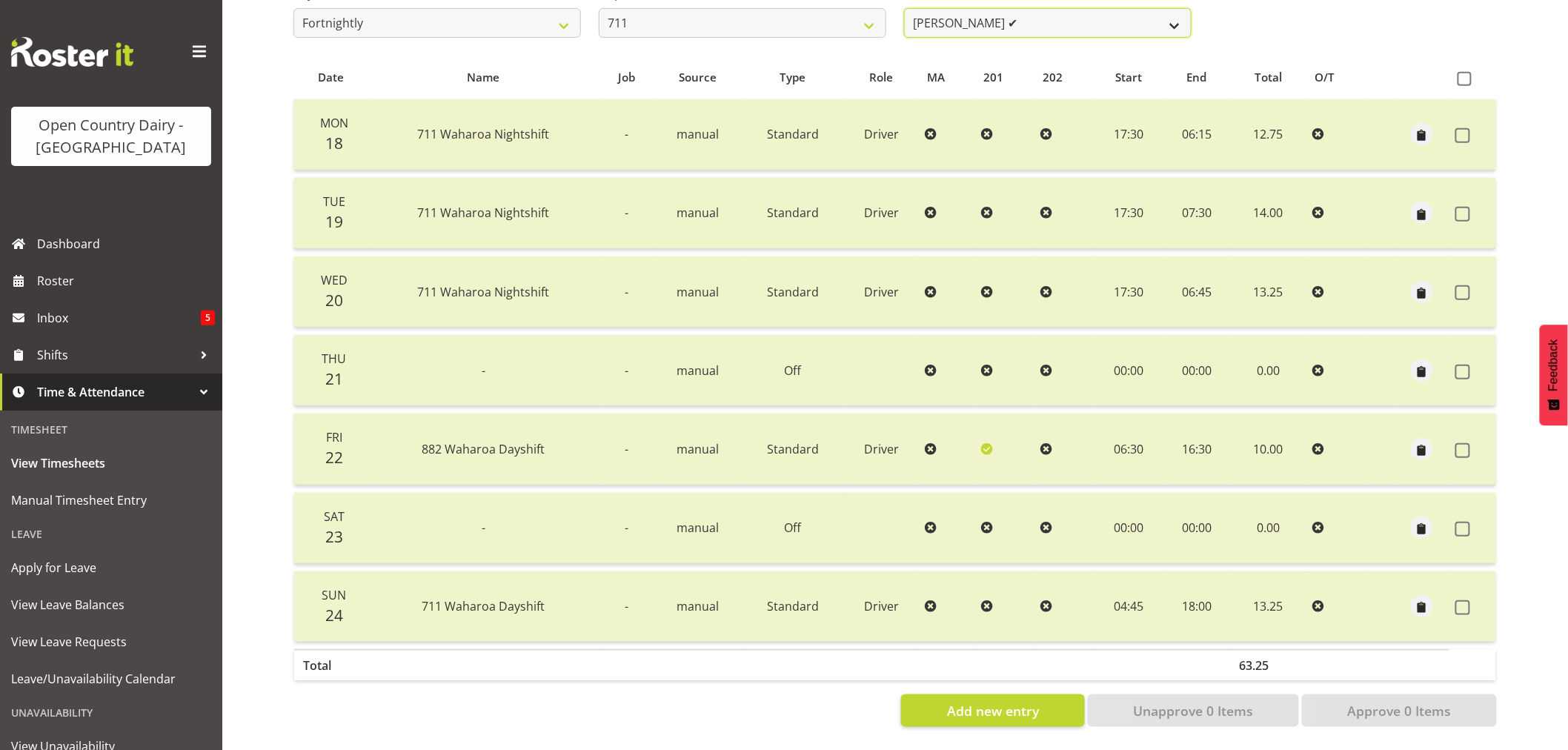
click at [1034, 8] on select "[PERSON_NAME] ✔ [PERSON_NAME] ❌ [PERSON_NAME] ✔" at bounding box center [1048, 23] width 287 height 30
select select "8181"
click at [904, 8] on select "[PERSON_NAME] ✔ [PERSON_NAME] ❌ [PERSON_NAME] ✔" at bounding box center [1048, 23] width 287 height 30
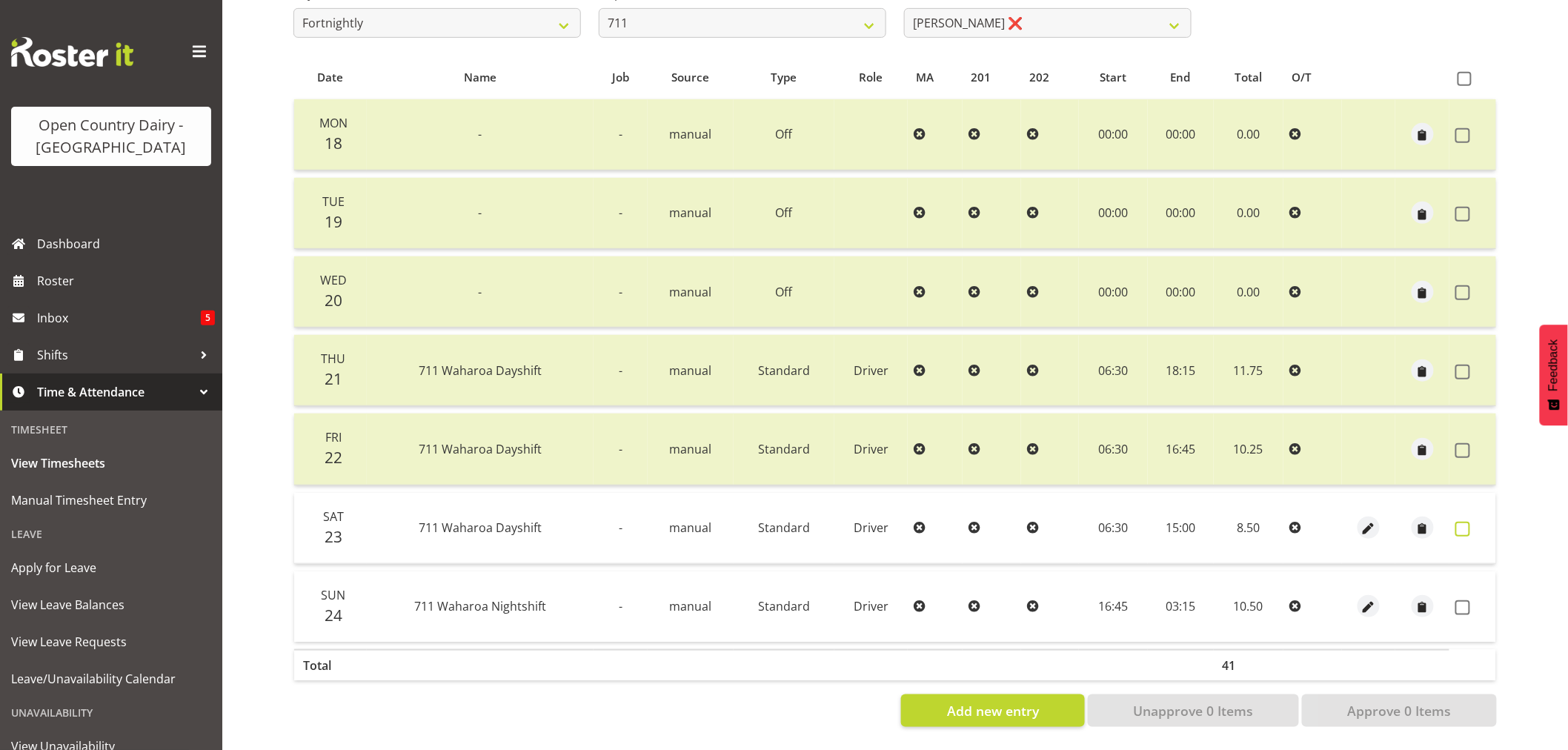
click at [1465, 522] on span at bounding box center [1463, 529] width 15 height 15
checkbox input "true"
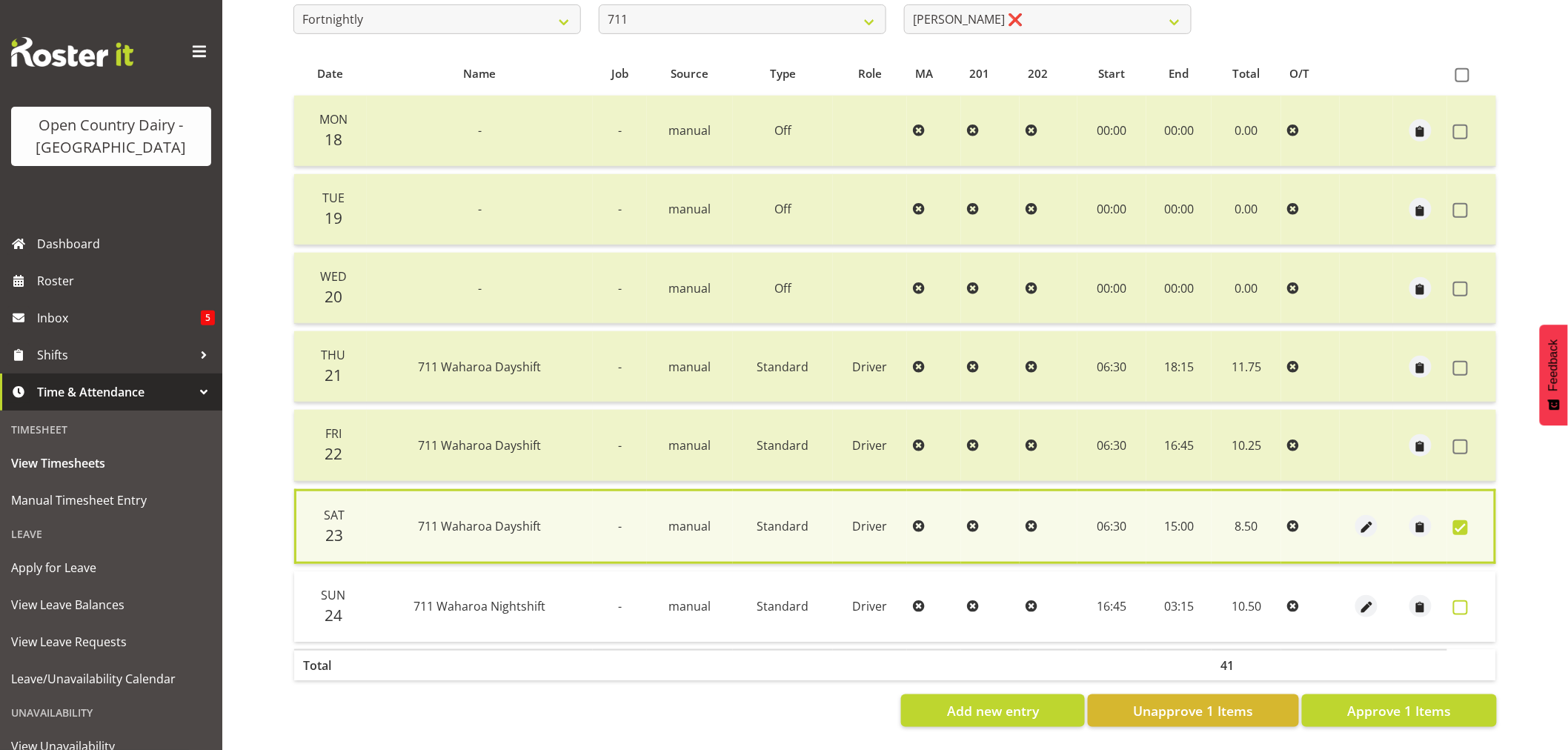
click at [1460, 602] on span at bounding box center [1460, 608] width 15 height 15
checkbox input "true"
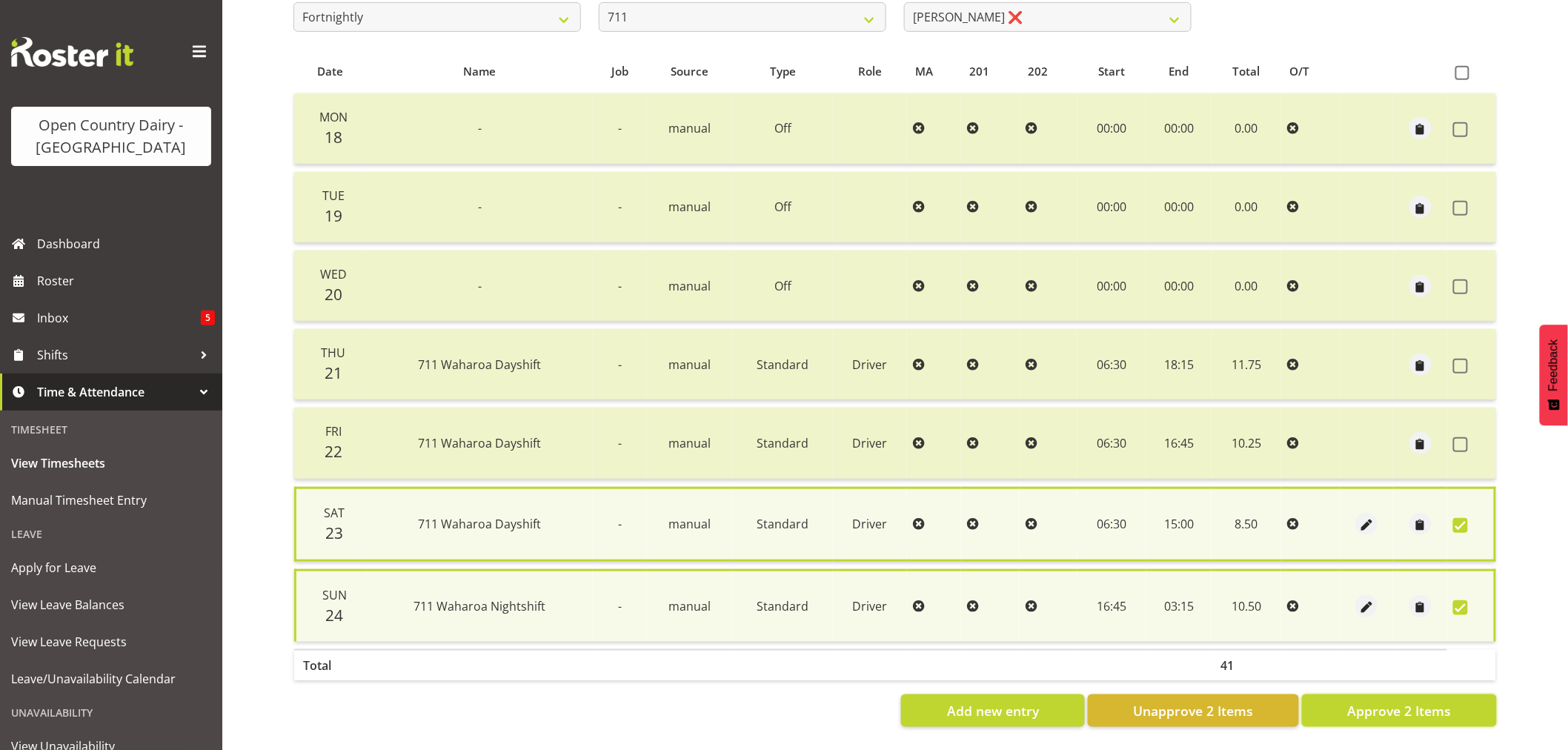
drag, startPoint x: 1408, startPoint y: 708, endPoint x: 1380, endPoint y: 693, distance: 31.8
click at [1406, 708] on span "Approve 2 Items" at bounding box center [1399, 711] width 103 height 19
checkbox input "false"
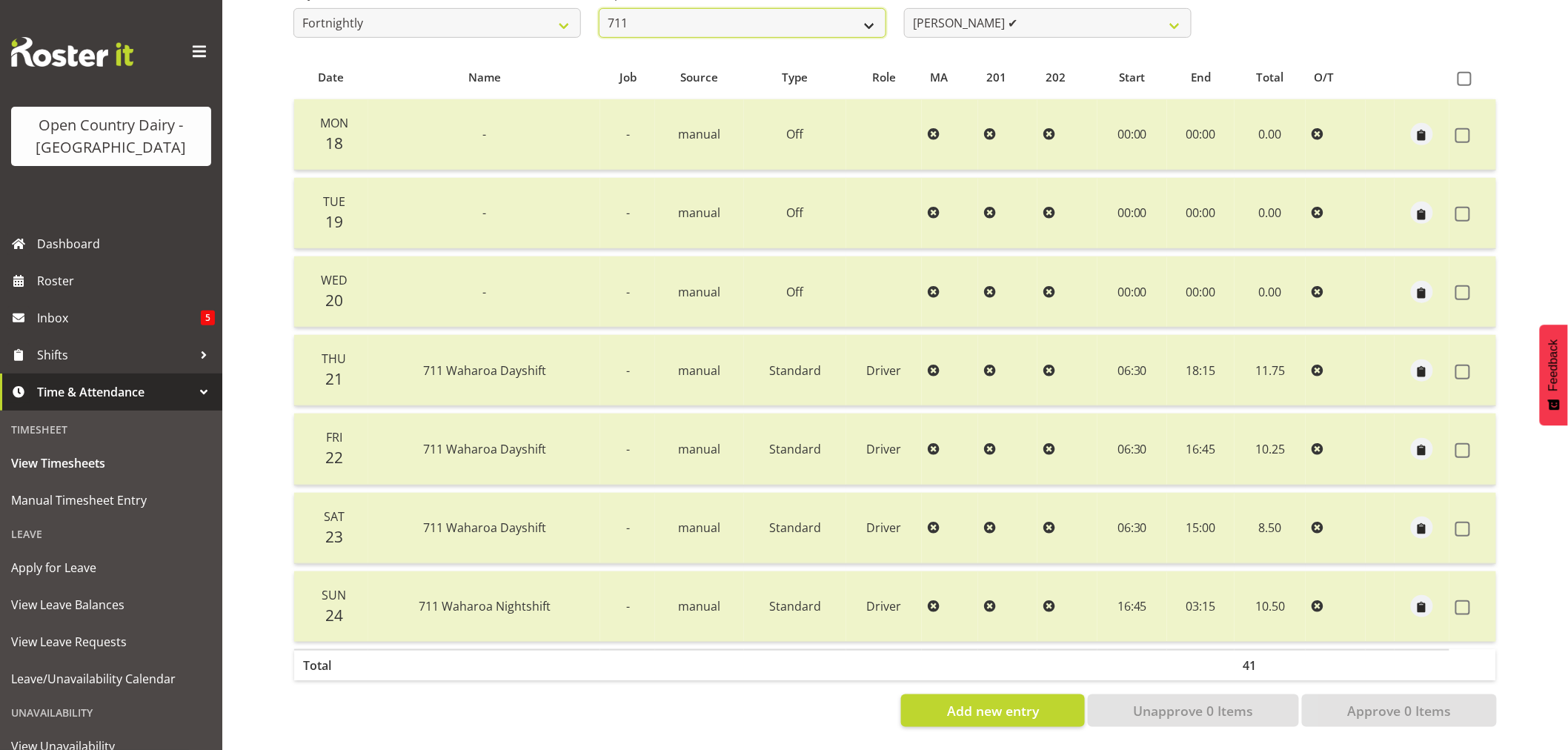
click at [672, 17] on select "701 702 703 704 705 706 707 708 709 710 711 712 713 714 715 716 717 718 719 720" at bounding box center [742, 23] width 287 height 30
select select "822"
click at [598, 8] on select "701 702 703 704 705 706 707 708 709 710 711 712 713 714 715 716 717 718 719 720" at bounding box center [742, 23] width 287 height 30
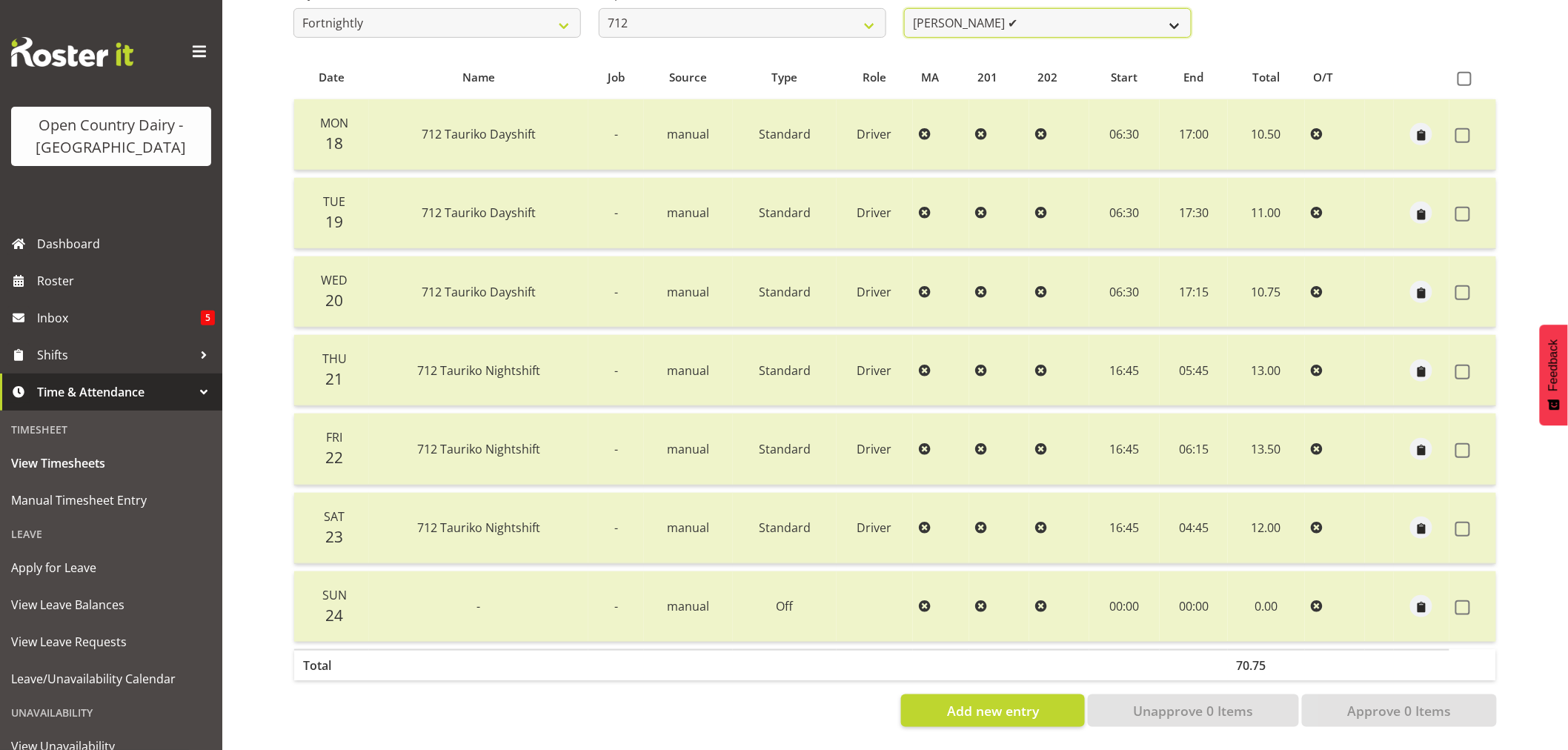
click at [1066, 9] on select "[PERSON_NAME] ✔ [PERSON_NAME] ✔ Lucky Kau Kau ✔" at bounding box center [1048, 23] width 287 height 30
click at [1066, 11] on select "[PERSON_NAME] ✔ [PERSON_NAME] ✔ Lucky Kau Kau ✔" at bounding box center [1048, 23] width 287 height 30
select select "8250"
click at [904, 8] on select "[PERSON_NAME] ✔ [PERSON_NAME] ✔ Lucky Kau Kau ✔" at bounding box center [1048, 23] width 287 height 30
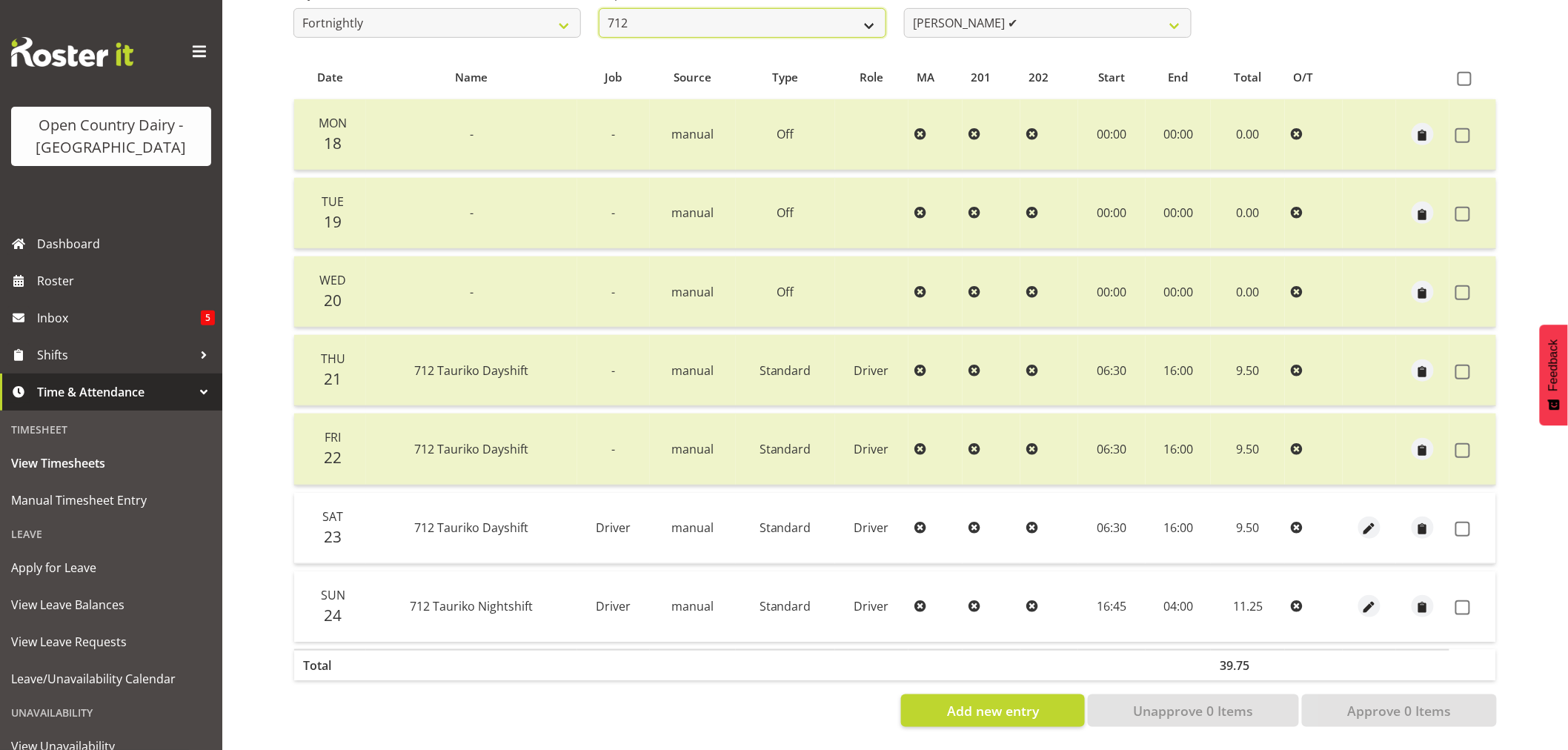
click at [685, 12] on select "701 702 703 704 705 706 707 708 709 710 711 712 713 714 715 716 717 718 719 720" at bounding box center [742, 23] width 287 height 30
select select "714"
click at [598, 8] on select "701 702 703 704 705 706 707 708 709 710 711 712 713 714 715 716 717 718 719 720" at bounding box center [742, 23] width 287 height 30
select select "8282"
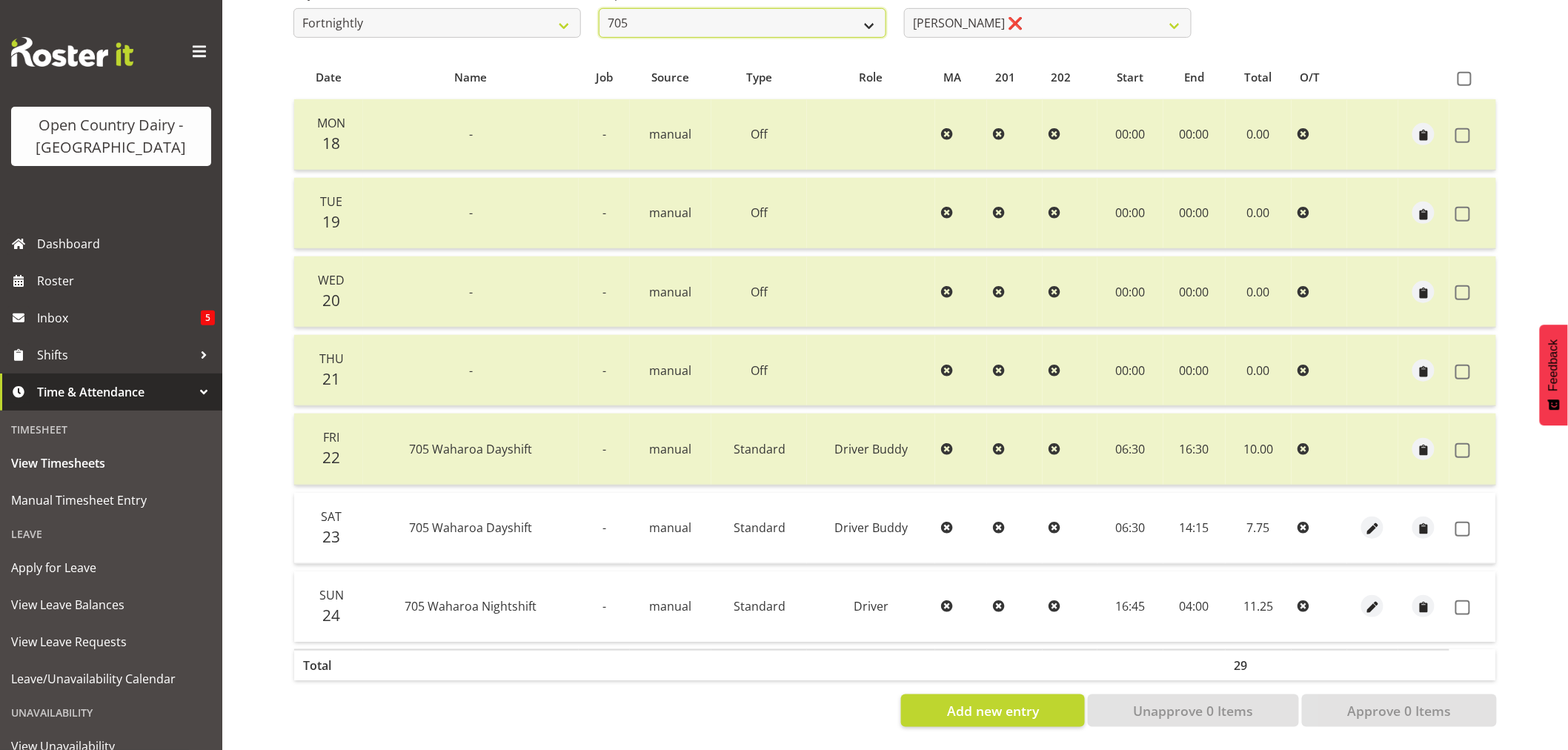
click at [730, 16] on select "701 702 703 704 705 706 707 708 709 710 711 712 713 714 715 716 717 718 719 720" at bounding box center [742, 23] width 287 height 30
select select "758"
click at [598, 8] on select "701 702 703 704 705 706 707 708 709 710 711 712 713 714 715 716 717 718 719 720" at bounding box center [742, 23] width 287 height 30
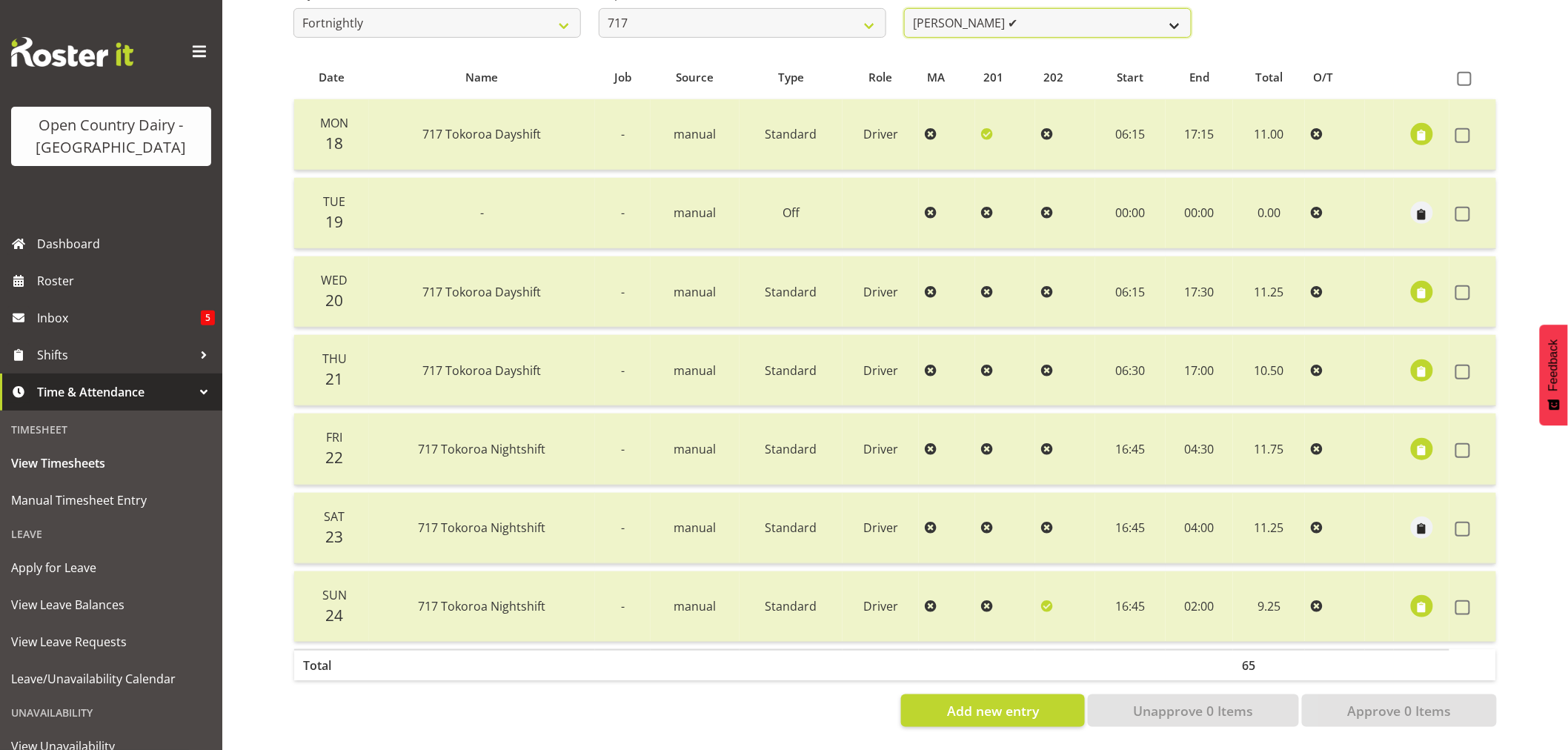
click at [1054, 17] on select "[PERSON_NAME] ✔ Dodge [PERSON_NAME] ✔ [PERSON_NAME] ❌ [PERSON_NAME] ✔" at bounding box center [1048, 23] width 287 height 30
select select "10284"
click at [904, 8] on select "[PERSON_NAME] ✔ Dodge [PERSON_NAME] ✔ [PERSON_NAME] ❌ [PERSON_NAME] ✔" at bounding box center [1048, 23] width 287 height 30
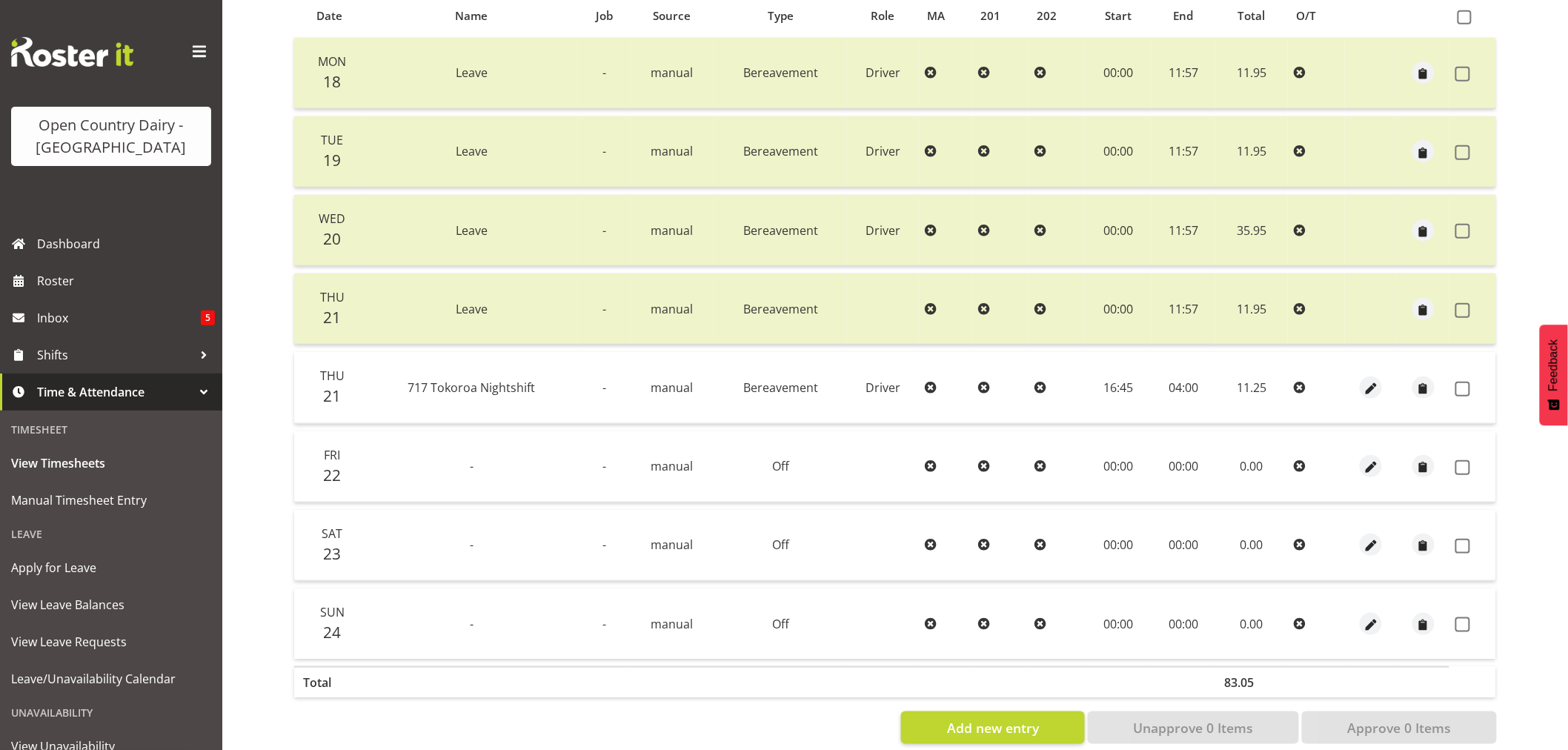
scroll to position [360, 0]
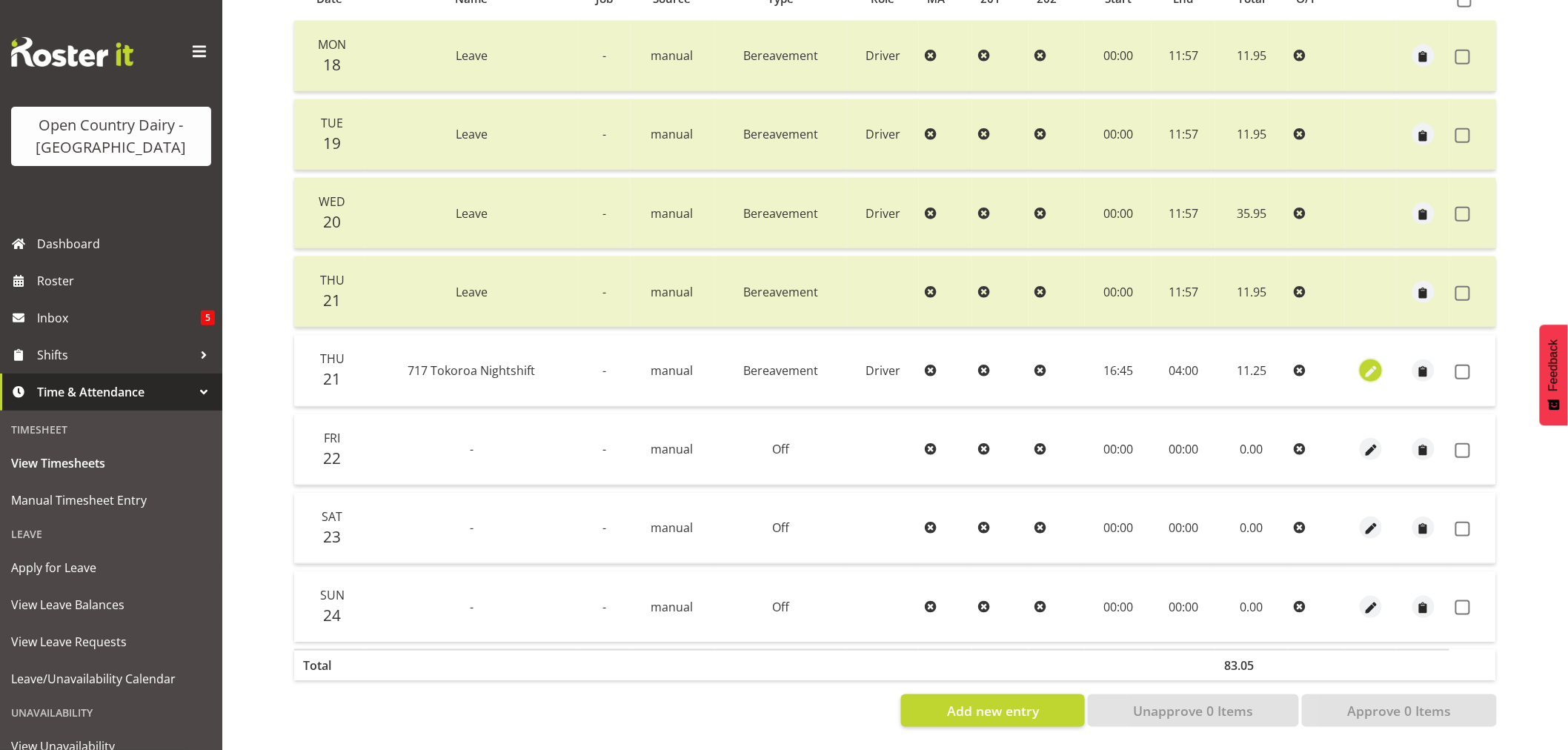
click at [1375, 363] on span "button" at bounding box center [1371, 371] width 17 height 17
select select "Bereavement"
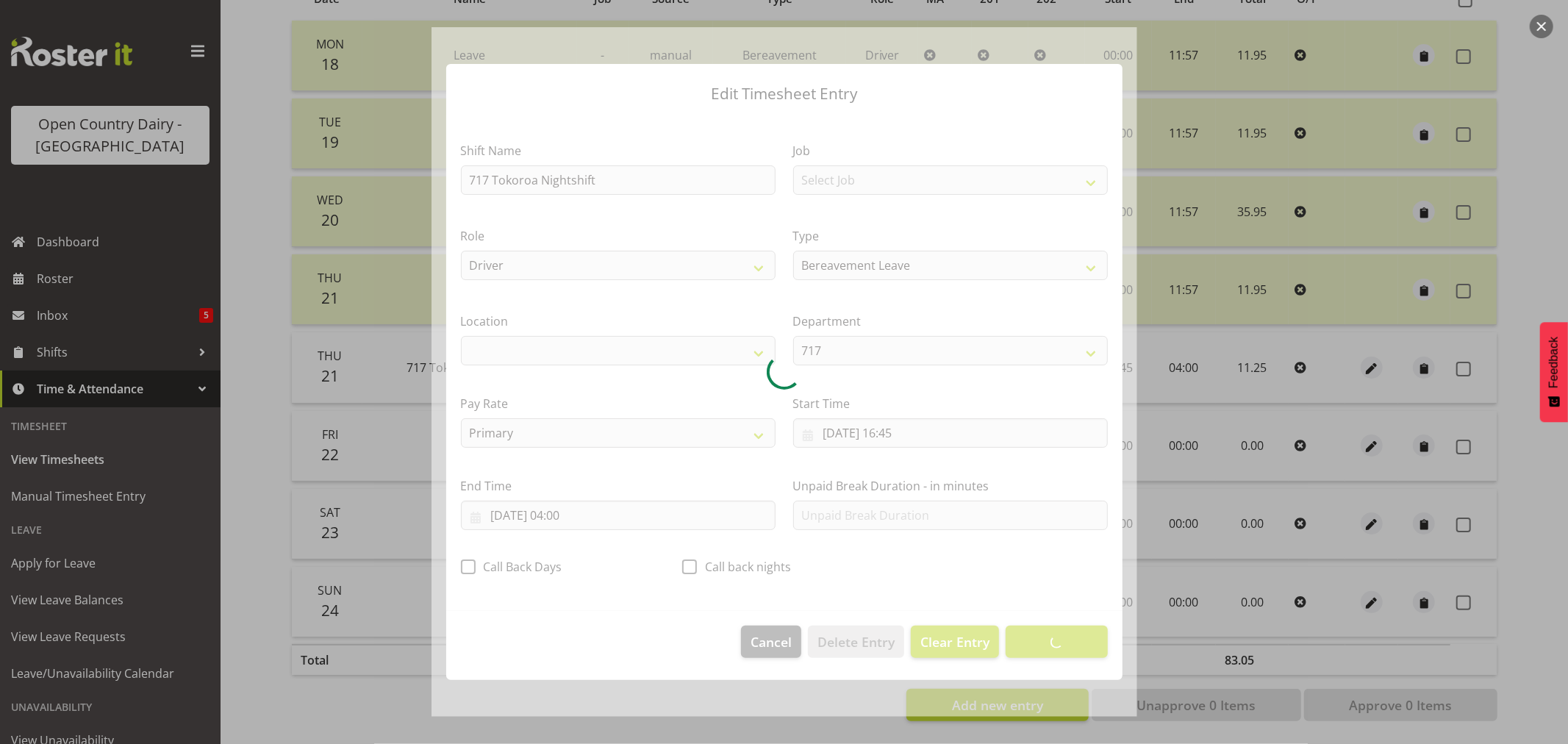
select select "1054"
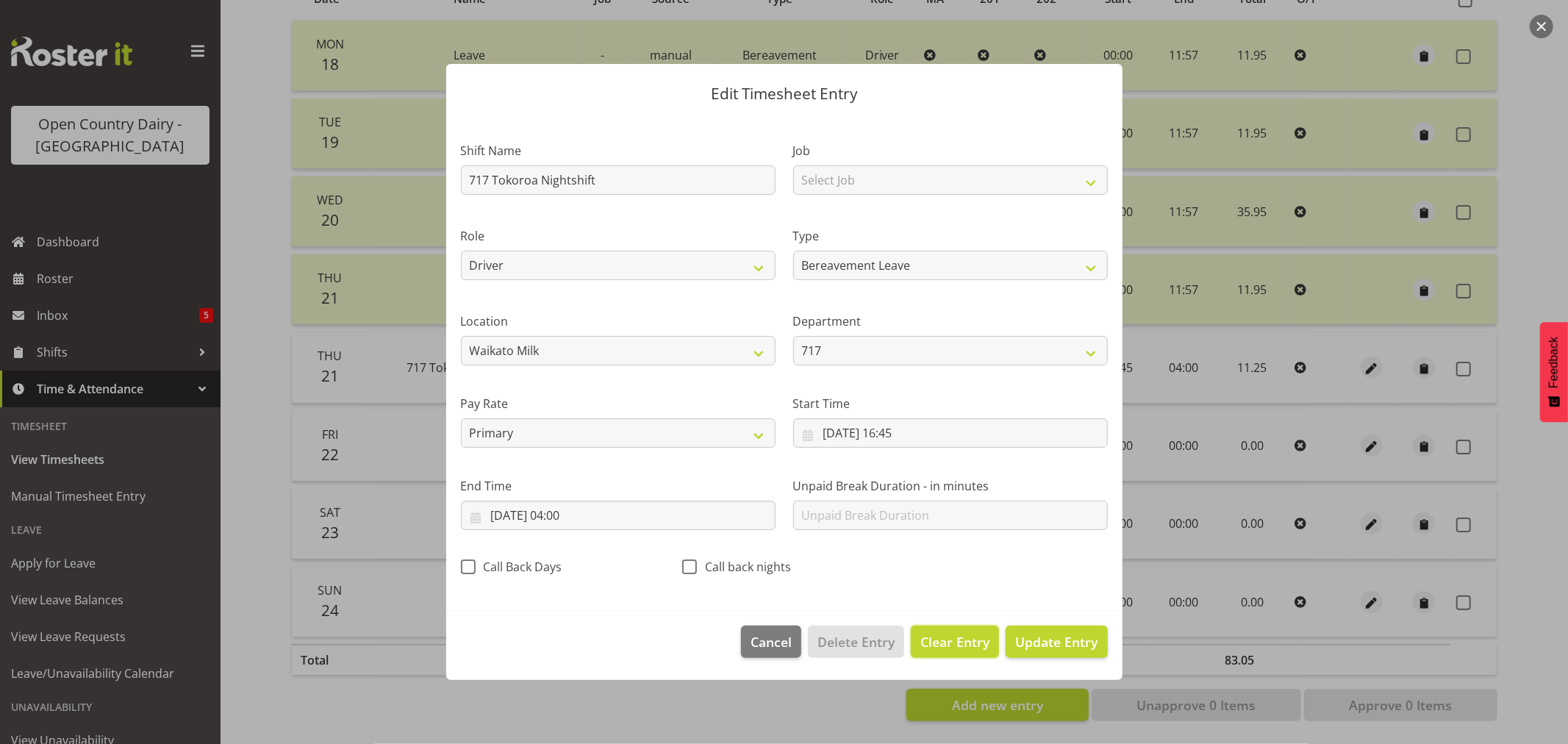
click at [959, 641] on span "Clear Entry" at bounding box center [955, 641] width 69 height 19
select select "Off"
type input "0"
select select
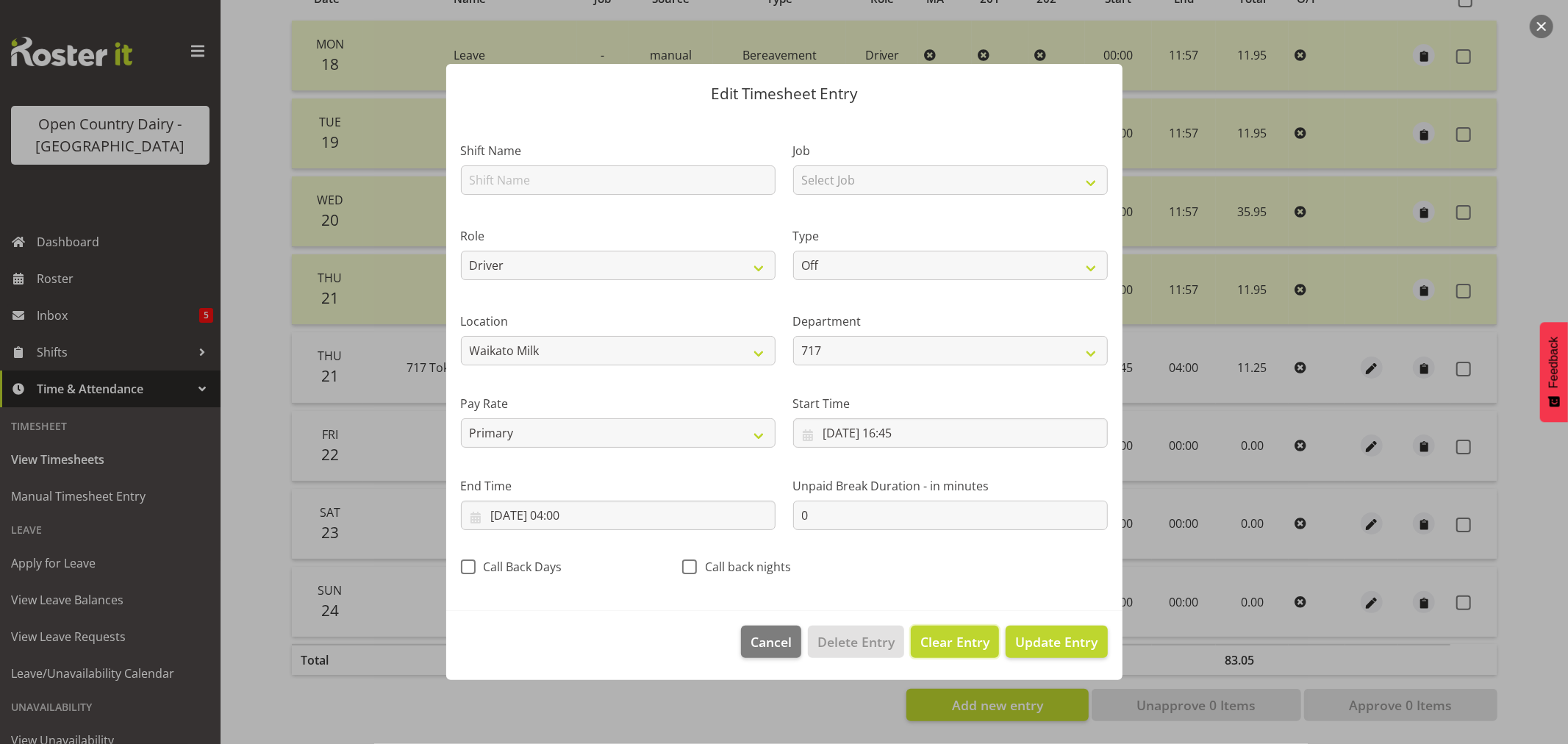
select select
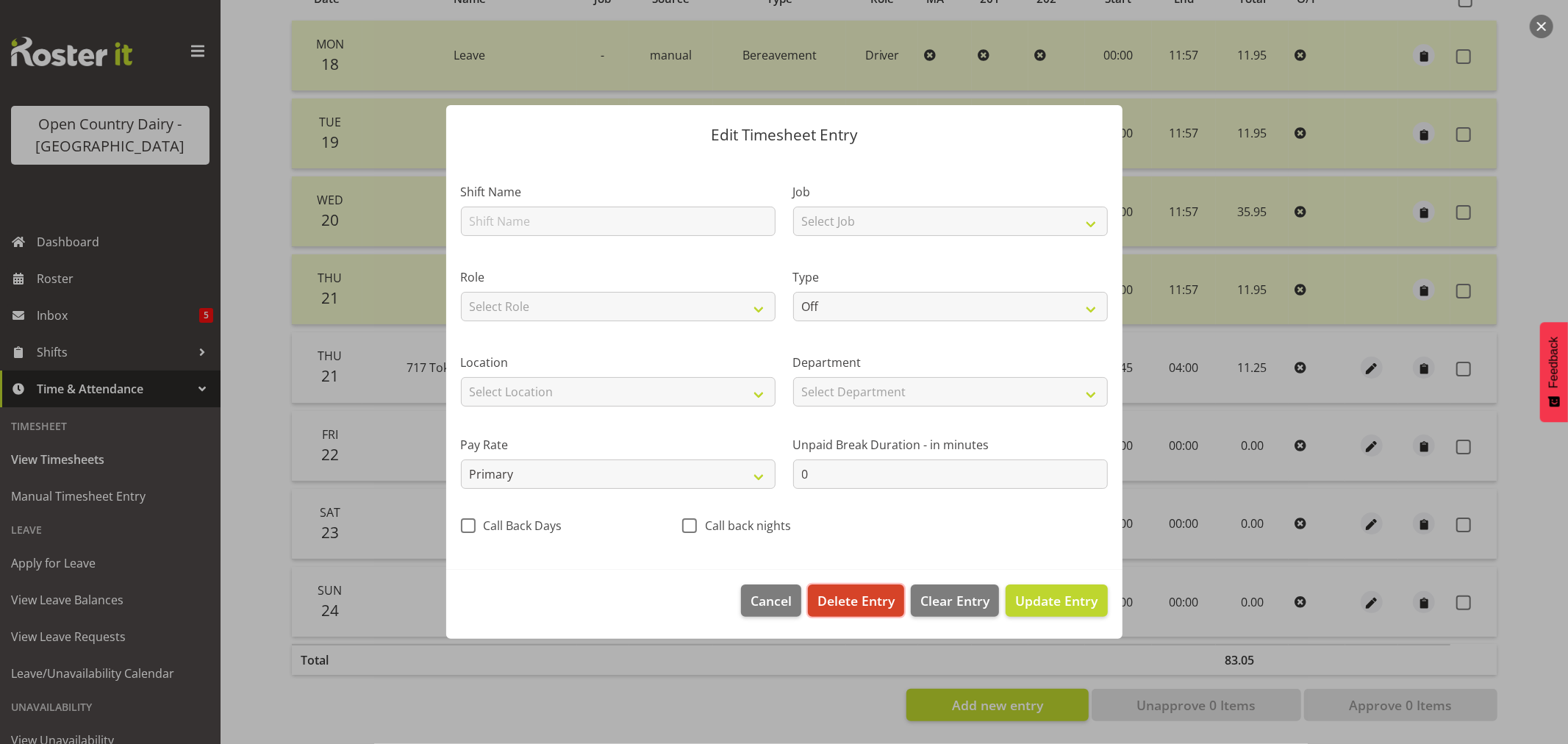
click at [851, 605] on span "Delete Entry" at bounding box center [856, 601] width 77 height 19
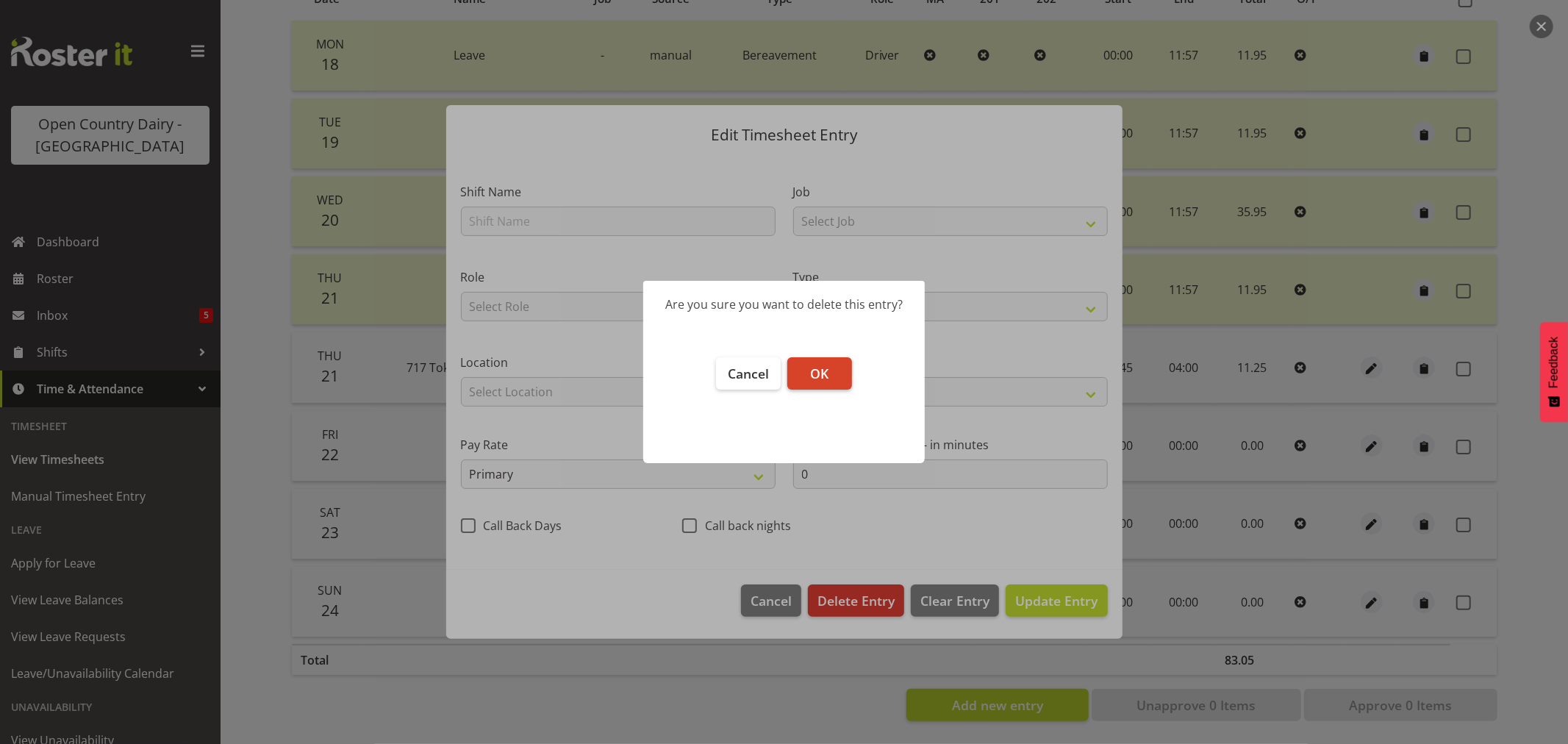
click at [819, 363] on button "OK" at bounding box center [819, 374] width 64 height 33
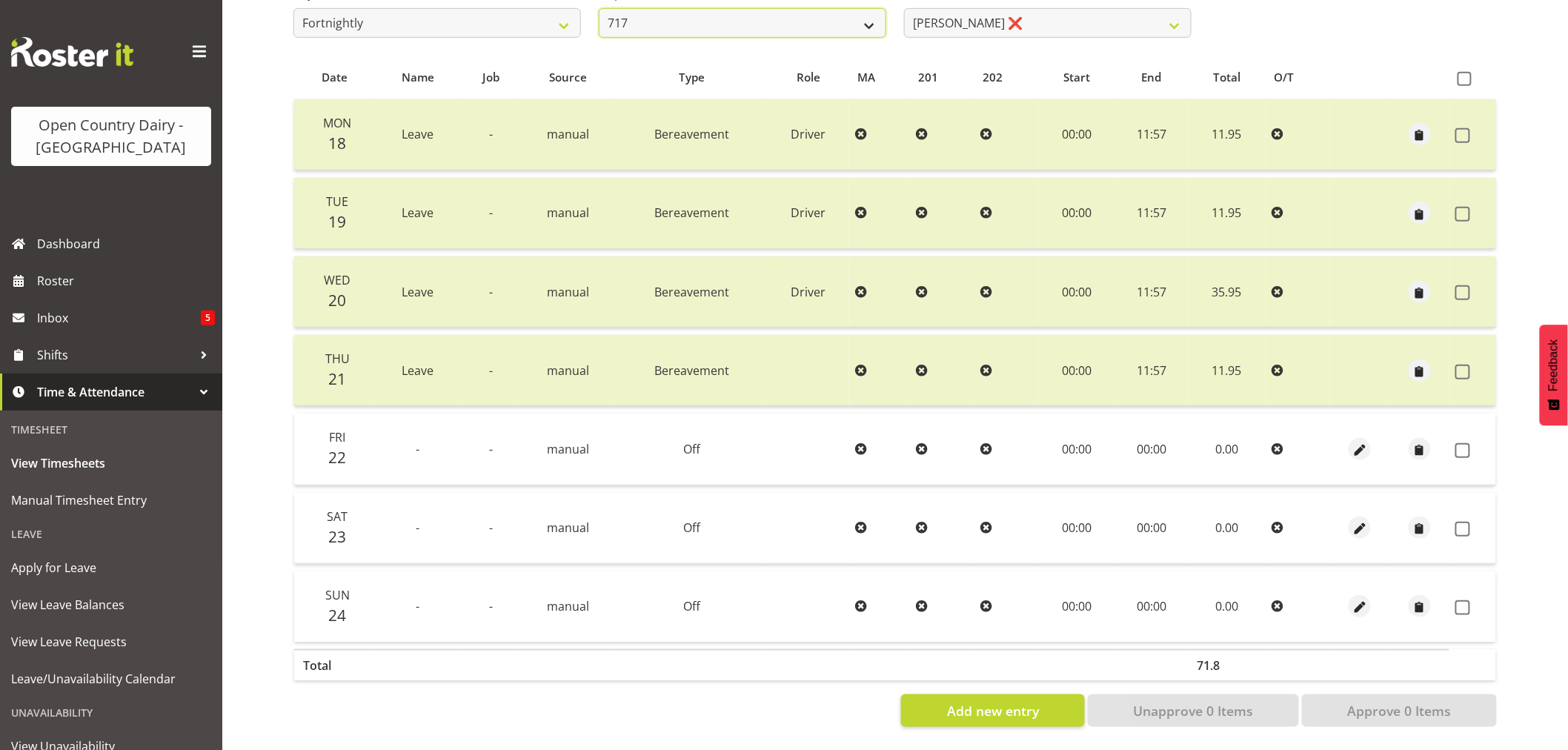
scroll to position [277, 0]
click at [659, 8] on select "701 702 703 704 705 706 707 708 709 710 711 712 713 714 715 716 717 718 719 720" at bounding box center [742, 23] width 287 height 30
select select "808"
click at [598, 8] on select "701 702 703 704 705 706 707 708 709 710 711 712 713 714 715 716 717 718 719 720" at bounding box center [742, 23] width 287 height 30
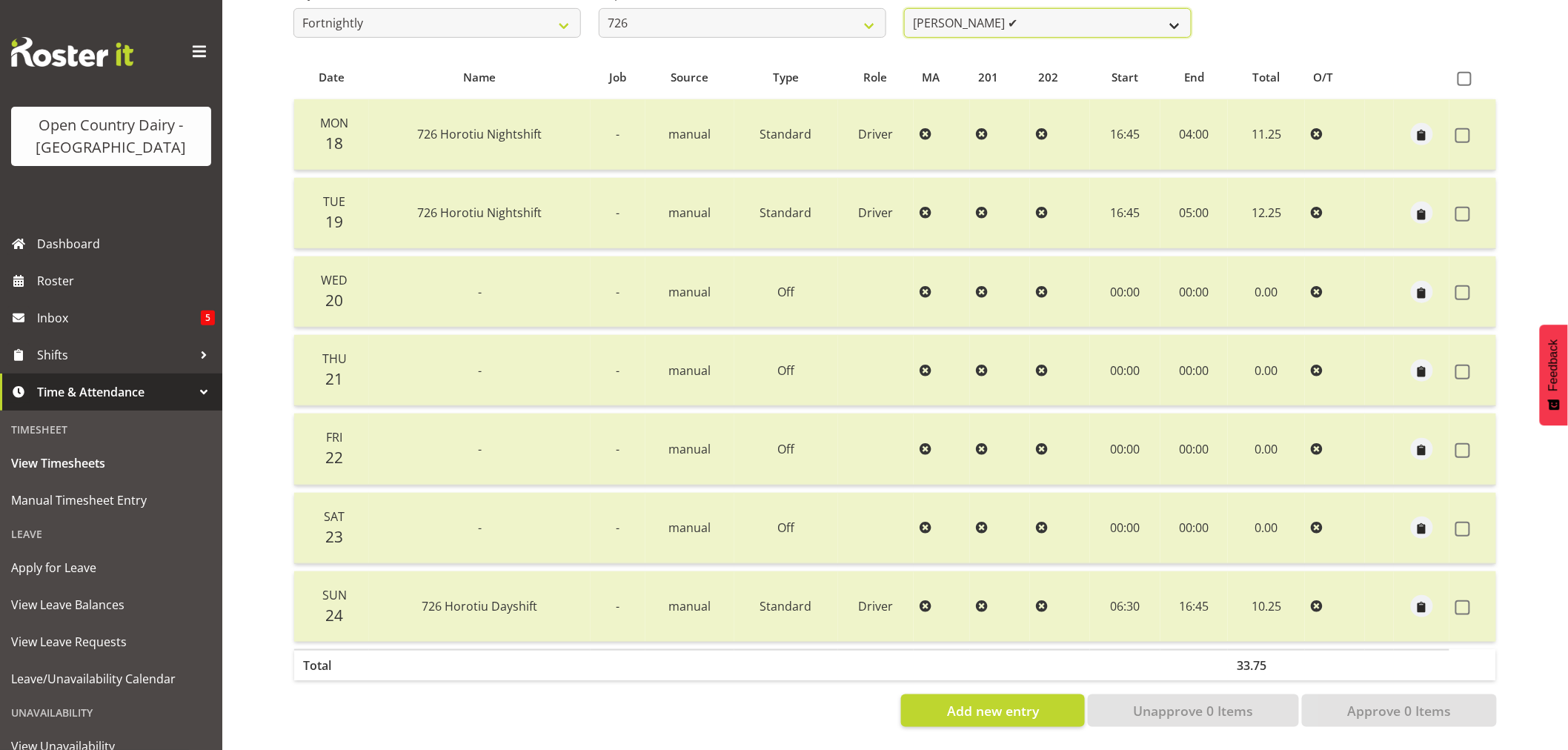
click at [1089, 17] on select "[PERSON_NAME] ✔ [PERSON_NAME] ✔ [PERSON_NAME] ❌ [PERSON_NAME] ✔" at bounding box center [1048, 23] width 287 height 30
select select "11081"
click at [904, 8] on select "[PERSON_NAME] ✔ [PERSON_NAME] ✔ [PERSON_NAME] ❌ [PERSON_NAME] ✔" at bounding box center [1048, 23] width 287 height 30
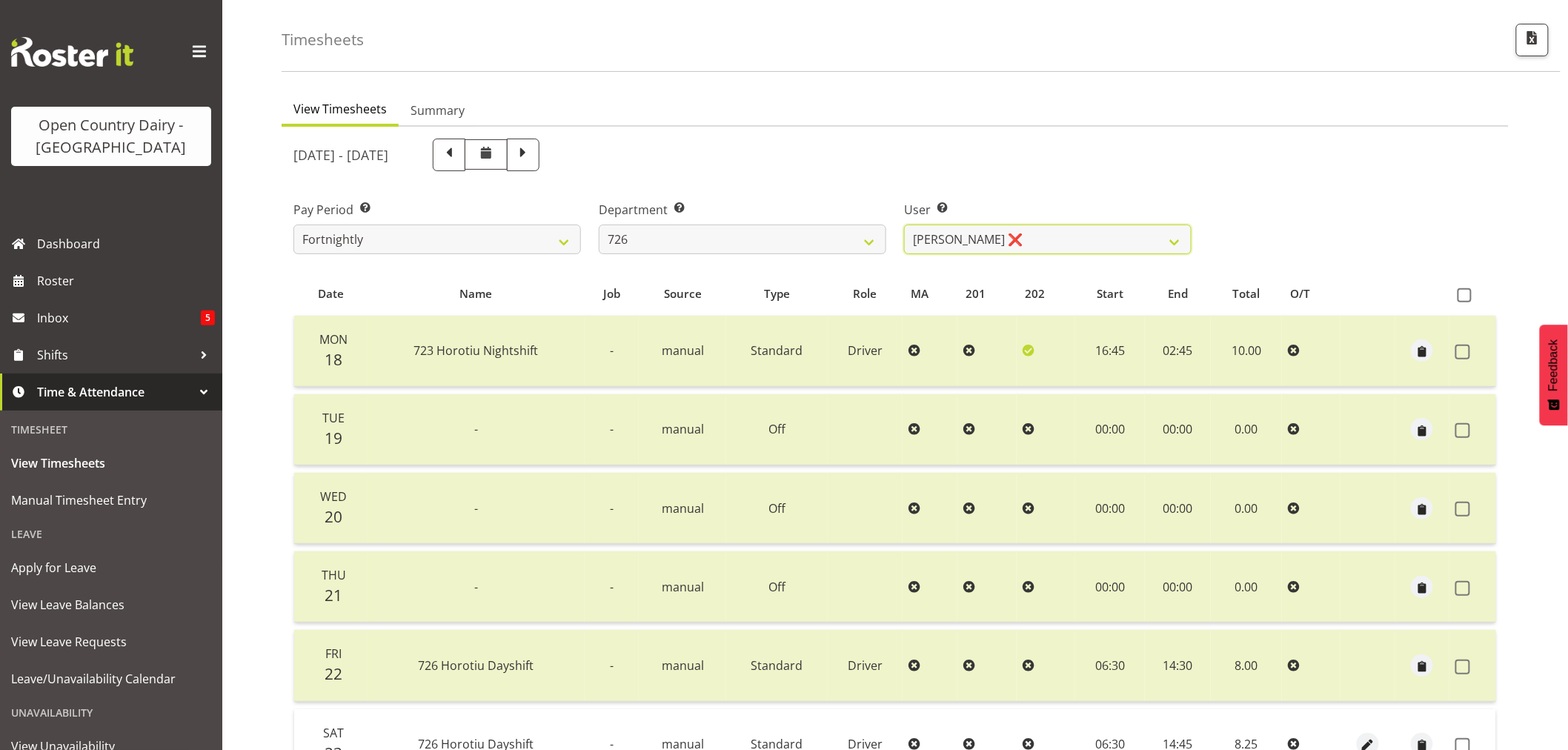
scroll to position [0, 0]
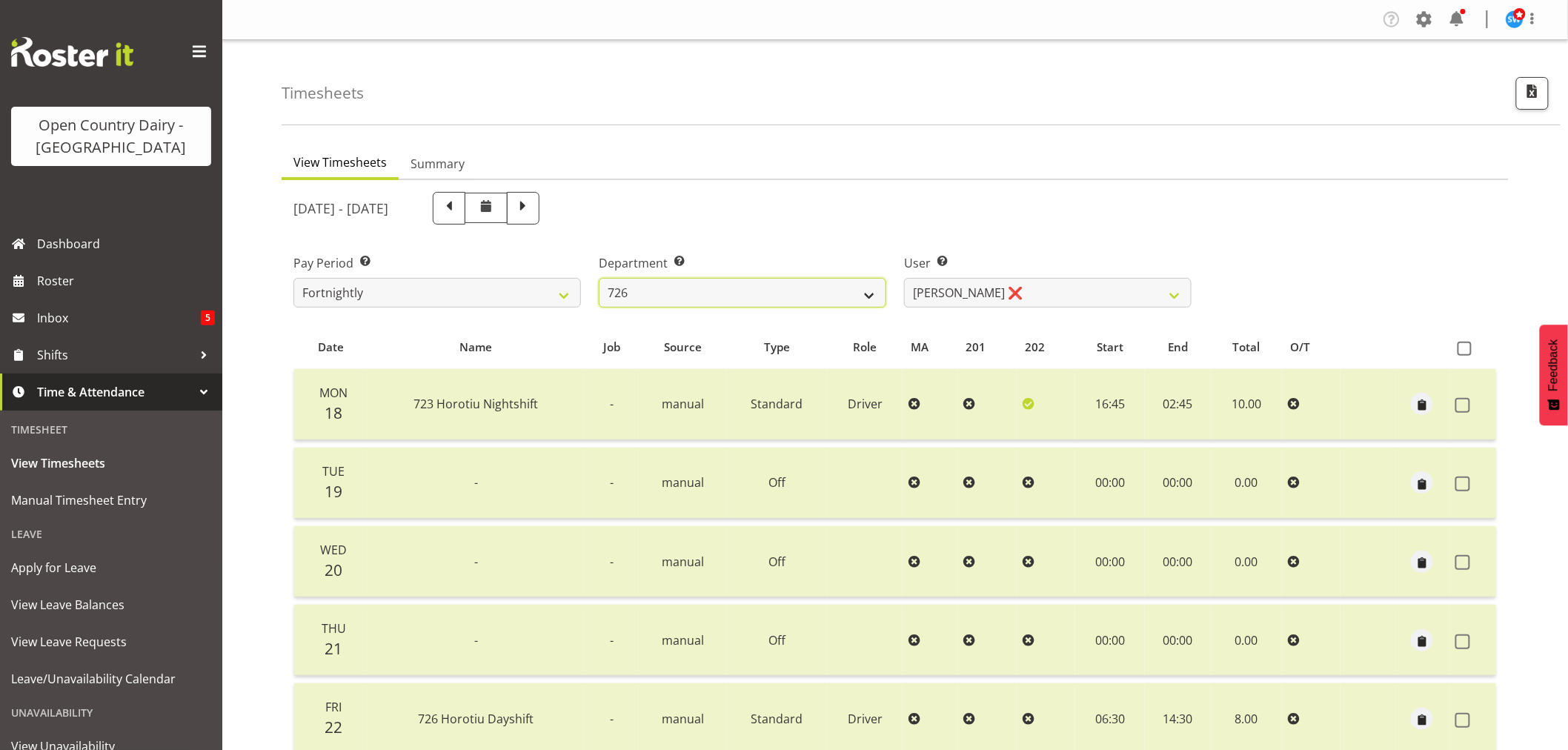
click at [751, 291] on select "701 702 703 704 705 706 707 708 709 710 711 712 713 714 715 716 717 718 719 720" at bounding box center [742, 292] width 287 height 30
select select "874"
click at [598, 278] on select "701 702 703 704 705 706 707 708 709 710 711 712 713 714 715 716 717 718 719 720" at bounding box center [742, 292] width 287 height 30
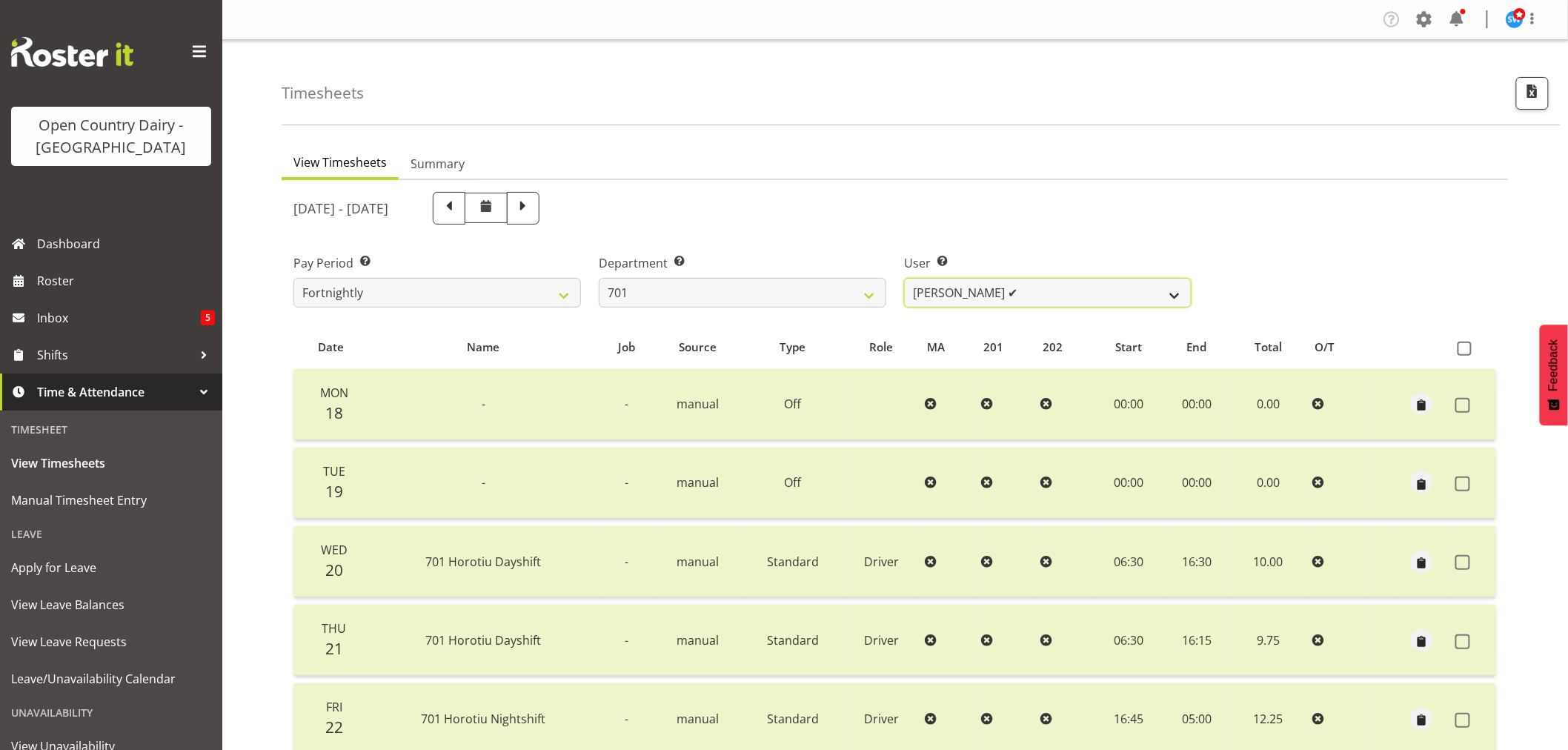
click at [1076, 295] on select "[PERSON_NAME] ✔ [PERSON_NAME] ✔ [PERSON_NAME] ✔ [PERSON_NAME] ❌" at bounding box center [1048, 292] width 287 height 30
select select "8383"
click at [904, 278] on select "[PERSON_NAME] ✔ [PERSON_NAME] ✔ [PERSON_NAME] ✔ [PERSON_NAME] ❌" at bounding box center [1048, 292] width 287 height 30
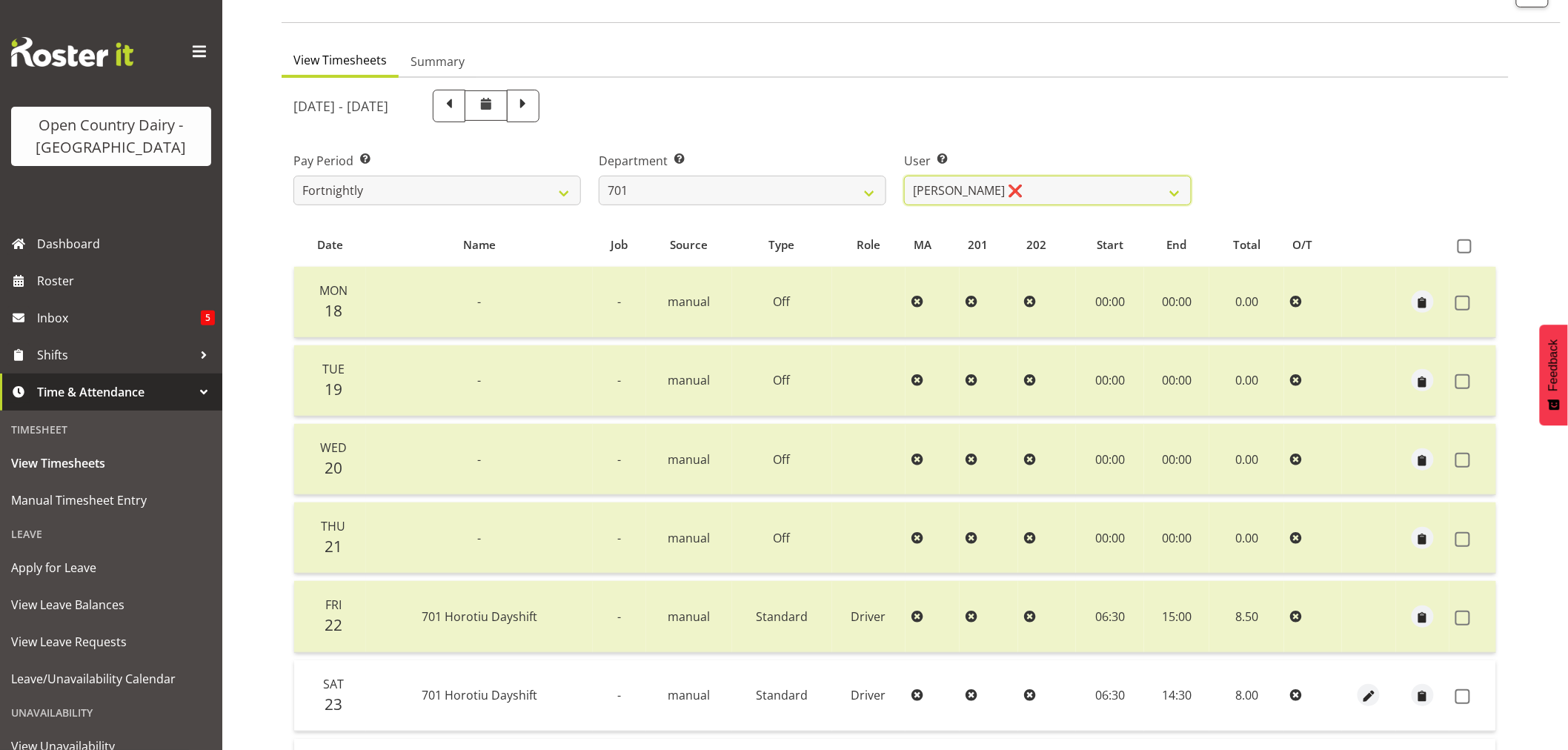
scroll to position [282, 0]
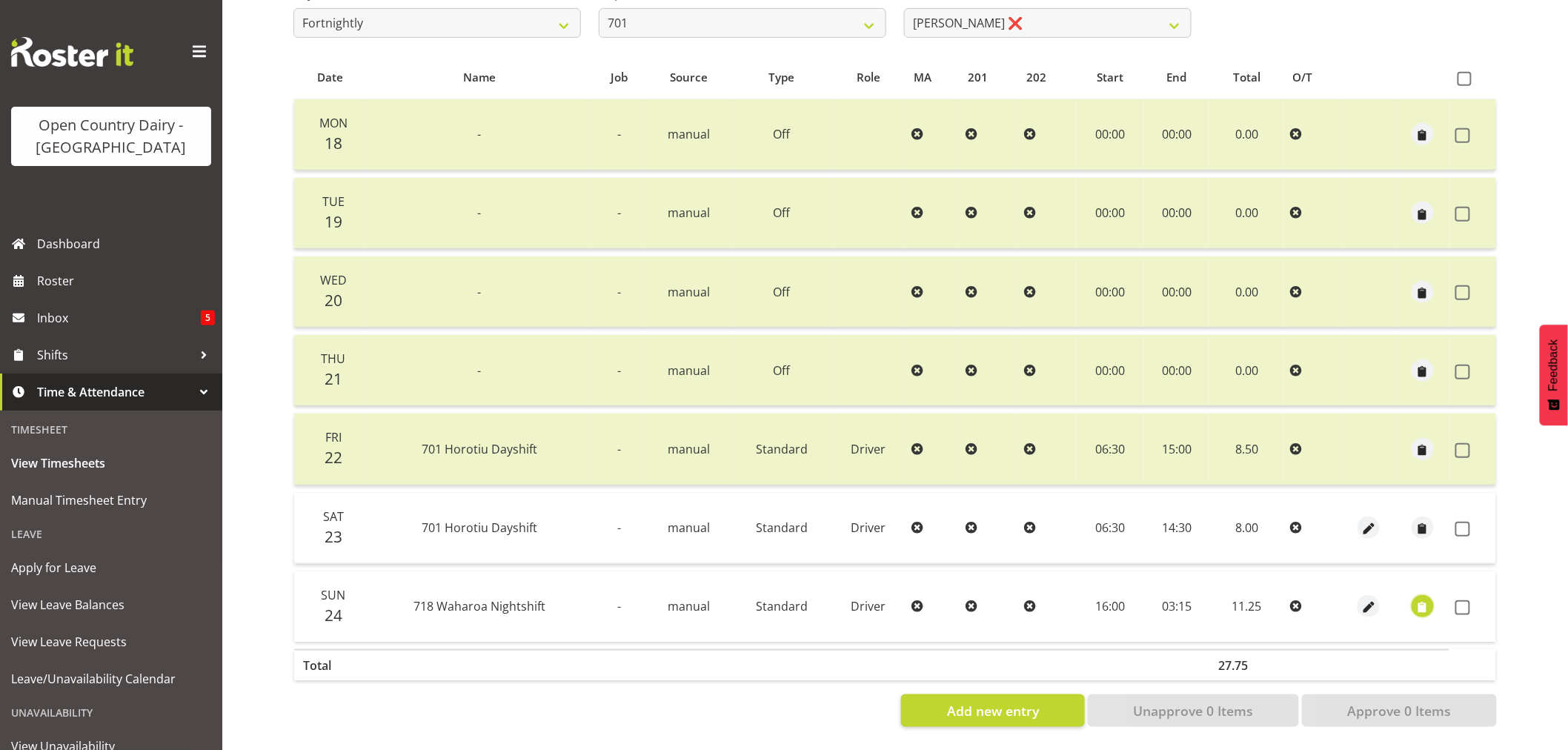
click at [1419, 600] on span "button" at bounding box center [1423, 608] width 17 height 17
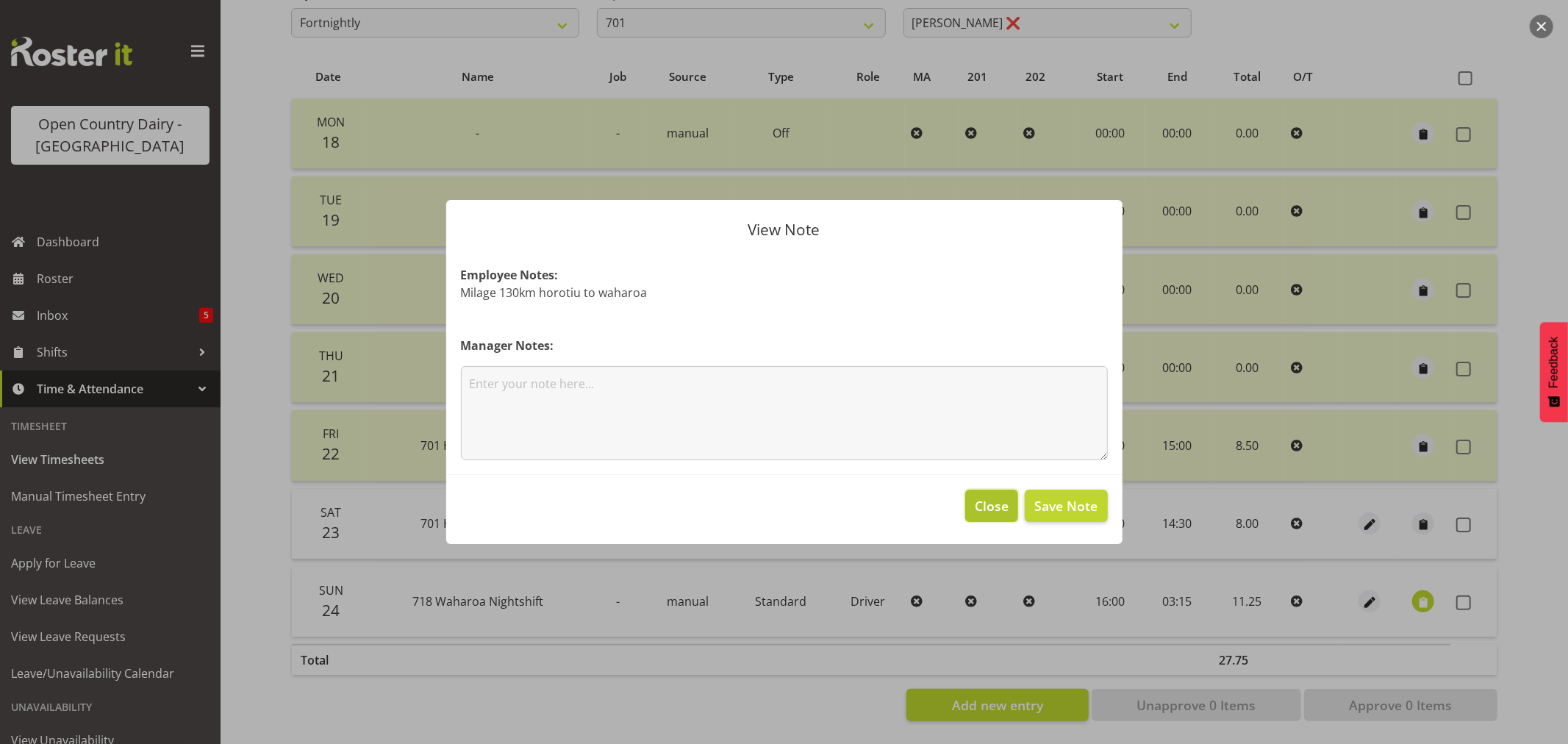
click at [976, 500] on span "Close" at bounding box center [992, 505] width 34 height 19
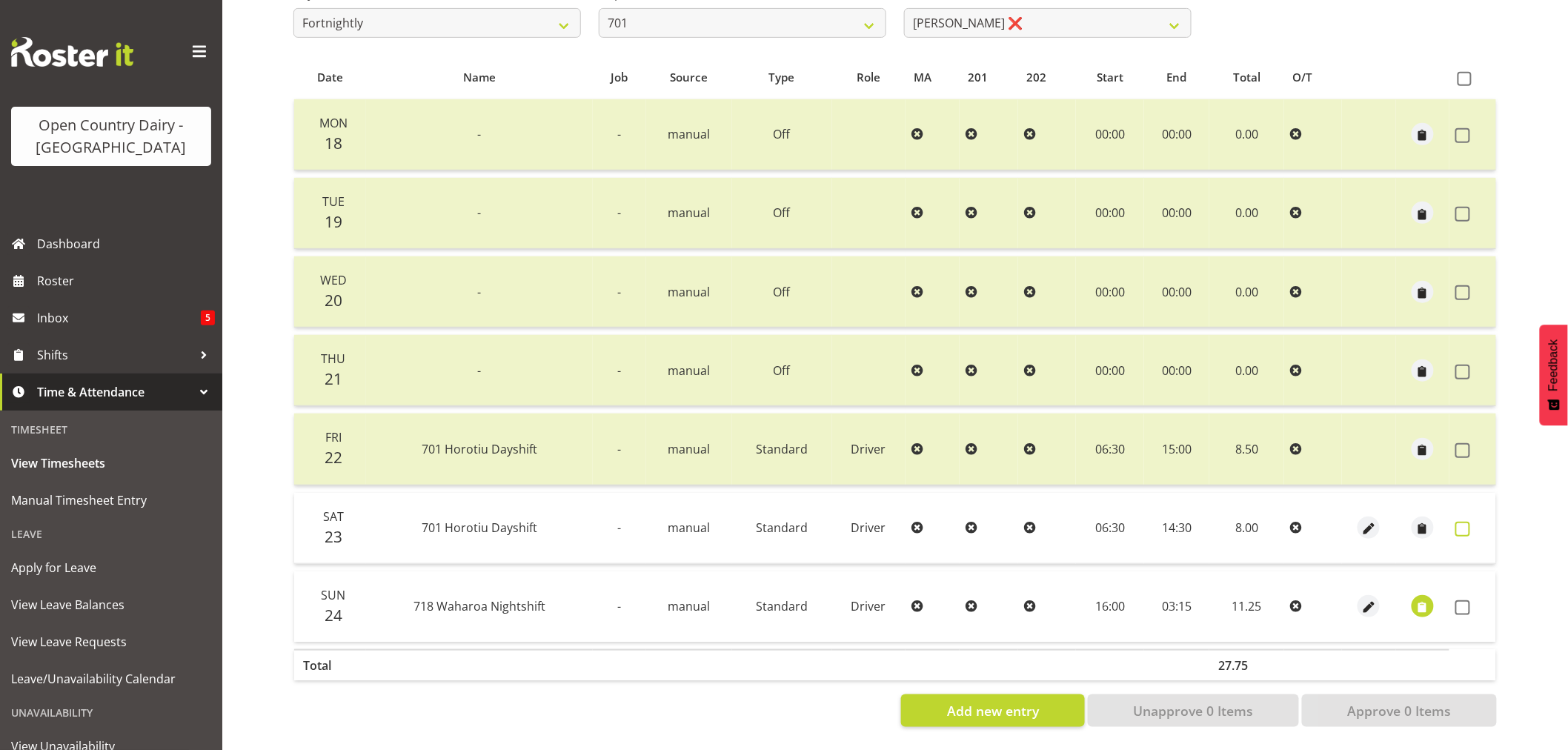
click at [1464, 522] on span at bounding box center [1463, 529] width 15 height 15
checkbox input "true"
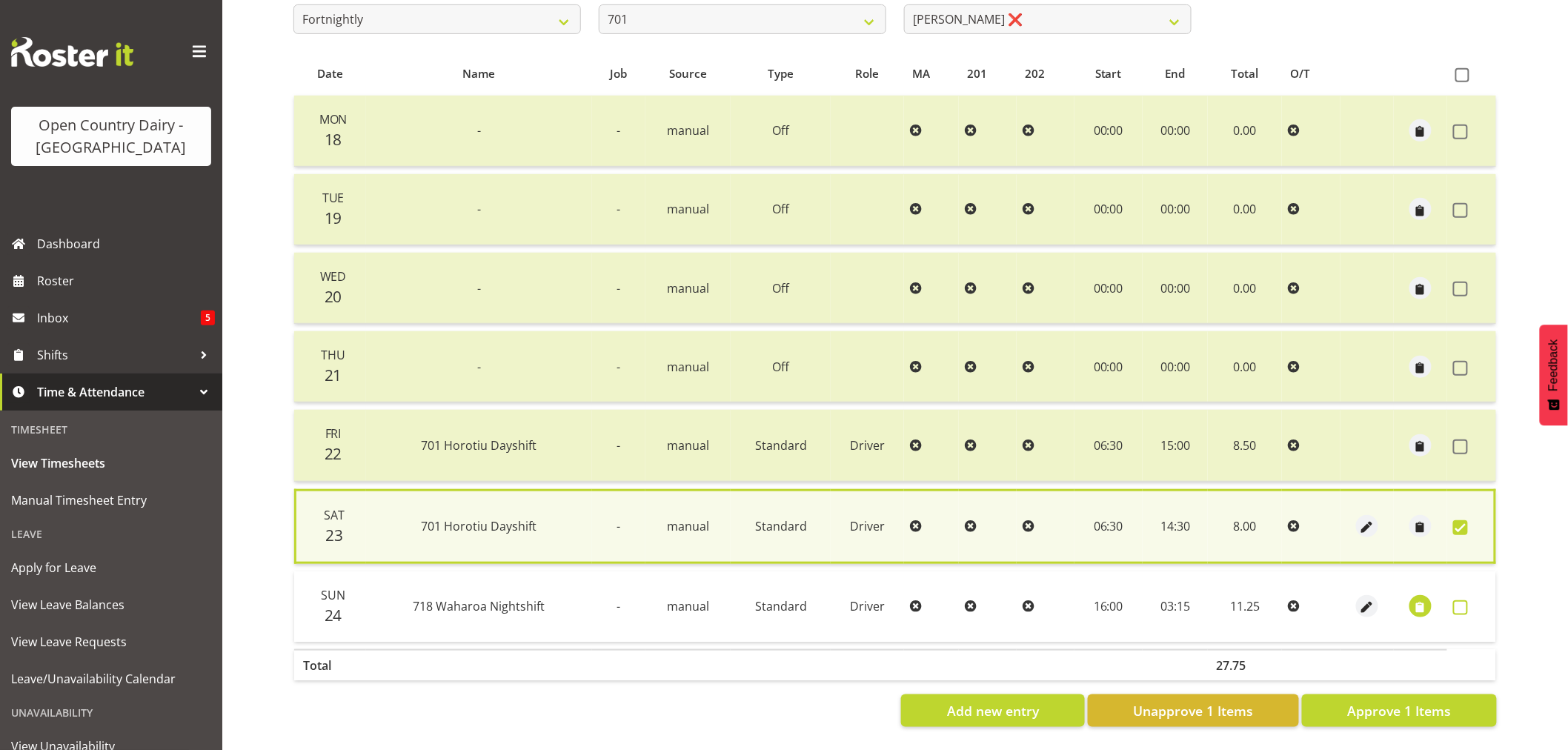
click at [1461, 600] on span at bounding box center [1460, 608] width 15 height 15
checkbox input "true"
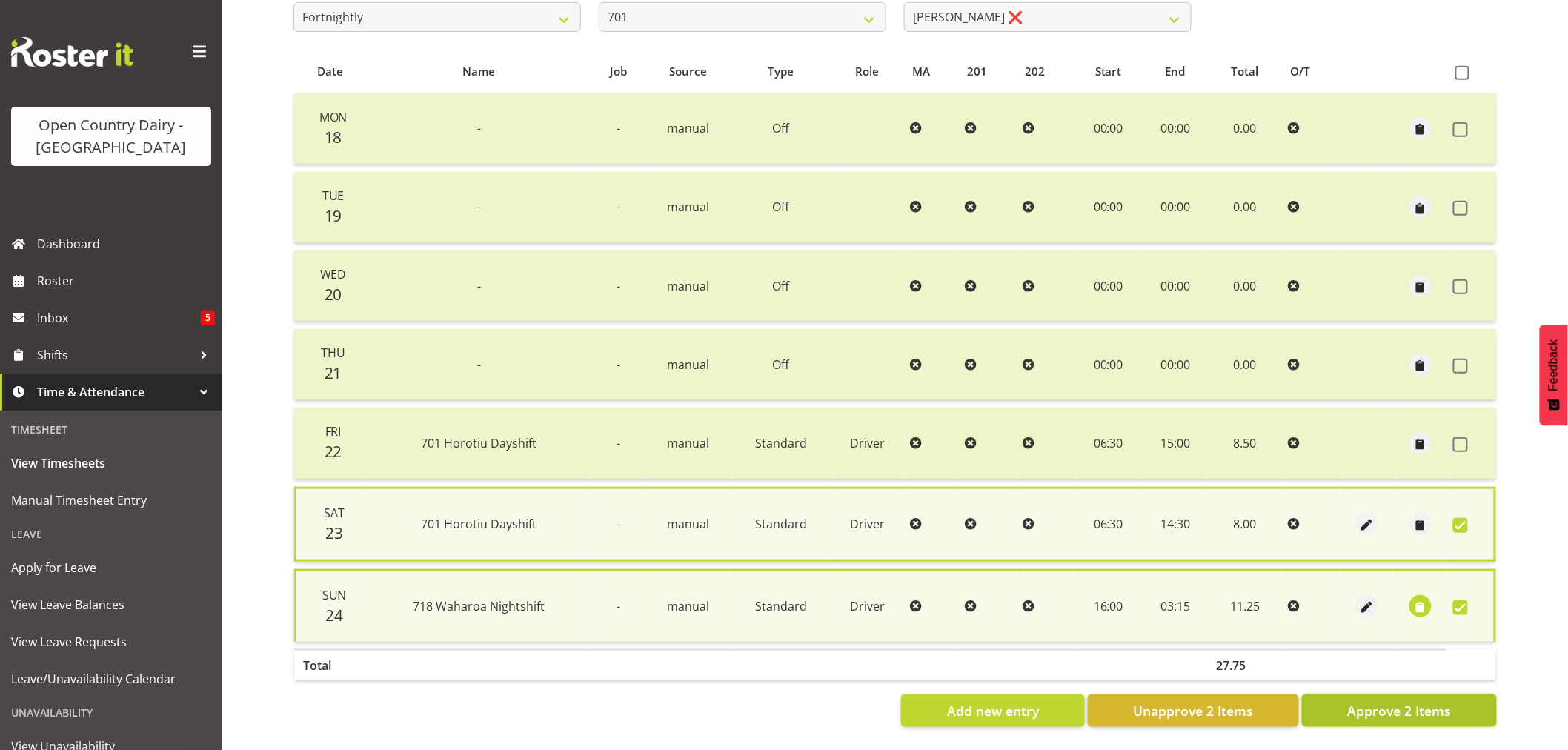
click at [1434, 702] on span "Approve 2 Items" at bounding box center [1399, 711] width 103 height 19
checkbox input "false"
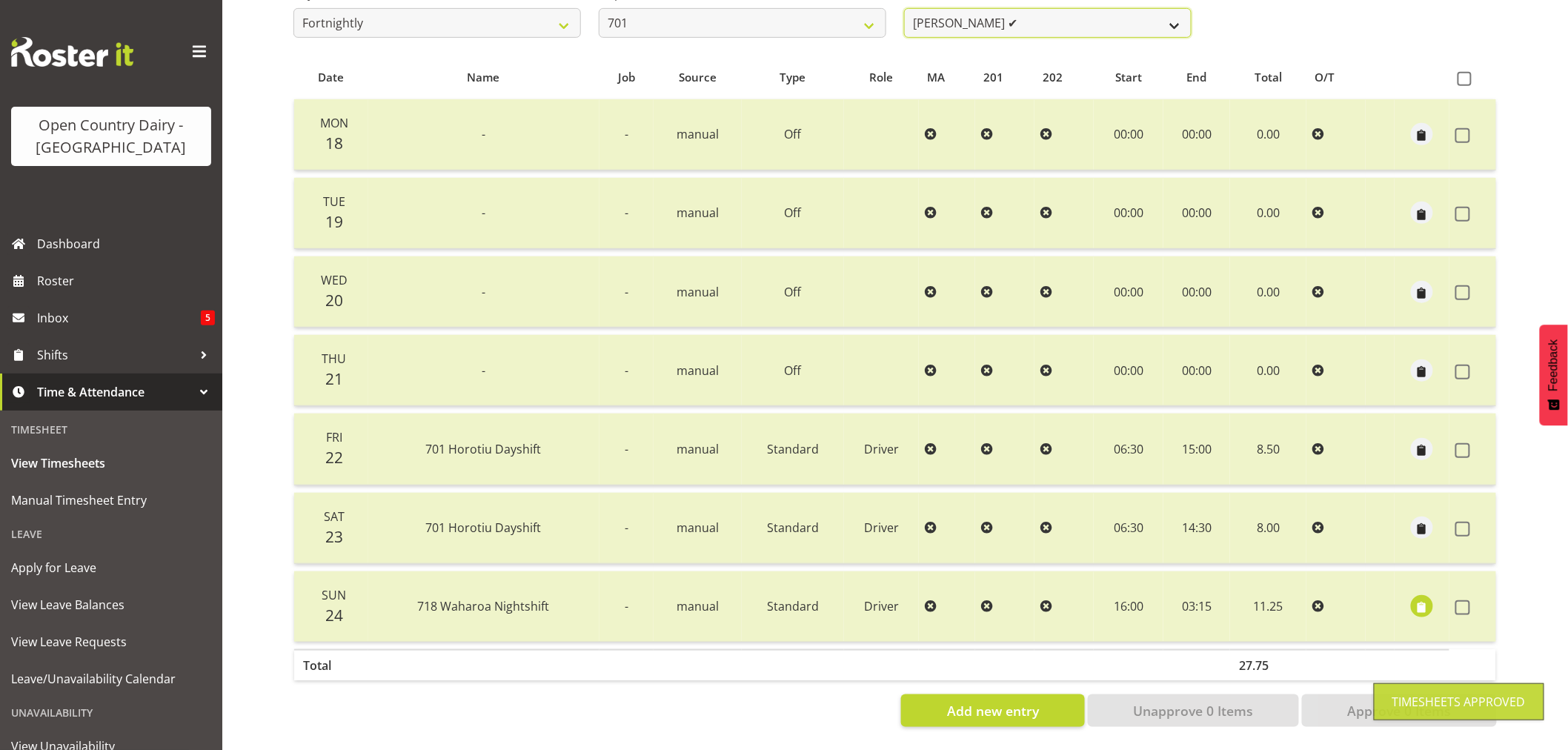
scroll to position [277, 0]
click at [1025, 13] on select "[PERSON_NAME] ✔ [PERSON_NAME] ✔ [PERSON_NAME] ✔ [PERSON_NAME] ✔" at bounding box center [1048, 23] width 287 height 30
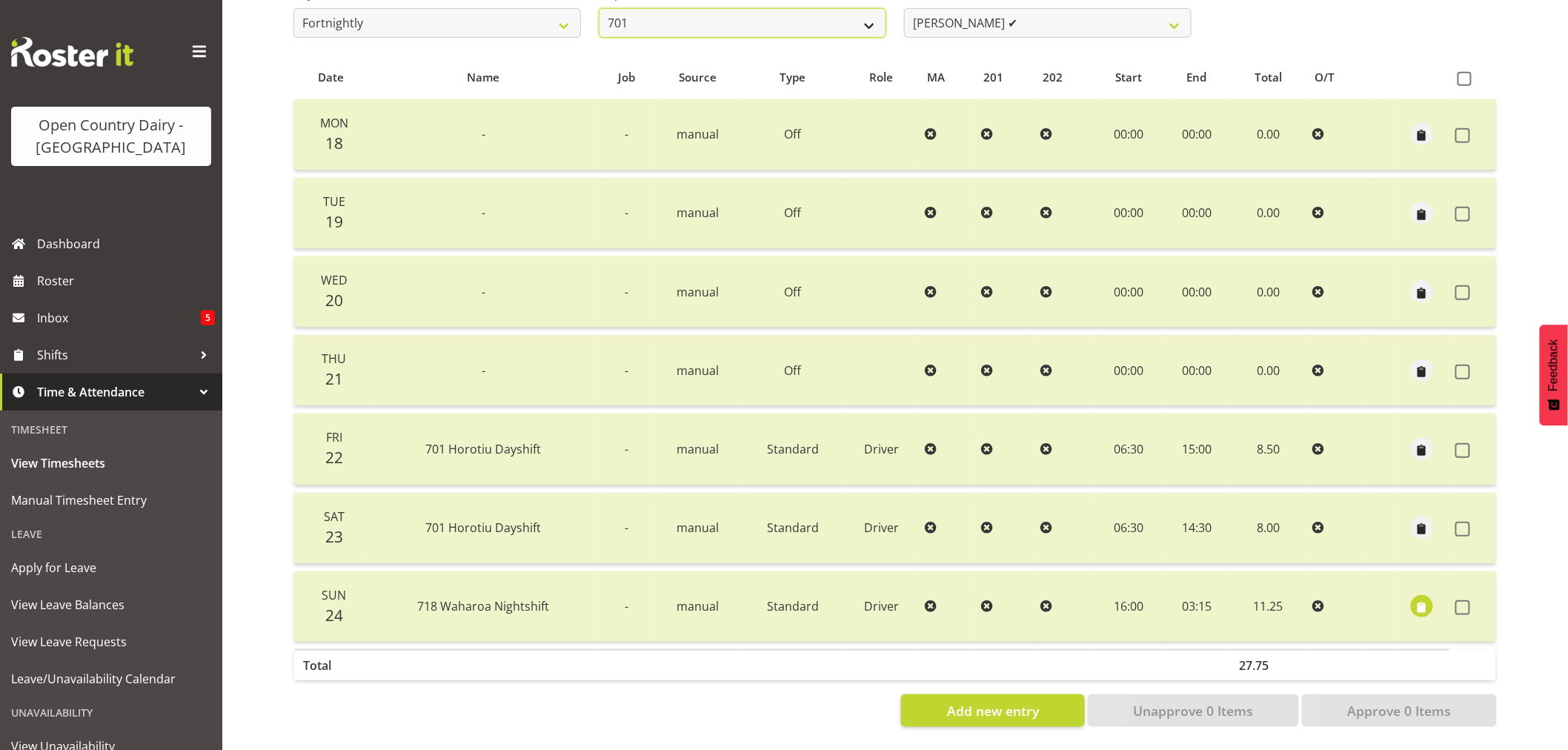
click at [714, 8] on select "701 702 703 704 705 706 707 708 709 710 711 712 713 714 715 716 717 718 719 720" at bounding box center [742, 23] width 287 height 30
select select "720"
click at [598, 8] on select "701 702 703 704 705 706 707 708 709 710 711 712 713 714 715 716 717 718 719 720" at bounding box center [742, 23] width 287 height 30
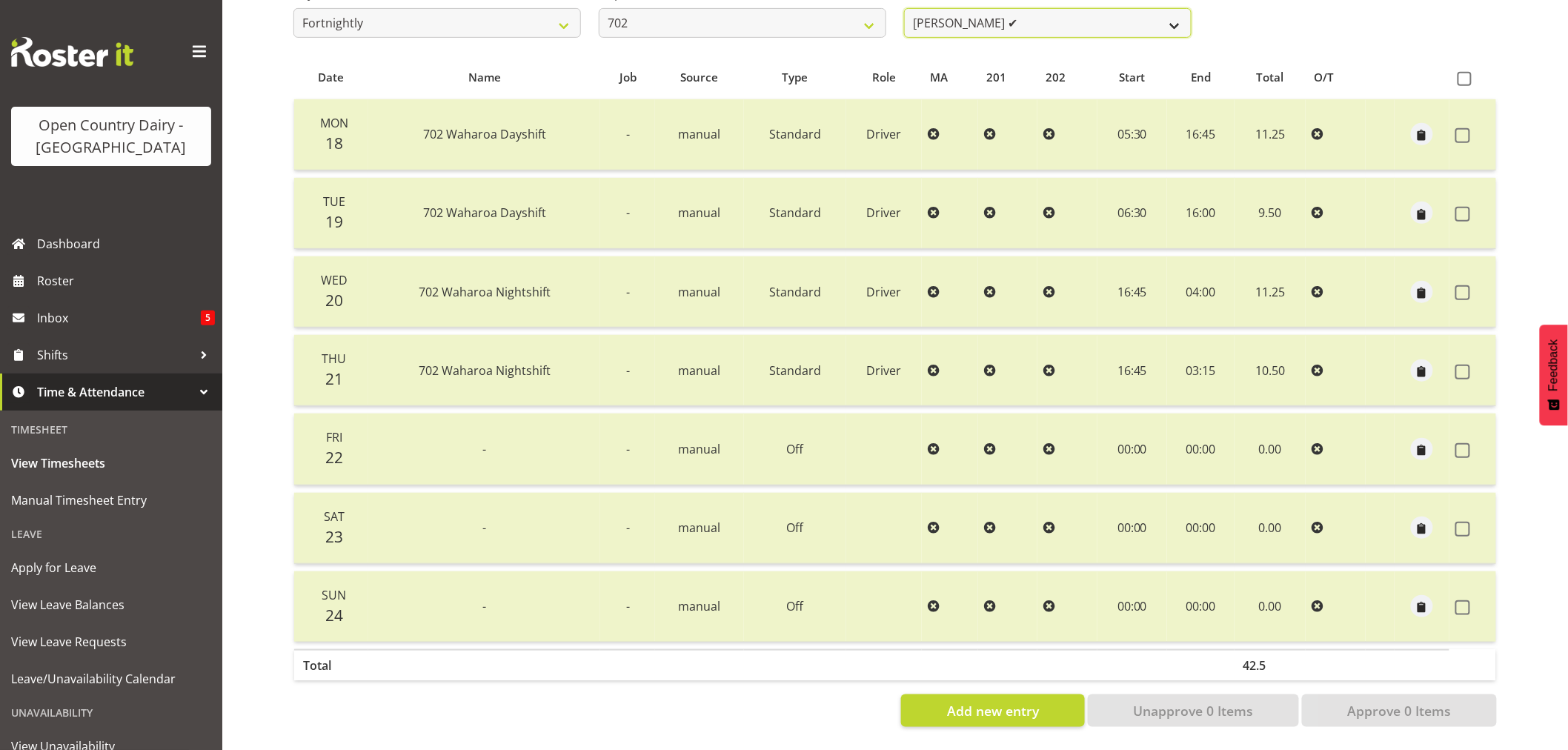
click at [1034, 10] on select "[PERSON_NAME] ✔ [PERSON_NAME] ❌ [PERSON_NAME] ✔ [PERSON_NAME] ✔" at bounding box center [1048, 23] width 287 height 30
select select "10345"
click at [904, 8] on select "[PERSON_NAME] ✔ [PERSON_NAME] ❌ [PERSON_NAME] ✔ [PERSON_NAME] ✔" at bounding box center [1048, 23] width 287 height 30
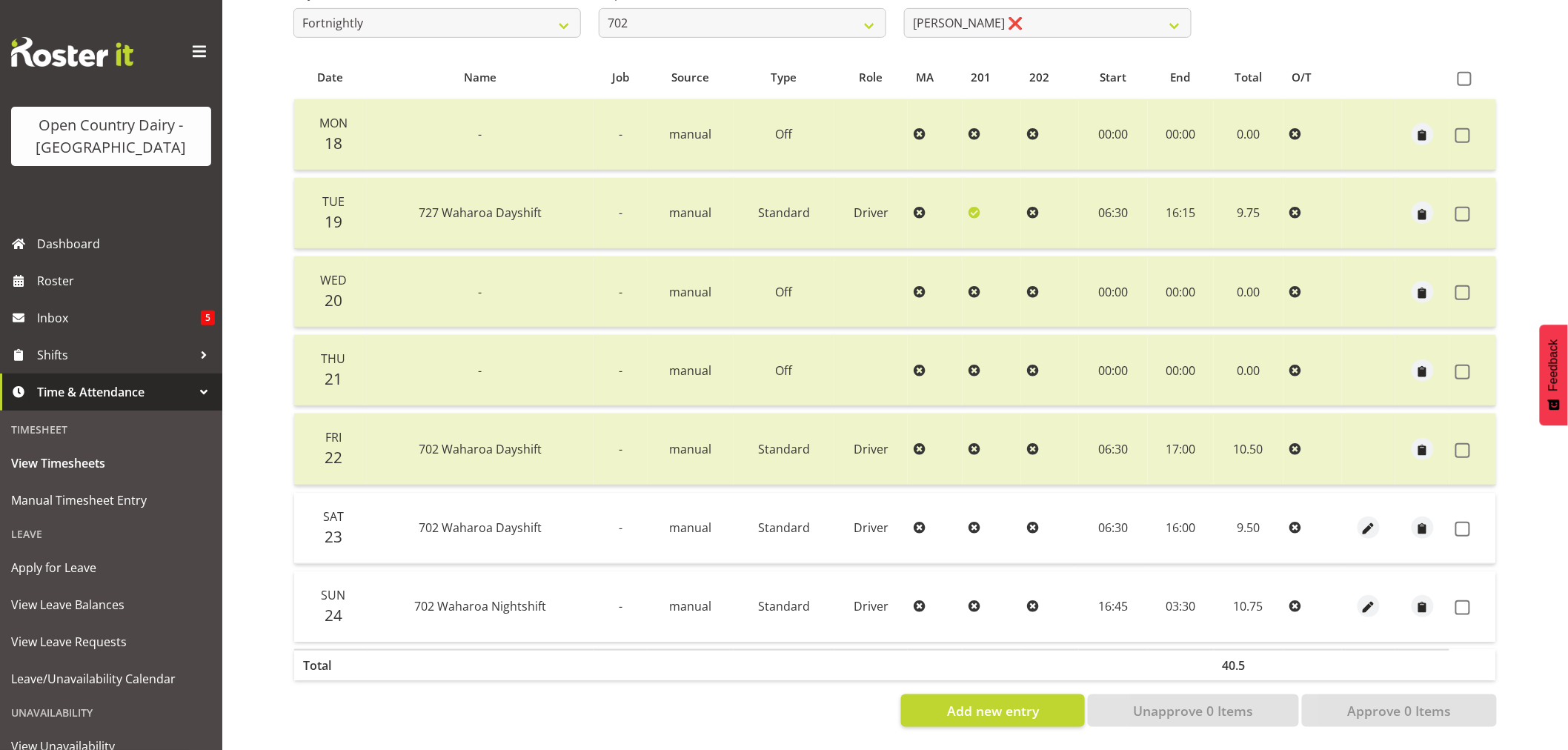
click at [1455, 520] on td at bounding box center [1473, 528] width 47 height 71
click at [1464, 522] on span at bounding box center [1463, 529] width 15 height 15
checkbox input "true"
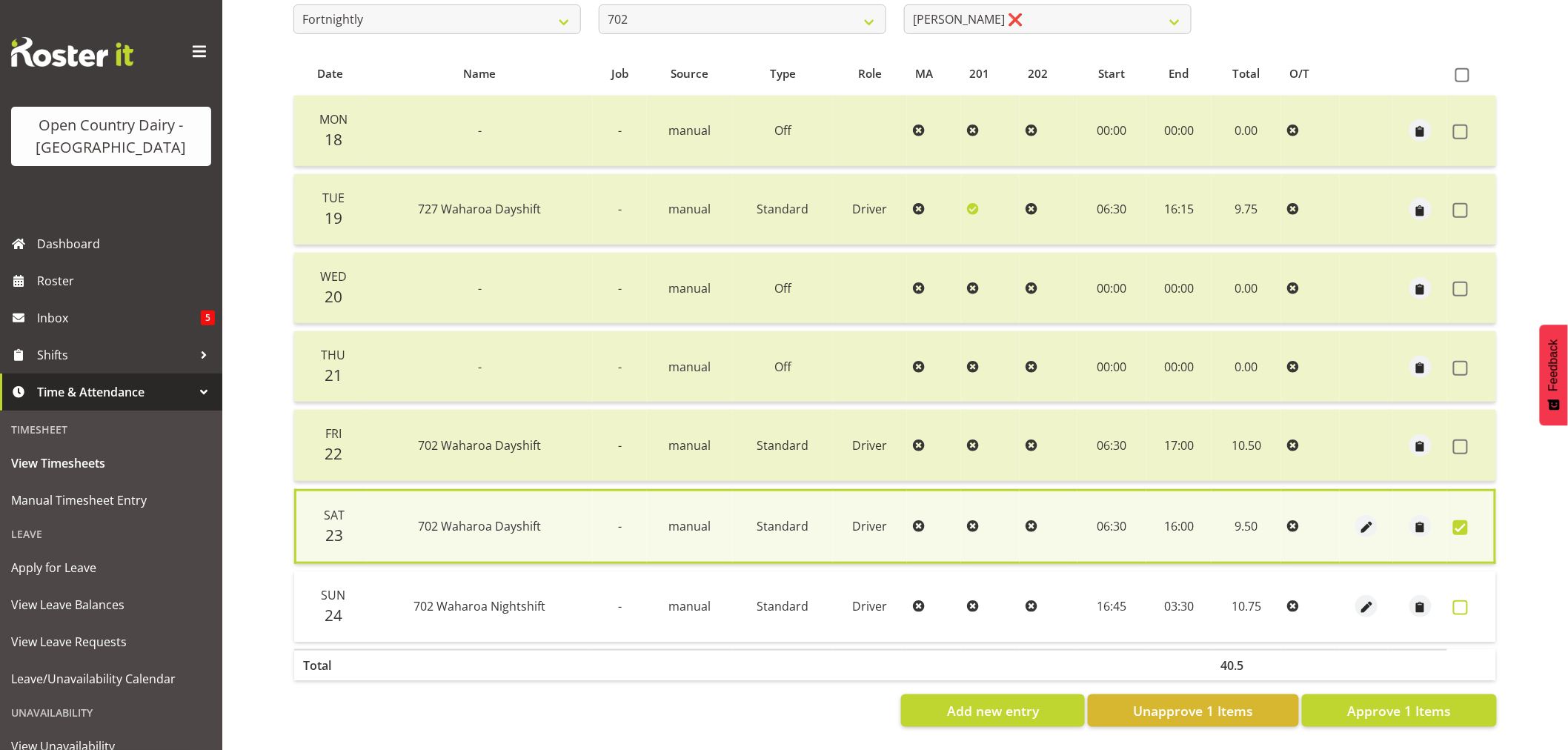
click at [1461, 605] on span at bounding box center [1460, 608] width 15 height 15
checkbox input "true"
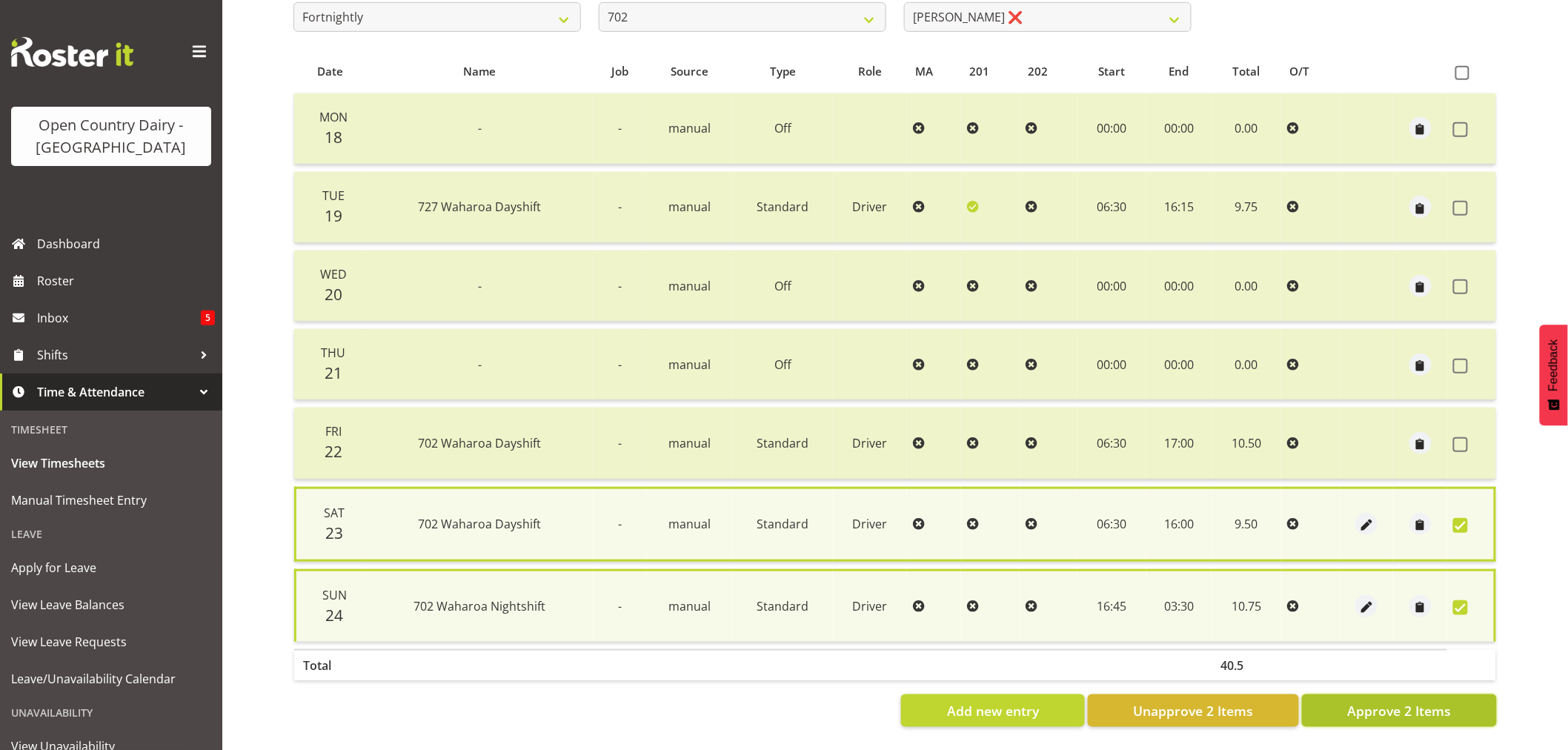
click at [1415, 710] on span "Approve 2 Items" at bounding box center [1399, 711] width 103 height 19
checkbox input "false"
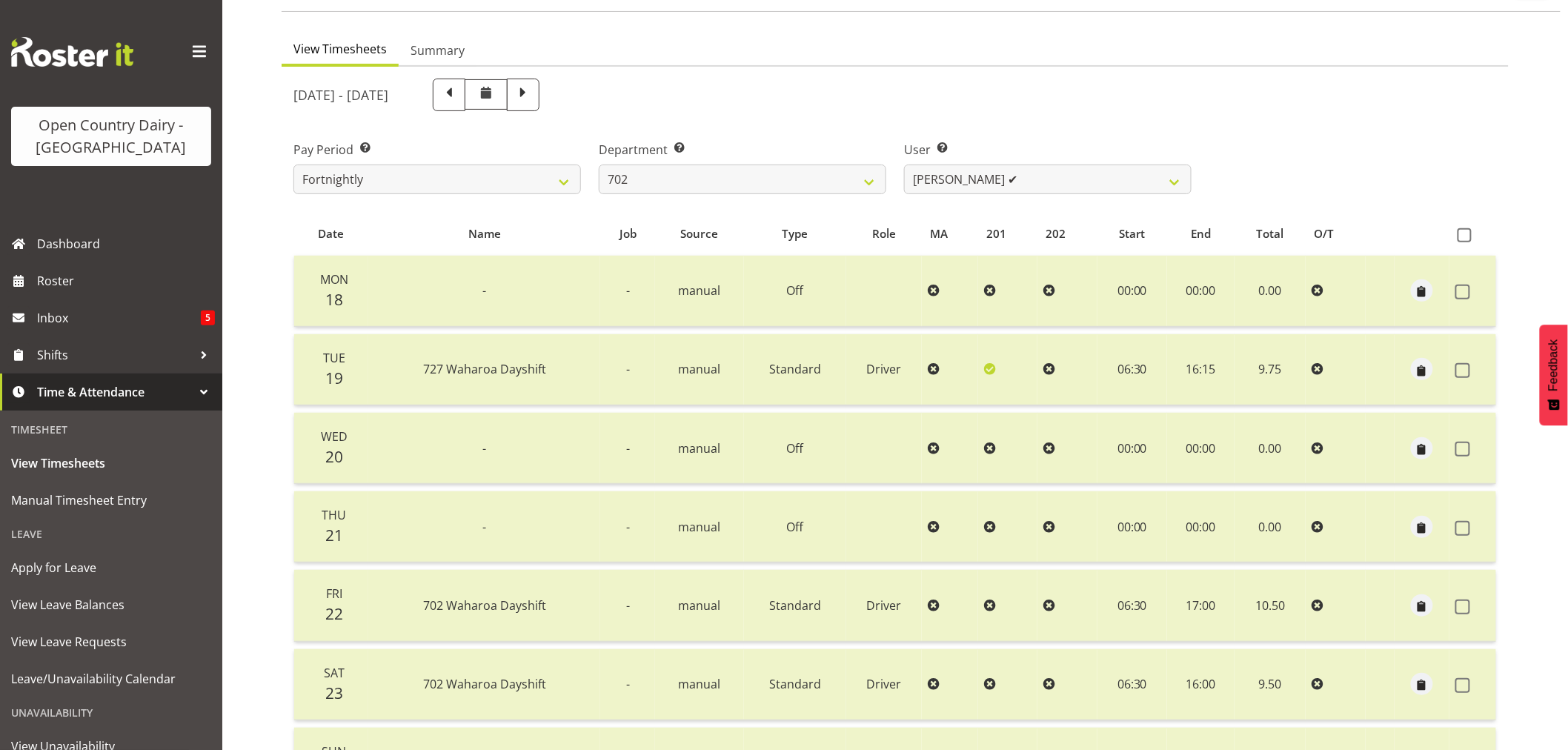
scroll to position [112, 0]
click at [1016, 177] on select "[PERSON_NAME] ✔ [PERSON_NAME] ✔ [PERSON_NAME] ✔ [PERSON_NAME] ✔" at bounding box center [1048, 181] width 287 height 30
click at [811, 175] on select "701 702 703 704 705 706 707 708 709 710 711 712 713 714 715 716 717 718 719 720" at bounding box center [742, 181] width 287 height 30
select select "710"
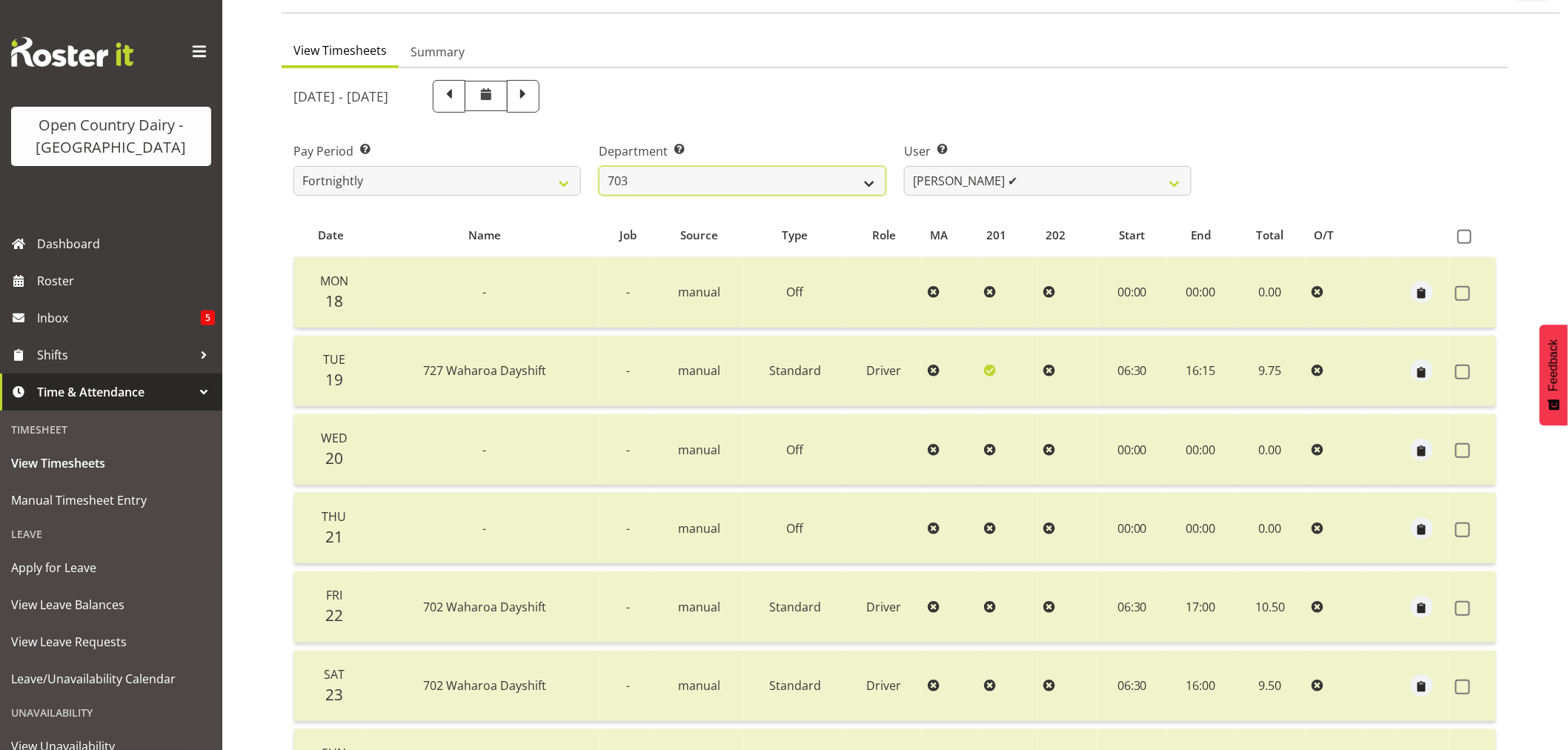
click at [598, 166] on select "701 702 703 704 705 706 707 708 709 710 711 712 713 714 715 716 717 718 719 720" at bounding box center [742, 181] width 287 height 30
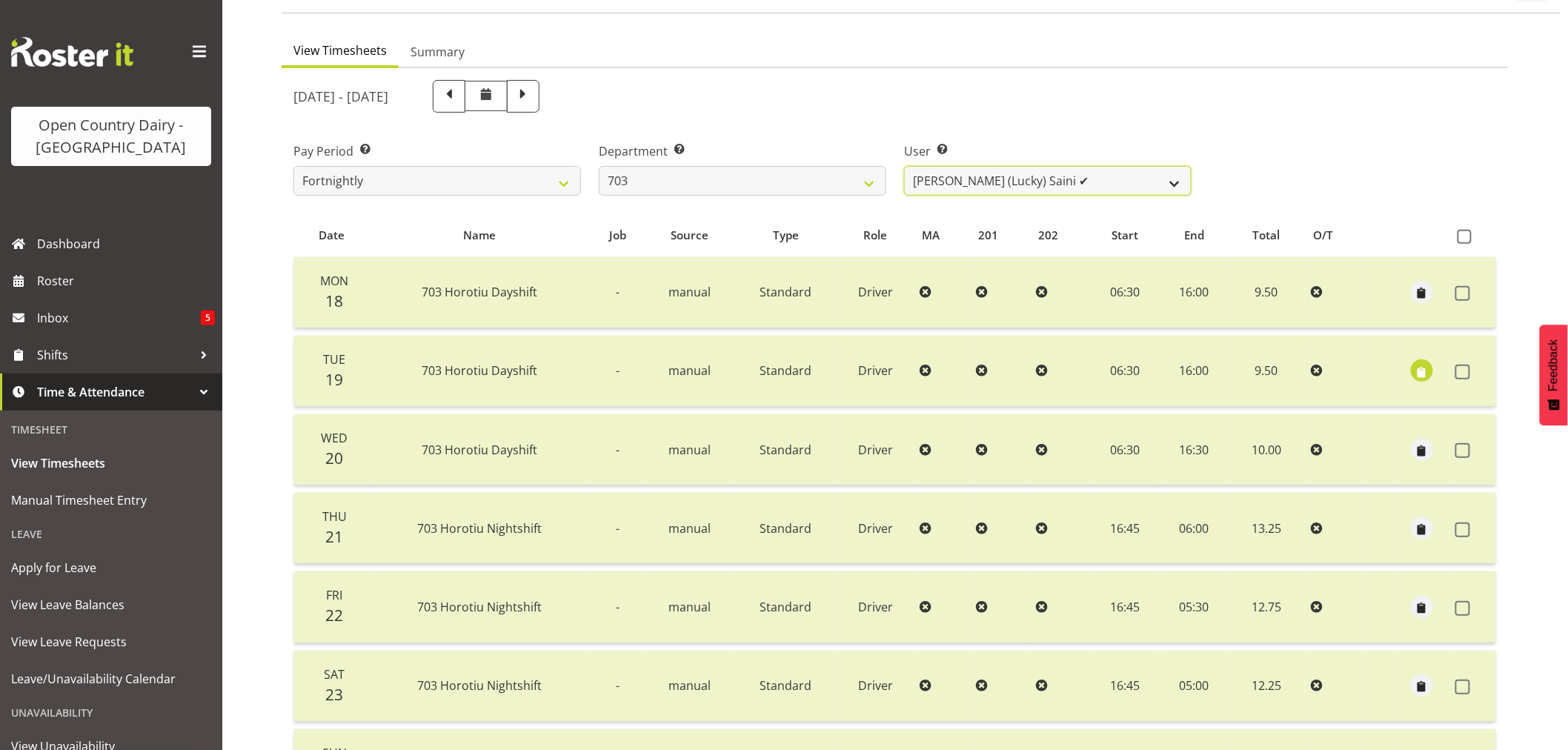
click at [1057, 182] on select "[PERSON_NAME] (Lucky) Saini ✔ [PERSON_NAME] ✔ [PERSON_NAME] ❌" at bounding box center [1048, 181] width 287 height 30
select select "8209"
click at [904, 166] on select "[PERSON_NAME] (Lucky) Saini ✔ [PERSON_NAME] ✔ [PERSON_NAME] ❌" at bounding box center [1048, 181] width 287 height 30
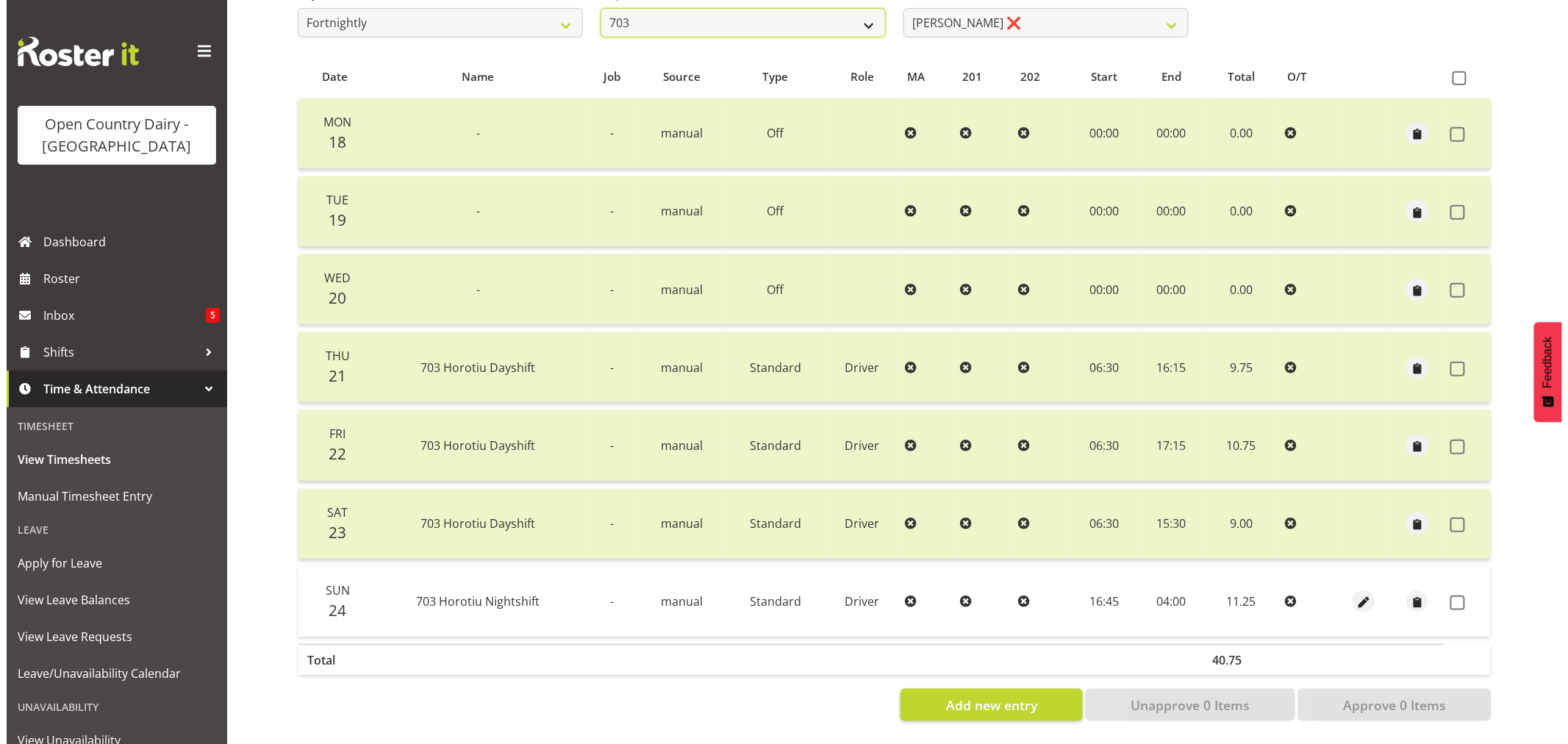
scroll to position [275, 0]
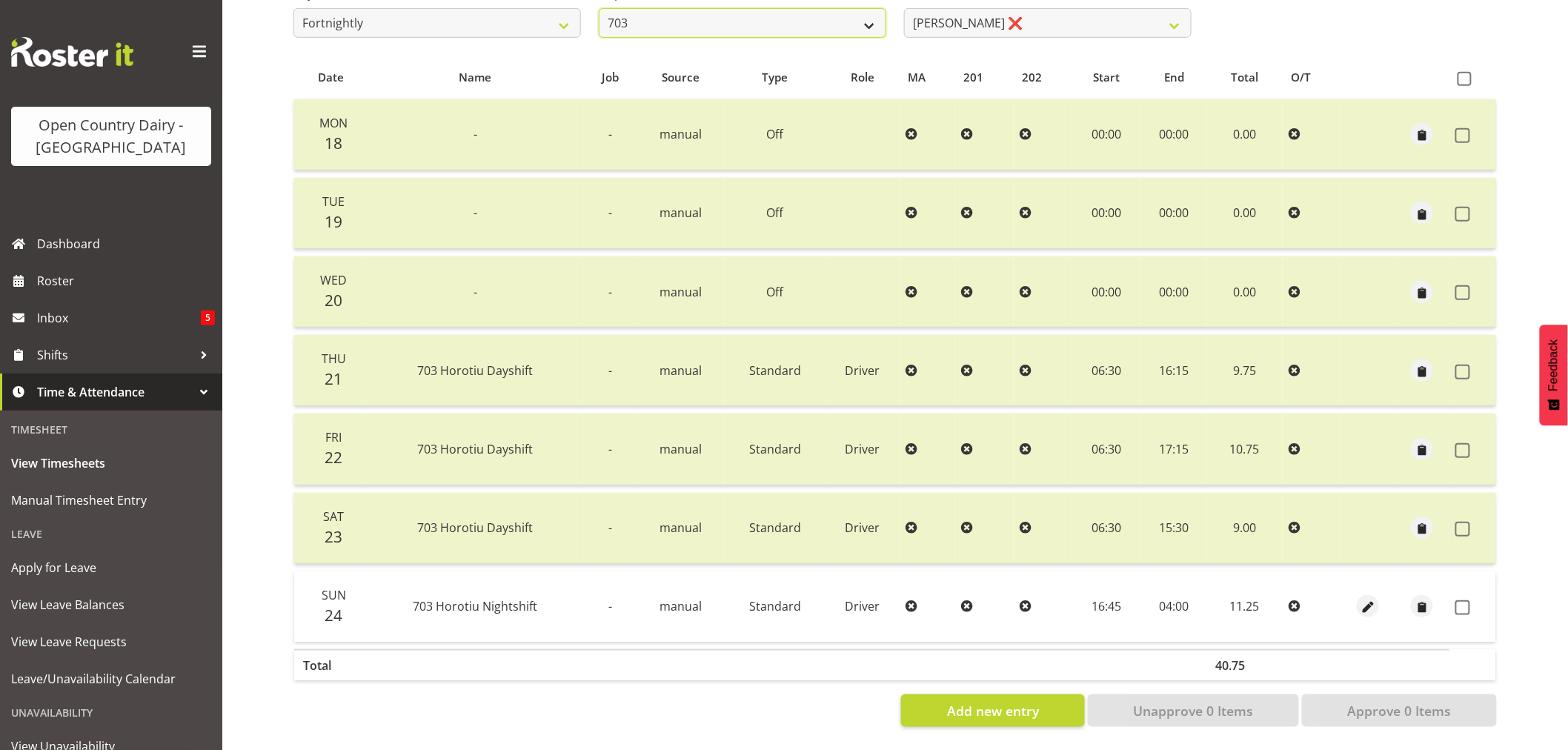
click at [740, 8] on select "701 702 703 704 705 706 707 708 709 710 711 712 713 714 715 716 717 718 719 720" at bounding box center [742, 23] width 287 height 30
select select "714"
click at [598, 8] on select "701 702 703 704 705 706 707 708 709 710 711 712 713 714 715 716 717 718 719 720" at bounding box center [742, 23] width 287 height 30
select select "8282"
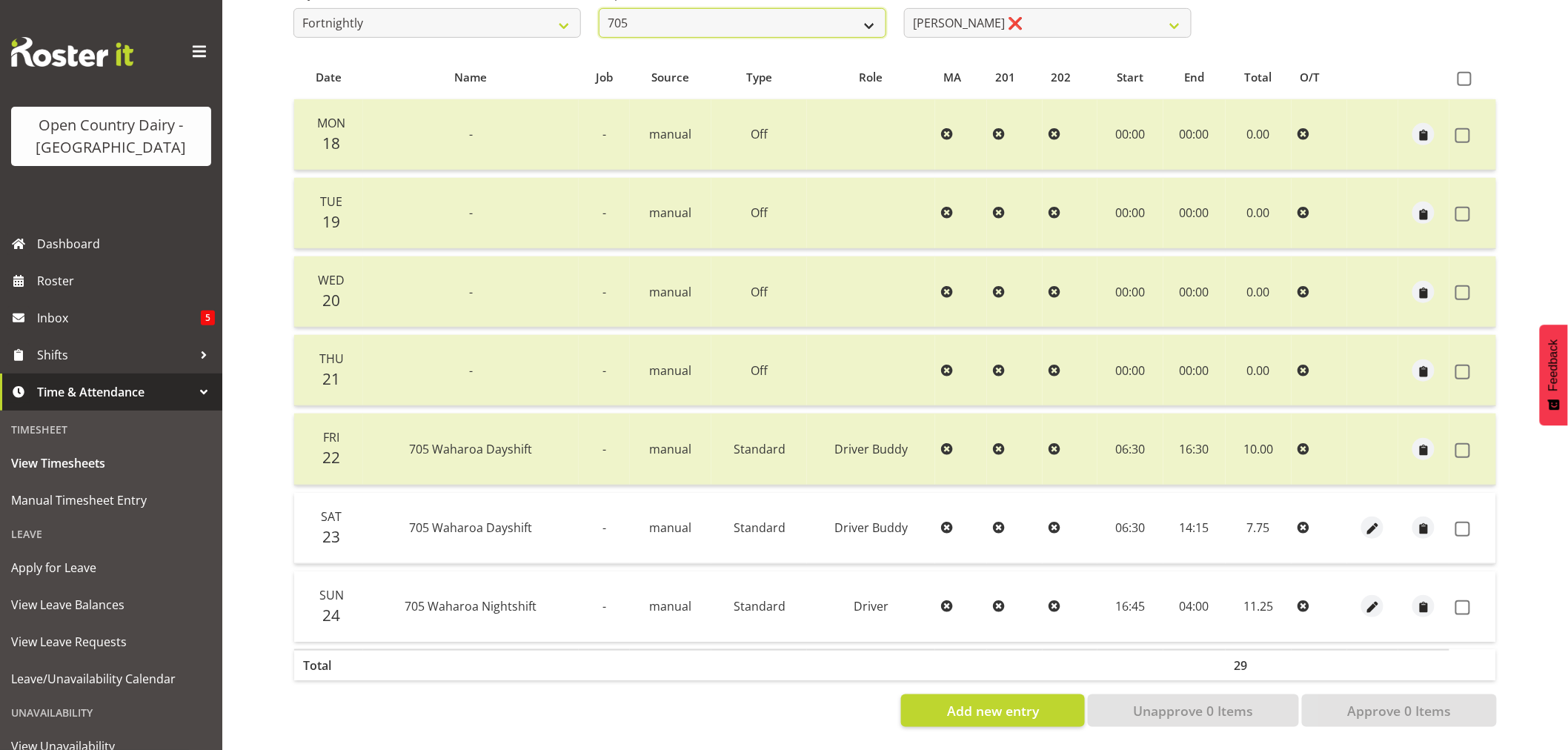
click at [773, 13] on select "701 702 703 704 705 706 707 708 709 710 711 712 713 714 715 716 717 718 719 720" at bounding box center [742, 23] width 287 height 30
select select "754"
click at [598, 8] on select "701 702 703 704 705 706 707 708 709 710 711 712 713 714 715 716 717 718 719 720" at bounding box center [742, 23] width 287 height 30
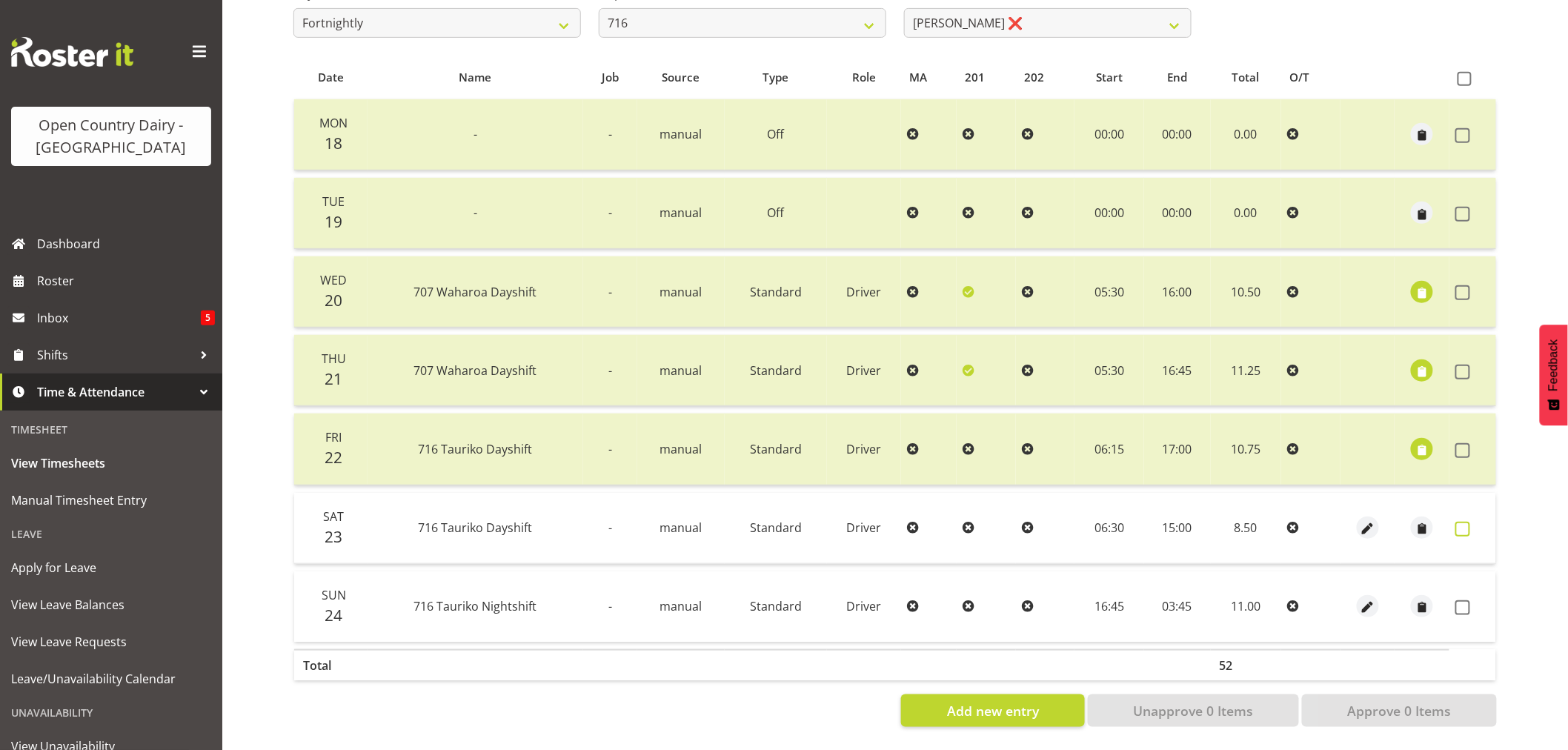
click at [1460, 522] on span at bounding box center [1463, 529] width 15 height 15
checkbox input "true"
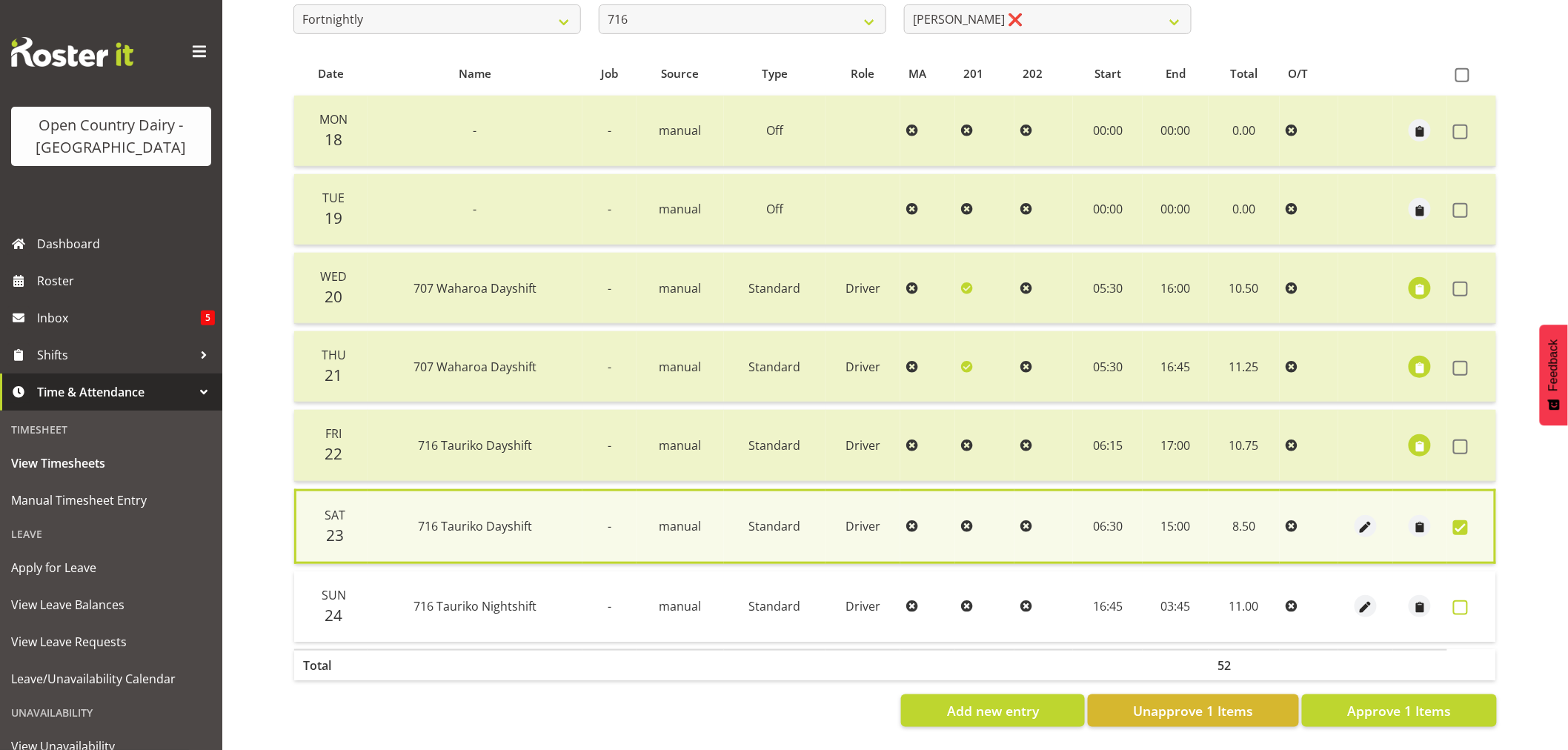
click at [1460, 604] on span at bounding box center [1460, 608] width 15 height 15
checkbox input "true"
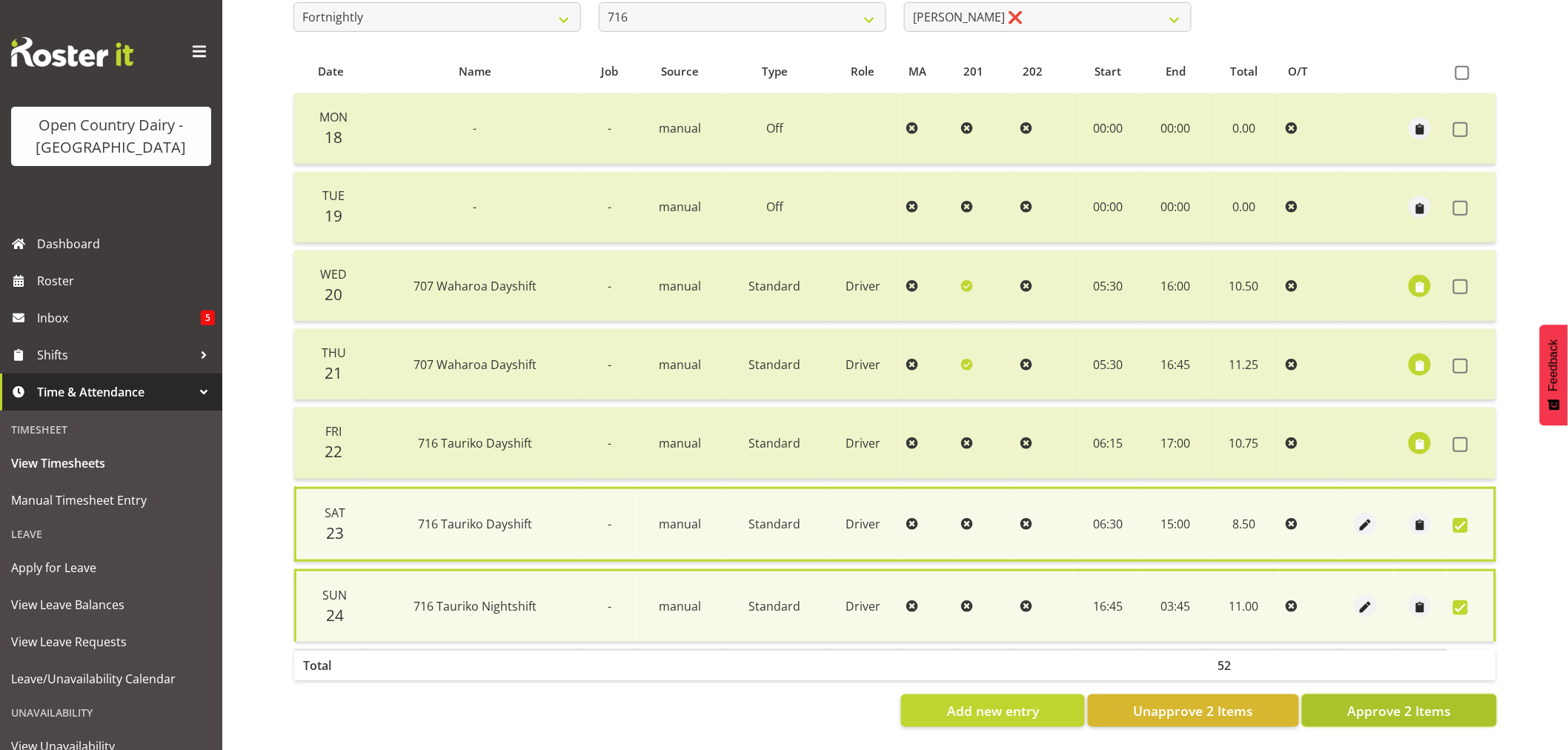
click at [1418, 715] on span "Approve 2 Items" at bounding box center [1399, 711] width 103 height 19
checkbox input "false"
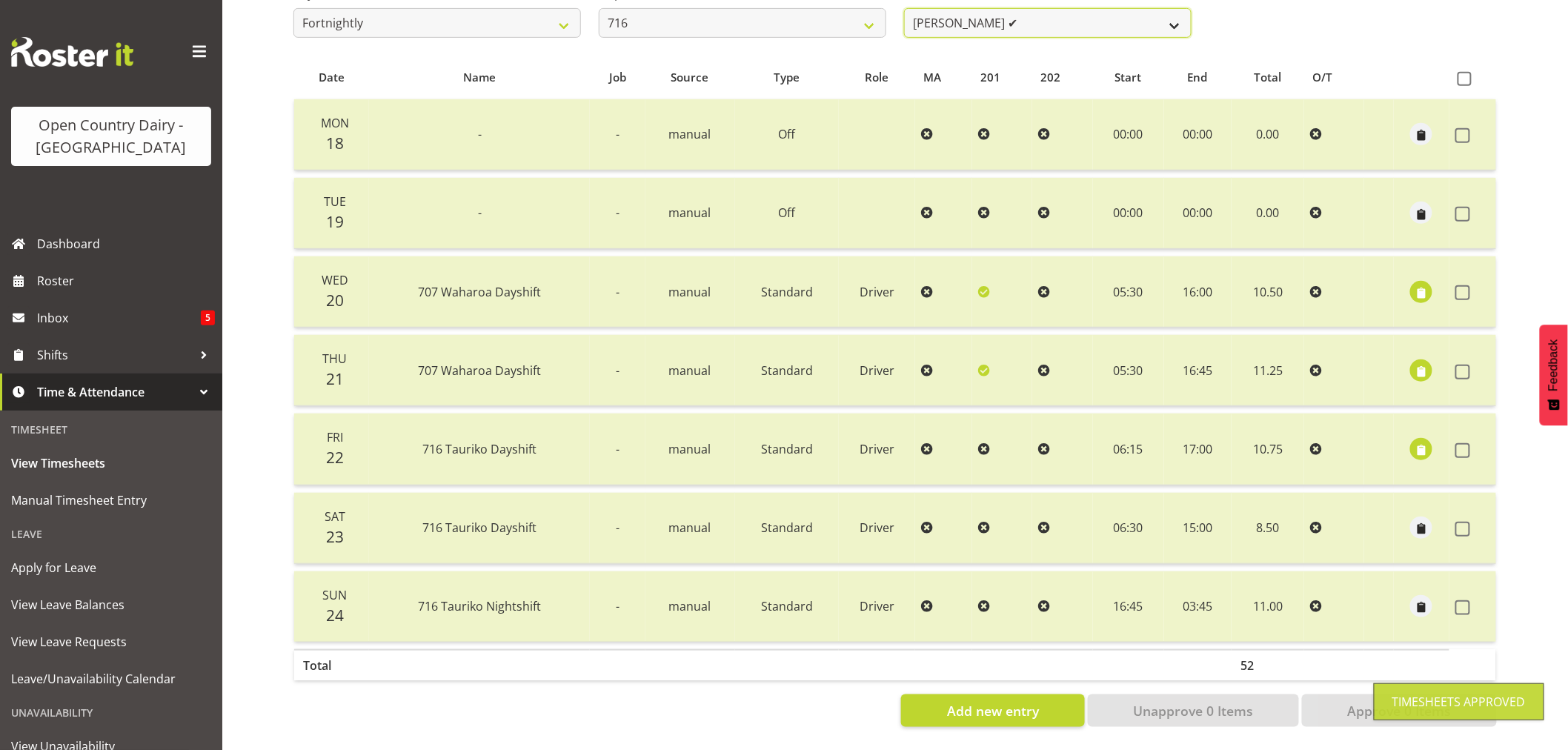
click at [1057, 16] on select "[PERSON_NAME] ✔ [PERSON_NAME] ✔ [PERSON_NAME] ✔ Happy [PERSON_NAME] ❌ [PERSON_N…" at bounding box center [1048, 23] width 287 height 30
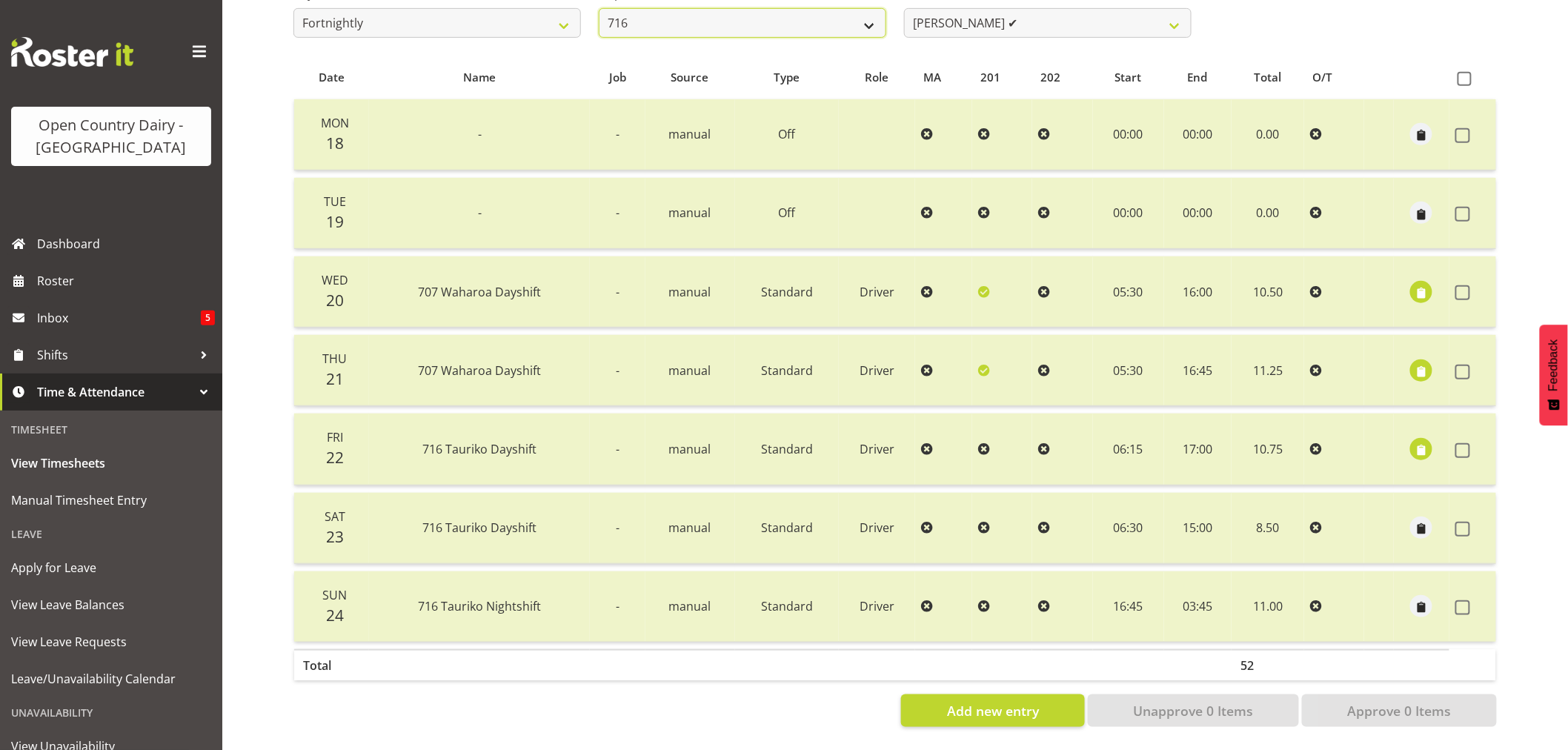
click at [673, 15] on select "701 702 703 704 705 706 707 708 709 710 711 712 713 714 715 716 717 718 719 720" at bounding box center [742, 23] width 287 height 30
select select "758"
click at [598, 8] on select "701 702 703 704 705 706 707 708 709 710 711 712 713 714 715 716 717 718 719 720" at bounding box center [742, 23] width 287 height 30
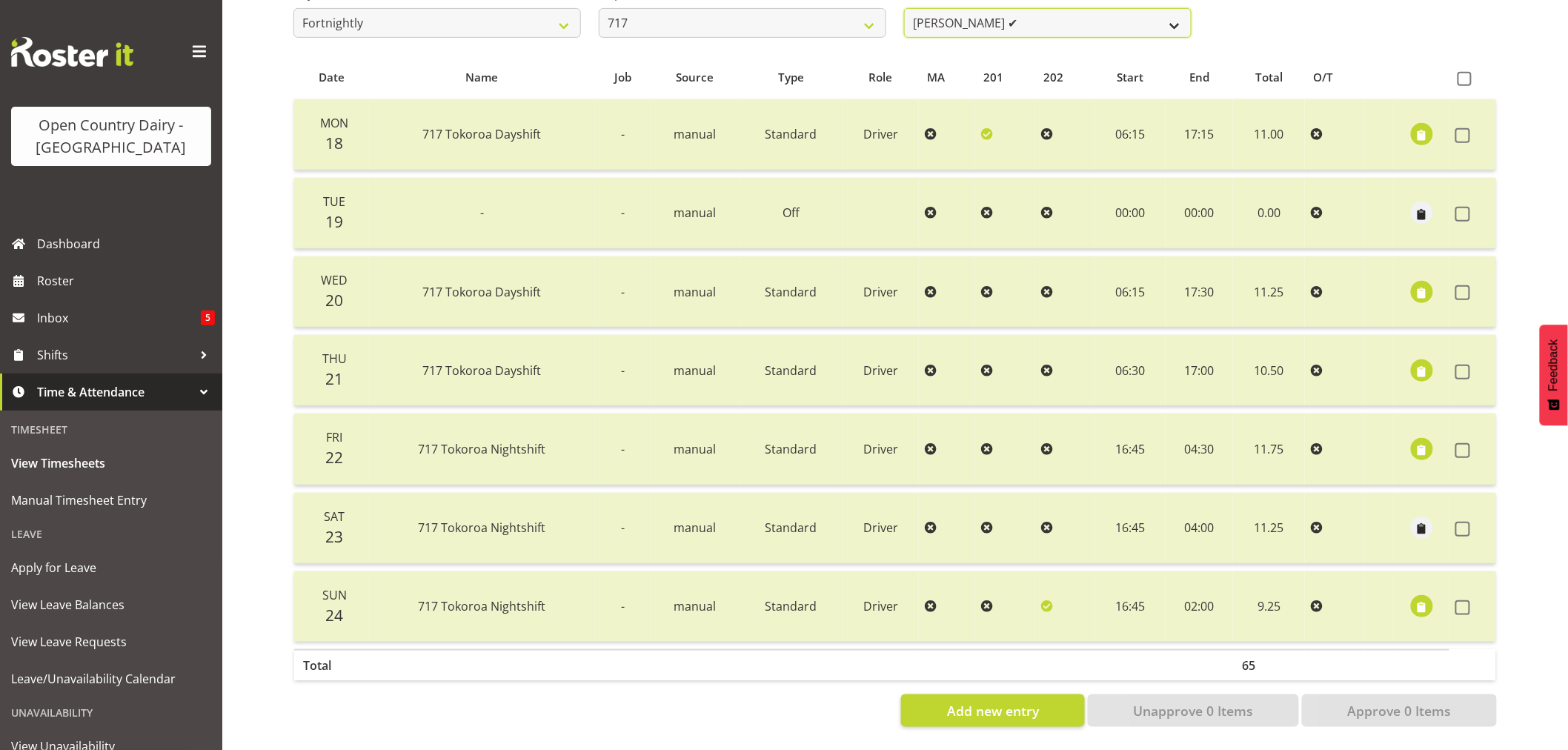
click at [1018, 19] on select "[PERSON_NAME] ✔ Dodge [PERSON_NAME] ✔ [PERSON_NAME] ❌ [PERSON_NAME] ✔" at bounding box center [1048, 23] width 287 height 30
select select "10284"
click at [904, 8] on select "[PERSON_NAME] ✔ Dodge [PERSON_NAME] ✔ [PERSON_NAME] ❌ [PERSON_NAME] ✔" at bounding box center [1048, 23] width 287 height 30
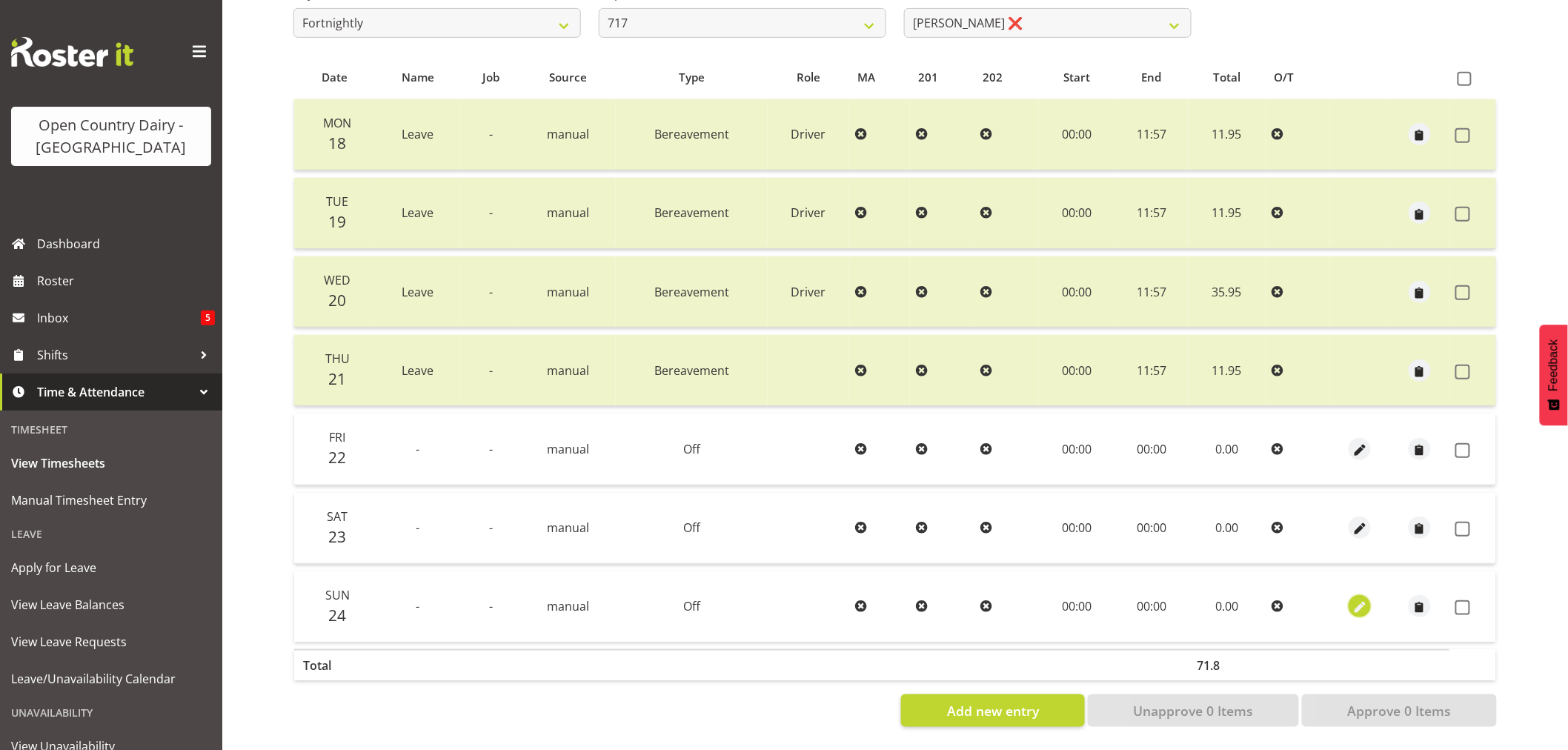
click at [1359, 605] on span "button" at bounding box center [1359, 608] width 17 height 17
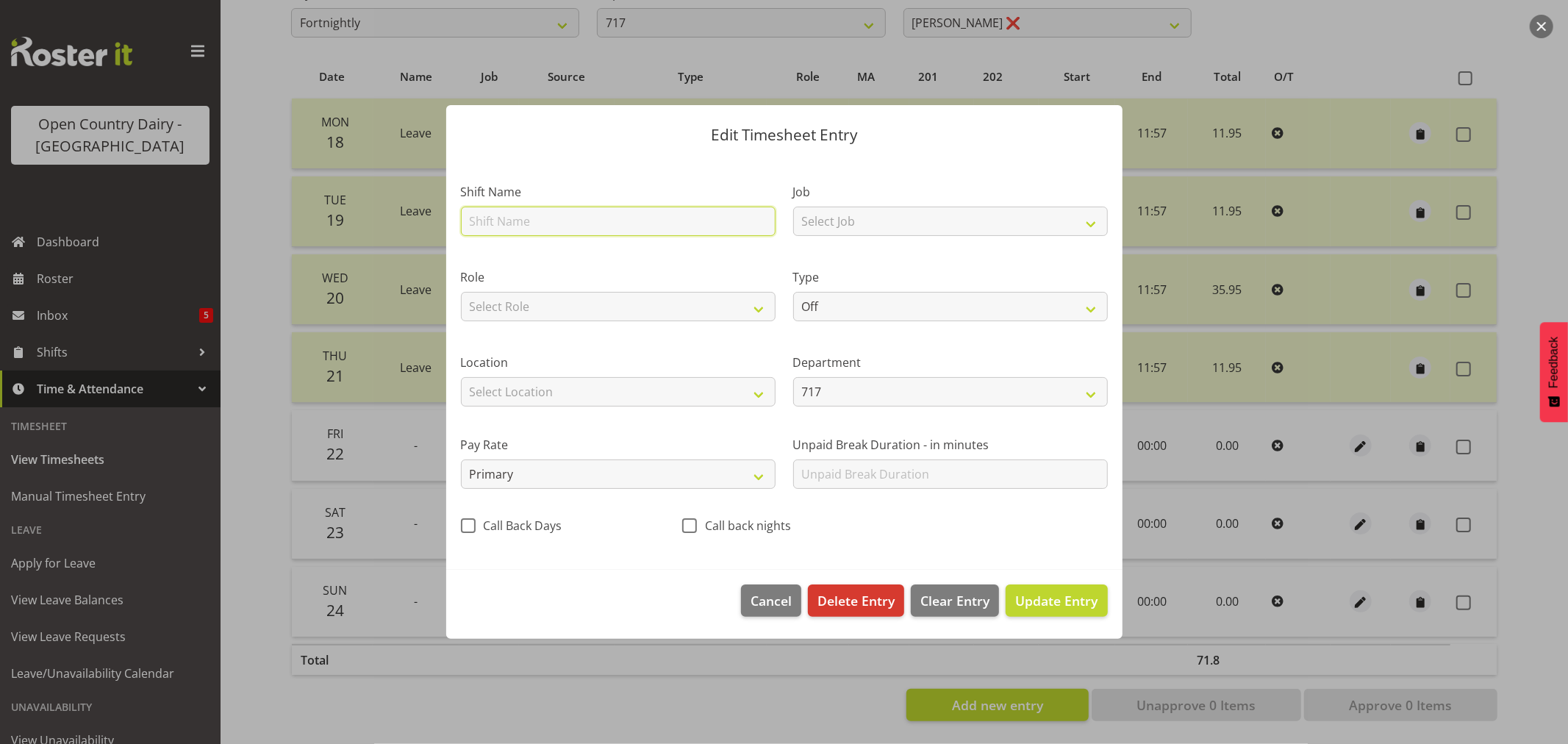
click at [512, 226] on input "text" at bounding box center [618, 222] width 314 height 29
type input "714 Waharoa Night shift"
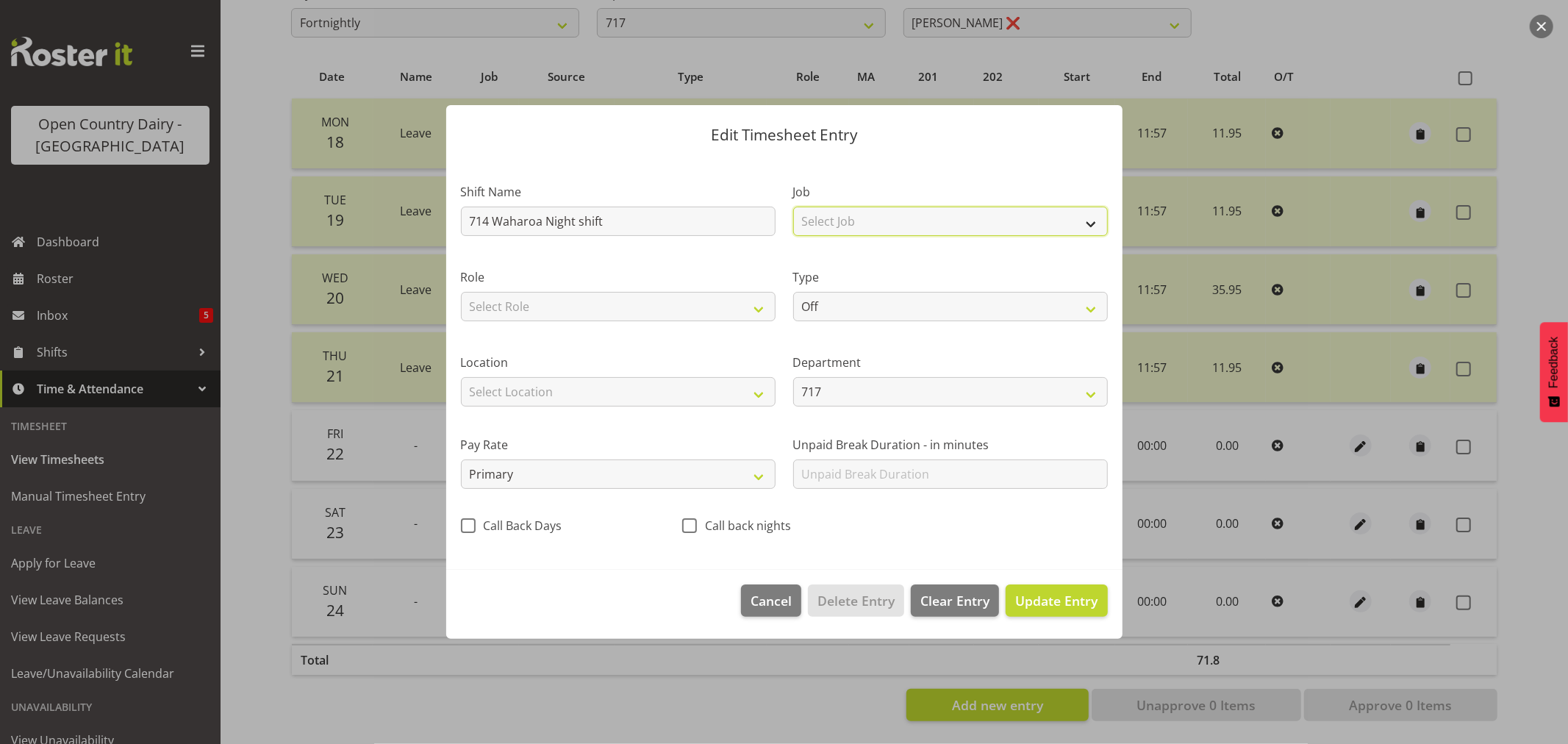
click at [916, 221] on select "Select Job Driver Driver supervisor Support" at bounding box center [951, 222] width 314 height 29
select select "9052"
click at [793, 207] on select "Select Job Driver Driver supervisor Support" at bounding box center [951, 222] width 314 height 29
click at [542, 302] on select "Select Role Driver HSR Leave - EOS" at bounding box center [618, 306] width 314 height 29
select select "1166"
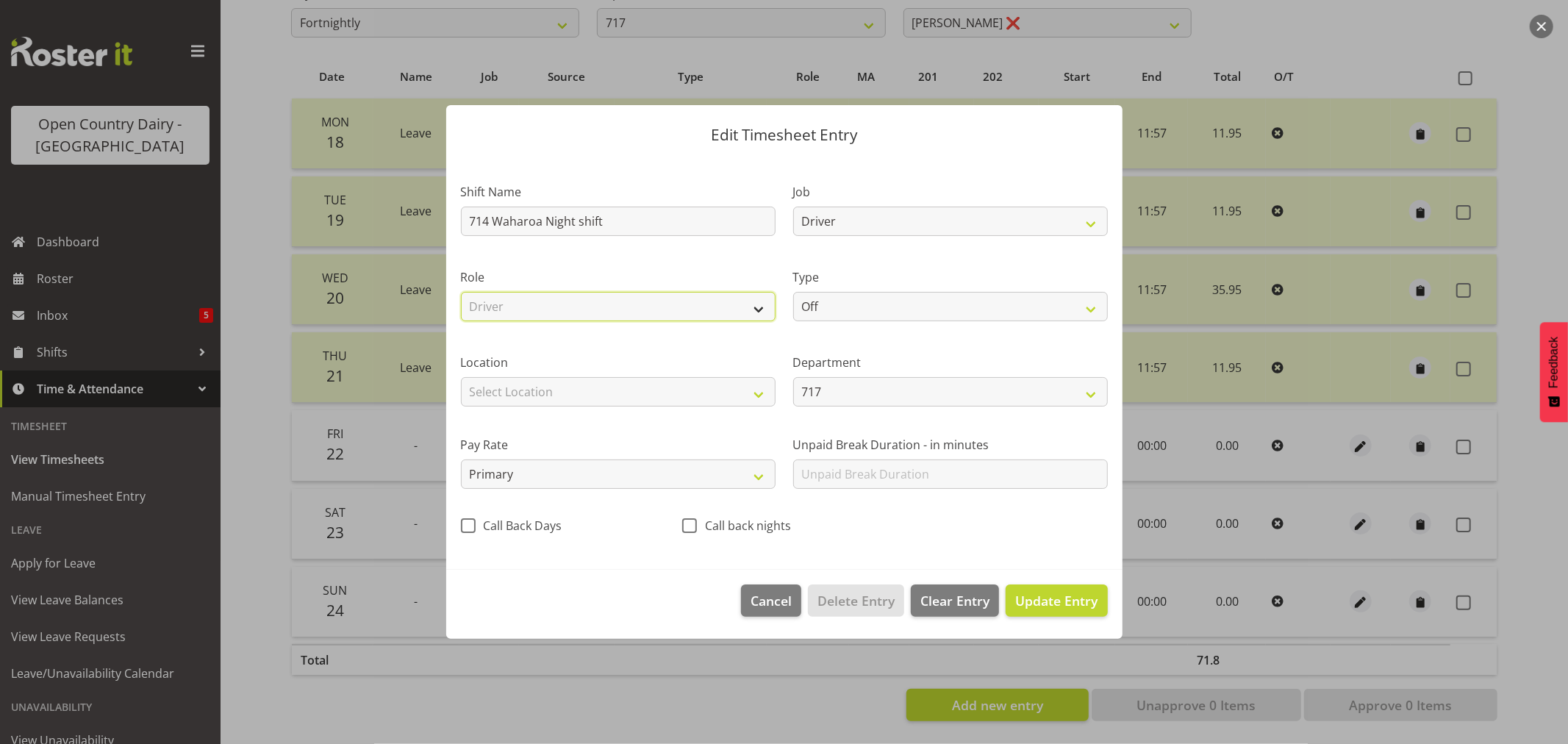
click at [461, 292] on select "Select Role Driver HSR Leave - EOS" at bounding box center [618, 306] width 314 height 29
click at [876, 311] on select "Off Standard Public Holiday Public Holiday (Worked) Day In Lieu Annual Leave Si…" at bounding box center [951, 306] width 314 height 29
select select "Standard"
click at [793, 292] on select "Off Standard Public Holiday Public Holiday (Worked) Day In Lieu Annual Leave Si…" at bounding box center [951, 306] width 314 height 29
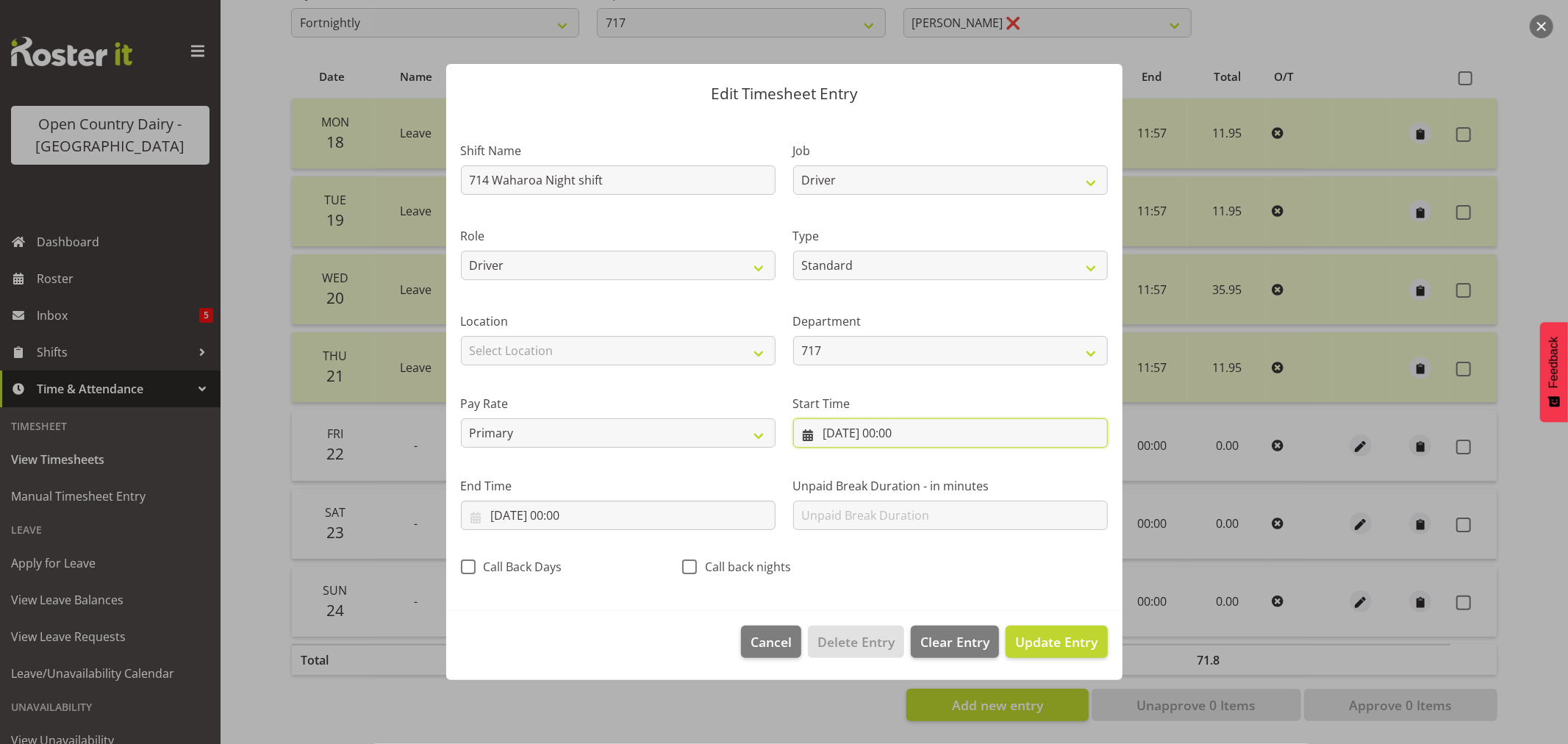
click at [836, 433] on input "[DATE] 00:00" at bounding box center [951, 434] width 314 height 29
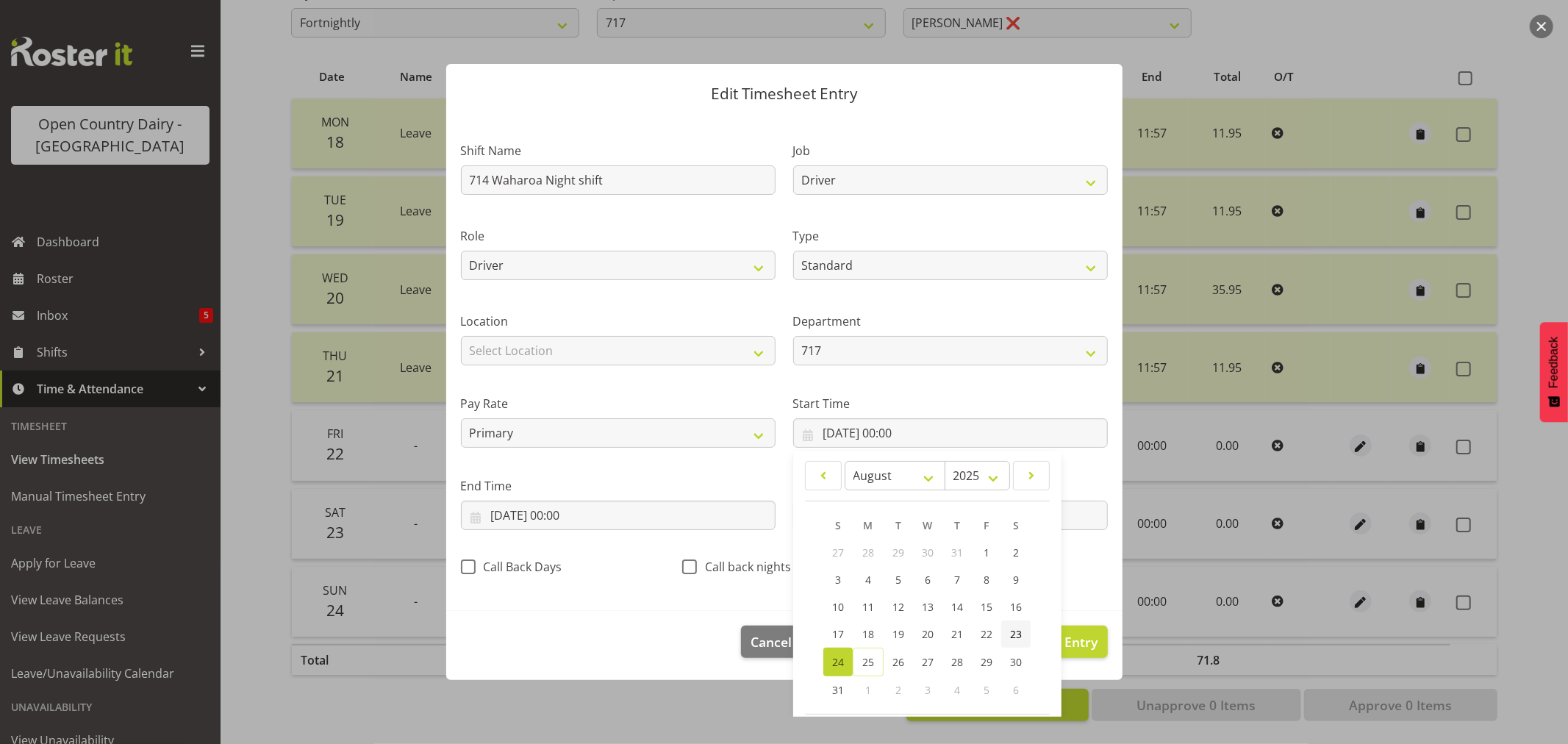
click at [1010, 633] on span "23" at bounding box center [1016, 634] width 11 height 14
click at [832, 657] on span "24" at bounding box center [838, 662] width 11 height 14
type input "[DATE] 00:00"
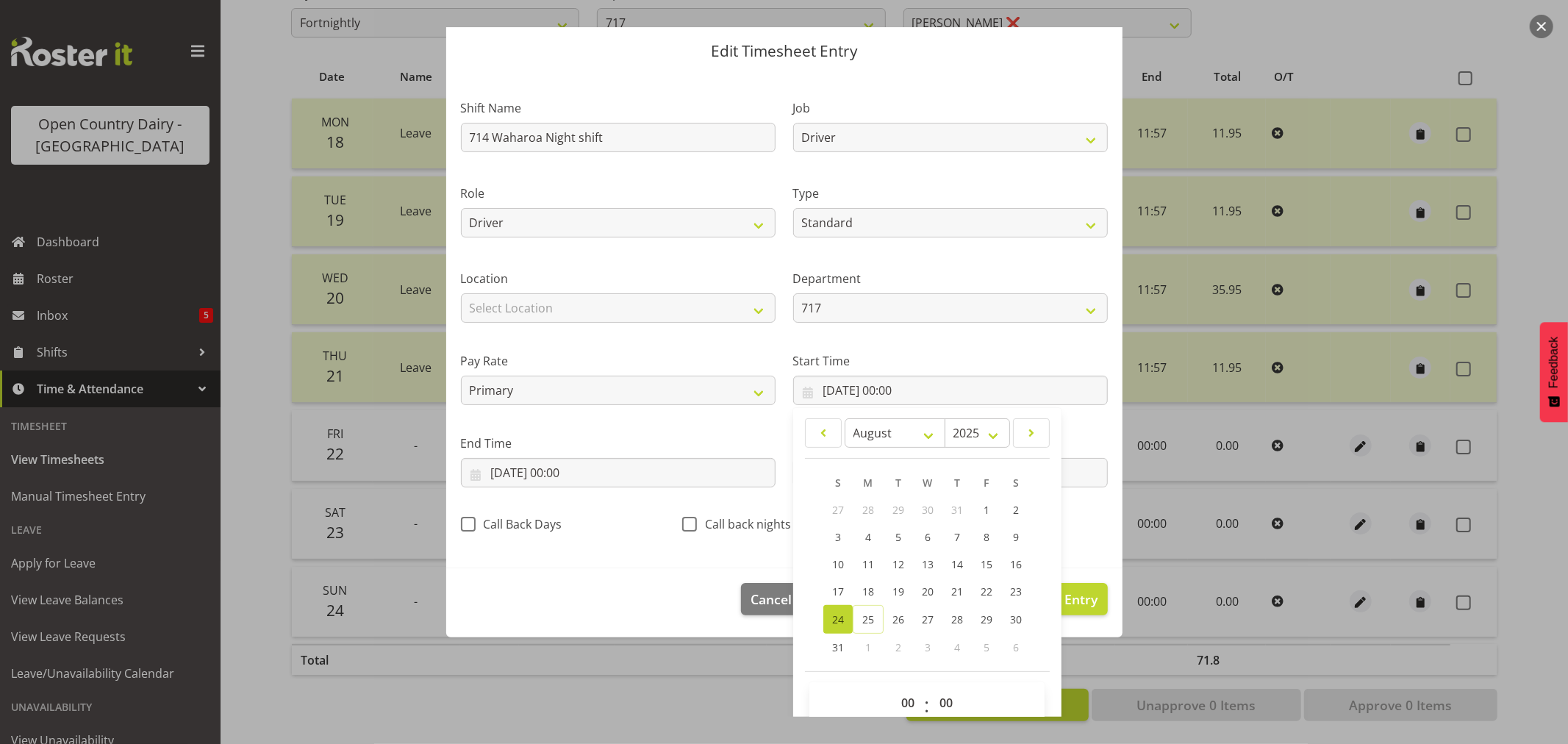
scroll to position [67, 0]
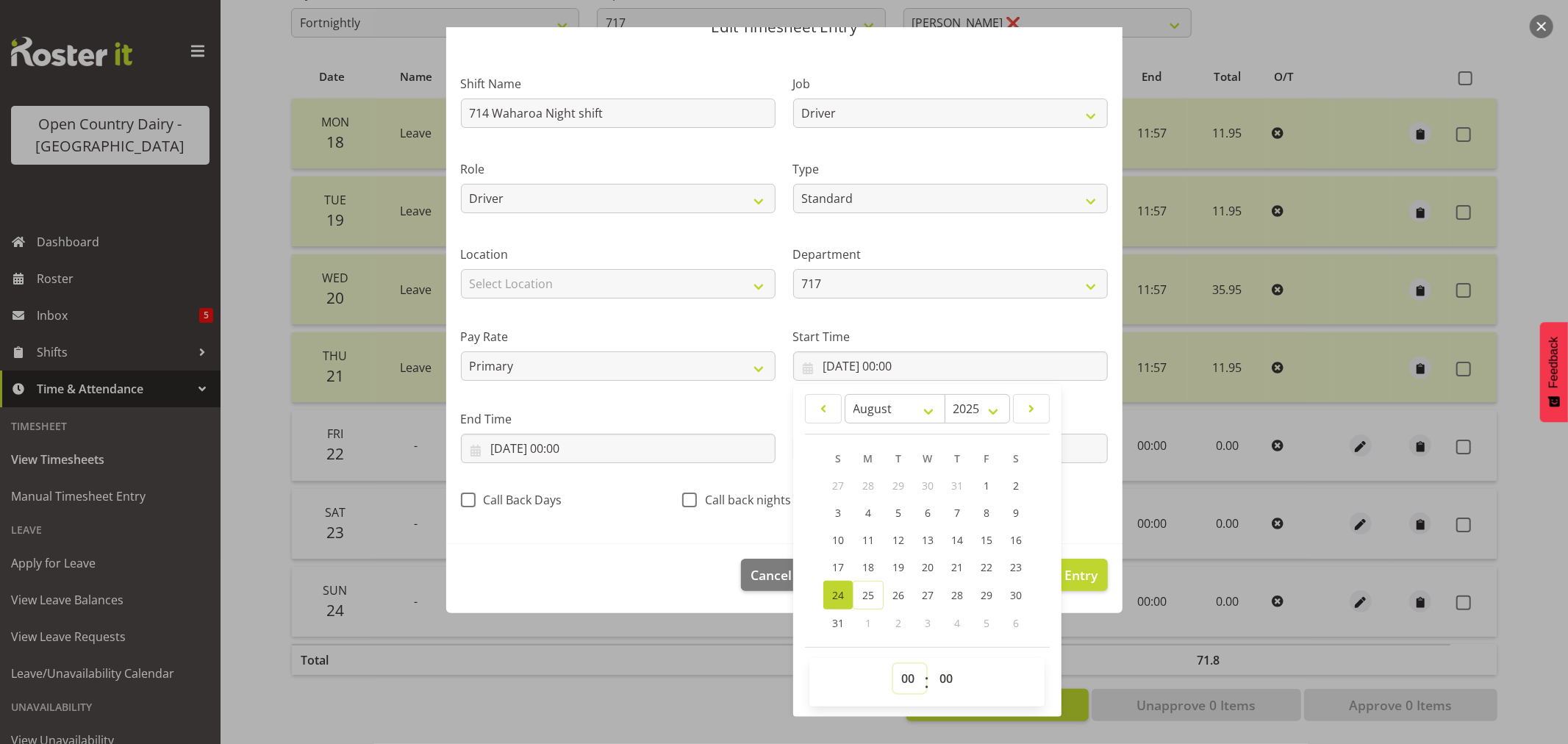
click at [900, 677] on select "00 01 02 03 04 05 06 07 08 09 10 11 12 13 14 15 16 17 18 19 20 21 22 23" at bounding box center [910, 679] width 33 height 29
select select "16"
click at [894, 664] on select "00 01 02 03 04 05 06 07 08 09 10 11 12 13 14 15 16 17 18 19 20 21 22 23" at bounding box center [910, 679] width 33 height 29
type input "[DATE] 16:00"
click at [940, 676] on select "00 01 02 03 04 05 06 07 08 09 10 11 12 13 14 15 16 17 18 19 20 21 22 23 24 25 2…" at bounding box center [948, 679] width 33 height 29
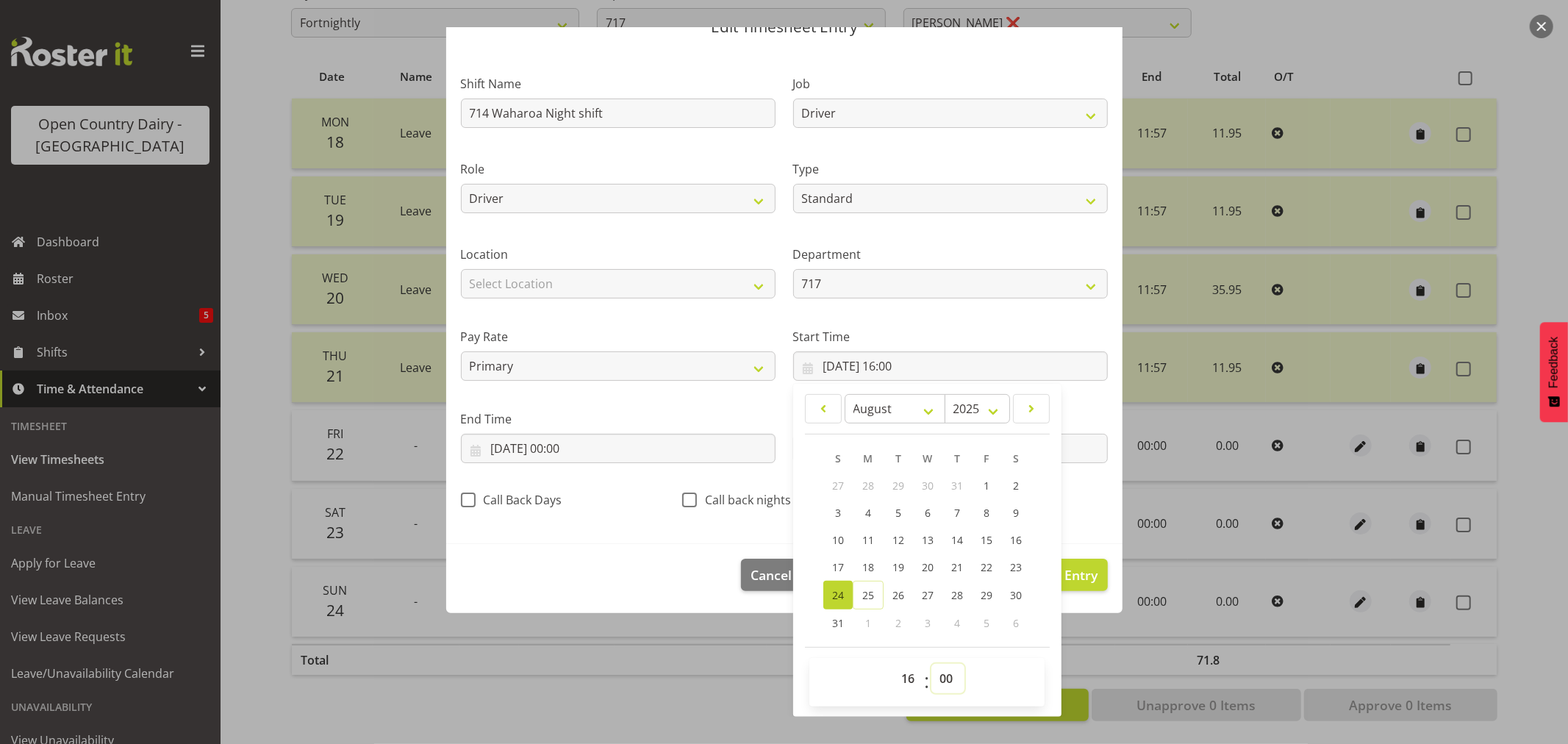
select select "45"
click at [932, 664] on select "00 01 02 03 04 05 06 07 08 09 10 11 12 13 14 15 16 17 18 19 20 21 22 23 24 25 2…" at bounding box center [948, 679] width 33 height 29
type input "[DATE] 16:45"
click at [613, 555] on footer "Cancel Delete Entry Clear Entry Update Entry" at bounding box center [784, 579] width 676 height 69
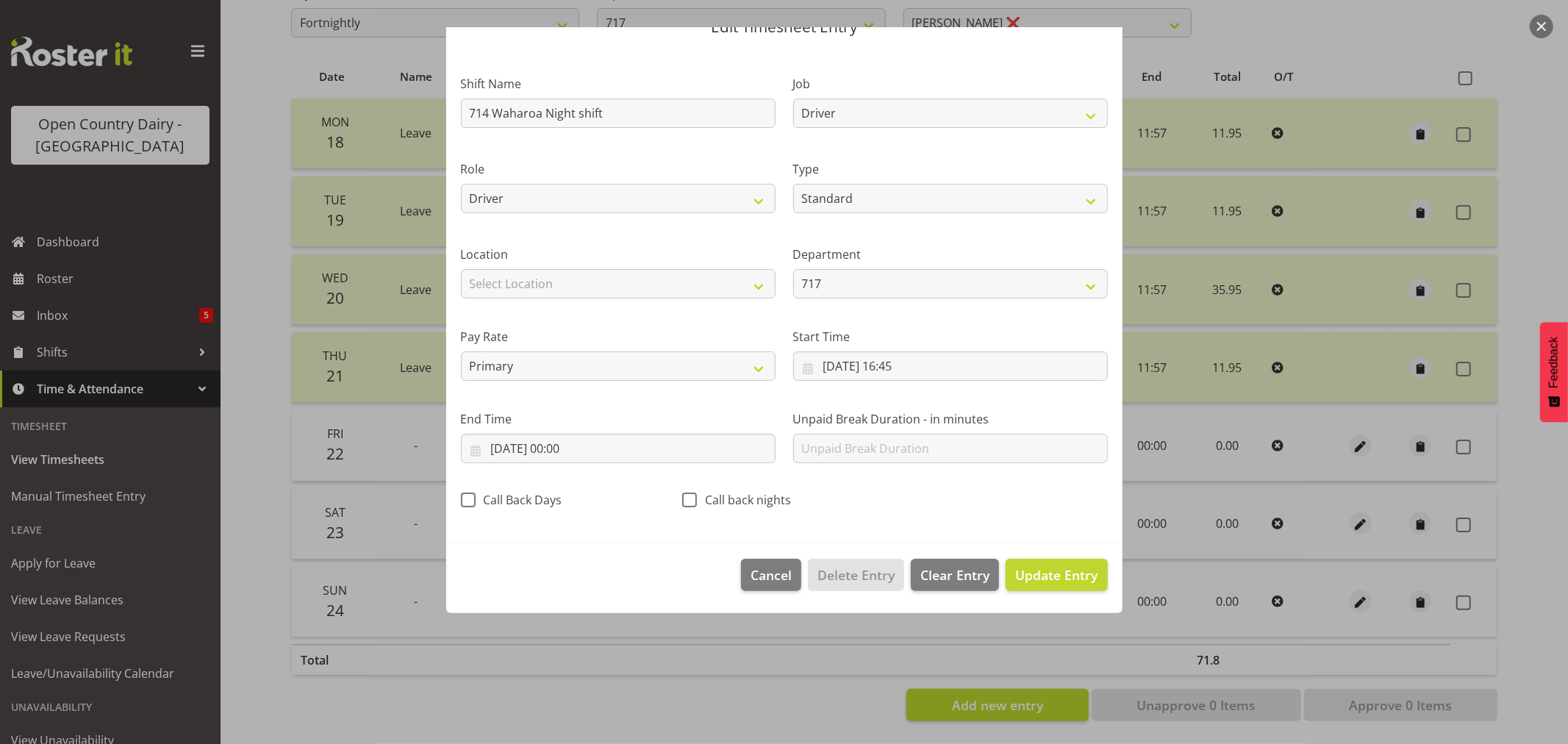
scroll to position [0, 0]
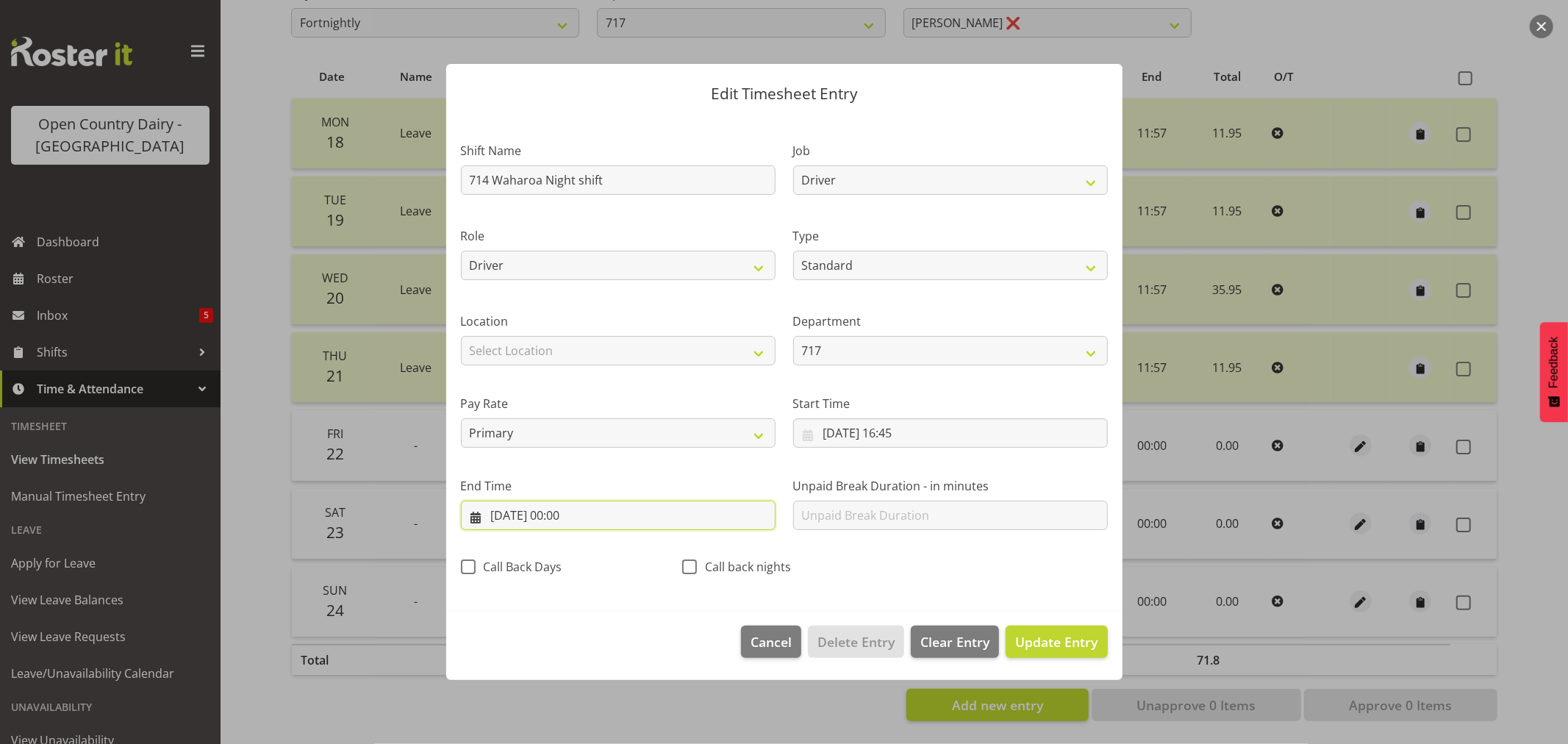
click at [506, 513] on input "[DATE] 00:00" at bounding box center [618, 516] width 314 height 29
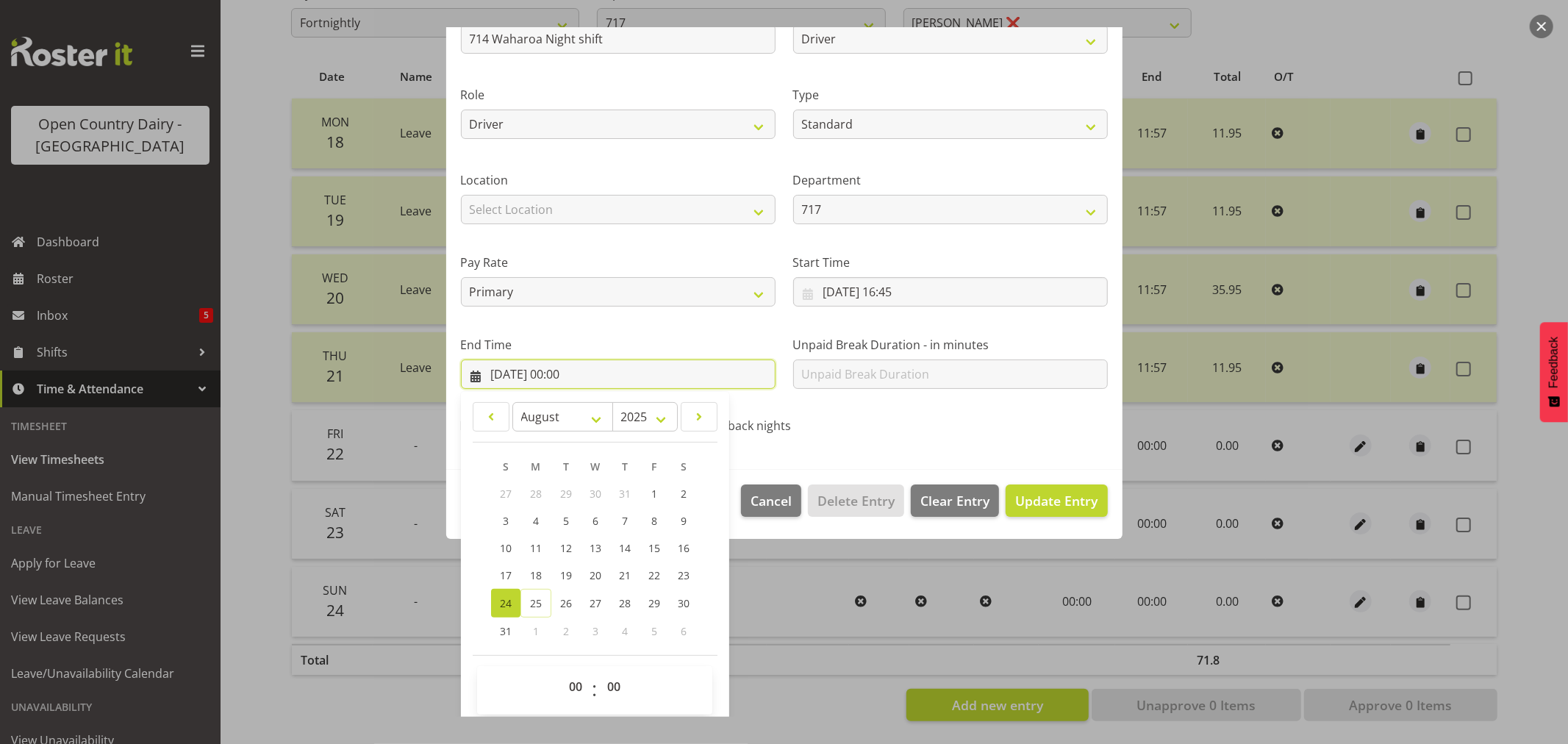
scroll to position [149, 0]
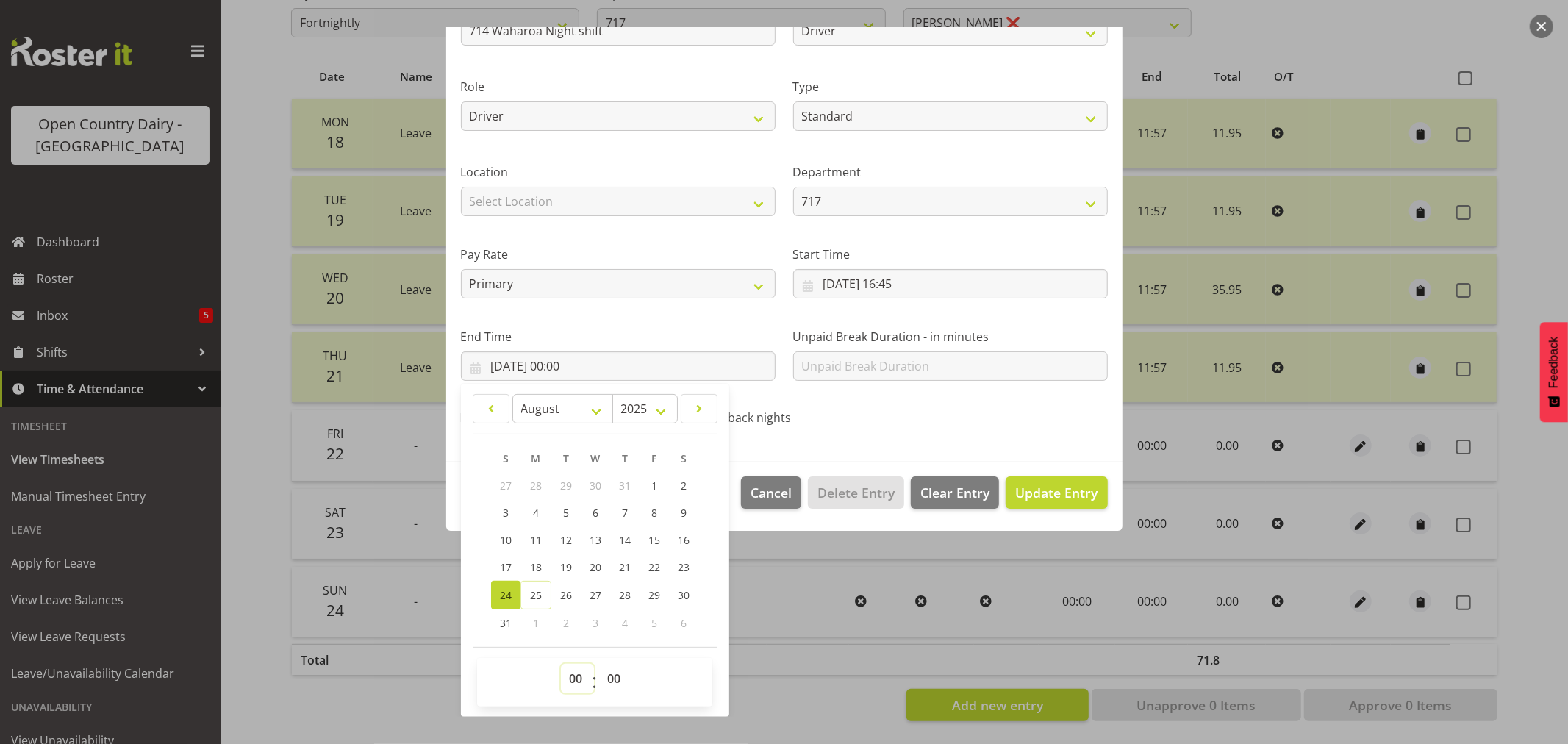
click at [573, 678] on select "00 01 02 03 04 05 06 07 08 09 10 11 12 13 14 15 16 17 18 19 20 21 22 23" at bounding box center [578, 679] width 33 height 29
select select "4"
click at [561, 664] on select "00 01 02 03 04 05 06 07 08 09 10 11 12 13 14 15 16 17 18 19 20 21 22 23" at bounding box center [578, 679] width 33 height 29
type input "[DATE] 04:00"
click at [1049, 487] on span "Update Entry" at bounding box center [1056, 493] width 82 height 18
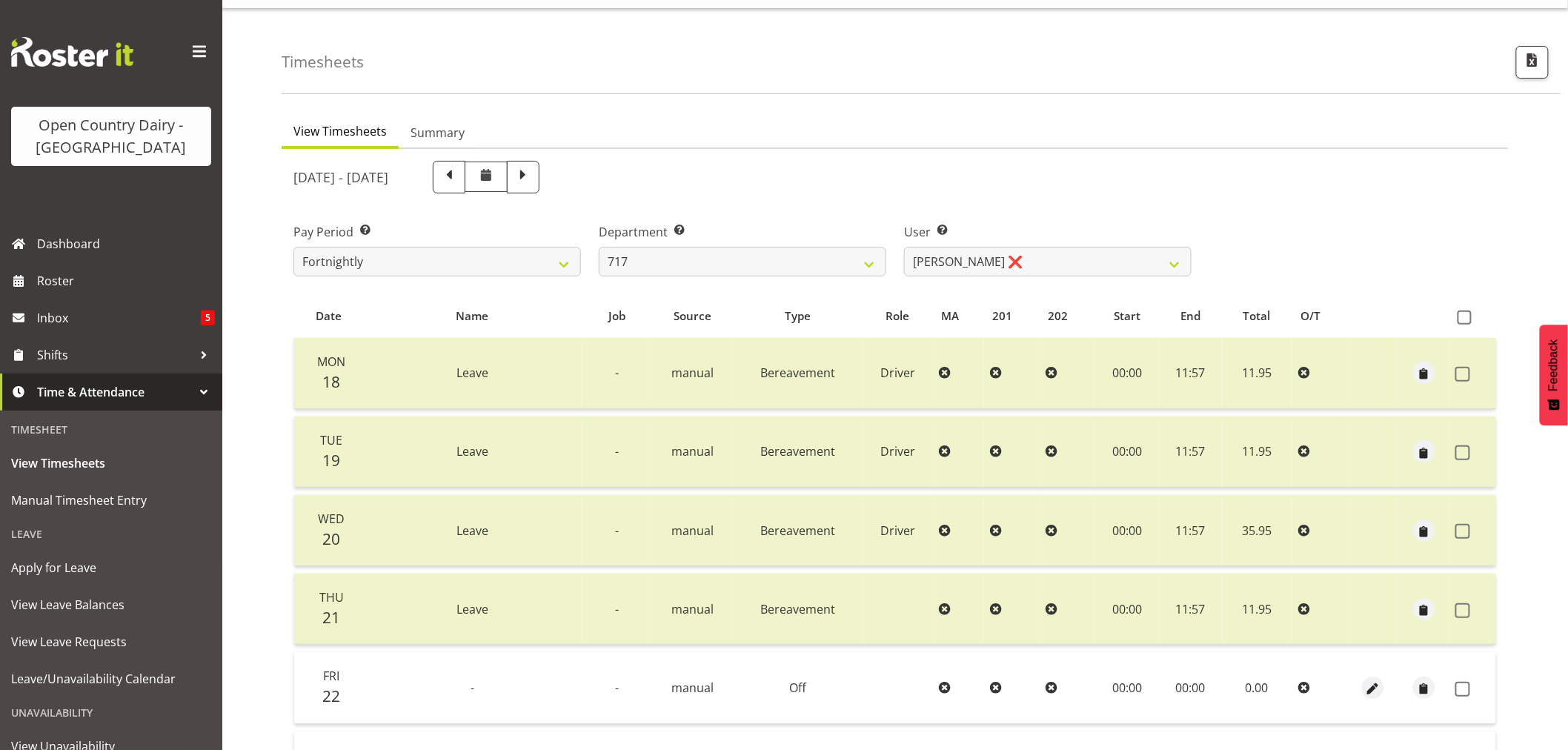
scroll to position [30, 0]
click at [722, 268] on select "701 702 703 704 705 706 707 708 709 710 711 712 713 714 715 716 717 718 719 720" at bounding box center [742, 263] width 287 height 30
select select "823"
click at [598, 248] on select "701 702 703 704 705 706 707 708 709 710 711 712 713 714 715 716 717 718 719 720" at bounding box center [742, 263] width 287 height 30
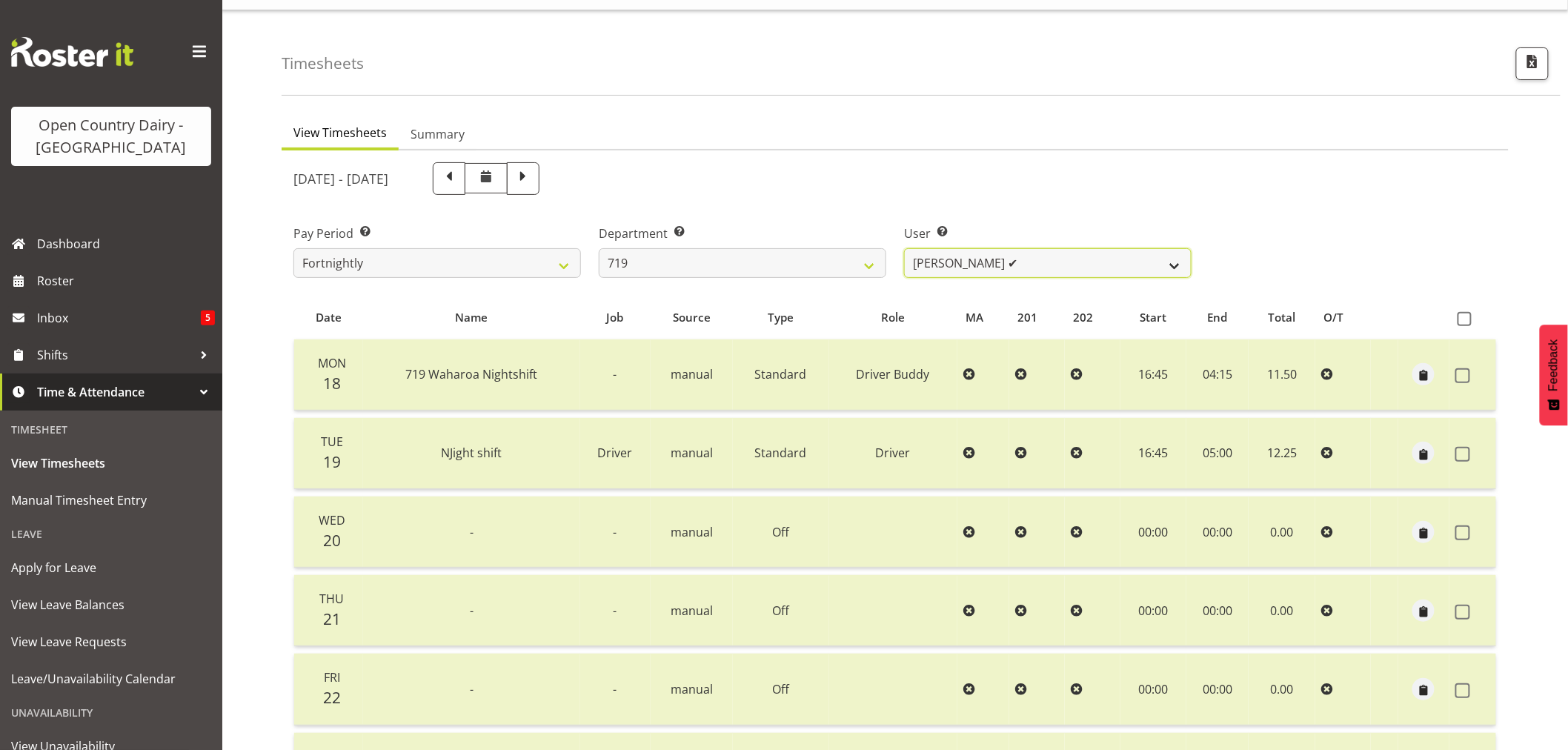
click at [953, 269] on select "[PERSON_NAME] ✔ [PERSON_NAME] ✔ [PERSON_NAME] ❌" at bounding box center [1048, 263] width 287 height 30
select select "11013"
click at [904, 248] on select "[PERSON_NAME] ✔ [PERSON_NAME] ✔ [PERSON_NAME] ❌" at bounding box center [1048, 263] width 287 height 30
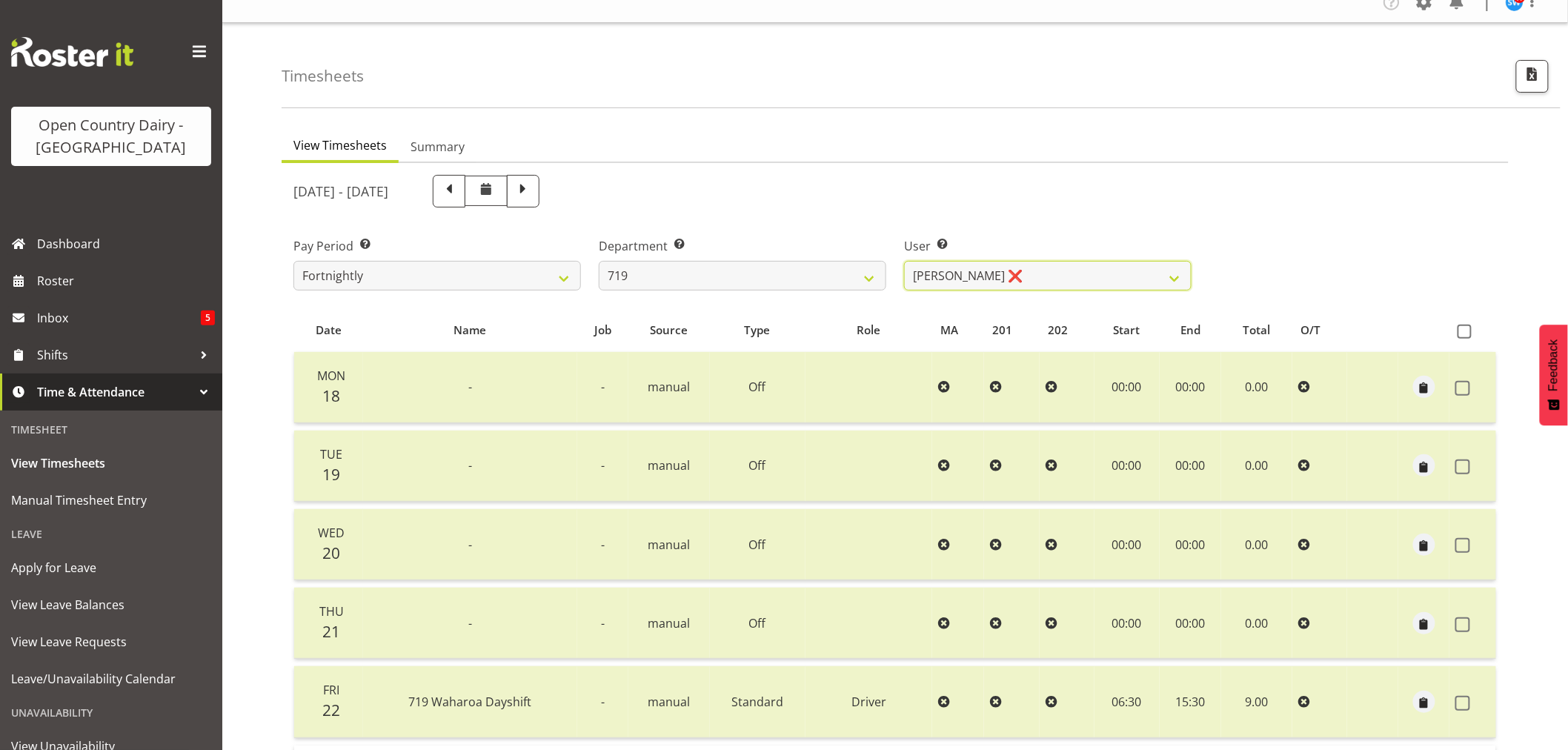
scroll to position [0, 0]
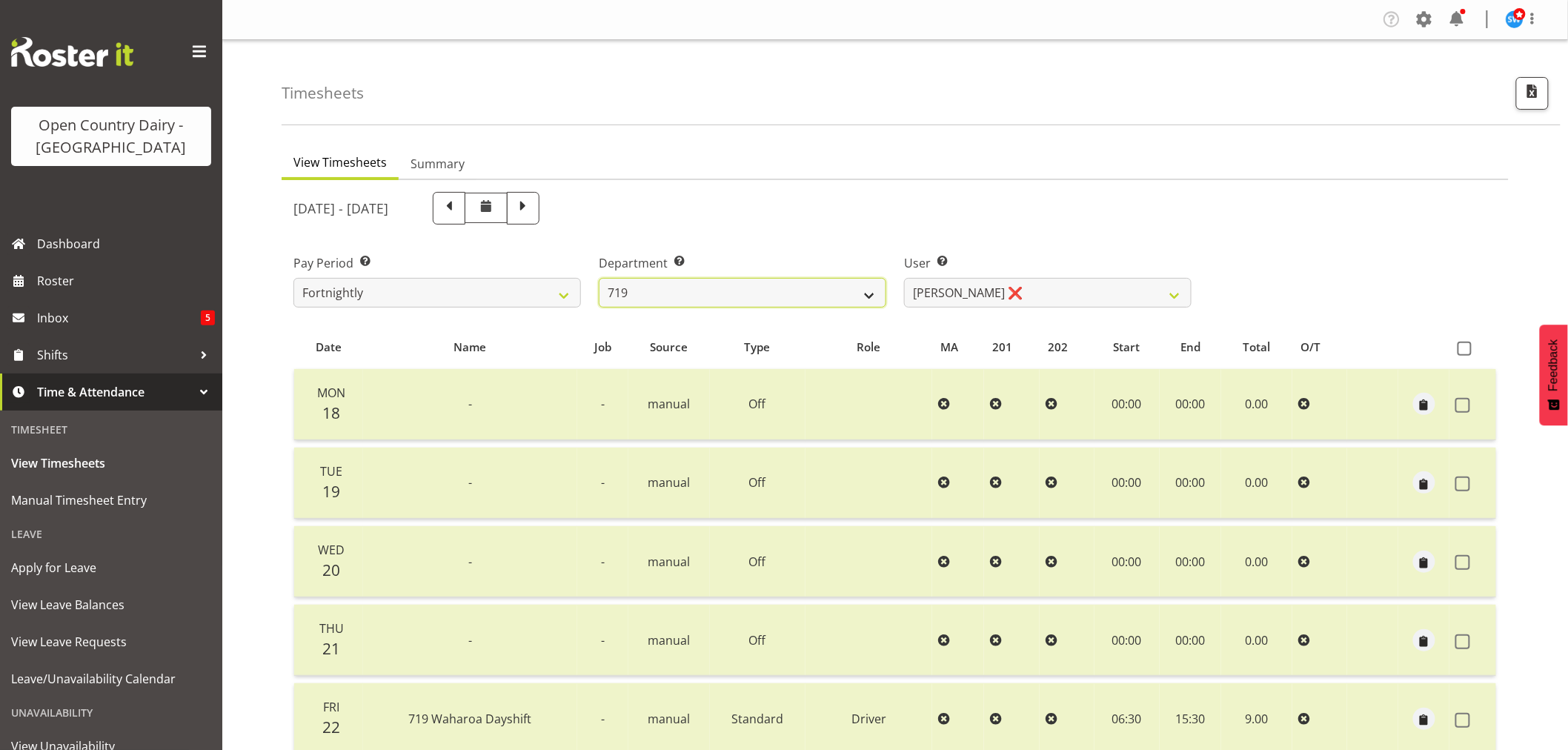
click at [703, 279] on select "701 702 703 704 705 706 707 708 709 710 711 712 713 714 715 716 717 718 719 720" at bounding box center [742, 292] width 287 height 30
select select "733"
click at [598, 278] on select "701 702 703 704 705 706 707 708 709 710 711 712 713 714 715 716 717 718 719 720" at bounding box center [742, 292] width 287 height 30
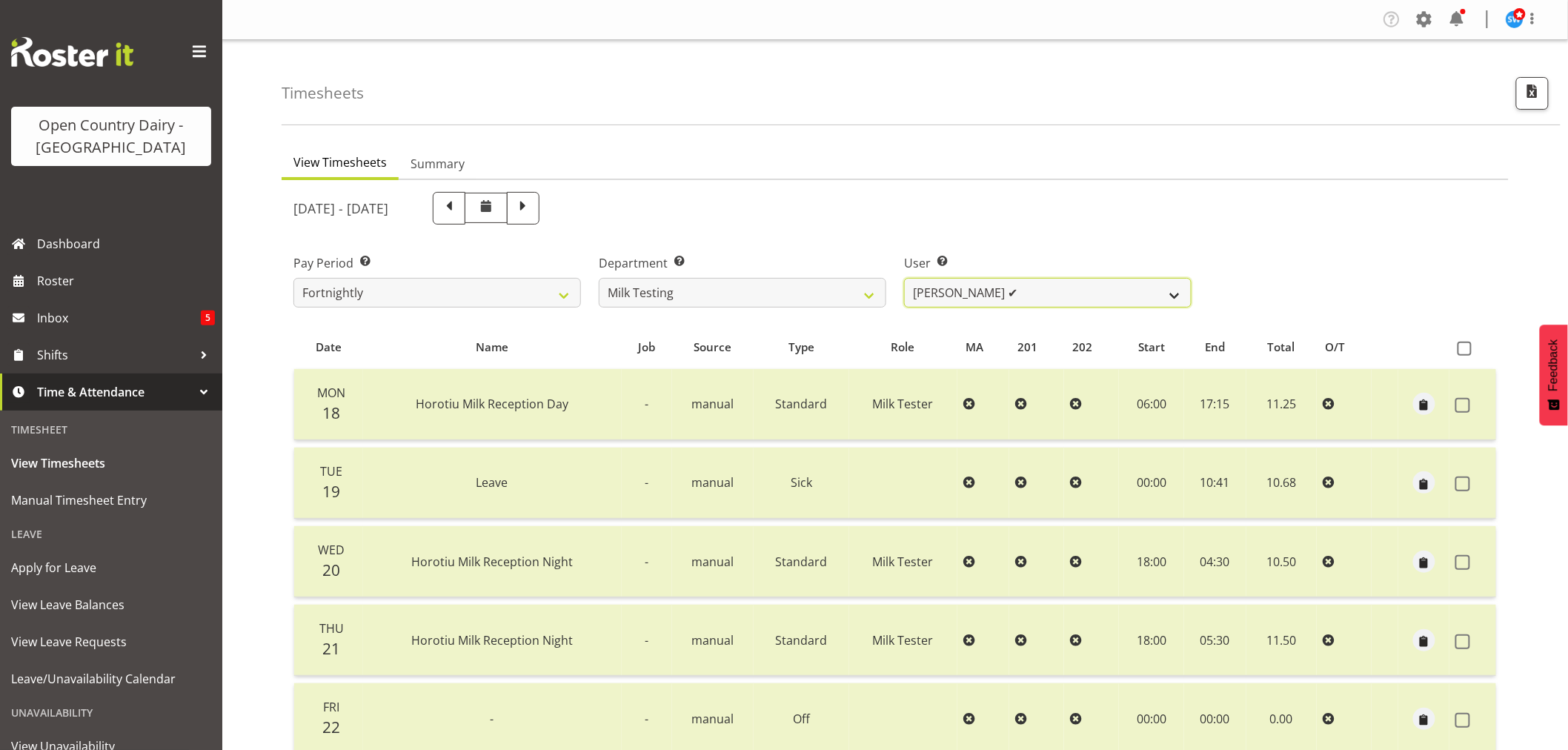
click at [1033, 295] on select "[PERSON_NAME] ✔ [PERSON_NAME] ✔ [PERSON_NAME] ❌ [PERSON_NAME] ✔ [PERSON_NAME] ✔…" at bounding box center [1048, 292] width 287 height 30
select select "7421"
click at [904, 278] on select "[PERSON_NAME] ✔ [PERSON_NAME] ✔ [PERSON_NAME] ❌ [PERSON_NAME] ✔ [PERSON_NAME] ✔…" at bounding box center [1048, 292] width 287 height 30
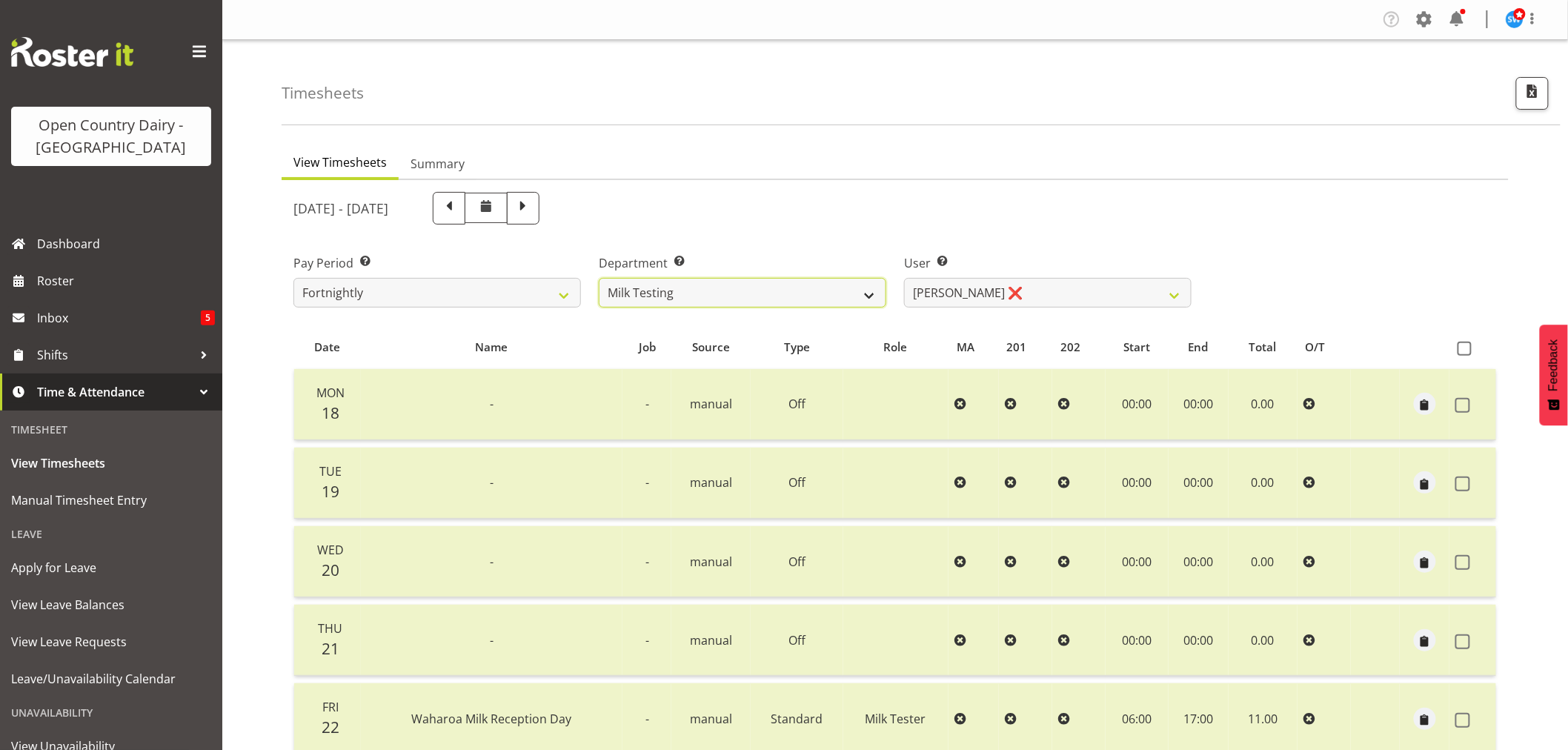
click at [736, 293] on select "701 702 703 704 705 706 707 708 709 710 711 712 713 714 715 716 717 718 719 720" at bounding box center [742, 292] width 287 height 30
click at [803, 202] on div "[DATE] - [DATE]" at bounding box center [742, 209] width 898 height 33
click at [795, 280] on select "701 702 703 704 705 706 707 708 709 710 711 712 713 714 715 716 717 718 719 720" at bounding box center [742, 292] width 287 height 30
select select "714"
click at [598, 278] on select "701 702 703 704 705 706 707 708 709 710 711 712 713 714 715 716 717 718 719 720" at bounding box center [742, 292] width 287 height 30
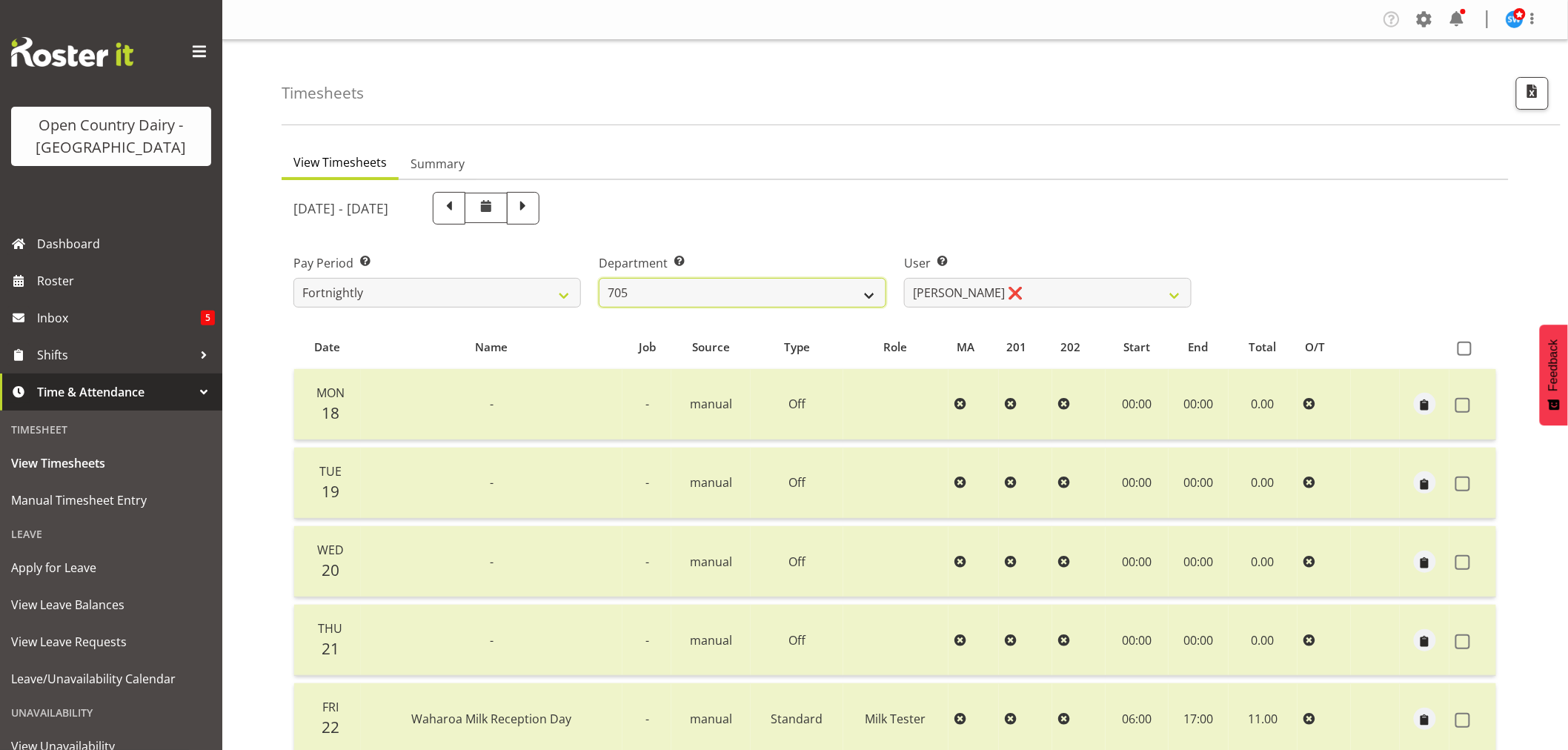
select select "8282"
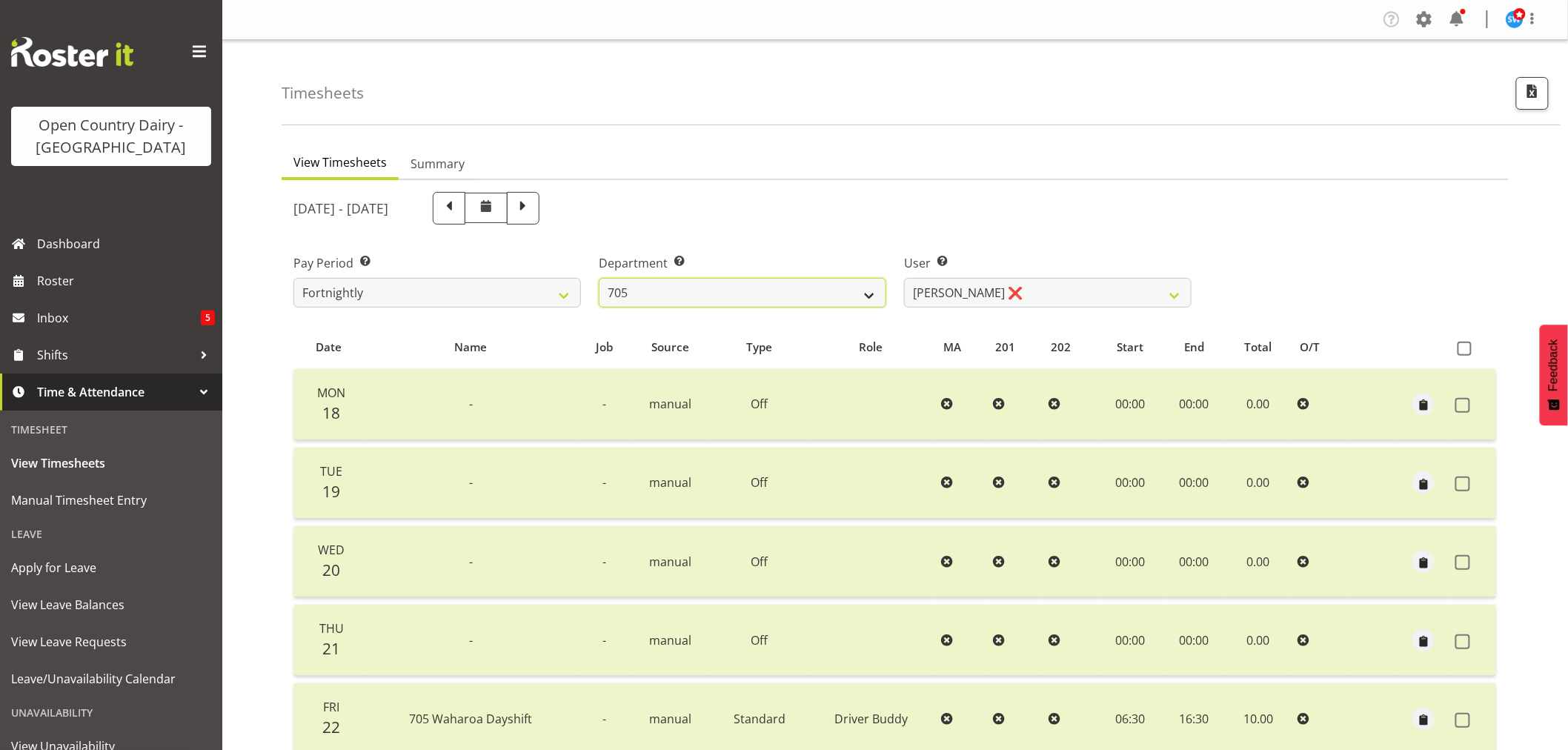
click at [743, 288] on select "701 702 703 704 705 706 707 708 709 710 711 712 713 714 715 716 717 718 719 720" at bounding box center [742, 292] width 287 height 30
select select "842"
click at [598, 278] on select "701 702 703 704 705 706 707 708 709 710 711 712 713 714 715 716 717 718 719 720" at bounding box center [742, 292] width 287 height 30
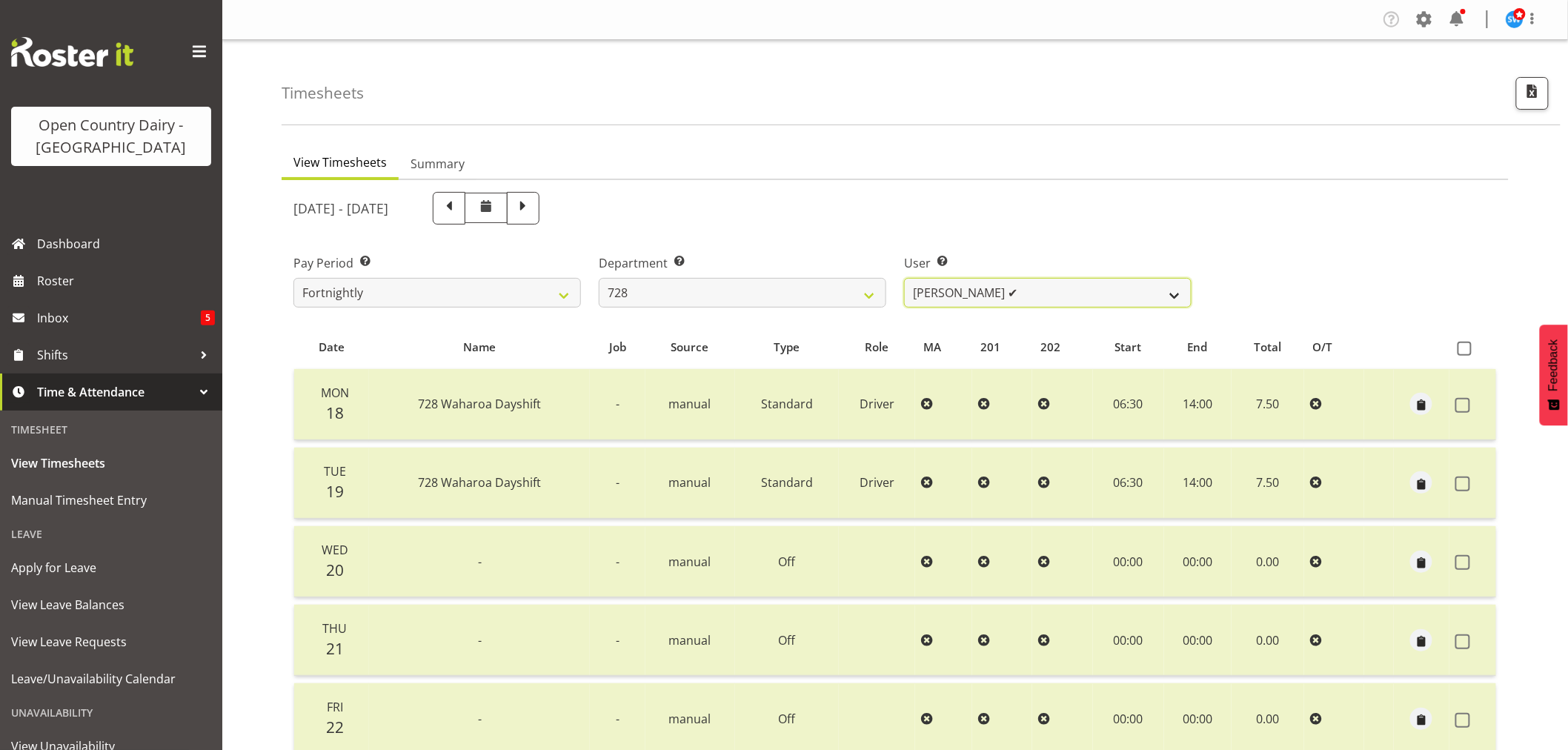
click at [1054, 294] on select "[PERSON_NAME] ✔ [PERSON_NAME] ❌ [PERSON_NAME] [PERSON_NAME] ✔ [PERSON_NAME] ✔ […" at bounding box center [1048, 292] width 287 height 30
select select "9502"
click at [904, 278] on select "[PERSON_NAME] ✔ [PERSON_NAME] ❌ [PERSON_NAME] [PERSON_NAME] ✔ [PERSON_NAME] ✔ […" at bounding box center [1048, 292] width 287 height 30
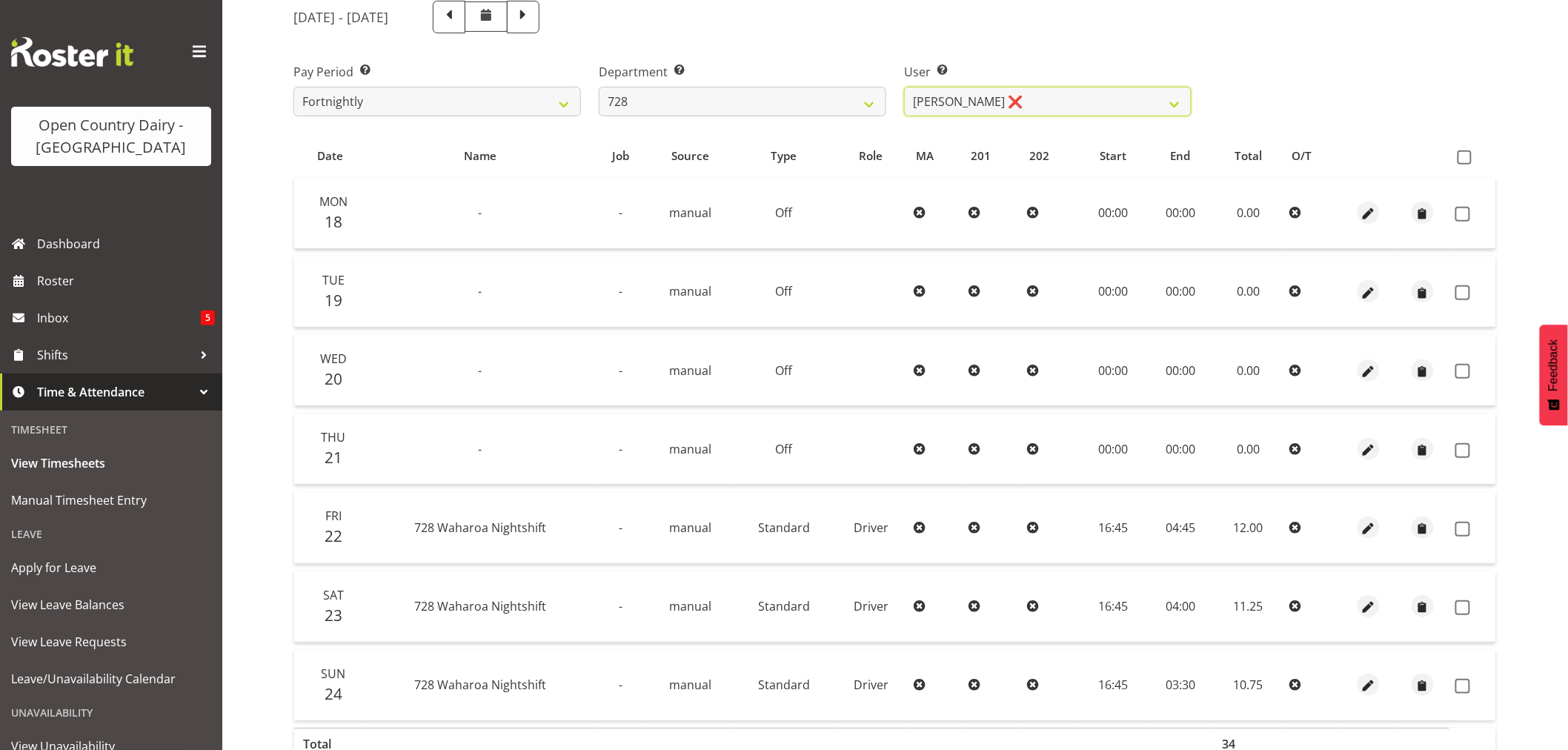
scroll to position [35, 0]
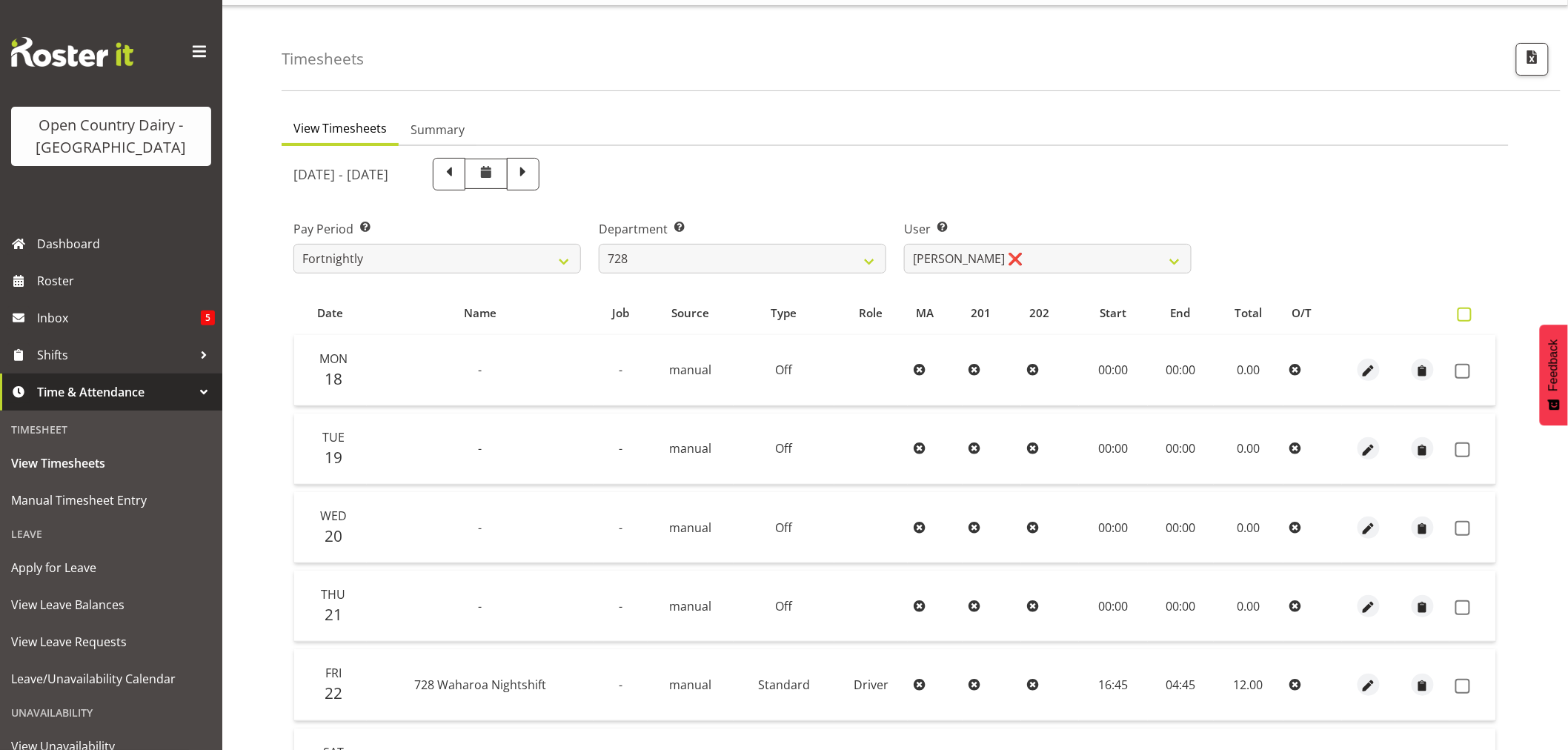
click at [1465, 313] on span at bounding box center [1464, 315] width 14 height 14
click at [1465, 313] on input "checkbox" at bounding box center [1462, 315] width 10 height 10
checkbox input "true"
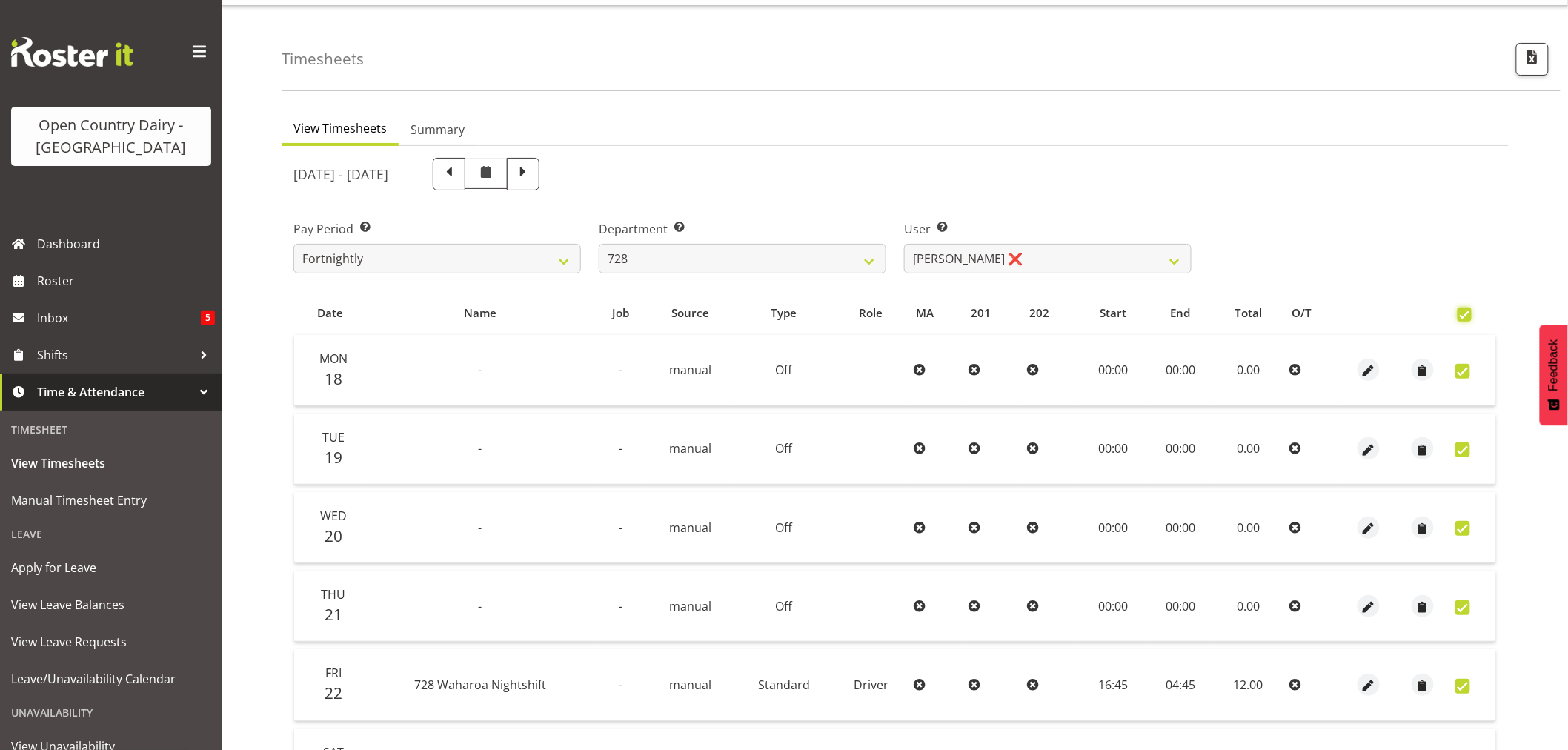
checkbox input "true"
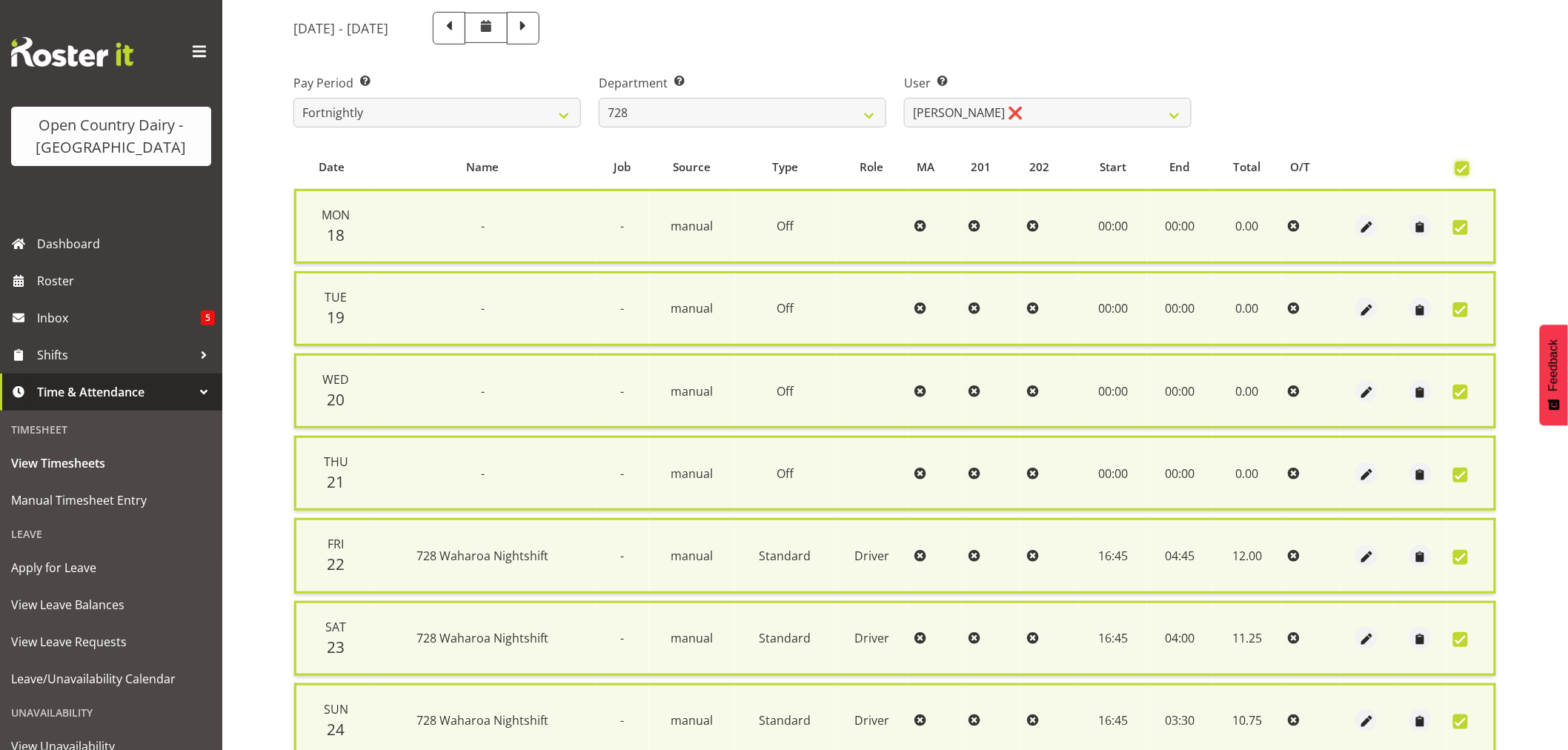
scroll to position [298, 0]
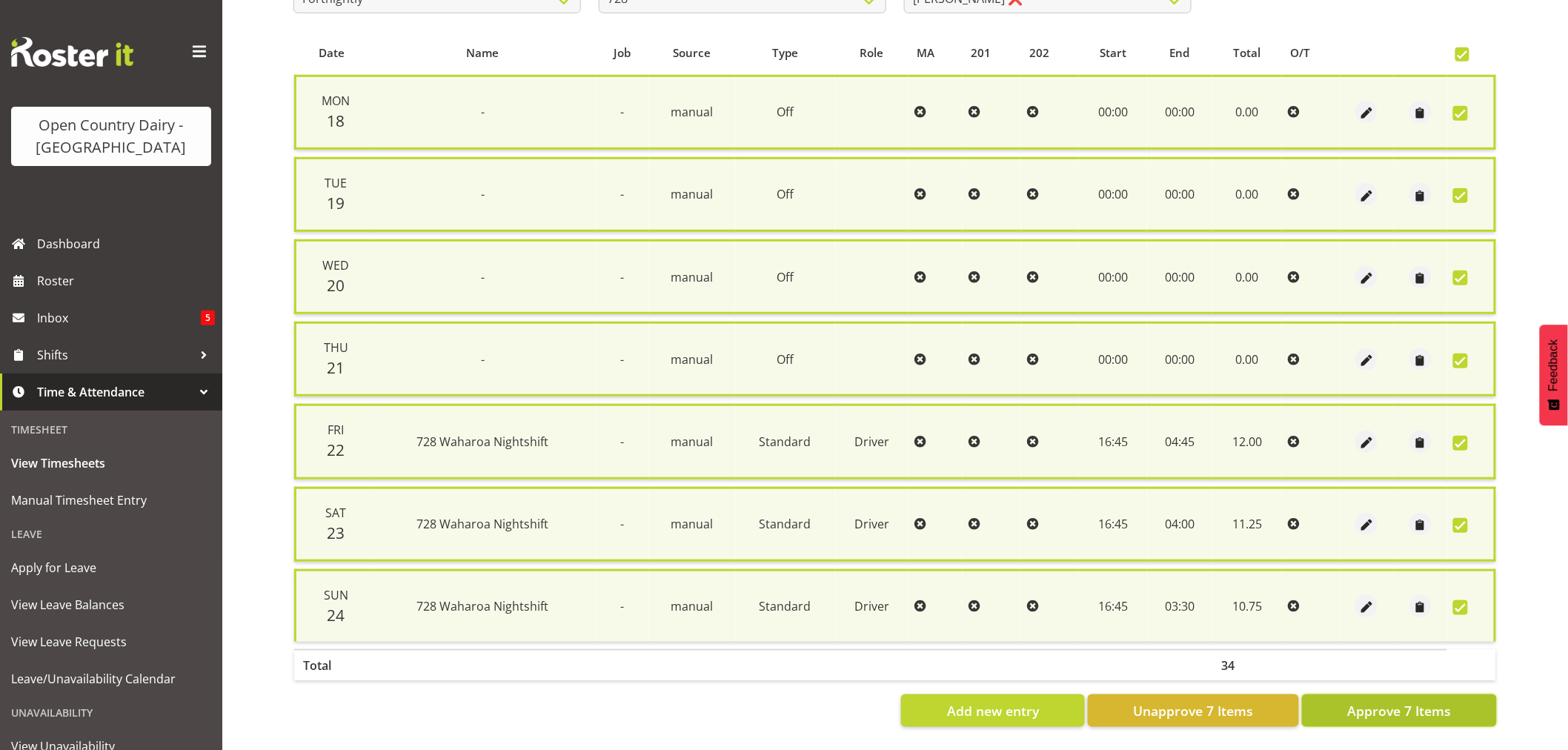
click at [1364, 702] on span "Approve 7 Items" at bounding box center [1399, 711] width 103 height 19
checkbox input "false"
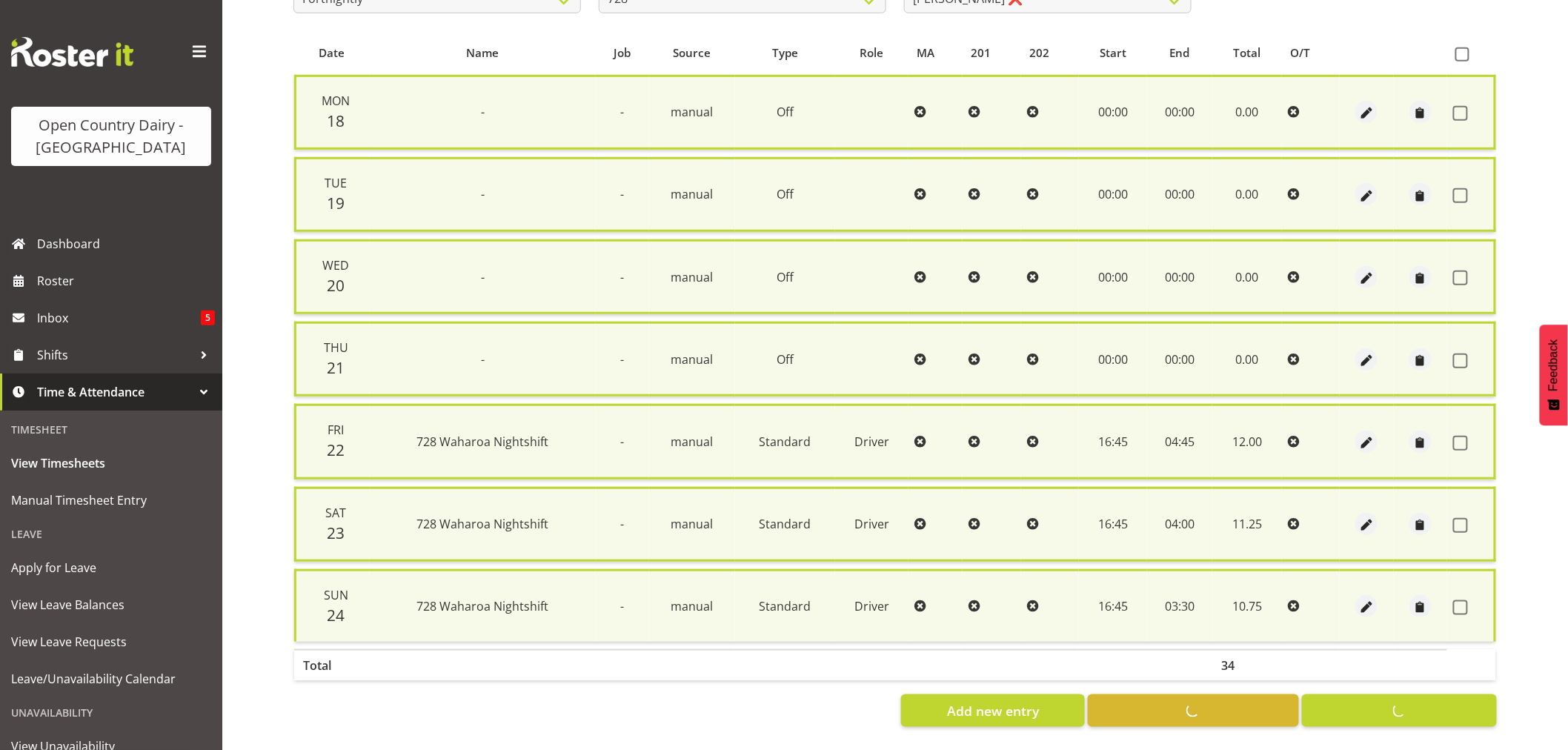
checkbox input "false"
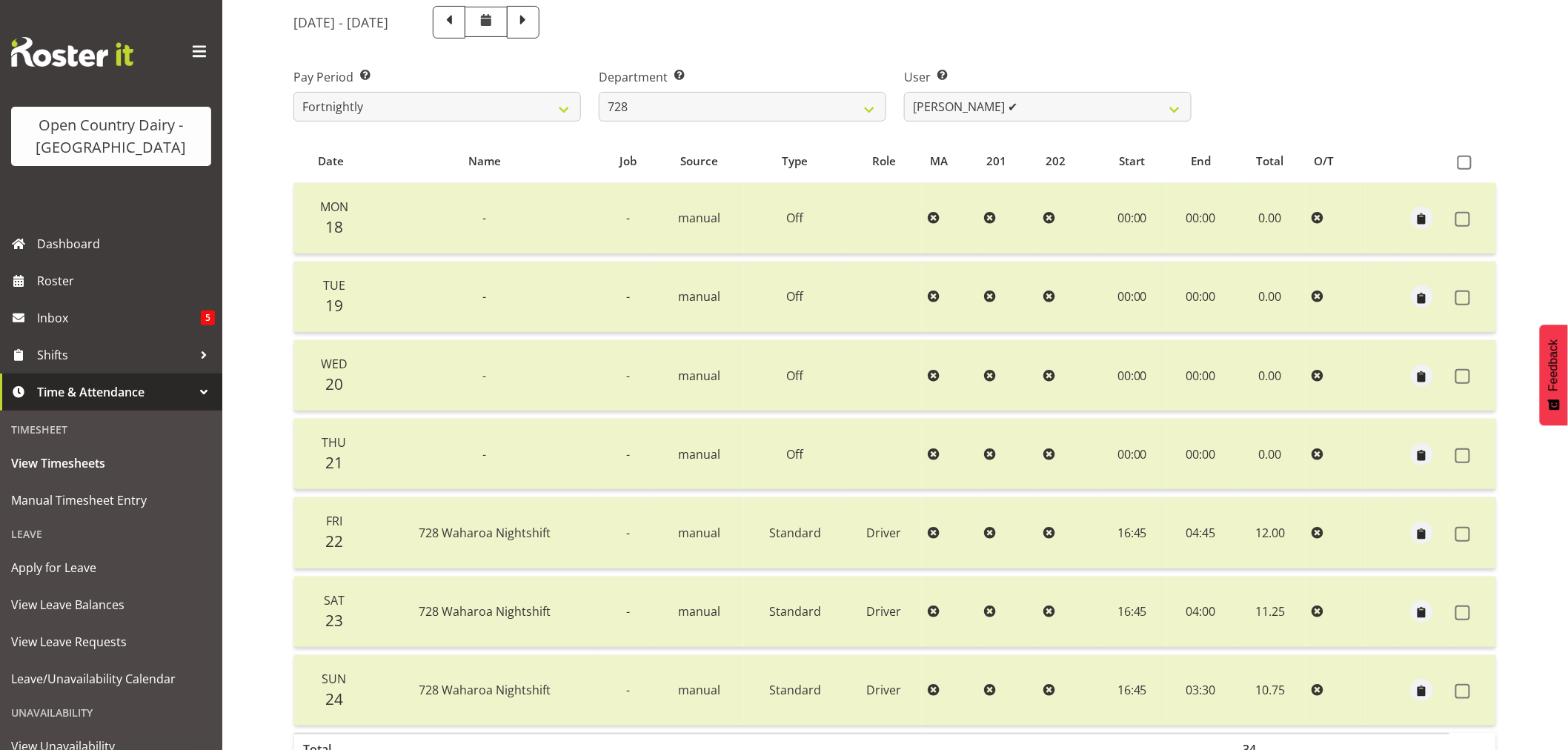
scroll to position [35, 0]
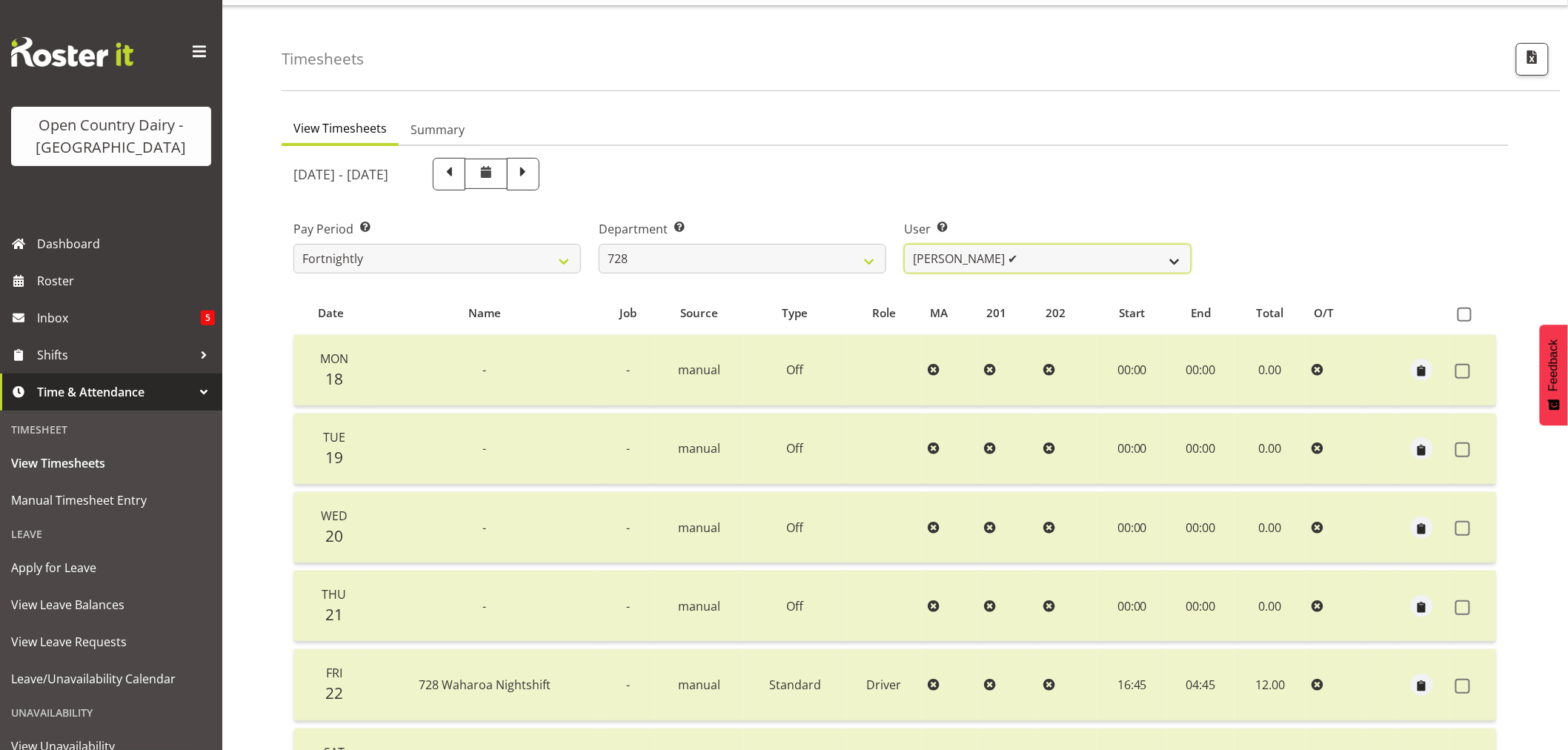
click at [1014, 263] on select "[PERSON_NAME] ✔ [PERSON_NAME] ✔ [PERSON_NAME] [PERSON_NAME] ✔ [PERSON_NAME] ✔ […" at bounding box center [1048, 259] width 287 height 30
click at [668, 255] on select "701 702 703 704 705 706 707 708 709 710 711 712 713 714 715 716 717 718 719 720" at bounding box center [742, 259] width 287 height 30
select select "714"
click at [598, 244] on select "701 702 703 704 705 706 707 708 709 710 711 712 713 714 715 716 717 718 719 720" at bounding box center [742, 259] width 287 height 30
select select "8282"
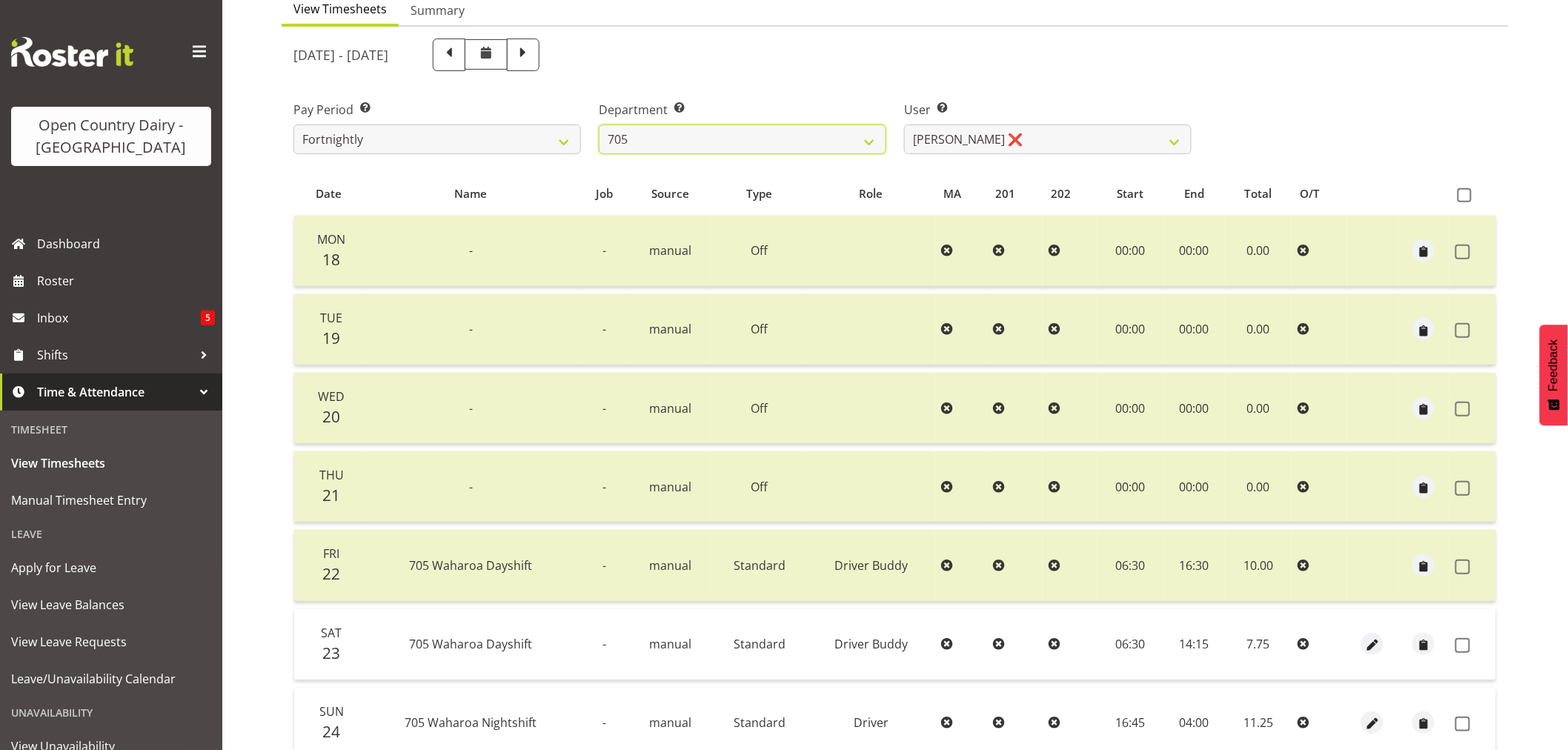
scroll to position [282, 0]
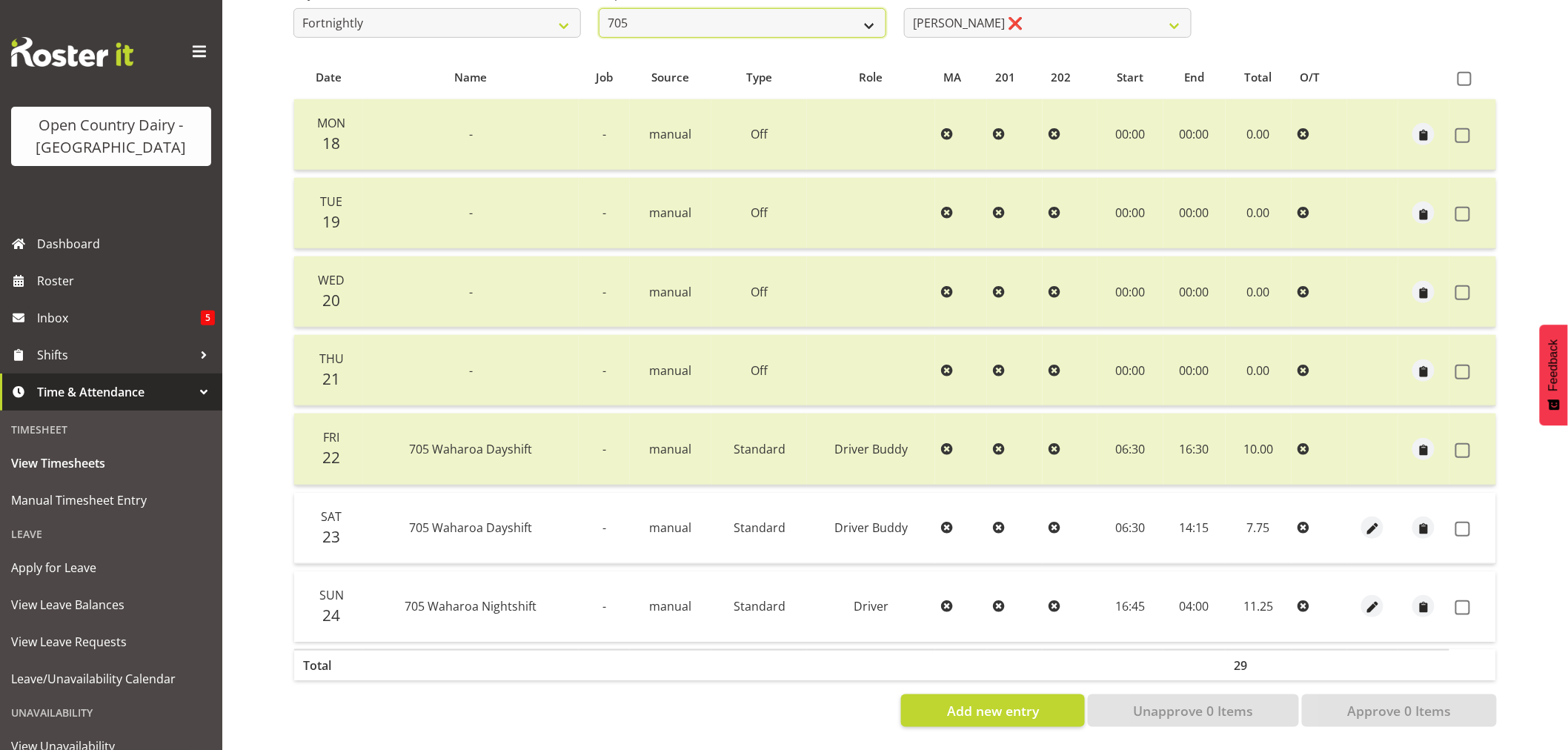
click at [709, 17] on select "701 702 703 704 705 706 707 708 709 710 711 712 713 714 715 716 717 718 719 720" at bounding box center [742, 23] width 287 height 30
click at [598, 8] on select "701 702 703 704 705 706 707 708 709 710 711 712 713 714 715 716 717 718 719 720" at bounding box center [742, 23] width 287 height 30
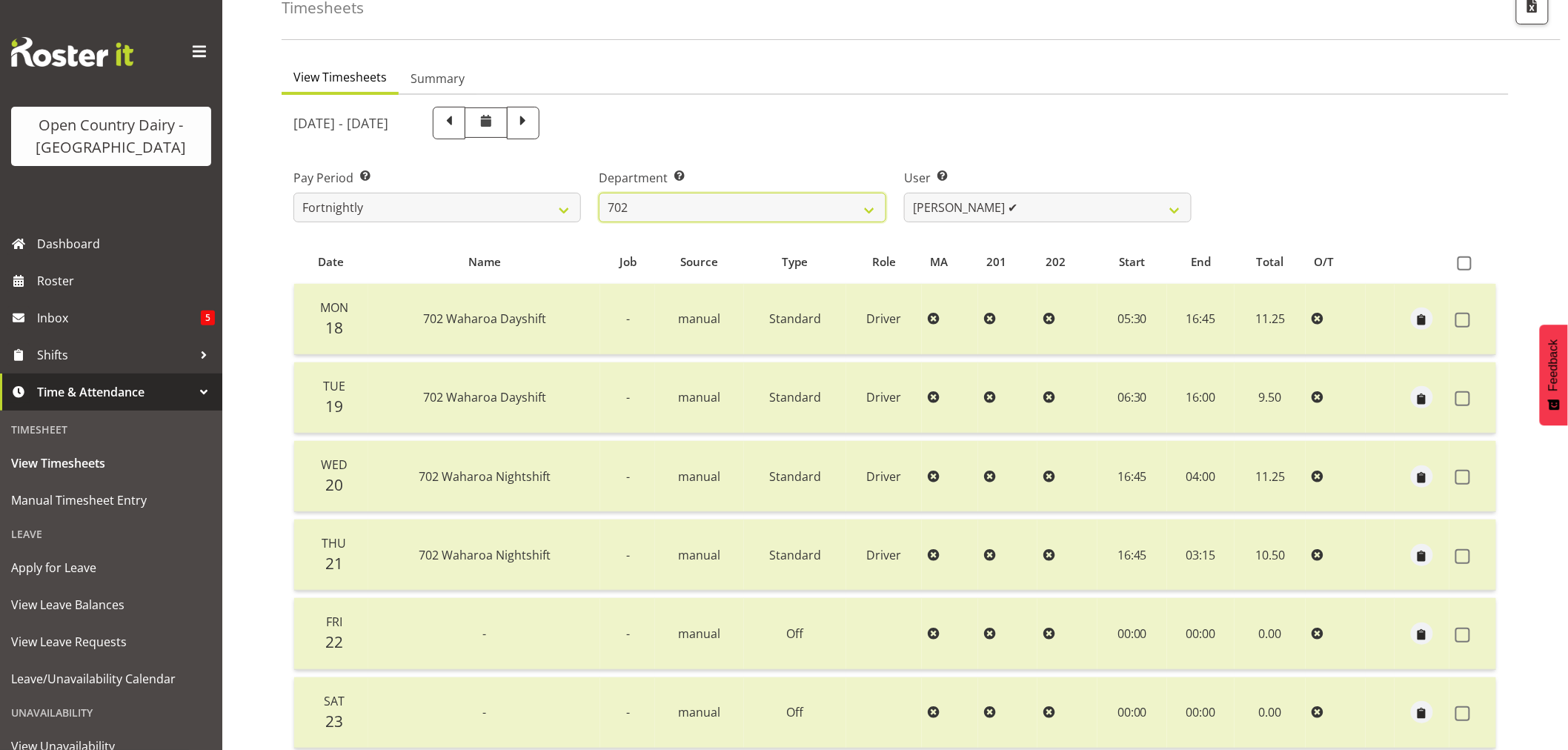
scroll to position [0, 0]
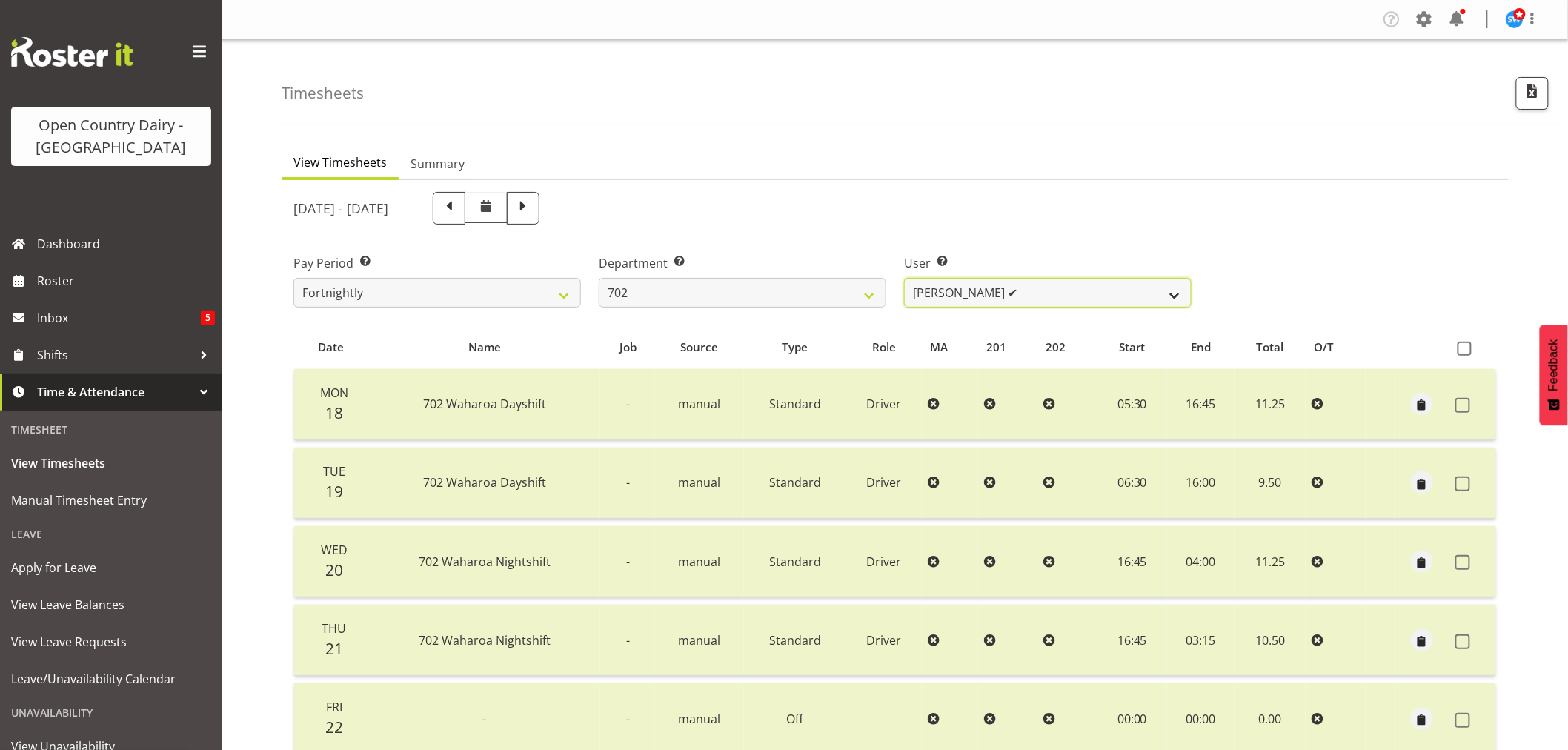
click at [1036, 286] on select "[PERSON_NAME] ✔ [PERSON_NAME] ✔ [PERSON_NAME] ✔ [PERSON_NAME] ✔" at bounding box center [1048, 292] width 287 height 30
click at [761, 292] on select "701 702 703 704 705 706 707 708 709 710 711 712 713 714 715 716 717 718 719 720" at bounding box center [742, 292] width 287 height 30
select select "898"
click at [598, 278] on select "701 702 703 704 705 706 707 708 709 710 711 712 713 714 715 716 717 718 719 720" at bounding box center [742, 292] width 287 height 30
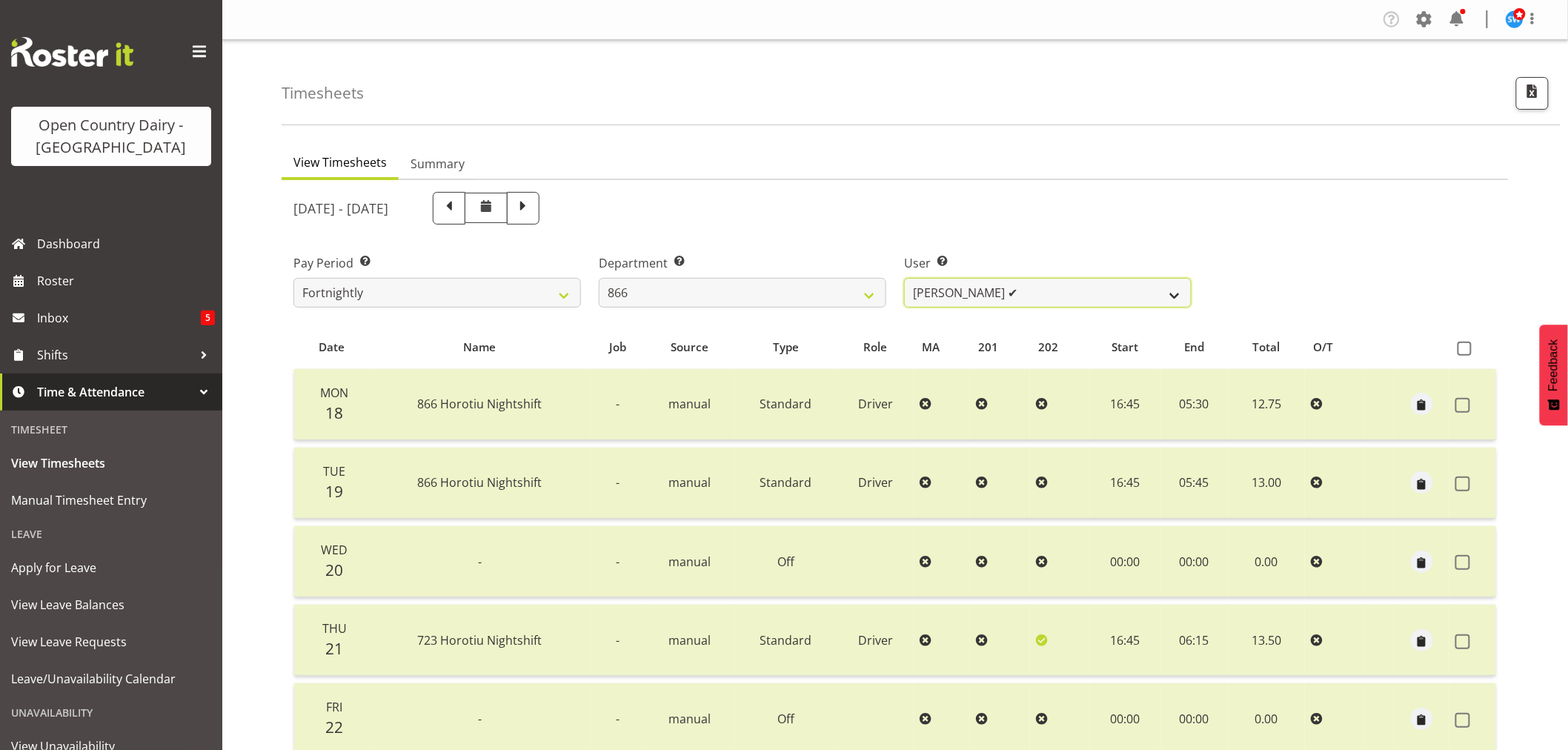
click at [1038, 289] on select "[PERSON_NAME] ✔ [PERSON_NAME] ✔ [PERSON_NAME] ✔ [PERSON_NAME] ❌" at bounding box center [1048, 292] width 287 height 30
select select "11210"
click at [904, 278] on select "[PERSON_NAME] ✔ [PERSON_NAME] ✔ [PERSON_NAME] ✔ [PERSON_NAME] ❌" at bounding box center [1048, 292] width 287 height 30
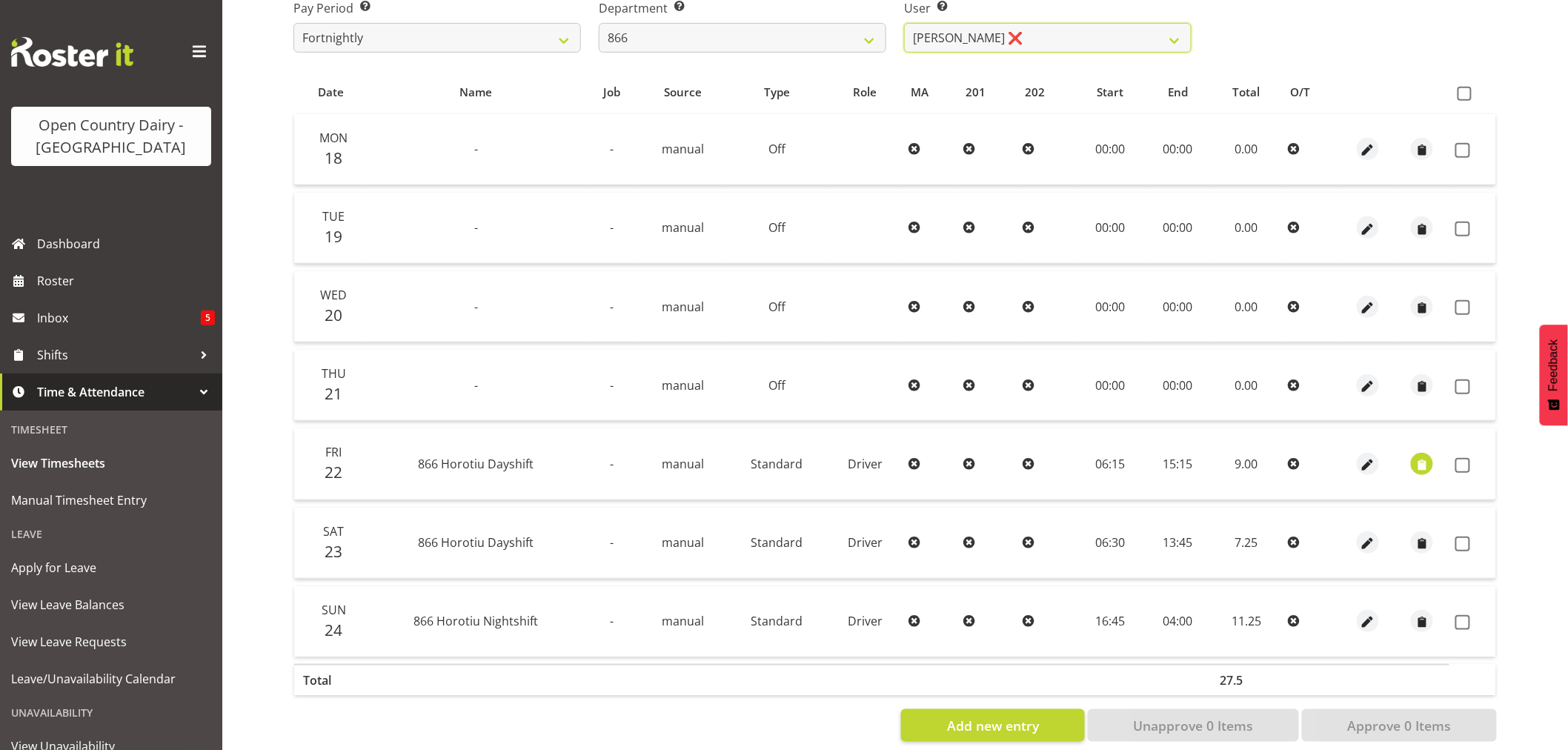
scroll to position [282, 0]
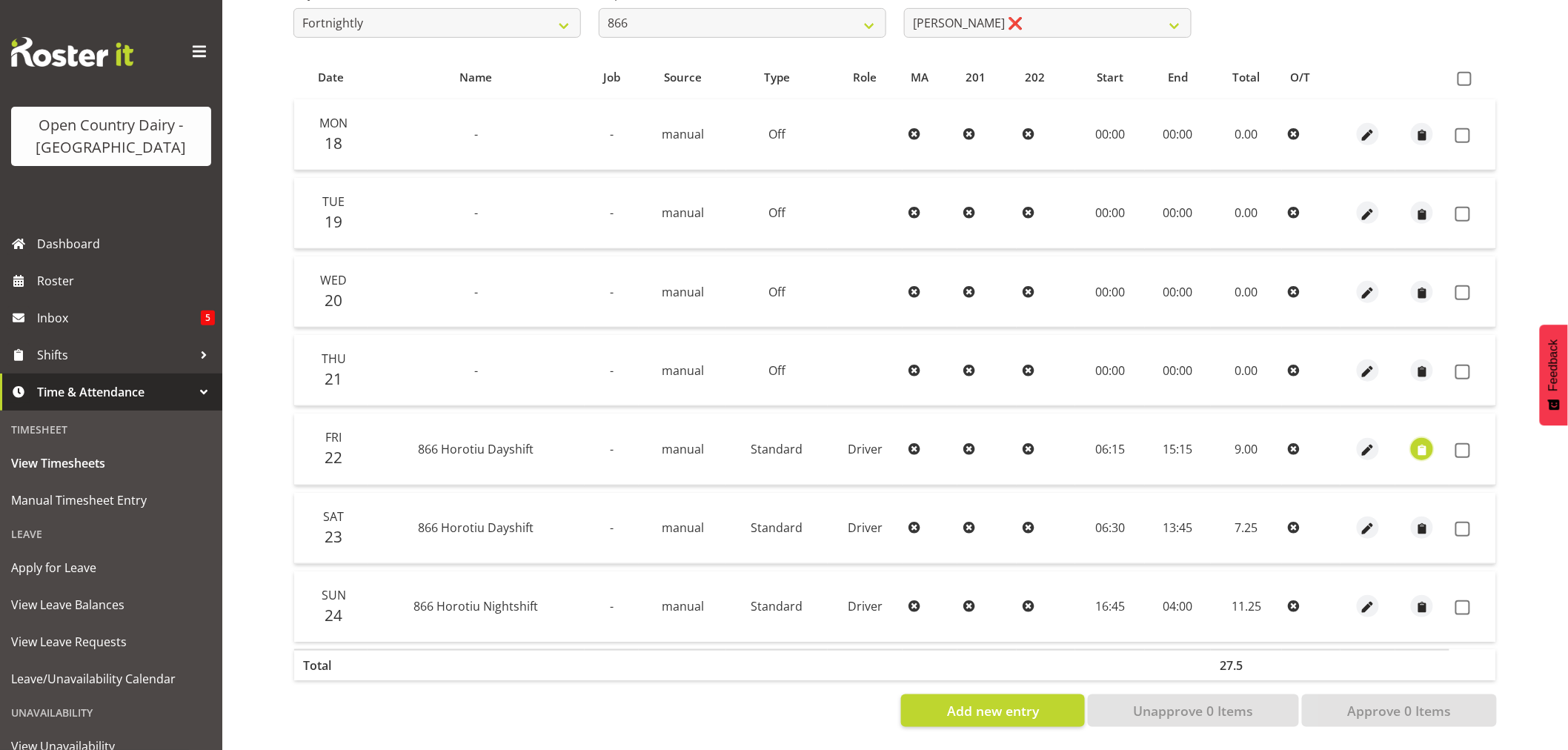
click at [1424, 442] on span "button" at bounding box center [1422, 450] width 17 height 17
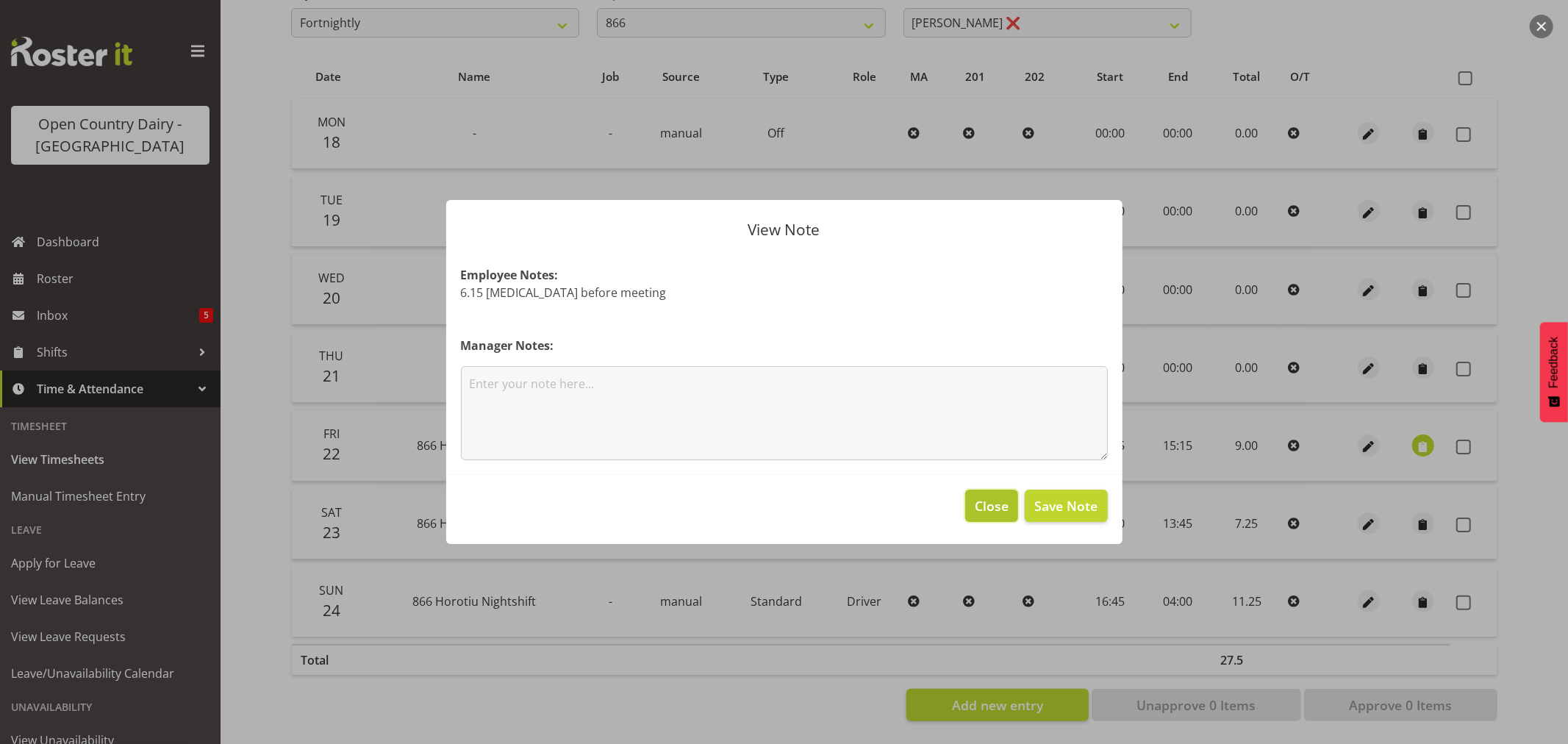
click at [998, 502] on span "Close" at bounding box center [992, 505] width 34 height 19
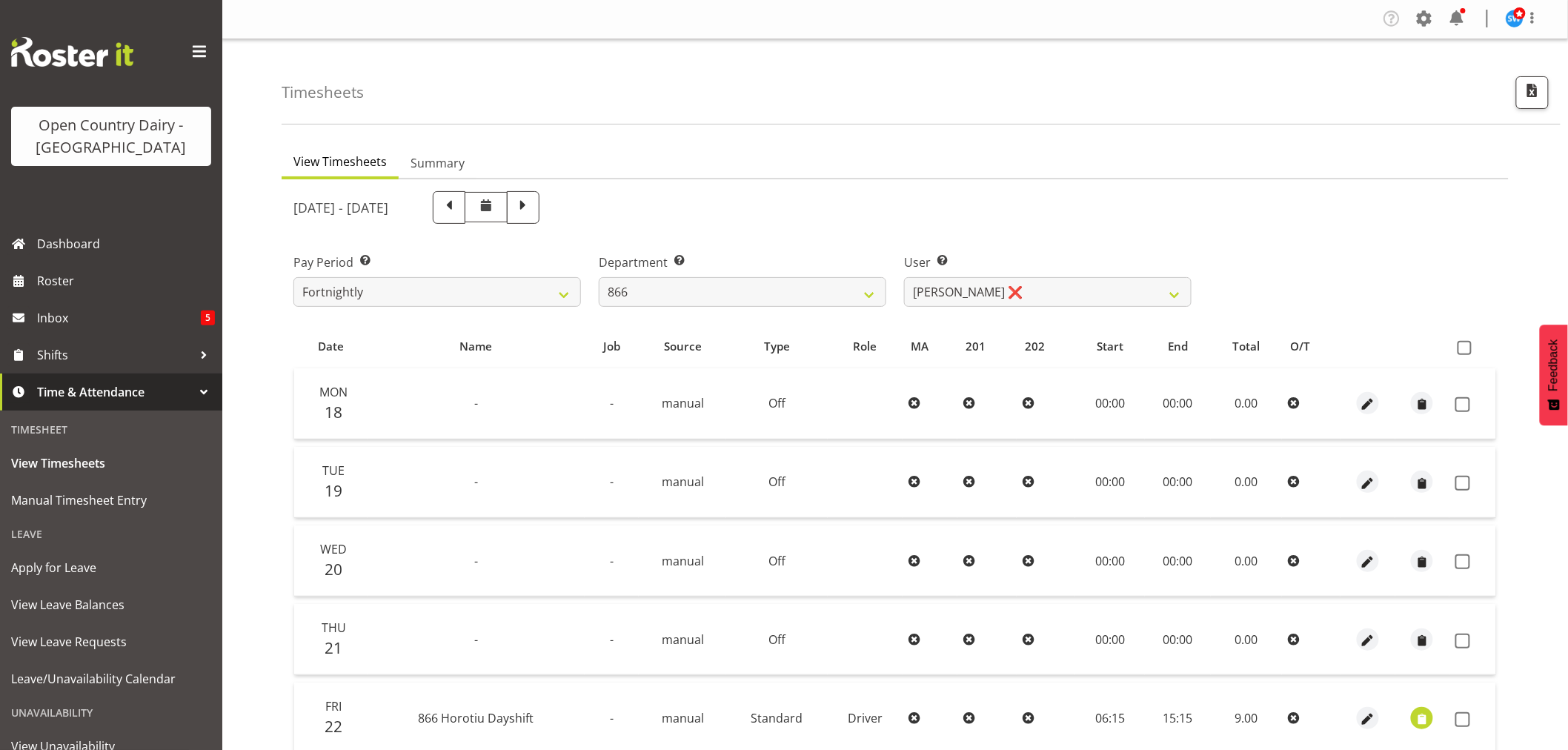
scroll to position [0, 0]
click at [685, 280] on select "701 702 703 704 705 706 707 708 709 710 711 712 713 714 715 716 717 718 719 720" at bounding box center [742, 292] width 287 height 30
select select "822"
click at [598, 278] on select "701 702 703 704 705 706 707 708 709 710 711 712 713 714 715 716 717 718 719 720" at bounding box center [742, 292] width 287 height 30
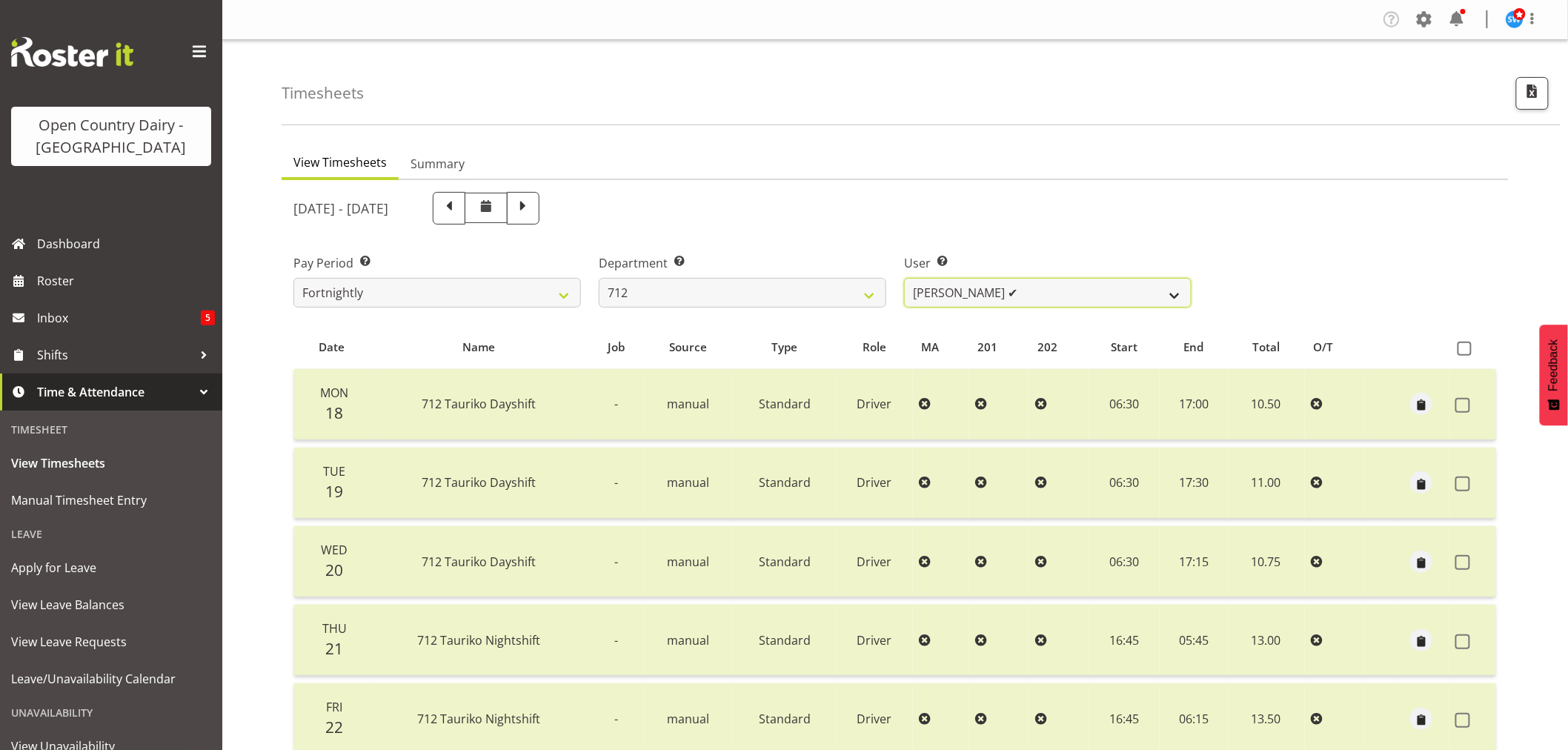
click at [1098, 297] on select "[PERSON_NAME] ✔ [PERSON_NAME] ✔ Lucky Kau Kau ✔" at bounding box center [1048, 292] width 287 height 30
select select "8250"
click at [904, 278] on select "[PERSON_NAME] ✔ [PERSON_NAME] ✔ Lucky Kau Kau ✔" at bounding box center [1048, 292] width 287 height 30
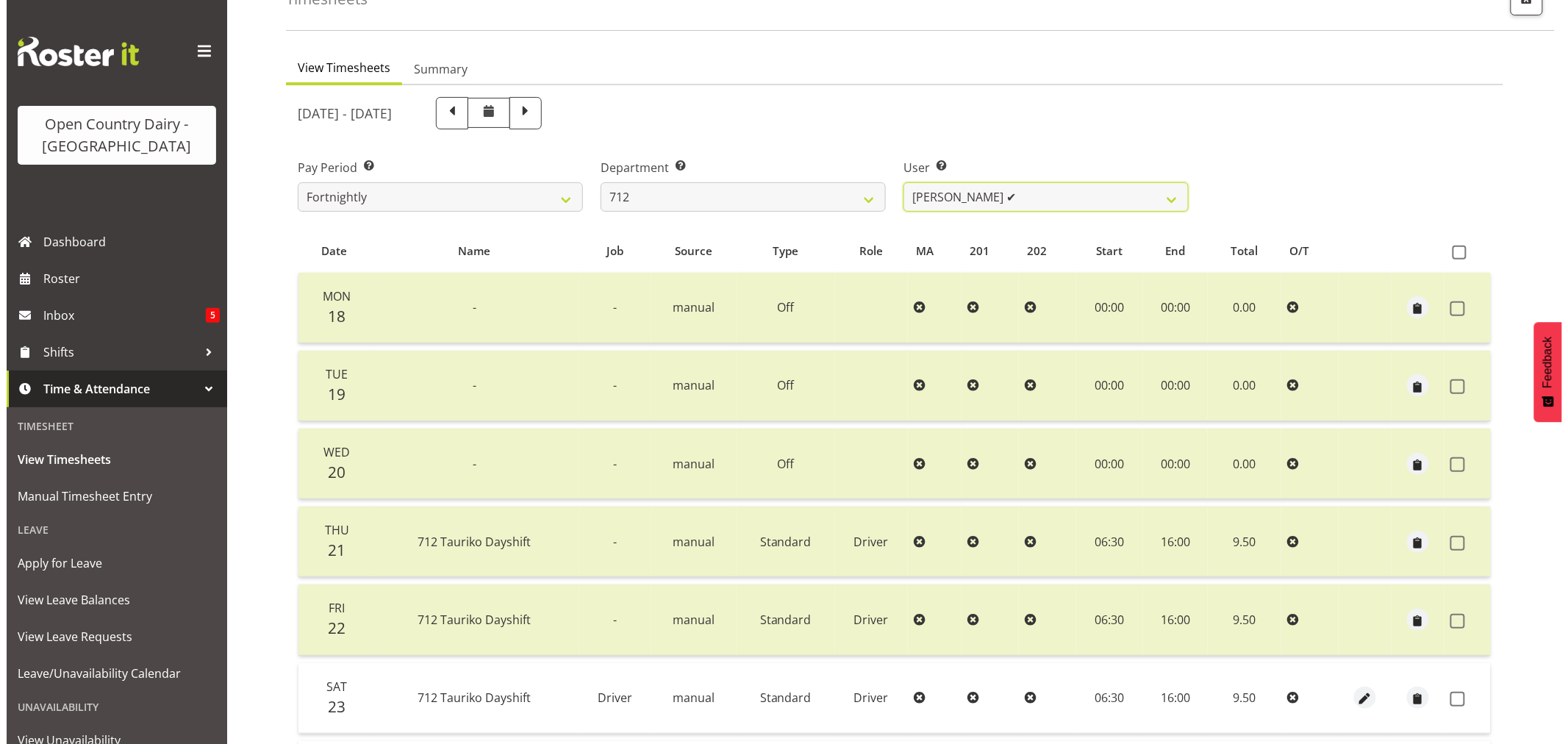
scroll to position [280, 0]
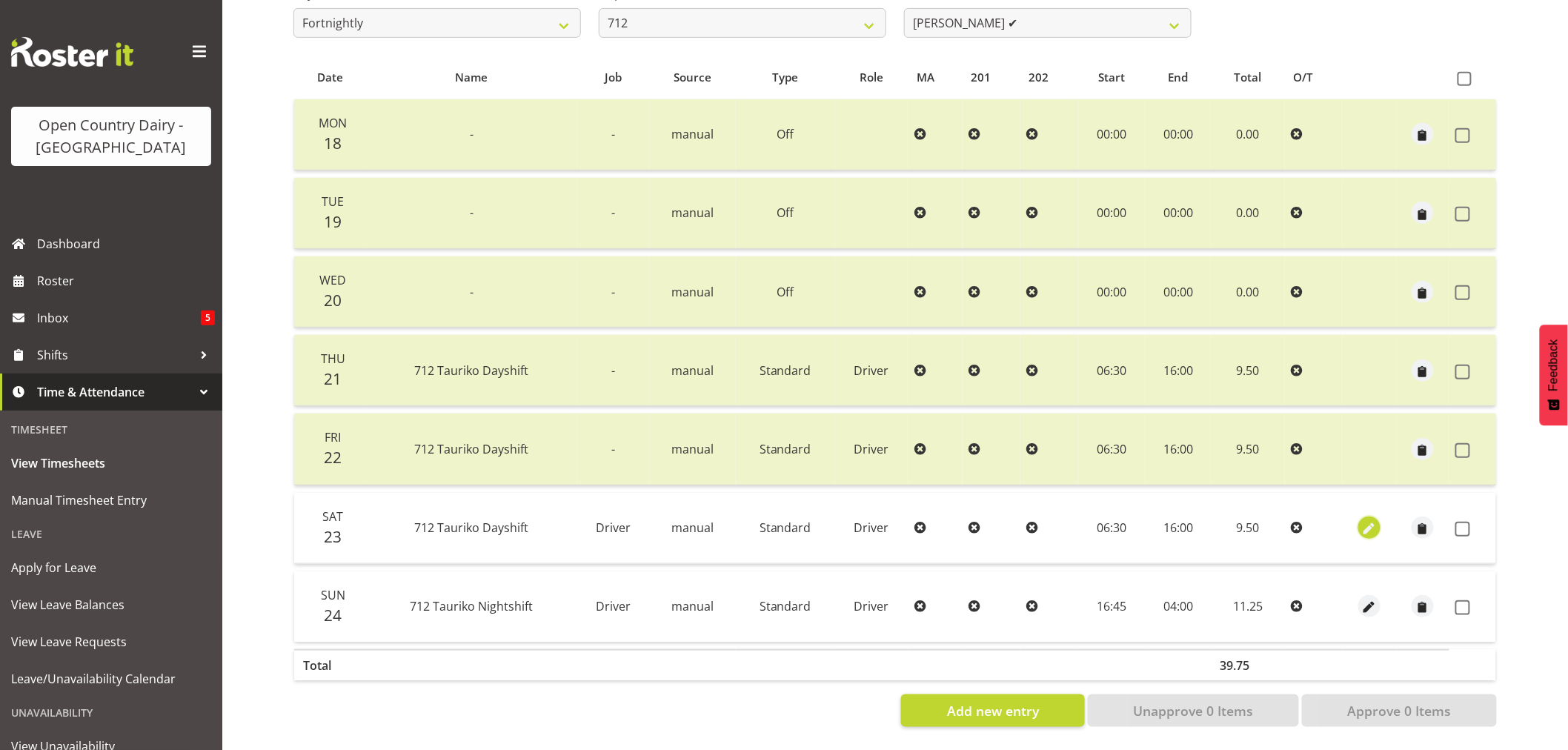
click at [1372, 522] on span "button" at bounding box center [1369, 530] width 17 height 17
select select "Standard"
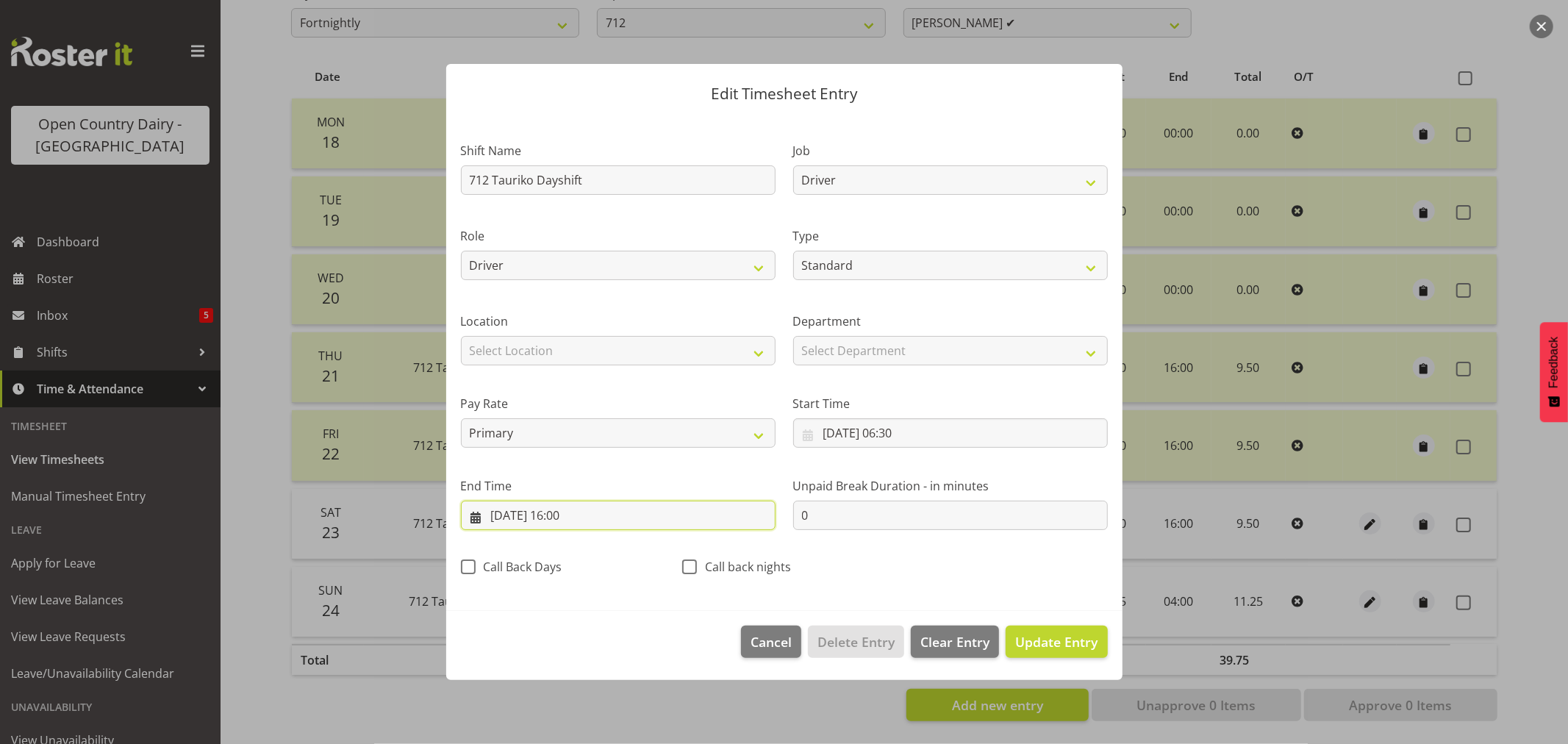
click at [570, 515] on input "[DATE] 16:00" at bounding box center [618, 516] width 314 height 29
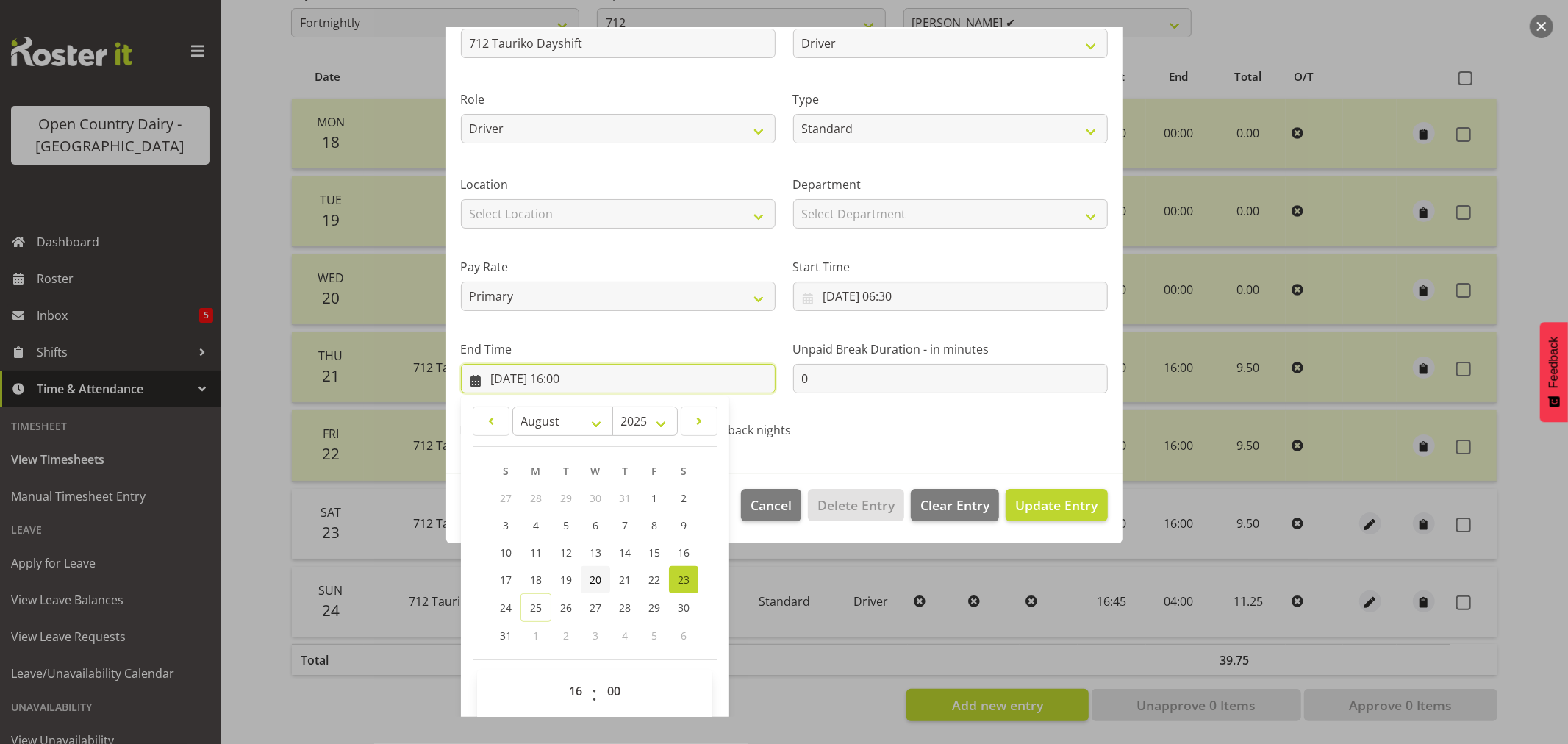
scroll to position [149, 0]
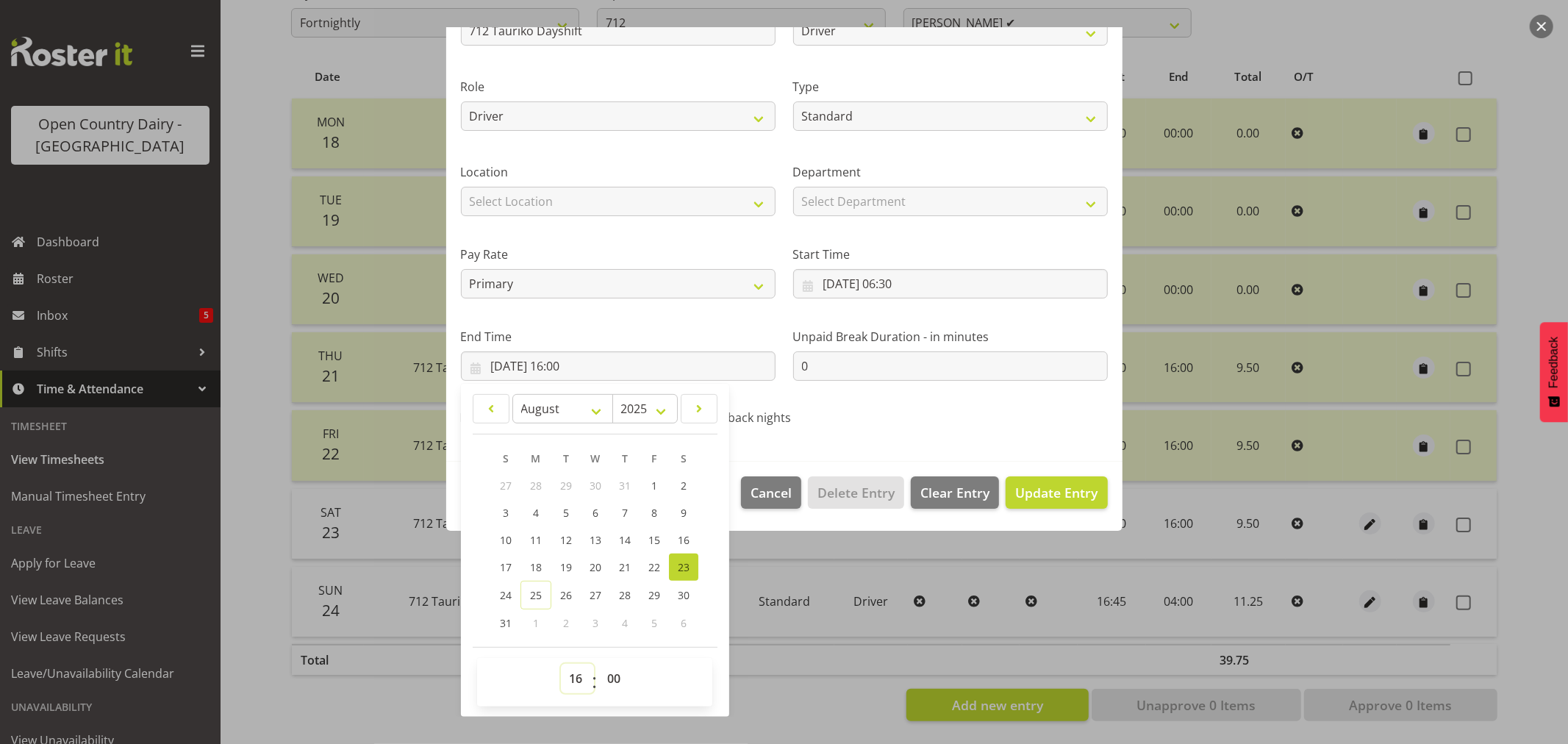
click at [569, 679] on select "00 01 02 03 04 05 06 07 08 09 10 11 12 13 14 15 16 17 18 19 20 21 22 23" at bounding box center [578, 679] width 33 height 29
select select "15"
click at [561, 664] on select "00 01 02 03 04 05 06 07 08 09 10 11 12 13 14 15 16 17 18 19 20 21 22 23" at bounding box center [578, 679] width 33 height 29
type input "[DATE] 15:00"
click at [613, 675] on select "00 01 02 03 04 05 06 07 08 09 10 11 12 13 14 15 16 17 18 19 20 21 22 23 24 25 2…" at bounding box center [616, 679] width 33 height 29
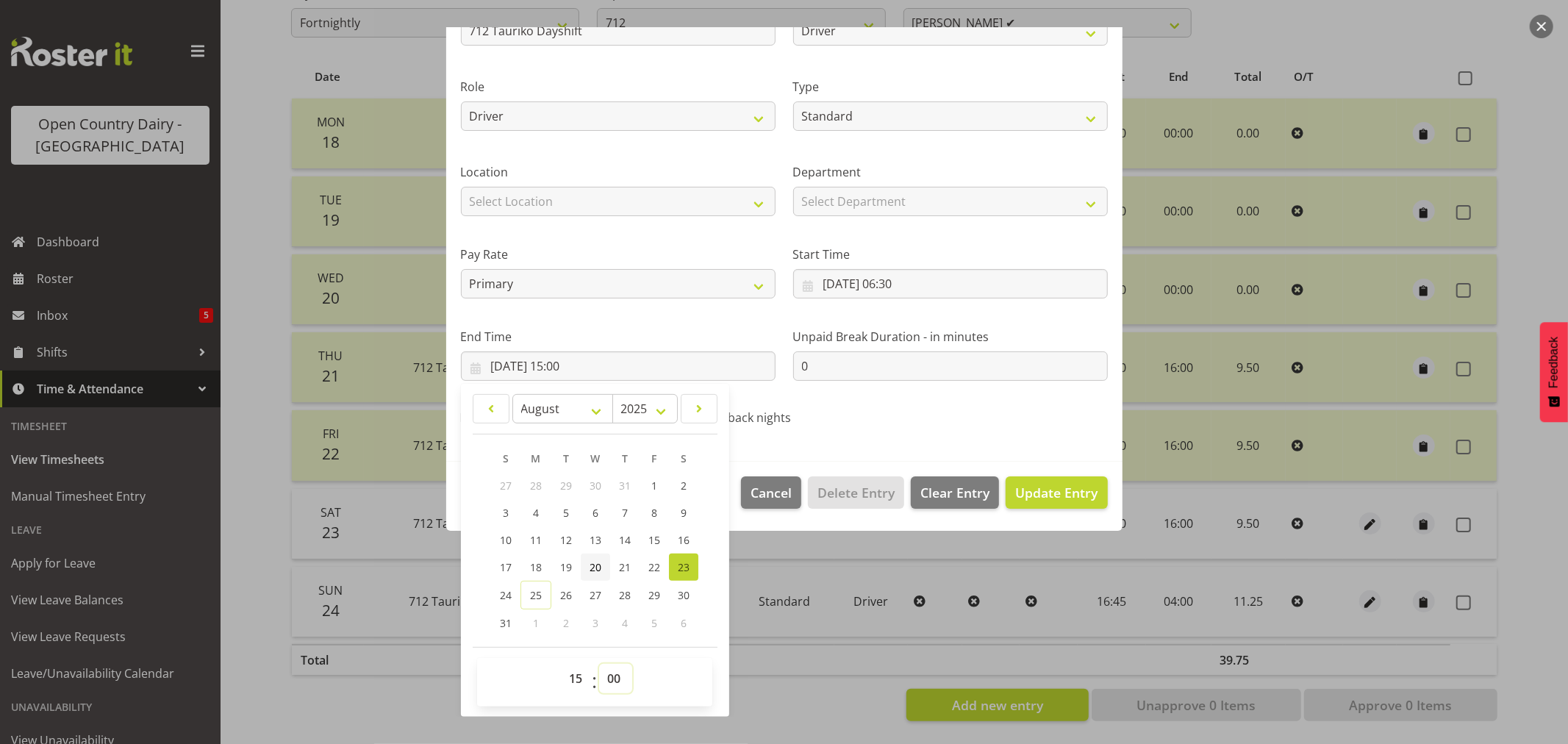
select select "30"
click at [600, 664] on select "00 01 02 03 04 05 06 07 08 09 10 11 12 13 14 15 16 17 18 19 20 21 22 23 24 25 2…" at bounding box center [616, 679] width 33 height 29
type input "[DATE] 15:30"
click at [1034, 487] on span "Update Entry" at bounding box center [1056, 493] width 82 height 18
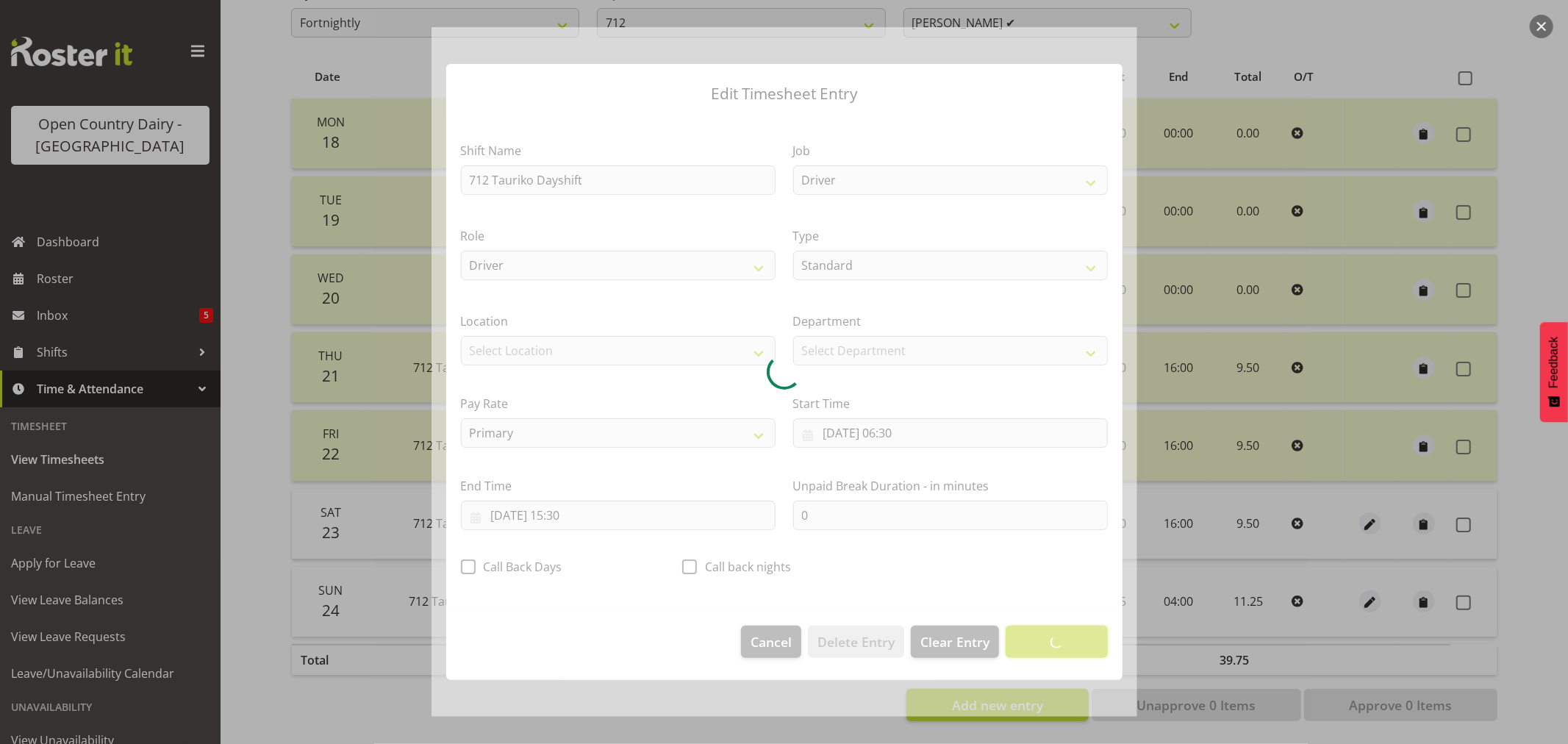
scroll to position [0, 0]
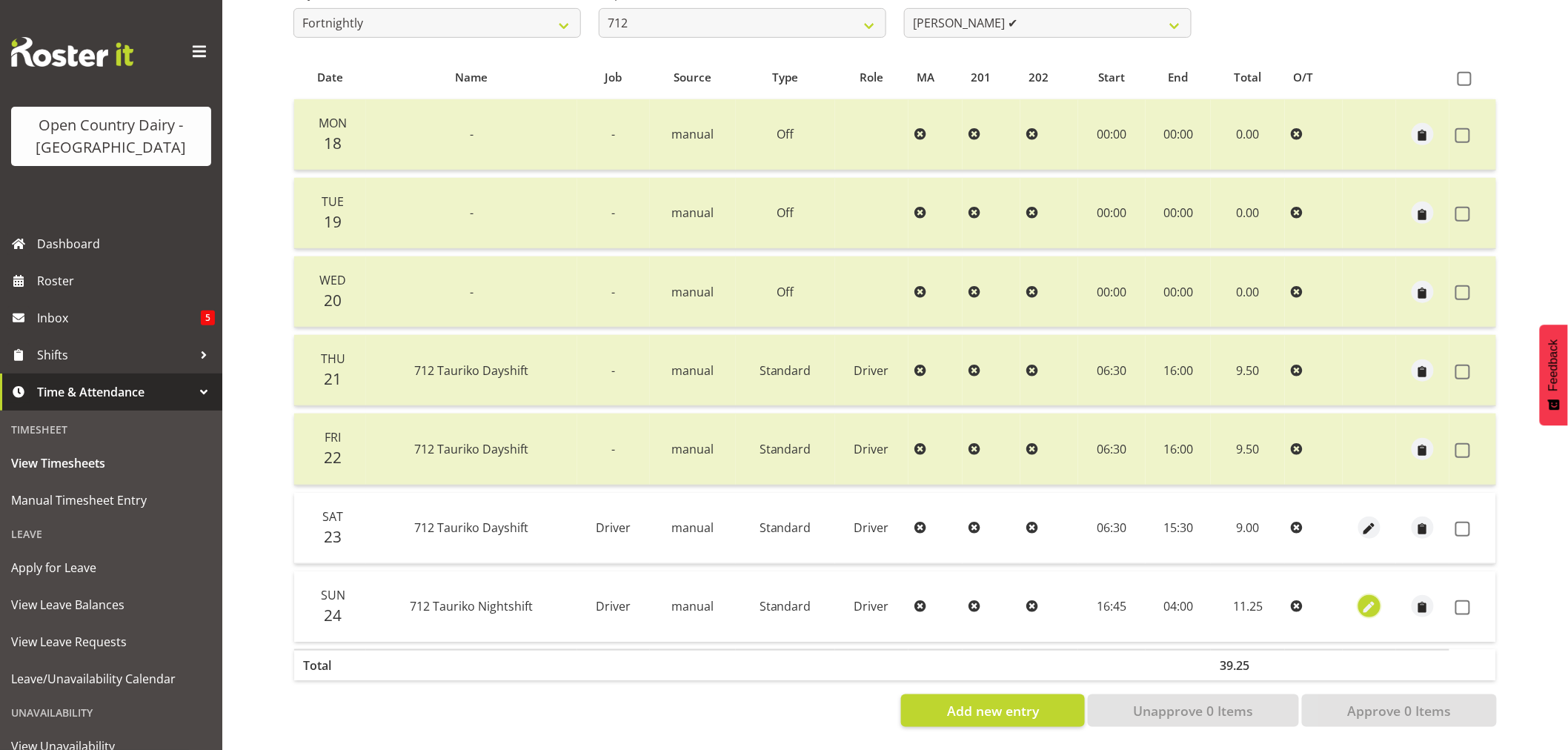
click at [1368, 600] on span "button" at bounding box center [1369, 608] width 17 height 17
select select "Standard"
select select "7"
select select "2025"
select select "4"
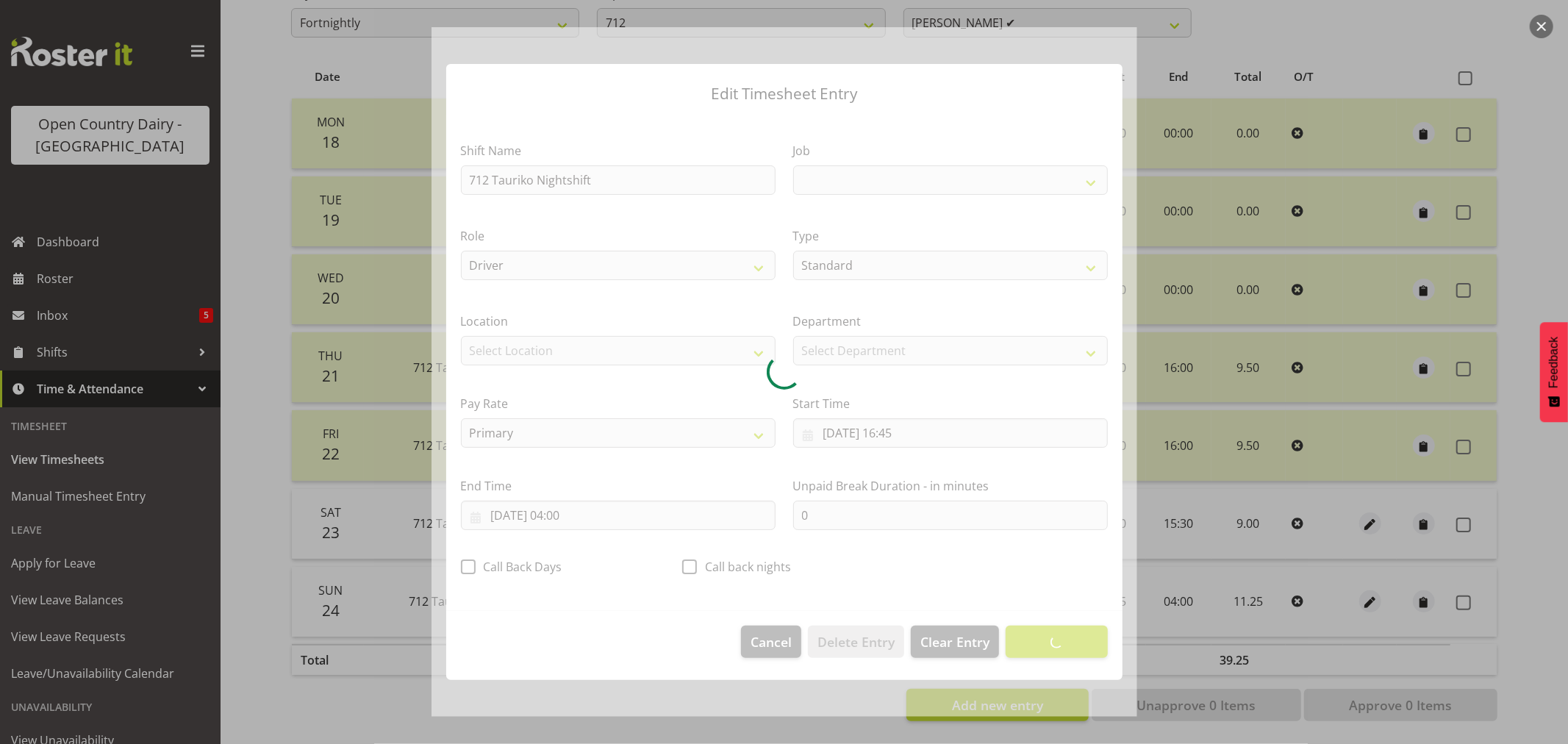
select select "9579"
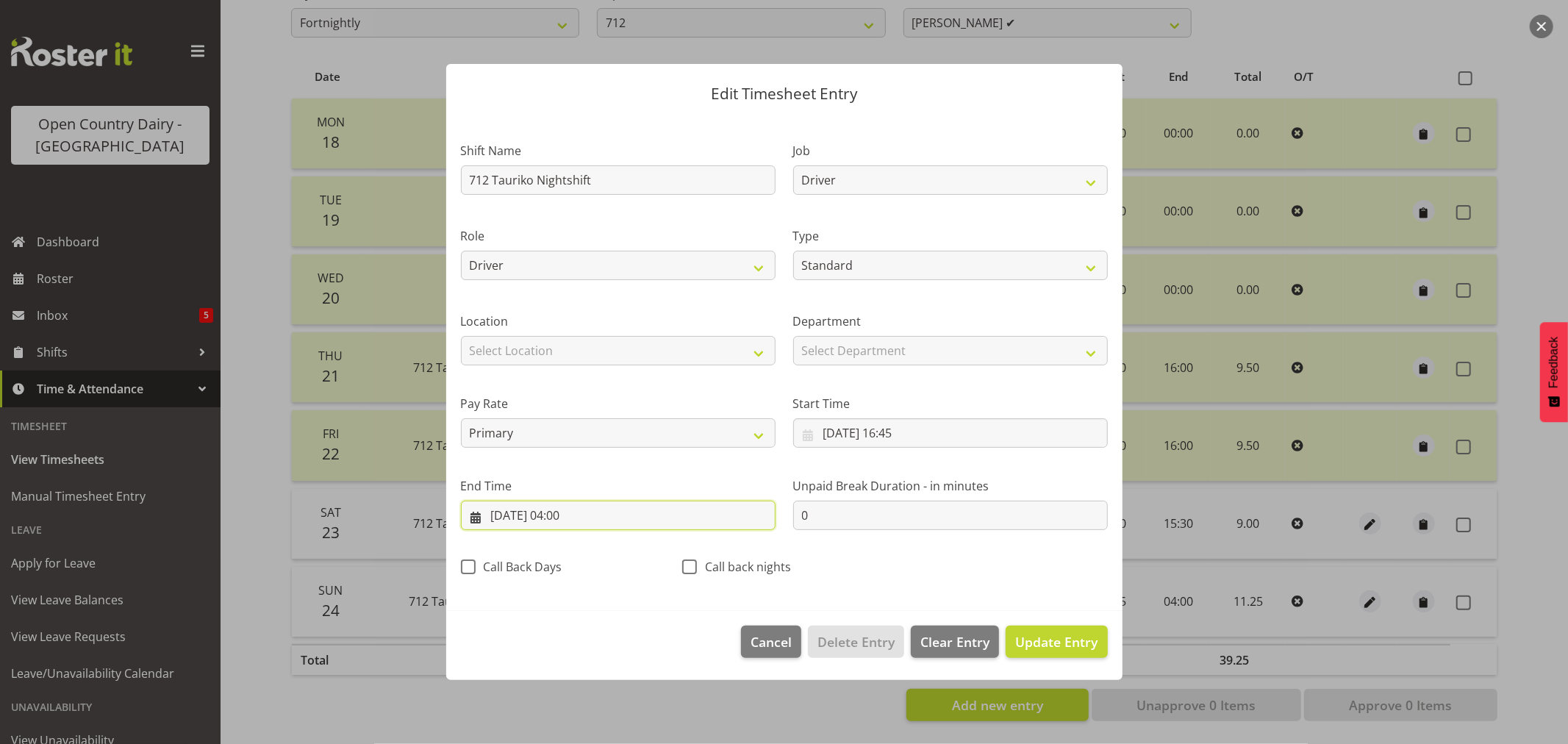
click at [573, 515] on input "[DATE] 04:00" at bounding box center [618, 516] width 314 height 29
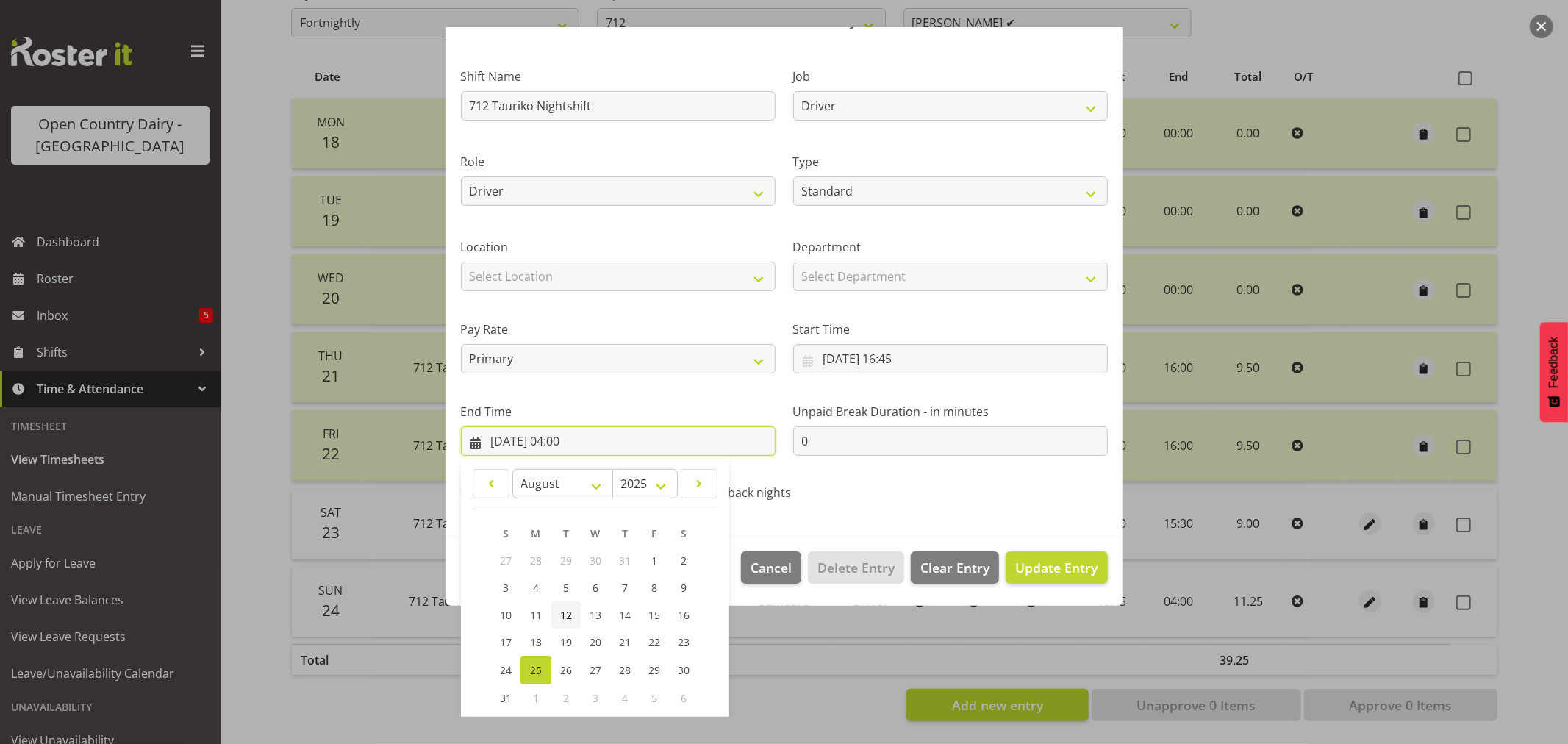
scroll to position [149, 0]
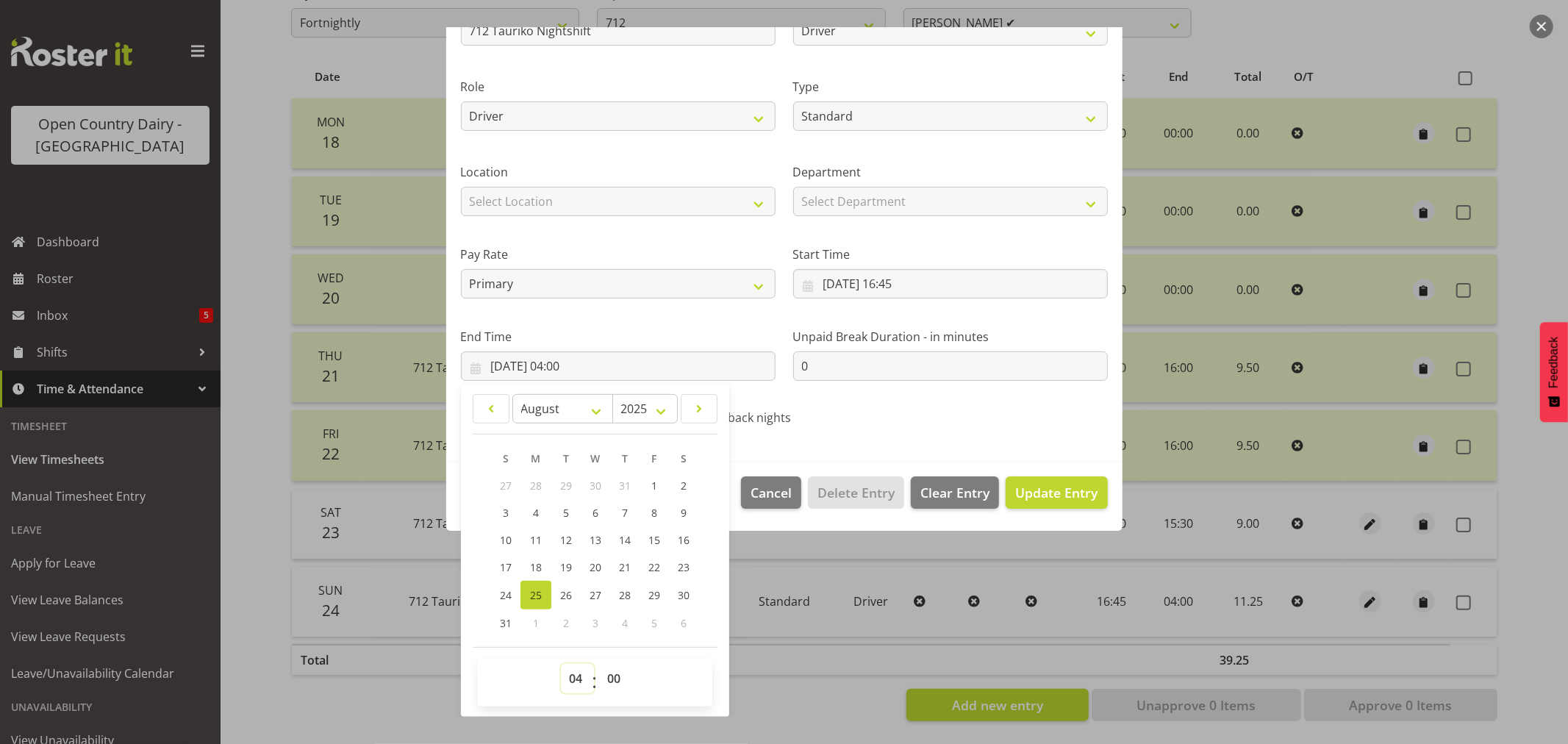
click at [585, 675] on select "00 01 02 03 04 05 06 07 08 09 10 11 12 13 14 15 16 17 18 19 20 21 22 23" at bounding box center [578, 679] width 33 height 29
select select "3"
click at [561, 664] on select "00 01 02 03 04 05 06 07 08 09 10 11 12 13 14 15 16 17 18 19 20 21 22 23" at bounding box center [578, 679] width 33 height 29
type input "[DATE] 03:00"
click at [619, 674] on select "00 01 02 03 04 05 06 07 08 09 10 11 12 13 14 15 16 17 18 19 20 21 22 23 24 25 2…" at bounding box center [616, 679] width 33 height 29
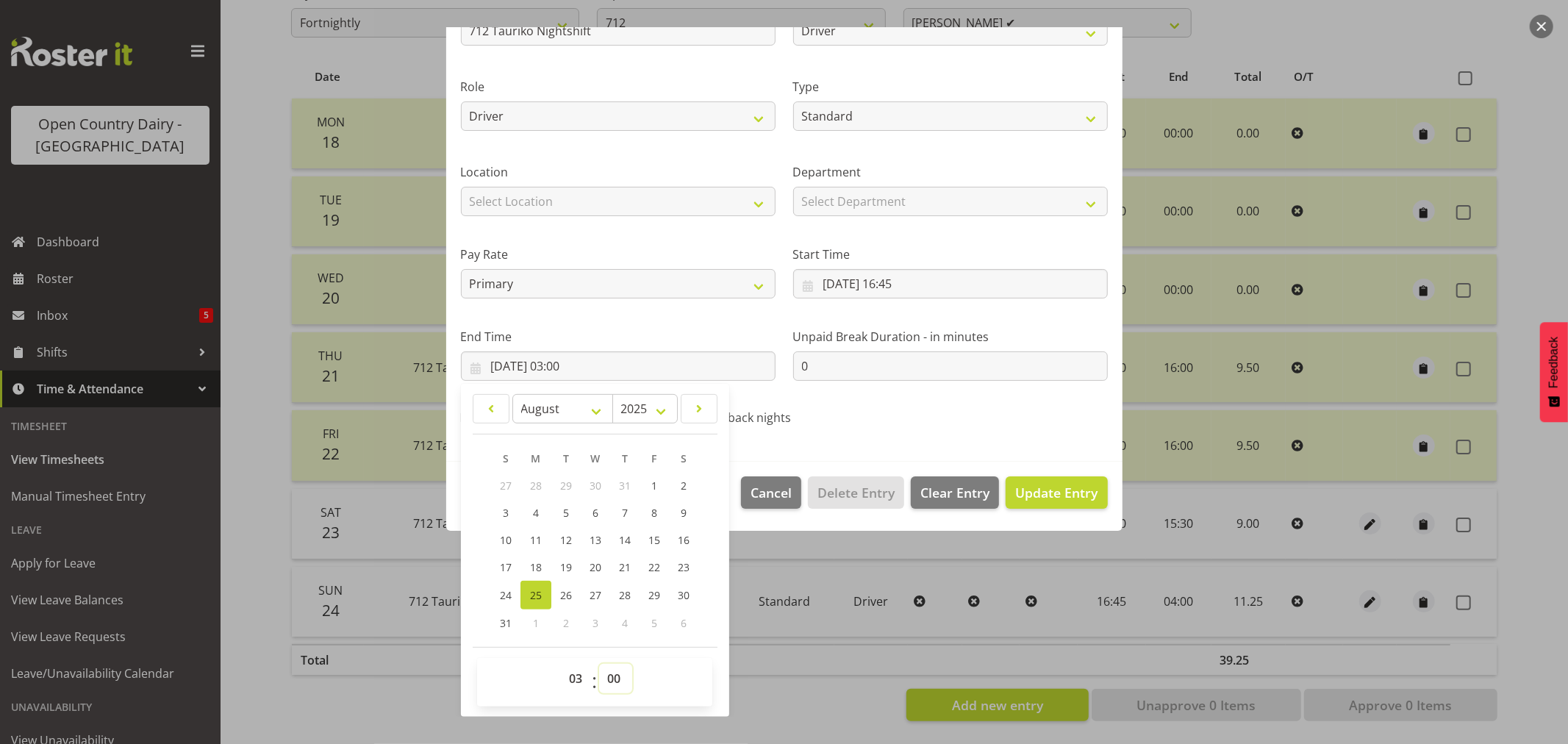
select select "45"
click at [600, 664] on select "00 01 02 03 04 05 06 07 08 09 10 11 12 13 14 15 16 17 18 19 20 21 22 23 24 25 2…" at bounding box center [616, 679] width 33 height 29
type input "[DATE] 03:45"
click at [1033, 484] on span "Update Entry" at bounding box center [1056, 493] width 82 height 18
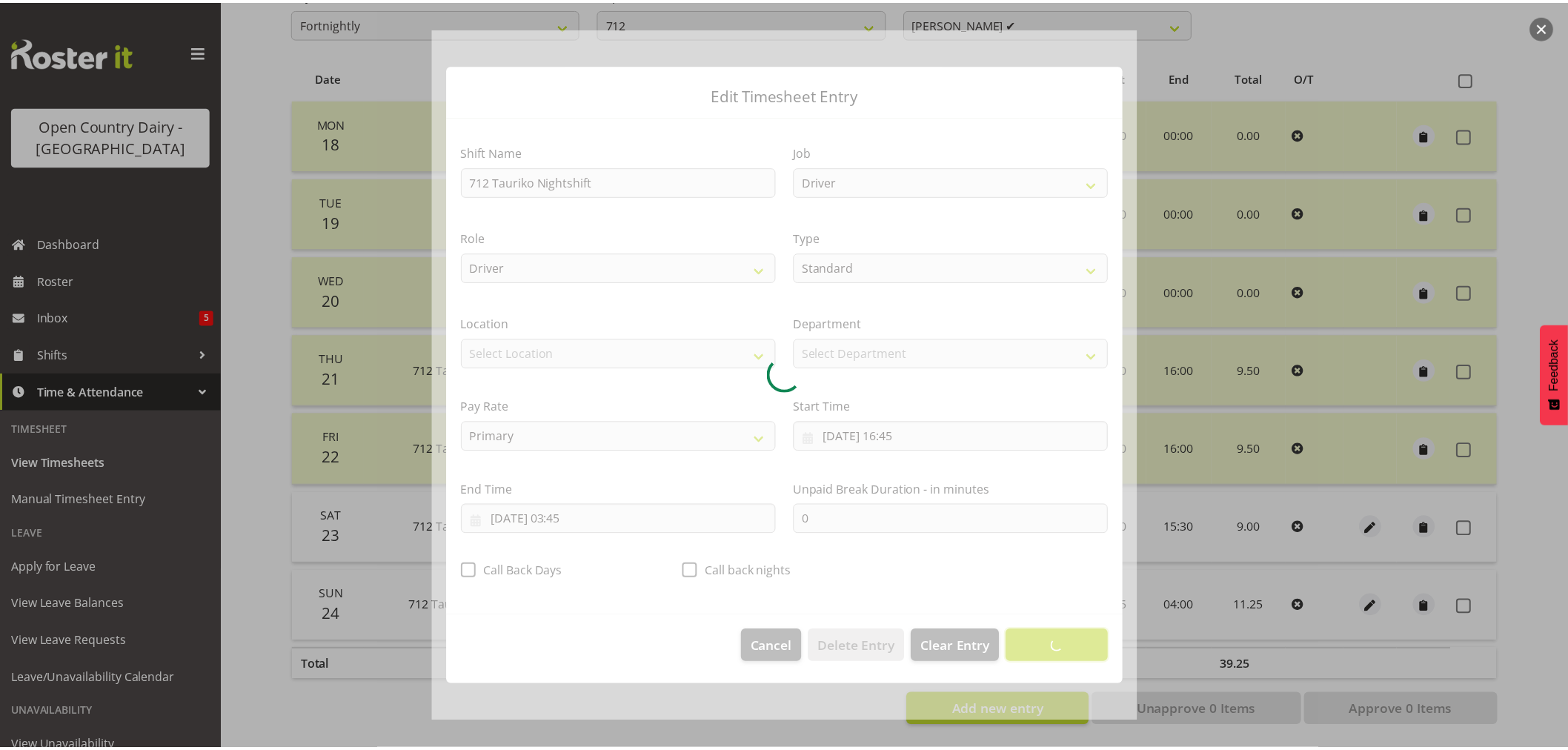
scroll to position [0, 0]
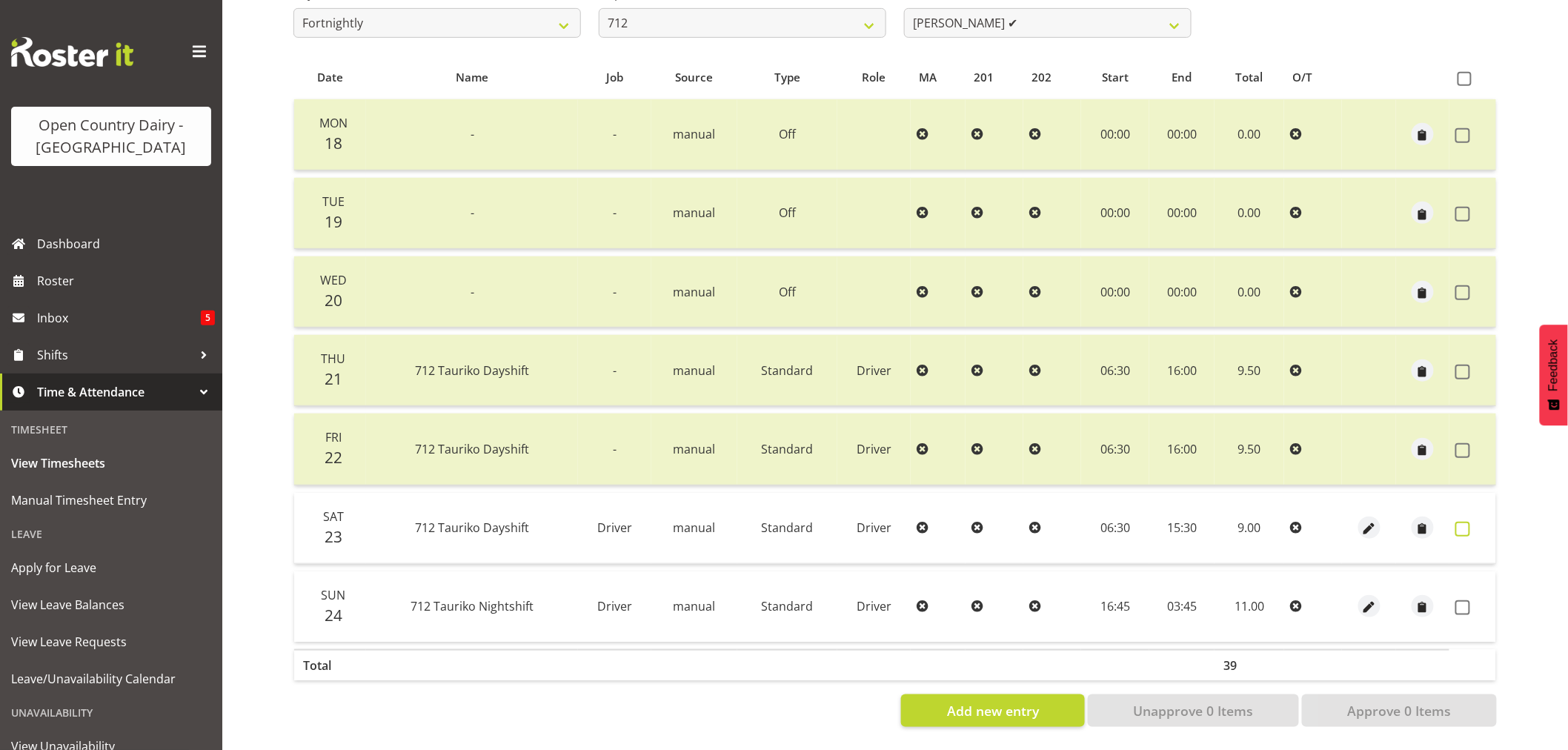
click at [1461, 522] on span at bounding box center [1463, 529] width 15 height 15
checkbox input "true"
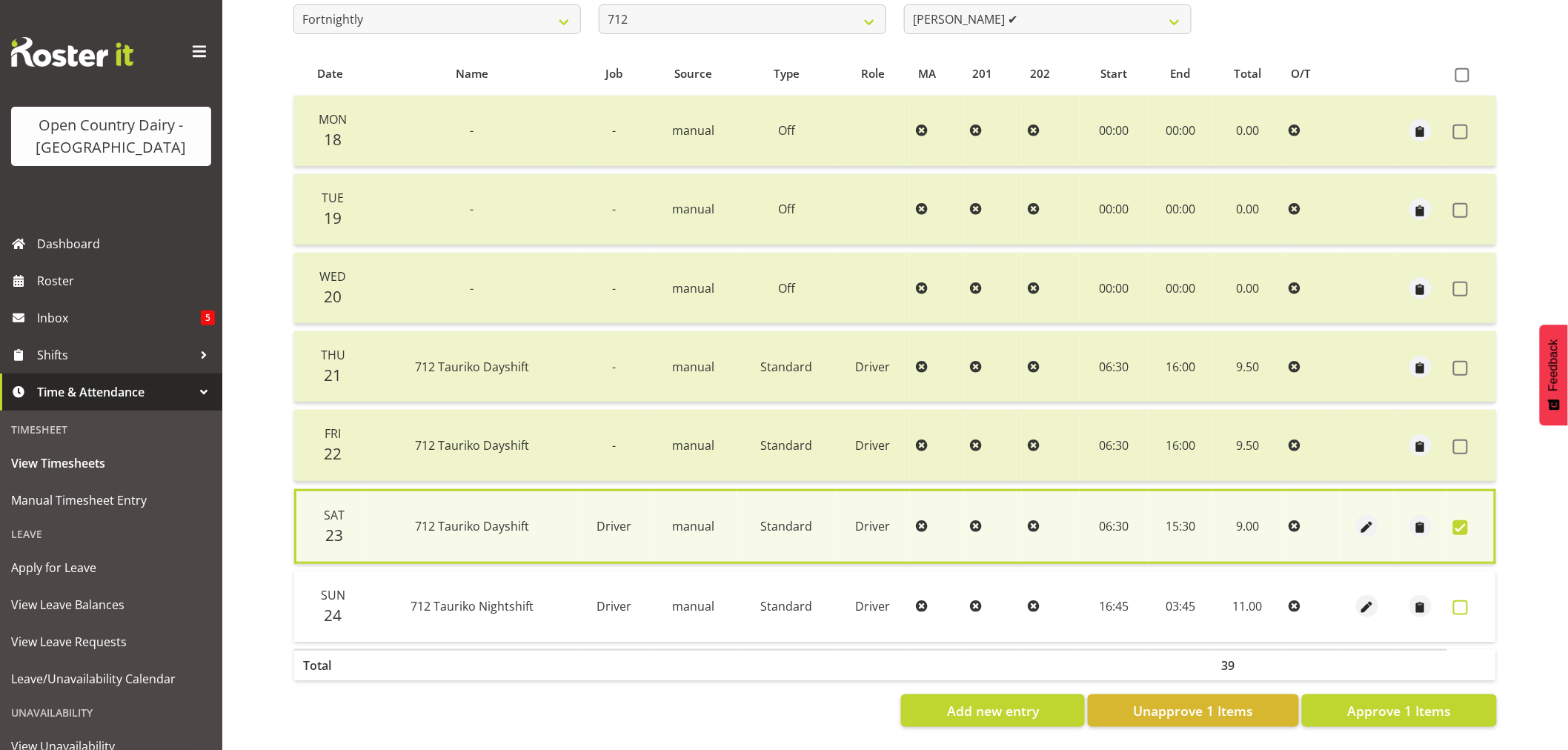
click at [1457, 600] on span at bounding box center [1460, 608] width 15 height 15
checkbox input "true"
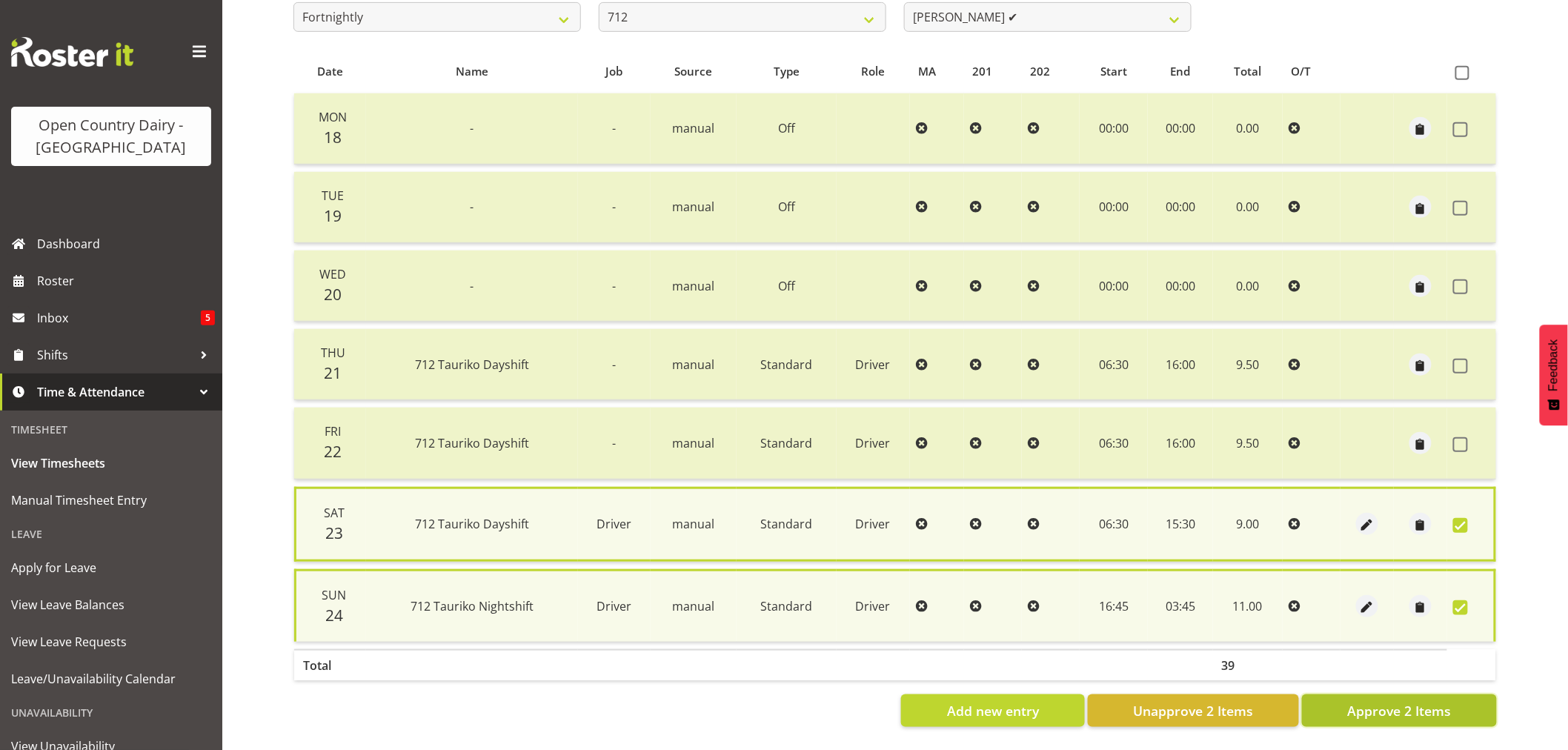
click at [1421, 702] on span "Approve 2 Items" at bounding box center [1399, 711] width 103 height 19
checkbox input "false"
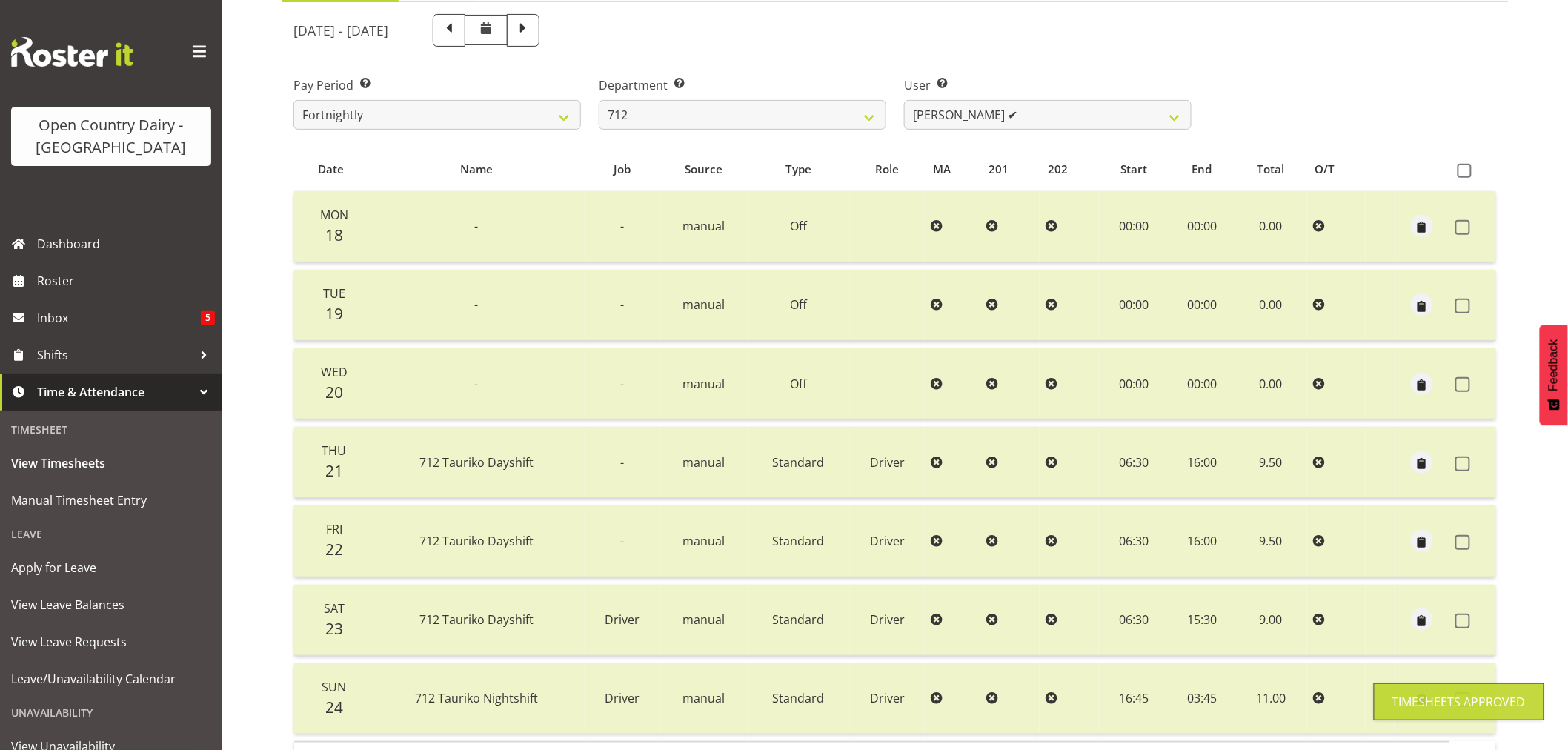
scroll to position [117, 0]
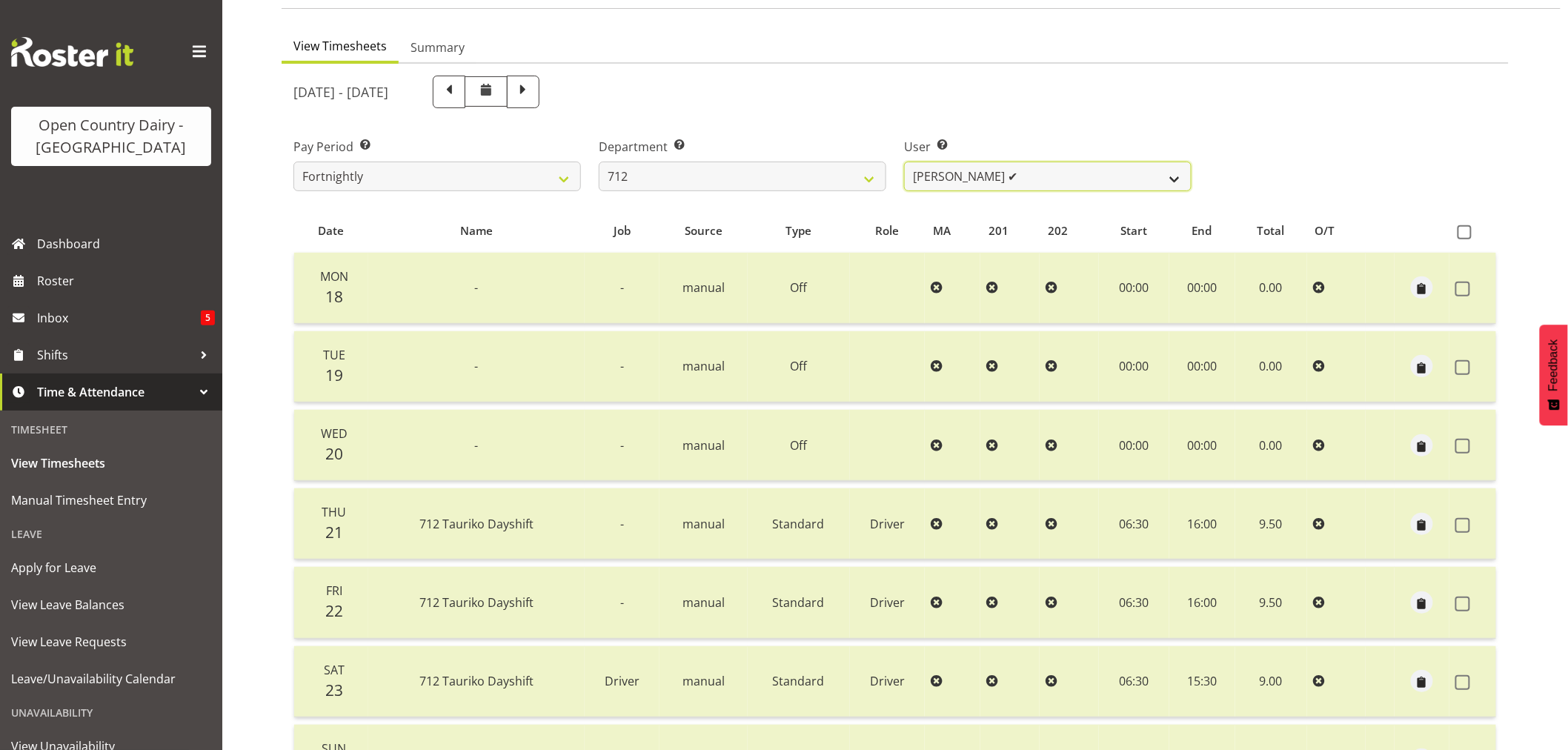
click at [1011, 171] on select "[PERSON_NAME] ✔ [PERSON_NAME] ✔ Lucky Kau Kau ✔" at bounding box center [1048, 177] width 287 height 30
click at [1277, 118] on div "Pay Period Select which pay period you would like to view. Fortnightly Departme…" at bounding box center [896, 159] width 1222 height 83
click at [738, 175] on select "701 702 703 704 705 706 707 708 709 710 711 712 713 714 715 716 717 718 719 720" at bounding box center [742, 177] width 287 height 30
select select "733"
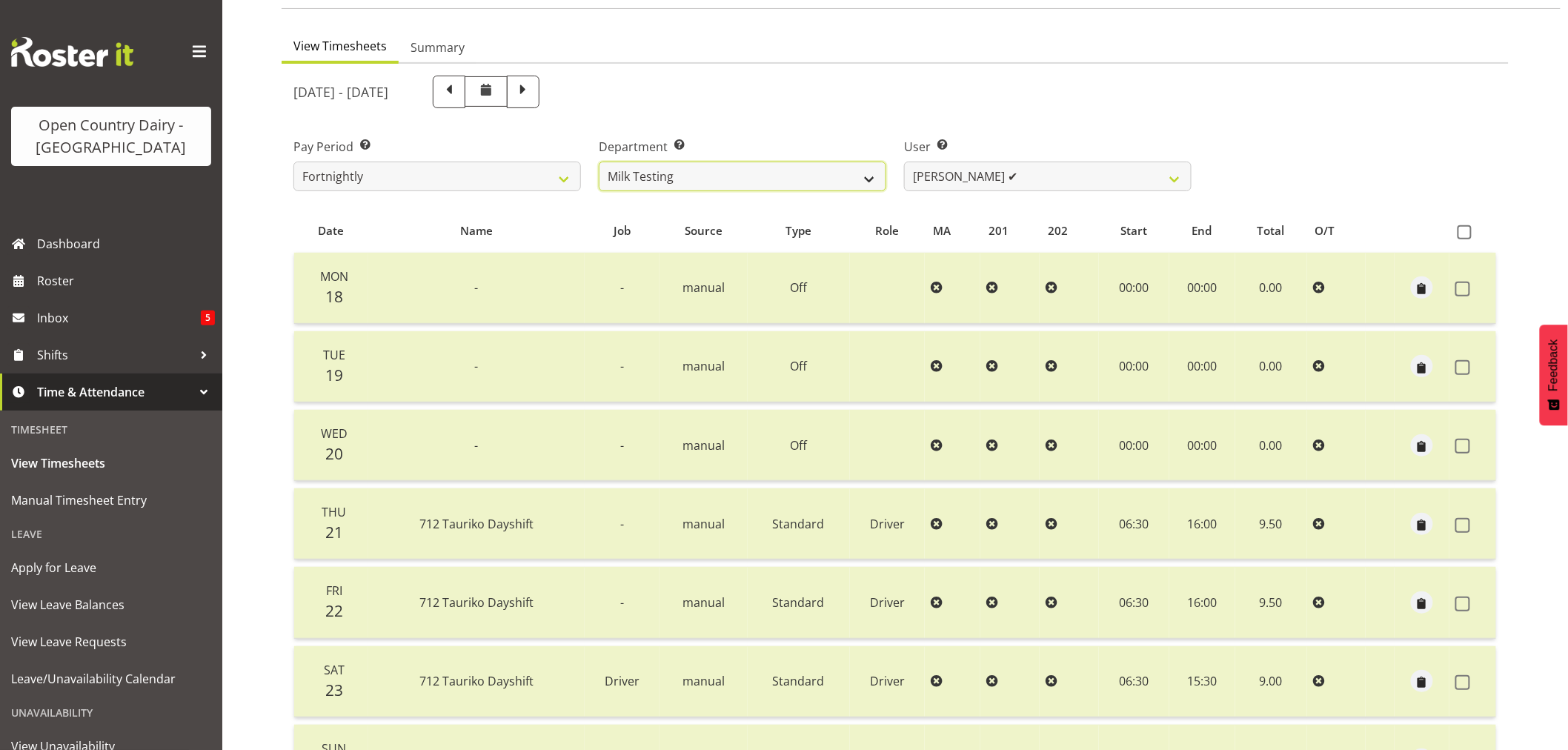
click at [598, 162] on select "701 702 703 704 705 706 707 708 709 710 711 712 713 714 715 716 717 718 719 720" at bounding box center [742, 177] width 287 height 30
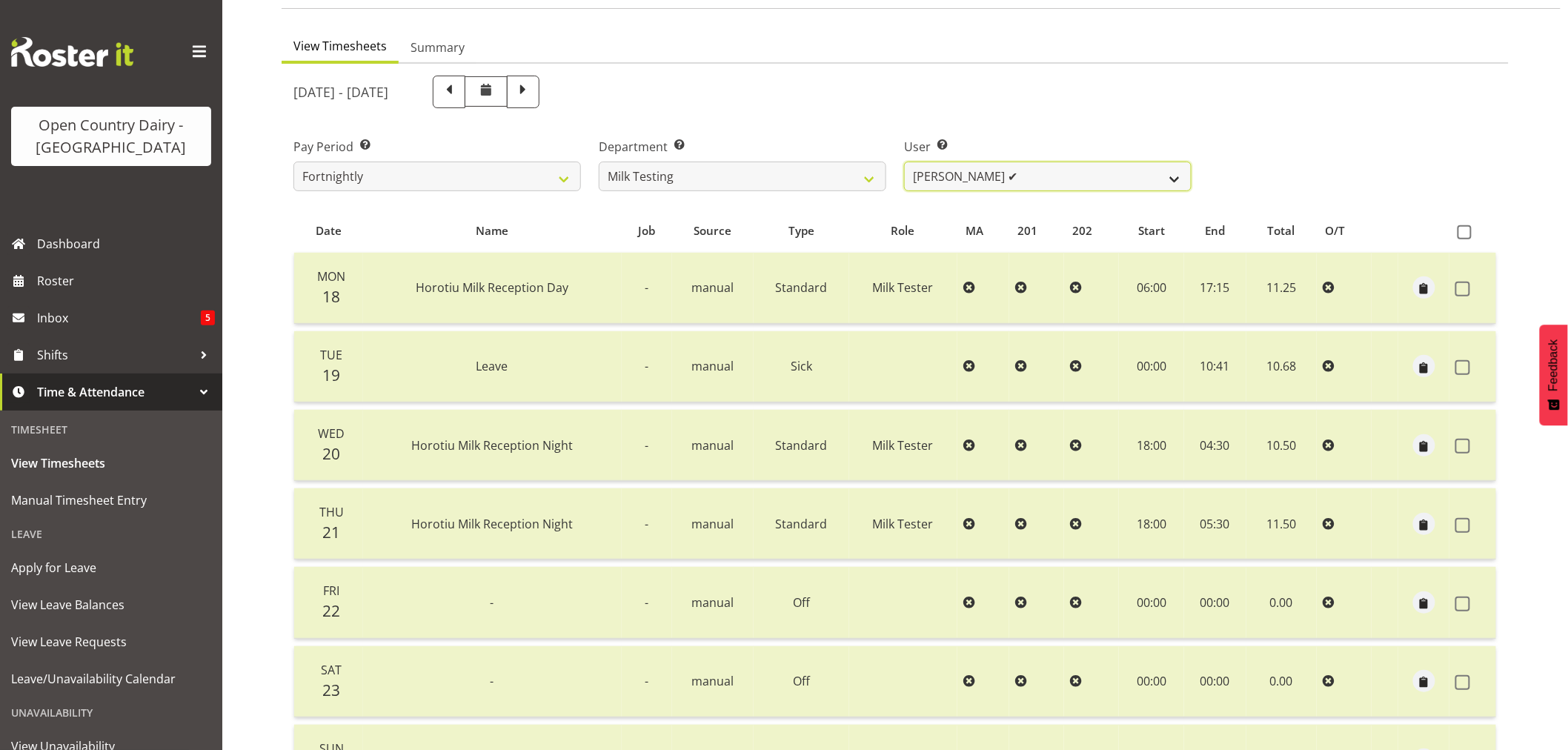
click at [1062, 169] on select "[PERSON_NAME] ✔ [PERSON_NAME] ✔ [PERSON_NAME] ❌ [PERSON_NAME] ✔ [PERSON_NAME] ✔…" at bounding box center [1048, 177] width 287 height 30
select select "7421"
click at [904, 162] on select "[PERSON_NAME] ✔ [PERSON_NAME] ✔ [PERSON_NAME] ❌ [PERSON_NAME] ✔ [PERSON_NAME] ✔…" at bounding box center [1048, 177] width 287 height 30
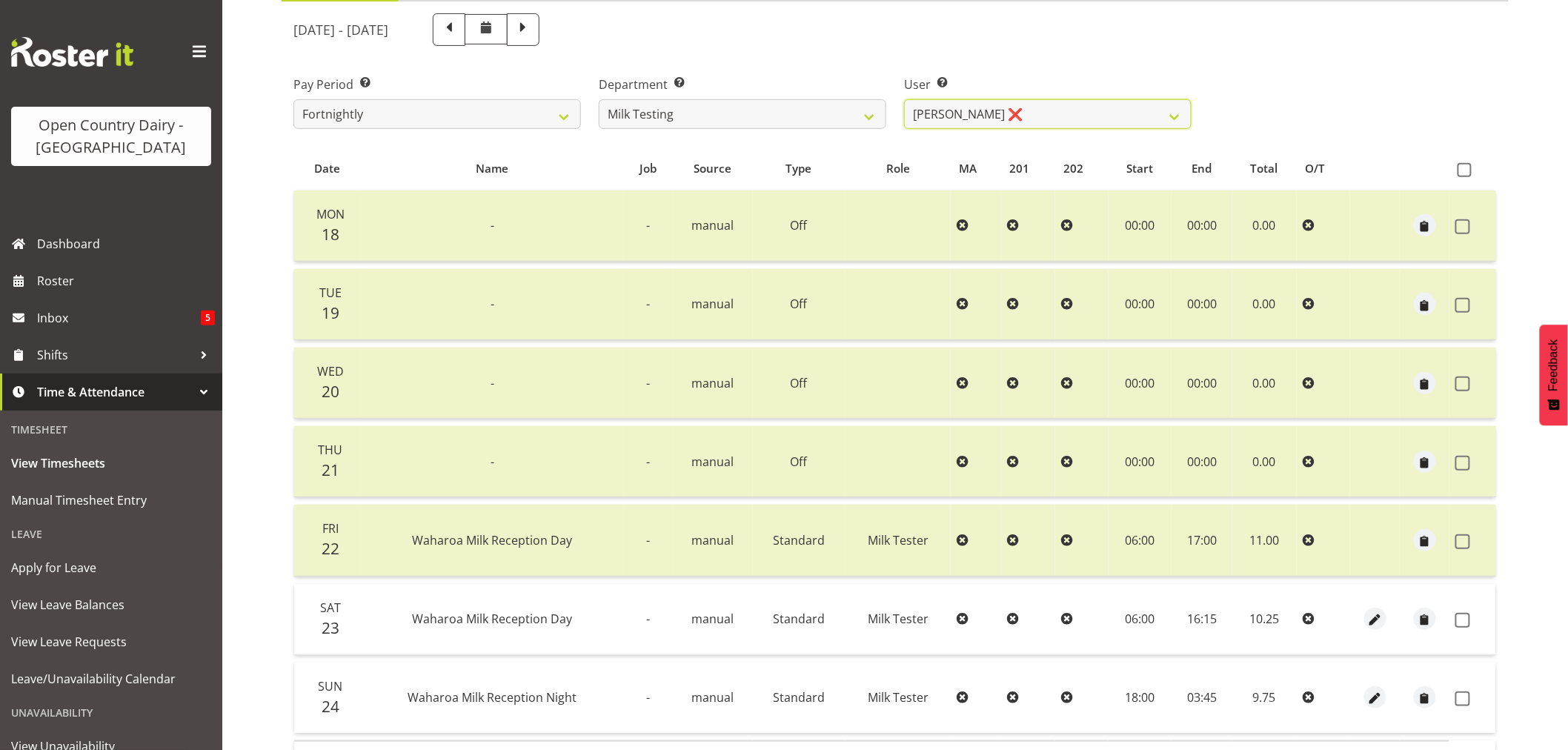
scroll to position [282, 0]
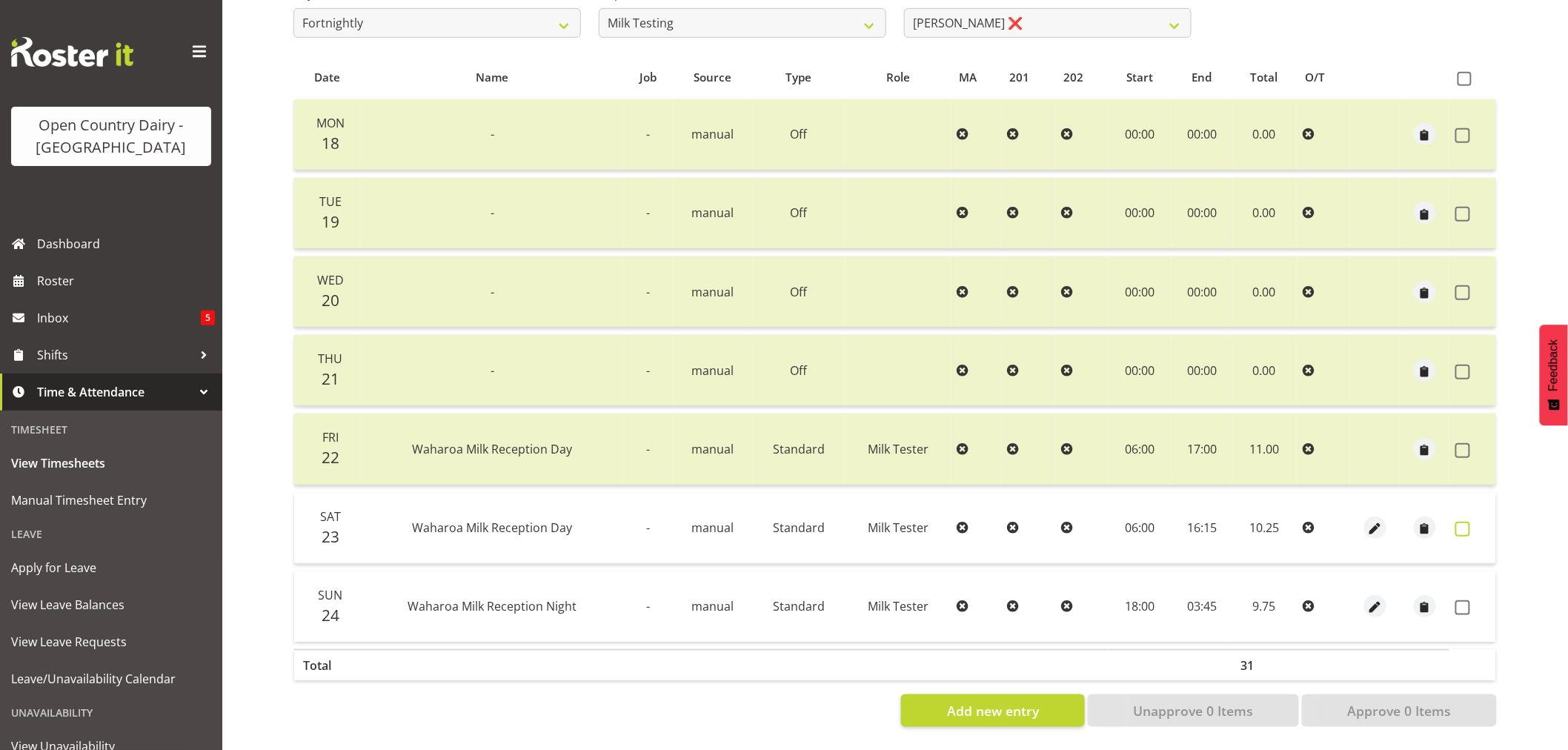
click at [1457, 522] on span at bounding box center [1463, 529] width 15 height 15
checkbox input "true"
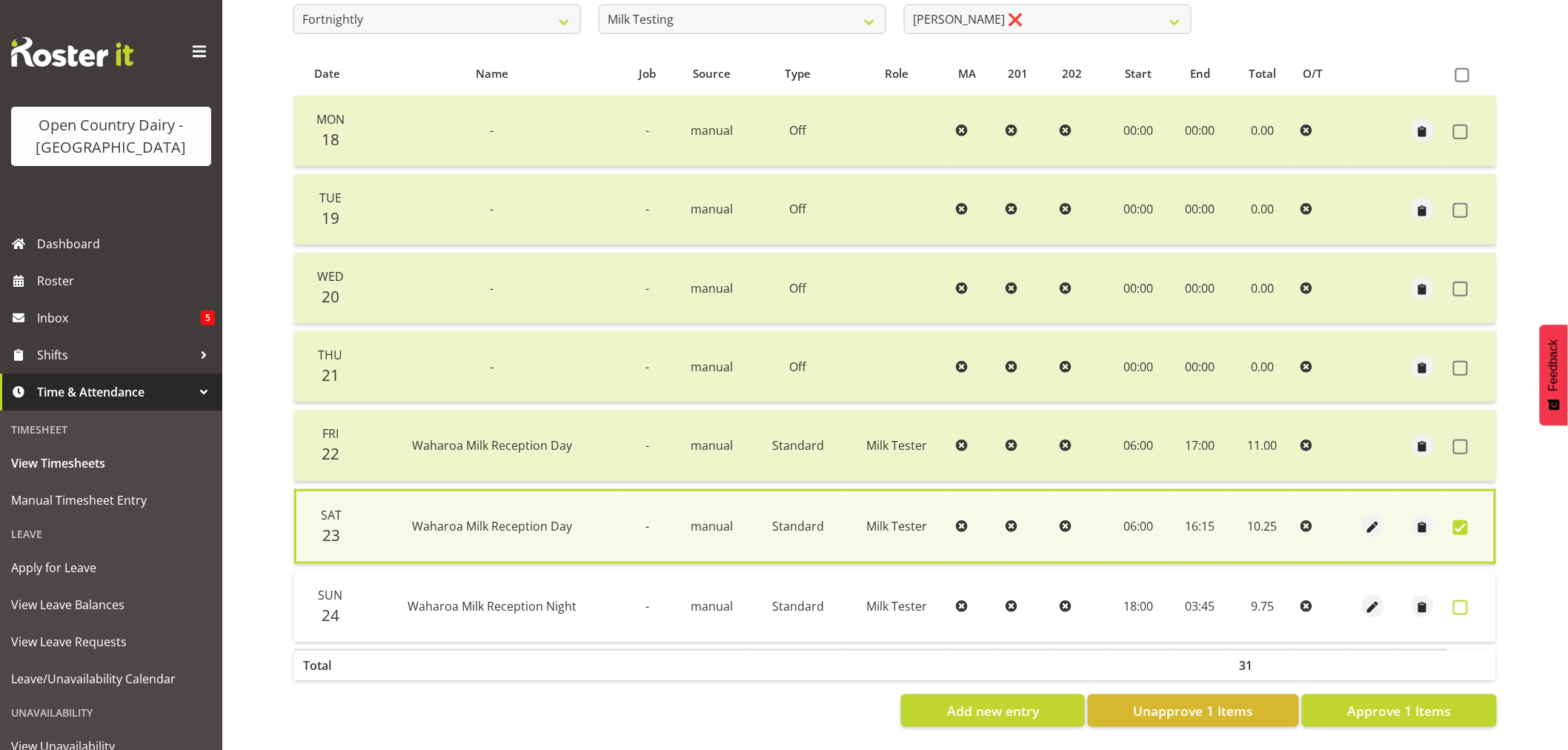
click at [1462, 600] on span at bounding box center [1460, 608] width 15 height 15
checkbox input "true"
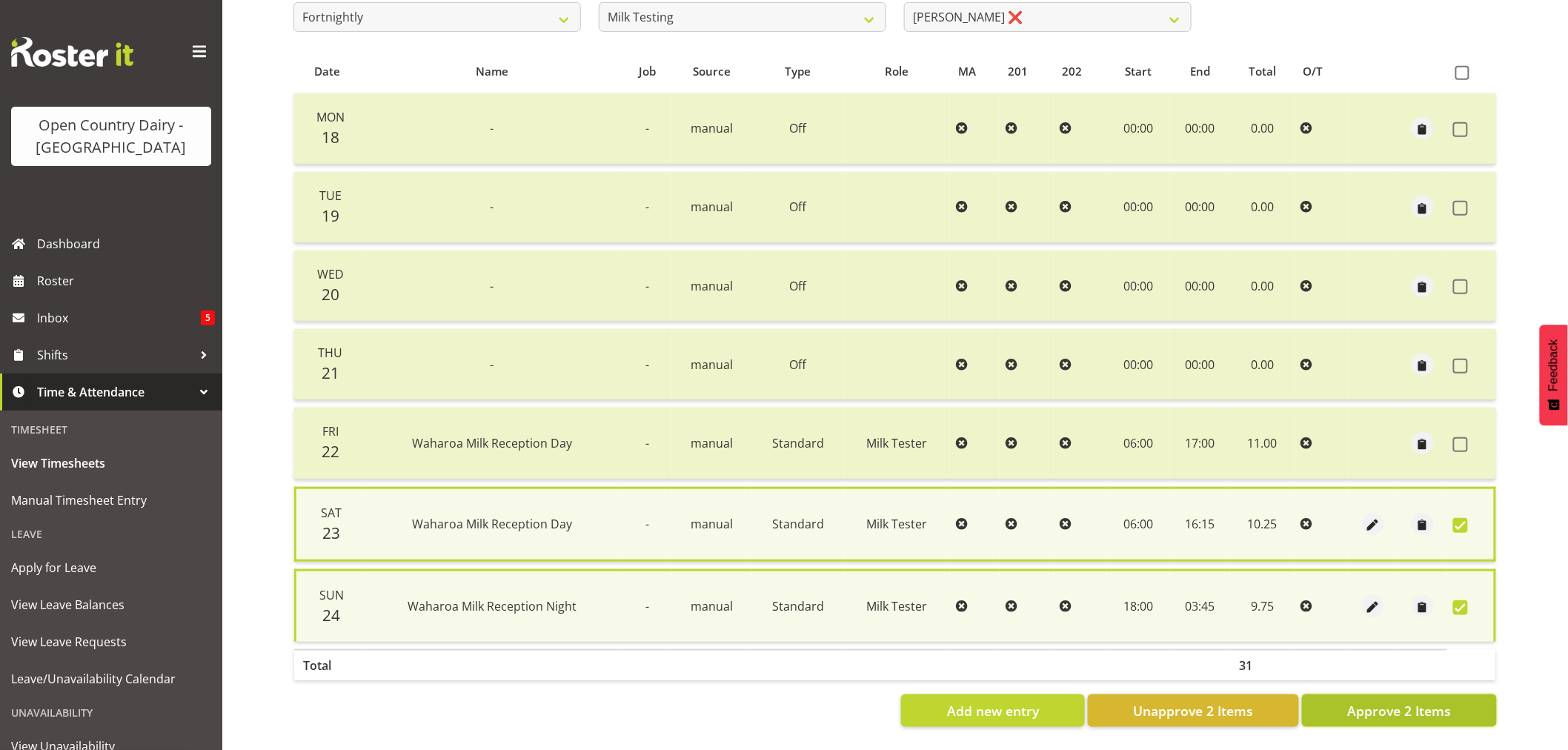
click at [1423, 695] on button "Approve 2 Items" at bounding box center [1399, 711] width 195 height 33
checkbox input "false"
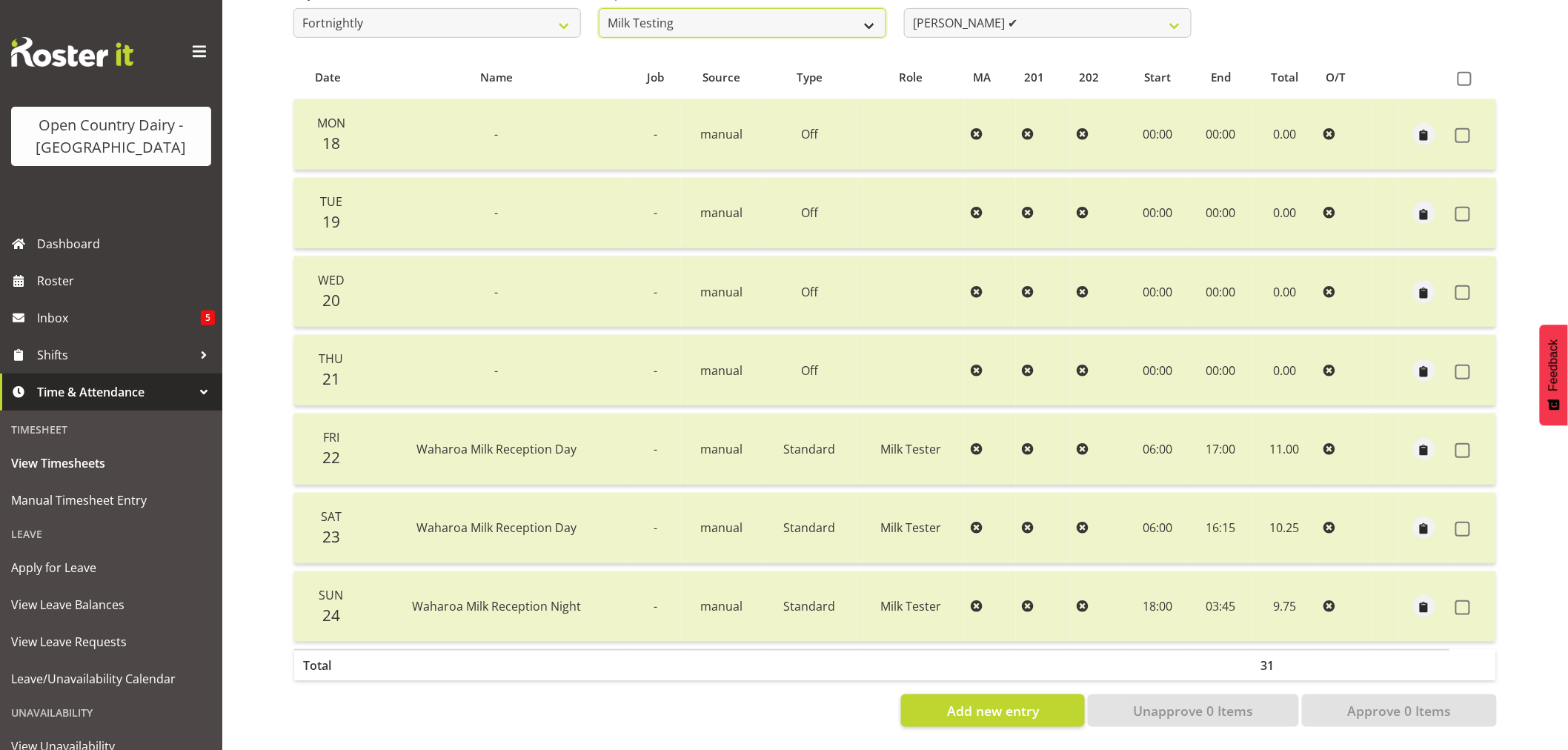
scroll to position [277, 0]
click at [695, 9] on select "701 702 703 704 705 706 707 708 709 710 711 712 713 714 715 716 717 718 719 720" at bounding box center [742, 23] width 287 height 30
select select "714"
click at [598, 8] on select "701 702 703 704 705 706 707 708 709 710 711 712 713 714 715 716 717 718 719 720" at bounding box center [742, 23] width 287 height 30
select select "8282"
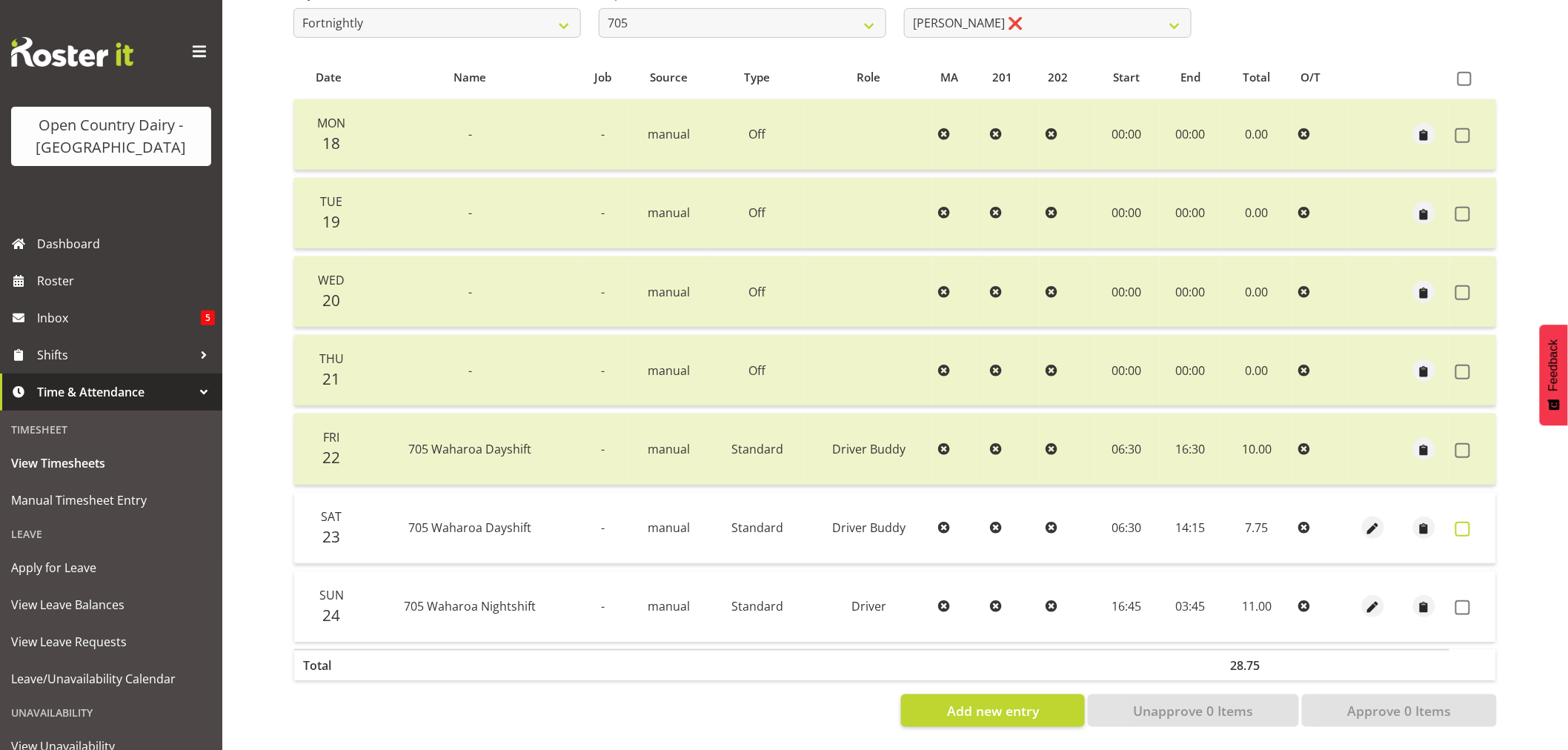
click at [1463, 523] on span at bounding box center [1463, 529] width 15 height 15
checkbox input "true"
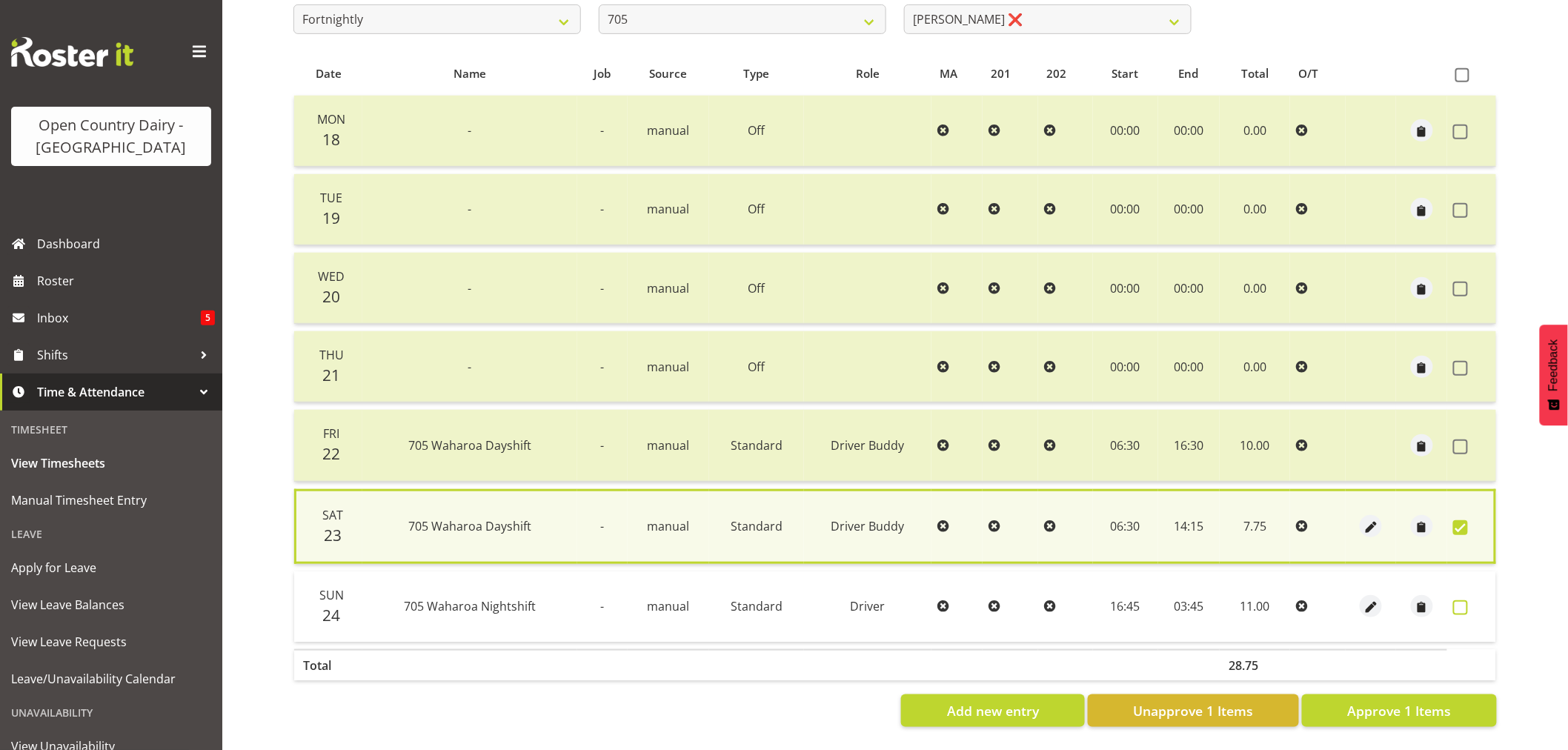
click at [1460, 605] on span at bounding box center [1460, 608] width 15 height 15
checkbox input "true"
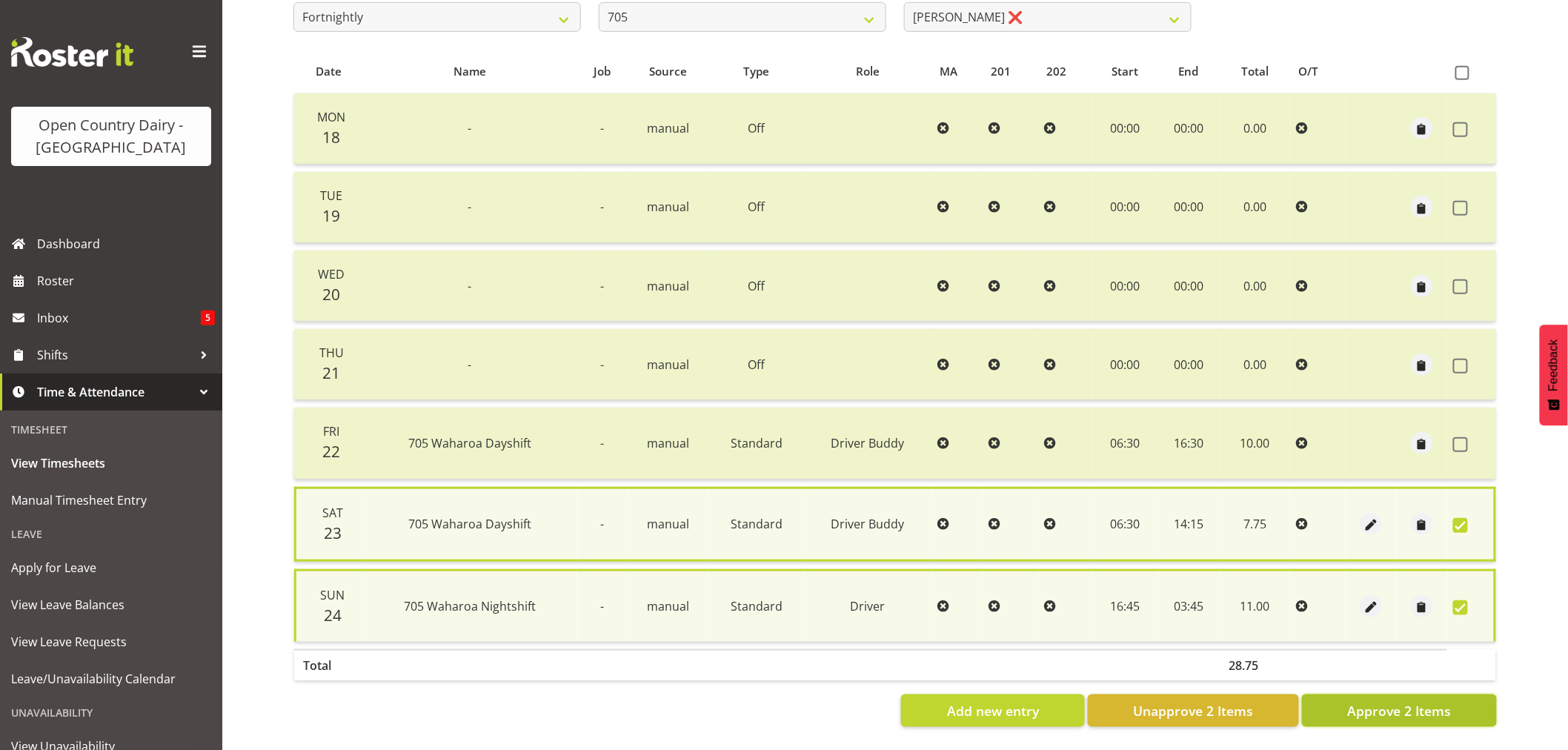
click at [1426, 702] on span "Approve 2 Items" at bounding box center [1399, 711] width 103 height 19
checkbox input "false"
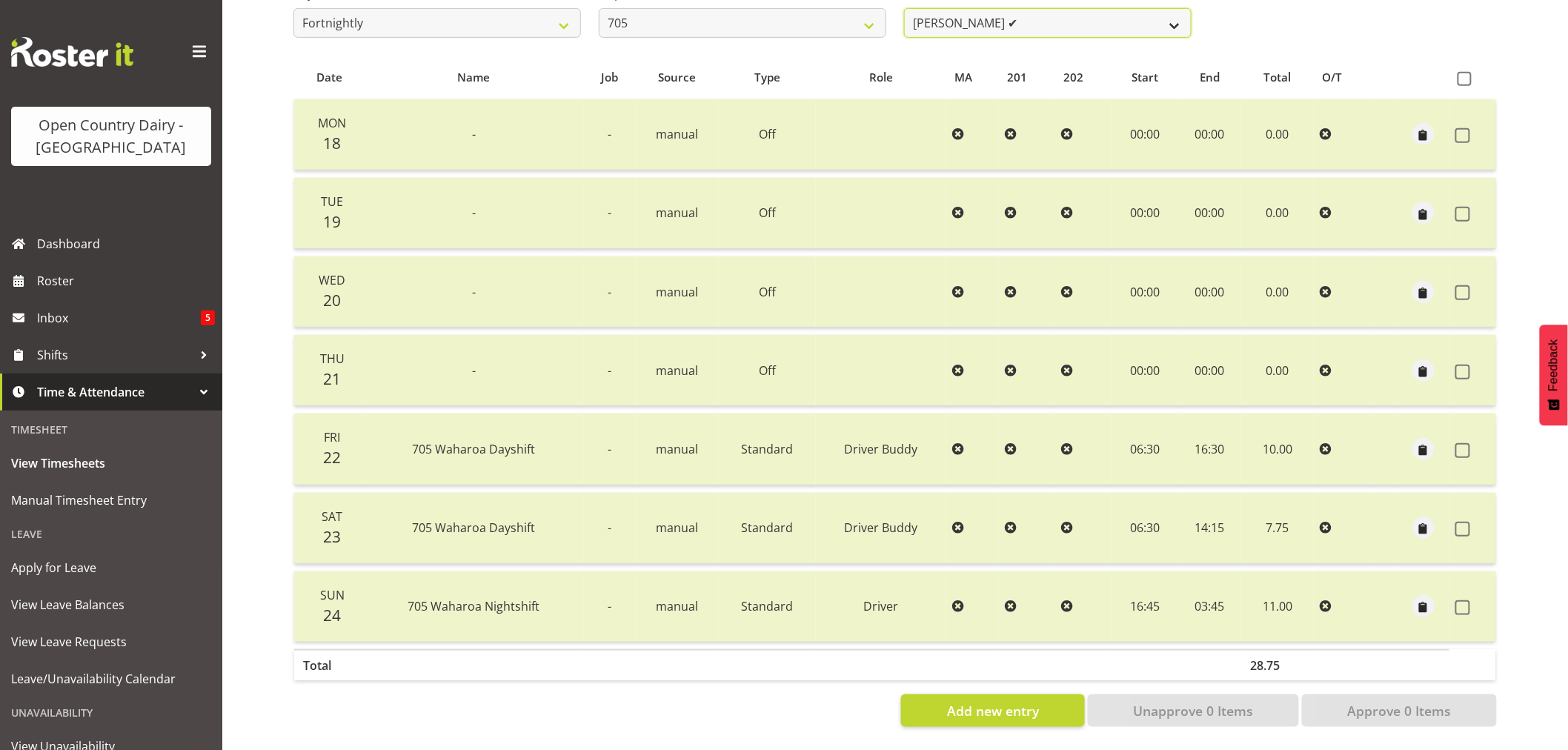
click at [1031, 11] on select "[PERSON_NAME] ✔ [PERSON_NAME] ✔ [PERSON_NAME] ✔" at bounding box center [1048, 23] width 287 height 30
click at [1032, 19] on select "[PERSON_NAME] ✔ [PERSON_NAME] ✔ [PERSON_NAME] ✔" at bounding box center [1048, 23] width 287 height 30
click at [699, 19] on select "701 702 703 704 705 706 707 708 709 710 711 712 713 714 715 716 717 718 719 720" at bounding box center [742, 23] width 287 height 30
click at [699, 20] on select "701 702 703 704 705 706 707 708 709 710 711 712 713 714 715 716 717 718 719 720" at bounding box center [742, 23] width 287 height 30
click at [721, 22] on select "701 702 703 704 705 706 707 708 709 710 711 712 713 714 715 716 717 718 719 720" at bounding box center [742, 23] width 287 height 30
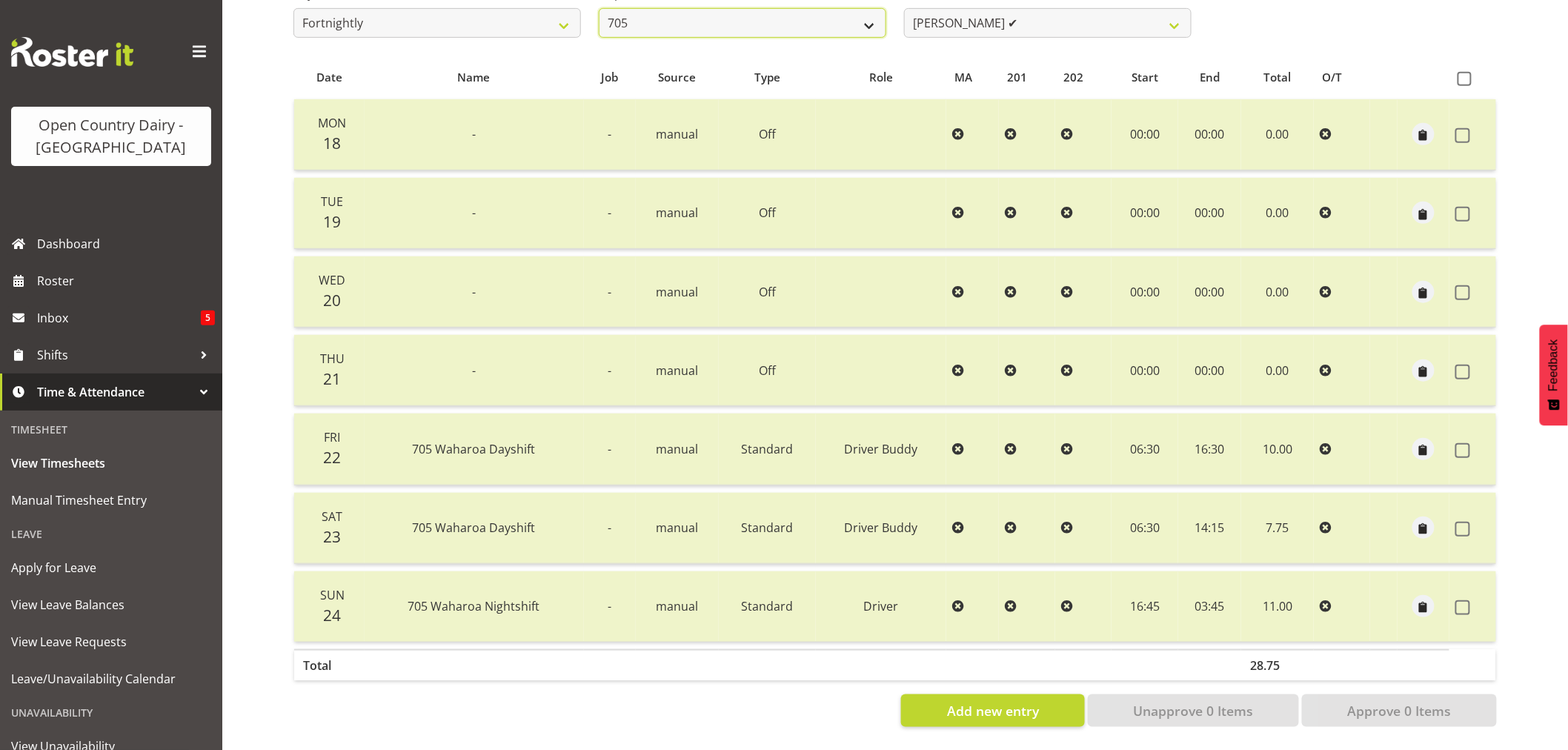
select select "758"
click at [598, 8] on select "701 702 703 704 705 706 707 708 709 710 711 712 713 714 715 716 717 718 719 720" at bounding box center [742, 23] width 287 height 30
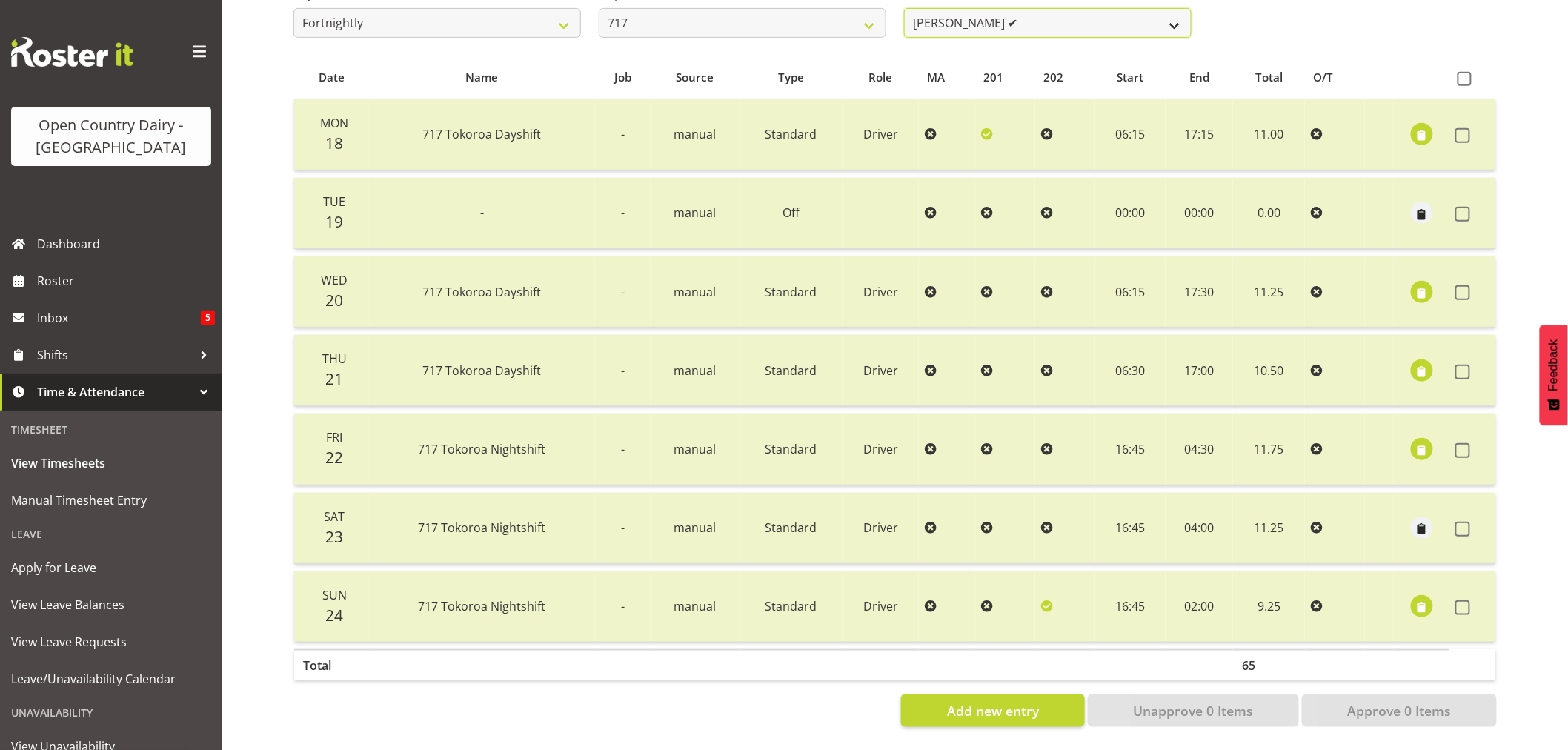
click at [1030, 16] on select "[PERSON_NAME] ✔ Dodge [PERSON_NAME] ✔ [PERSON_NAME] ❌ [PERSON_NAME] ✔" at bounding box center [1048, 23] width 287 height 30
select select "10284"
click at [904, 8] on select "[PERSON_NAME] ✔ Dodge [PERSON_NAME] ✔ [PERSON_NAME] ❌ [PERSON_NAME] ✔" at bounding box center [1048, 23] width 287 height 30
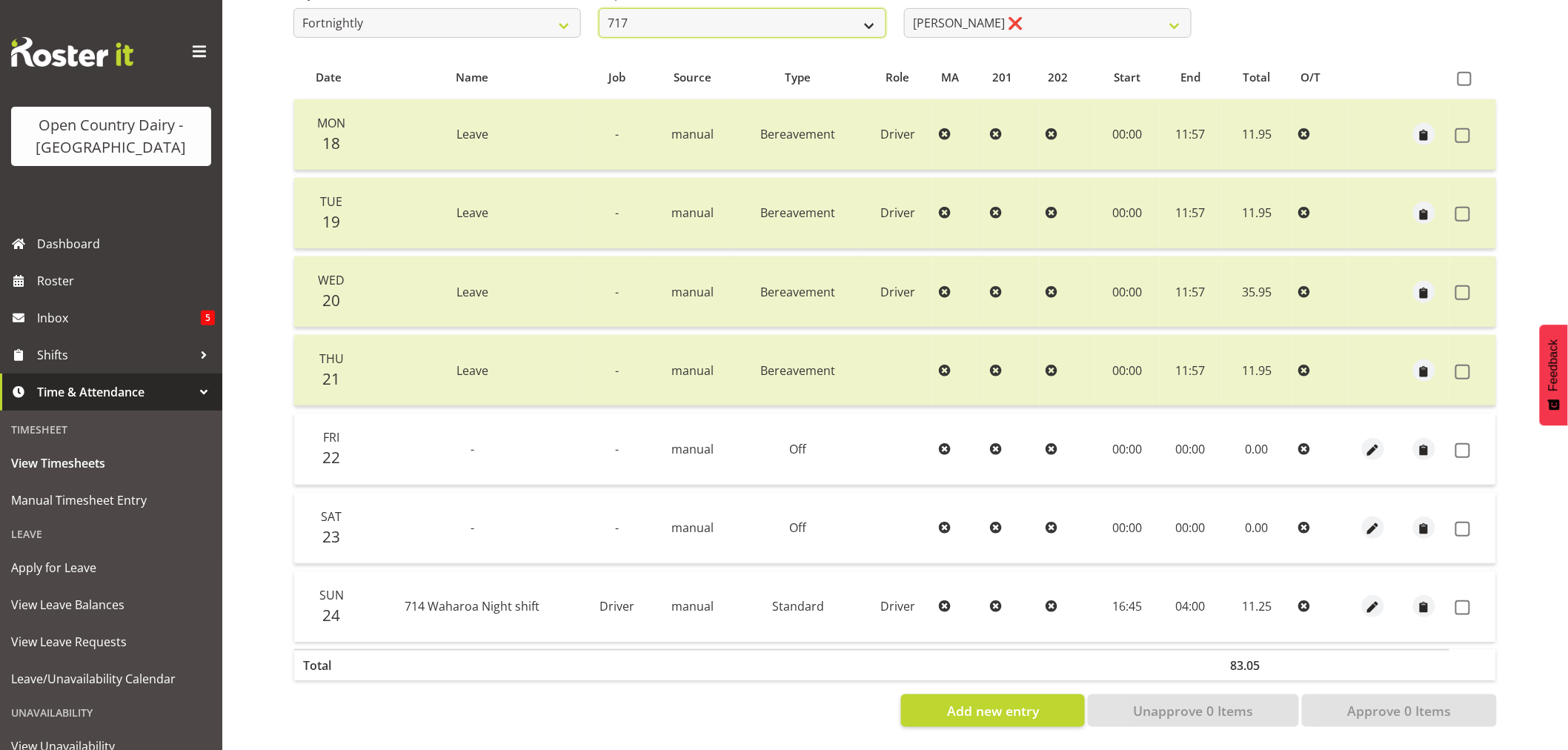
click at [728, 17] on select "701 702 703 704 705 706 707 708 709 710 711 712 713 714 715 716 717 718 719 720" at bounding box center [742, 23] width 287 height 30
click at [1099, 524] on td "00:00" at bounding box center [1126, 528] width 65 height 71
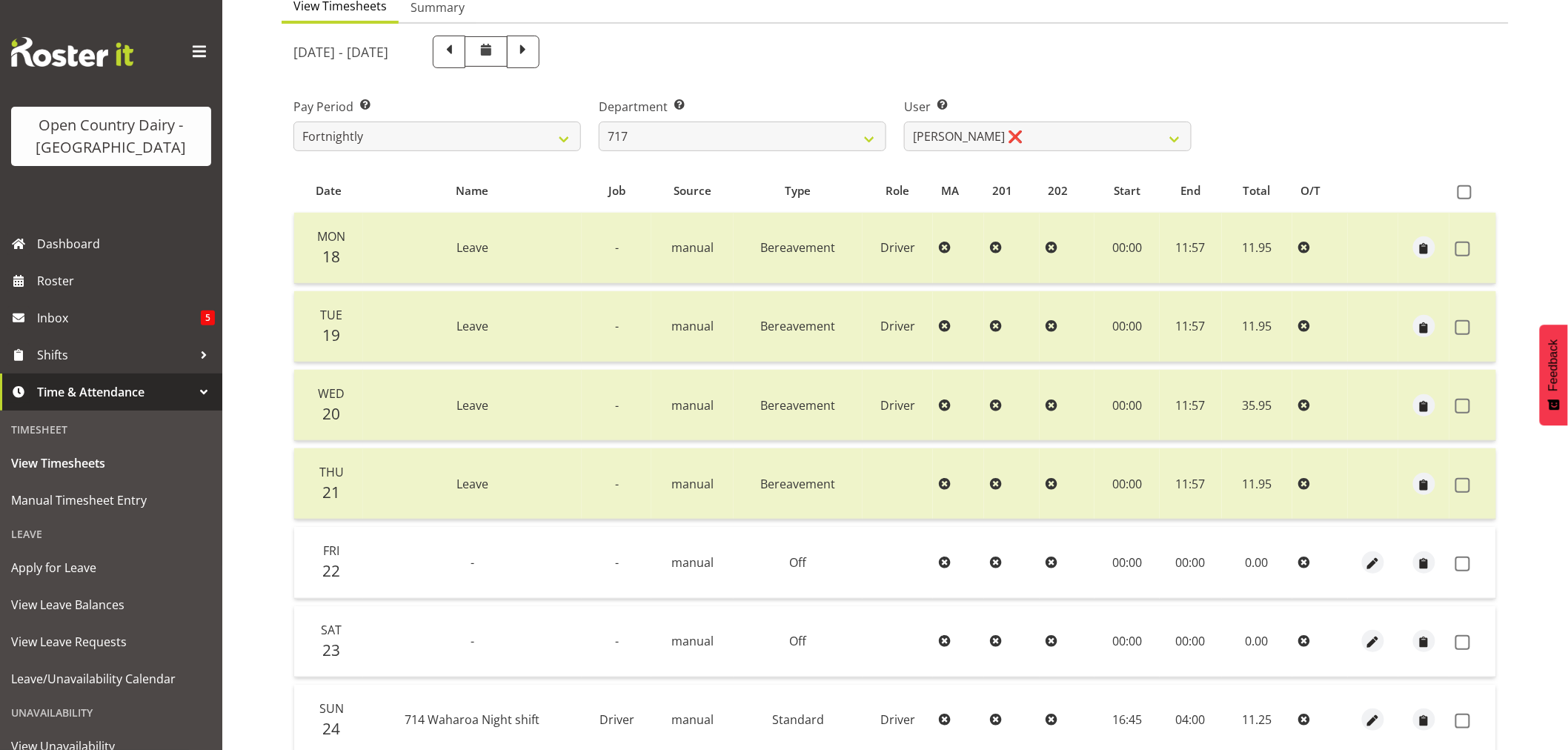
scroll to position [0, 0]
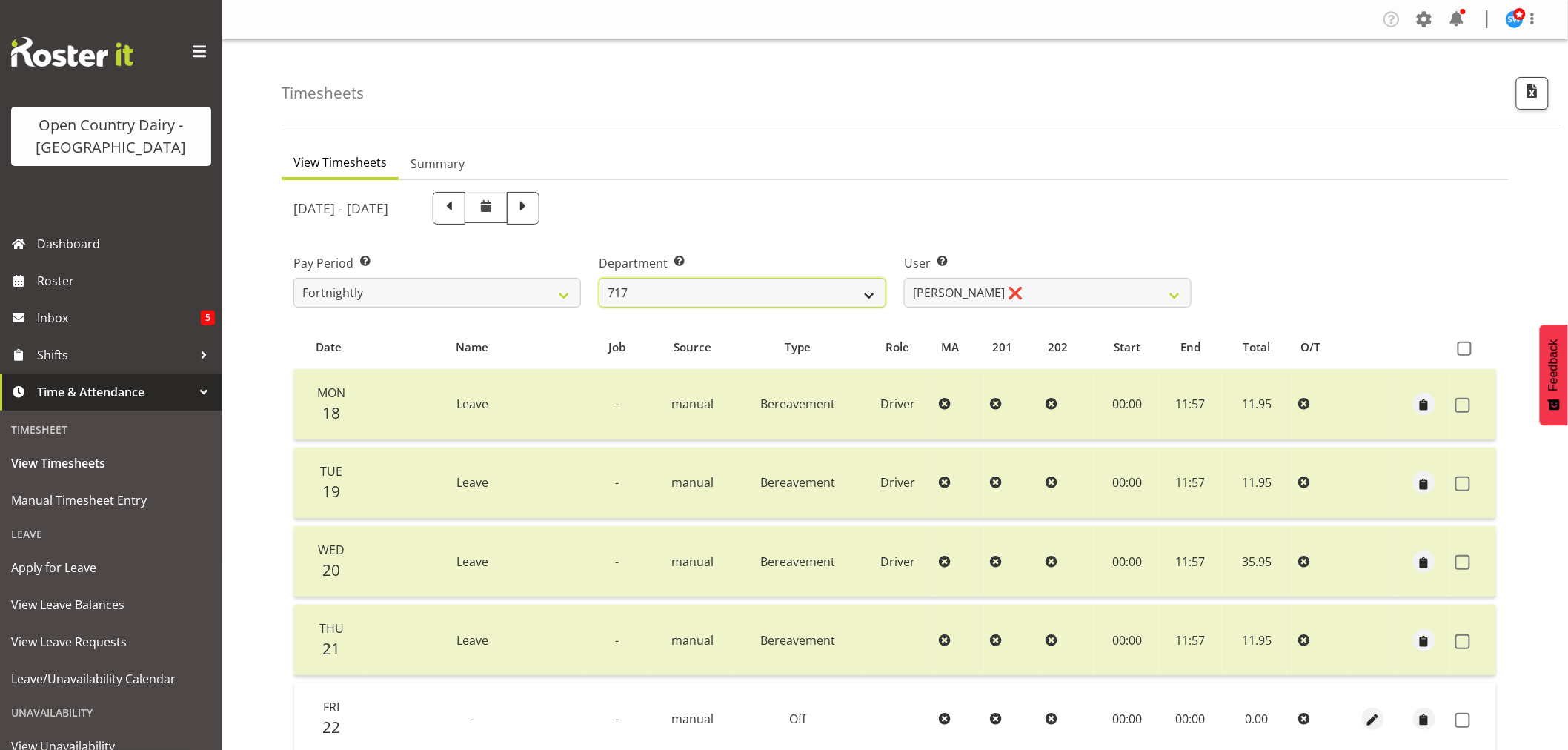
click at [777, 286] on select "701 702 703 704 705 706 707 708 709 710 711 712 713 714 715 716 717 718 719 720" at bounding box center [742, 292] width 287 height 30
select select "842"
click at [598, 278] on select "701 702 703 704 705 706 707 708 709 710 711 712 713 714 715 716 717 718 719 720" at bounding box center [742, 292] width 287 height 30
select select "8170"
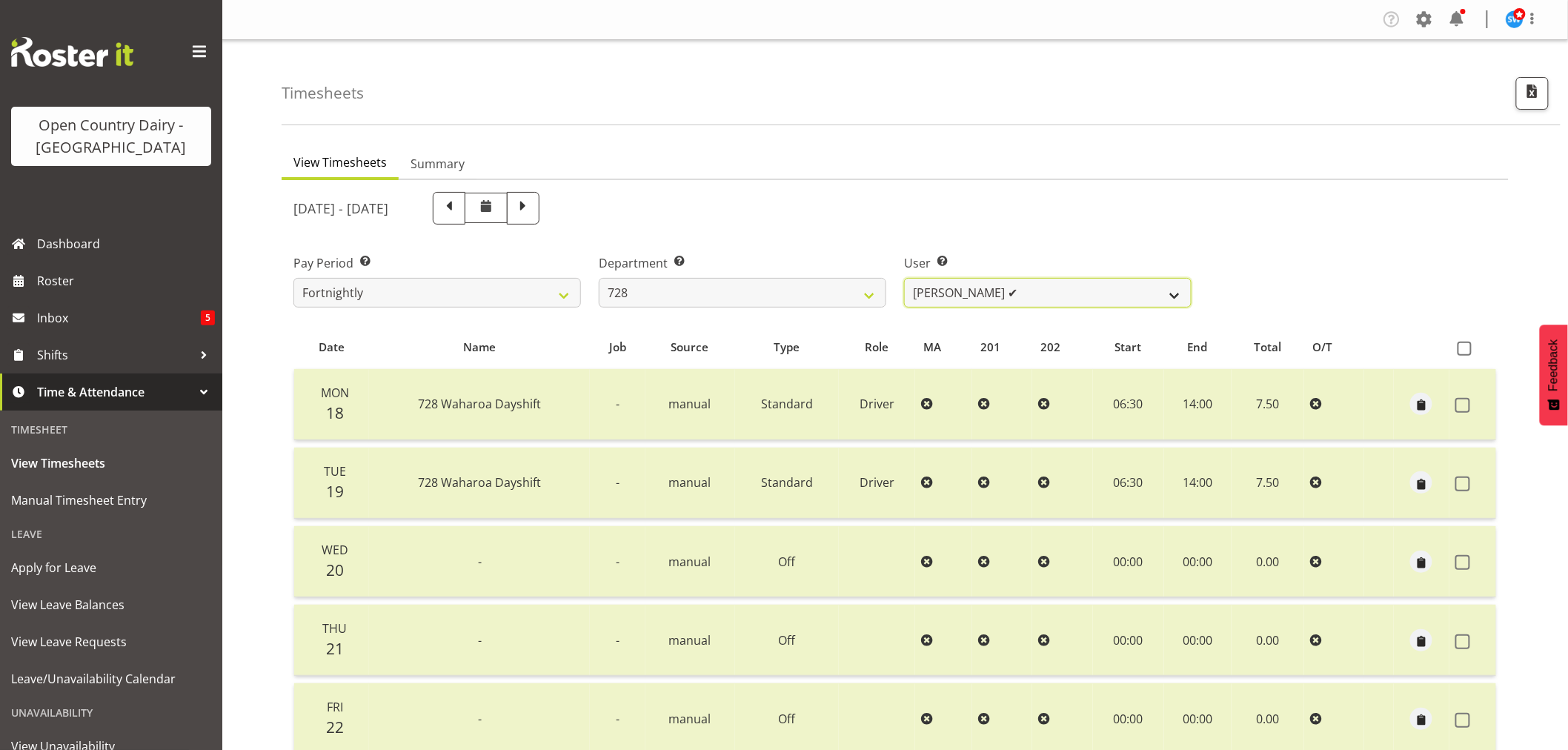
click at [1036, 292] on select "[PERSON_NAME] ✔ [PERSON_NAME] ✔ [PERSON_NAME] [PERSON_NAME] ✔ [PERSON_NAME] ✔ […" at bounding box center [1048, 292] width 287 height 30
click at [728, 286] on select "701 702 703 704 705 706 707 708 709 710 711 712 713 714 715 716 717 718 719 720" at bounding box center [742, 292] width 287 height 30
select select "823"
click at [598, 278] on select "701 702 703 704 705 706 707 708 709 710 711 712 713 714 715 716 717 718 719 720" at bounding box center [742, 292] width 287 height 30
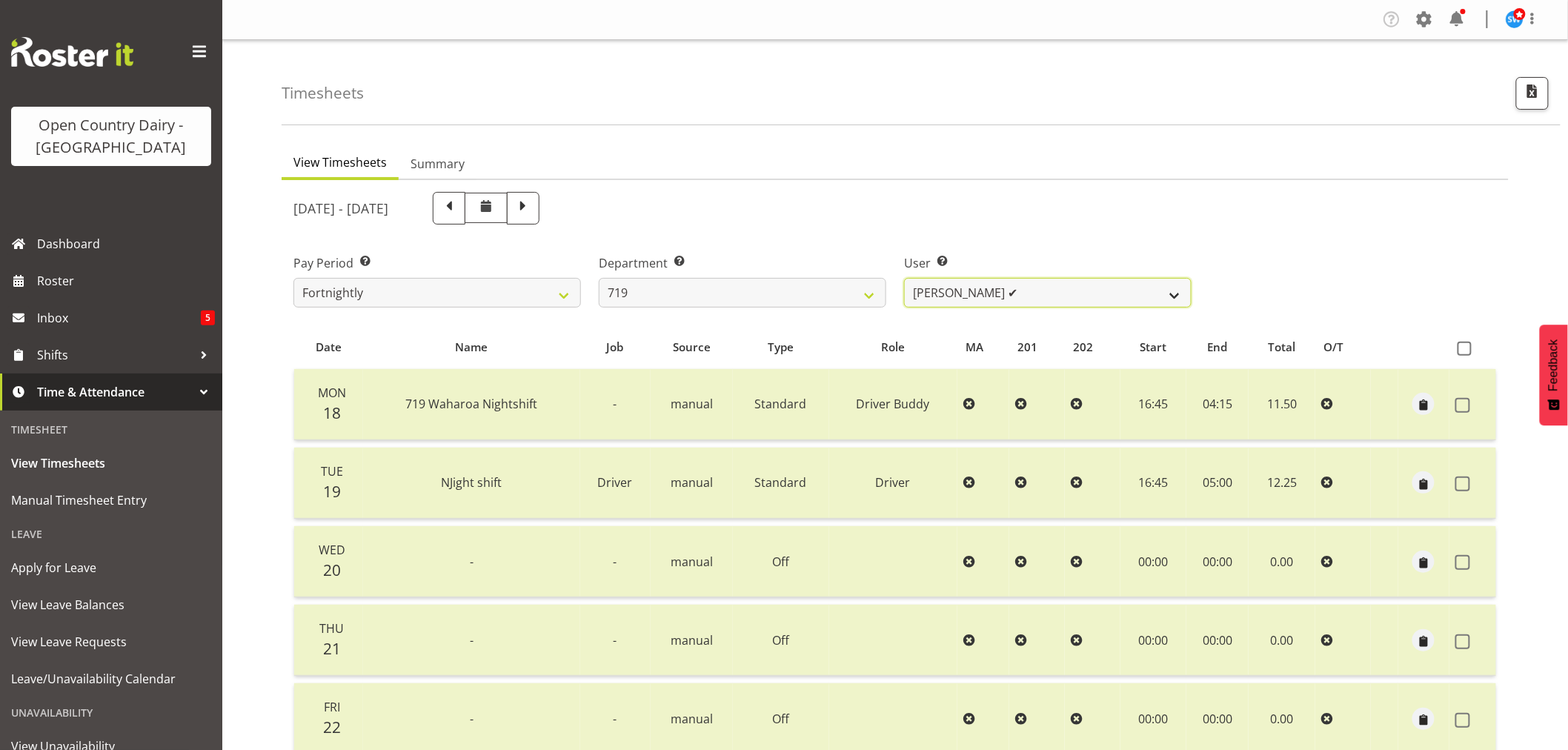
click at [1058, 286] on select "[PERSON_NAME] ✔ [PERSON_NAME] ✔ [PERSON_NAME] ❌" at bounding box center [1048, 292] width 287 height 30
select select "11013"
click at [904, 278] on select "[PERSON_NAME] ✔ [PERSON_NAME] ✔ [PERSON_NAME] ❌" at bounding box center [1048, 292] width 287 height 30
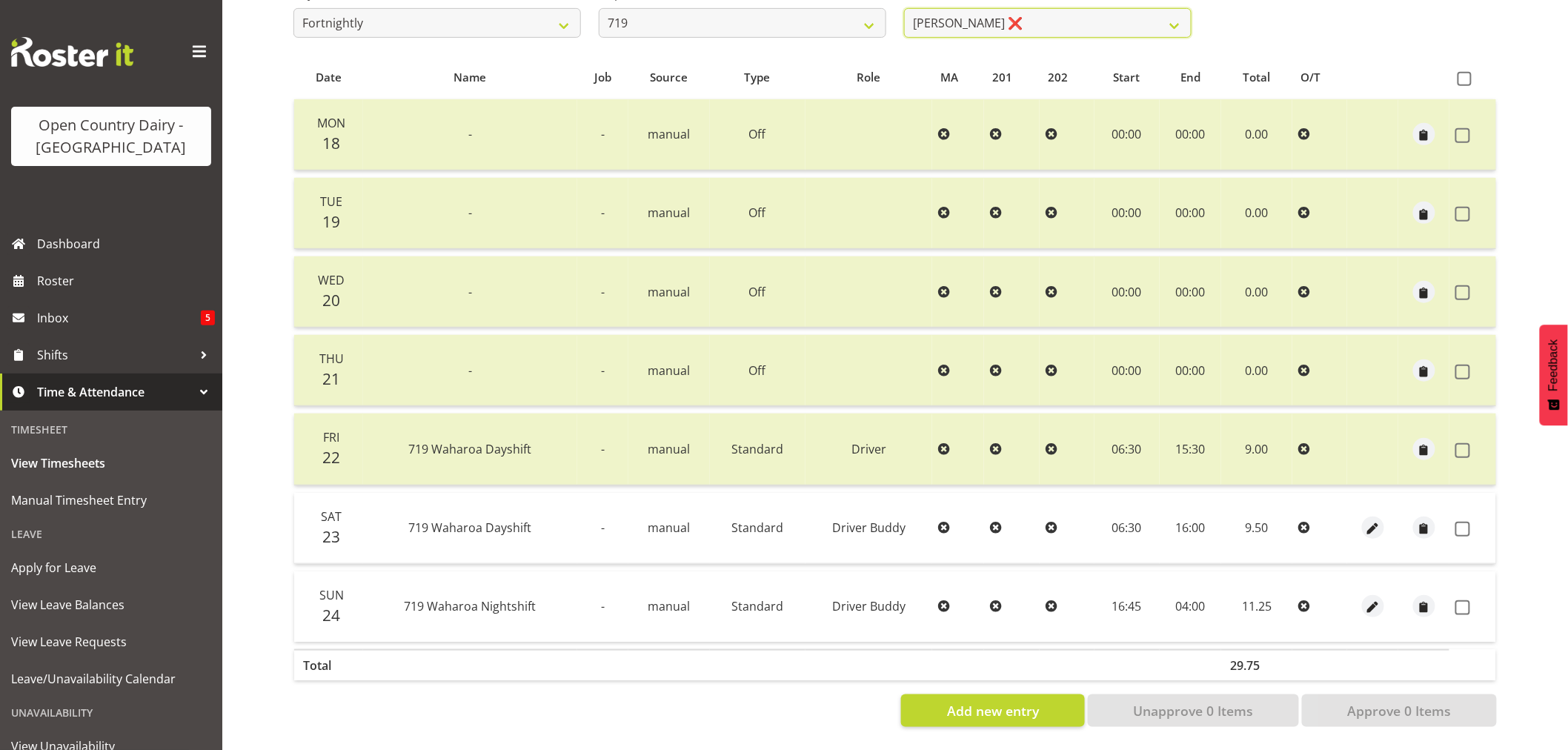
scroll to position [282, 0]
click at [1465, 522] on span at bounding box center [1463, 529] width 15 height 15
checkbox input "true"
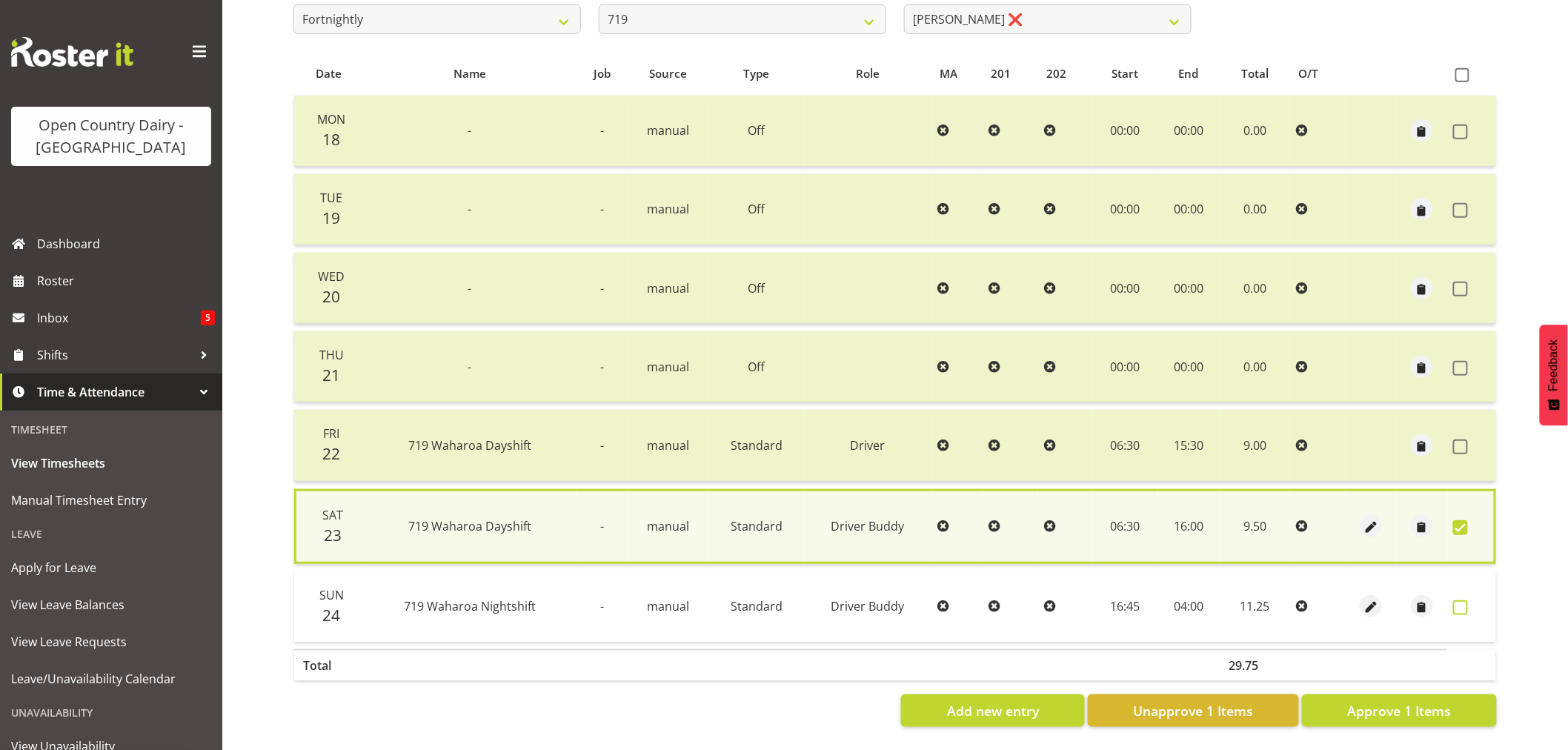
click at [1457, 600] on span at bounding box center [1460, 608] width 15 height 15
checkbox input "true"
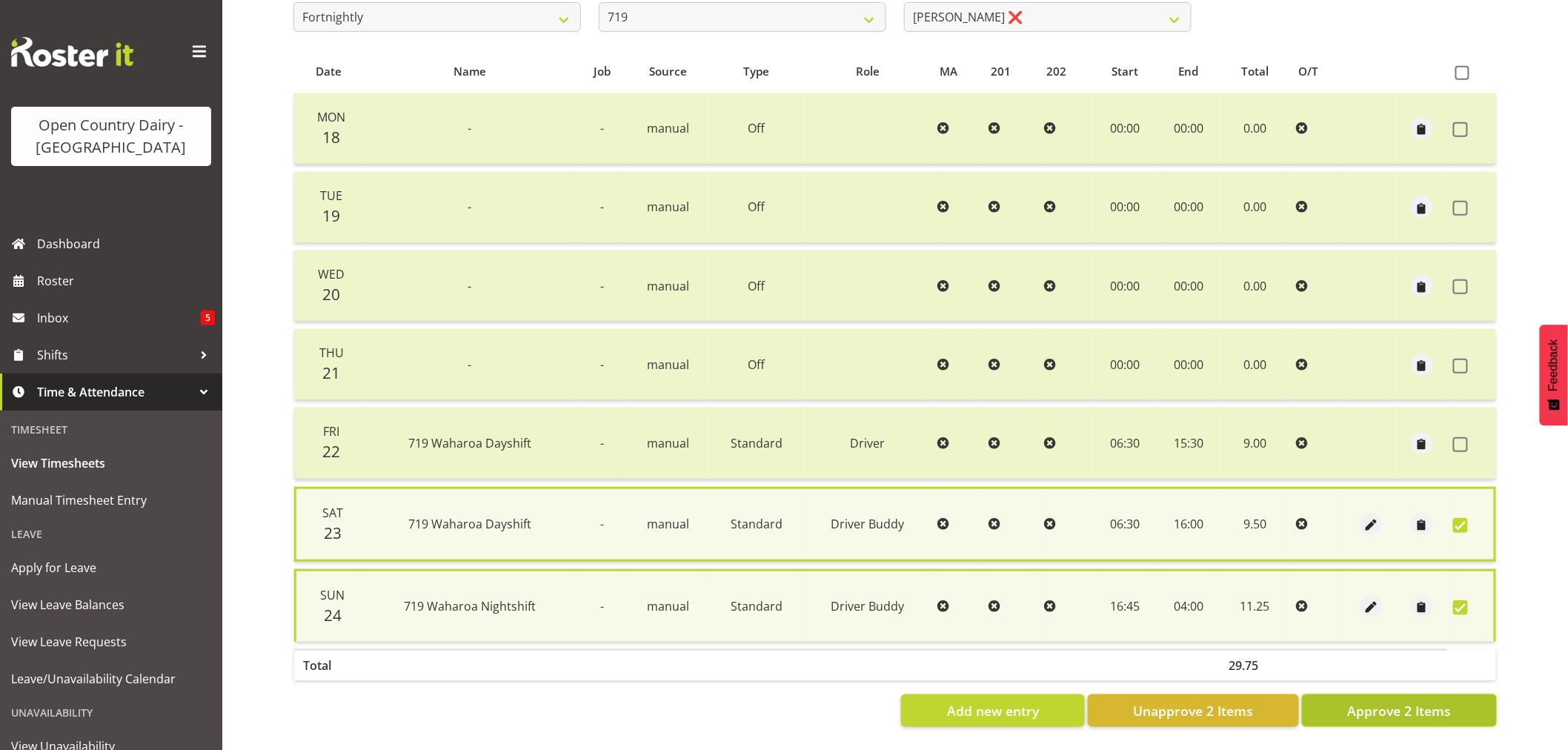
click at [1403, 710] on span "Approve 2 Items" at bounding box center [1399, 711] width 103 height 19
checkbox input "false"
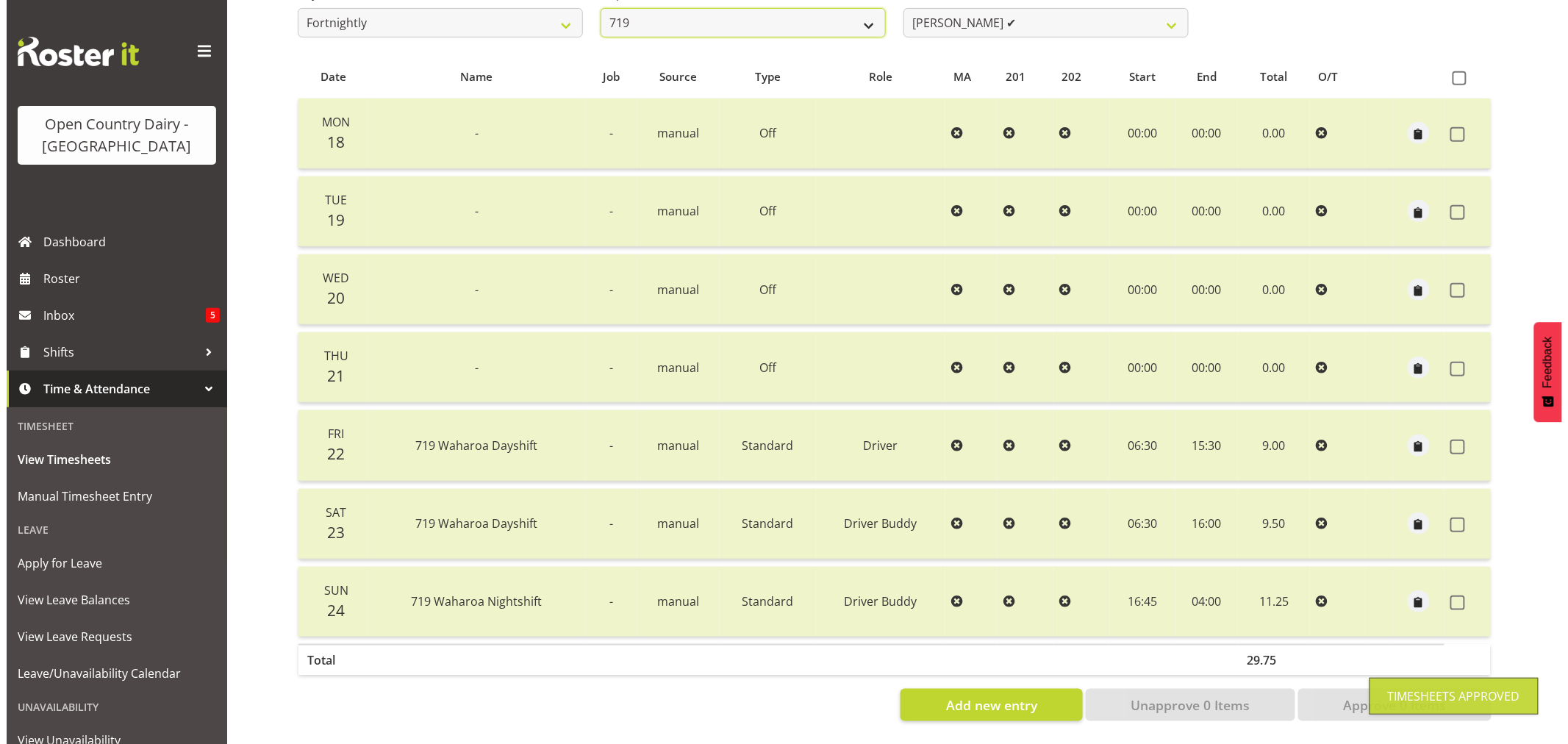
scroll to position [275, 0]
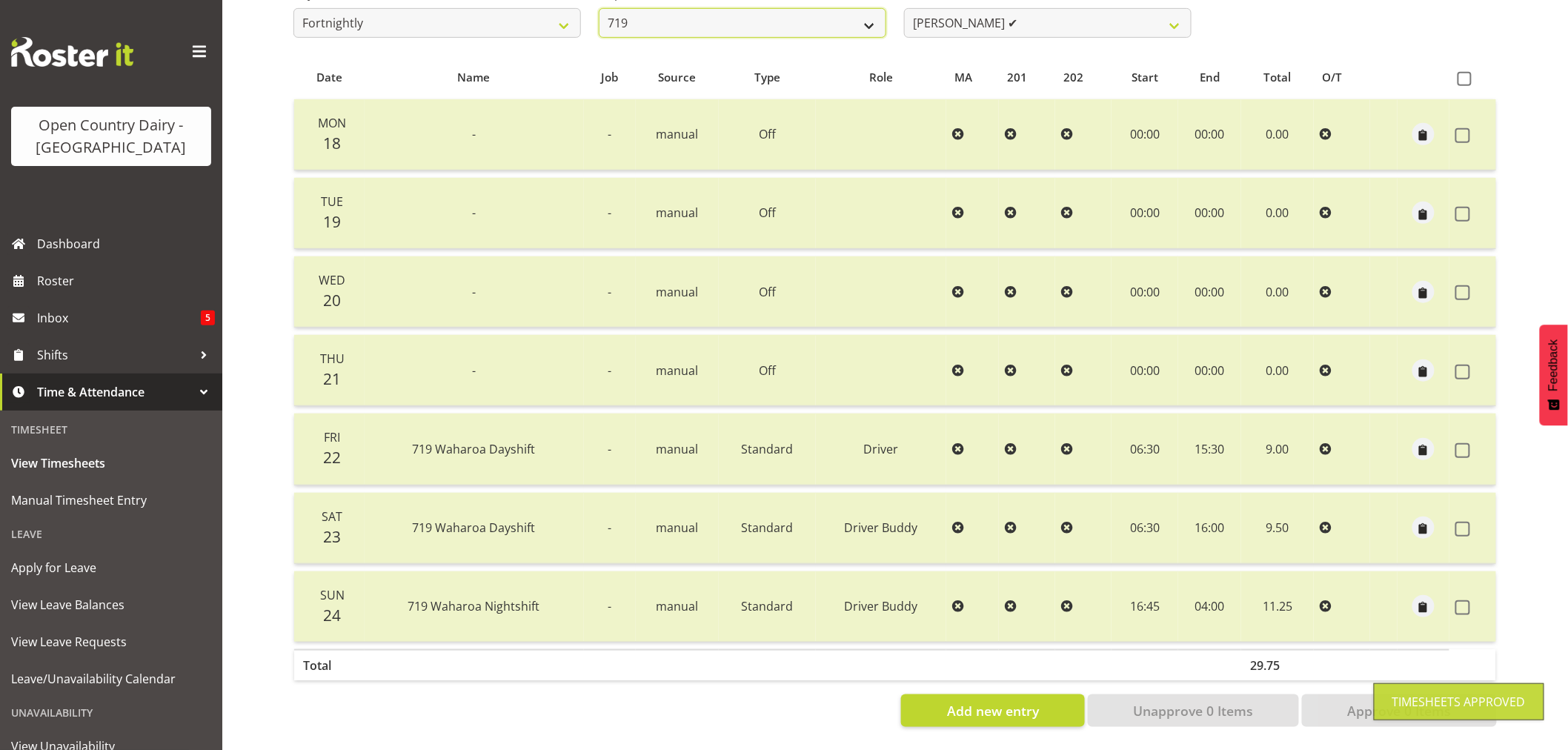
click at [683, 18] on select "701 702 703 704 705 706 707 708 709 710 711 712 713 714 715 716 717 718 719 720" at bounding box center [742, 23] width 287 height 30
select select "763"
click at [598, 8] on select "701 702 703 704 705 706 707 708 709 710 711 712 713 714 715 716 717 718 719 720" at bounding box center [742, 23] width 287 height 30
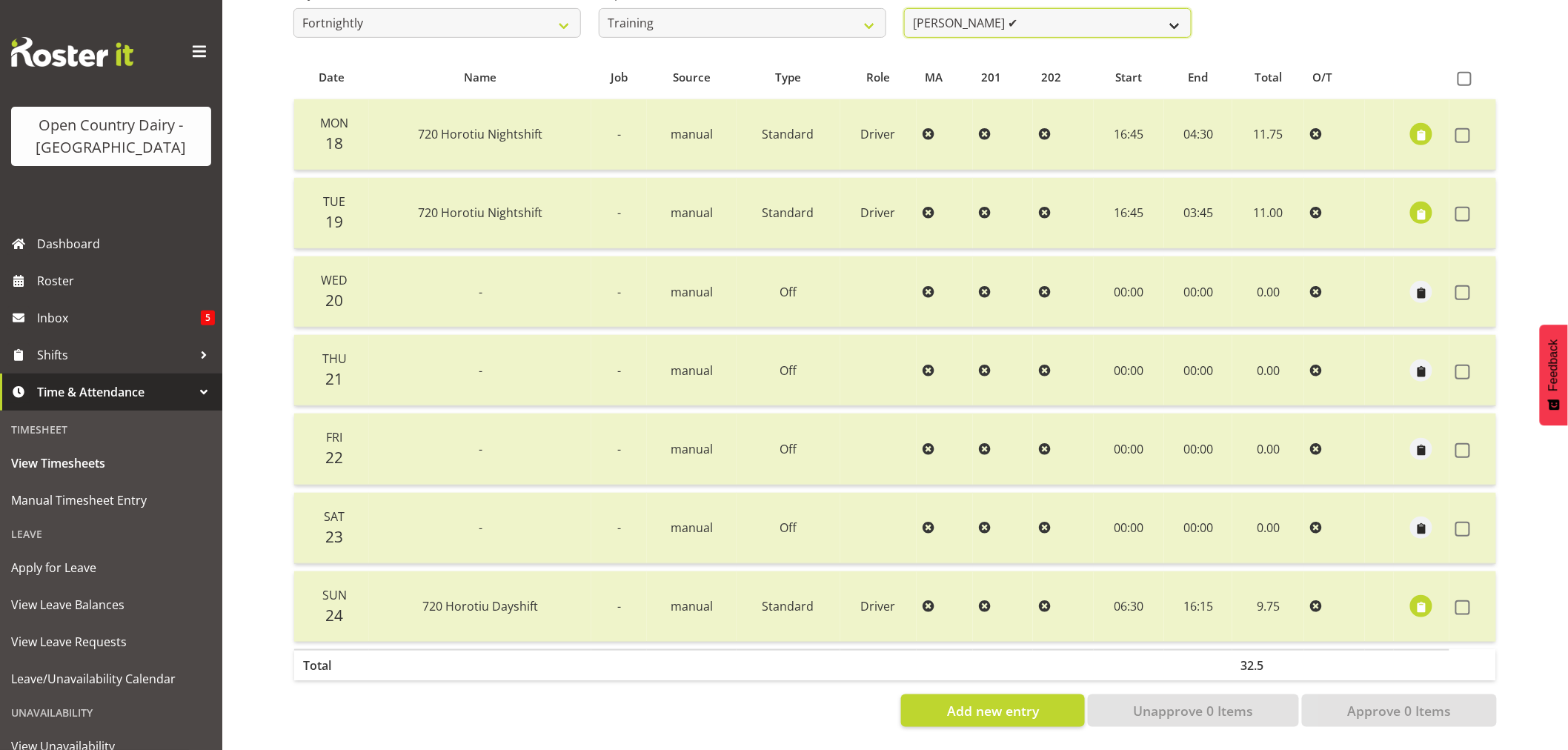
click at [1039, 15] on select "[PERSON_NAME] ✔ [PERSON_NAME] ✔ [PERSON_NAME] ([PERSON_NAME]) ❌ [PERSON_NAME] ✔…" at bounding box center [1048, 23] width 287 height 30
select select "11708"
click at [904, 8] on select "[PERSON_NAME] ✔ [PERSON_NAME] ✔ [PERSON_NAME] ([PERSON_NAME]) ❌ [PERSON_NAME] ✔…" at bounding box center [1048, 23] width 287 height 30
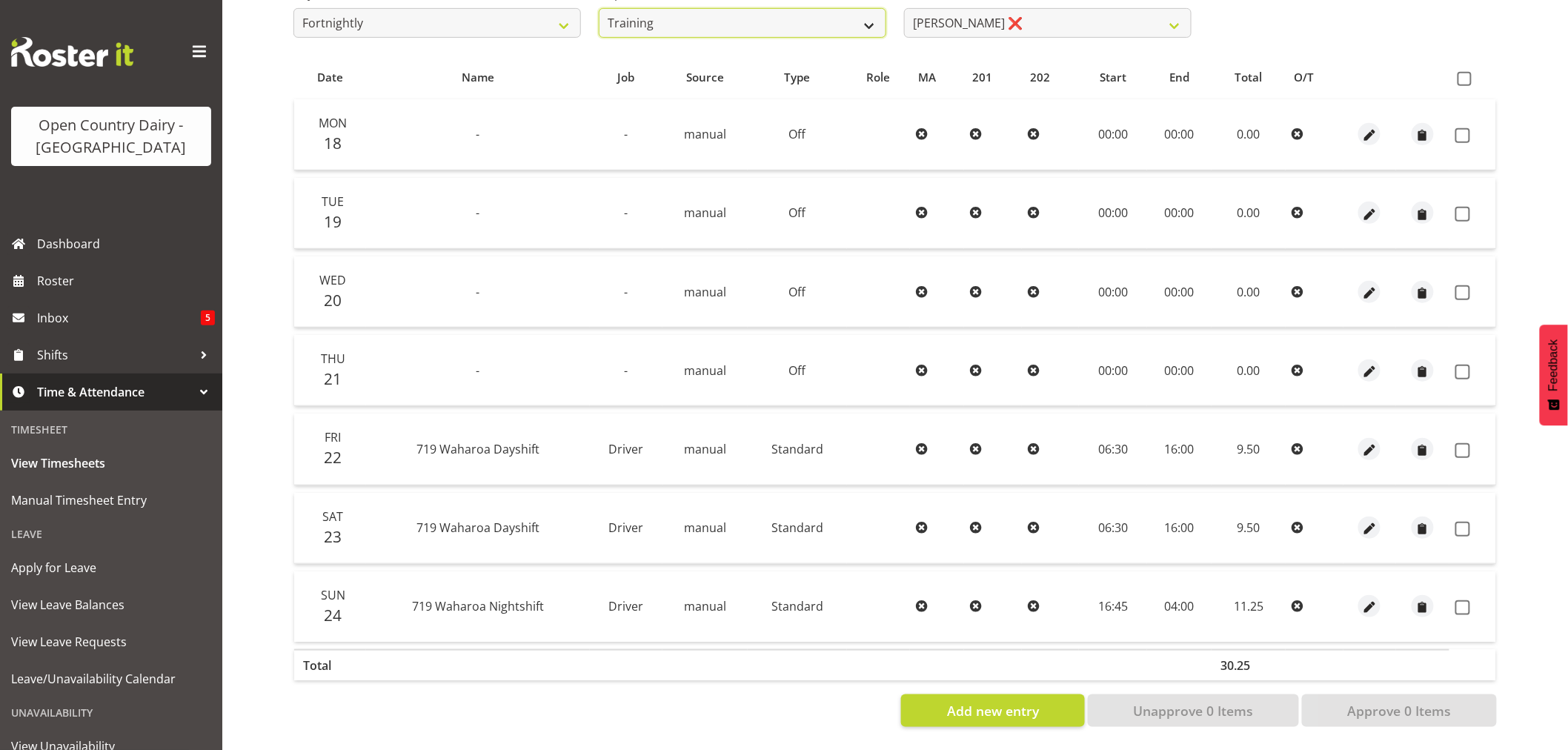
click at [753, 20] on select "701 702 703 704 705 706 707 708 709 710 711 712 713 714 715 716 717 718 719 720" at bounding box center [742, 23] width 287 height 30
select select "823"
click at [598, 8] on select "701 702 703 704 705 706 707 708 709 710 711 712 713 714 715 716 717 718 719 720" at bounding box center [742, 23] width 287 height 30
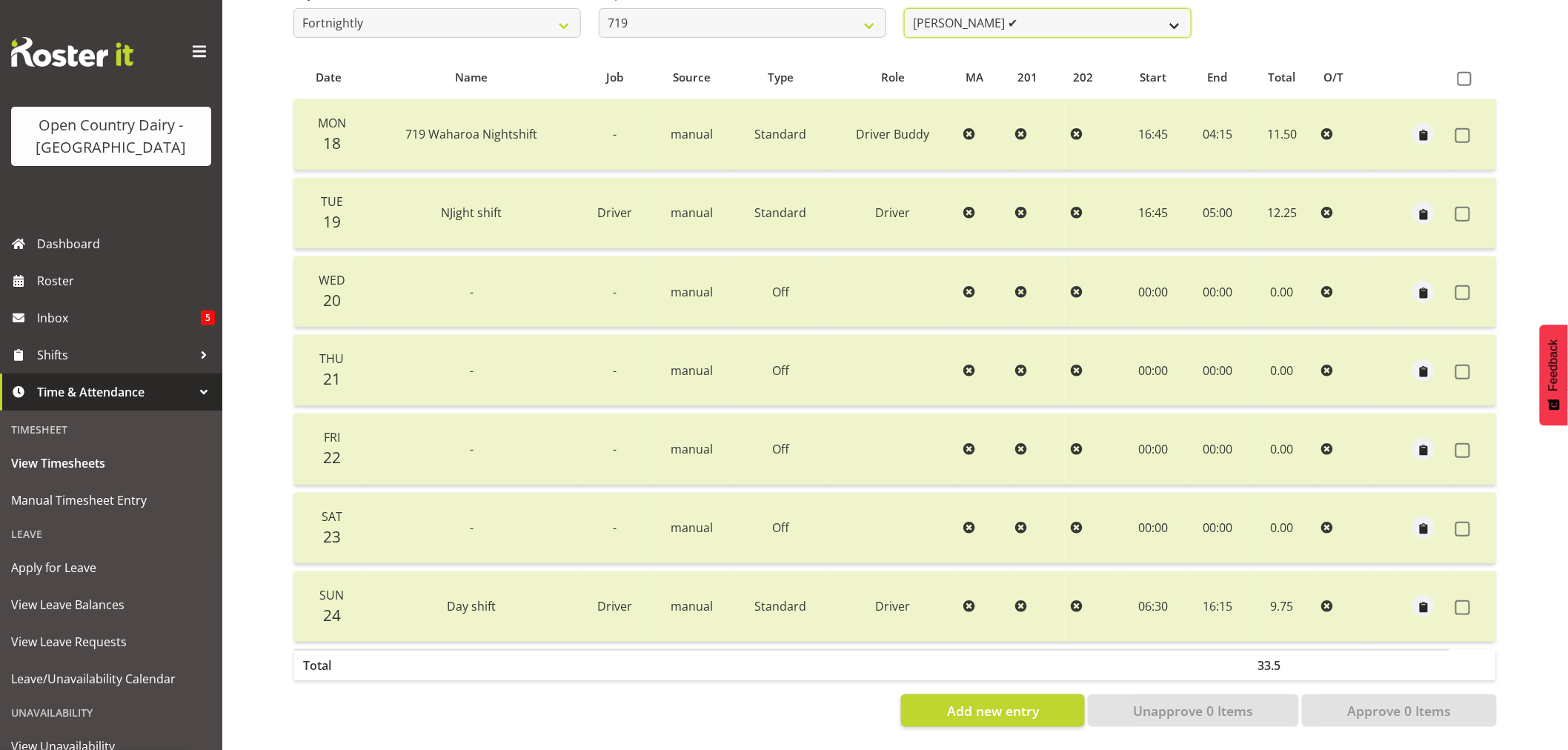
click at [1067, 12] on select "[PERSON_NAME] ✔ [PERSON_NAME] ✔ [PERSON_NAME] ✔" at bounding box center [1048, 23] width 287 height 30
click at [904, 8] on select "[PERSON_NAME] ✔ [PERSON_NAME] ✔ [PERSON_NAME] ✔" at bounding box center [1048, 23] width 287 height 30
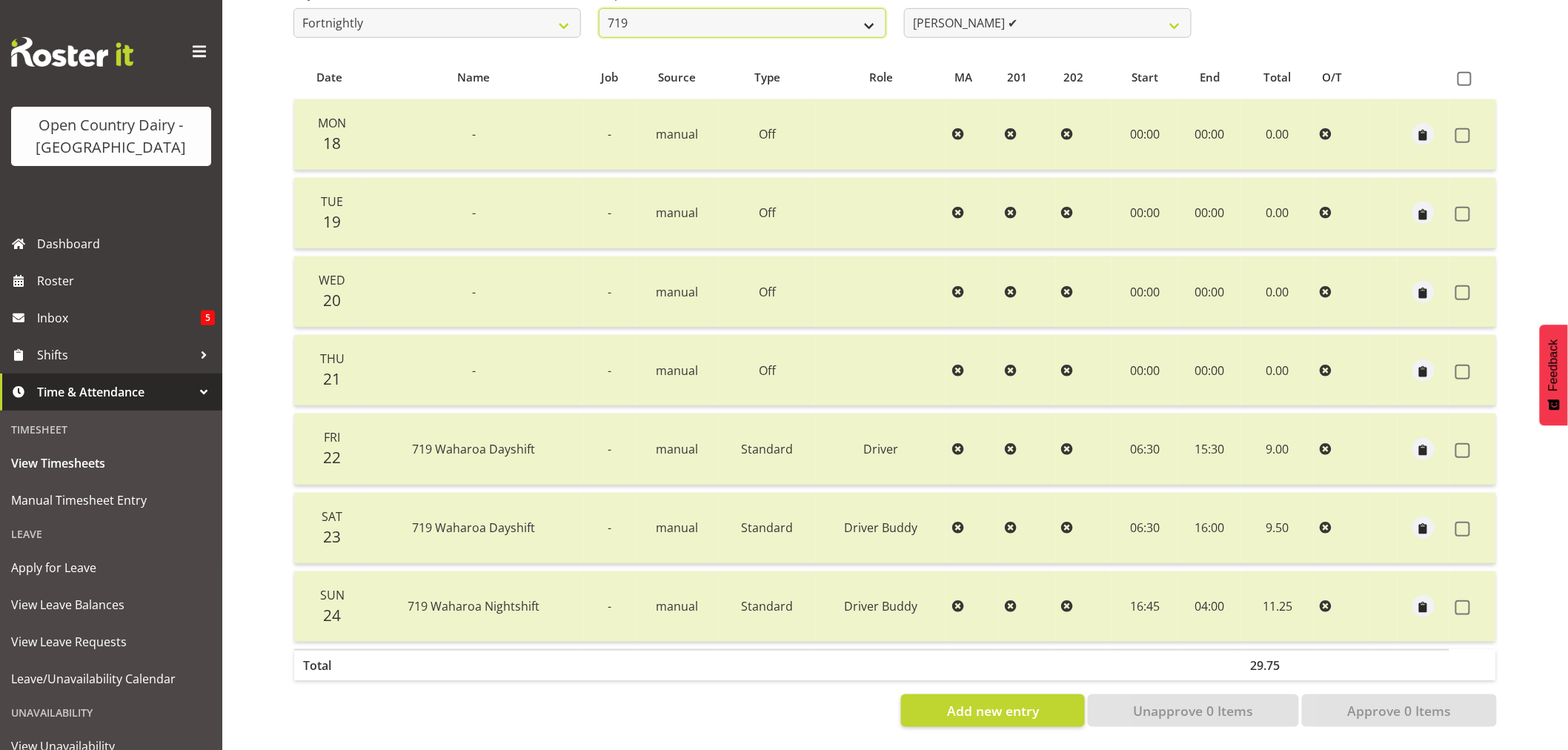
click at [774, 8] on select "701 702 703 704 705 706 707 708 709 710 711 712 713 714 715 716 717 718 719 720" at bounding box center [742, 23] width 287 height 30
click at [598, 8] on select "701 702 703 704 705 706 707 708 709 710 711 712 713 714 715 716 717 718 719 720" at bounding box center [742, 23] width 287 height 30
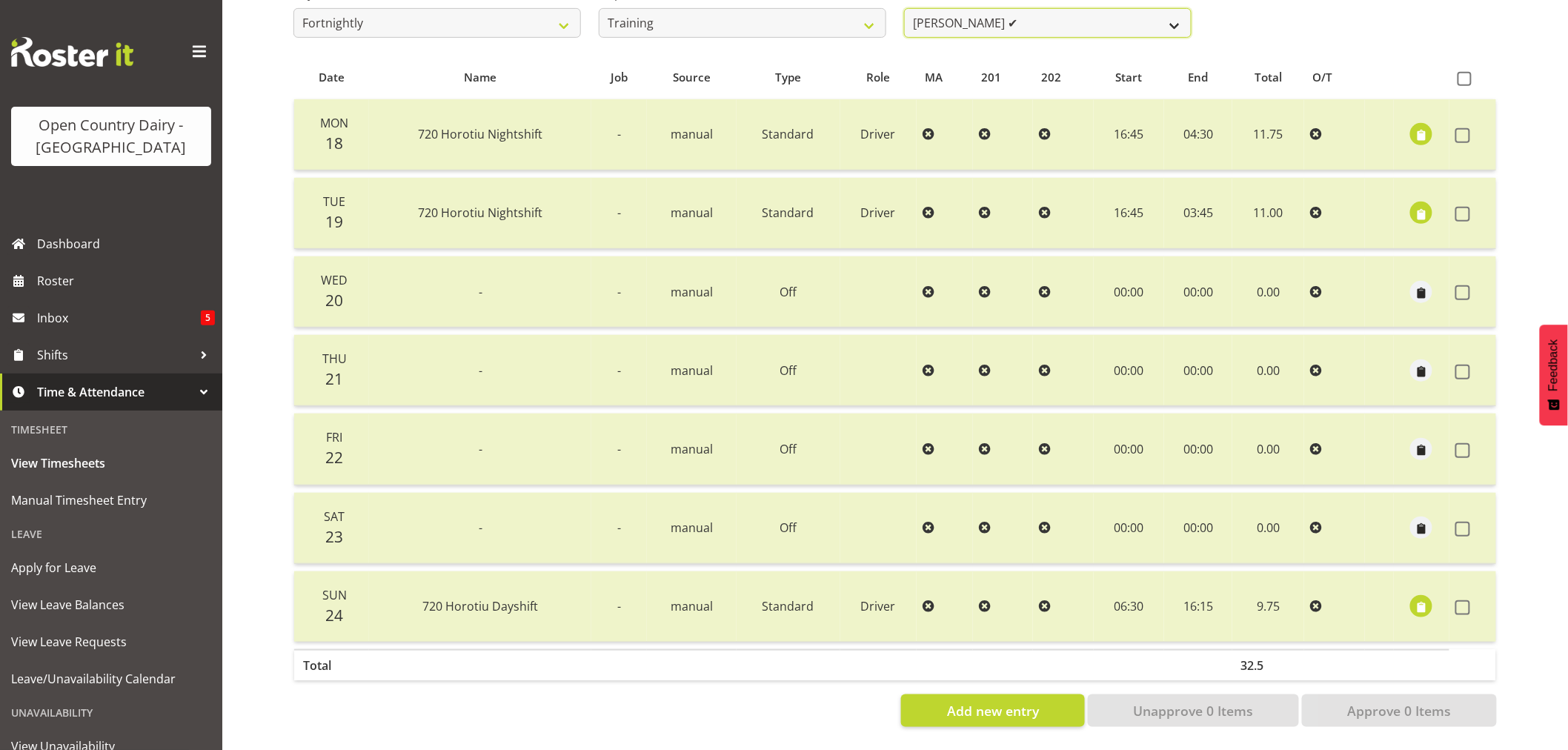
click at [1032, 15] on select "[PERSON_NAME] ✔ [PERSON_NAME] ✔ [PERSON_NAME] ([PERSON_NAME]) ❌ [PERSON_NAME] ✔…" at bounding box center [1048, 23] width 287 height 30
click at [904, 8] on select "[PERSON_NAME] ✔ [PERSON_NAME] ✔ [PERSON_NAME] ([PERSON_NAME]) ❌ [PERSON_NAME] ✔…" at bounding box center [1048, 23] width 287 height 30
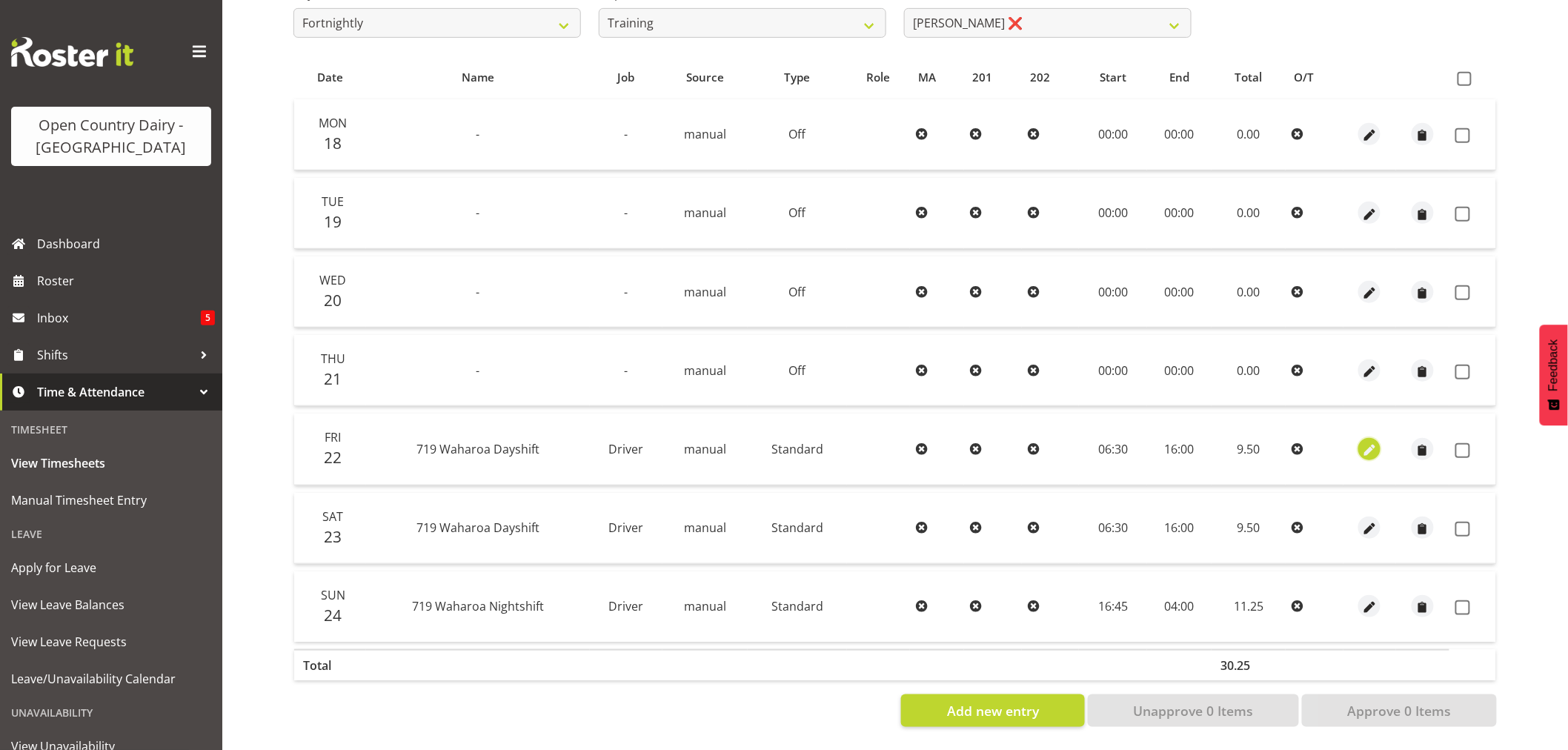
click at [1365, 442] on span "button" at bounding box center [1369, 450] width 17 height 17
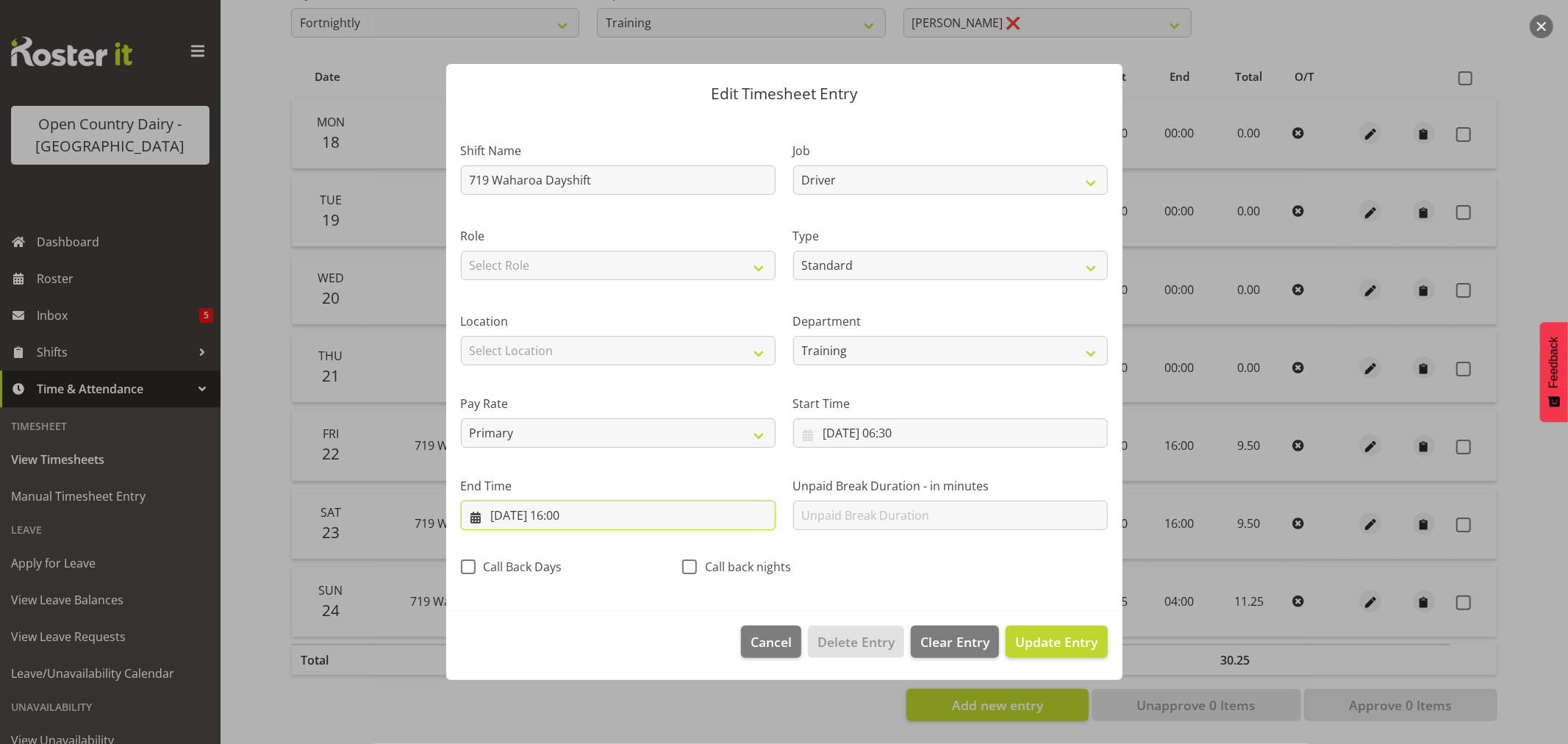
click at [566, 510] on input "[DATE] 16:00" at bounding box center [618, 516] width 314 height 29
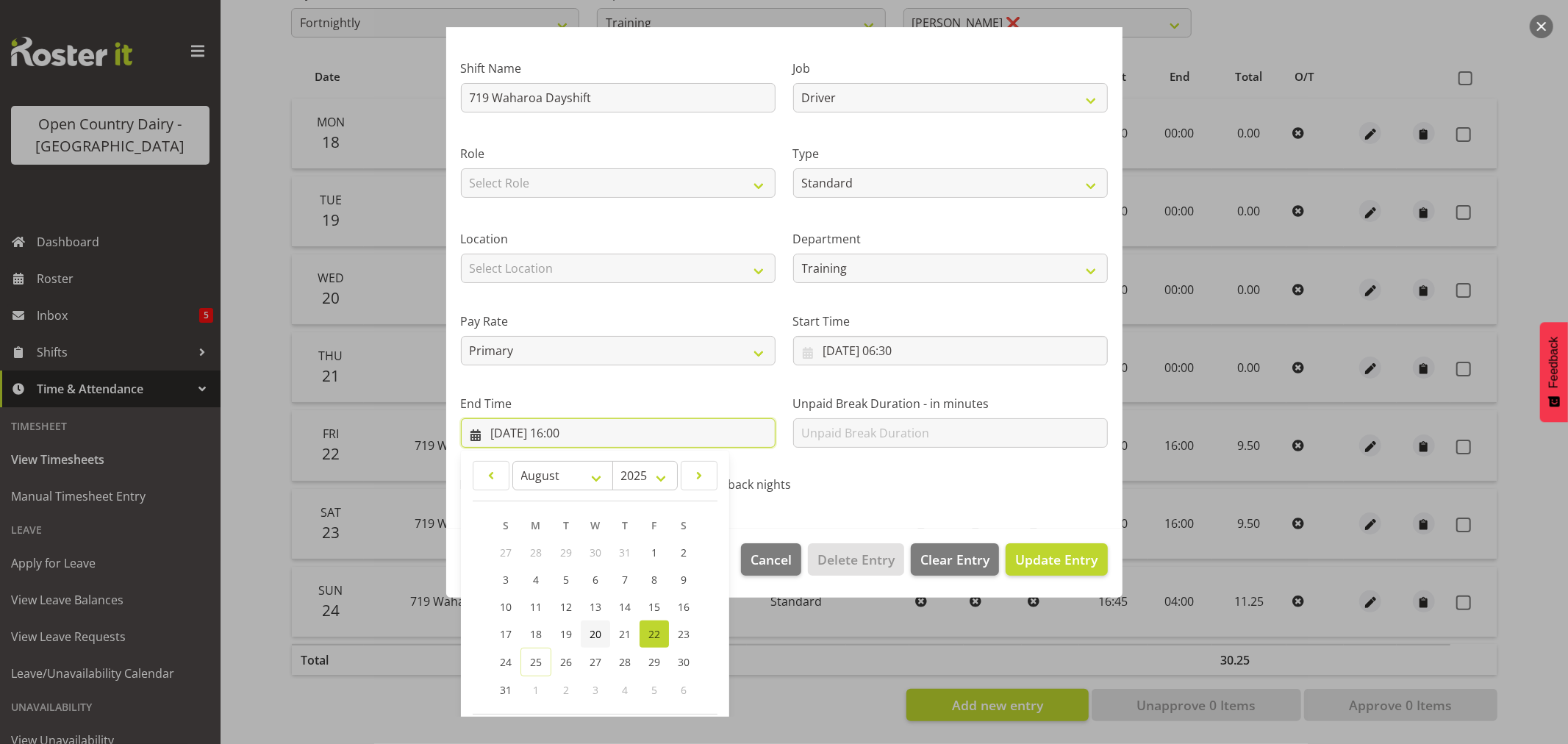
scroll to position [149, 0]
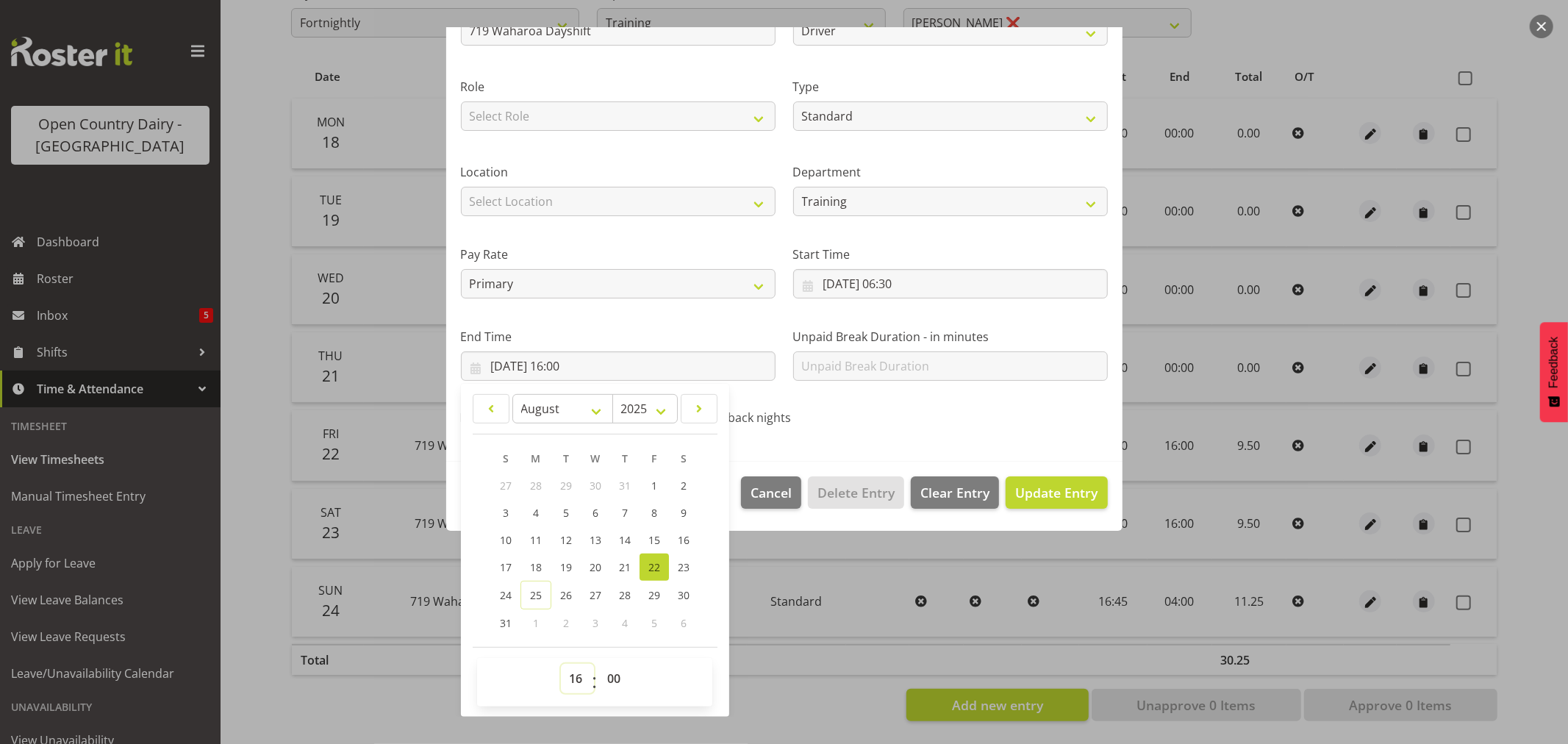
click at [578, 678] on select "00 01 02 03 04 05 06 07 08 09 10 11 12 13 14 15 16 17 18 19 20 21 22 23" at bounding box center [578, 679] width 33 height 29
click at [561, 664] on select "00 01 02 03 04 05 06 07 08 09 10 11 12 13 14 15 16 17 18 19 20 21 22 23" at bounding box center [578, 679] width 33 height 29
click at [616, 677] on select "00 01 02 03 04 05 06 07 08 09 10 11 12 13 14 15 16 17 18 19 20 21 22 23 24 25 2…" at bounding box center [616, 679] width 33 height 29
click at [600, 664] on select "00 01 02 03 04 05 06 07 08 09 10 11 12 13 14 15 16 17 18 19 20 21 22 23 24 25 2…" at bounding box center [616, 679] width 33 height 29
click at [1021, 491] on span "Update Entry" at bounding box center [1056, 493] width 82 height 18
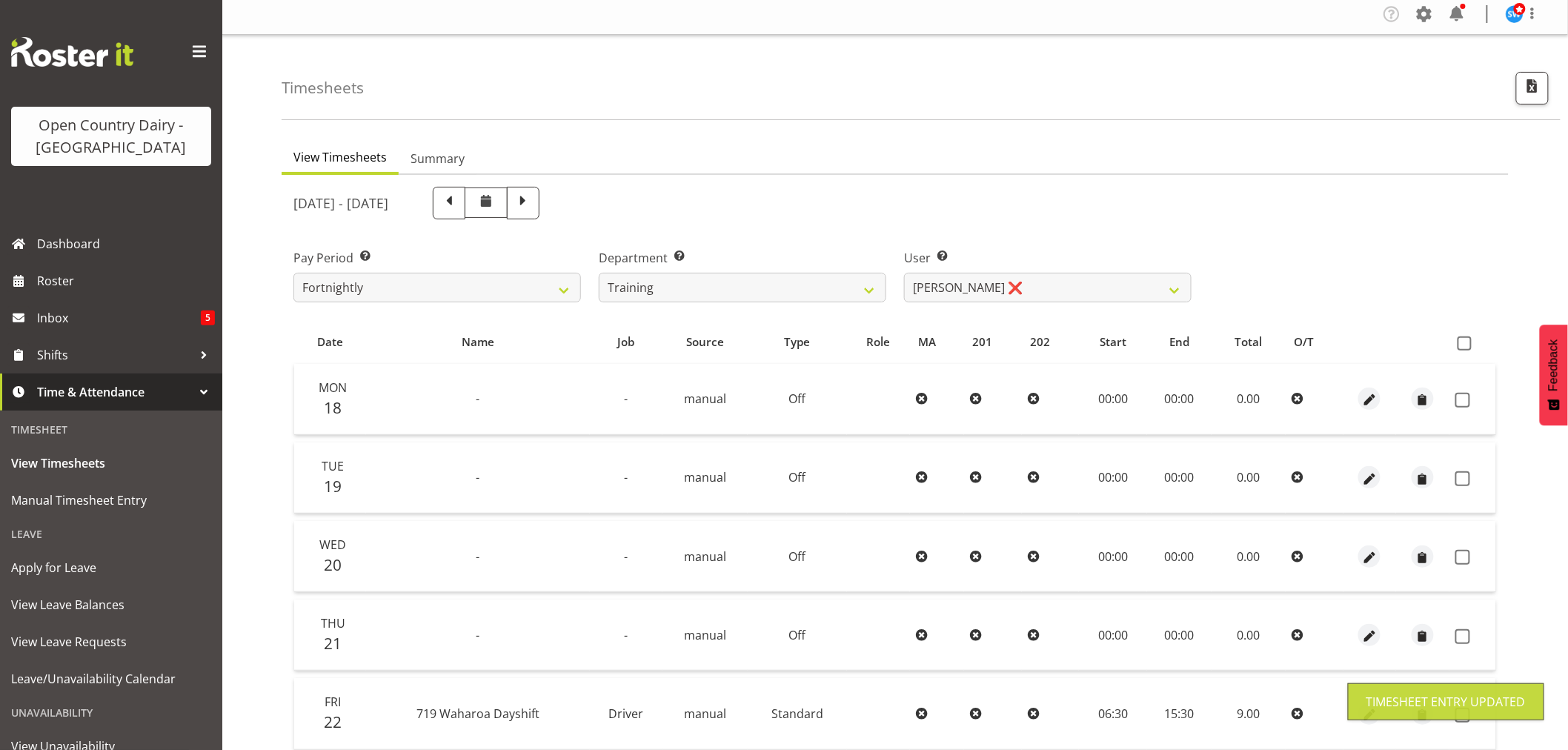
scroll to position [0, 0]
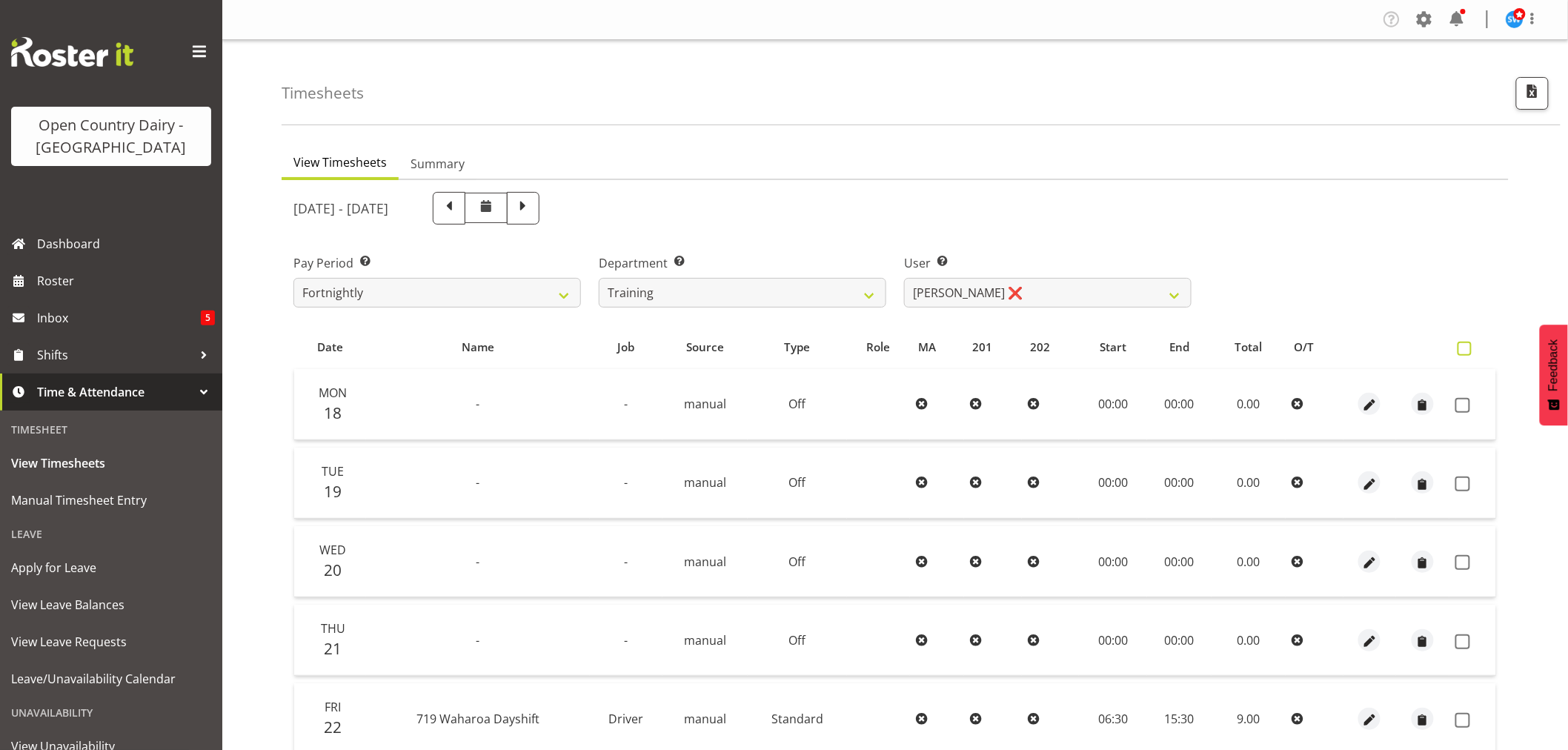
click at [1467, 347] on span at bounding box center [1464, 348] width 14 height 14
click at [1467, 347] on input "checkbox" at bounding box center [1462, 349] width 10 height 10
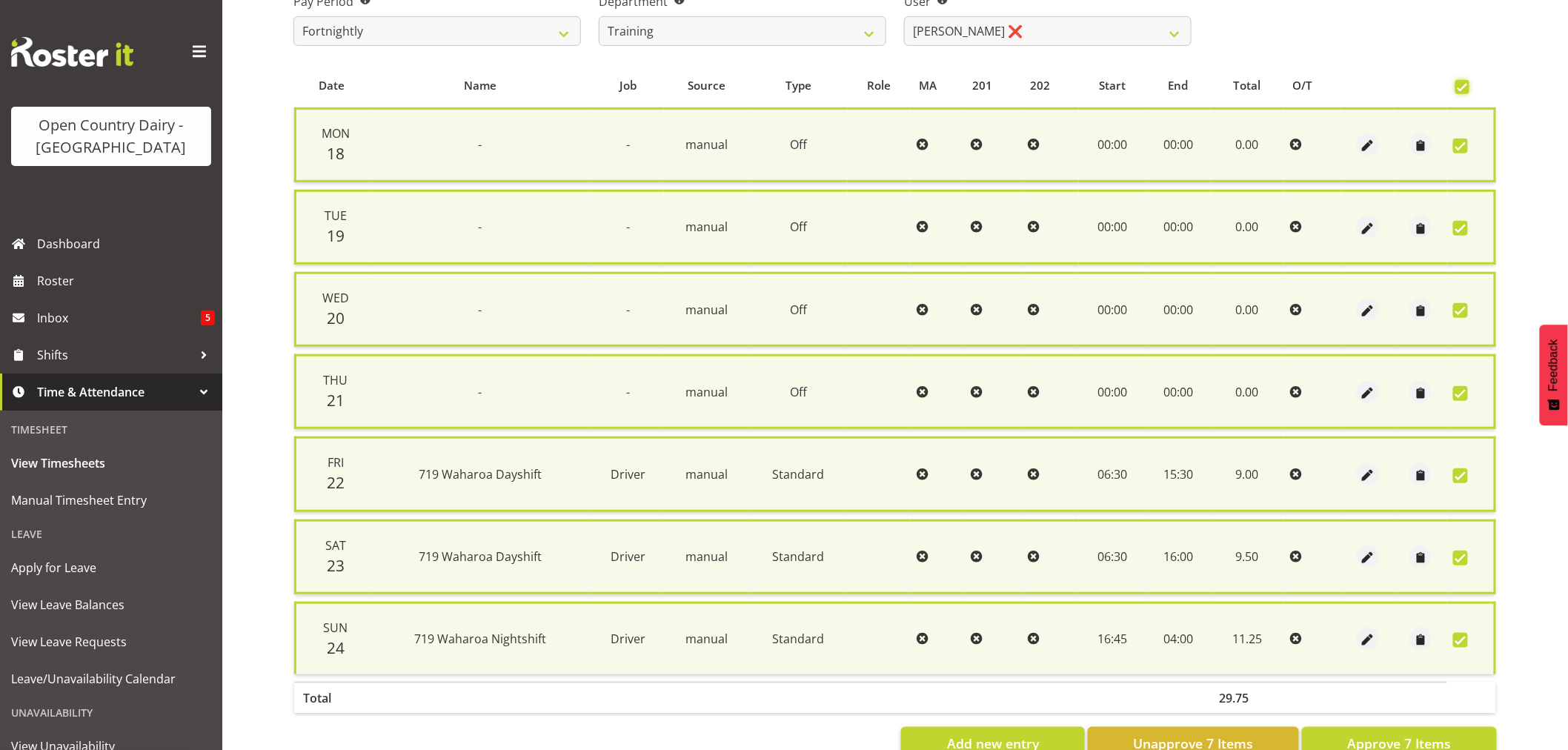
scroll to position [298, 0]
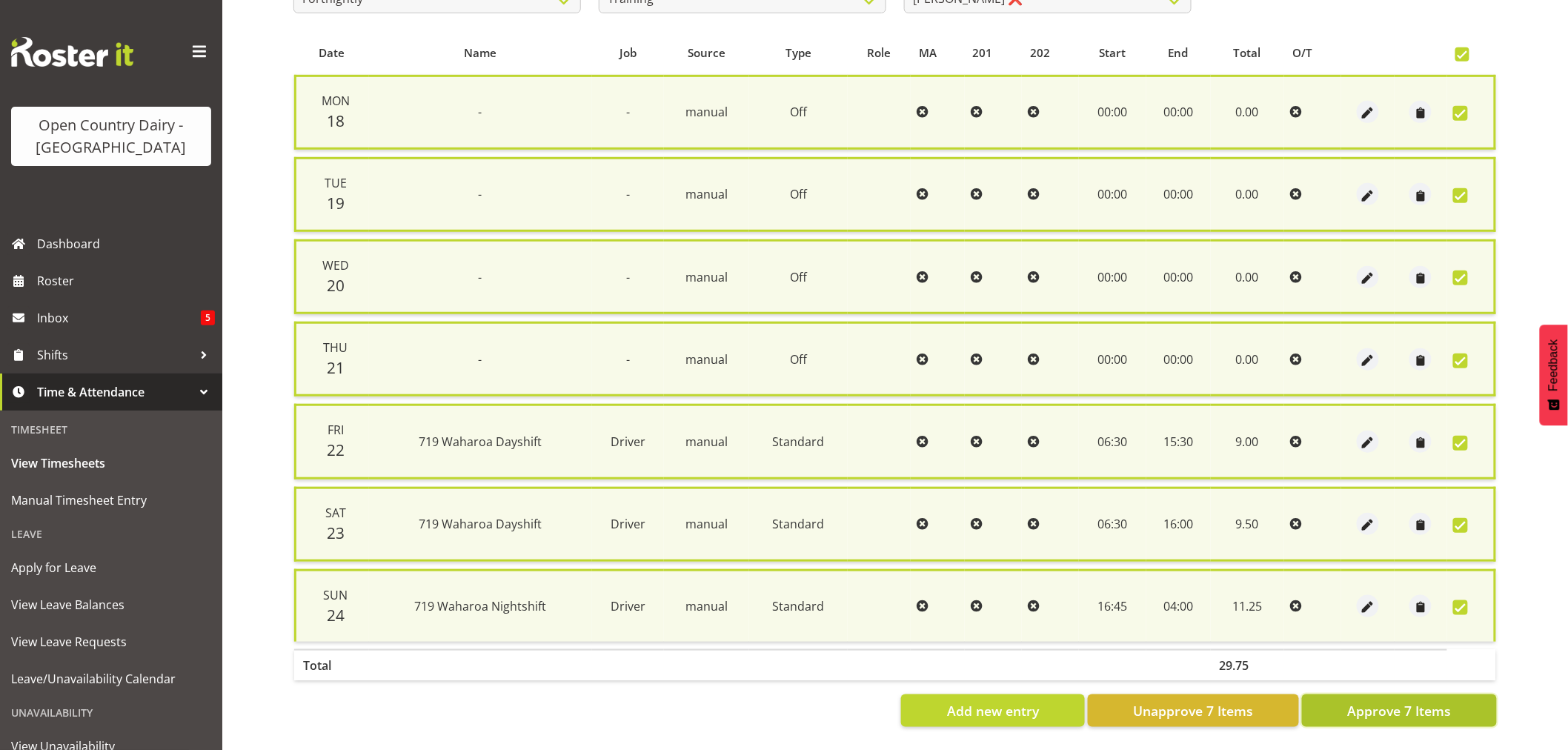
click at [1388, 702] on span "Approve 7 Items" at bounding box center [1399, 711] width 103 height 19
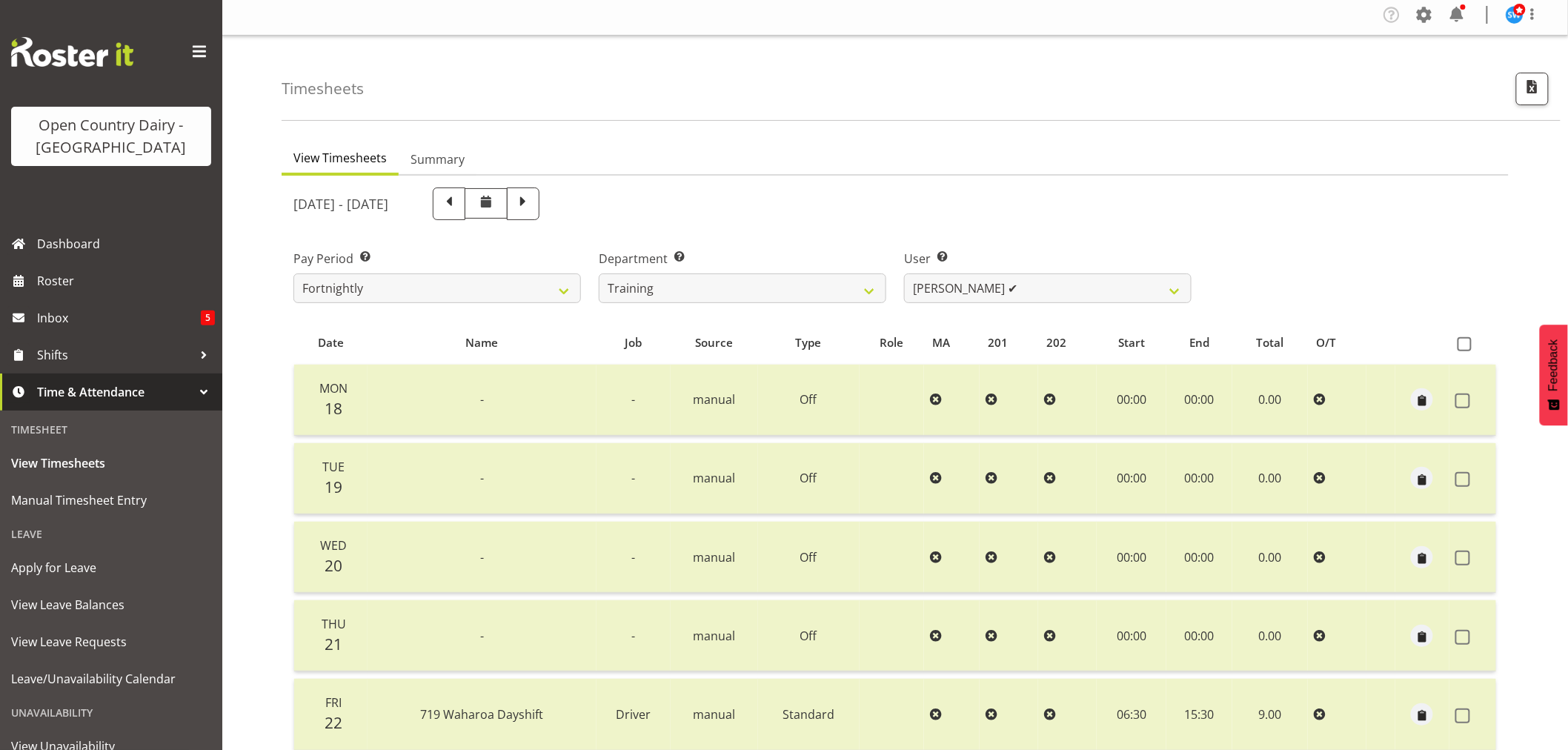
scroll to position [0, 0]
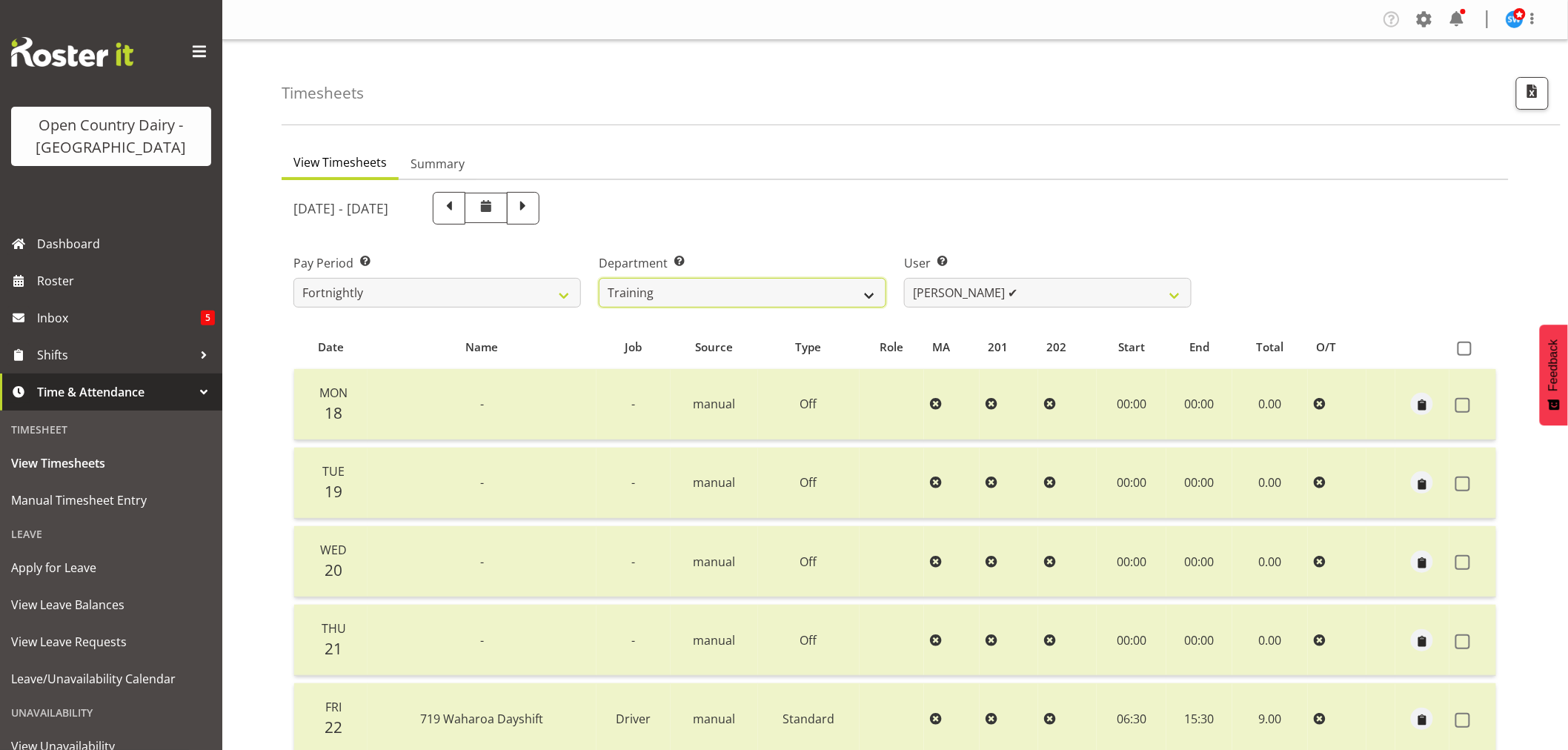
click at [742, 287] on select "701 702 703 704 705 706 707 708 709 710 711 712 713 714 715 716 717 718 719 720" at bounding box center [742, 292] width 287 height 30
click at [697, 289] on select "701 702 703 704 705 706 707 708 709 710 711 712 713 714 715 716 717 718 719 720" at bounding box center [742, 292] width 287 height 30
click at [598, 278] on select "701 702 703 704 705 706 707 708 709 710 711 712 713 714 715 716 717 718 719 720" at bounding box center [742, 292] width 287 height 30
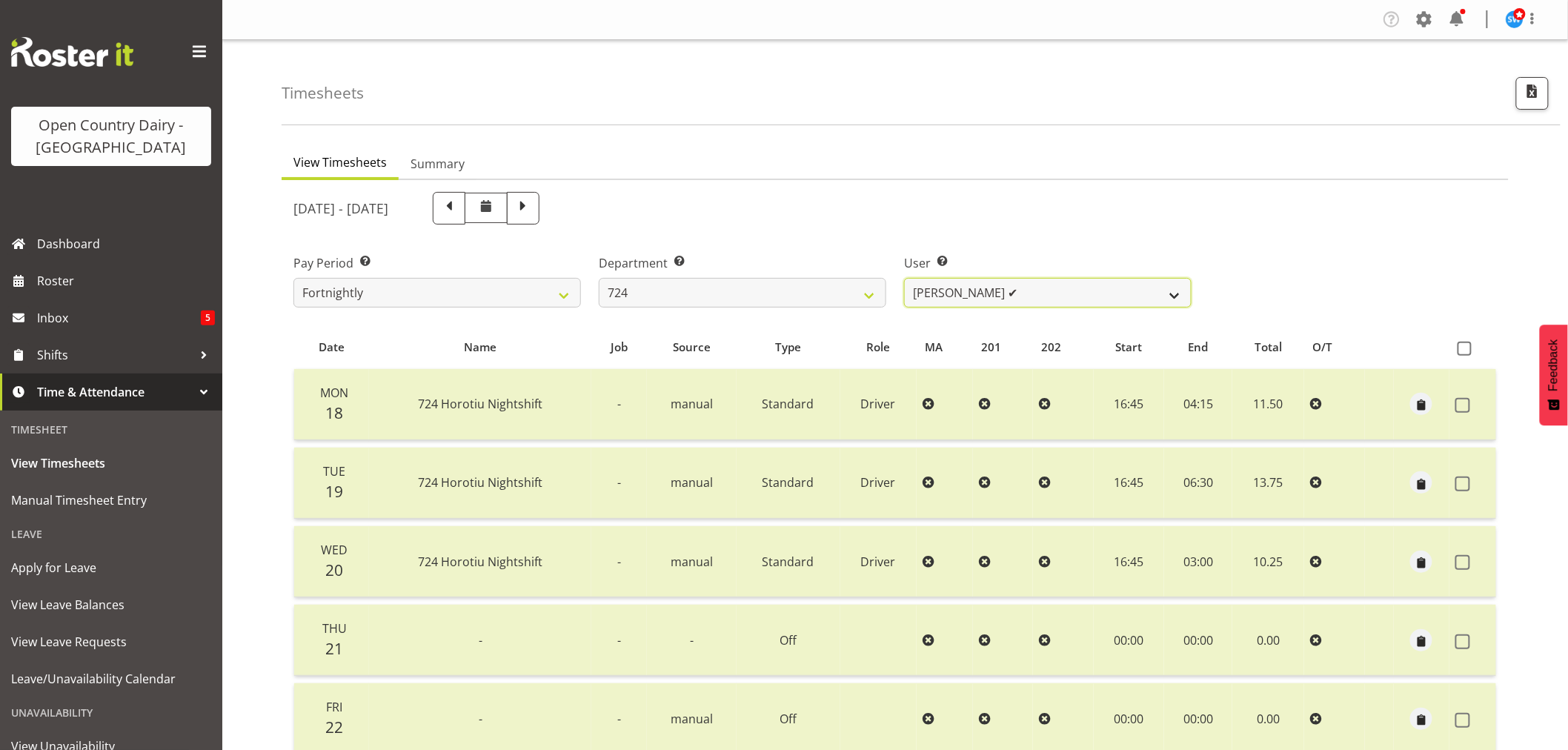
click at [1034, 291] on select "[PERSON_NAME] ✔ [PERSON_NAME] ✔ [PERSON_NAME] ❌" at bounding box center [1048, 292] width 287 height 30
click at [904, 278] on select "[PERSON_NAME] ✔ [PERSON_NAME] ✔ [PERSON_NAME] ❌" at bounding box center [1048, 292] width 287 height 30
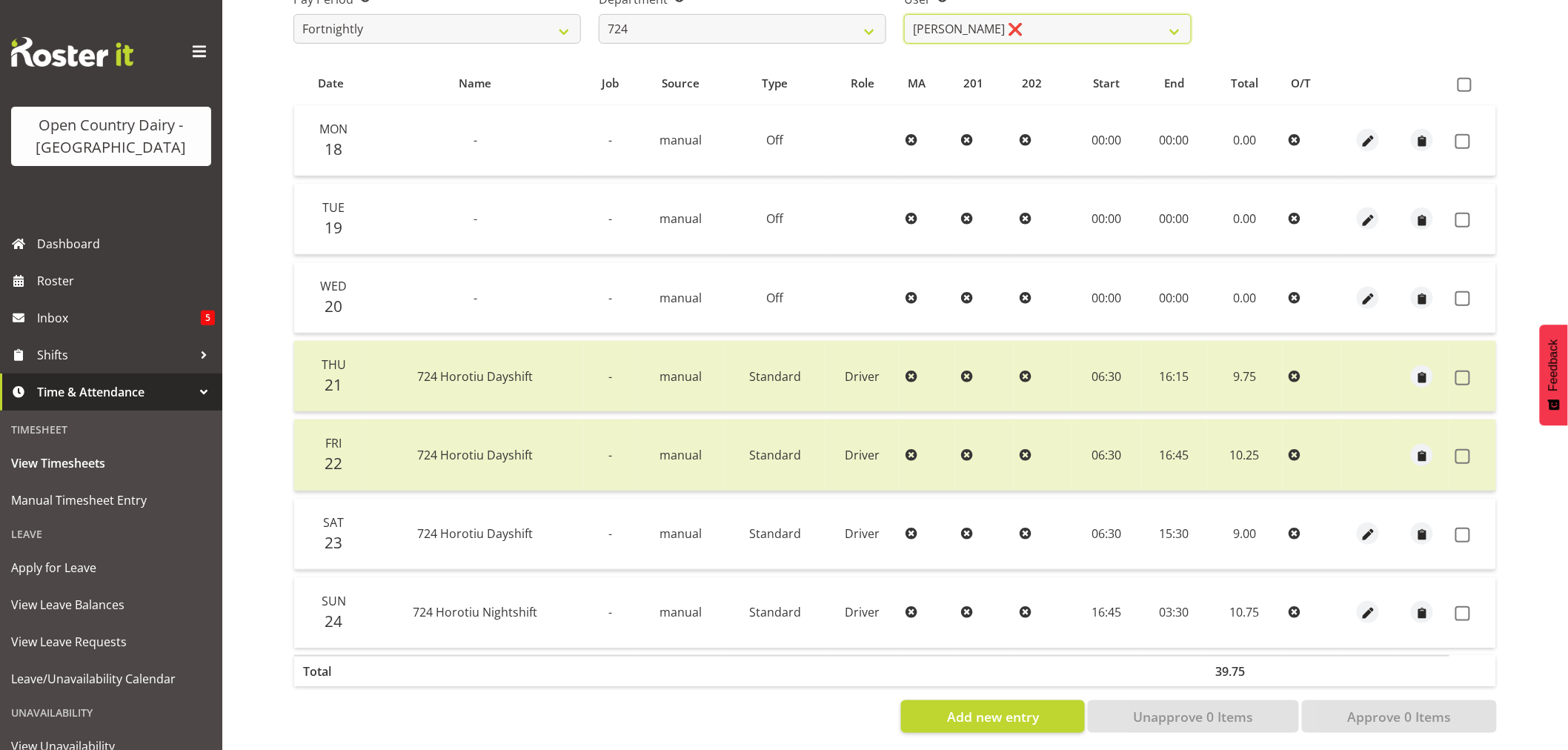
scroll to position [282, 0]
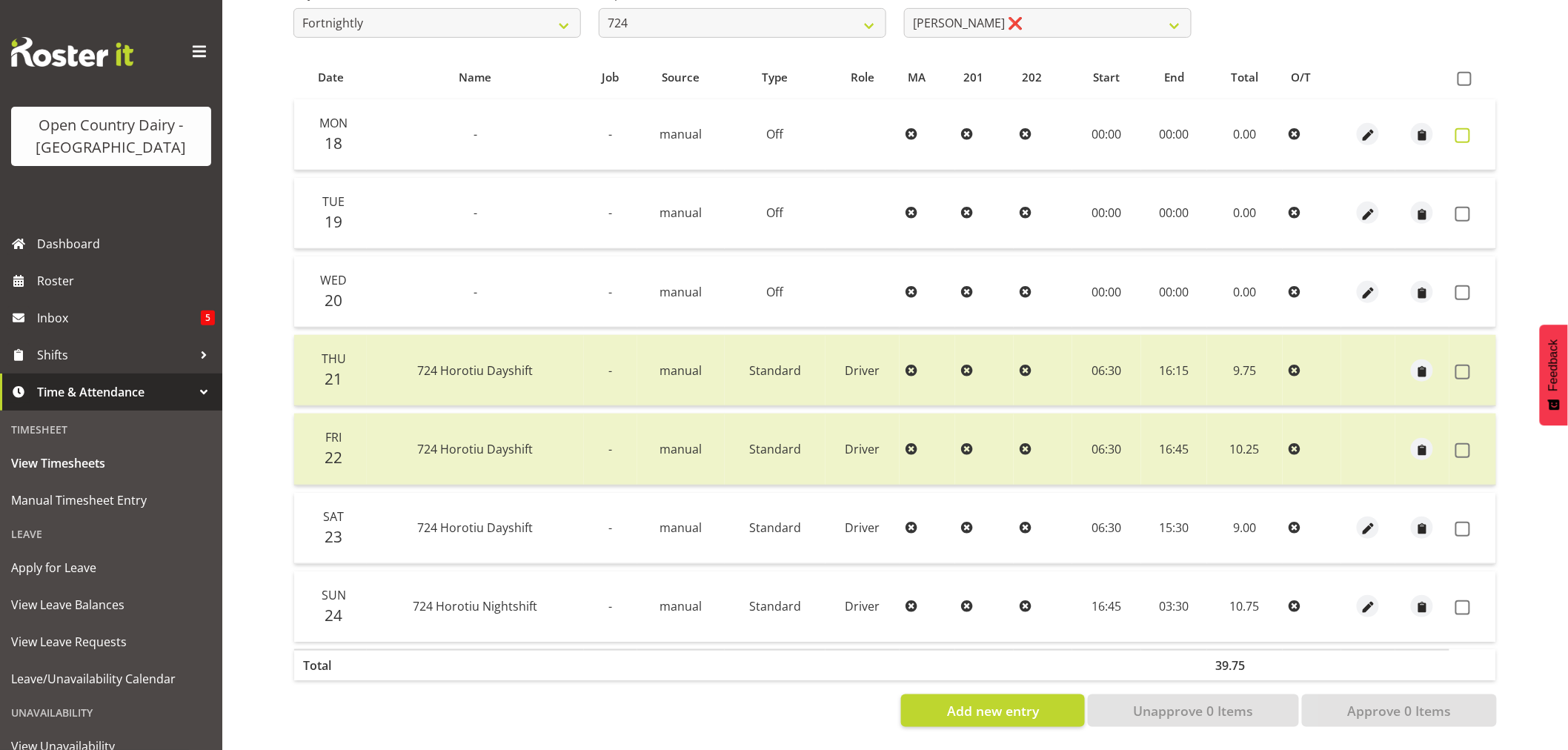
click at [1465, 128] on span at bounding box center [1463, 136] width 15 height 15
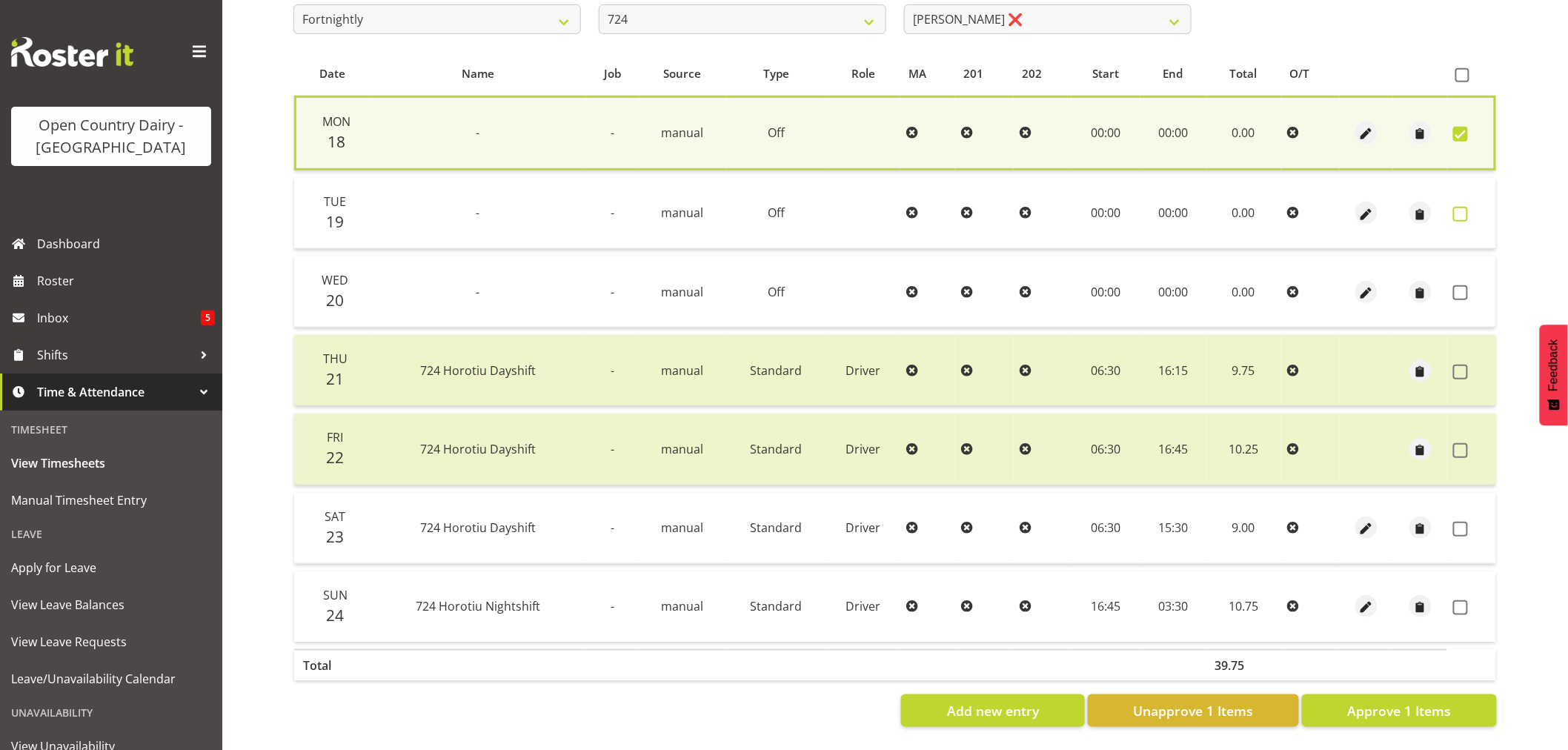
click at [1460, 207] on span at bounding box center [1460, 214] width 15 height 15
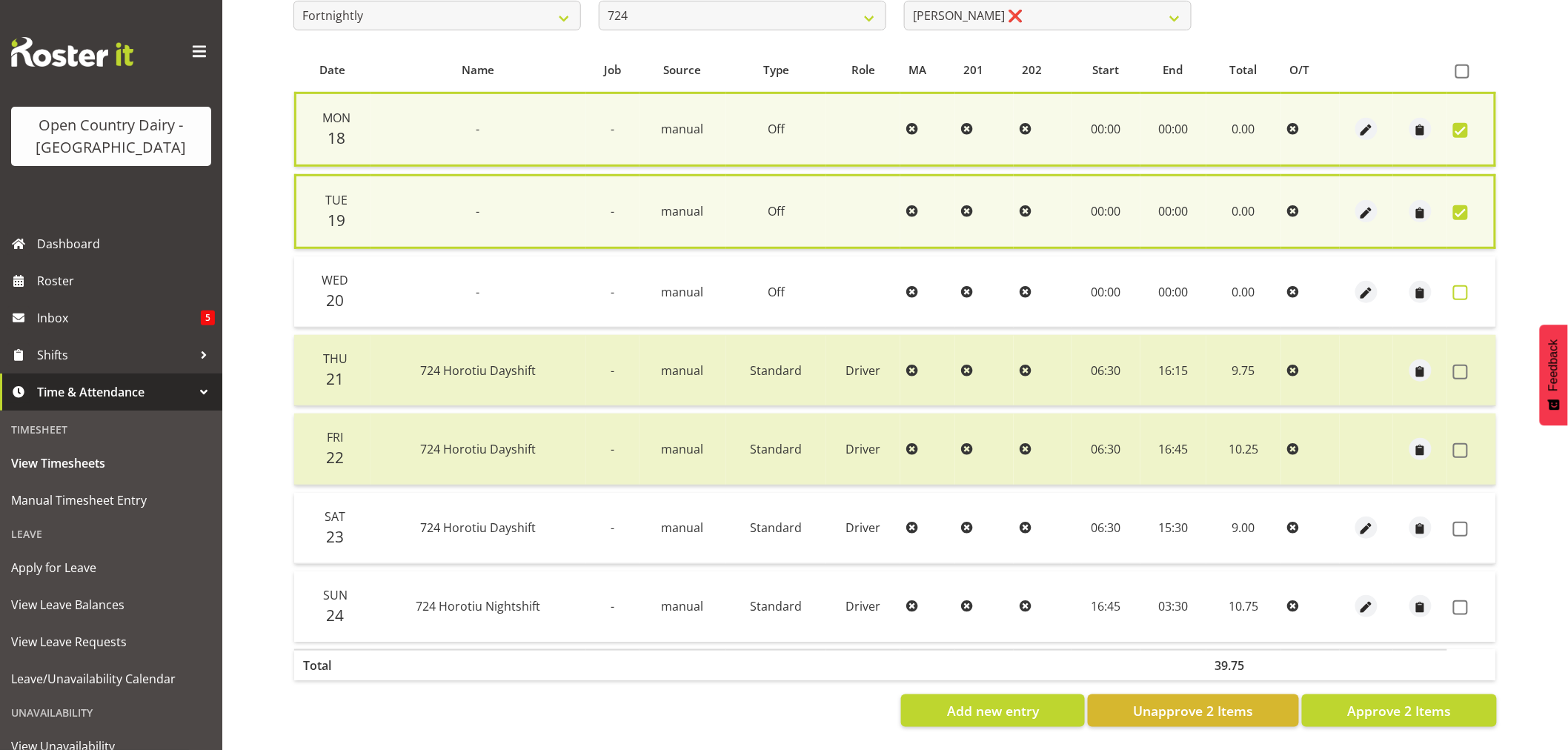
click at [1462, 292] on span at bounding box center [1460, 293] width 15 height 15
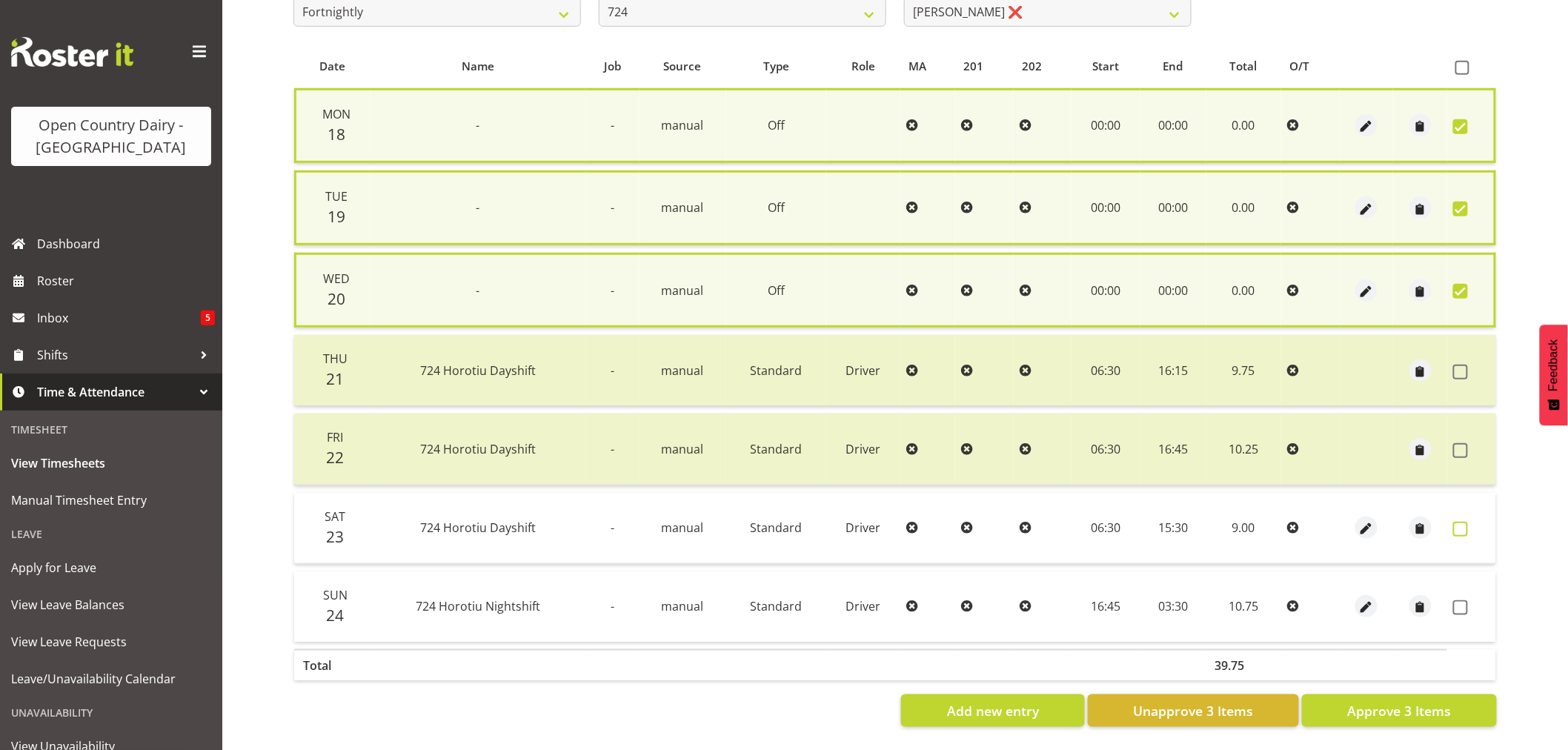
click at [1457, 523] on span at bounding box center [1460, 529] width 15 height 15
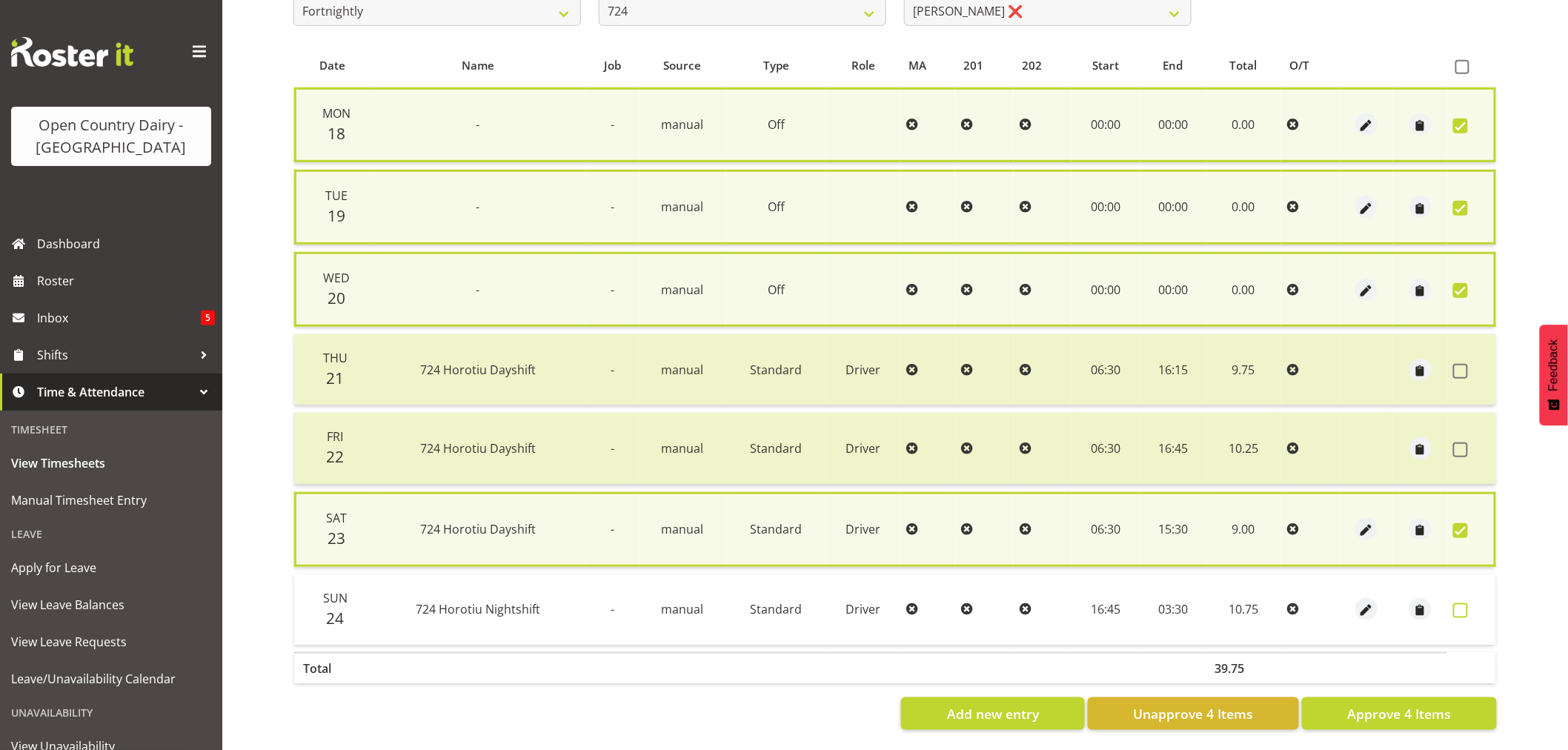
click at [1465, 606] on span at bounding box center [1460, 611] width 15 height 15
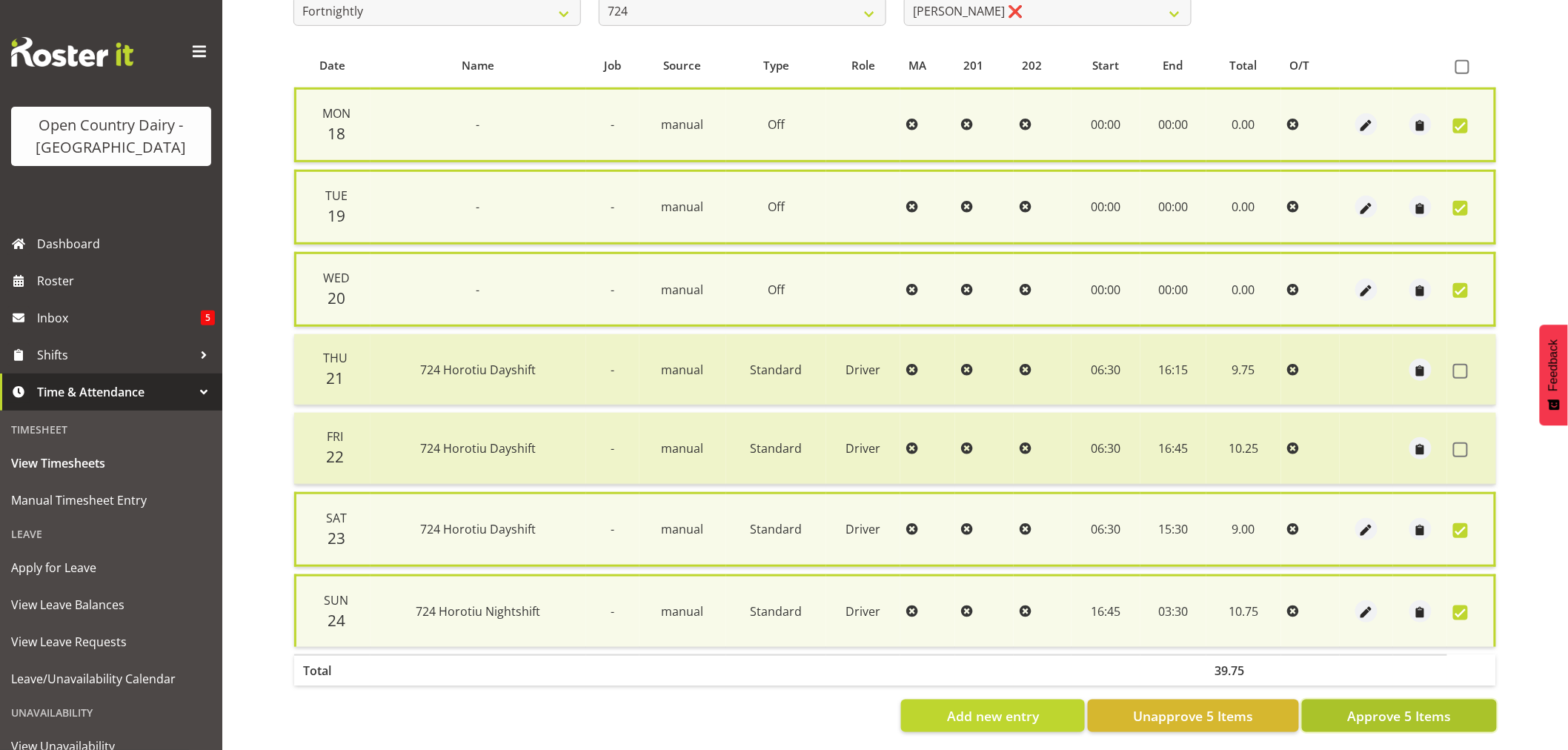
click at [1417, 706] on span "Approve 5 Items" at bounding box center [1399, 715] width 103 height 19
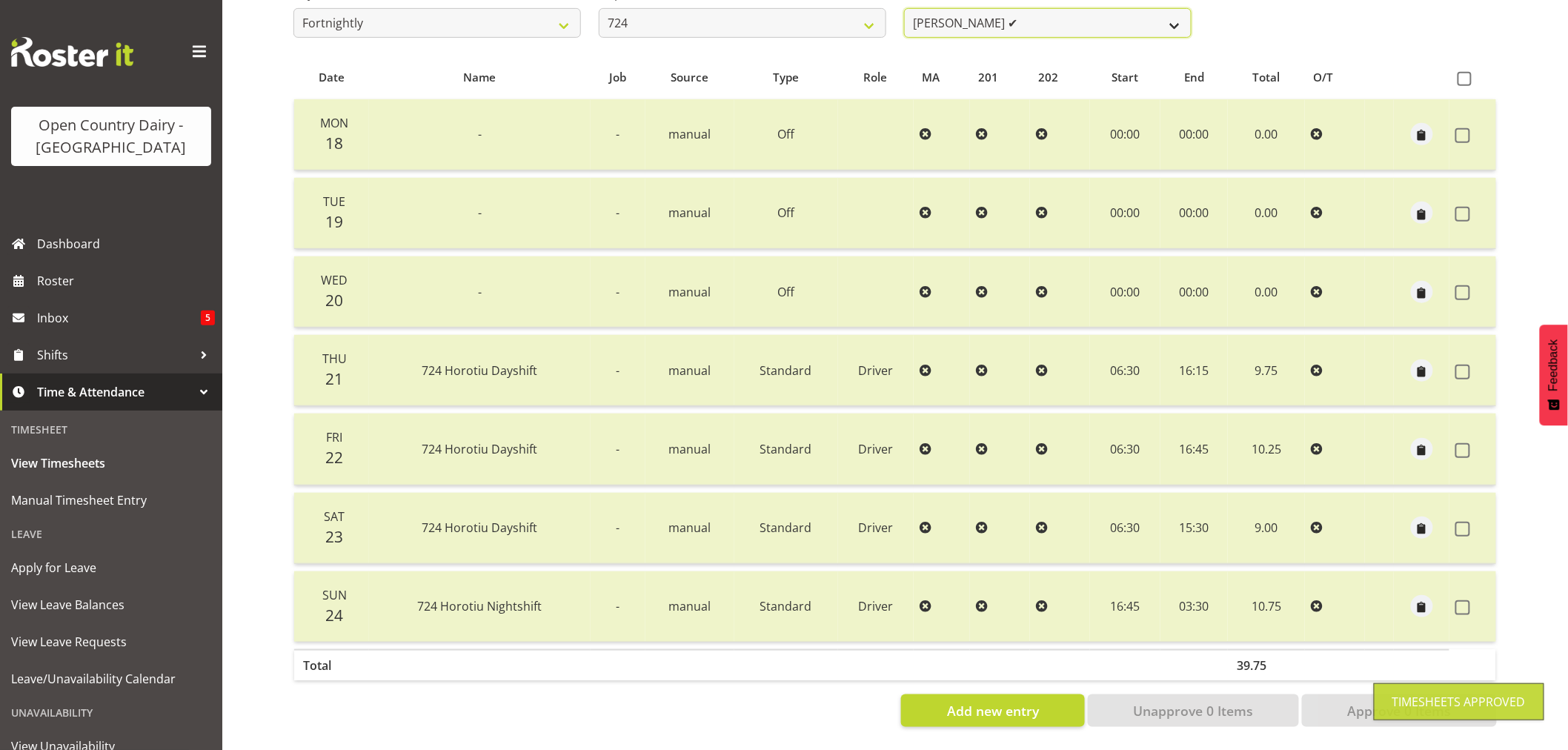
scroll to position [277, 0]
click at [1053, 9] on select "[PERSON_NAME] ✔ [PERSON_NAME] ✔ [PERSON_NAME] ✔" at bounding box center [1048, 23] width 287 height 30
click at [1052, 16] on select "[PERSON_NAME] ✔ [PERSON_NAME] ✔ [PERSON_NAME] ✔" at bounding box center [1048, 23] width 287 height 30
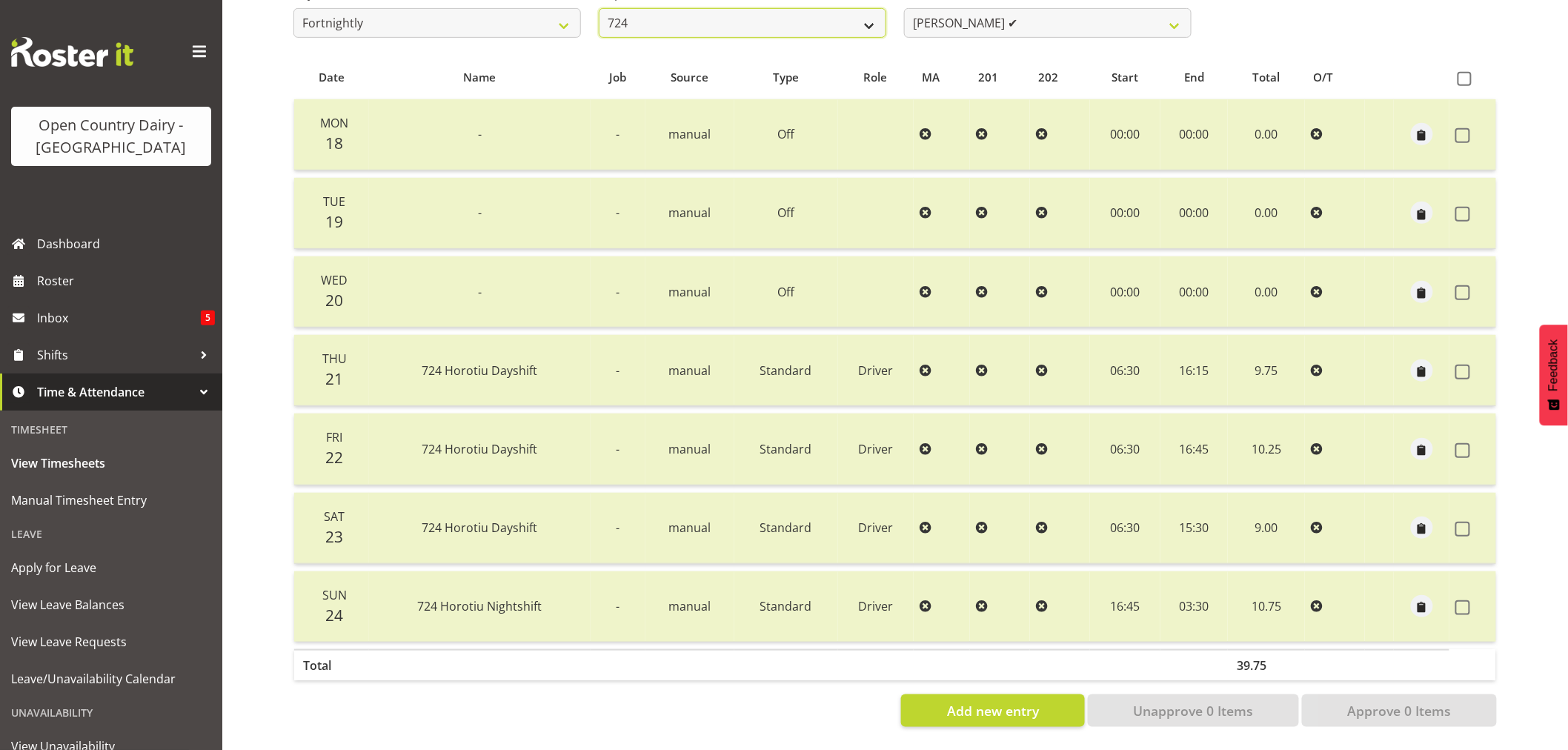
click at [776, 12] on select "701 702 703 704 705 706 707 708 709 710 711 712 713 714 715 716 717 718 719 720" at bounding box center [742, 23] width 287 height 30
click at [598, 8] on select "701 702 703 704 705 706 707 708 709 710 711 712 713 714 715 716 717 718 719 720" at bounding box center [742, 23] width 287 height 30
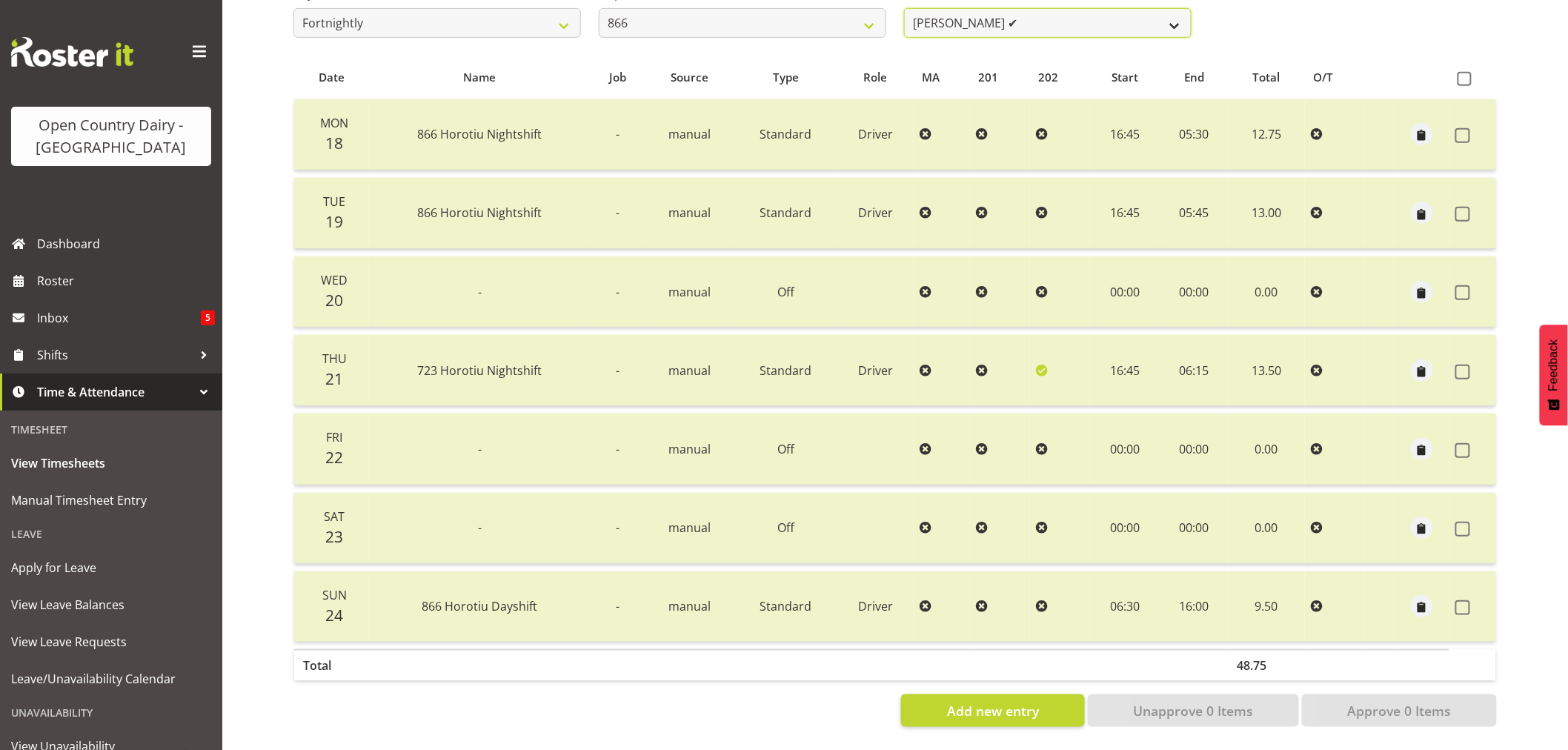
click at [1064, 16] on select "[PERSON_NAME] ✔ [PERSON_NAME] ✔ [PERSON_NAME] ✔ [PERSON_NAME] ❌" at bounding box center [1048, 23] width 287 height 30
click at [904, 8] on select "[PERSON_NAME] ✔ [PERSON_NAME] ✔ [PERSON_NAME] ✔ [PERSON_NAME] ❌" at bounding box center [1048, 23] width 287 height 30
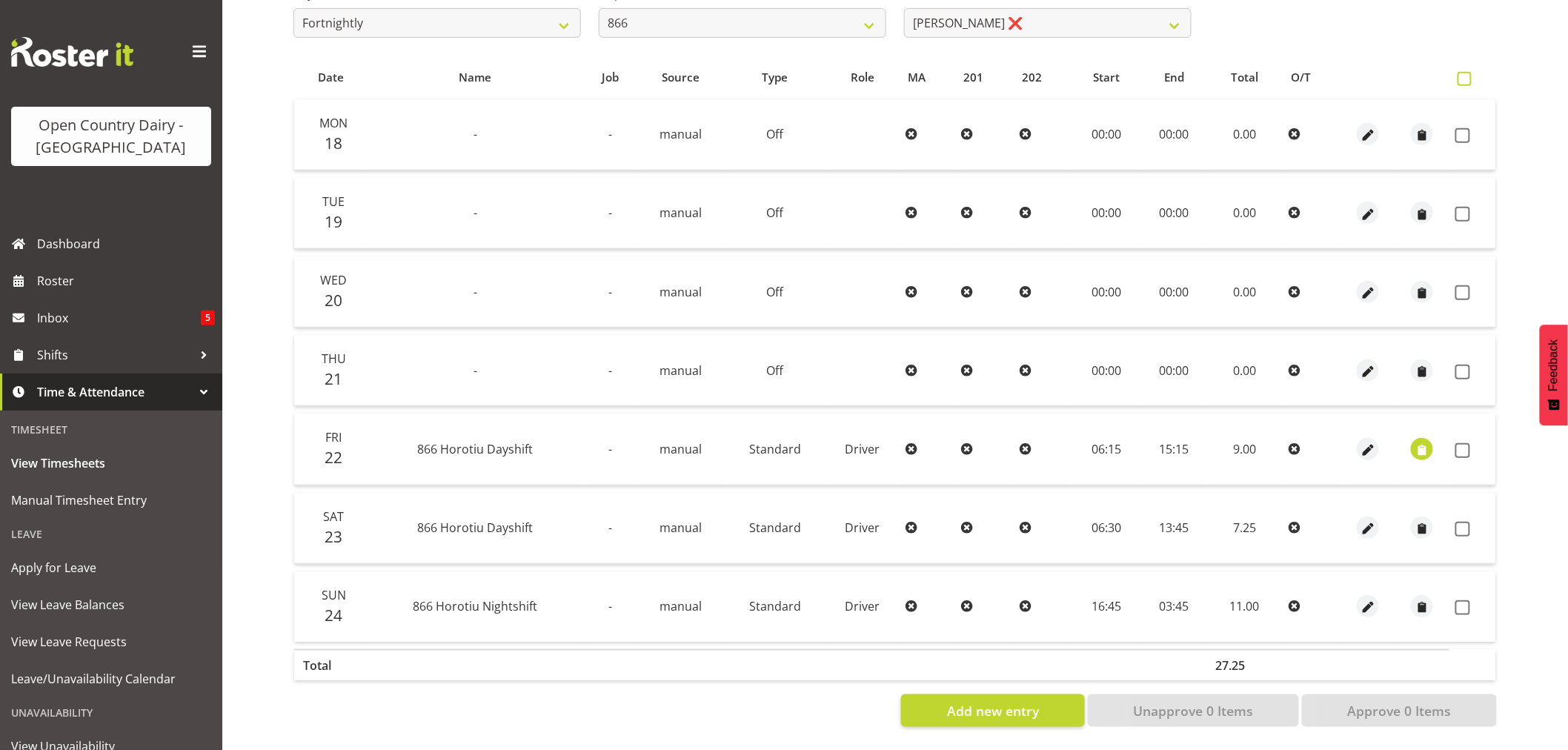
click at [1462, 72] on span at bounding box center [1464, 79] width 14 height 14
click at [1462, 74] on input "checkbox" at bounding box center [1462, 79] width 10 height 10
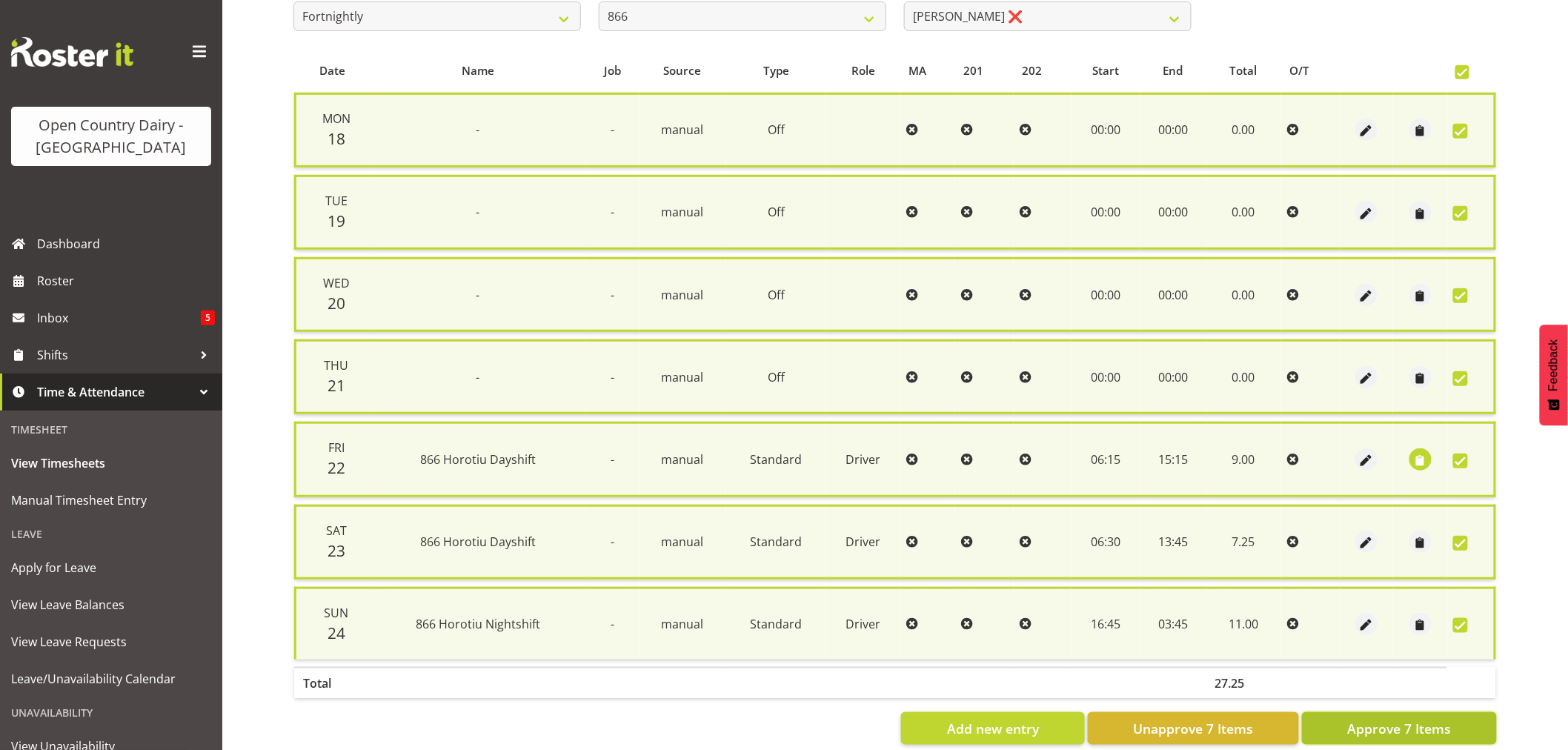
click at [1369, 720] on span "Approve 7 Items" at bounding box center [1399, 729] width 103 height 19
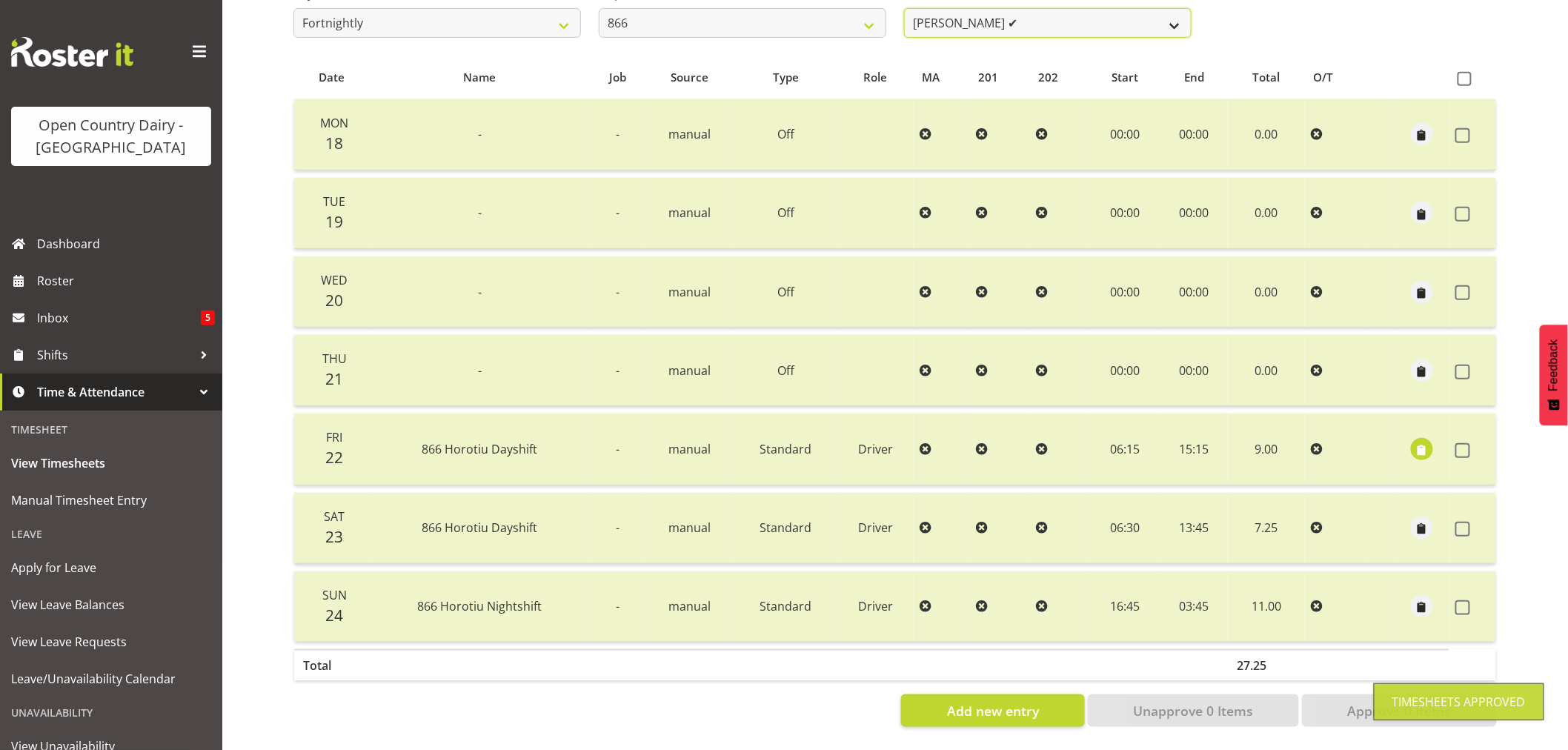
click at [1038, 24] on select "[PERSON_NAME] ✔ [PERSON_NAME] ✔ [PERSON_NAME] ✔ [PERSON_NAME] ✔" at bounding box center [1048, 23] width 287 height 30
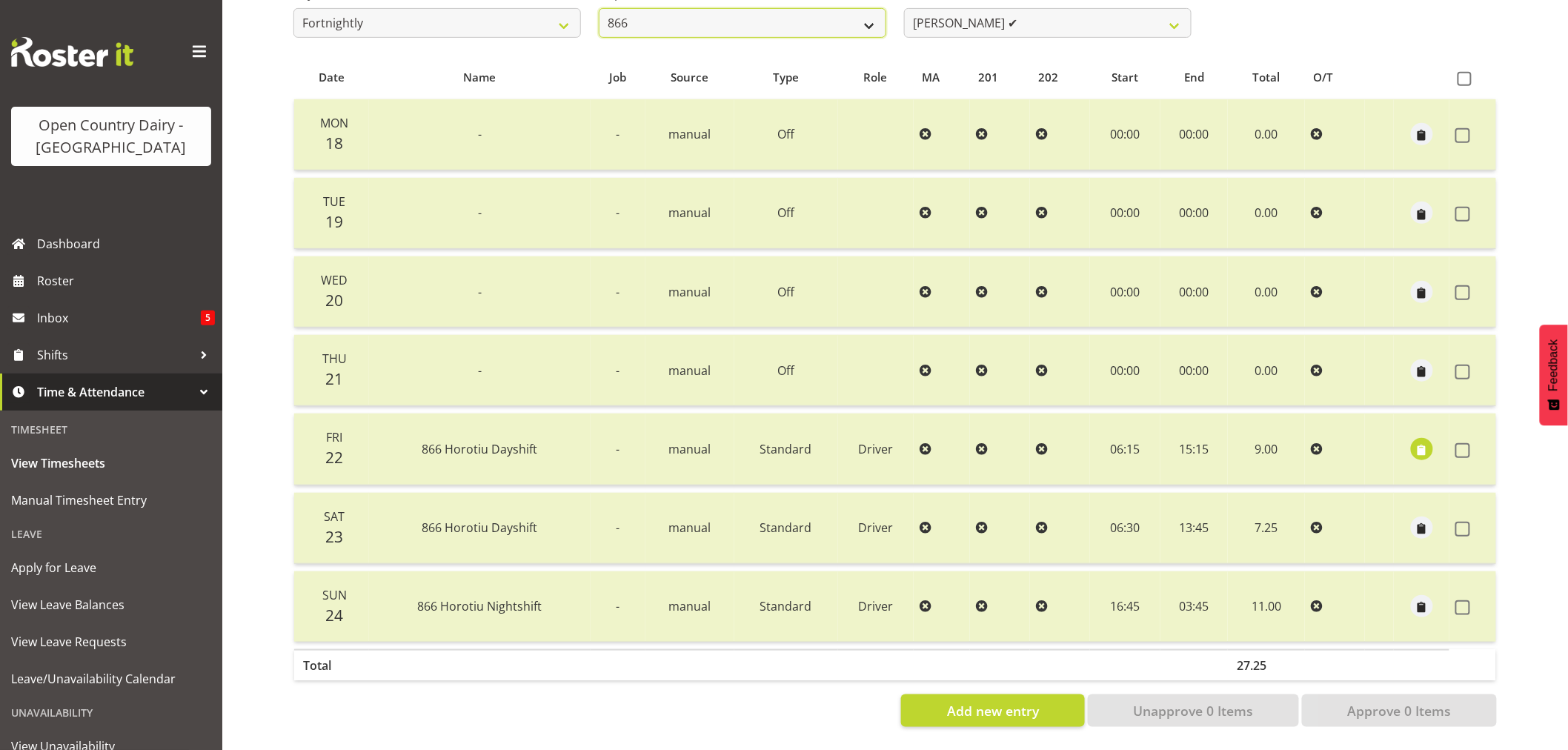
click at [734, 25] on select "701 702 703 704 705 706 707 708 709 710 711 712 713 714 715 716 717 718 719 720" at bounding box center [742, 23] width 287 height 30
click at [598, 8] on select "701 702 703 704 705 706 707 708 709 710 711 712 713 714 715 716 717 718 719 720" at bounding box center [742, 23] width 287 height 30
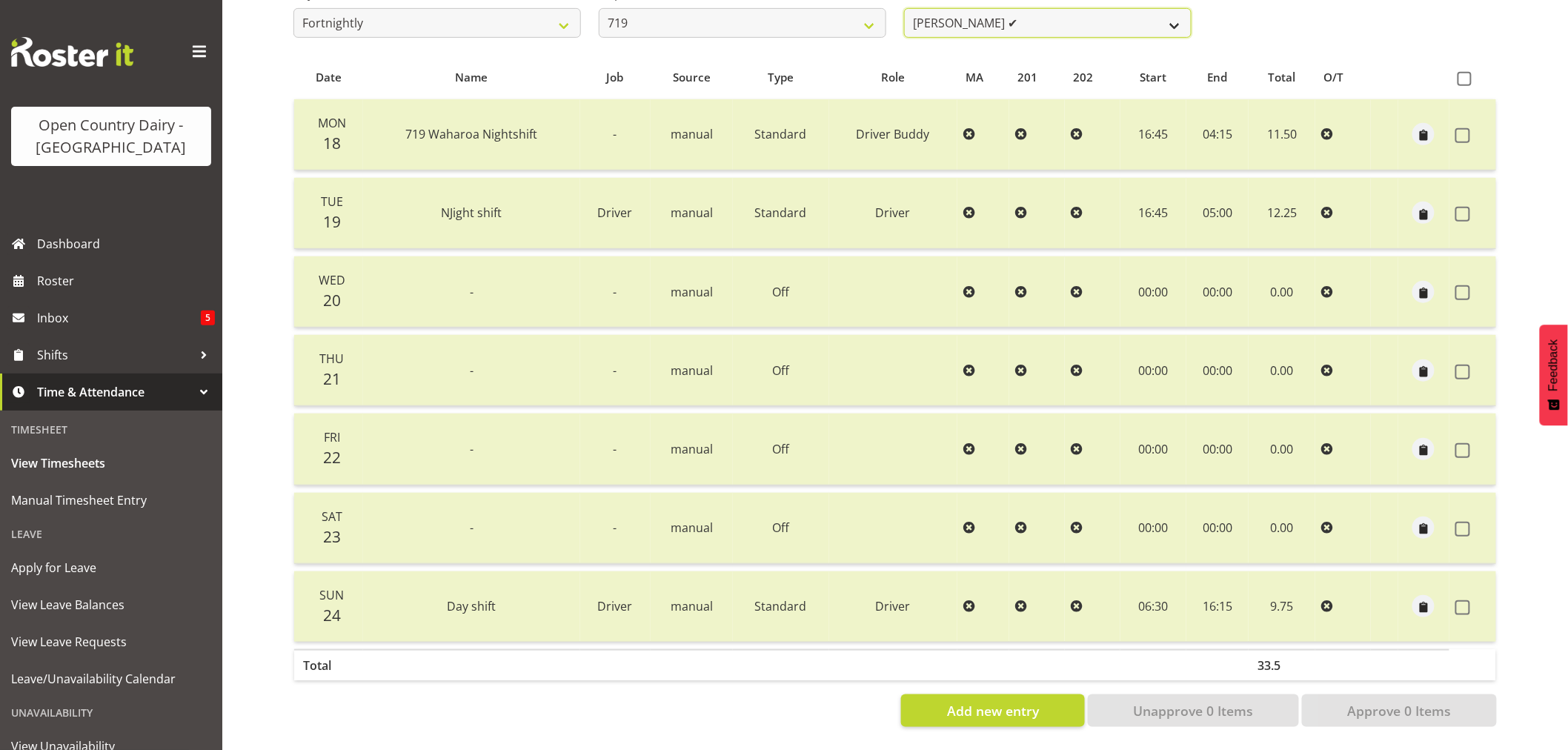
click at [991, 17] on select "[PERSON_NAME] ✔ [PERSON_NAME] ✔ [PERSON_NAME] ✔" at bounding box center [1048, 23] width 287 height 30
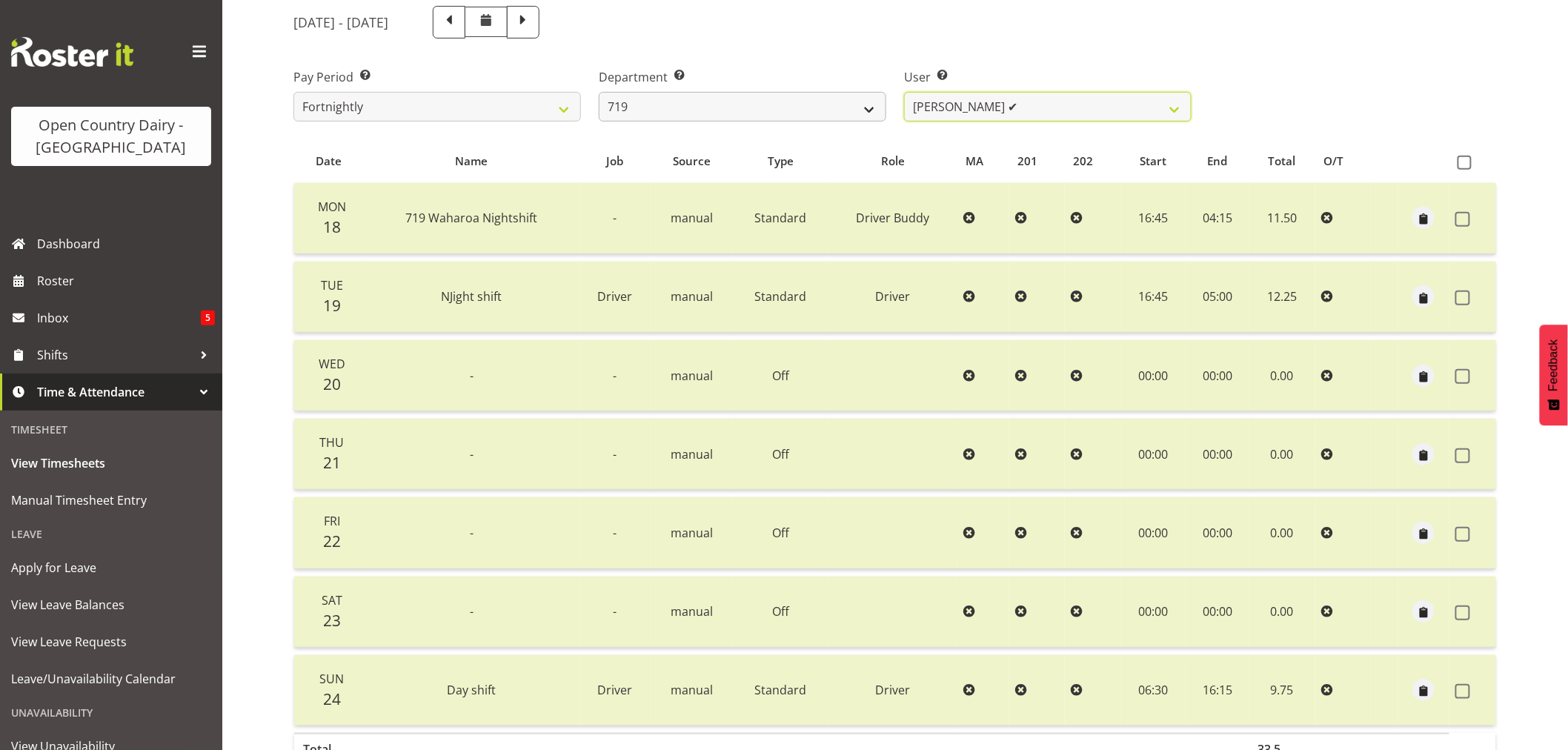
scroll to position [0, 0]
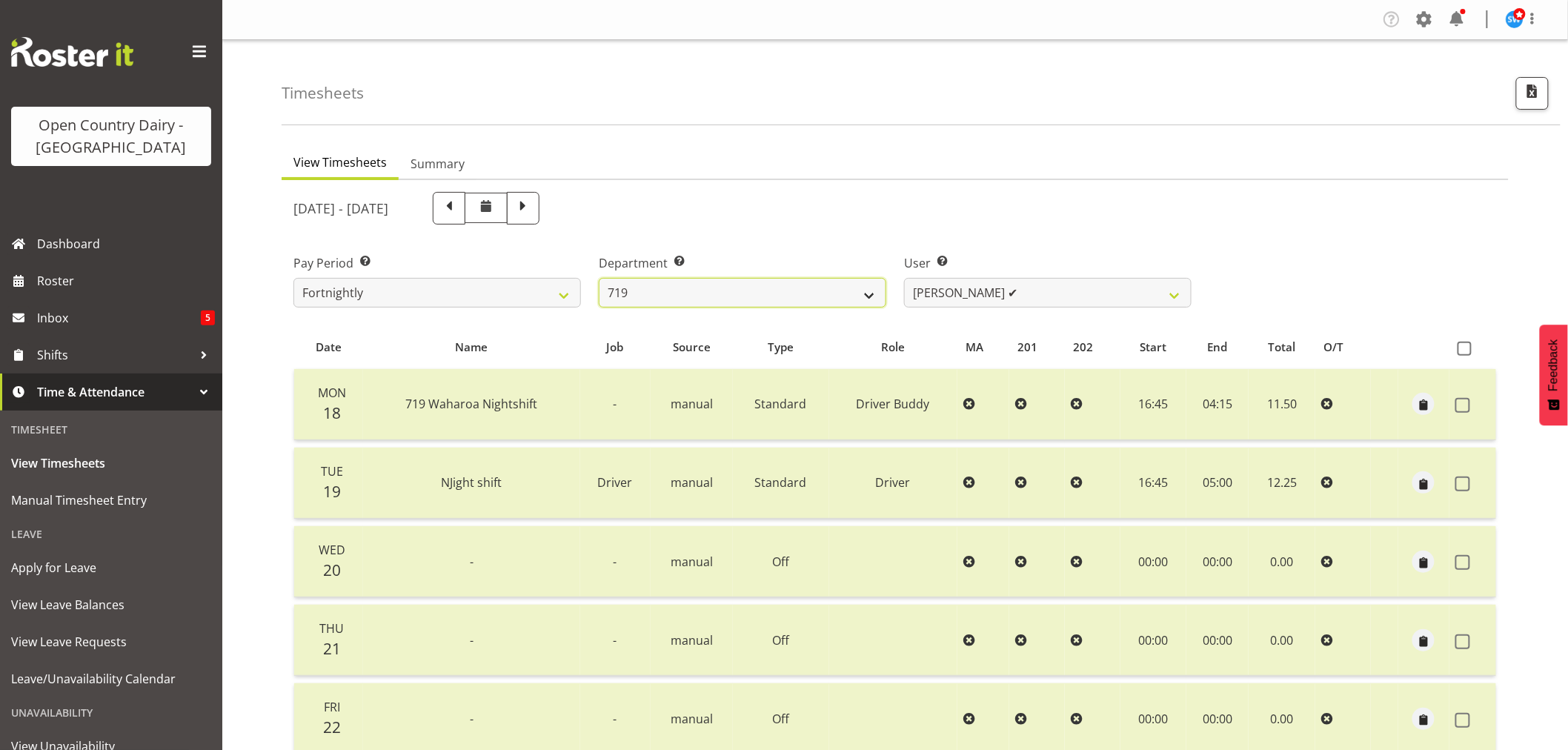
click at [669, 286] on select "701 702 703 704 705 706 707 708 709 710 711 712 713 714 715 716 717 718 719 720" at bounding box center [742, 292] width 287 height 30
click at [598, 278] on select "701 702 703 704 705 706 707 708 709 710 711 712 713 714 715 716 717 718 719 720" at bounding box center [742, 292] width 287 height 30
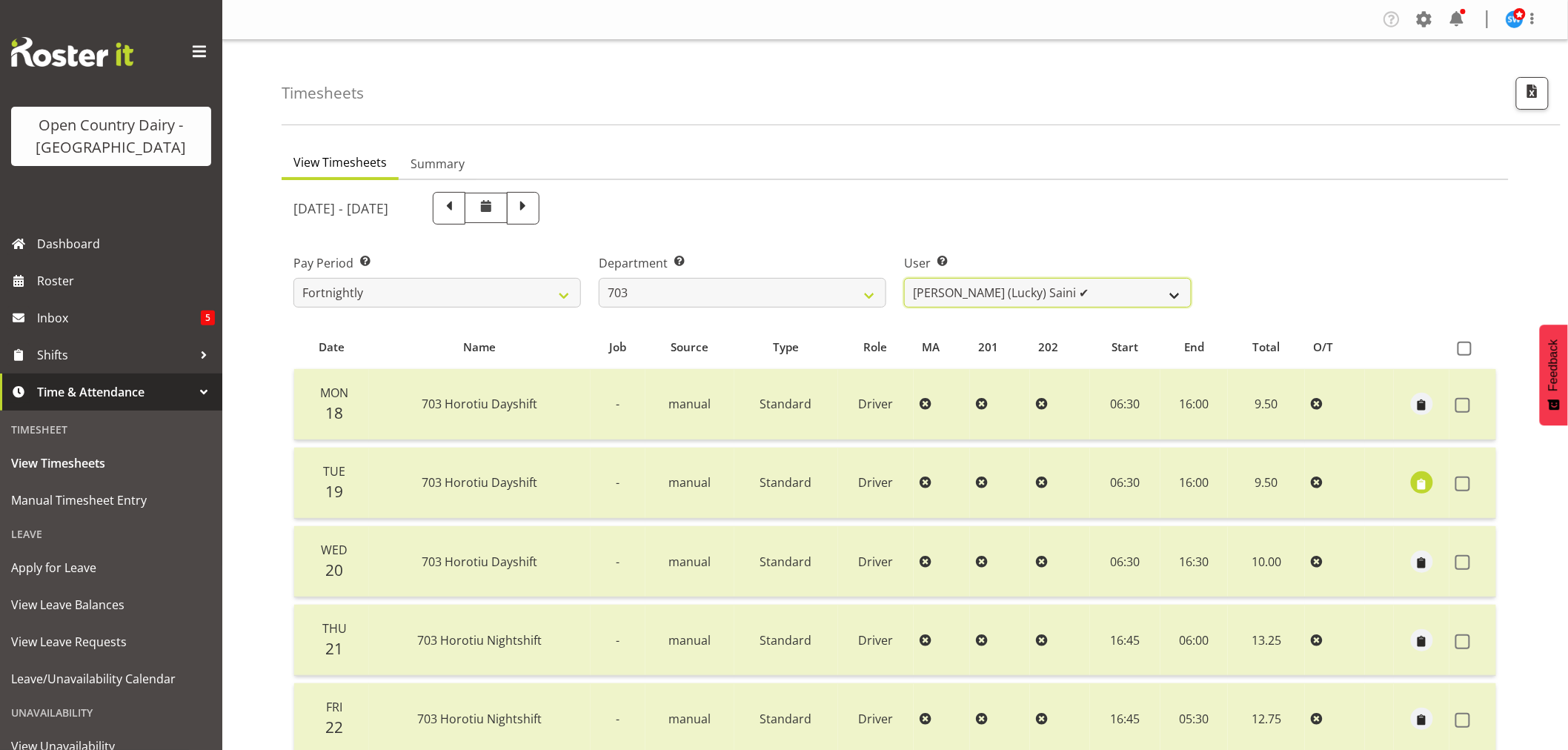
click at [1023, 297] on select "[PERSON_NAME] (Lucky) Saini ✔ [PERSON_NAME] ✔ [PERSON_NAME] ❌" at bounding box center [1048, 292] width 287 height 30
click at [904, 278] on select "[PERSON_NAME] (Lucky) Saini ✔ [PERSON_NAME] ✔ [PERSON_NAME] ❌" at bounding box center [1048, 292] width 287 height 30
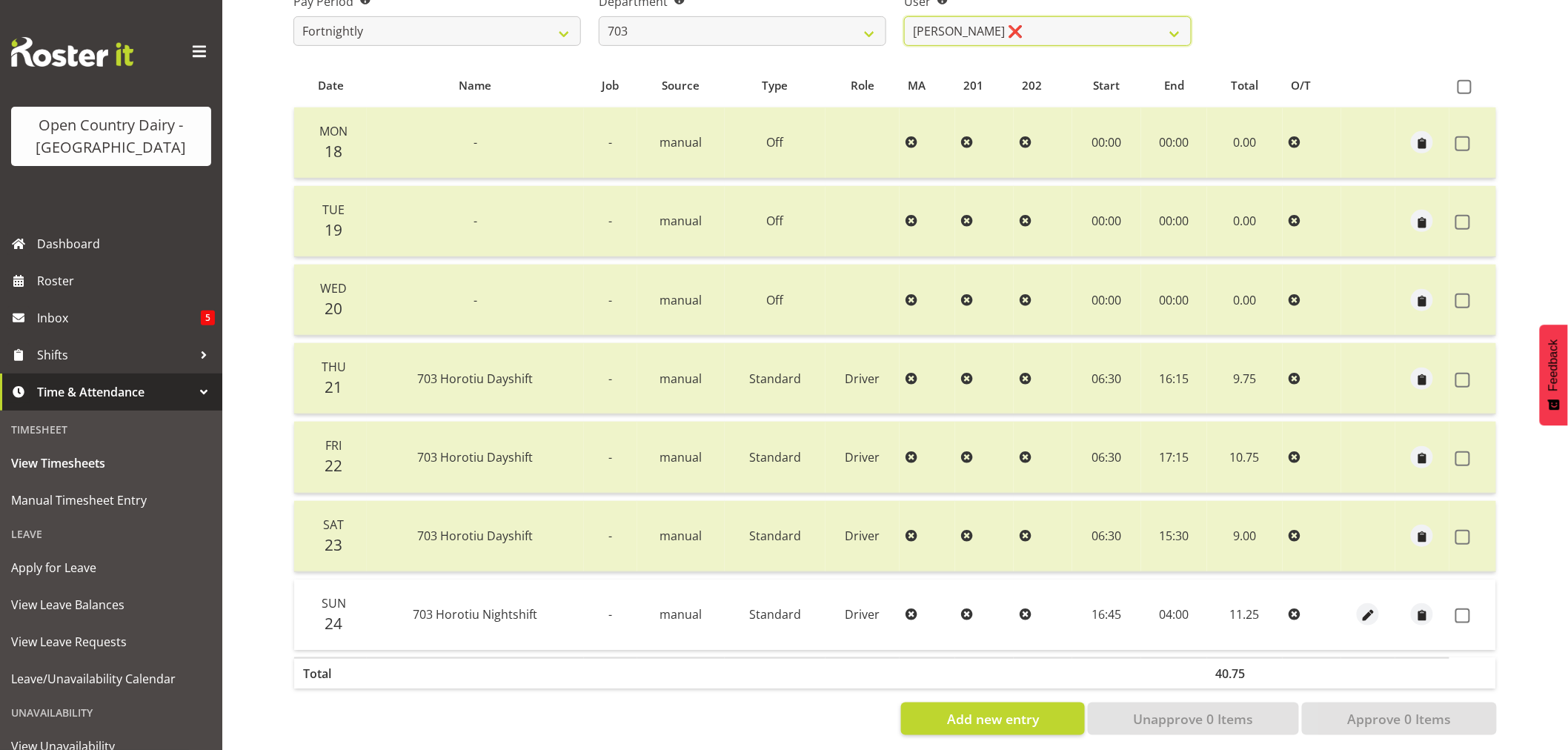
scroll to position [282, 0]
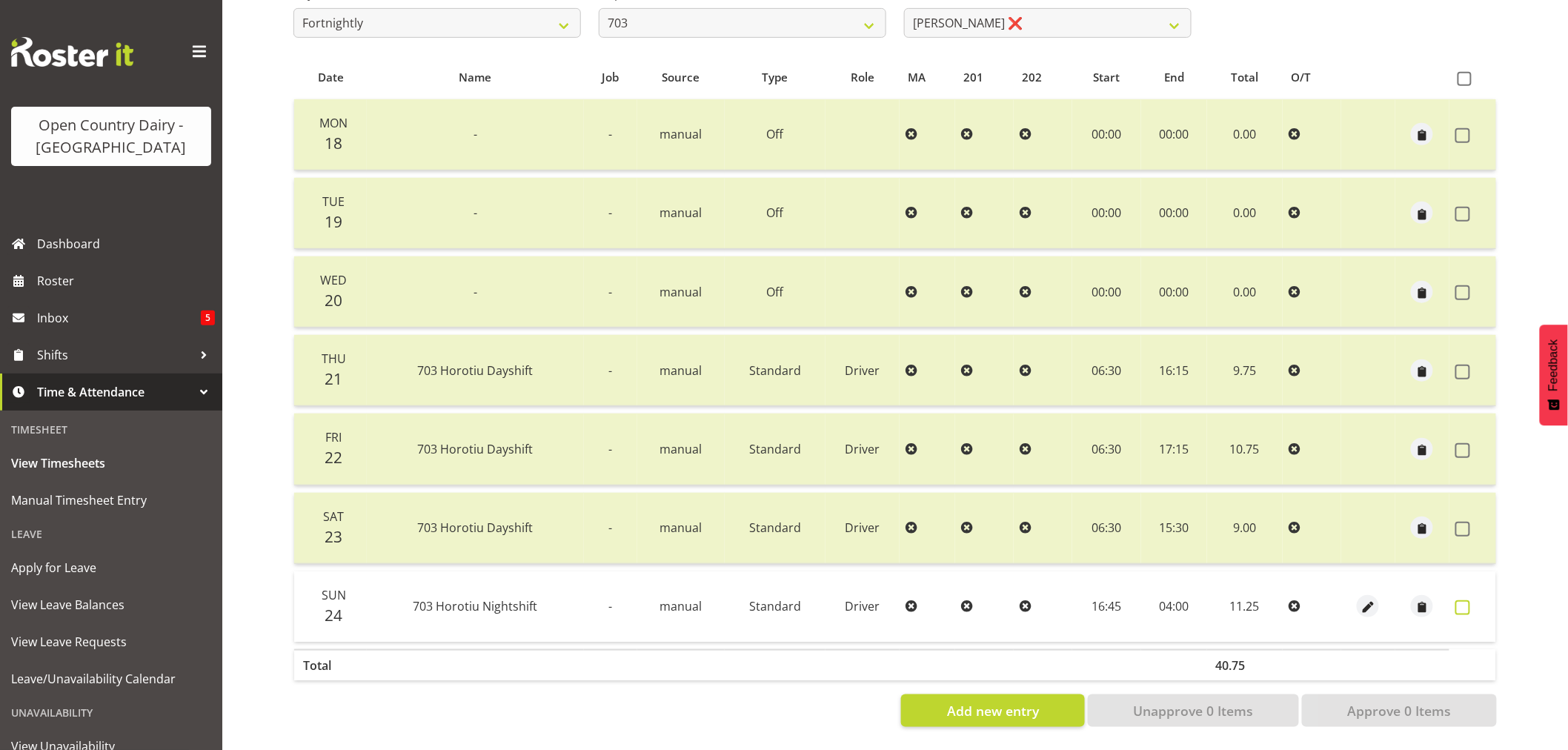
click at [1464, 600] on span at bounding box center [1463, 608] width 15 height 15
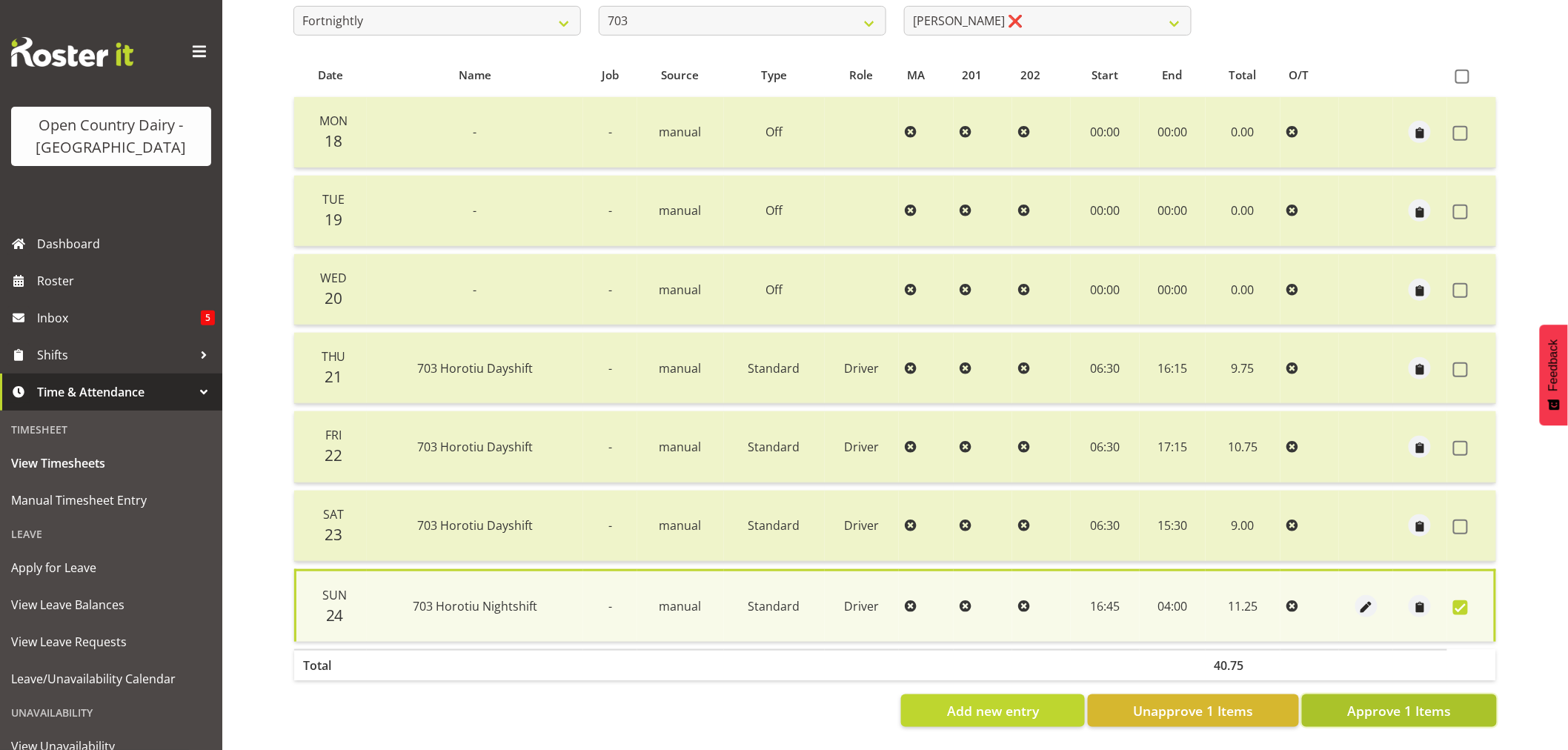
click at [1409, 702] on span "Approve 1 Items" at bounding box center [1399, 711] width 103 height 19
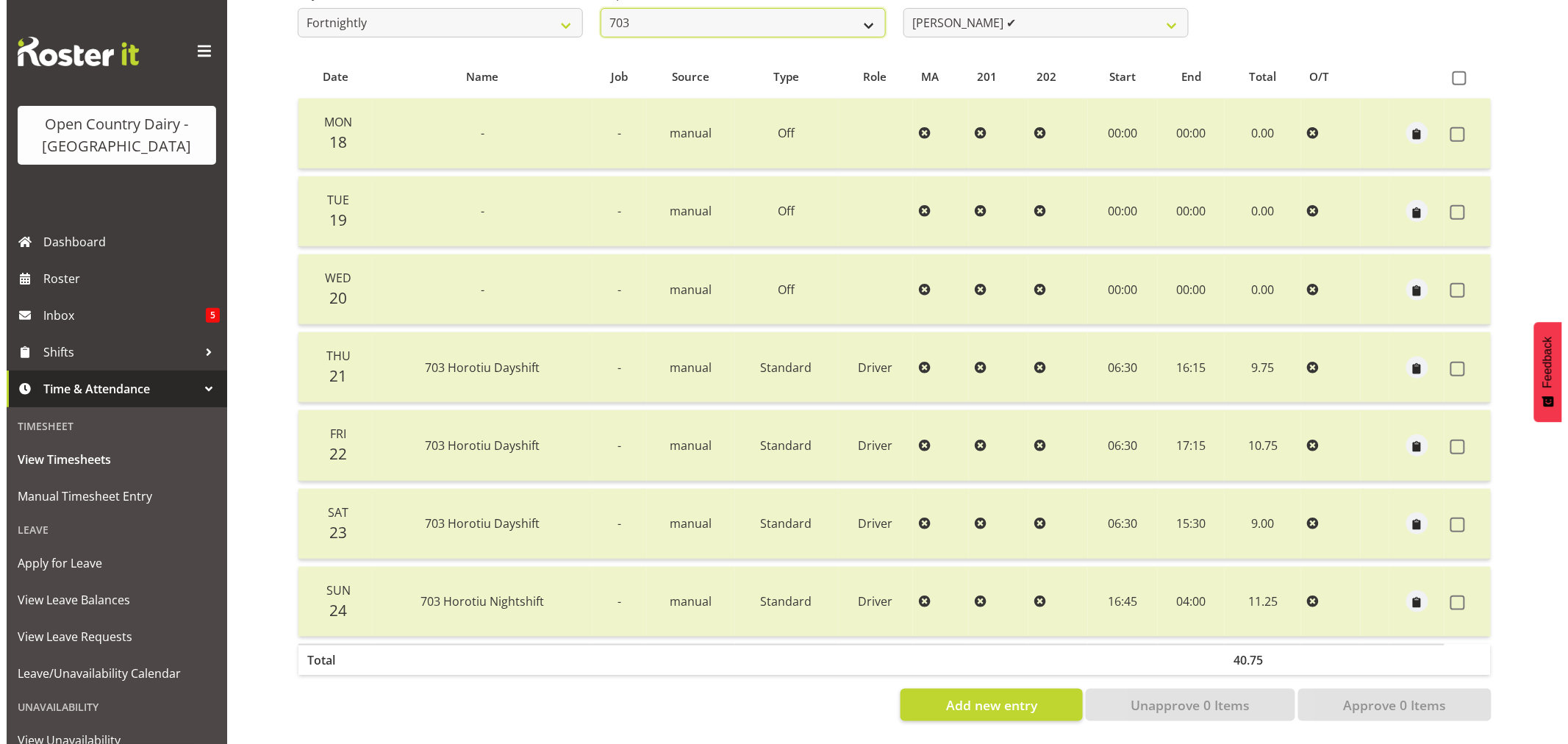
scroll to position [275, 0]
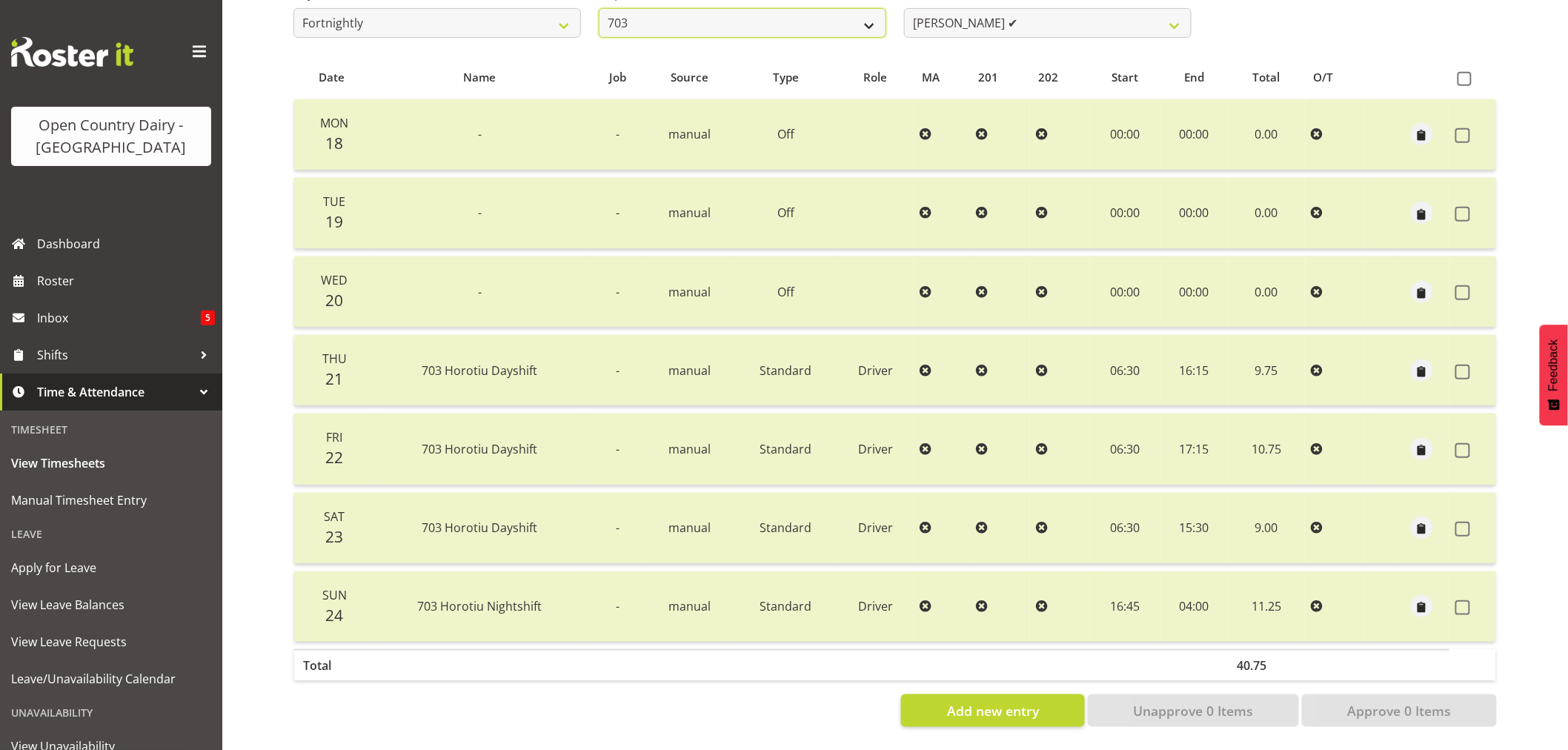
click at [751, 17] on select "701 702 703 704 705 706 707 708 709 710 711 712 713 714 715 716 717 718 719 720" at bounding box center [742, 23] width 287 height 30
click at [598, 8] on select "701 702 703 704 705 706 707 708 709 710 711 712 713 714 715 716 717 718 719 720" at bounding box center [742, 23] width 287 height 30
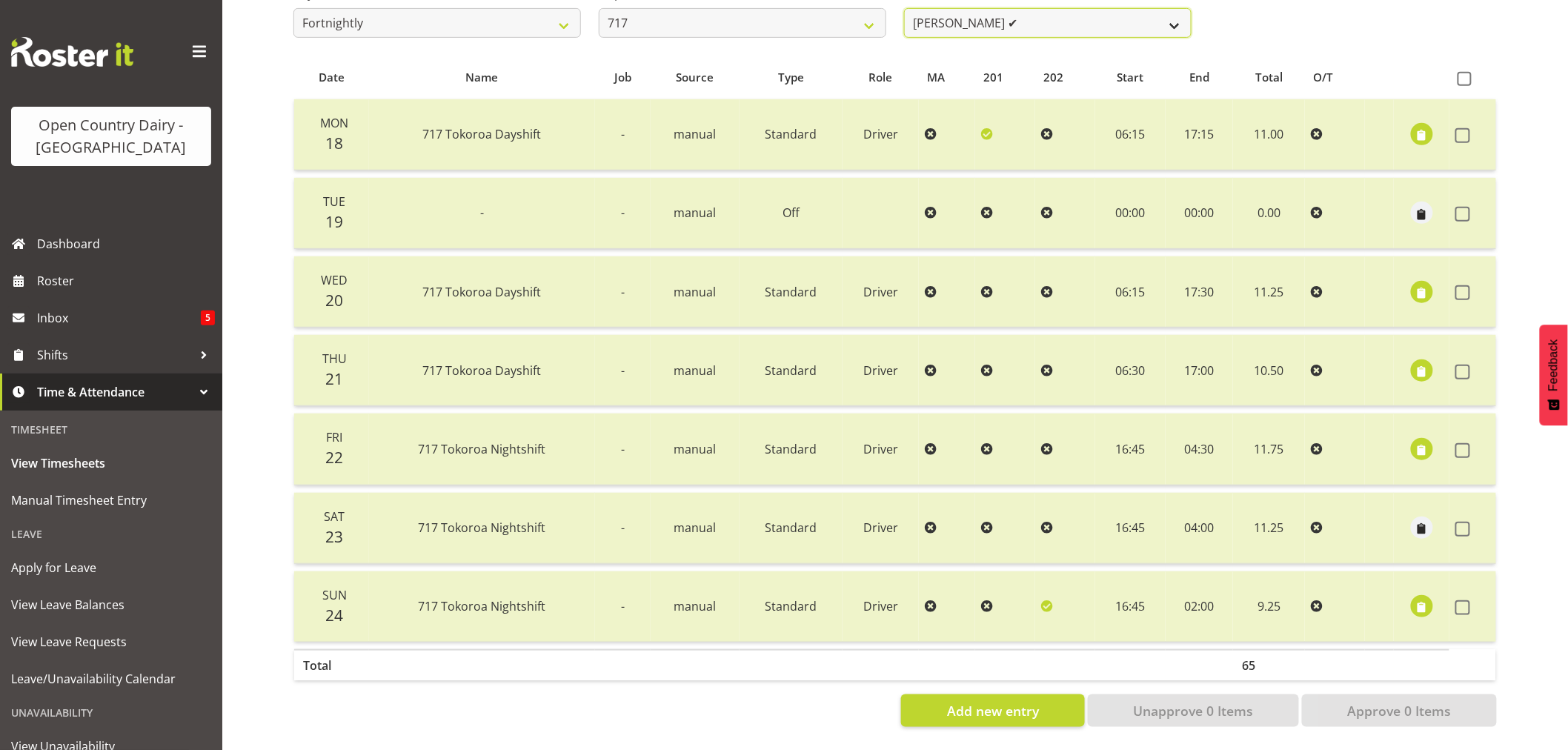
click at [1071, 10] on select "[PERSON_NAME] ✔ Dodge [PERSON_NAME] ✔ [PERSON_NAME] ❌ [PERSON_NAME] ✔" at bounding box center [1048, 23] width 287 height 30
click at [904, 8] on select "[PERSON_NAME] ✔ Dodge [PERSON_NAME] ✔ [PERSON_NAME] ❌ [PERSON_NAME] ✔" at bounding box center [1048, 23] width 287 height 30
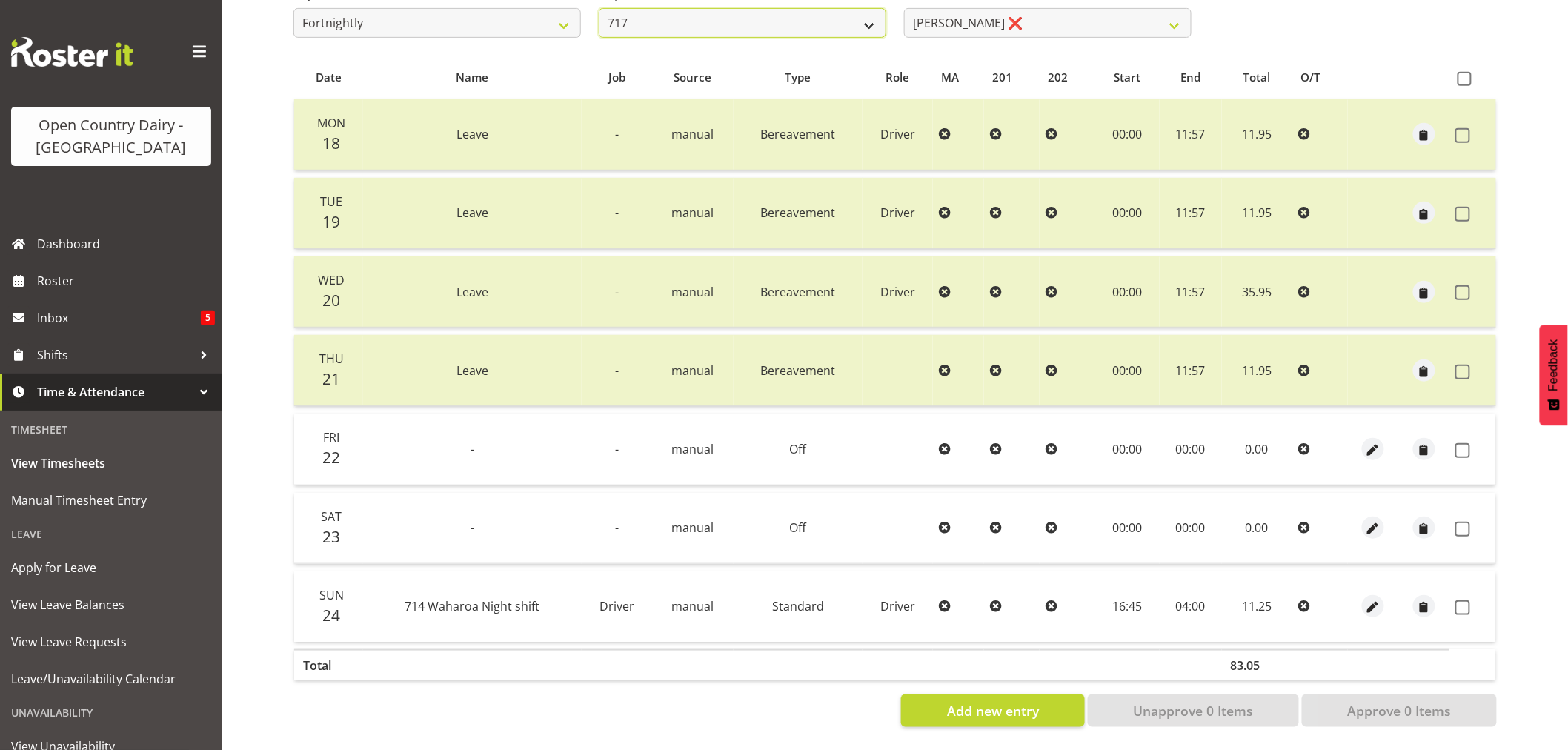
click at [768, 25] on select "701 702 703 704 705 706 707 708 709 710 711 712 713 714 715 716 717 718 719 720" at bounding box center [742, 23] width 287 height 30
click at [598, 8] on select "701 702 703 704 705 706 707 708 709 710 711 712 713 714 715 716 717 718 719 720" at bounding box center [742, 23] width 287 height 30
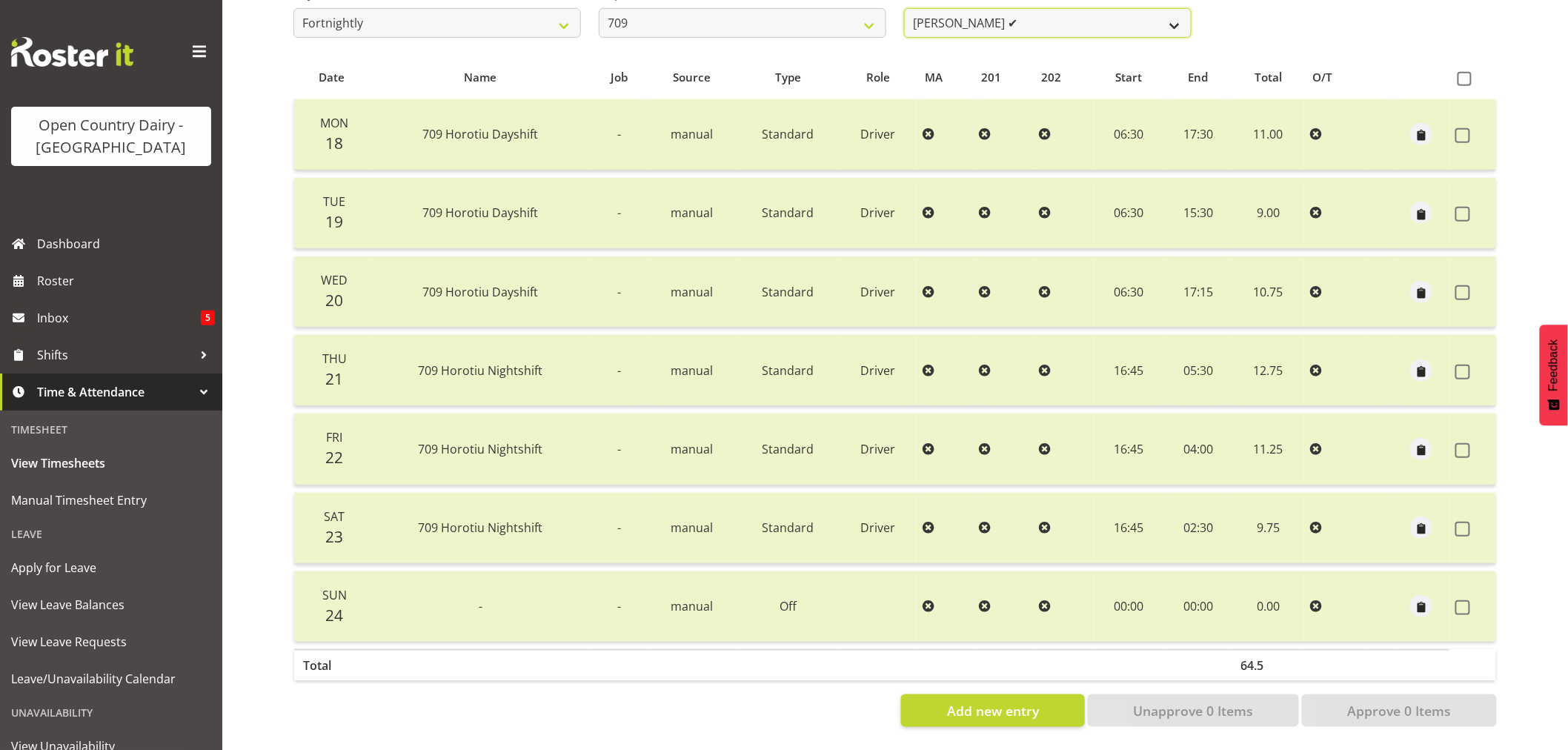
click at [1016, 19] on select "[PERSON_NAME] ✔ [PERSON_NAME] ❌ [PERSON_NAME] ✔ [PERSON_NAME] ✔" at bounding box center [1048, 23] width 287 height 30
click at [729, 9] on select "701 702 703 704 705 706 707 708 709 710 711 712 713 714 715 716 717 718 719 720" at bounding box center [742, 23] width 287 height 30
click at [727, 19] on select "701 702 703 704 705 706 707 708 709 710 711 712 713 714 715 716 717 718 719 720" at bounding box center [742, 23] width 287 height 30
click at [598, 8] on select "701 702 703 704 705 706 707 708 709 710 711 712 713 714 715 716 717 718 719 720" at bounding box center [742, 23] width 287 height 30
click at [1083, 12] on select "[PERSON_NAME] ✔ Dodge [PERSON_NAME] ✔ [PERSON_NAME] ❌ [PERSON_NAME] ✔" at bounding box center [1048, 23] width 287 height 30
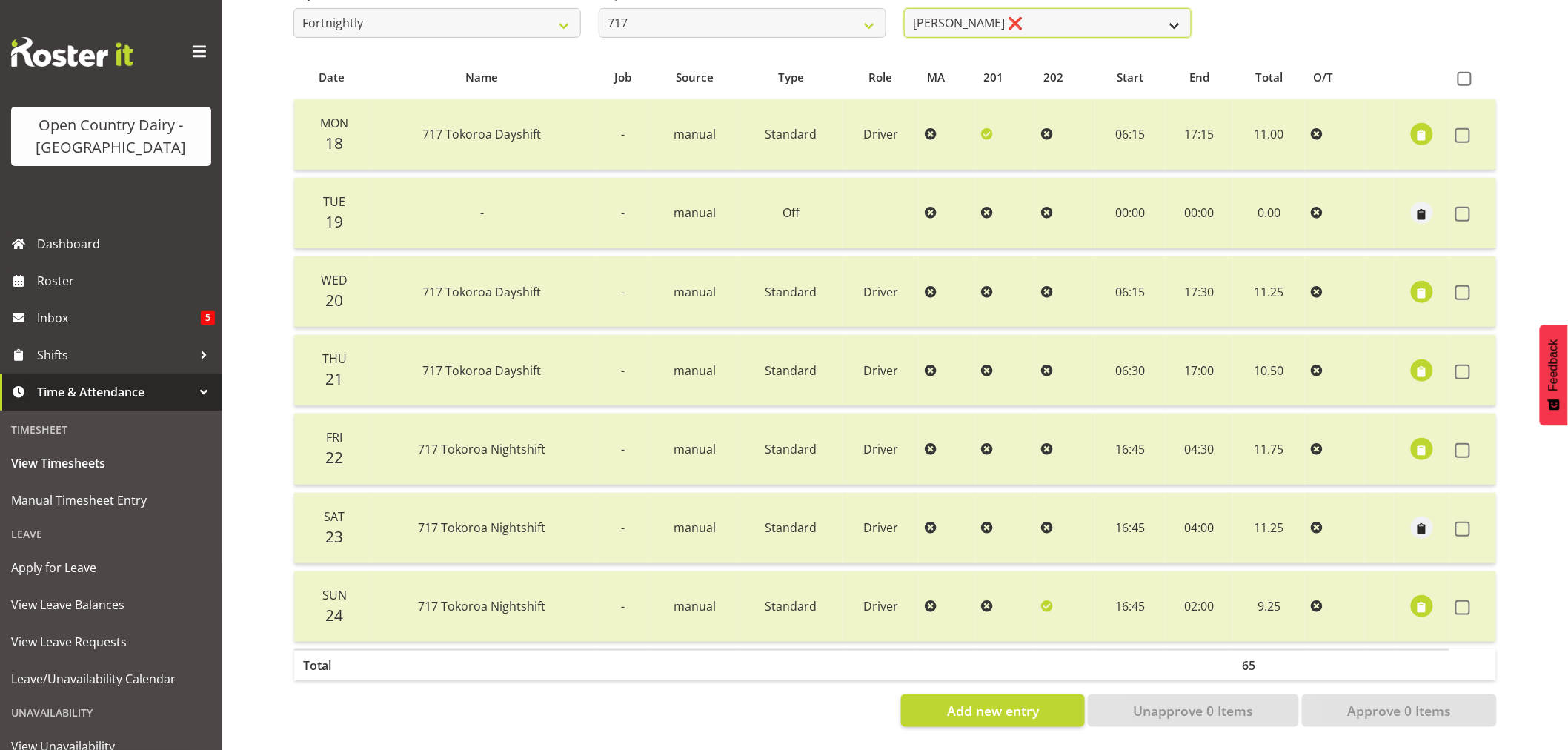
click at [904, 8] on select "[PERSON_NAME] ✔ Dodge [PERSON_NAME] ✔ [PERSON_NAME] ❌ [PERSON_NAME] ✔" at bounding box center [1048, 23] width 287 height 30
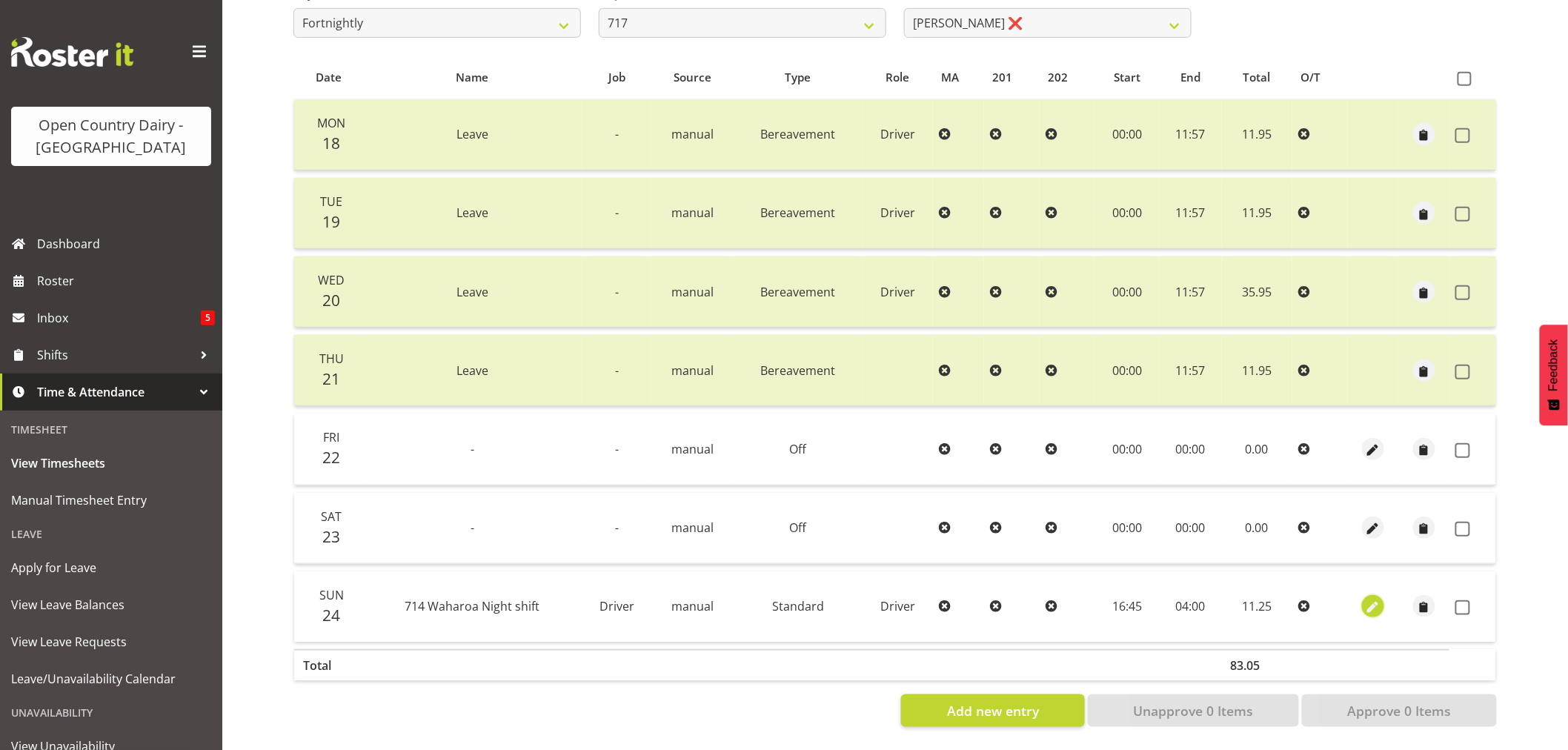
click at [1367, 600] on span "button" at bounding box center [1373, 608] width 17 height 17
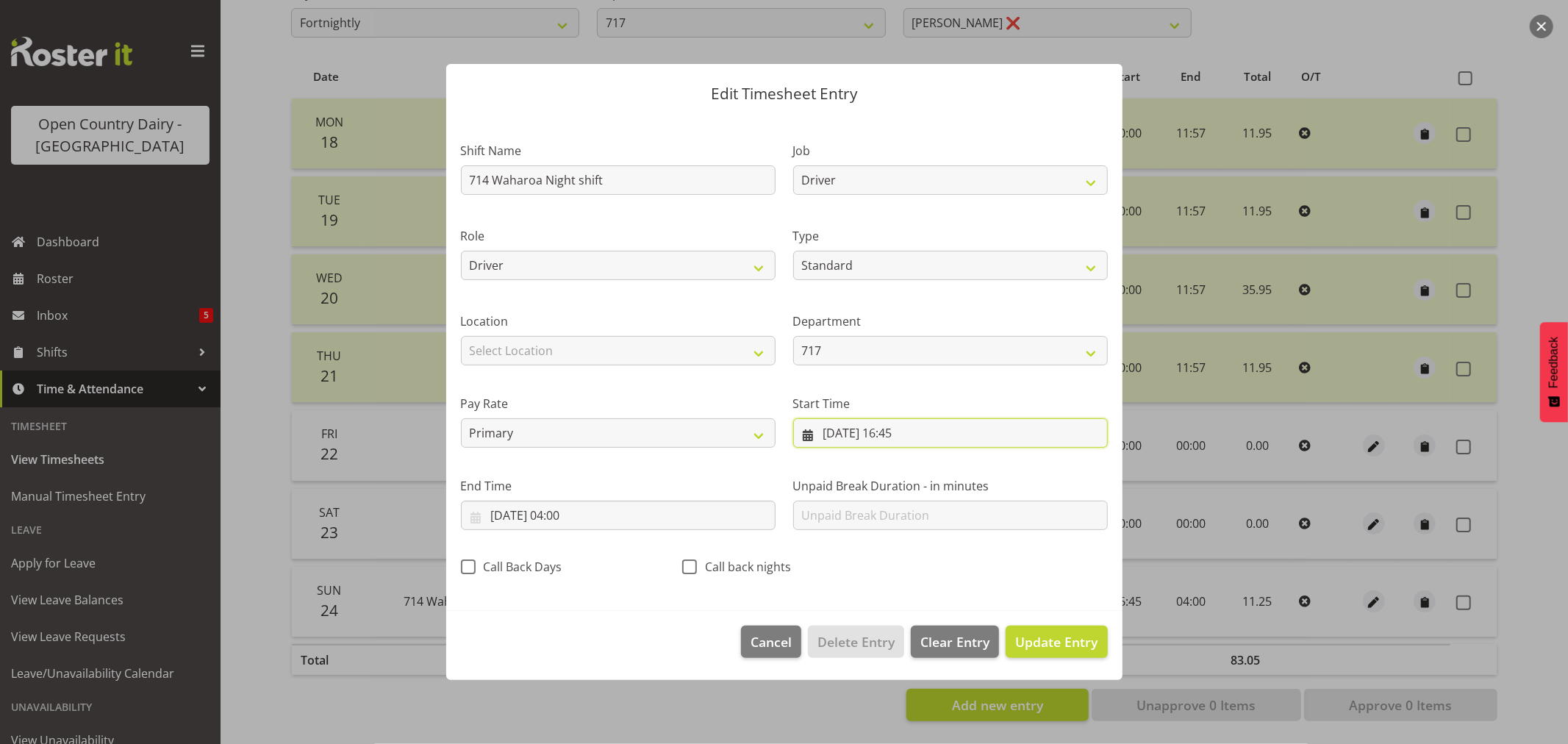
click at [903, 435] on input "[DATE] 16:45" at bounding box center [951, 434] width 314 height 29
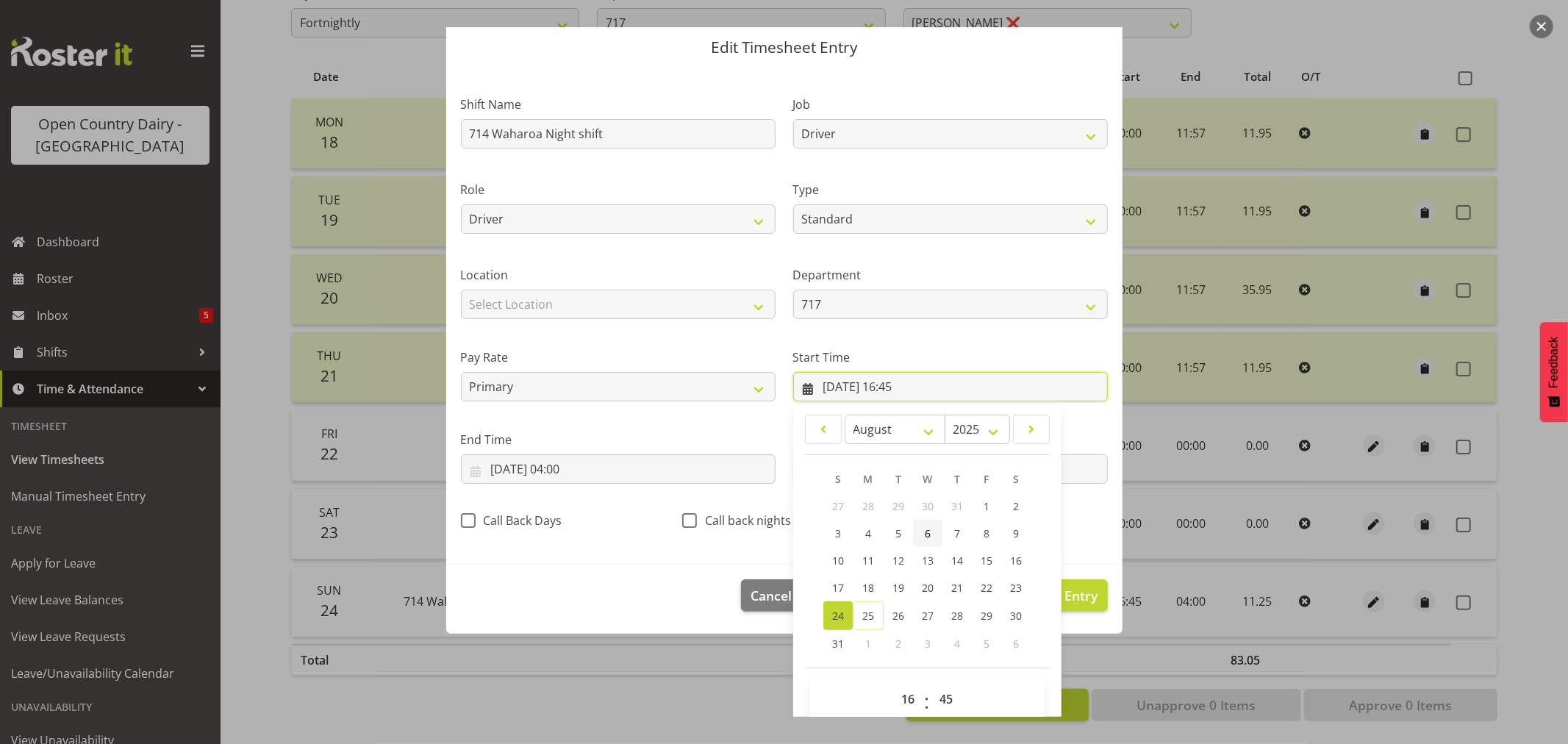
scroll to position [67, 0]
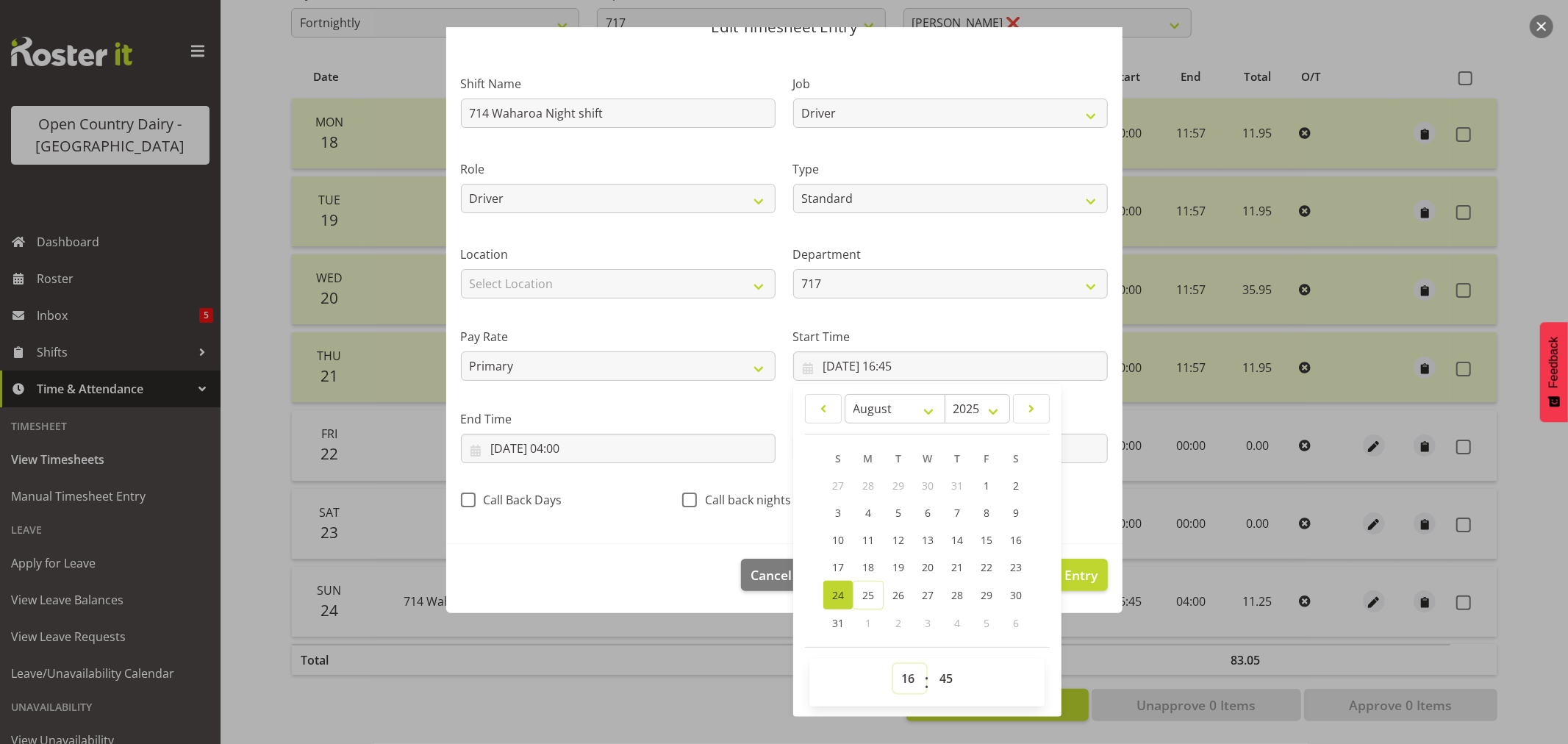
click at [895, 675] on select "00 01 02 03 04 05 06 07 08 09 10 11 12 13 14 15 16 17 18 19 20 21 22 23" at bounding box center [910, 679] width 33 height 29
click at [894, 664] on select "00 01 02 03 04 05 06 07 08 09 10 11 12 13 14 15 16 17 18 19 20 21 22 23" at bounding box center [910, 679] width 33 height 29
click at [941, 675] on select "00 01 02 03 04 05 06 07 08 09 10 11 12 13 14 15 16 17 18 19 20 21 22 23 24 25 2…" at bounding box center [948, 679] width 33 height 29
click at [932, 664] on select "00 01 02 03 04 05 06 07 08 09 10 11 12 13 14 15 16 17 18 19 20 21 22 23 24 25 2…" at bounding box center [948, 679] width 33 height 29
click at [683, 498] on span at bounding box center [690, 500] width 15 height 15
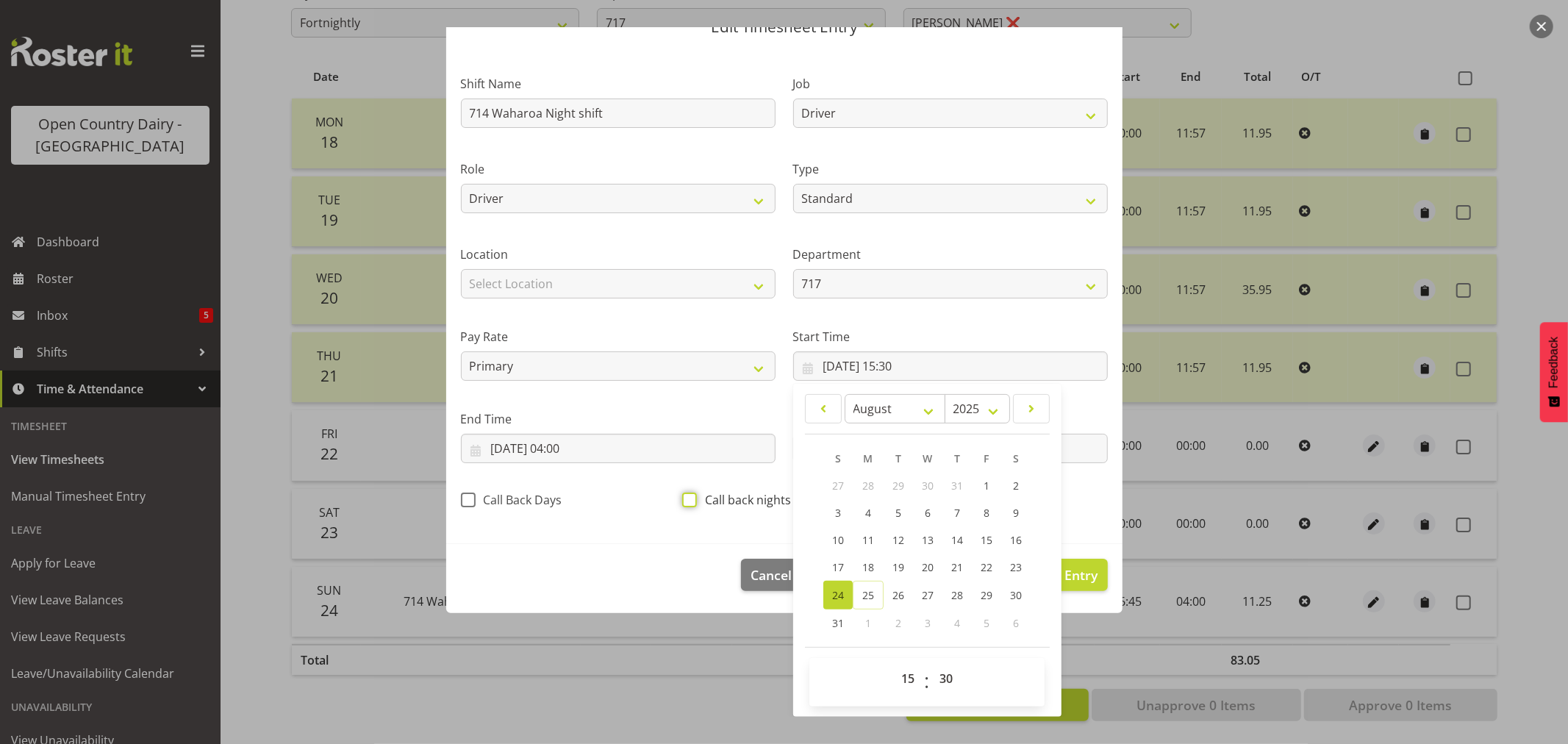
click at [683, 498] on input "Call back nights" at bounding box center [687, 500] width 10 height 10
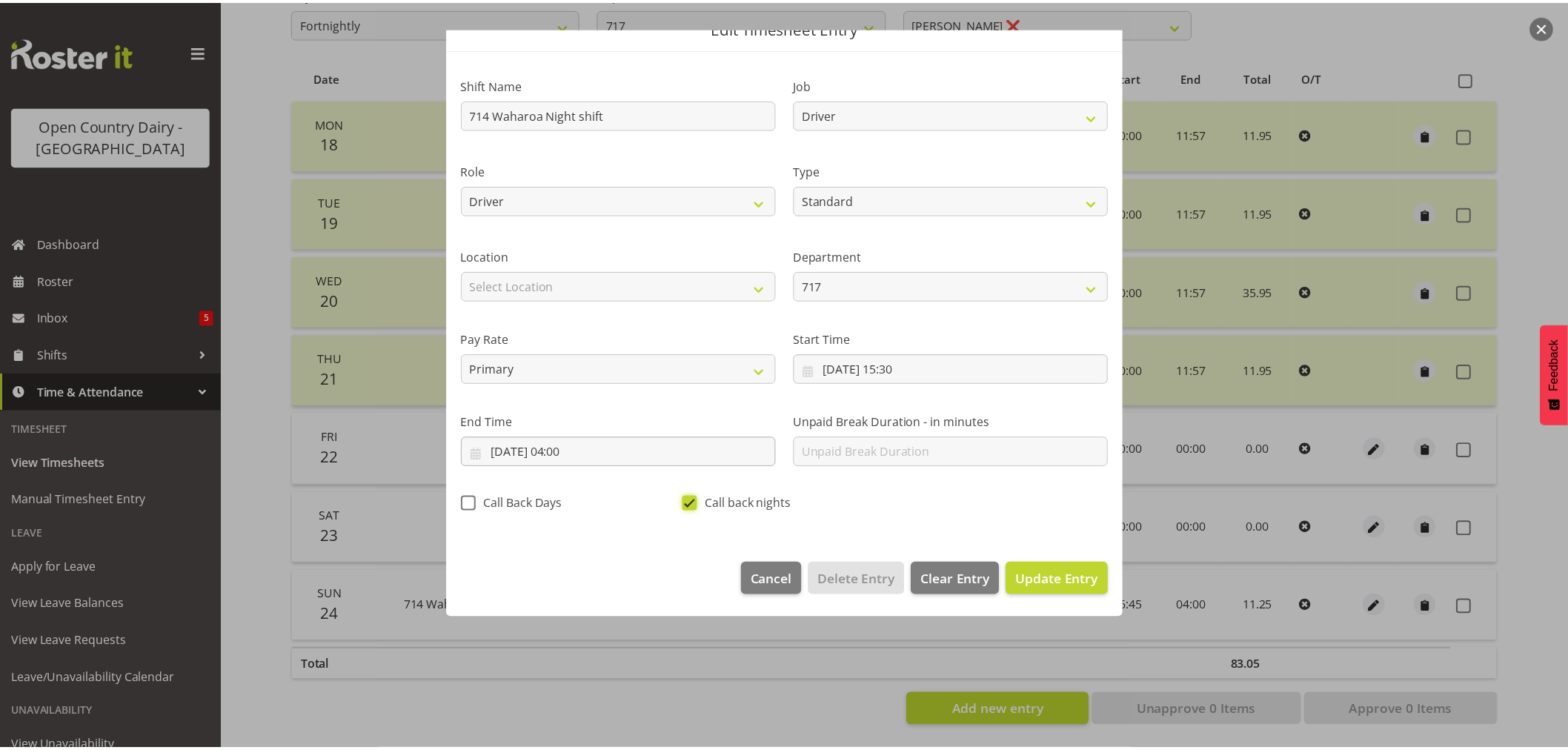
scroll to position [0, 0]
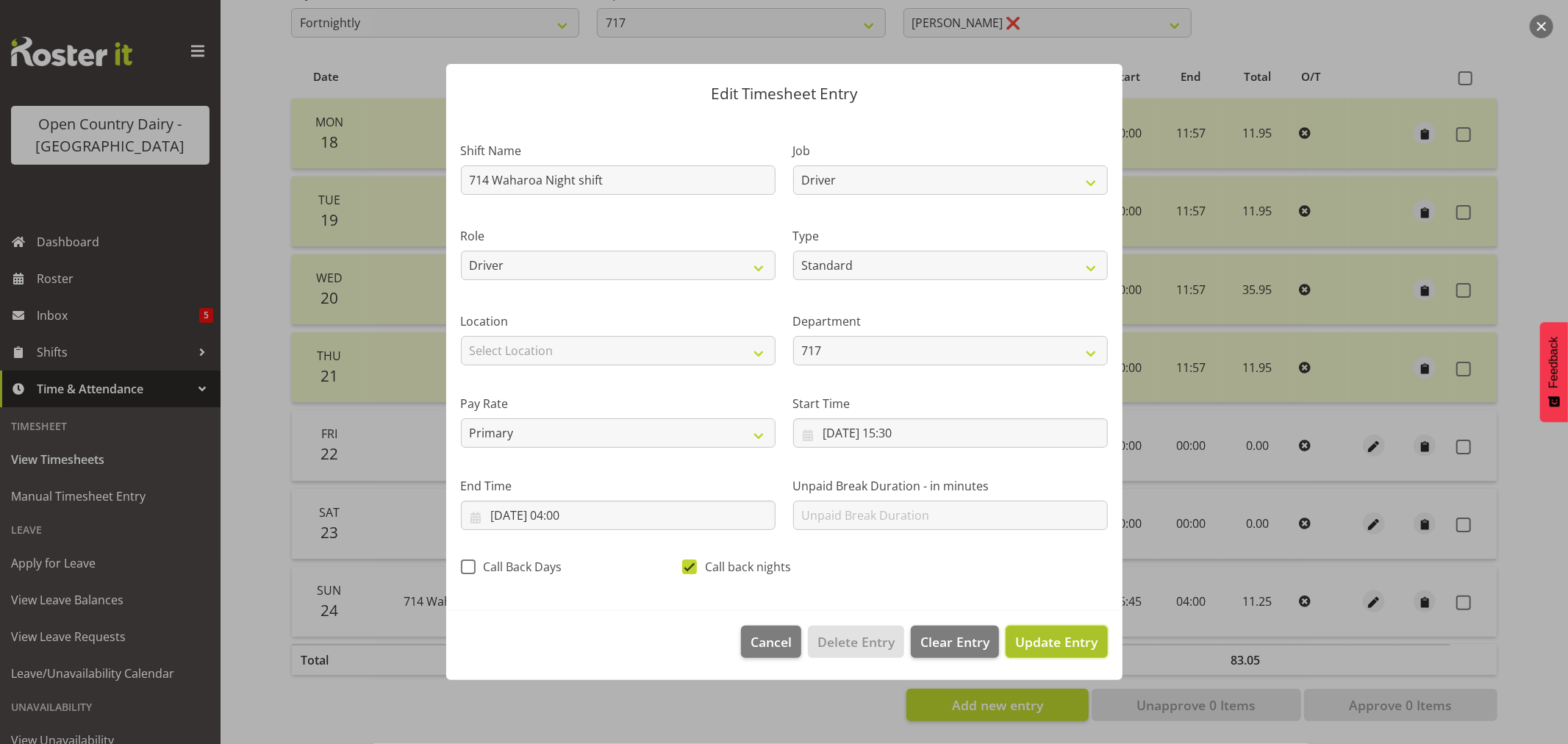
click at [1035, 640] on span "Update Entry" at bounding box center [1056, 642] width 82 height 18
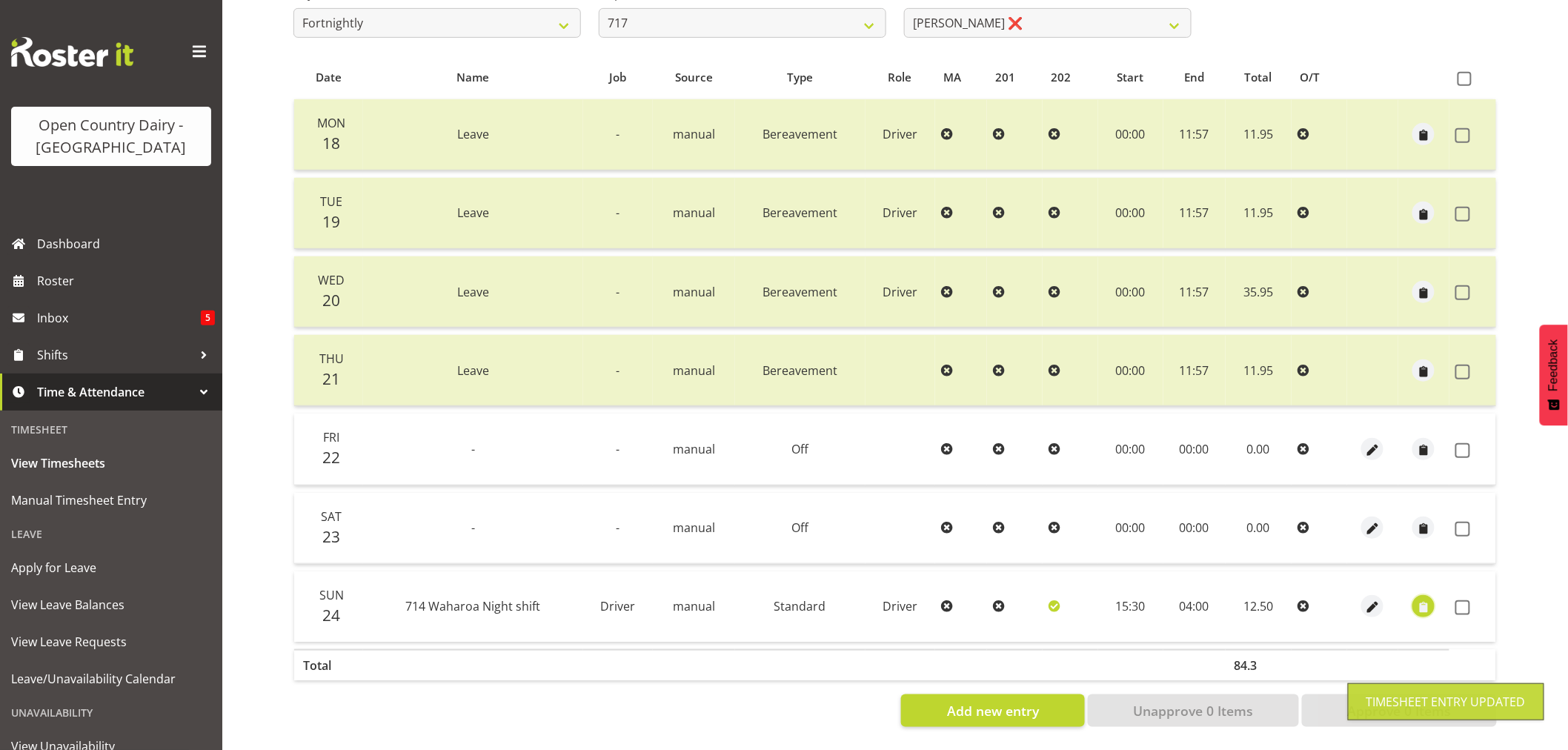
click at [1415, 600] on span "button" at bounding box center [1424, 608] width 17 height 17
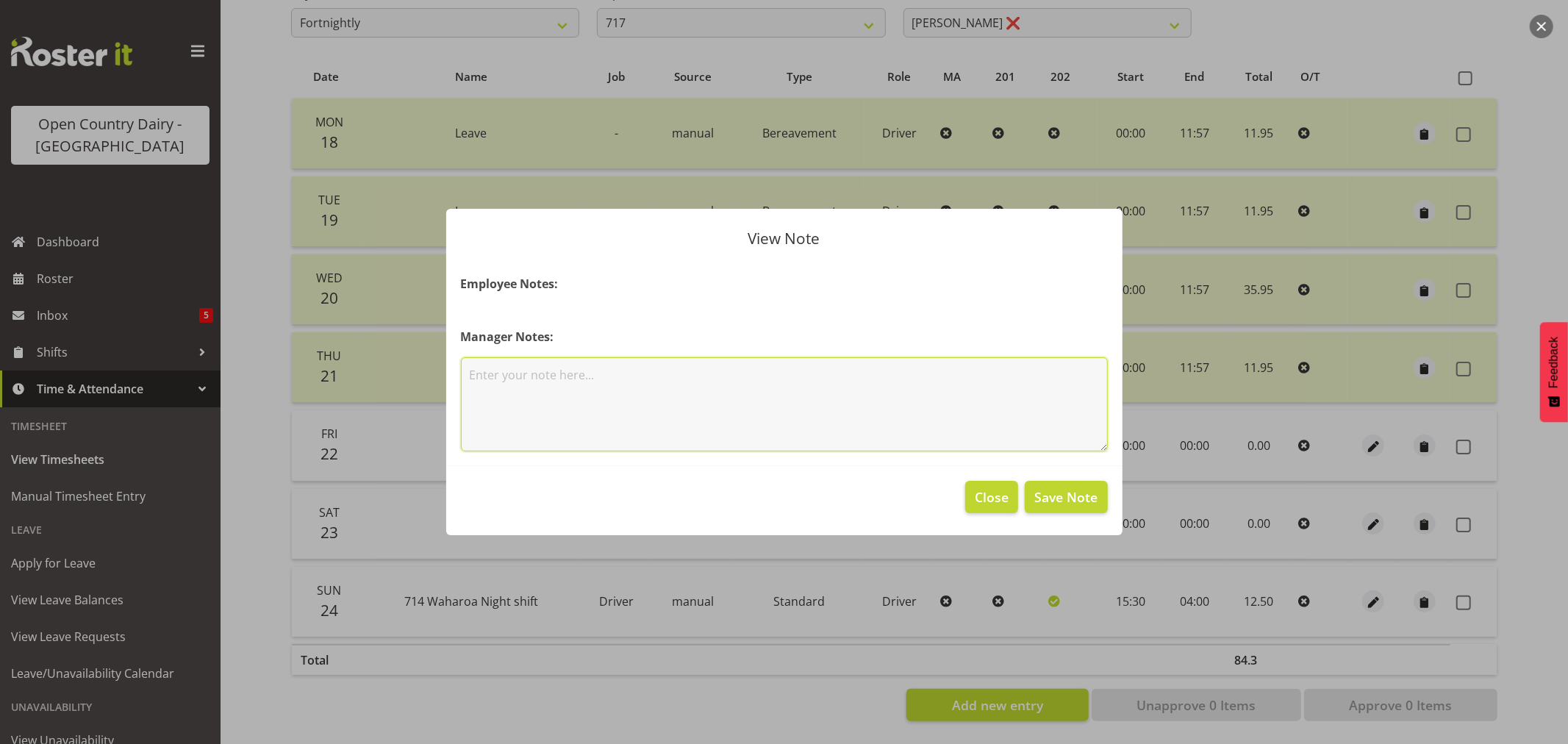
click at [525, 380] on textarea at bounding box center [784, 405] width 647 height 95
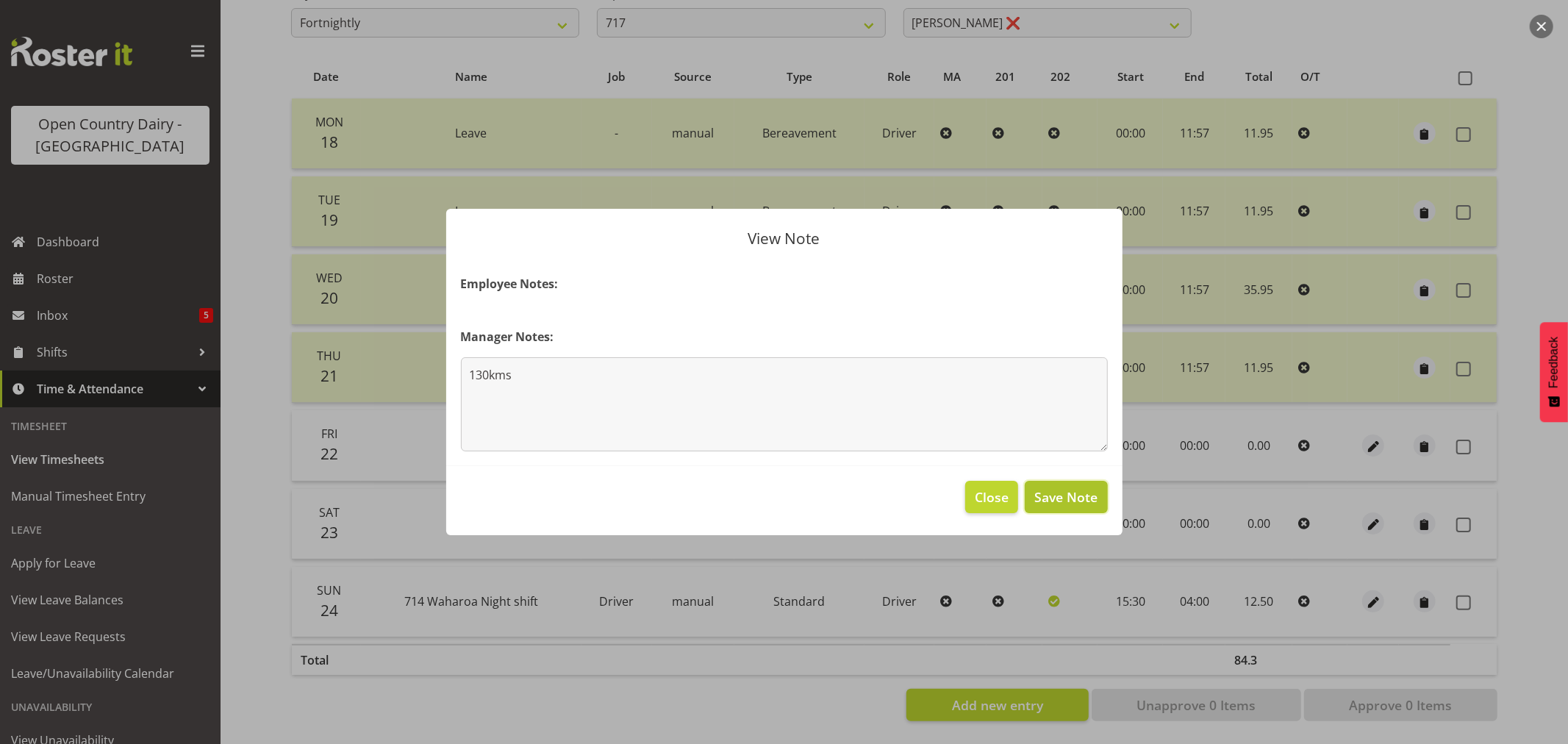
click at [1062, 505] on span "Save Note" at bounding box center [1066, 496] width 64 height 19
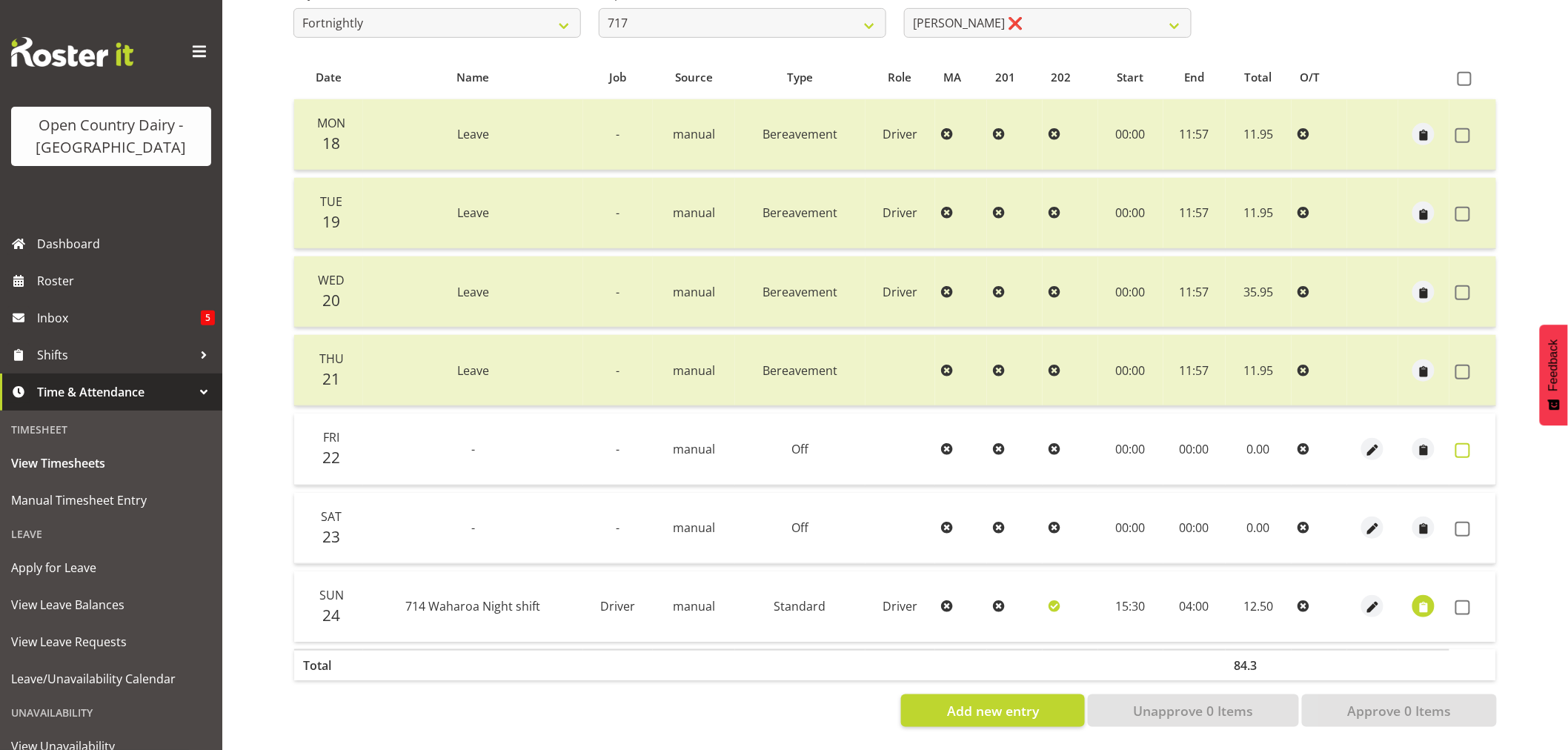
click at [1465, 445] on span at bounding box center [1463, 451] width 15 height 15
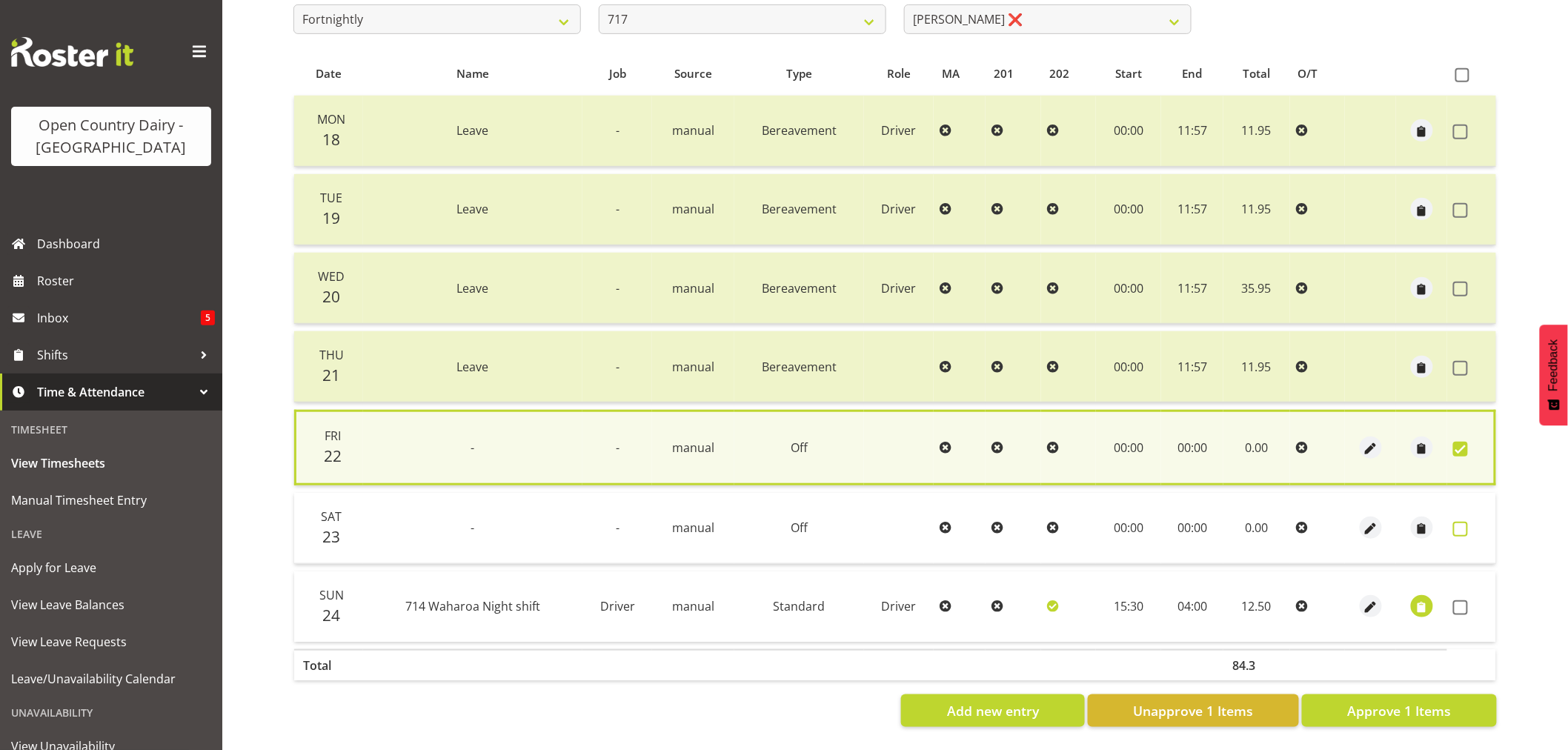
drag, startPoint x: 1462, startPoint y: 519, endPoint x: 1463, endPoint y: 527, distance: 8.1
click at [1463, 522] on span at bounding box center [1460, 529] width 15 height 15
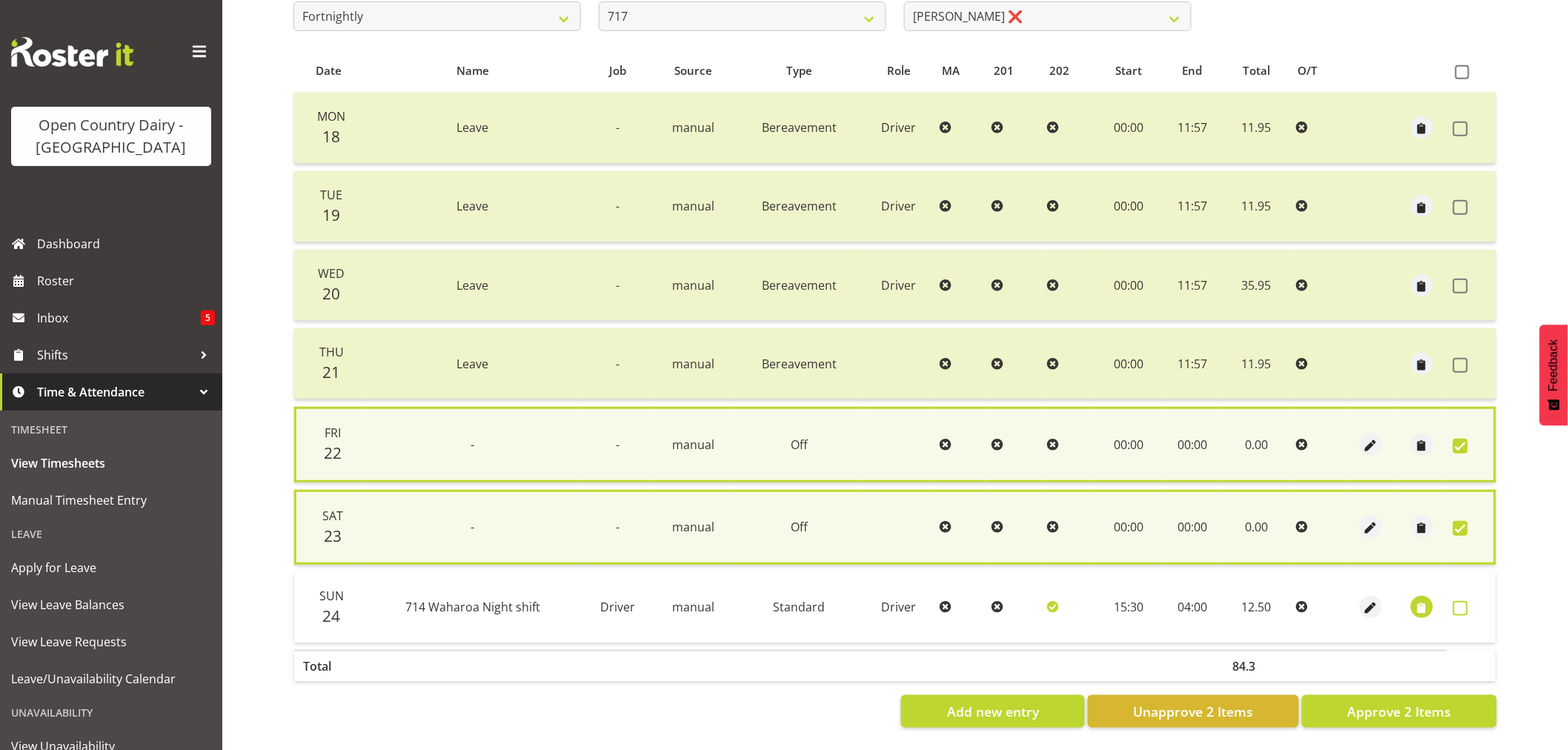
click at [1460, 601] on span at bounding box center [1460, 609] width 15 height 15
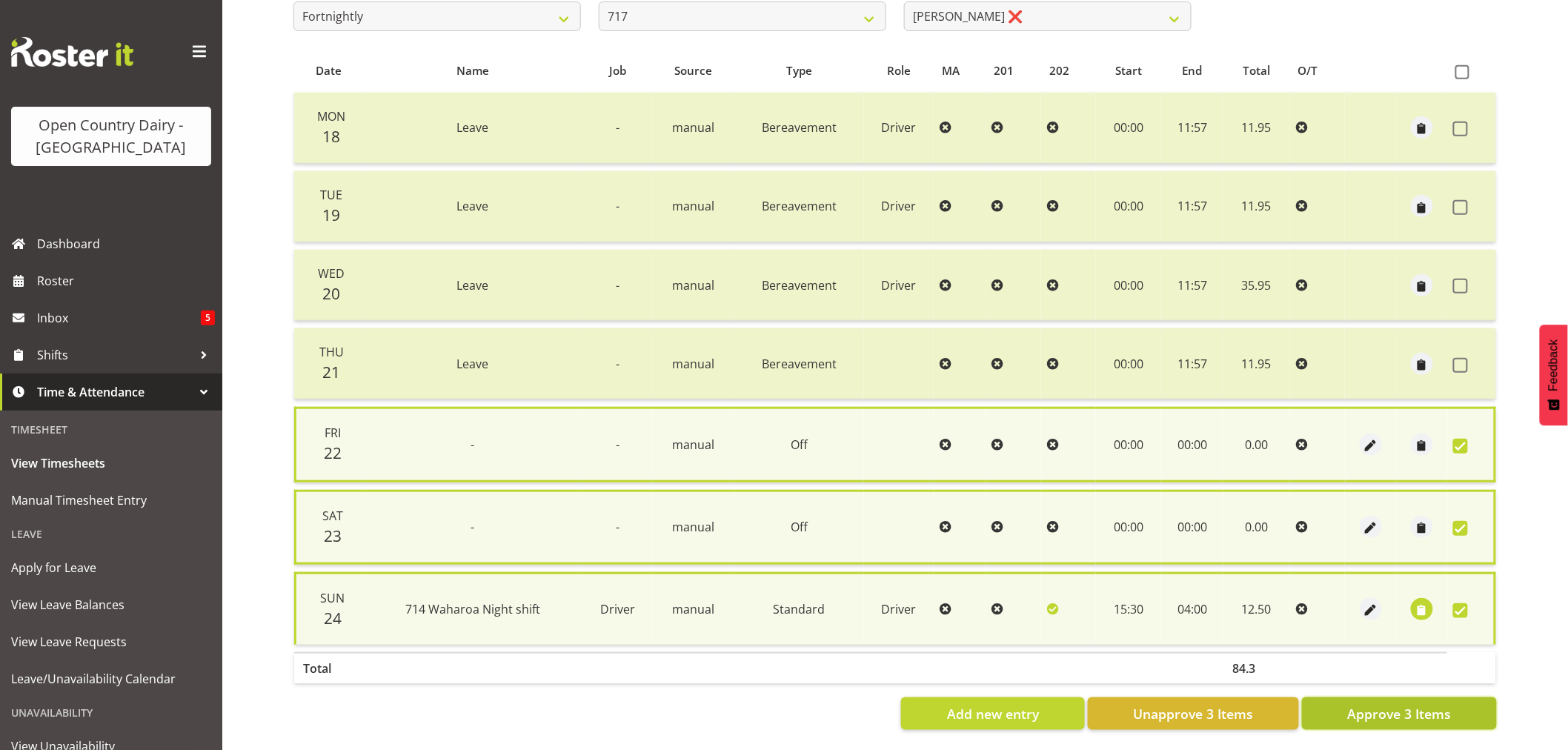
click at [1436, 704] on span "Approve 3 Items" at bounding box center [1399, 713] width 103 height 19
